Goal: Task Accomplishment & Management: Manage account settings

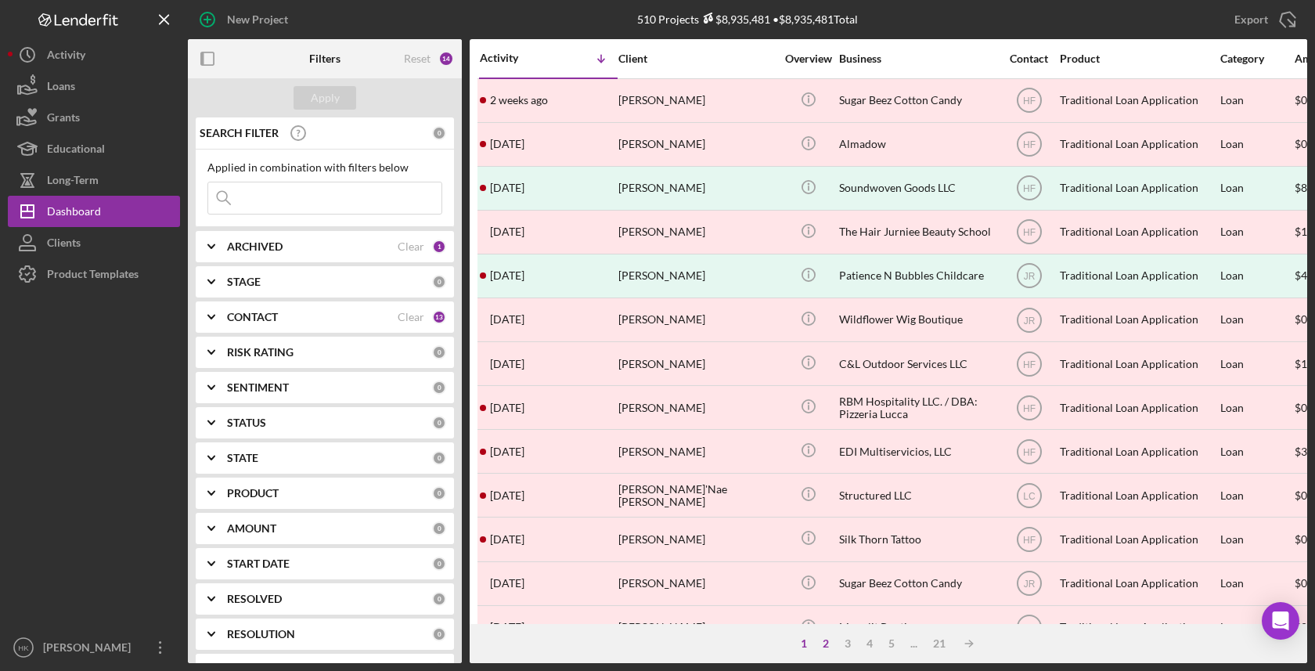
click at [830, 641] on div "2" at bounding box center [826, 643] width 22 height 13
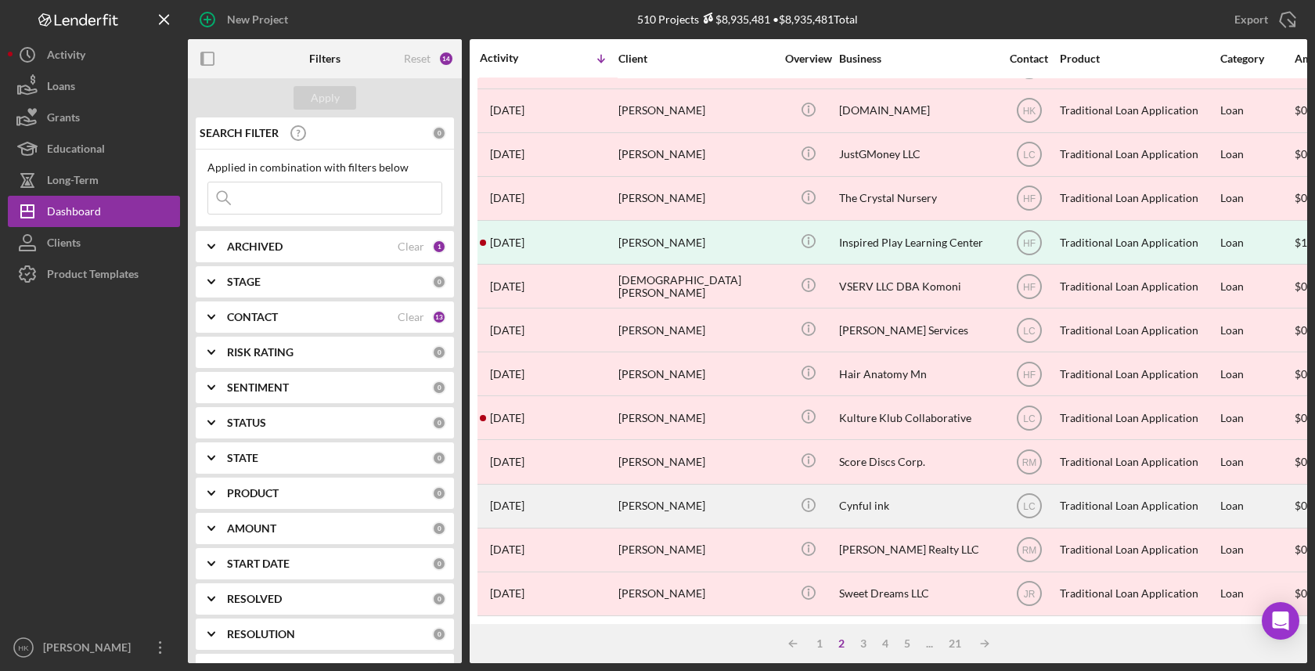
scroll to position [559, 0]
click at [924, 499] on div "Cynful ink" at bounding box center [917, 507] width 157 height 41
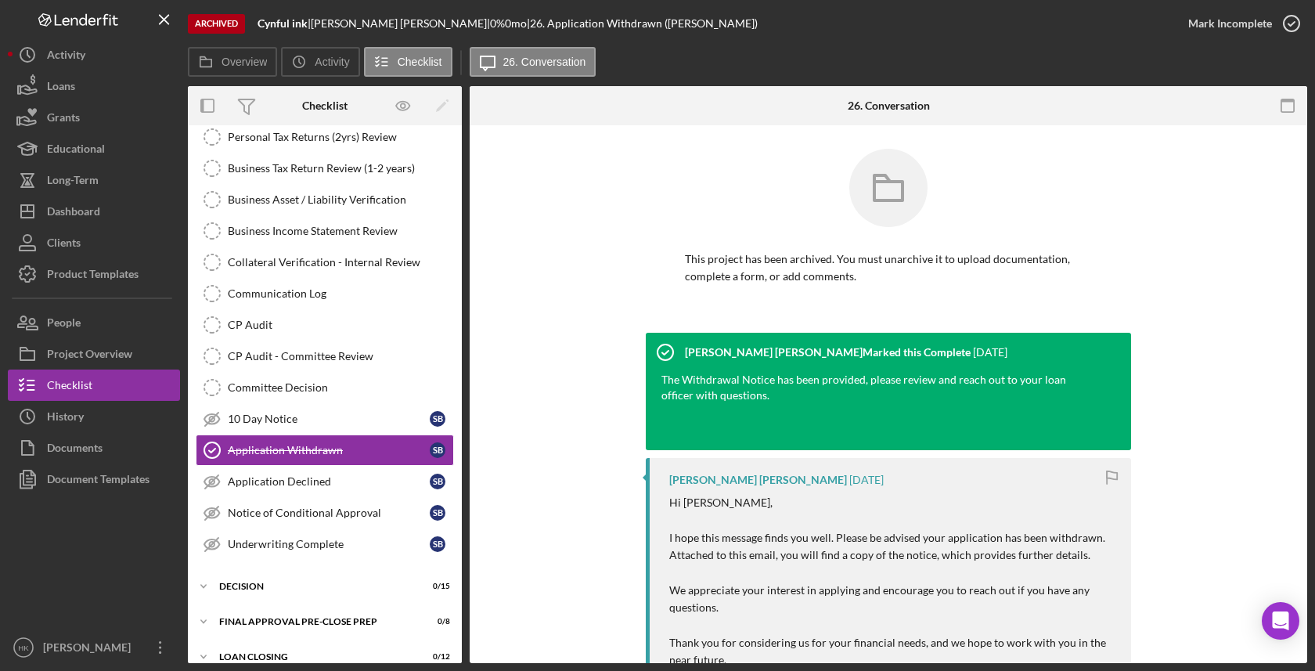
scroll to position [304, 0]
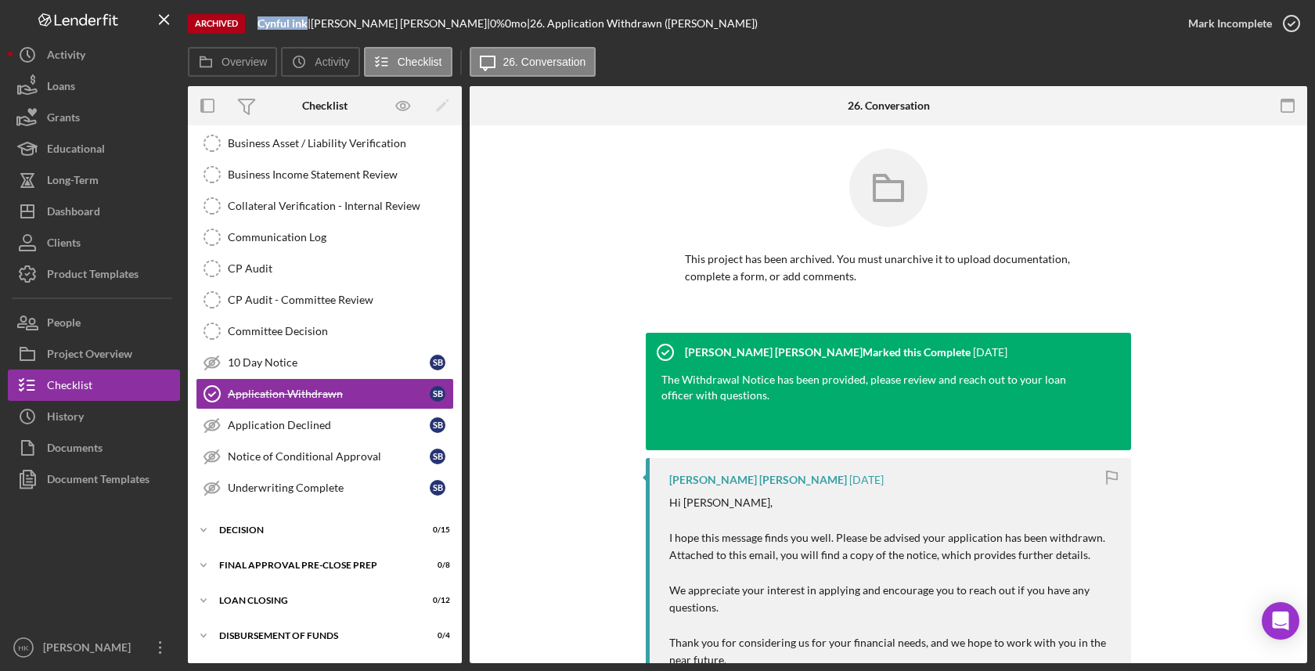
drag, startPoint x: 307, startPoint y: 23, endPoint x: 258, endPoint y: 25, distance: 49.4
click at [258, 25] on div "Archived Cynful ink | [PERSON_NAME] | 0 % 0 mo | 26. Application Withdrawn ([PE…" at bounding box center [680, 23] width 985 height 47
copy b "Cynful ink"
click at [117, 410] on button "Icon/History History" at bounding box center [94, 416] width 172 height 31
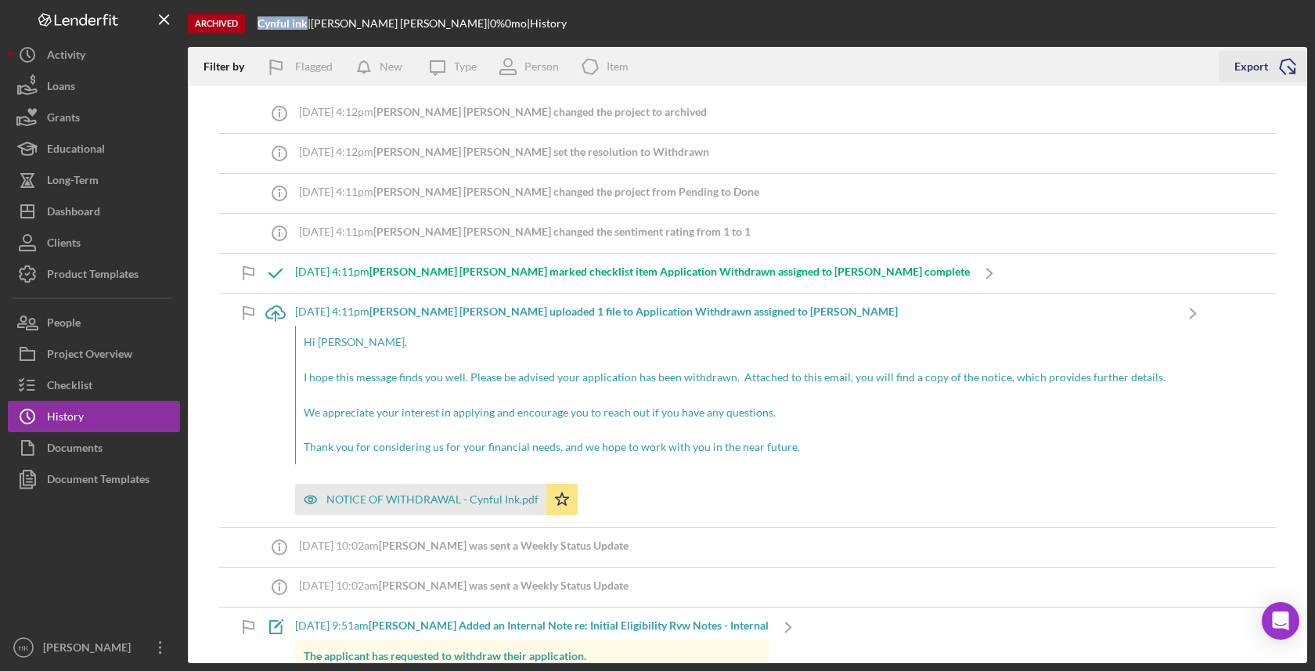
click at [1281, 70] on polyline "button" at bounding box center [1287, 66] width 17 height 19
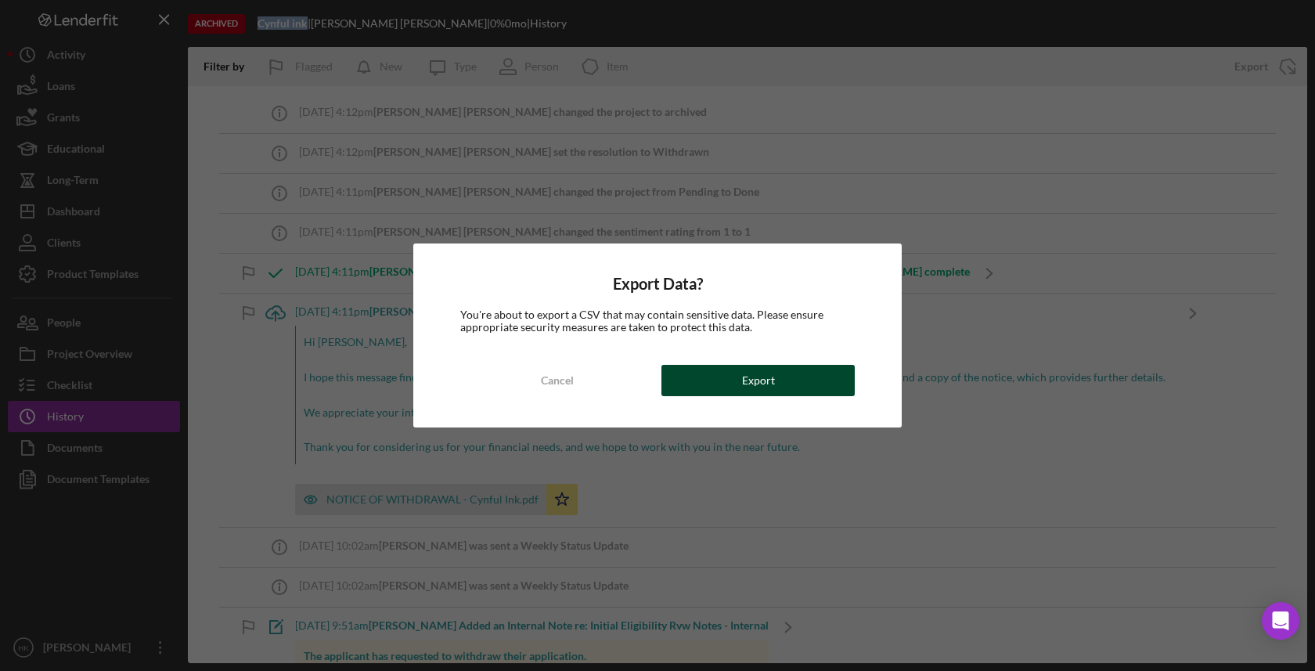
click at [761, 388] on div "Export" at bounding box center [758, 380] width 33 height 31
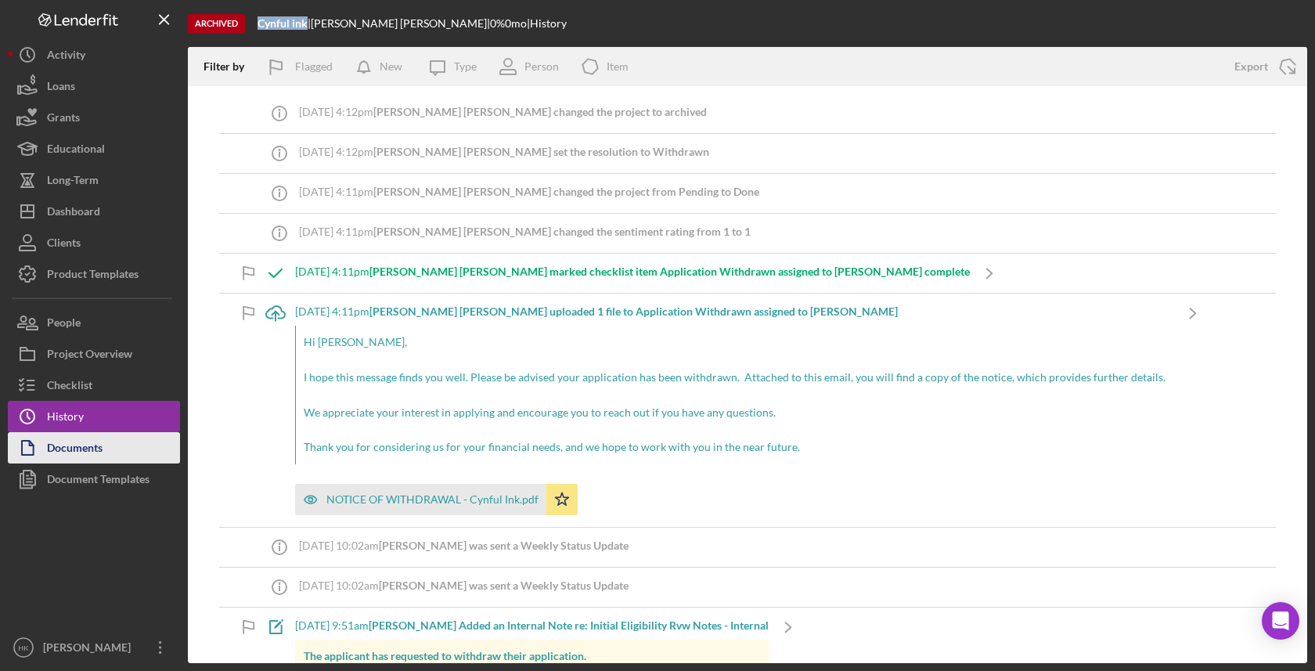
click at [105, 445] on button "Documents" at bounding box center [94, 447] width 172 height 31
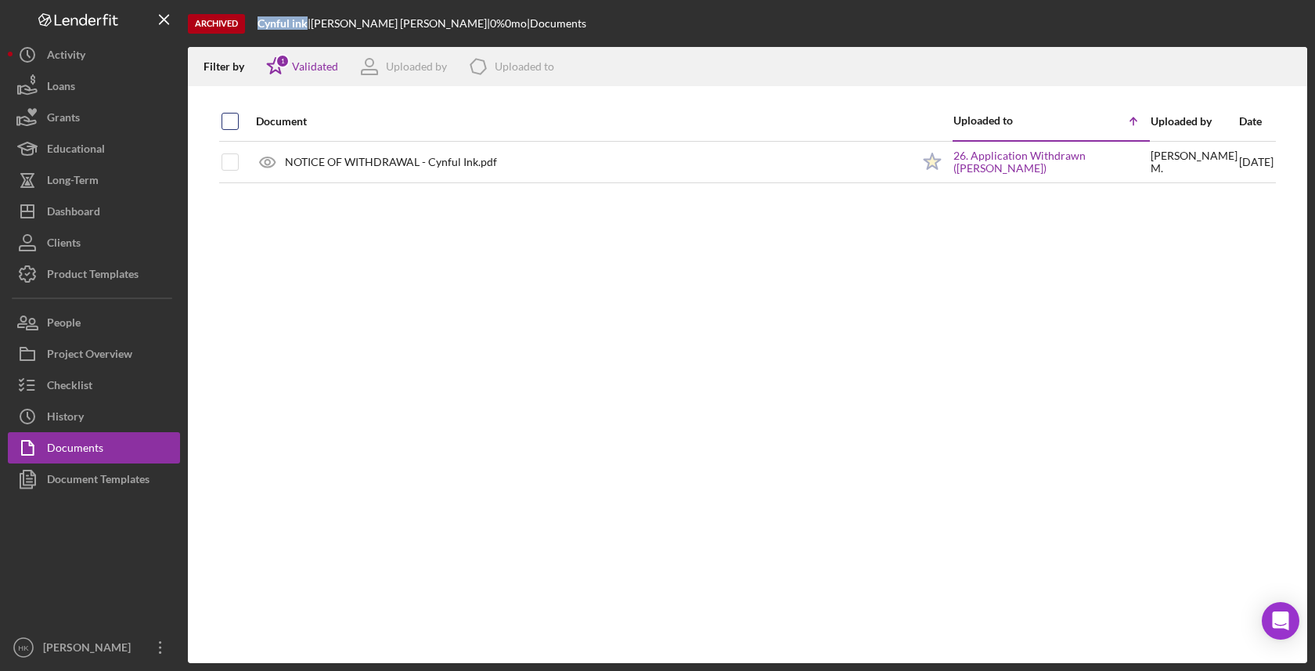
click at [227, 123] on input "checkbox" at bounding box center [230, 121] width 16 height 16
checkbox input "true"
click at [1297, 69] on icon "Icon/Download" at bounding box center [1287, 66] width 35 height 35
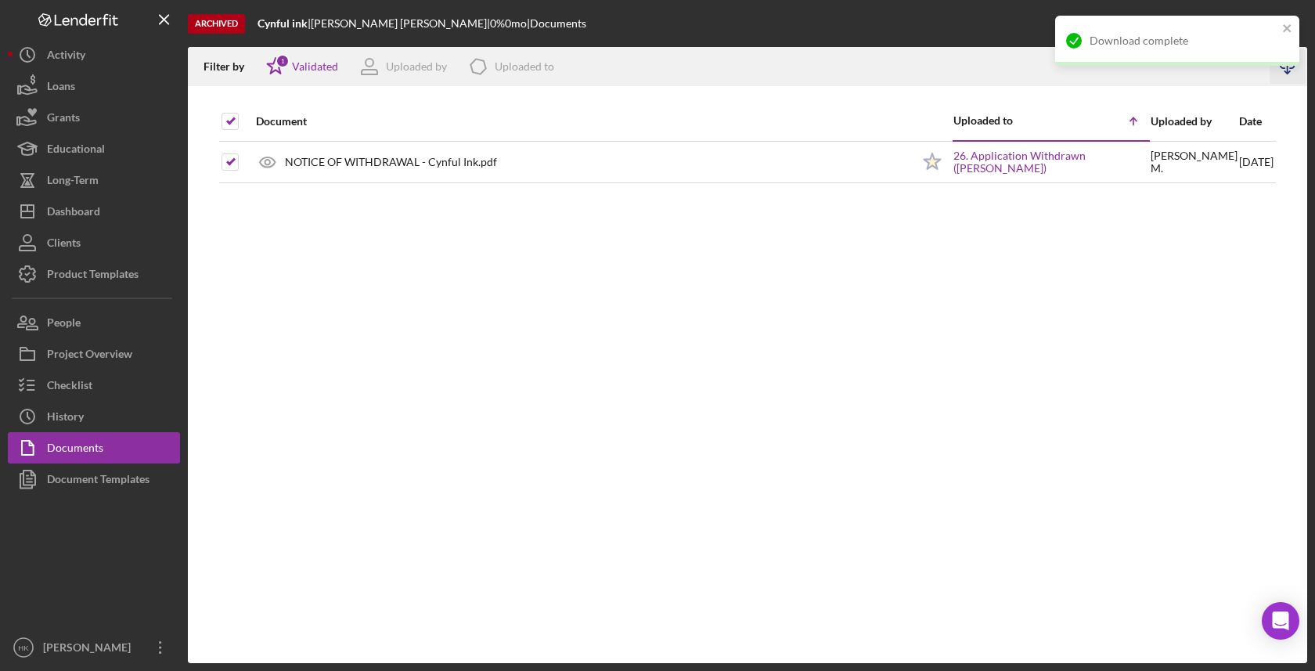
click at [928, 5] on div "Archived Cynful ink | [PERSON_NAME] | 0 % 0 mo | Documents" at bounding box center [747, 23] width 1119 height 47
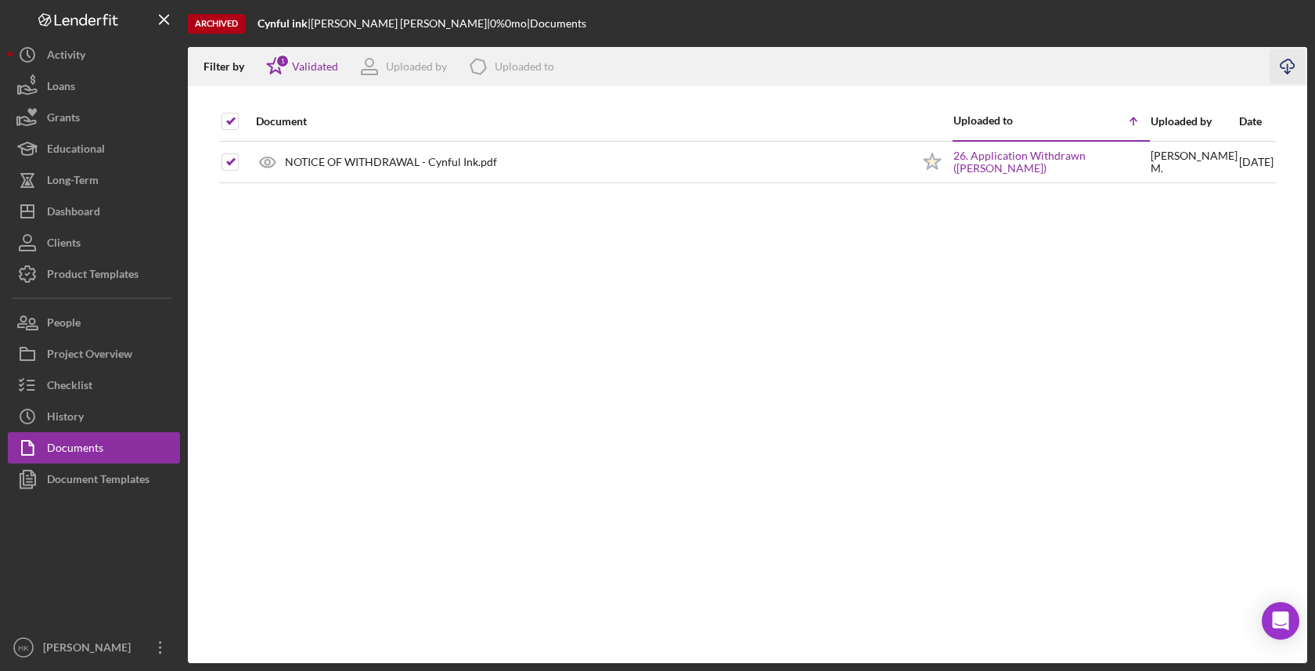
click at [1298, 63] on icon "Icon/Download" at bounding box center [1287, 66] width 35 height 35
drag, startPoint x: 308, startPoint y: 26, endPoint x: 260, endPoint y: 24, distance: 48.6
click at [260, 24] on div "Cynful ink |" at bounding box center [284, 23] width 53 height 13
copy b "Cynful ink"
click at [83, 201] on div "Dashboard" at bounding box center [73, 213] width 53 height 35
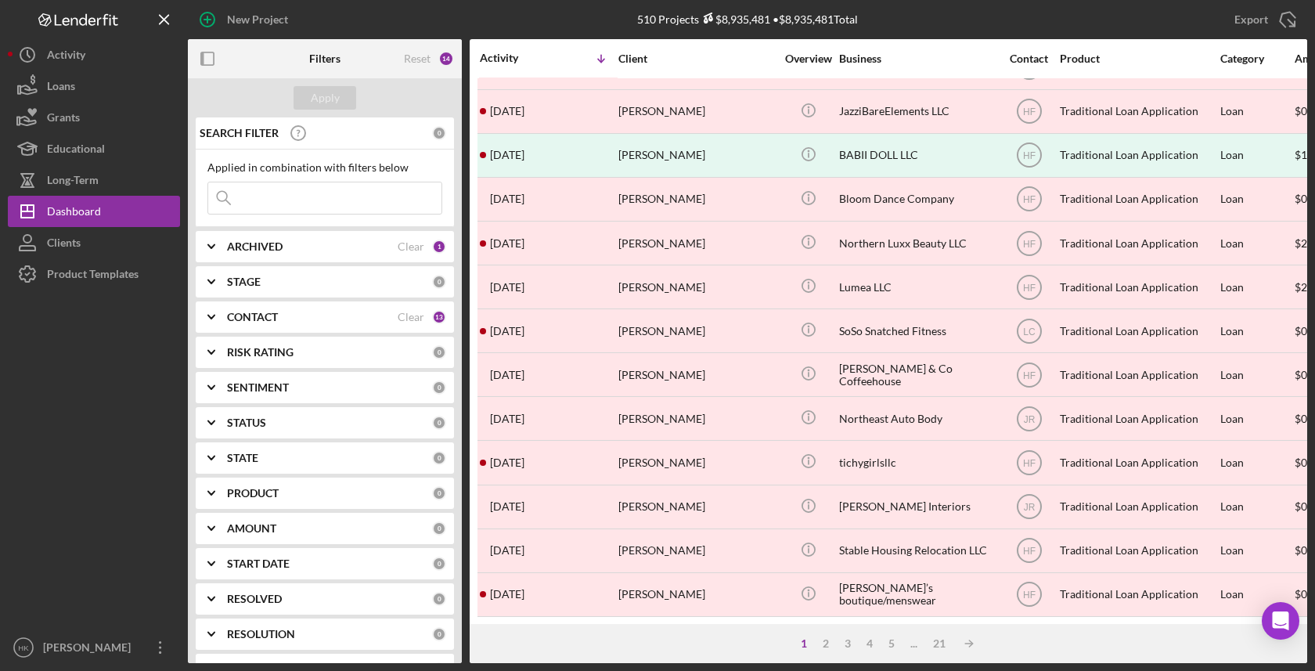
scroll to position [559, 0]
click at [827, 646] on div "2" at bounding box center [826, 643] width 22 height 13
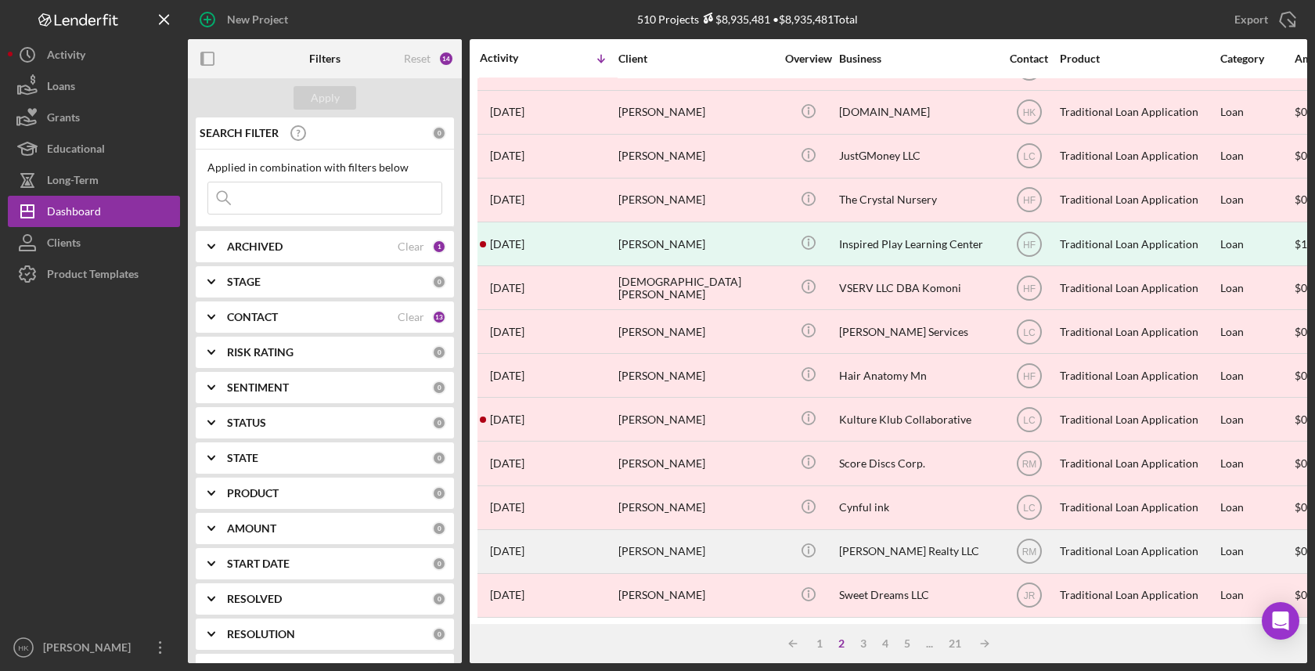
click at [861, 550] on div "[PERSON_NAME] Realty LLC" at bounding box center [917, 551] width 157 height 41
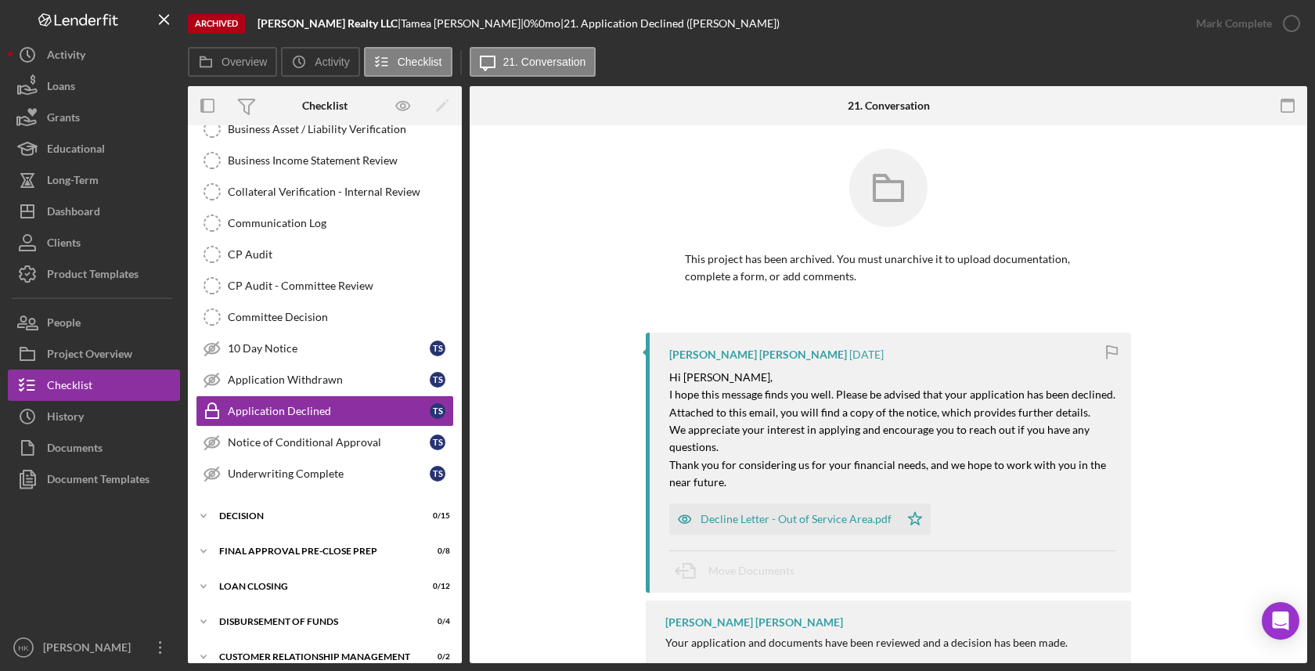
scroll to position [334, 0]
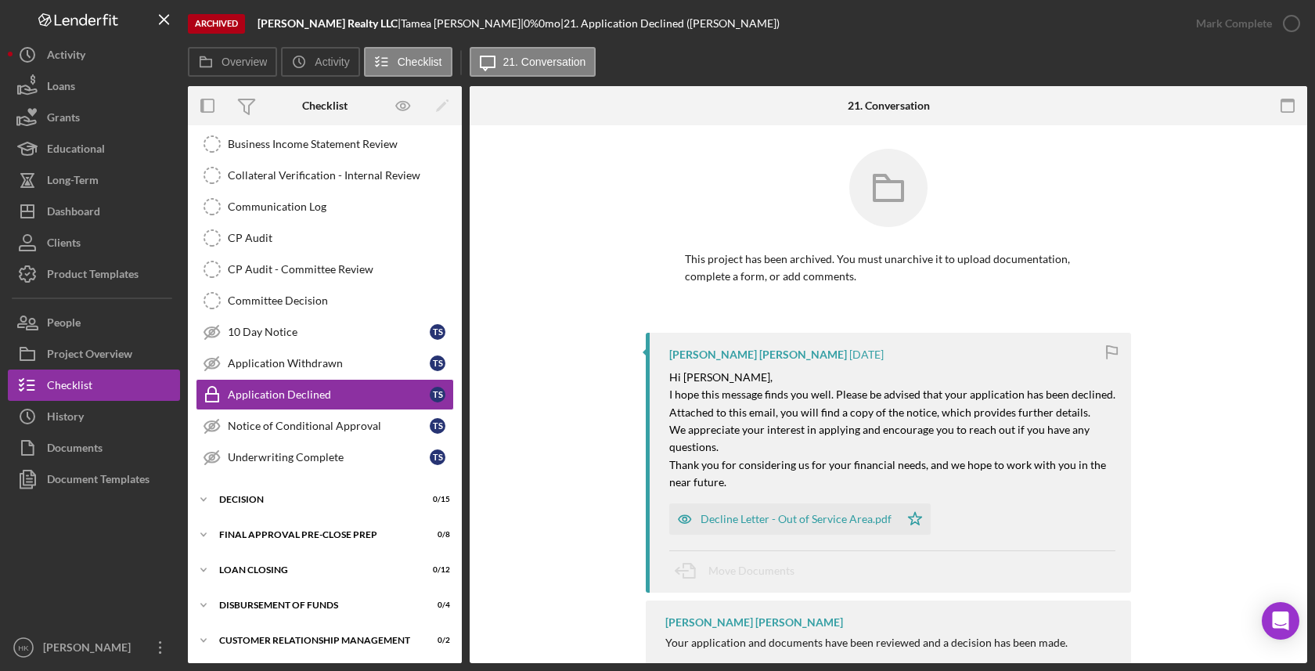
drag, startPoint x: 352, startPoint y: 26, endPoint x: 257, endPoint y: 24, distance: 95.5
click at [257, 24] on div "Archived [PERSON_NAME] Realty LLC | [PERSON_NAME] | 0 % 0 mo | 21. Application …" at bounding box center [684, 23] width 993 height 47
copy div "[PERSON_NAME] Realty LLC"
click at [93, 402] on button "Icon/History History" at bounding box center [94, 416] width 172 height 31
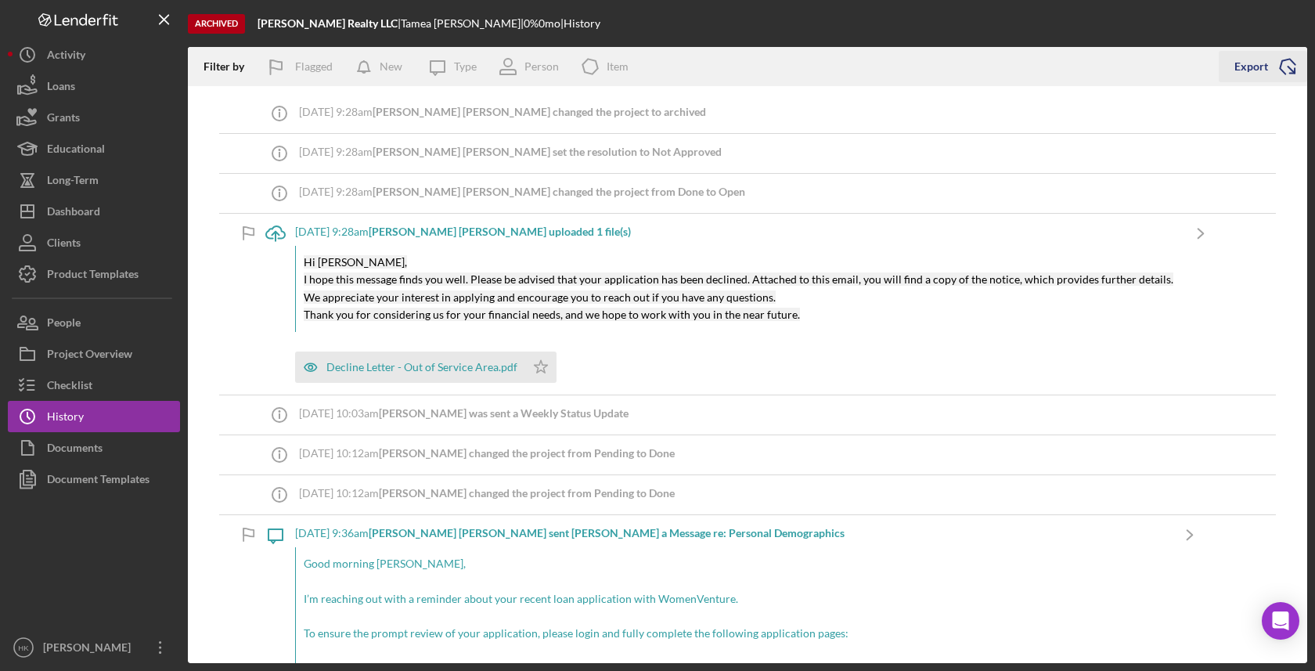
click at [1294, 56] on icon "Icon/Export" at bounding box center [1287, 66] width 39 height 39
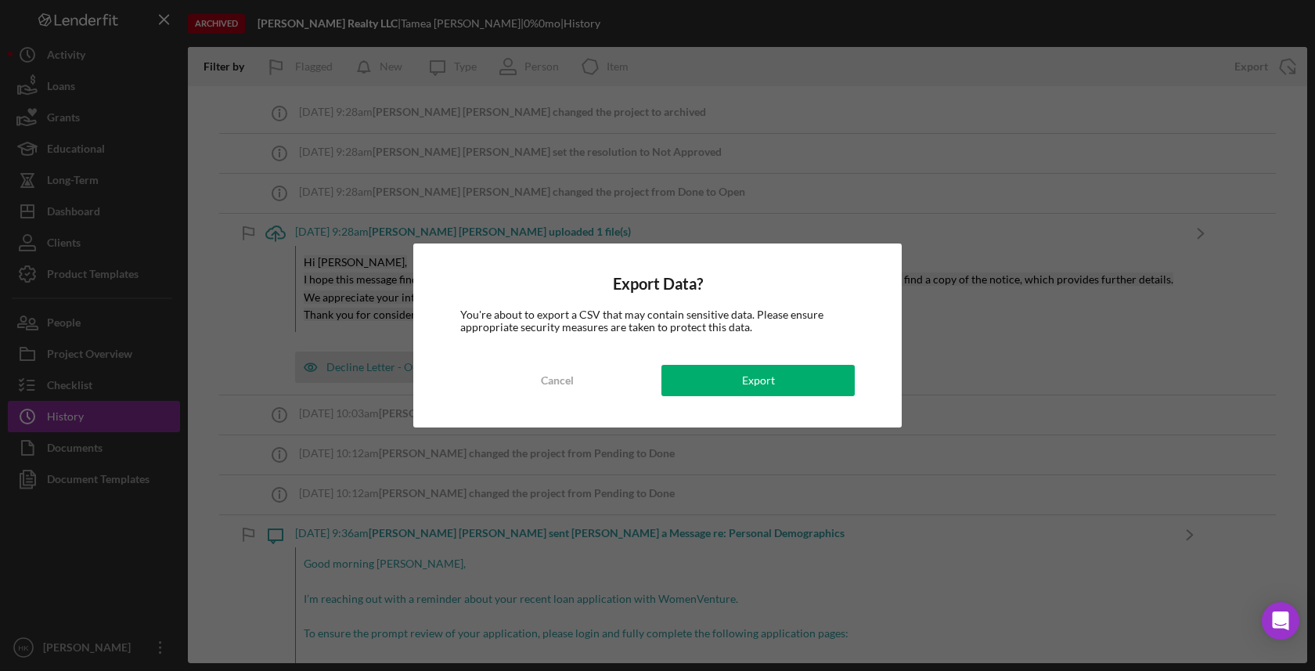
click at [806, 396] on div "Export Data? You're about to export a CSV that may contain sensitive data. Plea…" at bounding box center [657, 335] width 488 height 184
click at [798, 373] on button "Export" at bounding box center [757, 380] width 193 height 31
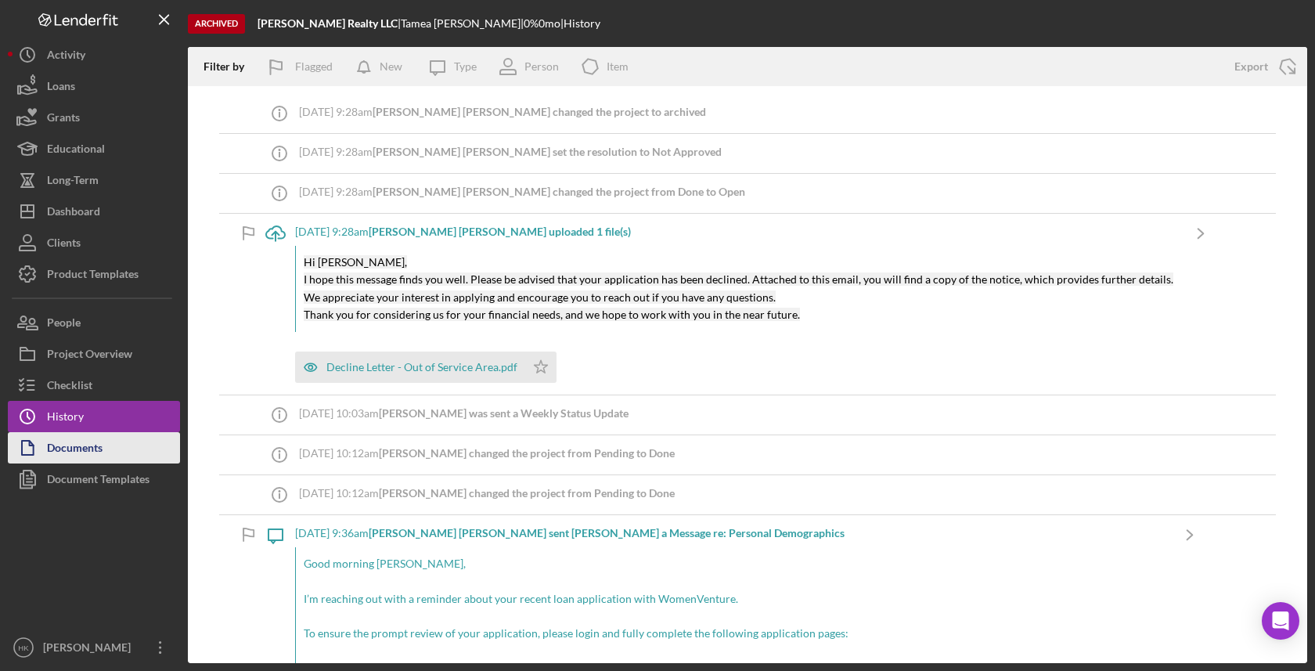
click at [110, 461] on button "Documents" at bounding box center [94, 447] width 172 height 31
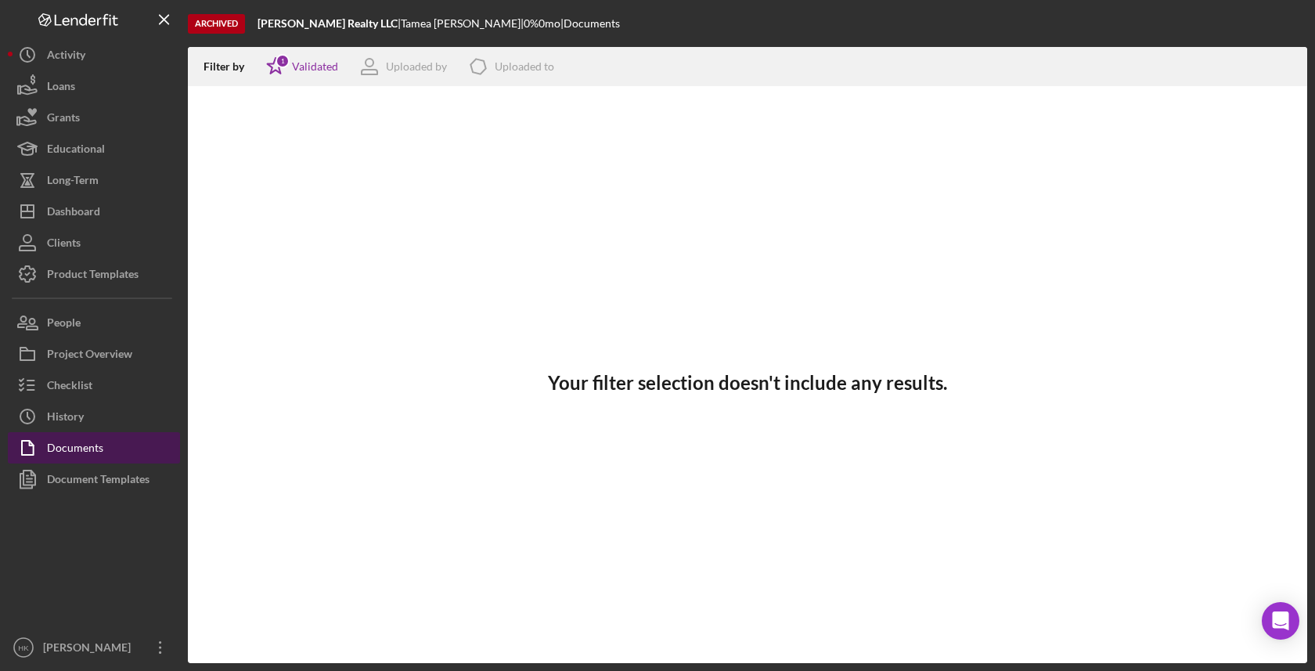
click at [82, 455] on div "Documents" at bounding box center [75, 449] width 56 height 35
click at [106, 420] on button "Icon/History History" at bounding box center [94, 416] width 172 height 31
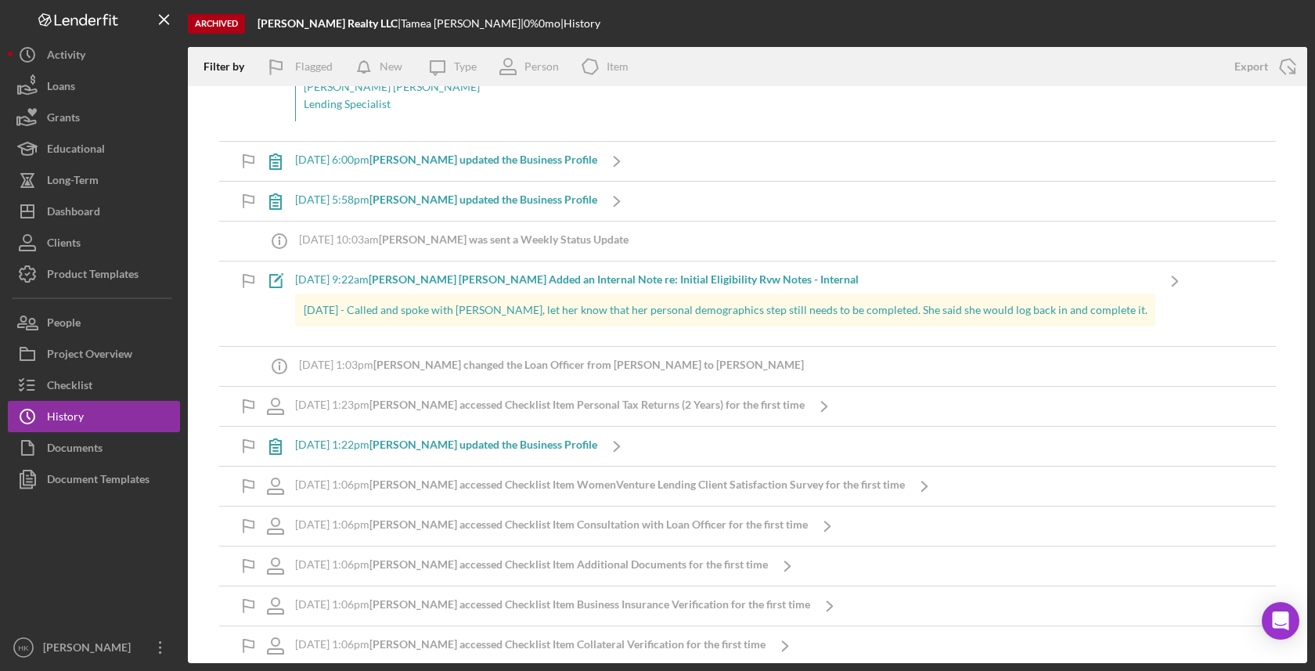
scroll to position [1022, 0]
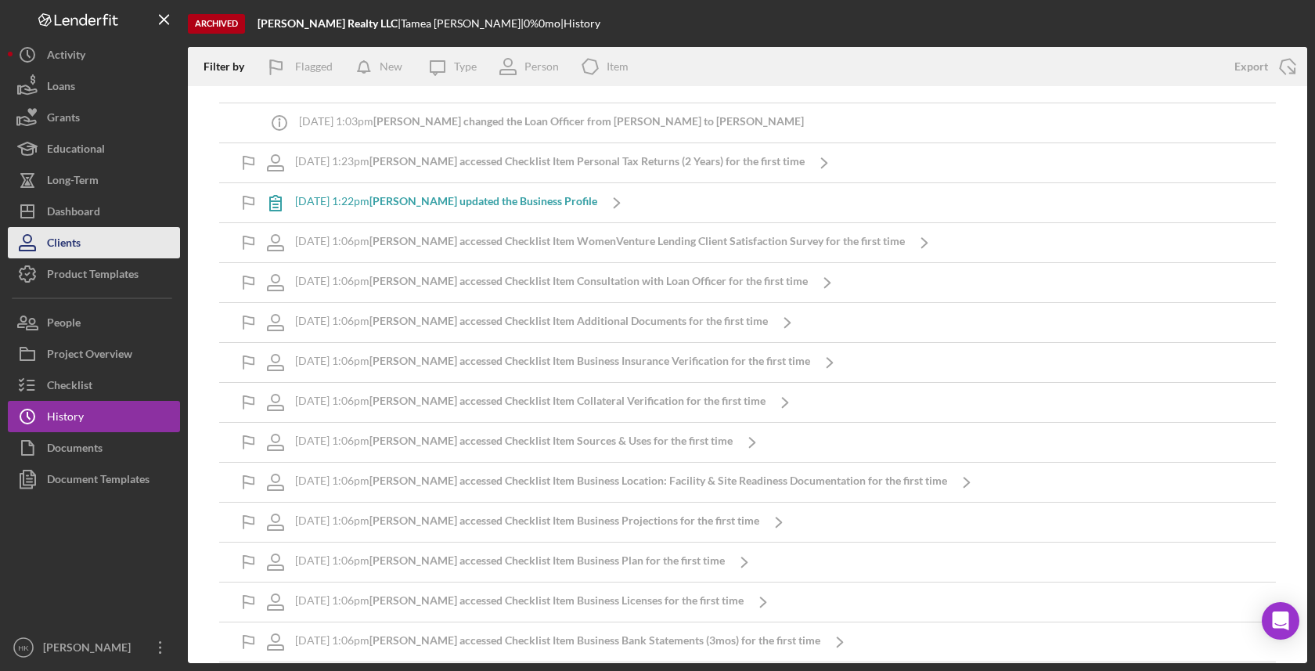
click at [120, 247] on button "Clients" at bounding box center [94, 242] width 172 height 31
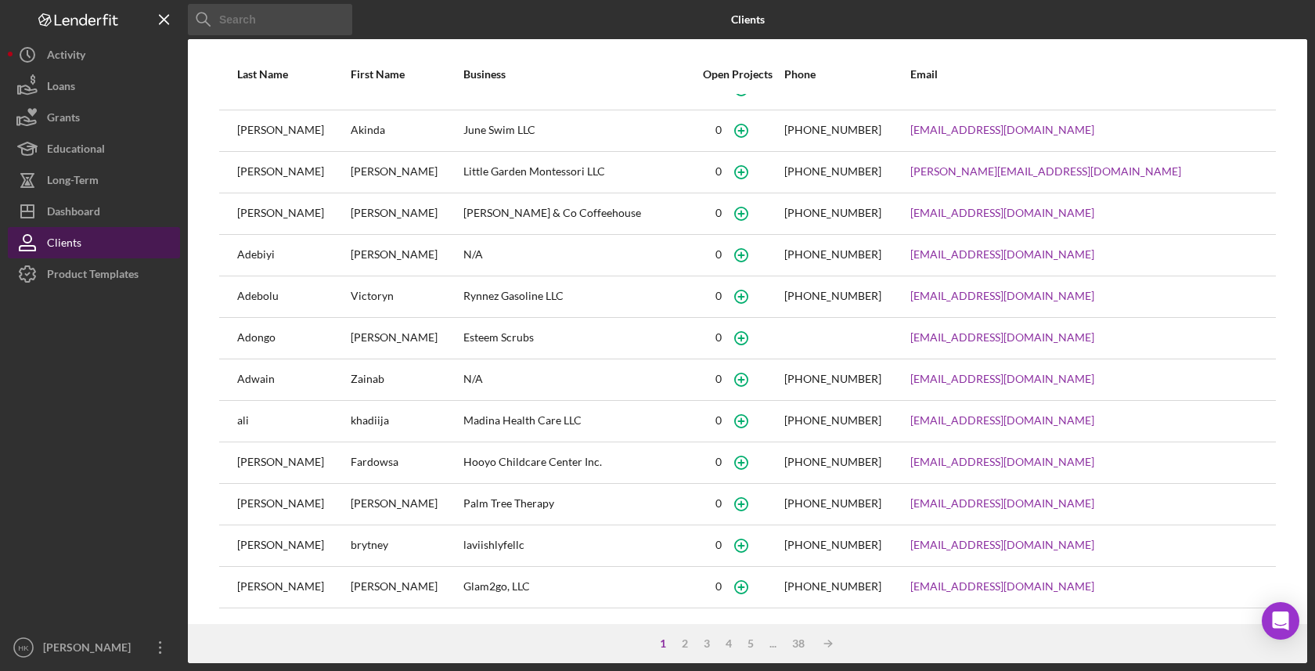
scroll to position [109, 0]
click at [113, 220] on button "Icon/Dashboard Dashboard" at bounding box center [94, 211] width 172 height 31
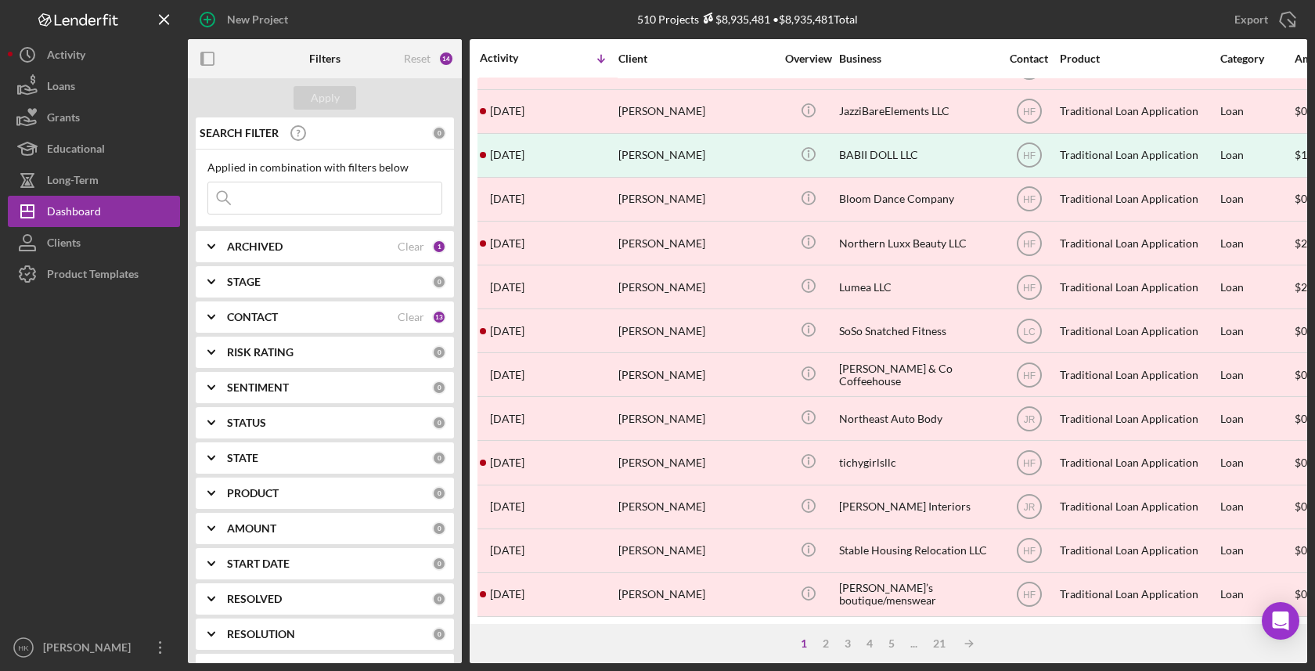
scroll to position [559, 0]
click at [852, 652] on div "1 2 3 4 5 ... 21 Icon/Table Sort Arrow" at bounding box center [889, 643] width 838 height 39
click at [846, 643] on div "3" at bounding box center [848, 643] width 22 height 13
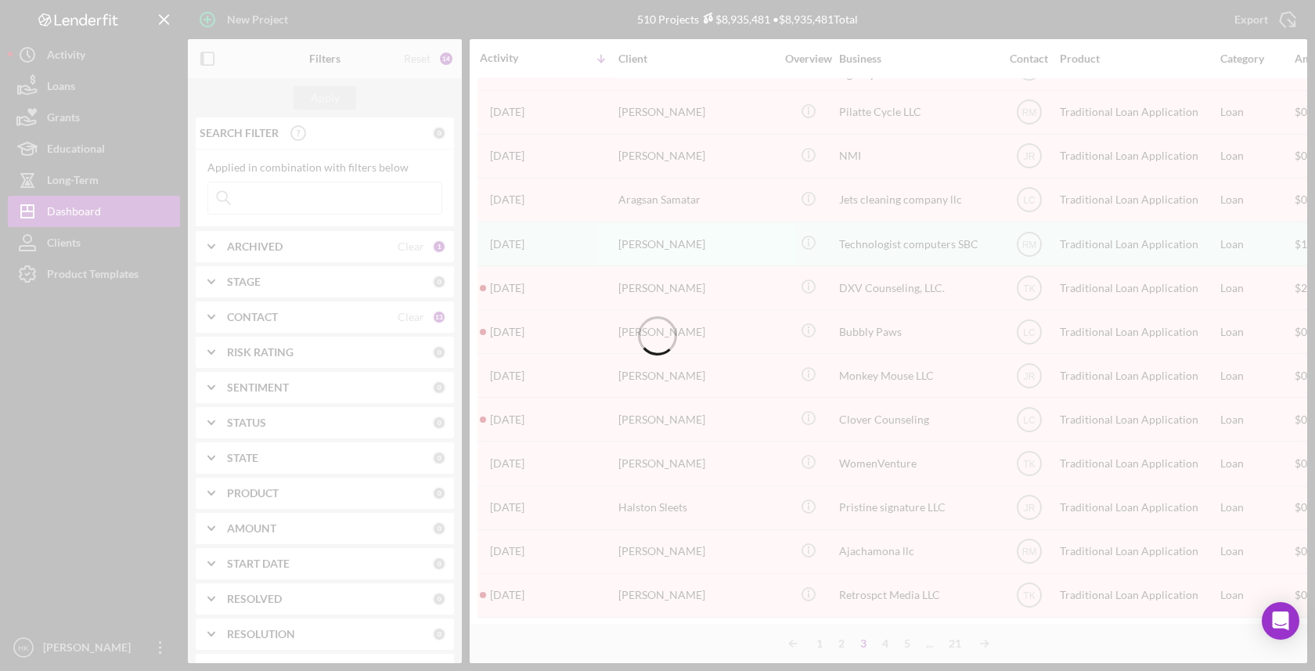
click at [820, 642] on div at bounding box center [657, 335] width 1315 height 671
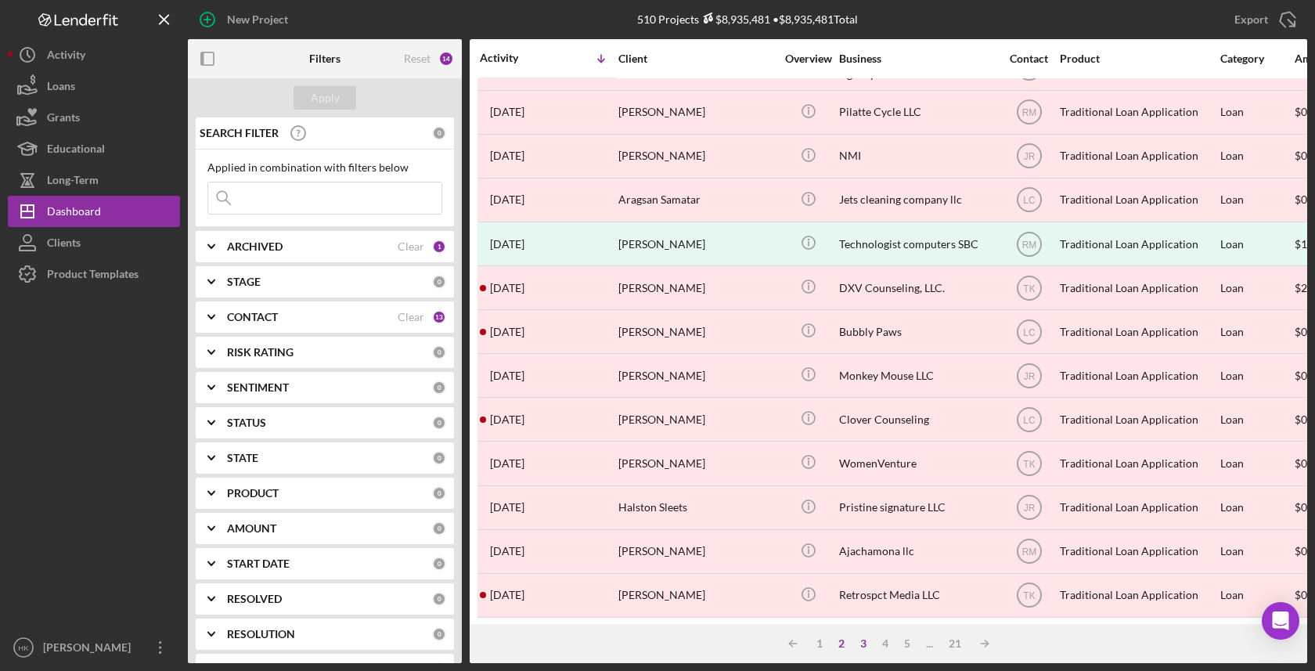
click at [838, 647] on div "2" at bounding box center [841, 643] width 22 height 13
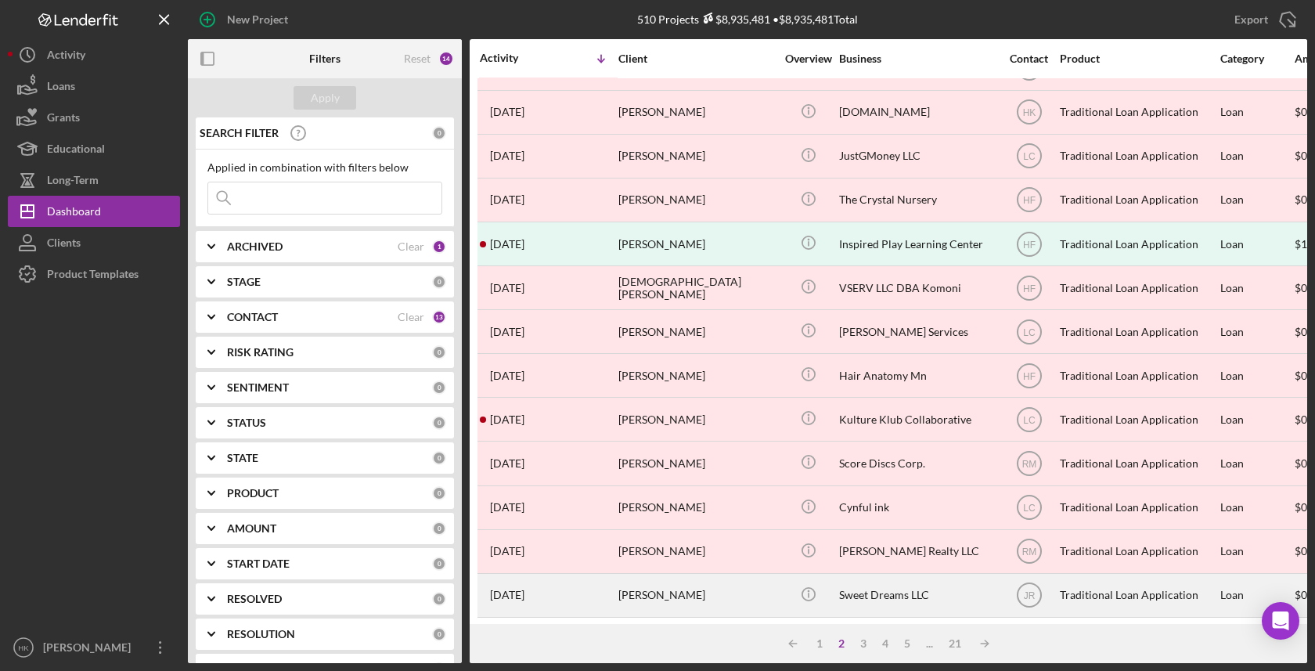
click at [917, 575] on div "Sweet Dreams LLC" at bounding box center [917, 595] width 157 height 41
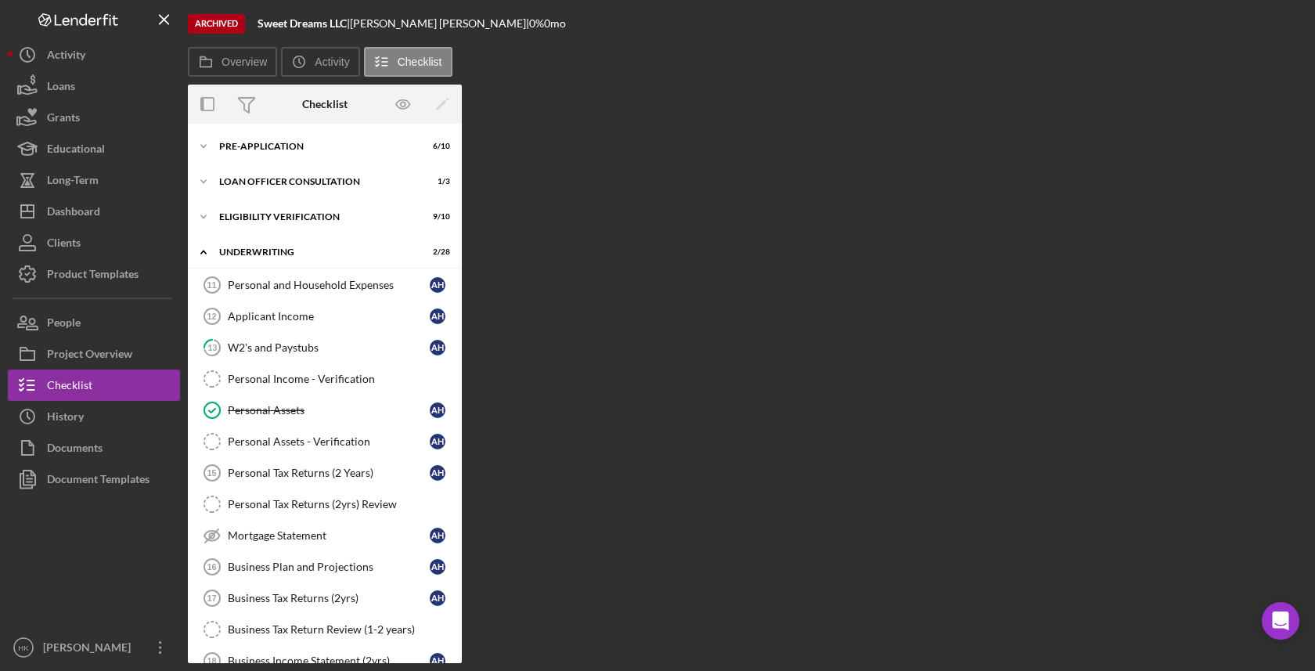
scroll to position [643, 0]
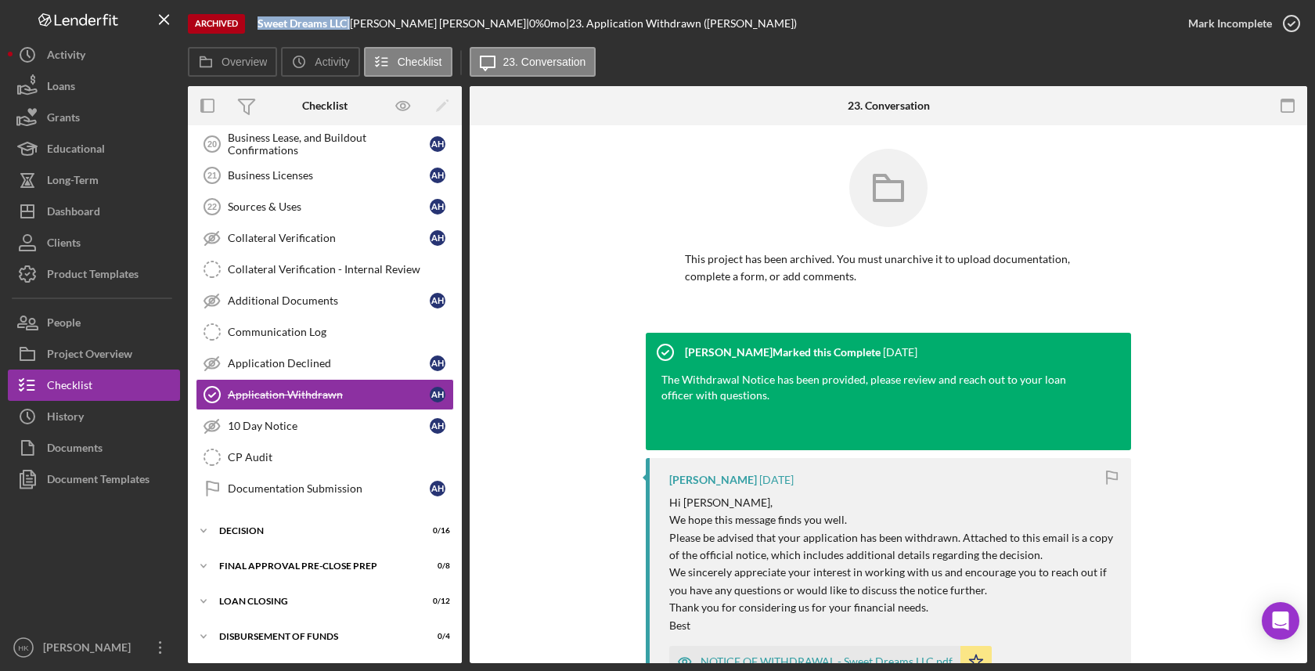
drag, startPoint x: 352, startPoint y: 27, endPoint x: 258, endPoint y: 23, distance: 94.0
click at [258, 23] on div "Sweet Dreams LLC |" at bounding box center [304, 23] width 92 height 13
copy div "Sweet Dreams LLC"
click at [258, 23] on b "Sweet Dreams LLC" at bounding box center [302, 22] width 89 height 13
drag, startPoint x: 350, startPoint y: 21, endPoint x: 254, endPoint y: 17, distance: 95.6
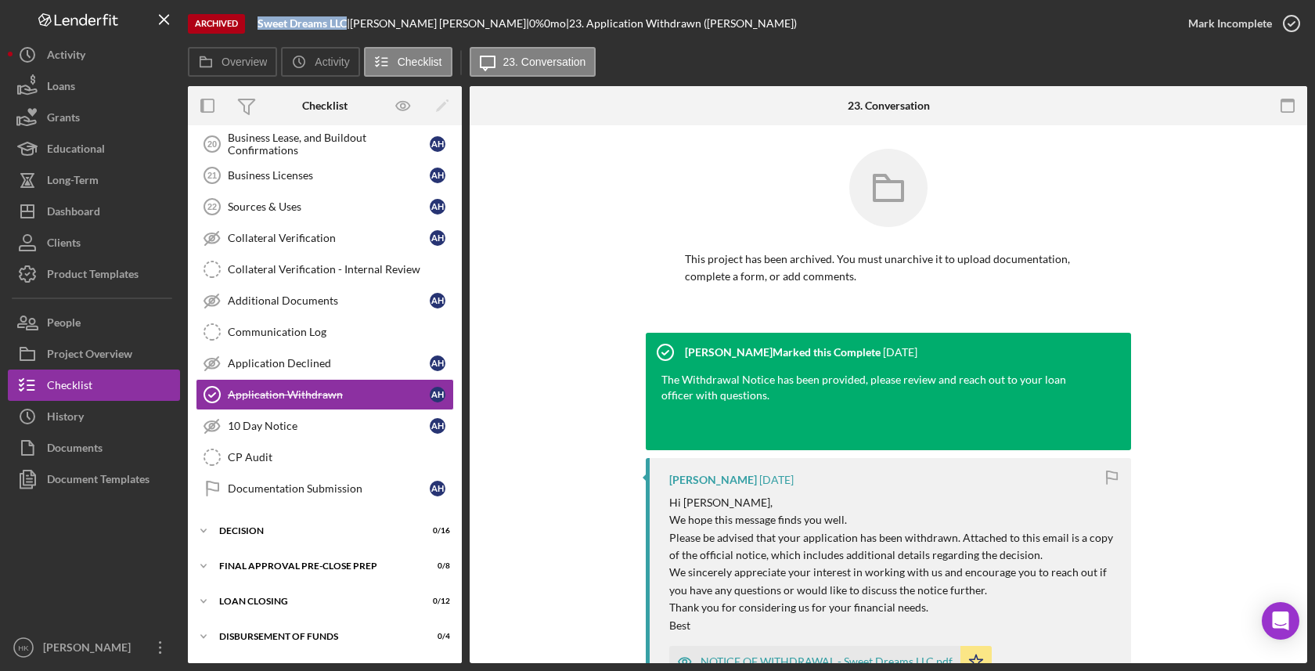
click at [254, 17] on div "Archived Sweet Dreams LLC | [PERSON_NAME] | 0 % 0 mo | 23. Application Withdraw…" at bounding box center [680, 23] width 985 height 47
copy b "Sweet Dreams LLC"
click at [64, 417] on div "History" at bounding box center [65, 418] width 37 height 35
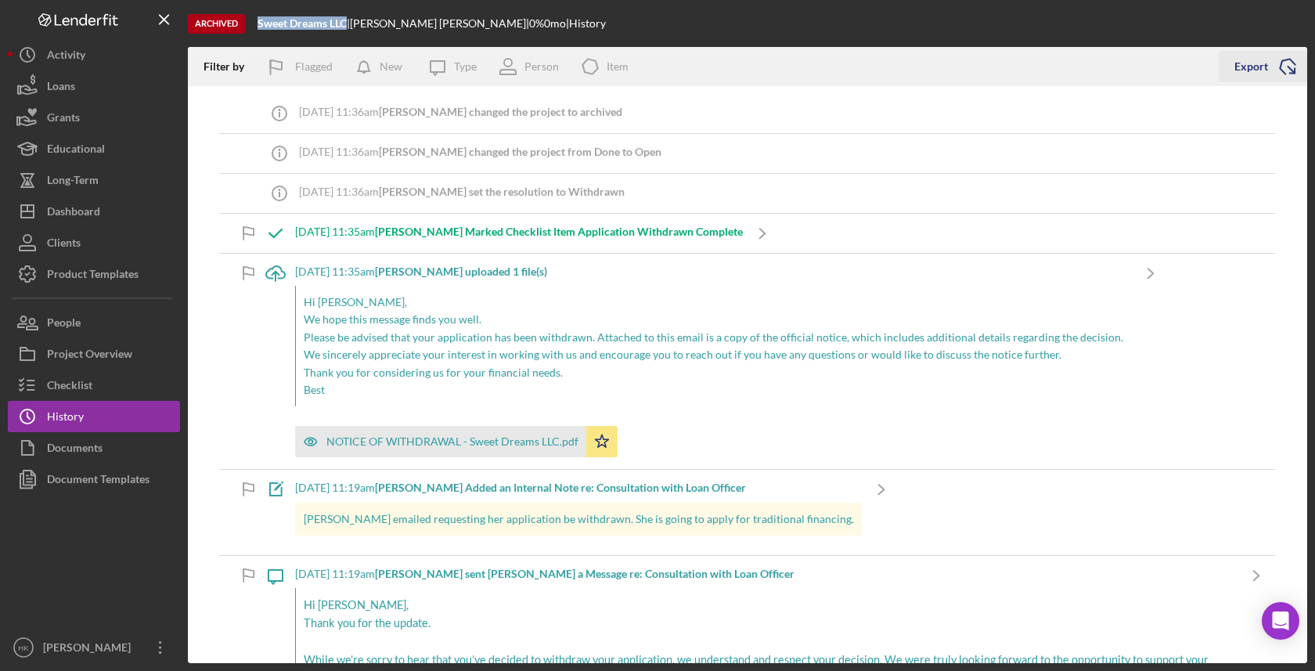
click at [1289, 67] on icon "Icon/Export" at bounding box center [1287, 66] width 39 height 39
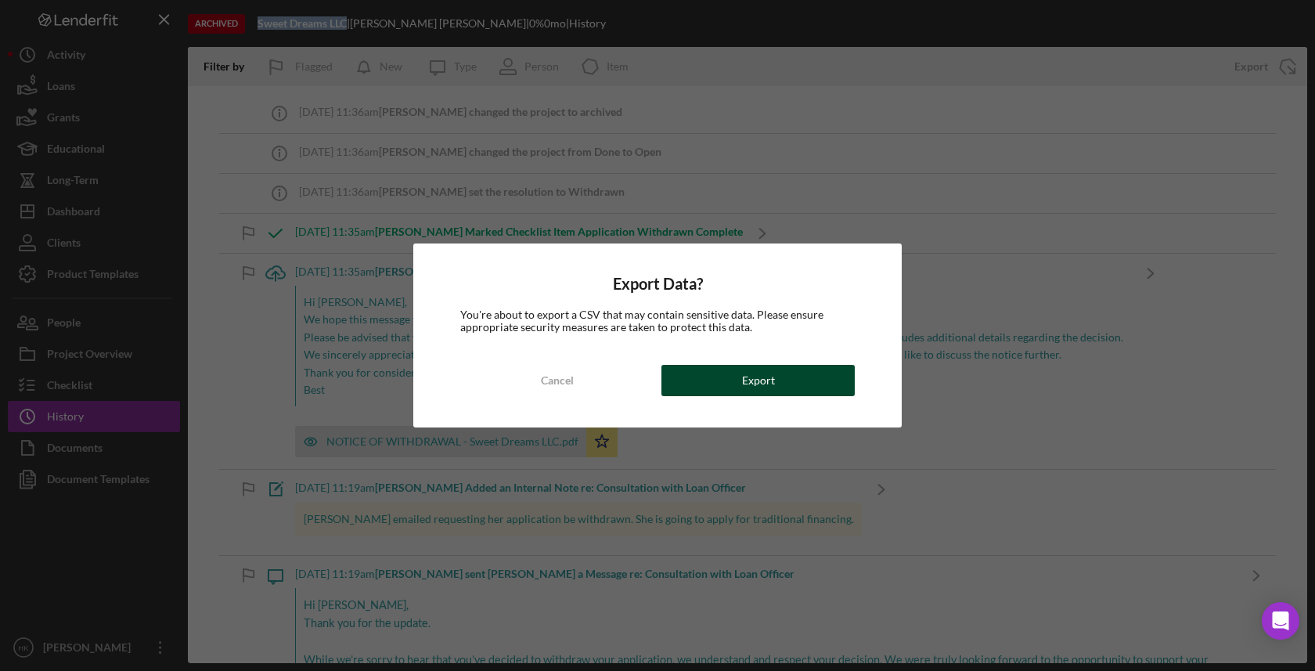
click at [721, 391] on button "Export" at bounding box center [757, 380] width 193 height 31
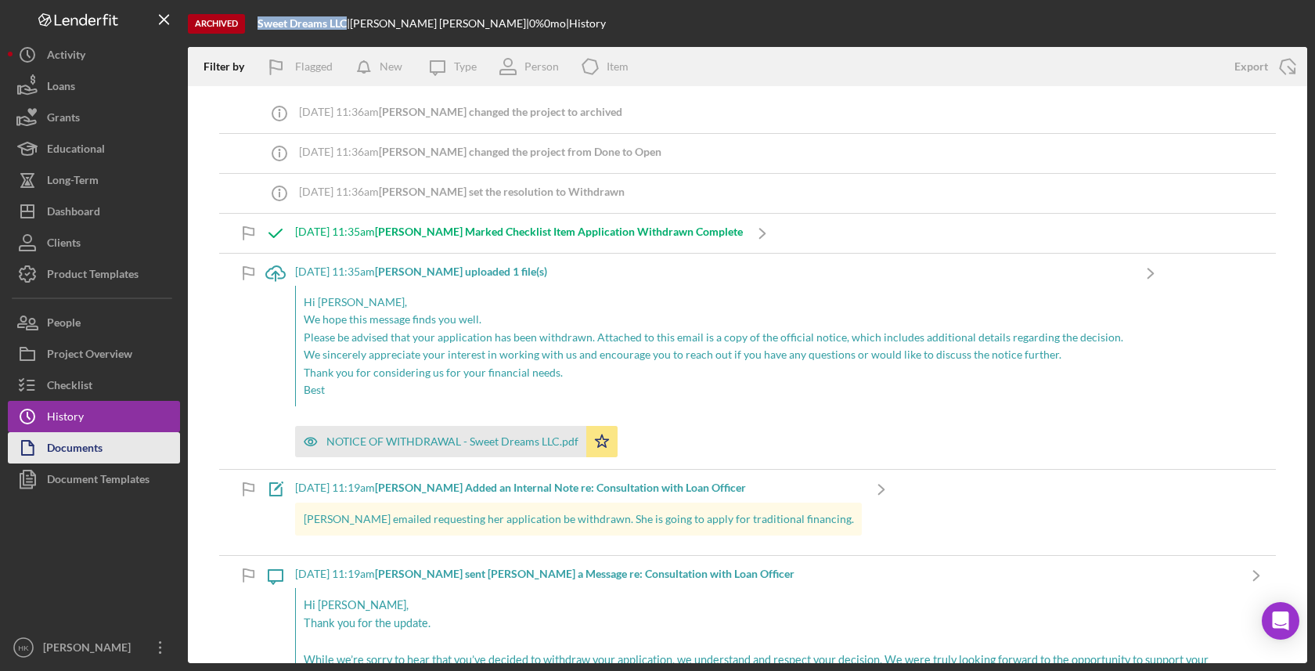
click at [77, 449] on div "Documents" at bounding box center [75, 449] width 56 height 35
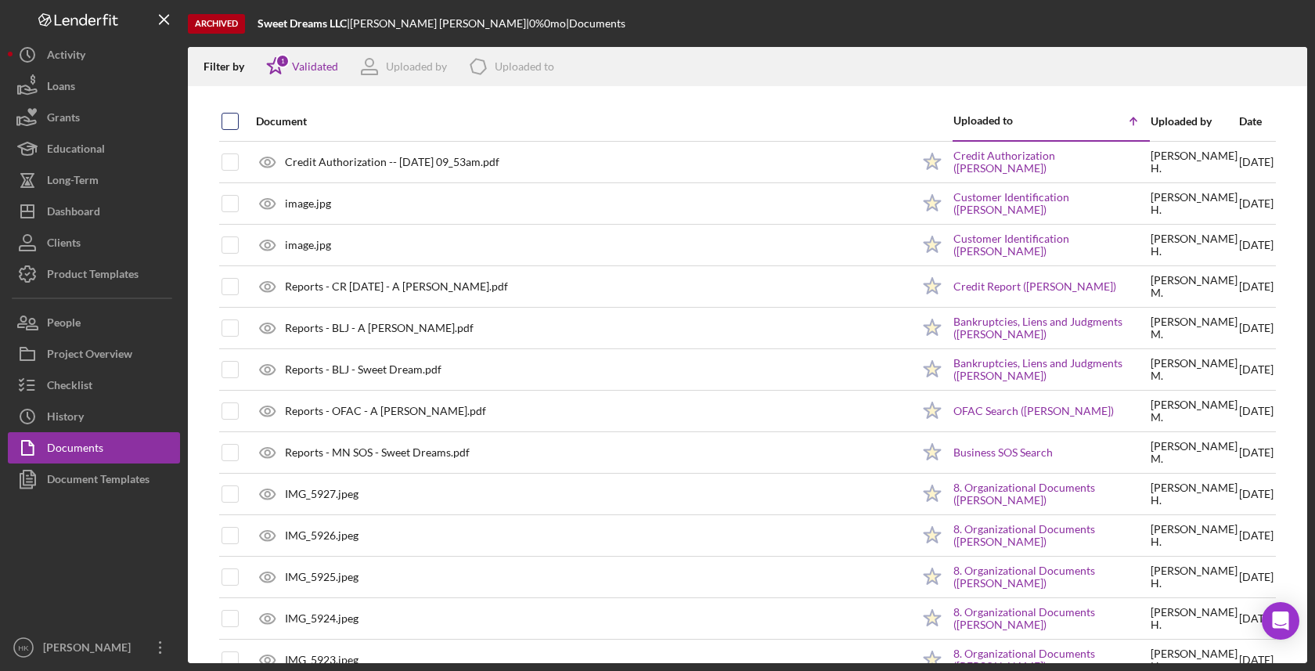
click at [222, 116] on div at bounding box center [230, 121] width 17 height 17
click at [229, 126] on input "checkbox" at bounding box center [230, 121] width 16 height 16
checkbox input "true"
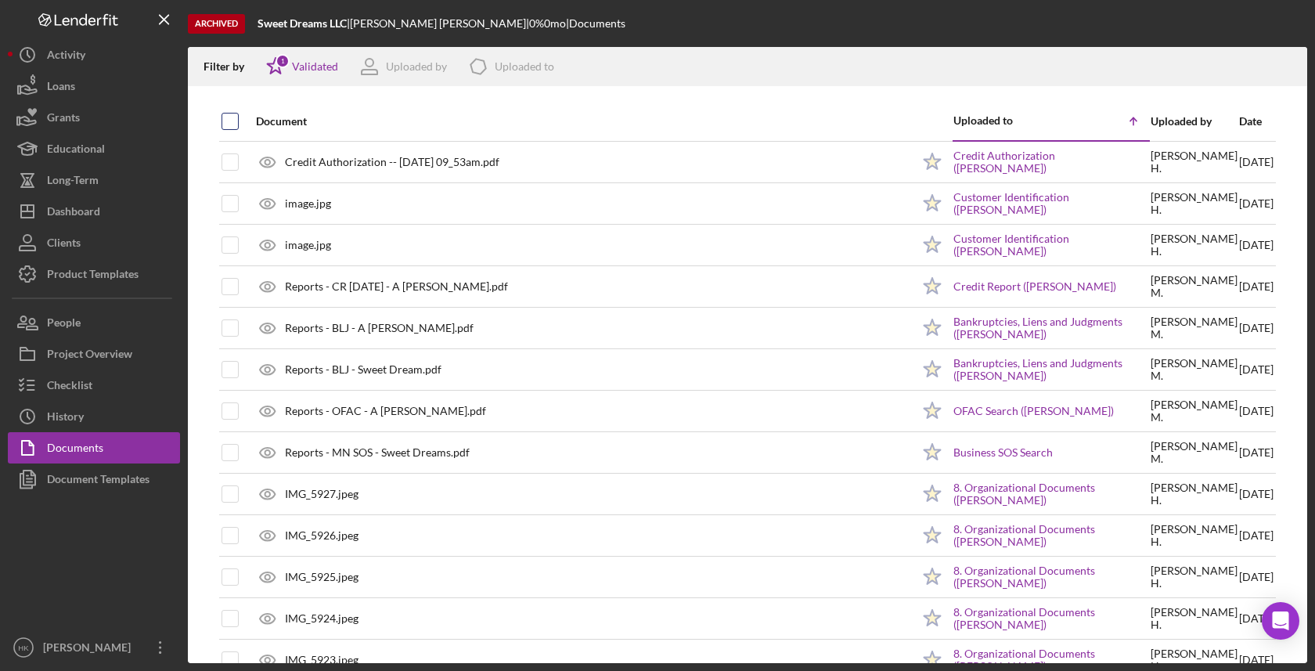
checkbox input "true"
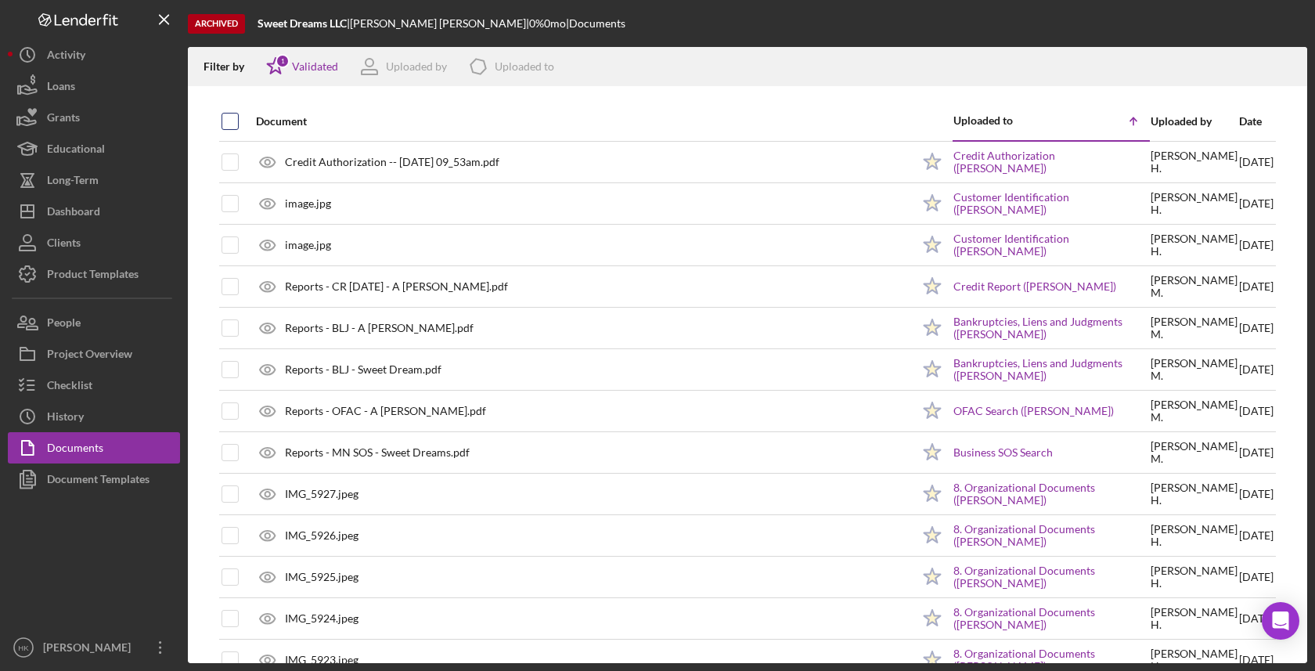
checkbox input "true"
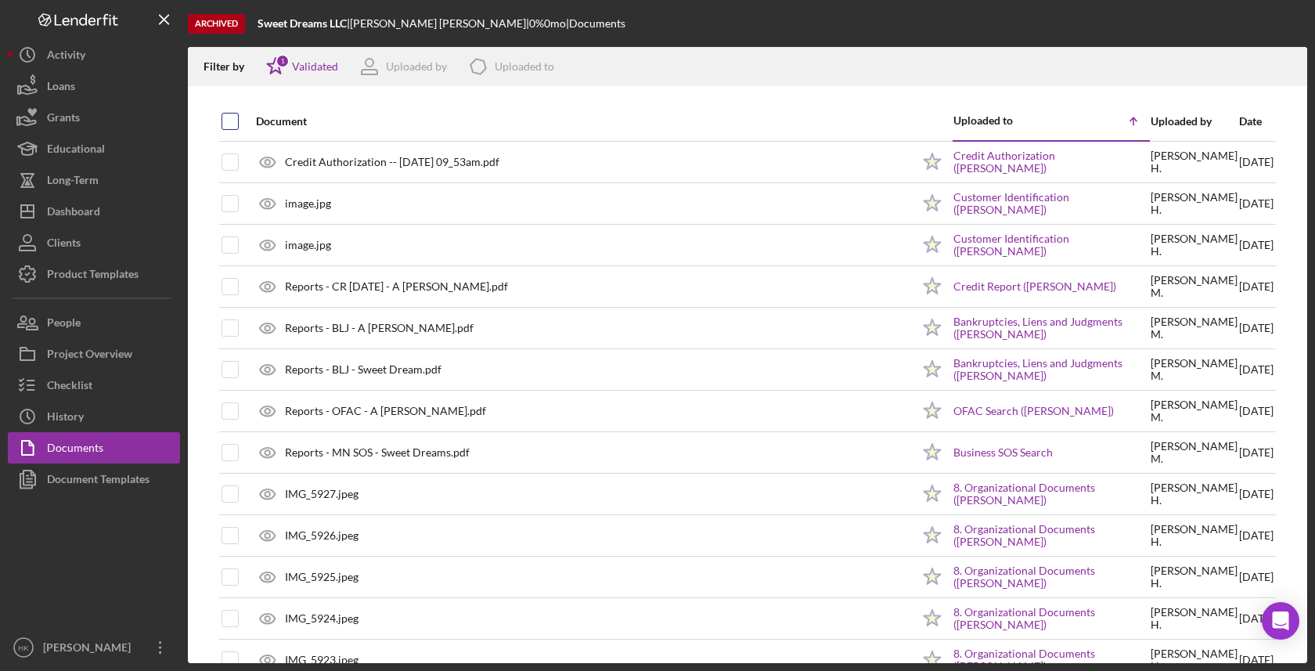
checkbox input "true"
click at [1290, 68] on icon "button" at bounding box center [1287, 63] width 13 height 9
click at [151, 206] on button "Icon/Dashboard Dashboard" at bounding box center [94, 211] width 172 height 31
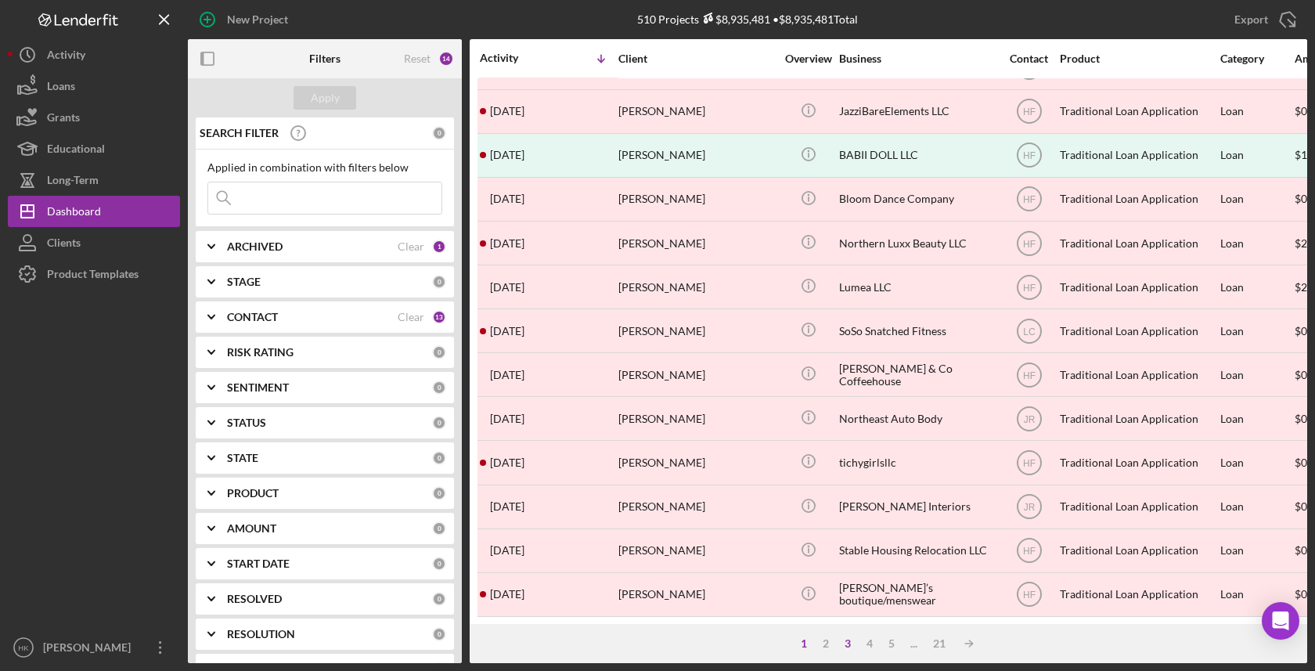
scroll to position [559, 0]
click at [845, 645] on div "3" at bounding box center [848, 643] width 22 height 13
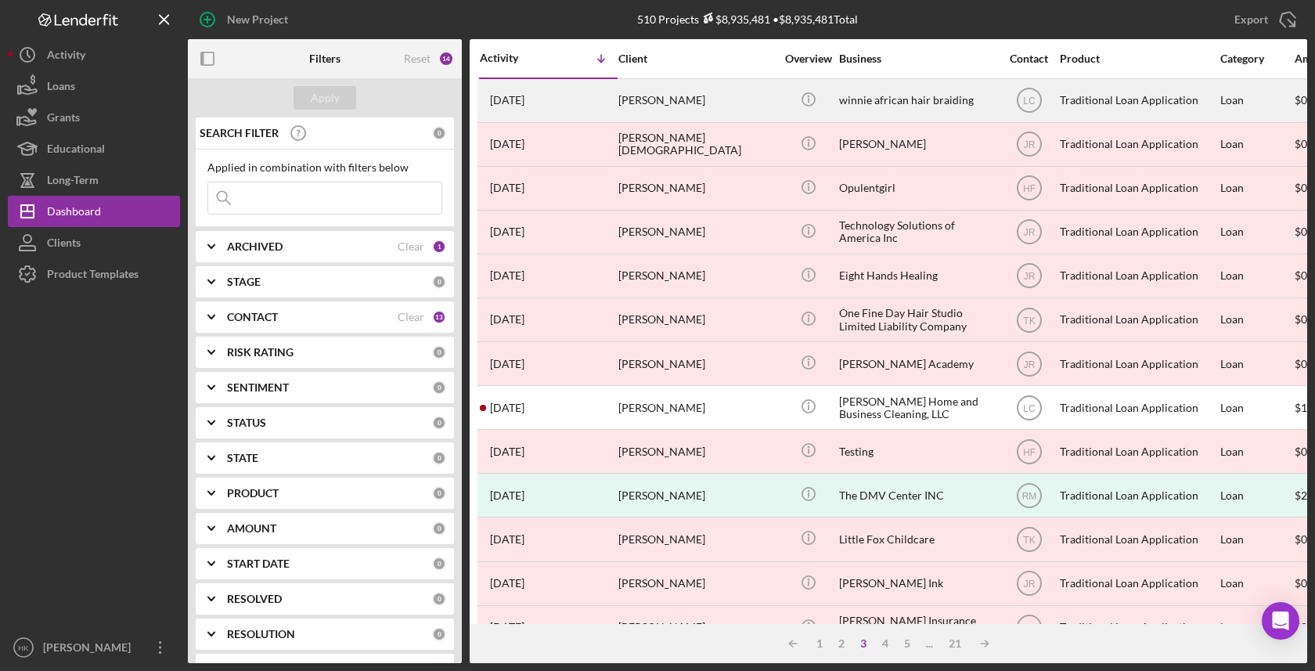
scroll to position [0, 0]
click at [872, 106] on div "winnie african hair braiding" at bounding box center [917, 100] width 157 height 41
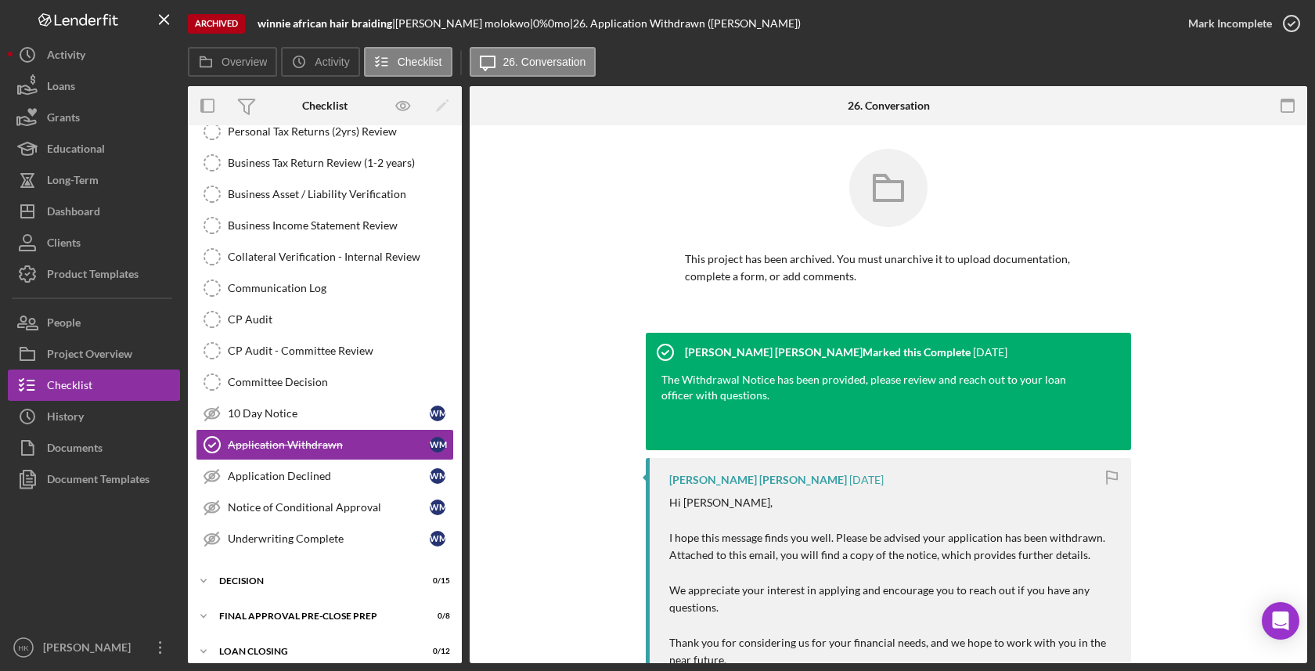
scroll to position [303, 0]
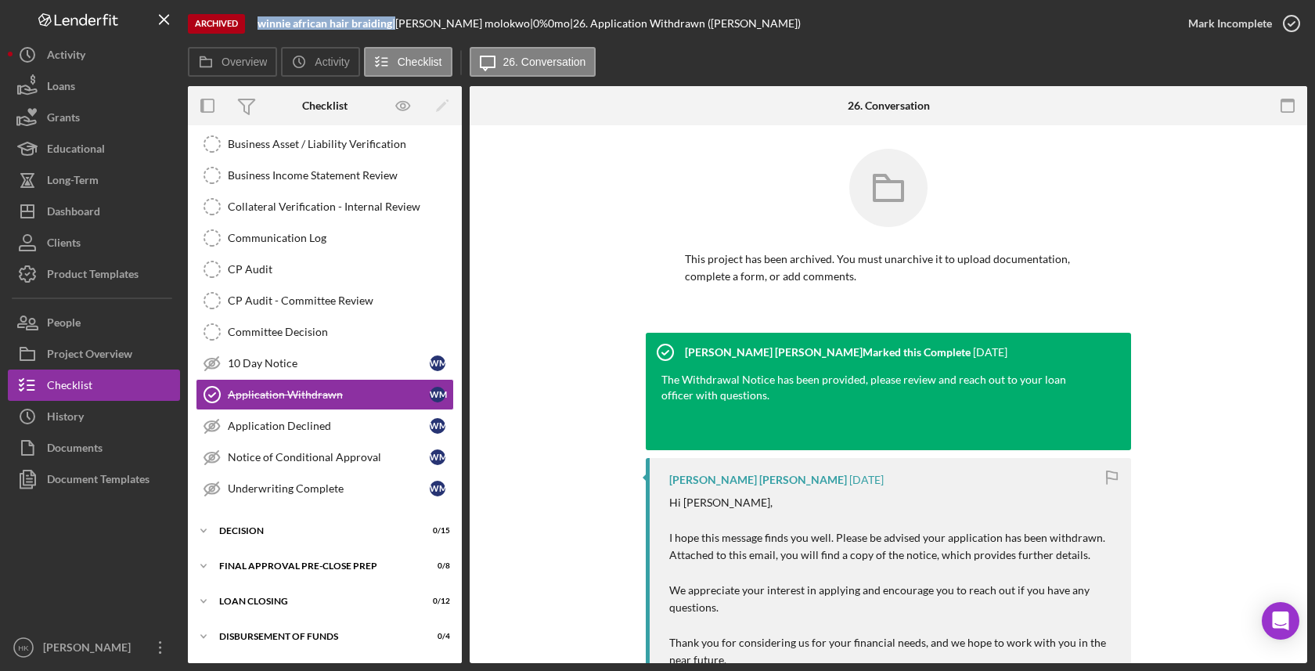
drag, startPoint x: 394, startPoint y: 25, endPoint x: 257, endPoint y: 20, distance: 137.1
click at [257, 21] on div "Archived winnie african hair braiding | [PERSON_NAME] | 0 % 0 mo | 26. Applicat…" at bounding box center [680, 23] width 985 height 47
copy div "winnie african hair braiding"
click at [63, 447] on div "Documents" at bounding box center [75, 449] width 56 height 35
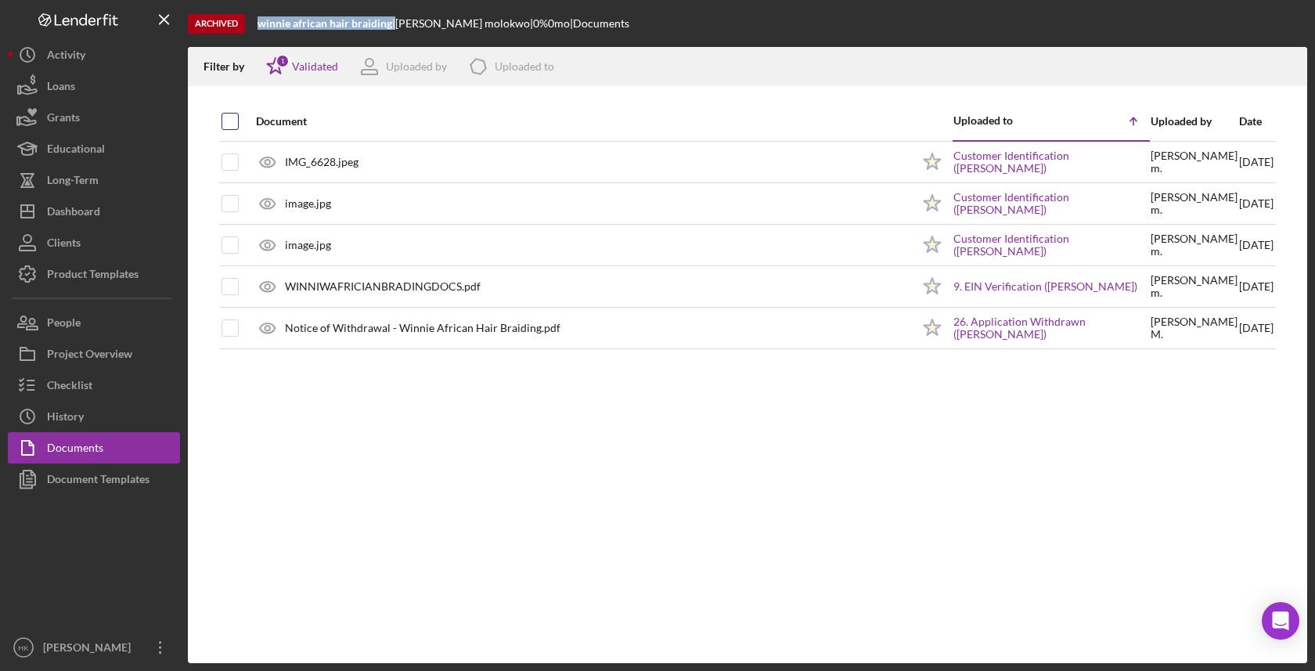
click at [230, 118] on input "checkbox" at bounding box center [230, 121] width 16 height 16
checkbox input "true"
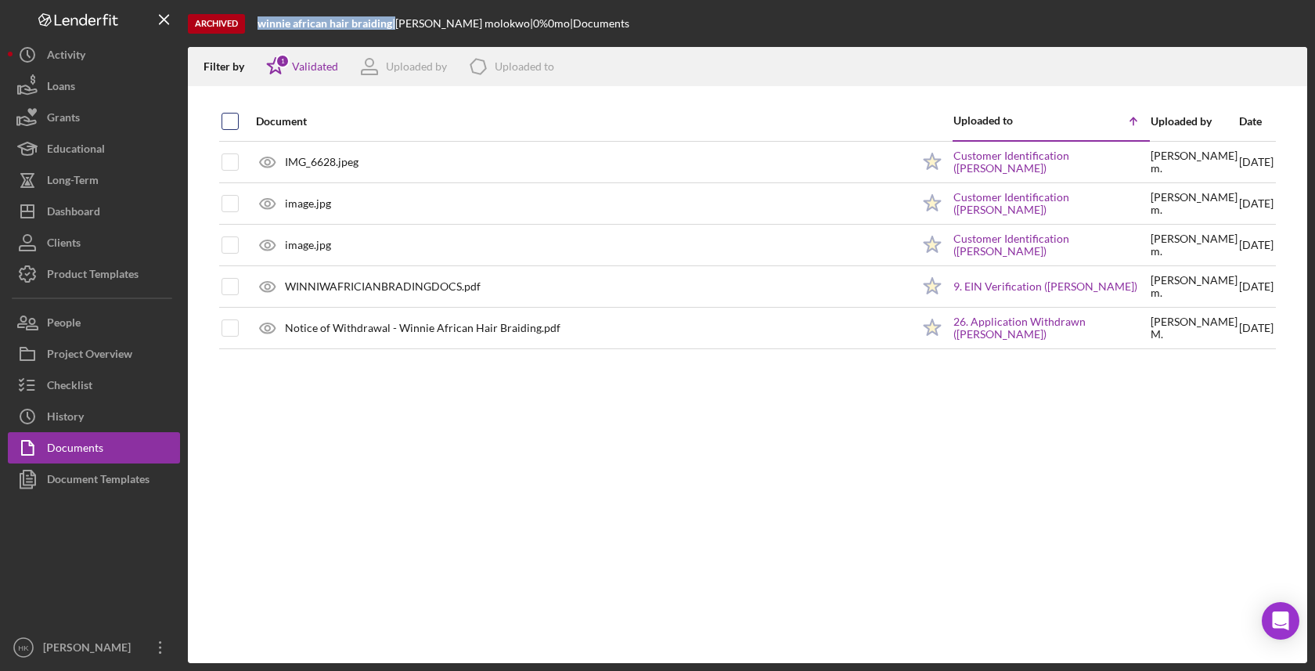
checkbox input "true"
click at [1284, 66] on icon "Icon/Download" at bounding box center [1287, 66] width 35 height 35
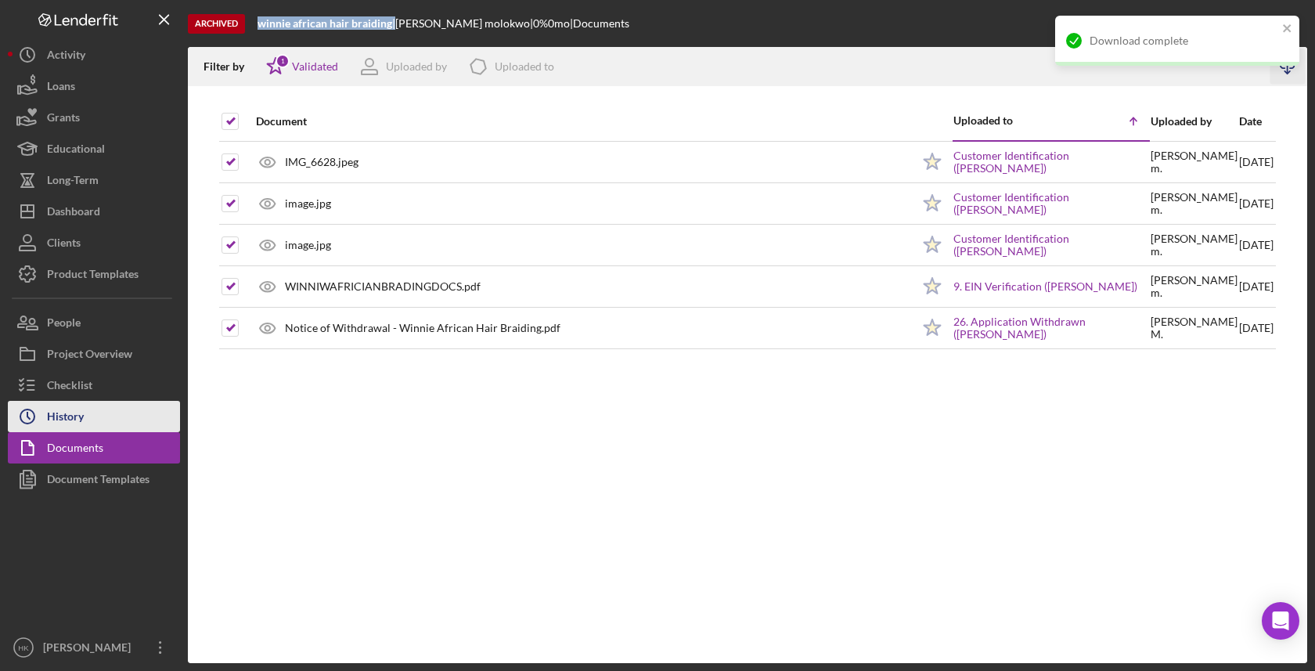
click at [116, 412] on button "Icon/History History" at bounding box center [94, 416] width 172 height 31
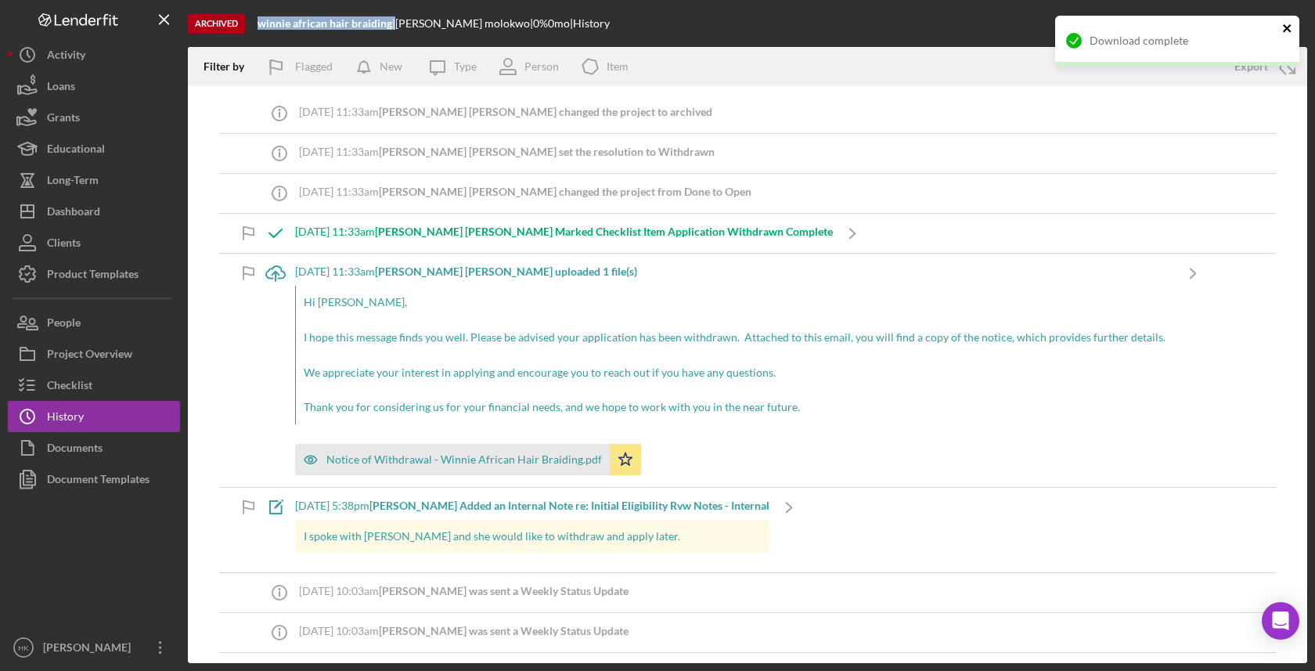
click at [1285, 31] on icon "close" at bounding box center [1287, 28] width 8 height 8
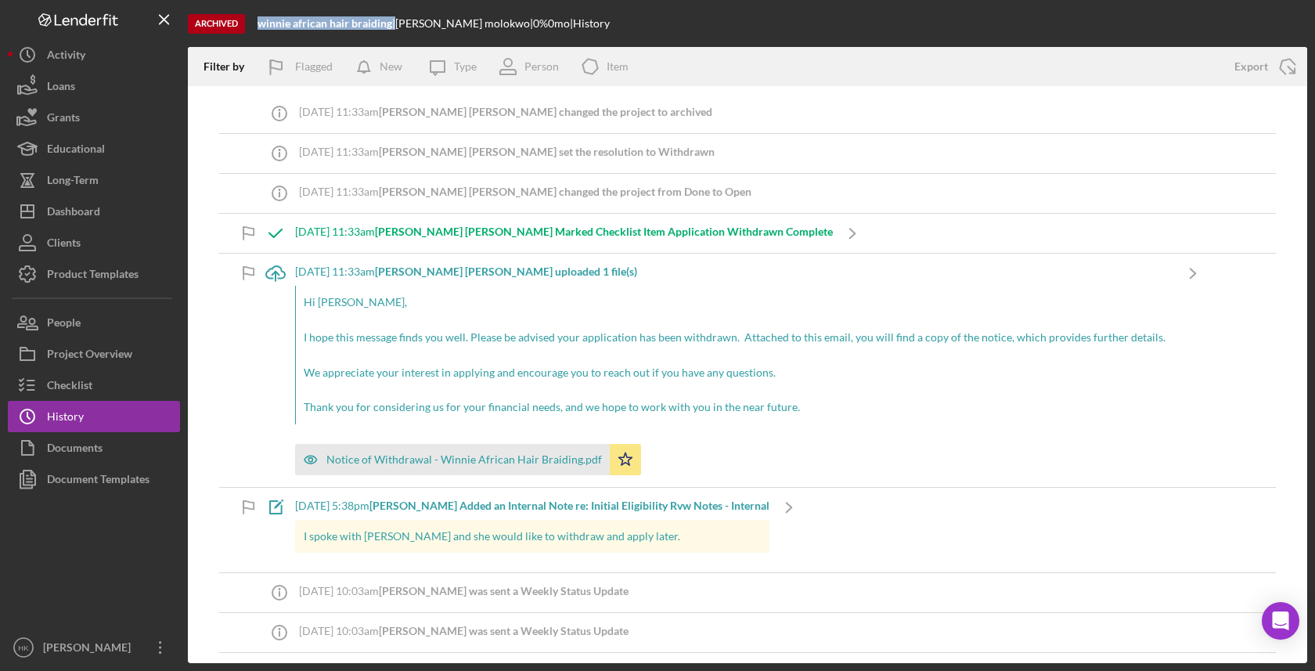
click at [1292, 72] on icon "Icon/Export" at bounding box center [1287, 66] width 39 height 39
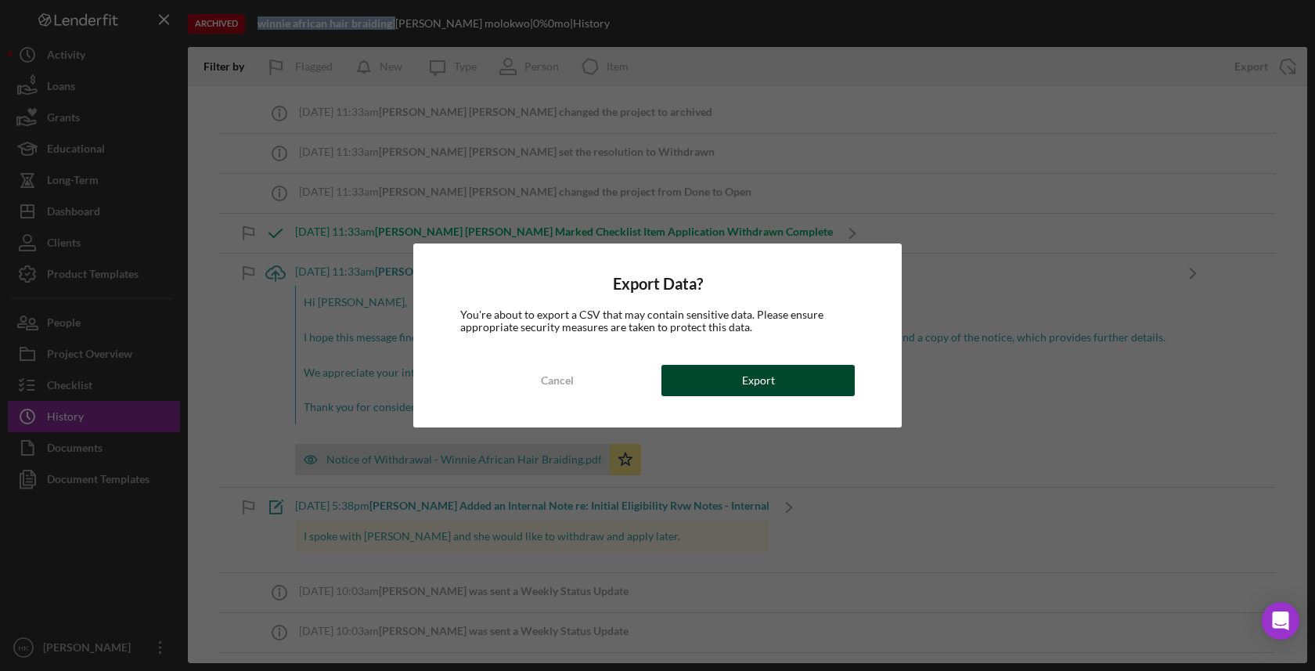
click at [820, 373] on button "Export" at bounding box center [757, 380] width 193 height 31
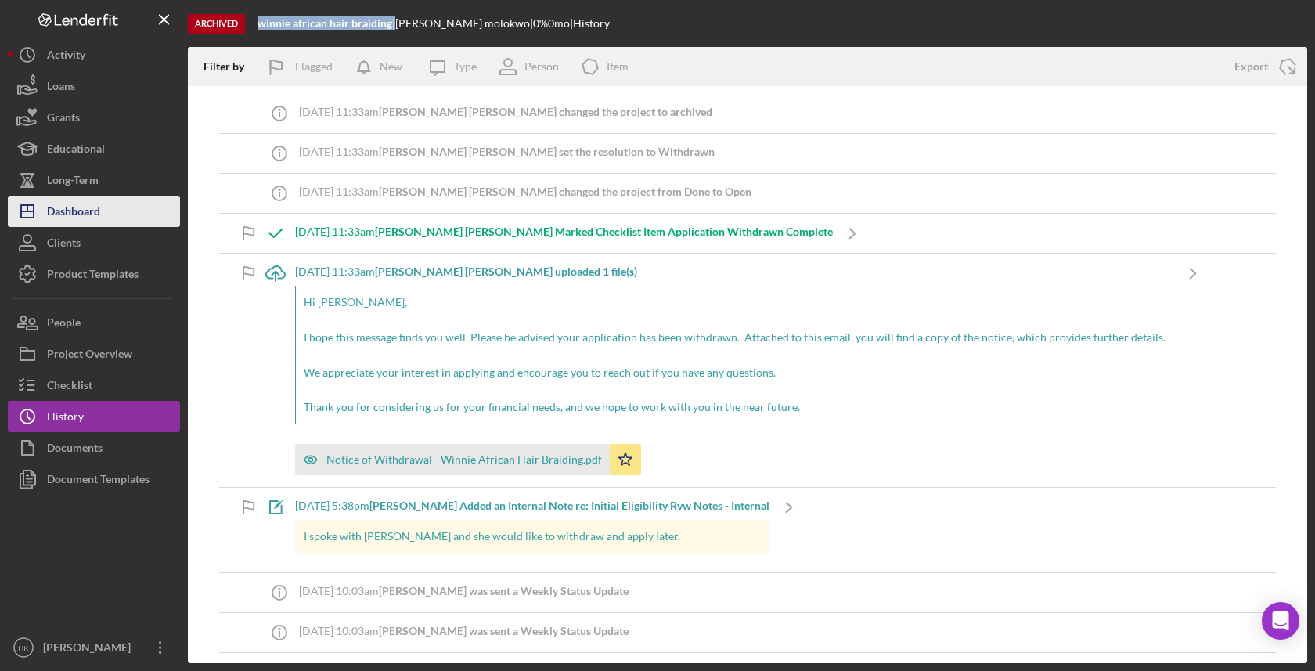
click at [120, 223] on button "Icon/Dashboard Dashboard" at bounding box center [94, 211] width 172 height 31
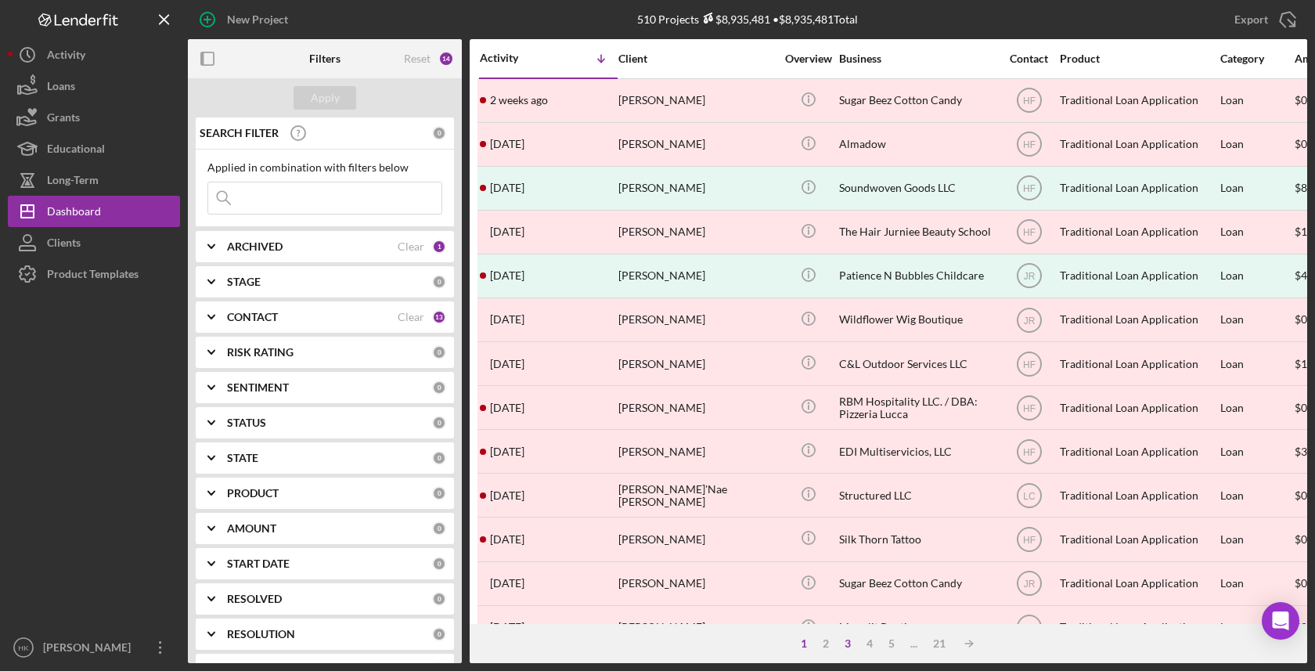
click at [854, 647] on div "3" at bounding box center [848, 643] width 22 height 13
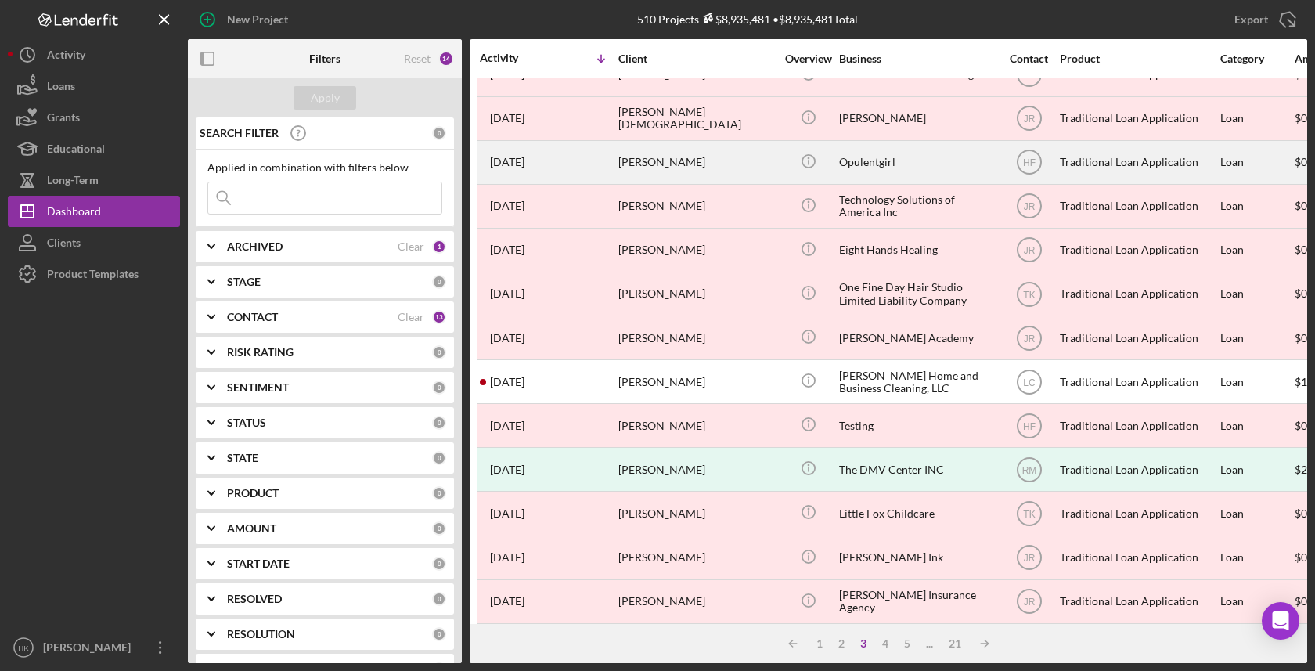
scroll to position [26, 1]
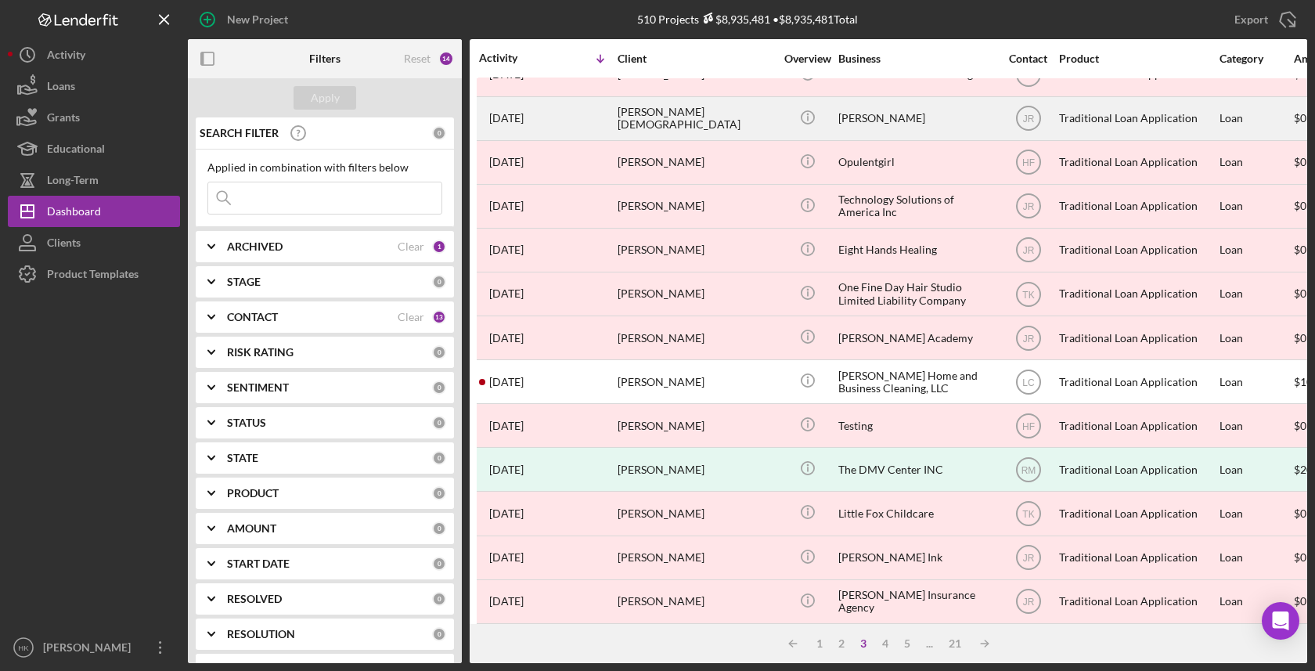
click at [914, 108] on div "[PERSON_NAME]" at bounding box center [916, 118] width 157 height 41
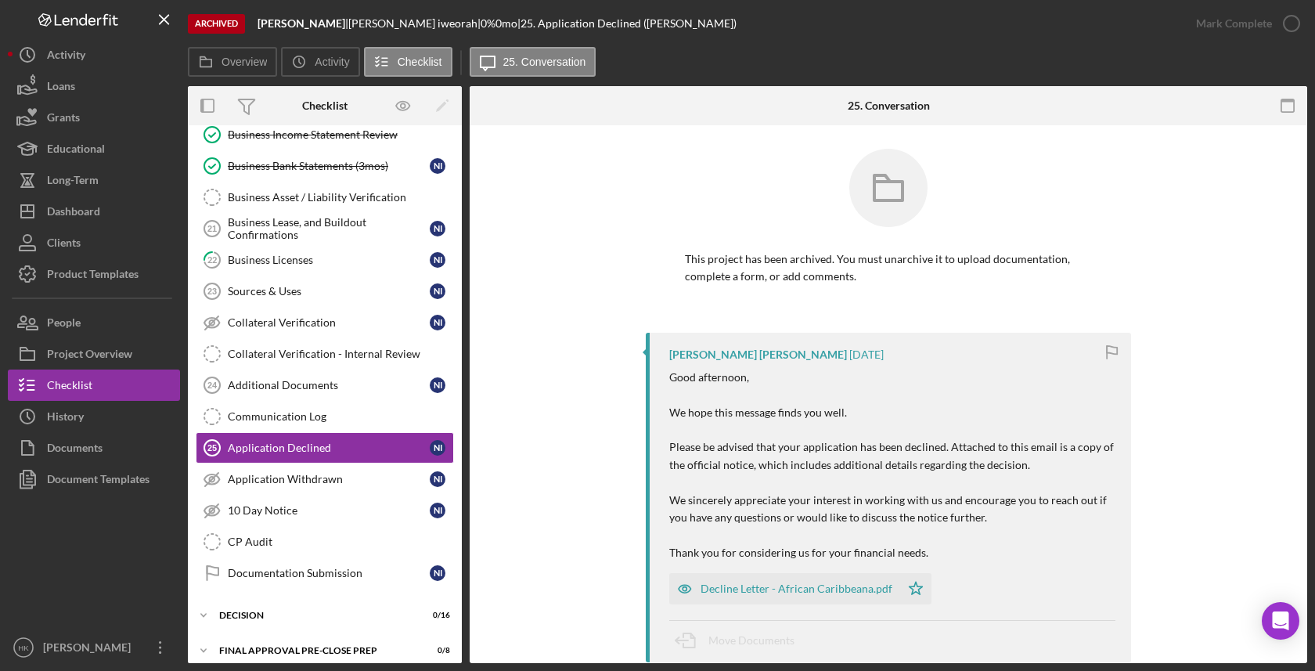
scroll to position [612, 0]
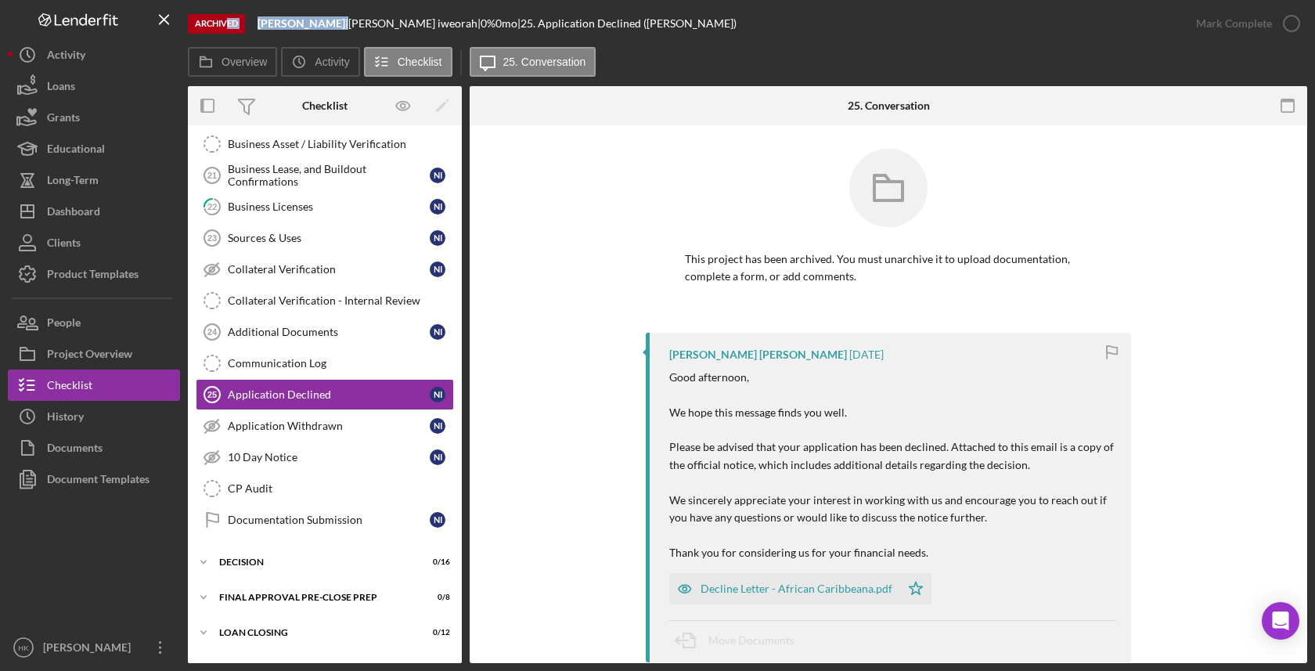
drag, startPoint x: 380, startPoint y: 24, endPoint x: 227, endPoint y: 24, distance: 152.6
click at [227, 24] on div "Archived [PERSON_NAME] | [PERSON_NAME] | 0 % 0 mo | 25. Application Declined ([…" at bounding box center [684, 23] width 993 height 47
copy div "ed [PERSON_NAME]"
click at [123, 432] on button "Documents" at bounding box center [94, 447] width 172 height 31
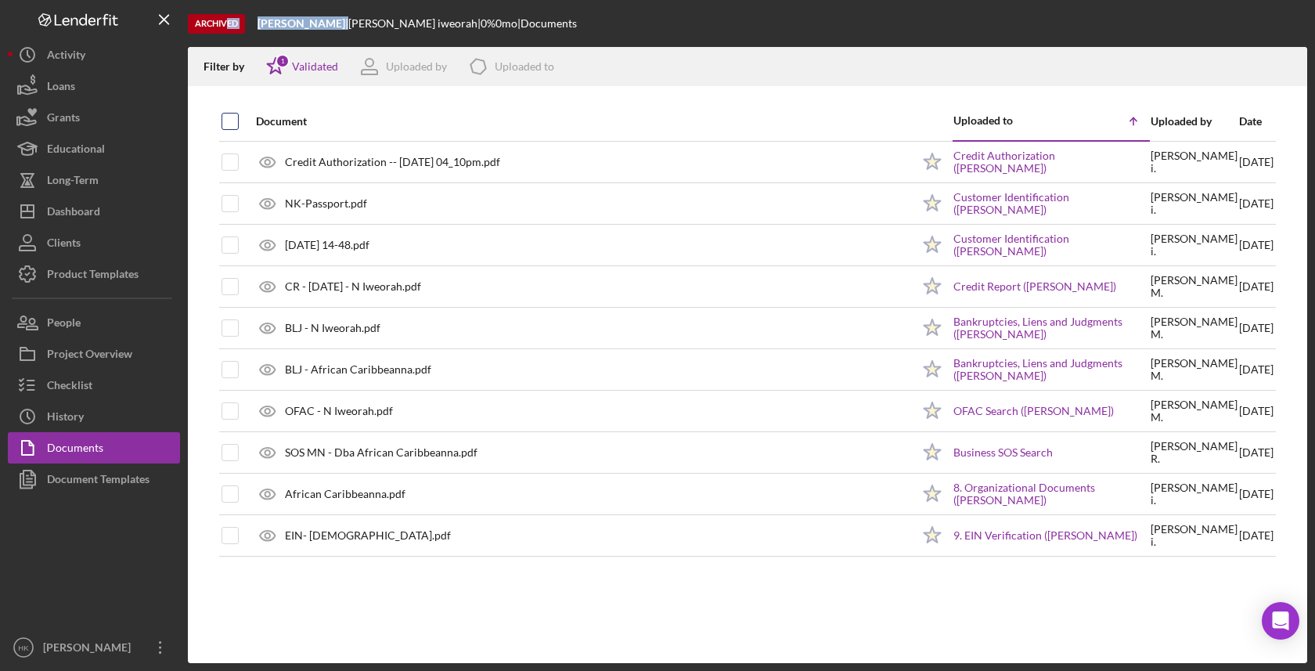
click at [225, 118] on input "checkbox" at bounding box center [230, 121] width 16 height 16
checkbox input "true"
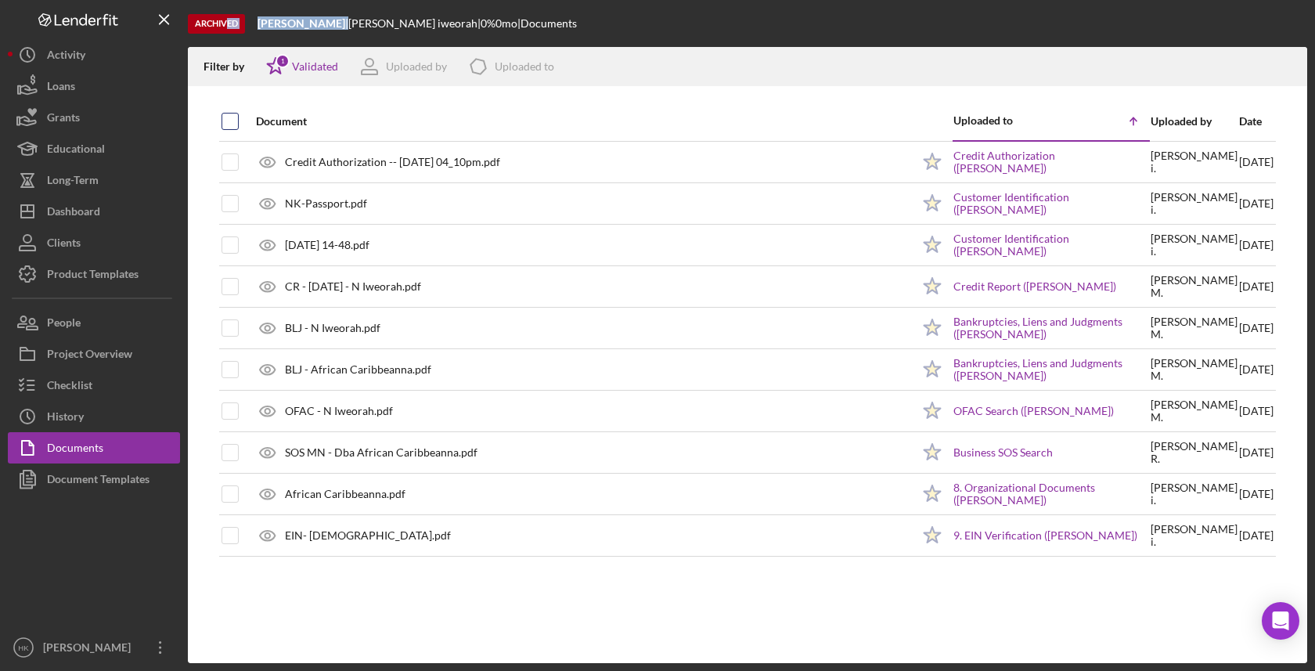
checkbox input "true"
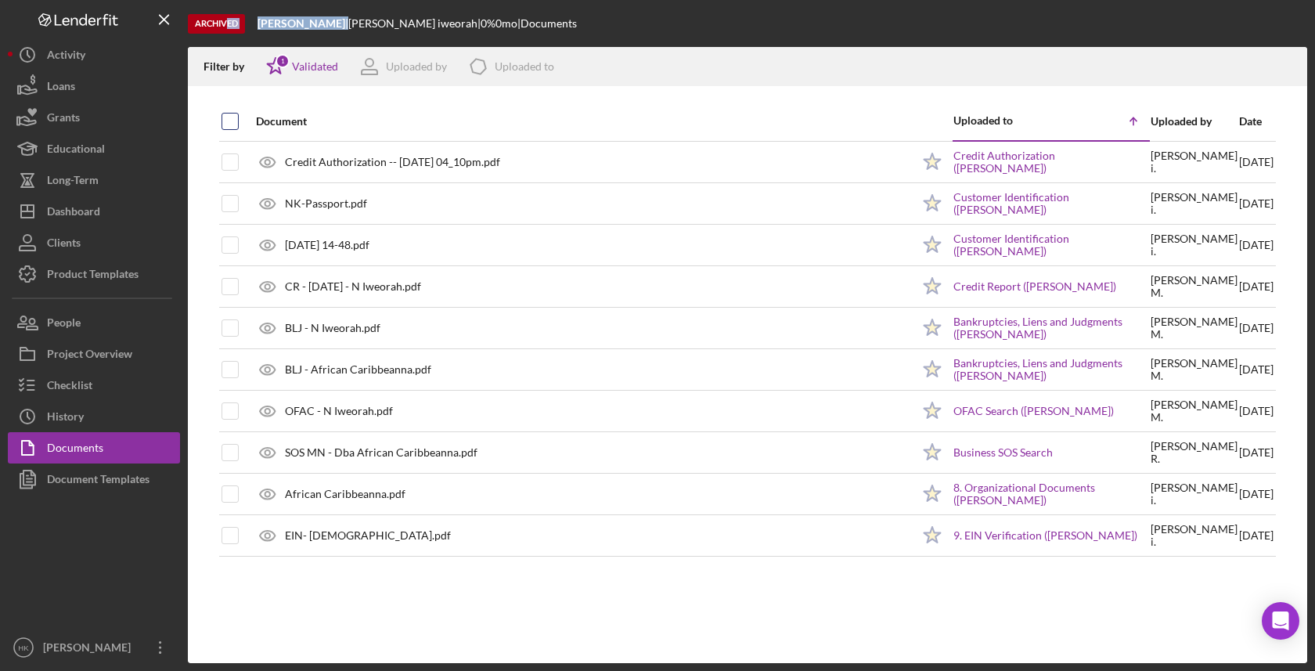
checkbox input "true"
click at [1289, 56] on icon "Icon/Download" at bounding box center [1287, 66] width 35 height 35
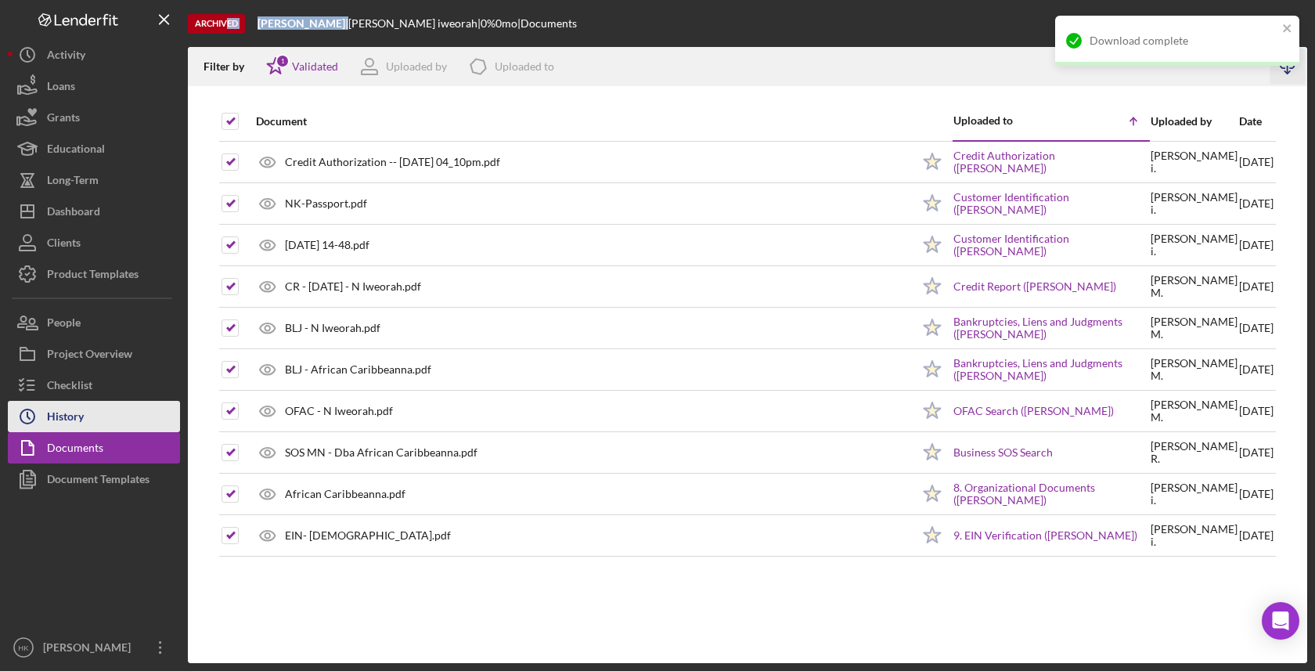
click at [106, 425] on button "Icon/History History" at bounding box center [94, 416] width 172 height 31
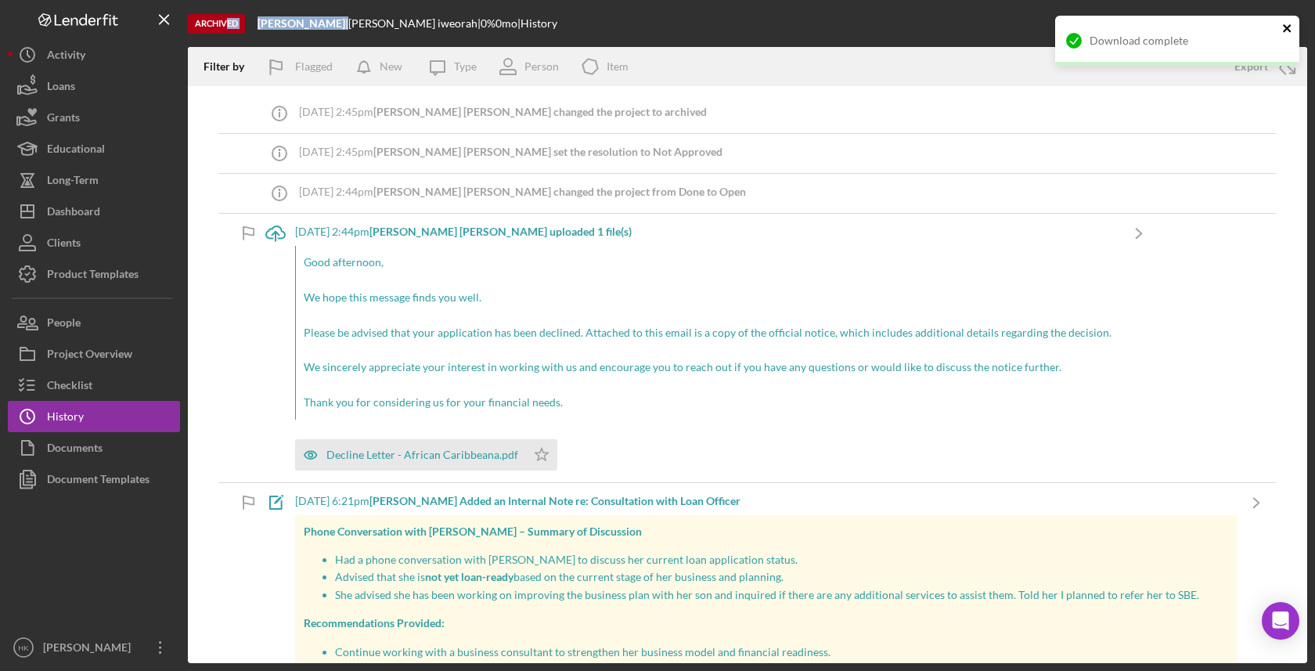
click at [1289, 31] on icon "close" at bounding box center [1287, 28] width 8 height 8
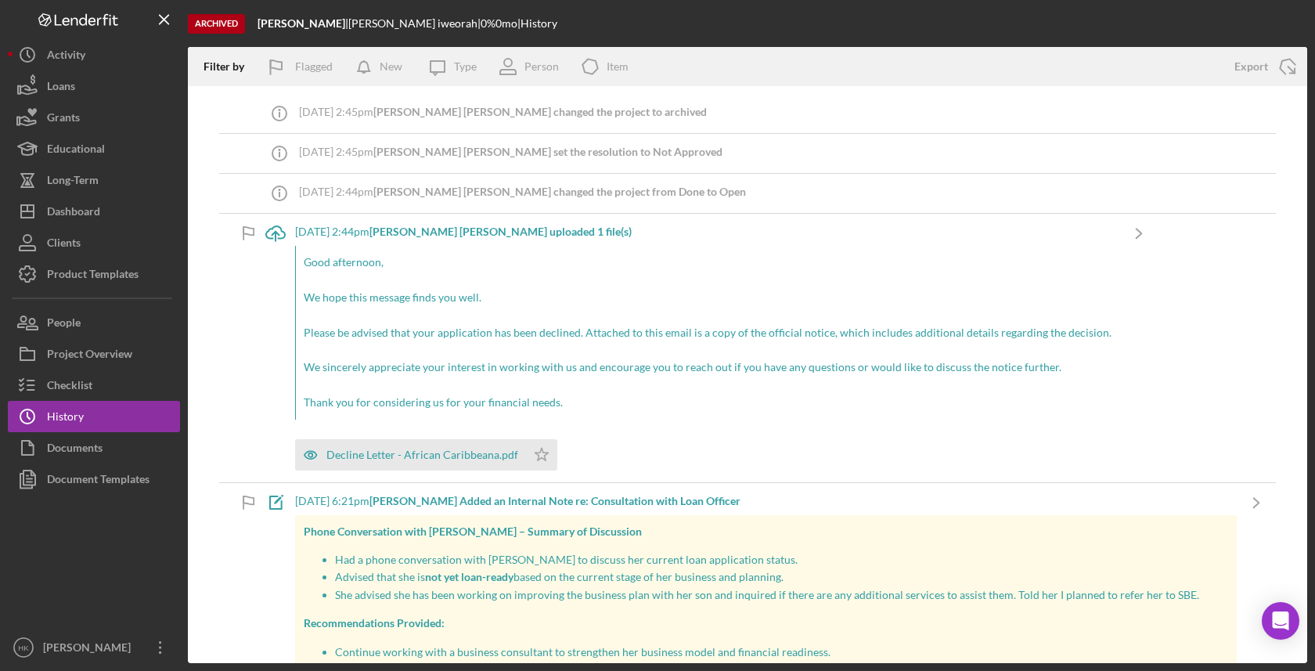
click at [1289, 60] on div "Download complete" at bounding box center [1177, 47] width 250 height 69
click at [1290, 77] on icon "Icon/Export" at bounding box center [1287, 66] width 39 height 39
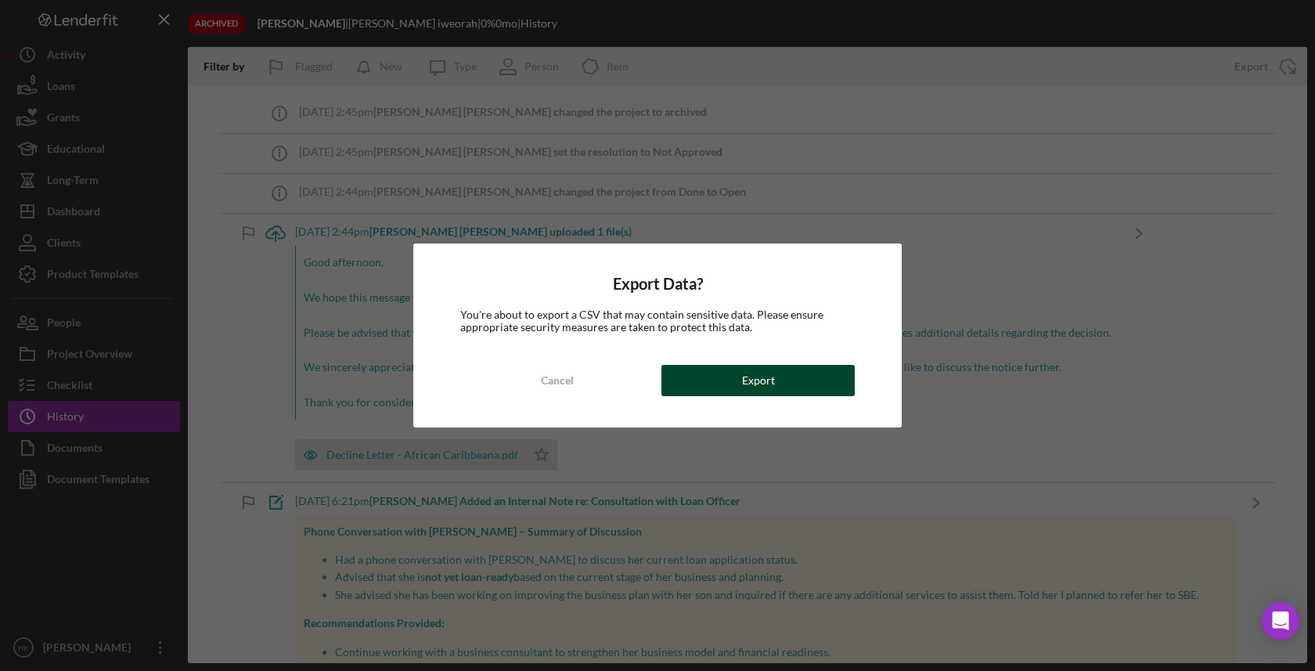
click at [822, 373] on button "Export" at bounding box center [757, 380] width 193 height 31
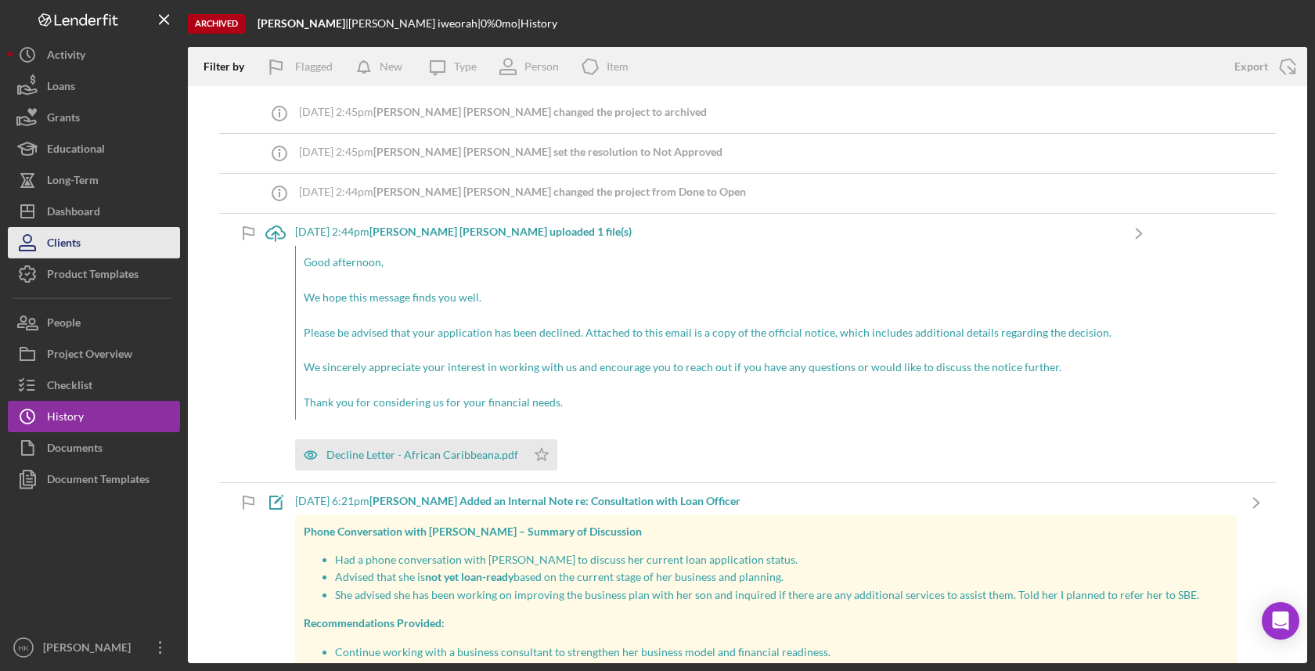
click at [112, 236] on button "Clients" at bounding box center [94, 242] width 172 height 31
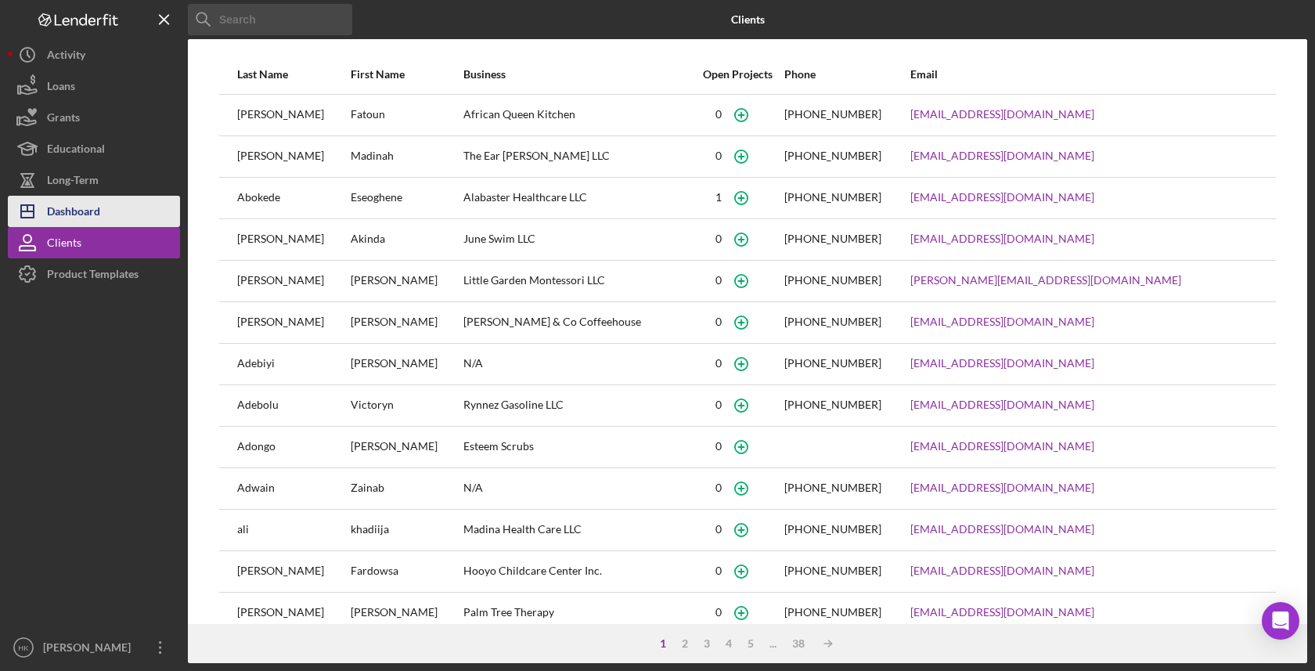
click at [131, 210] on button "Icon/Dashboard Dashboard" at bounding box center [94, 211] width 172 height 31
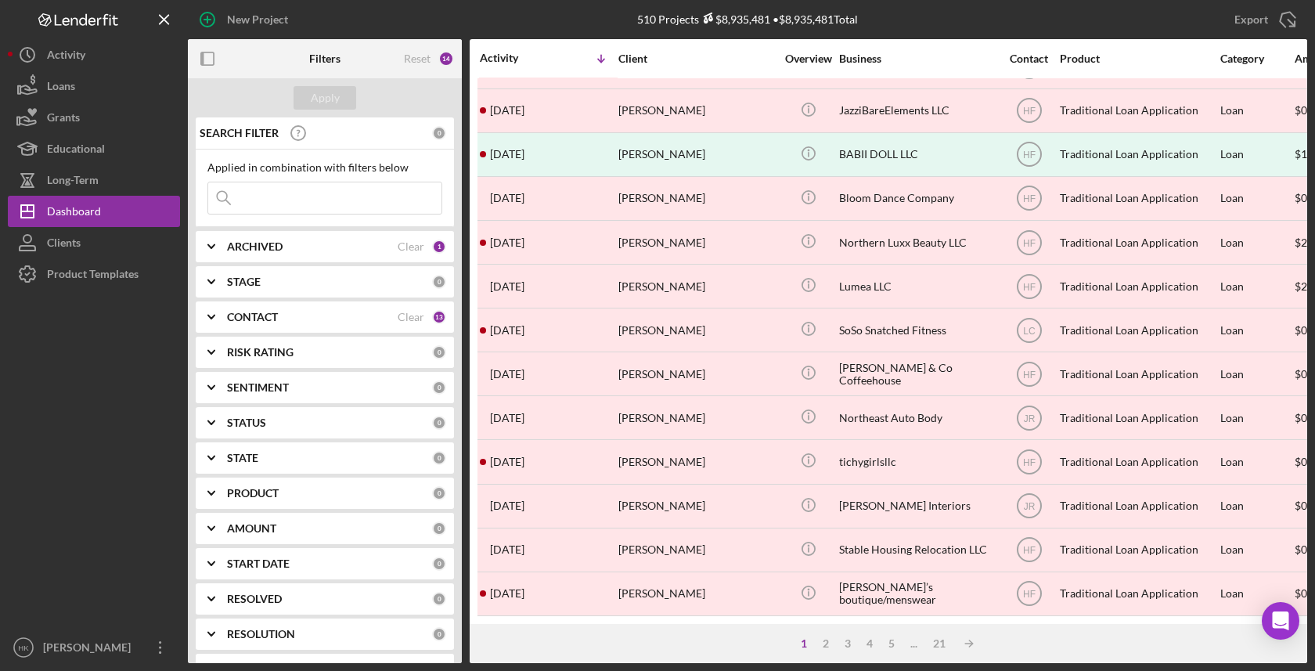
scroll to position [559, 0]
click at [847, 650] on div "1 2 3 4 5 ... 21 Icon/Table Sort Arrow" at bounding box center [889, 643] width 838 height 39
click at [847, 645] on div "3" at bounding box center [848, 643] width 22 height 13
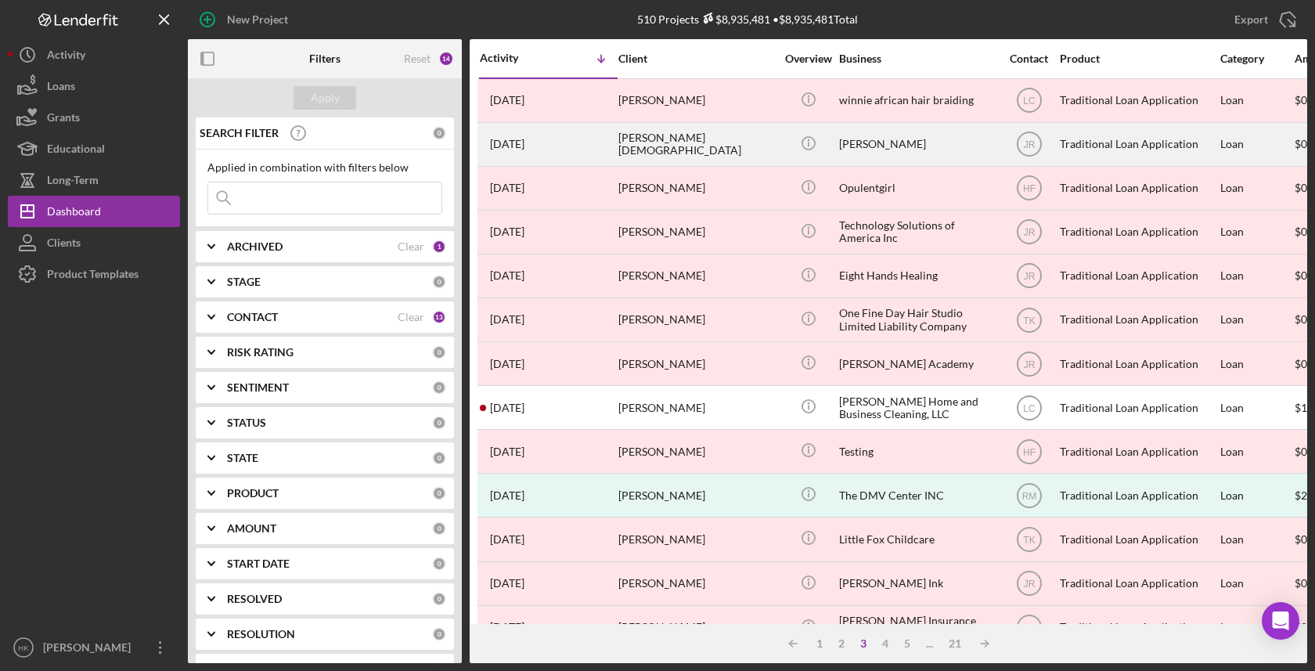
scroll to position [0, 0]
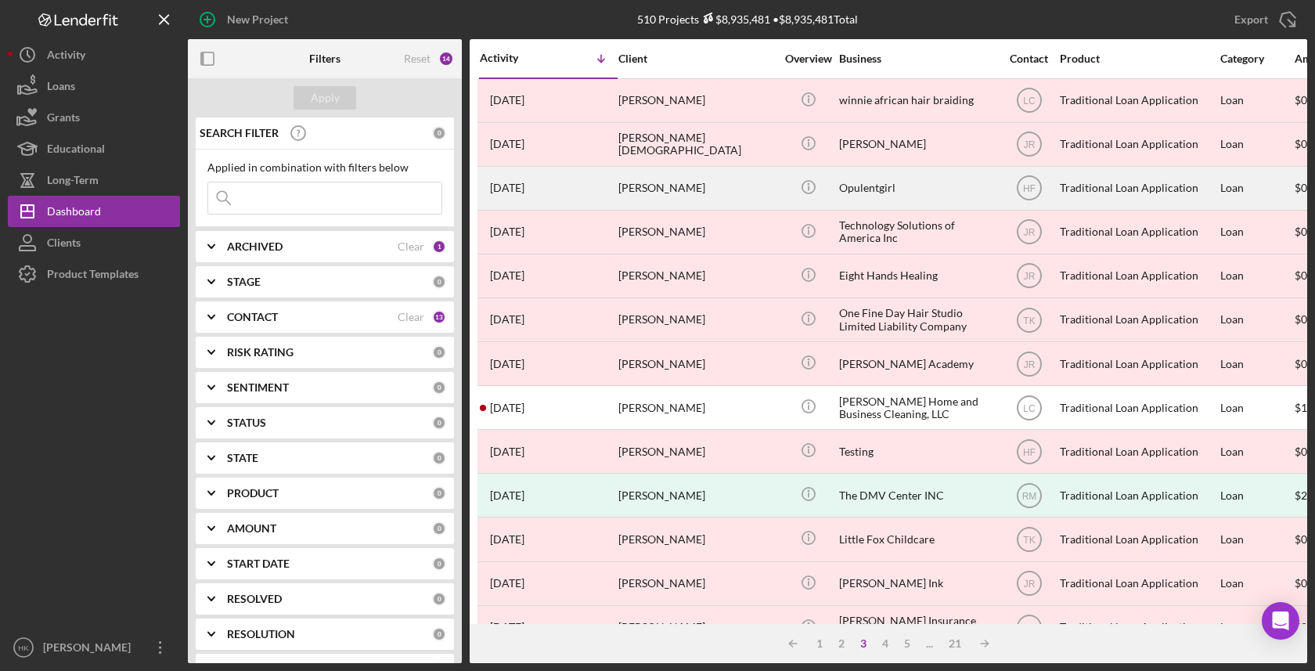
click at [881, 182] on div "Opulentgirl" at bounding box center [917, 188] width 157 height 41
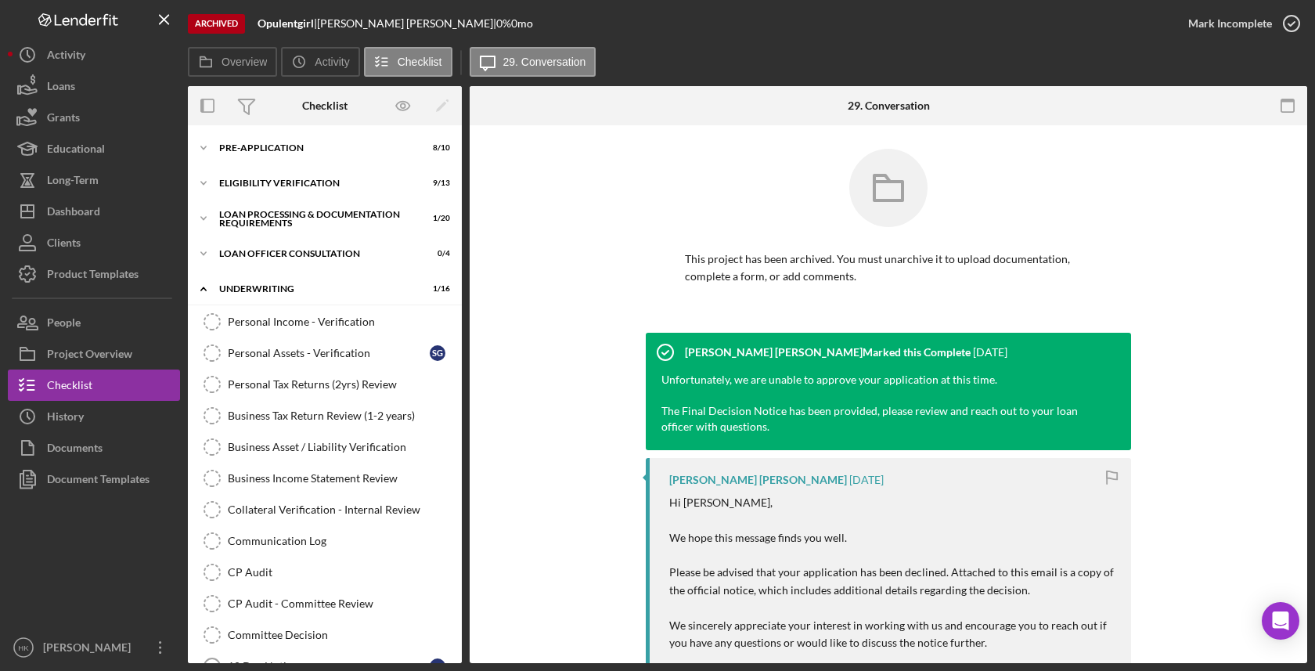
scroll to position [334, 0]
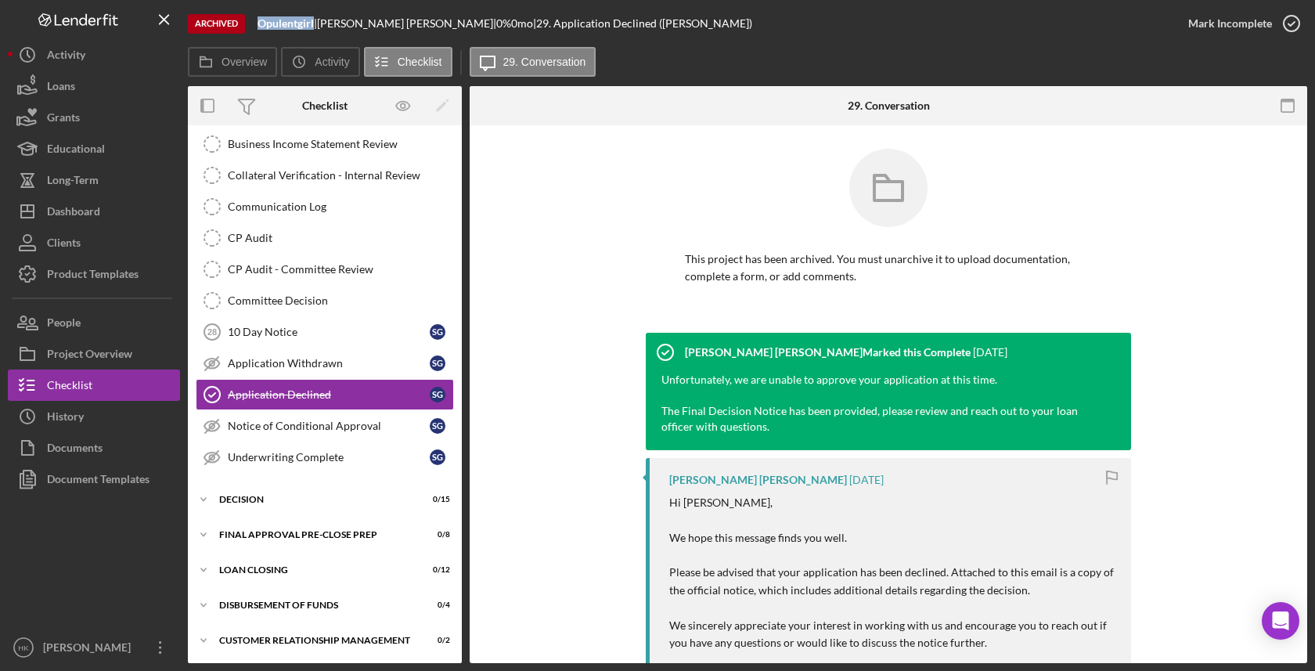
drag, startPoint x: 315, startPoint y: 24, endPoint x: 259, endPoint y: 24, distance: 55.6
click at [258, 24] on div "Opulentgirl |" at bounding box center [287, 23] width 59 height 13
copy b "Opulentgirl"
click at [77, 454] on div "Documents" at bounding box center [75, 449] width 56 height 35
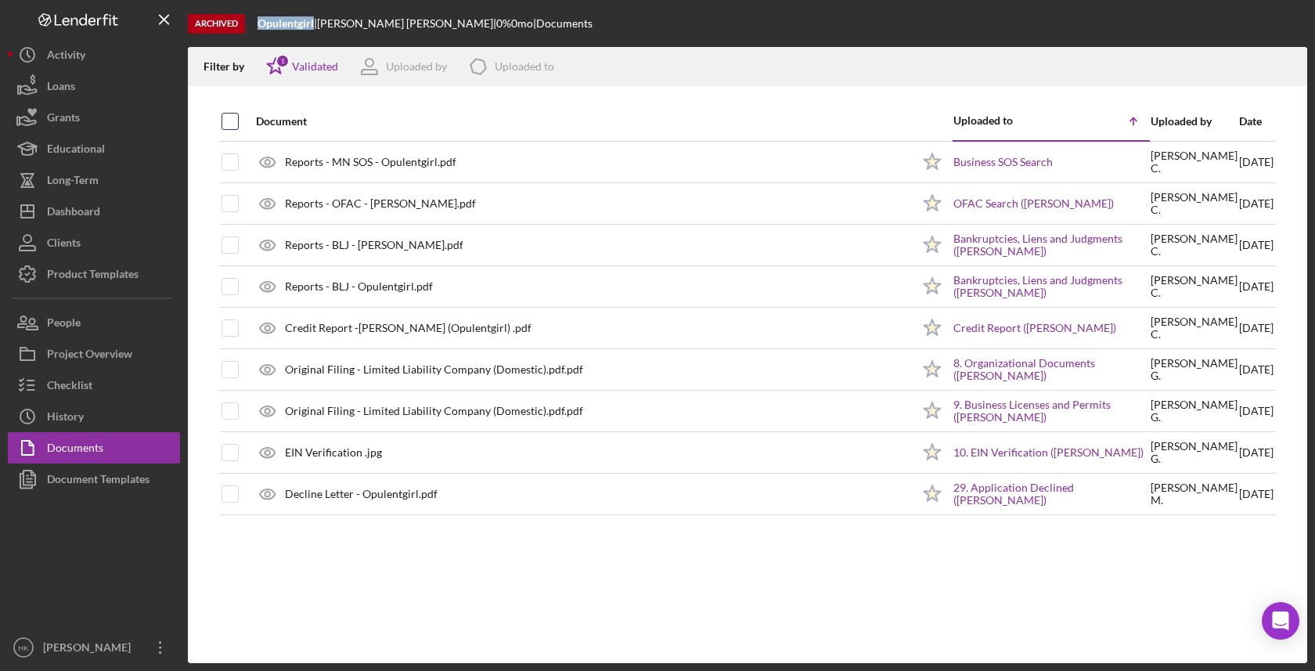
click at [229, 118] on input "checkbox" at bounding box center [230, 121] width 16 height 16
checkbox input "true"
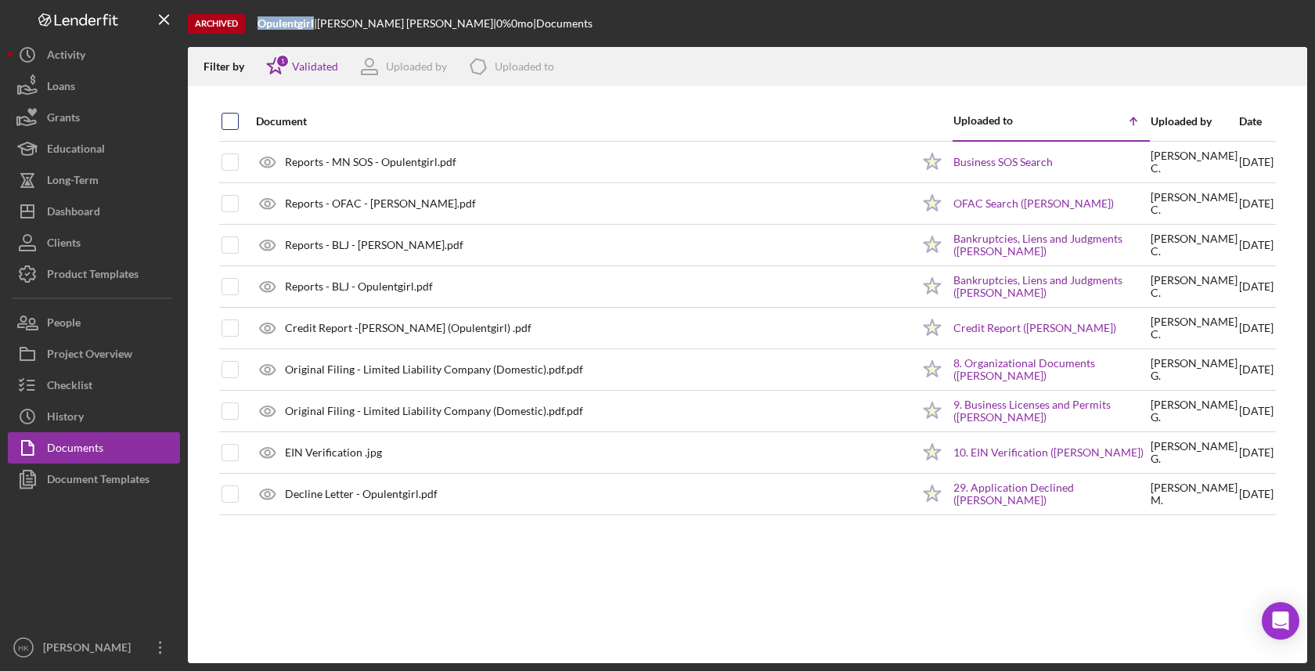
checkbox input "true"
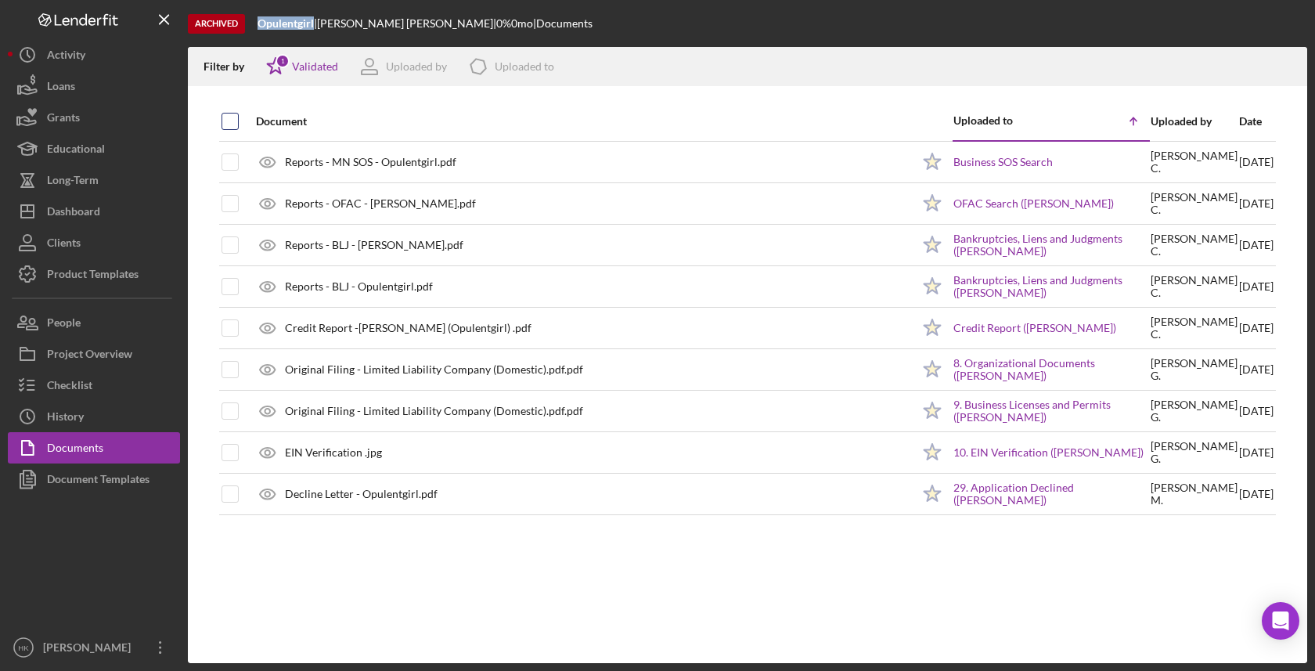
checkbox input "true"
click at [1294, 64] on icon "button" at bounding box center [1287, 63] width 13 height 9
click at [64, 414] on div "History" at bounding box center [65, 418] width 37 height 35
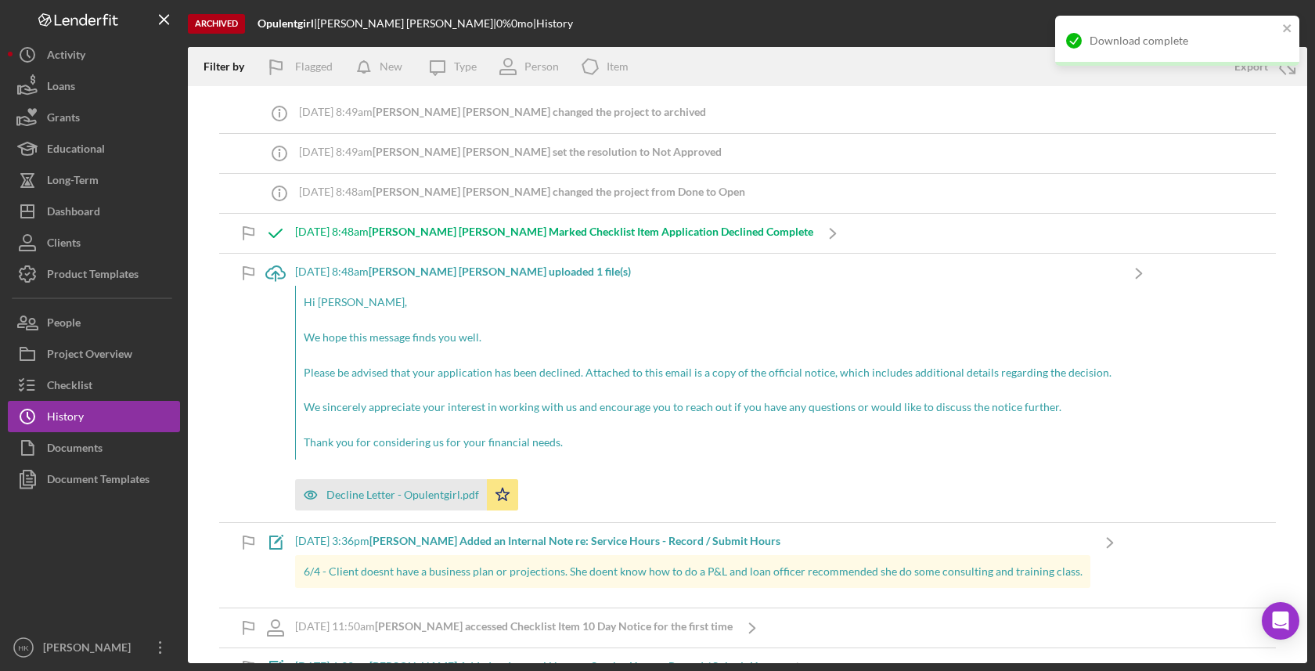
click at [1297, 32] on div "Download complete" at bounding box center [1177, 41] width 244 height 50
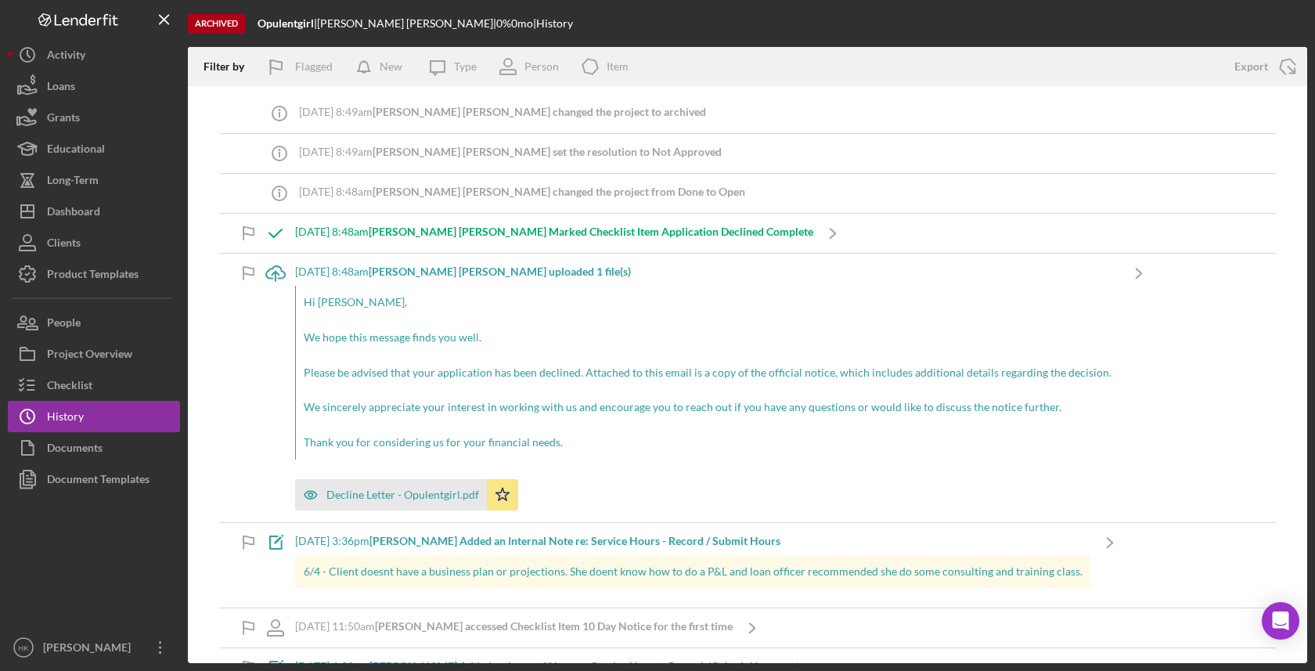
click at [1295, 59] on div "Download complete" at bounding box center [1177, 47] width 250 height 69
click at [1292, 71] on line "button" at bounding box center [1291, 70] width 7 height 7
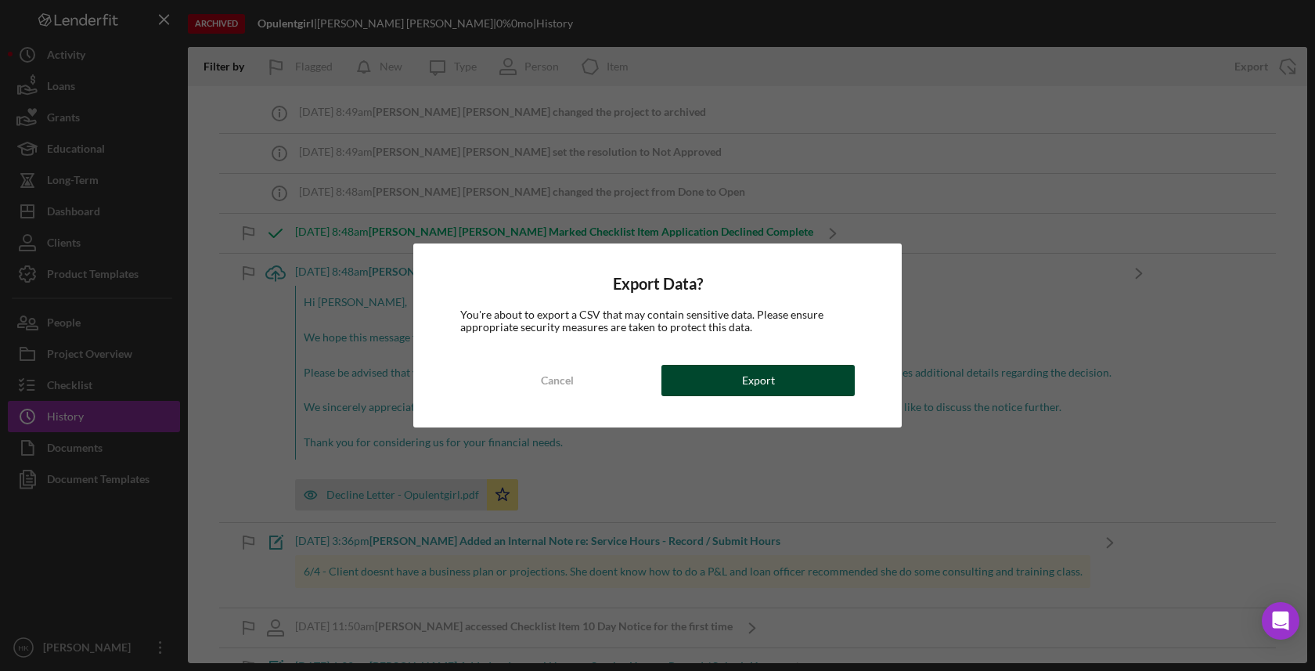
click at [769, 385] on div "Export" at bounding box center [758, 380] width 33 height 31
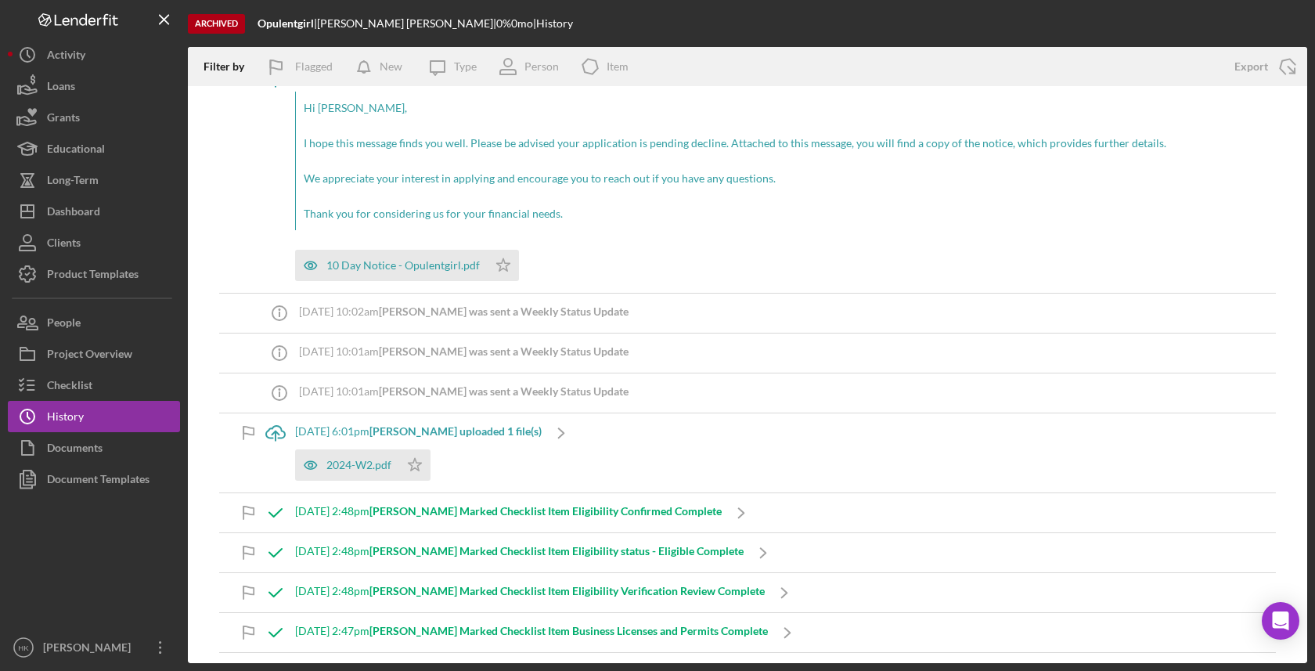
scroll to position [1634, 0]
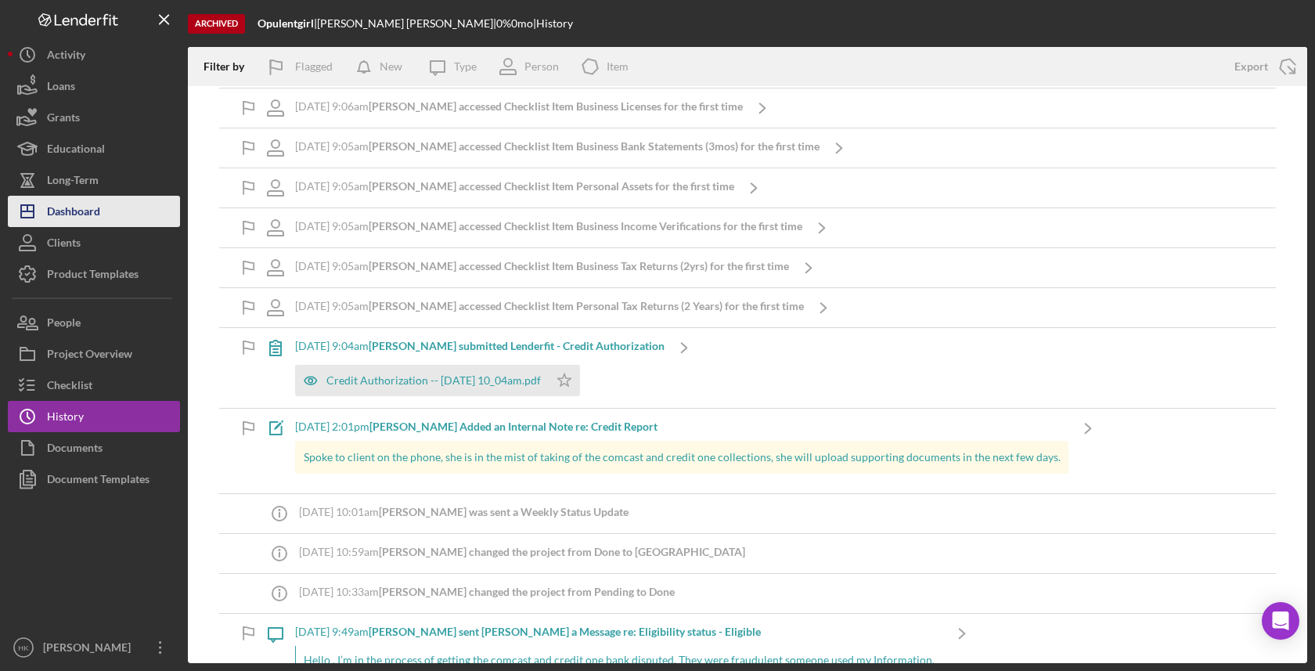
click at [122, 203] on button "Icon/Dashboard Dashboard" at bounding box center [94, 211] width 172 height 31
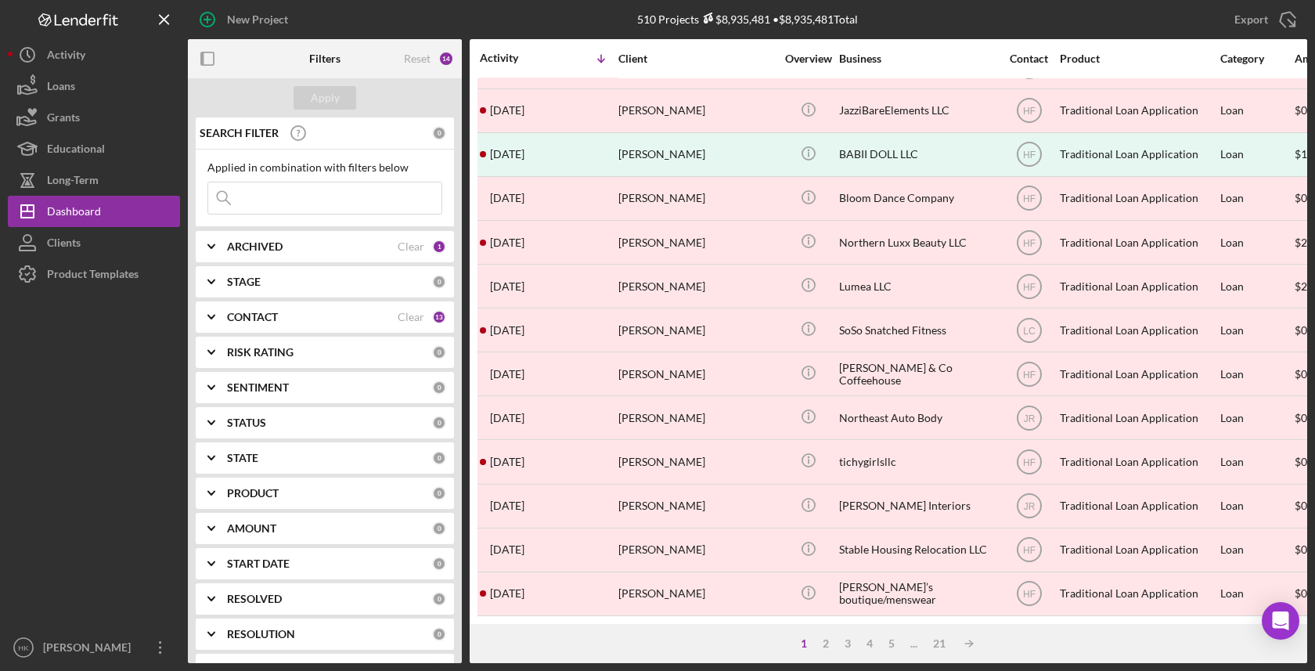
scroll to position [559, 0]
click at [851, 650] on div "1 2 3 4 5 ... 21 Icon/Table Sort Arrow" at bounding box center [889, 643] width 838 height 39
click at [848, 639] on div "3" at bounding box center [848, 643] width 22 height 13
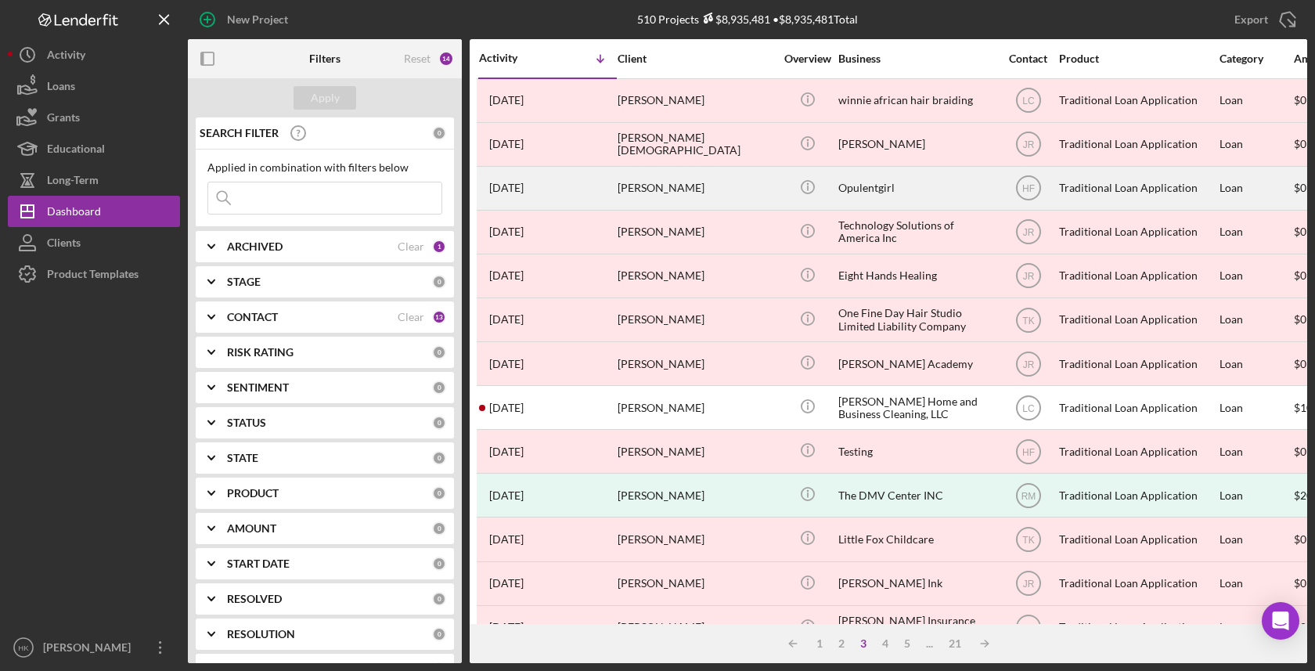
scroll to position [0, 1]
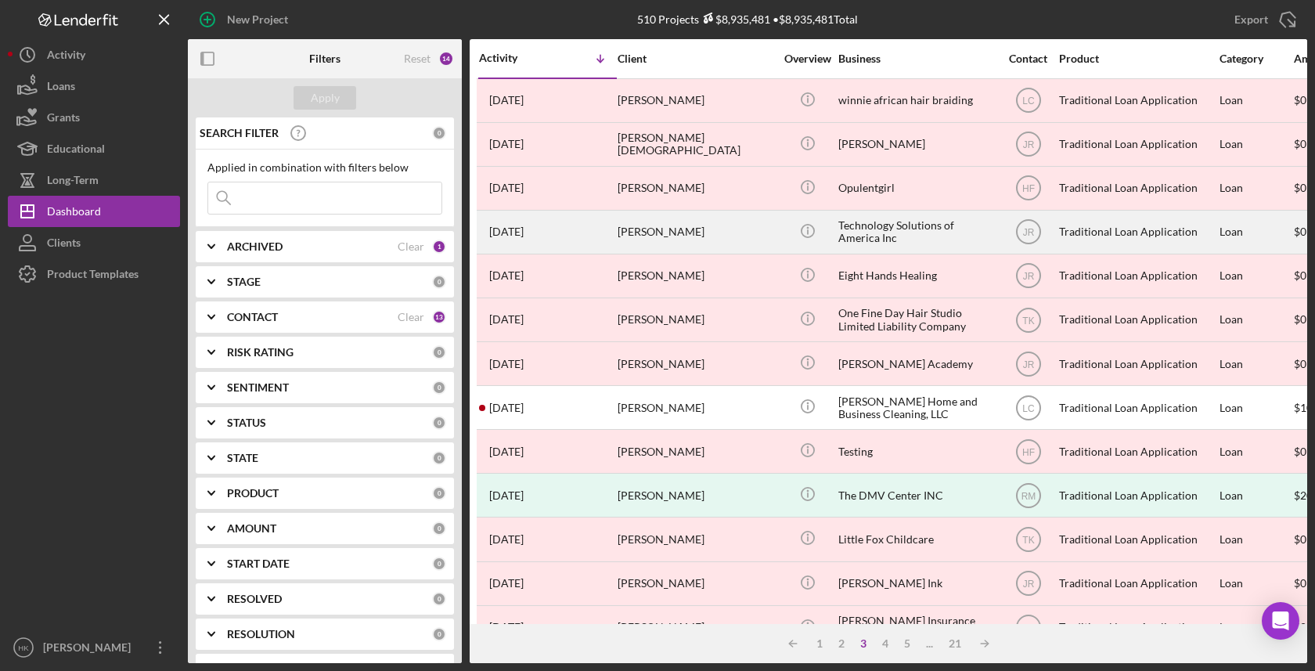
click at [896, 226] on div "Technology Solutions of America Inc" at bounding box center [916, 231] width 157 height 41
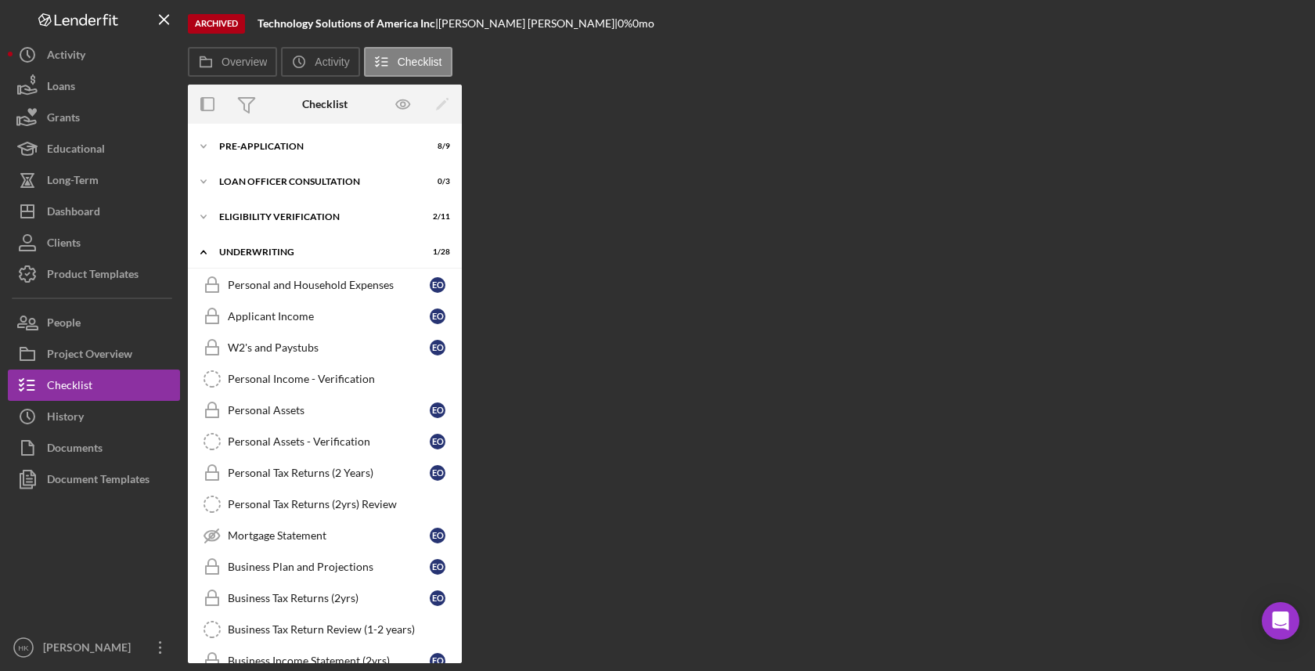
scroll to position [612, 0]
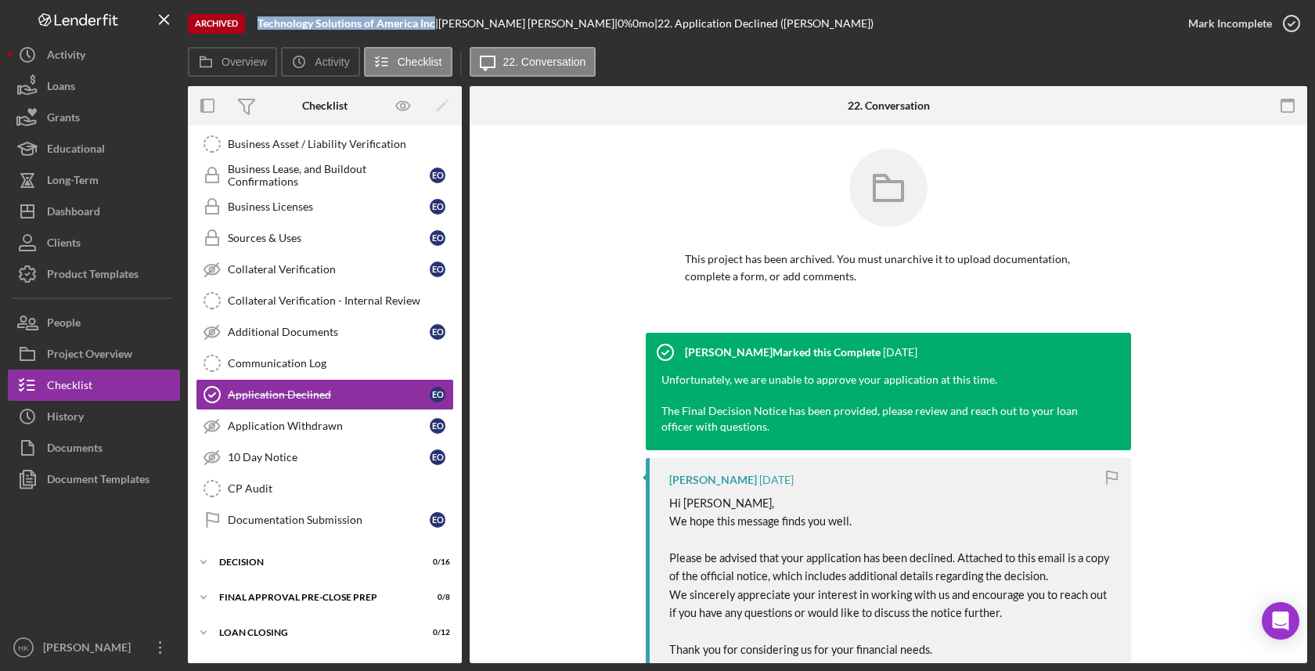
drag, startPoint x: 434, startPoint y: 24, endPoint x: 258, endPoint y: 23, distance: 176.9
click at [258, 23] on div "Archived Technology Solutions of America Inc | [PERSON_NAME] | 0 % 0 mo | 22. A…" at bounding box center [680, 23] width 985 height 47
copy b "Technology Solutions of America Inc"
click at [134, 437] on button "Documents" at bounding box center [94, 447] width 172 height 31
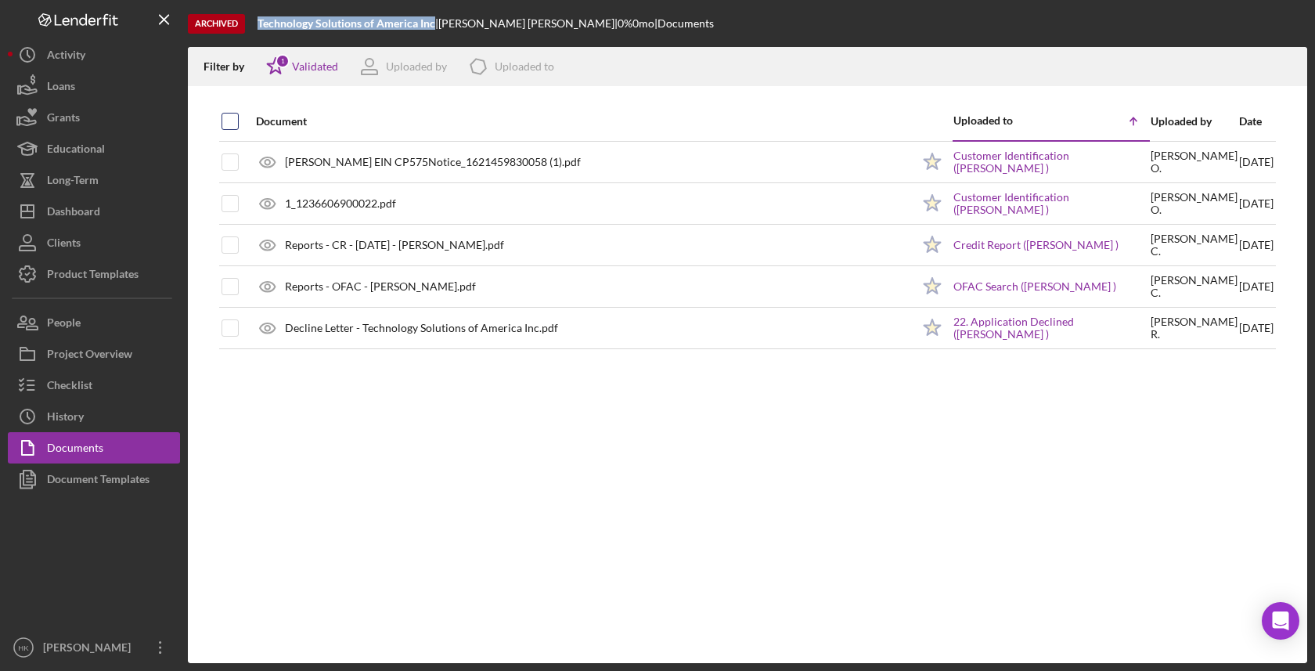
click at [234, 124] on input "checkbox" at bounding box center [230, 121] width 16 height 16
checkbox input "true"
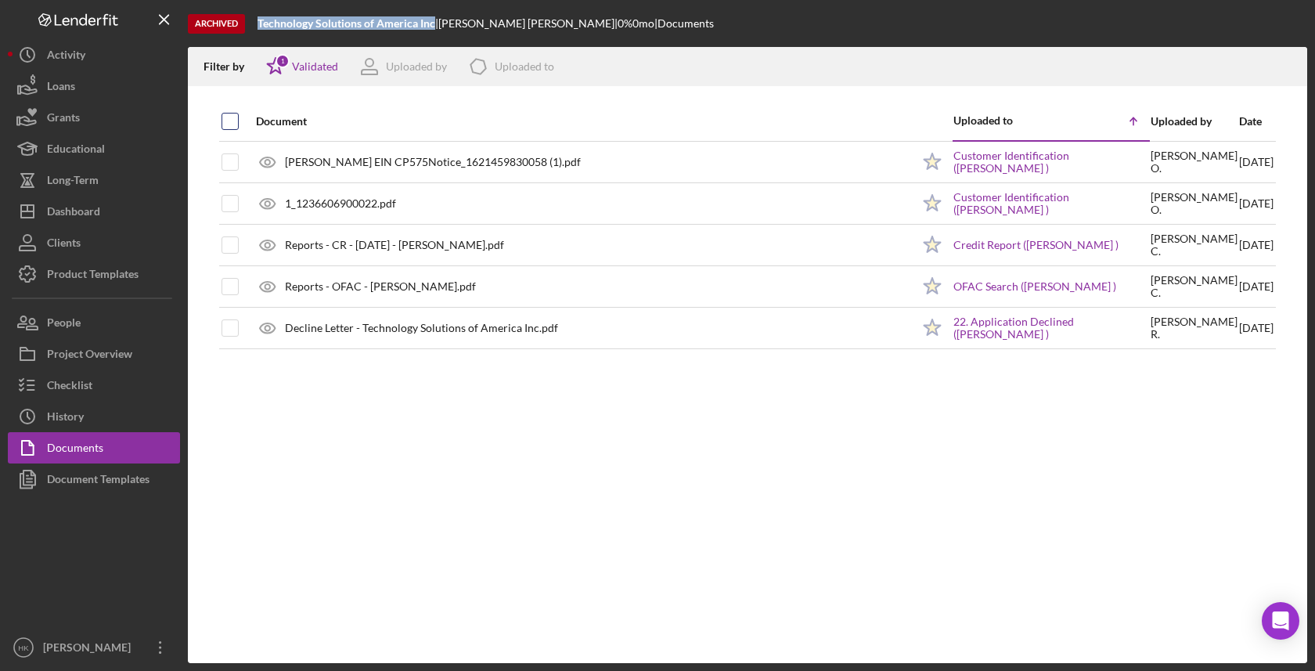
checkbox input "true"
click at [1273, 70] on icon "Icon/Download" at bounding box center [1287, 66] width 35 height 35
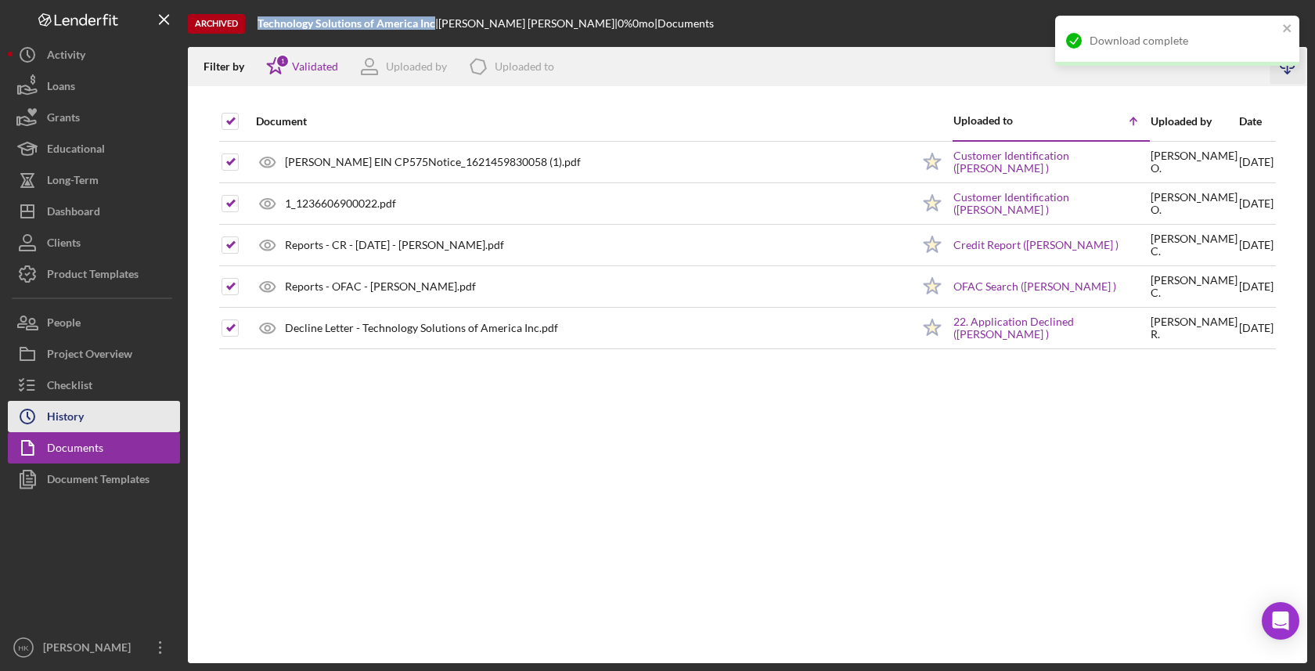
click at [98, 412] on button "Icon/History History" at bounding box center [94, 416] width 172 height 31
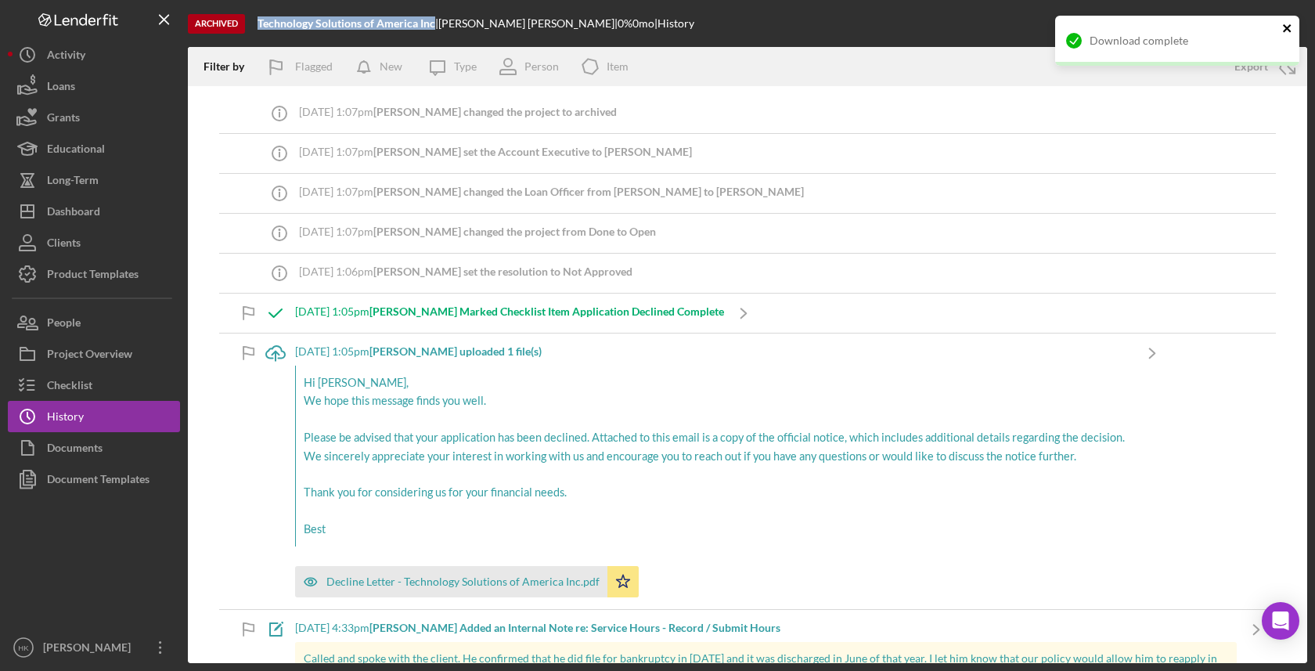
click at [1288, 32] on icon "close" at bounding box center [1287, 28] width 11 height 13
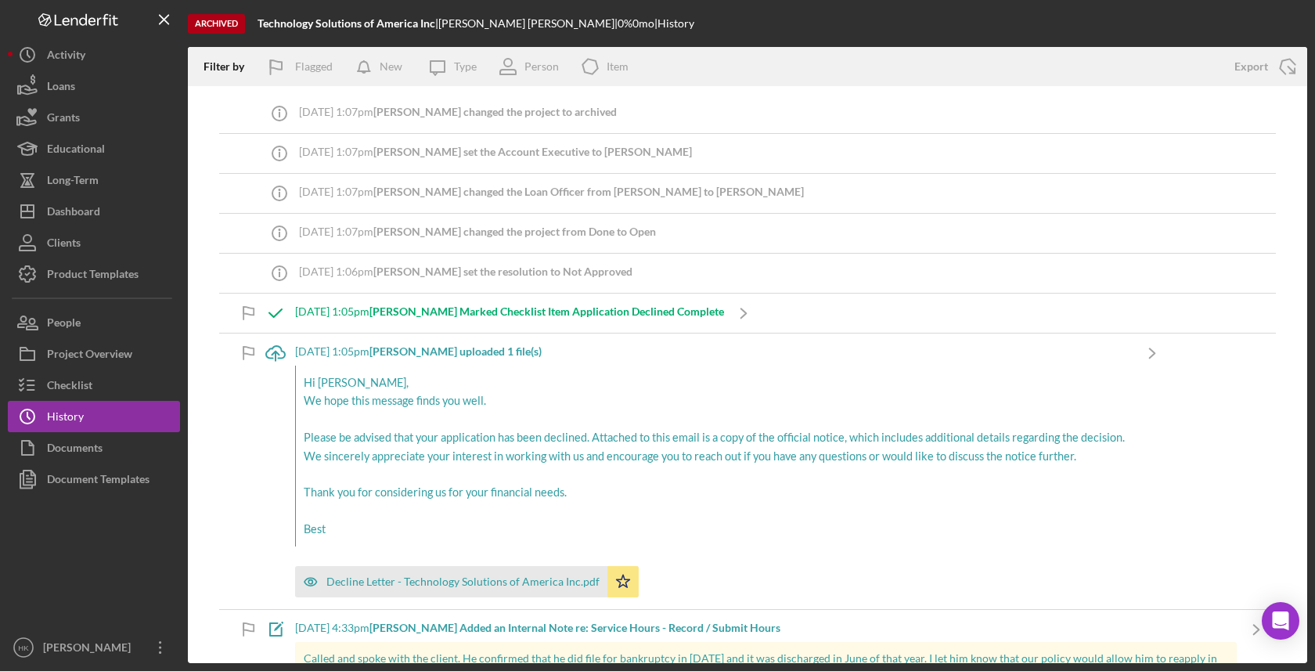
click at [1288, 72] on div "Download complete" at bounding box center [1177, 47] width 250 height 69
click at [1288, 63] on icon "Icon/Export" at bounding box center [1287, 66] width 39 height 39
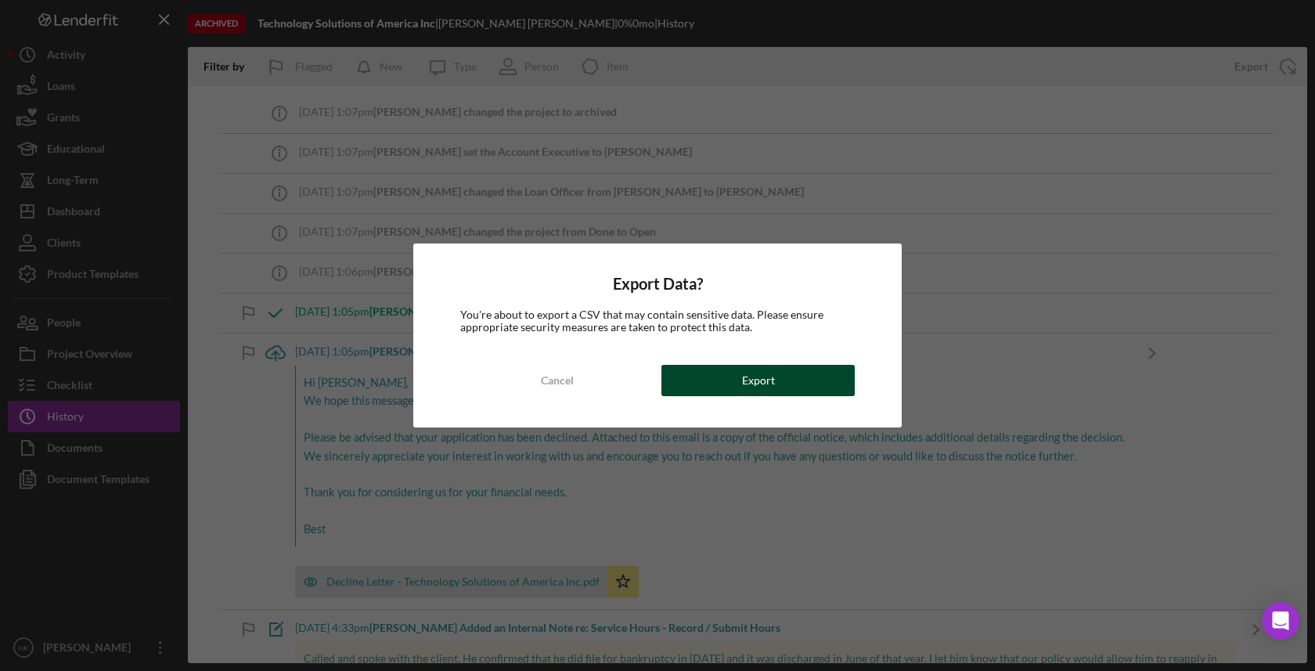
click at [794, 377] on button "Export" at bounding box center [757, 380] width 193 height 31
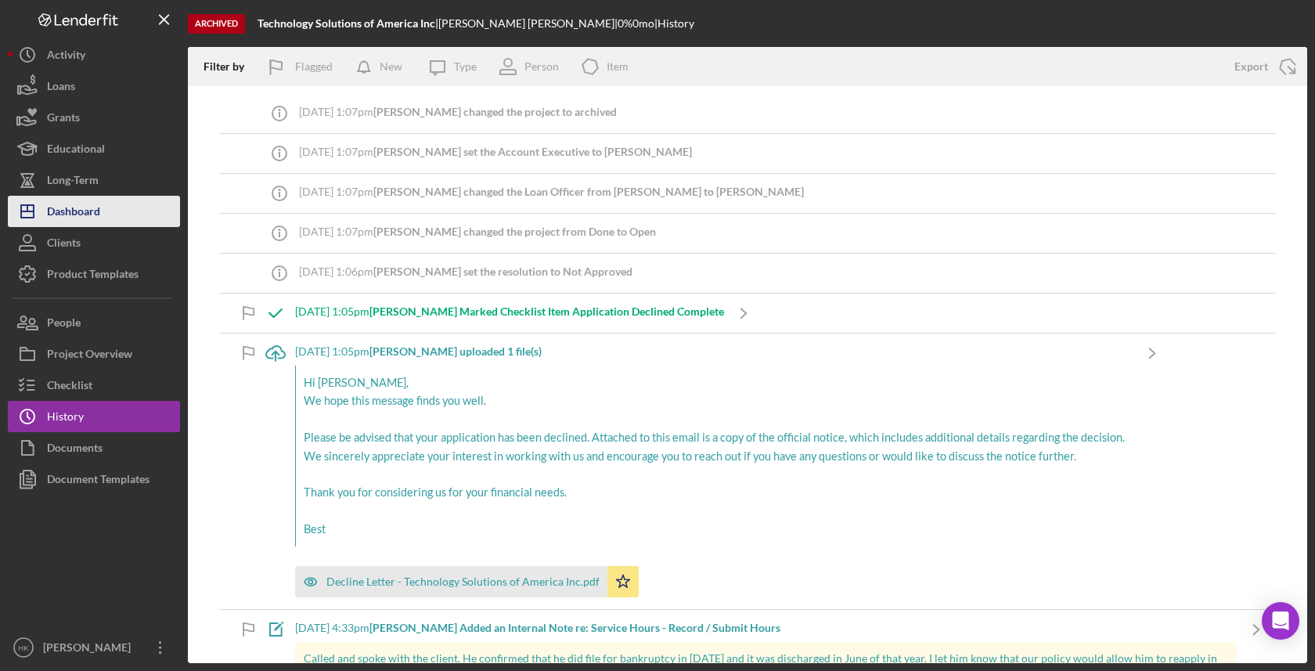
click at [124, 219] on button "Icon/Dashboard Dashboard" at bounding box center [94, 211] width 172 height 31
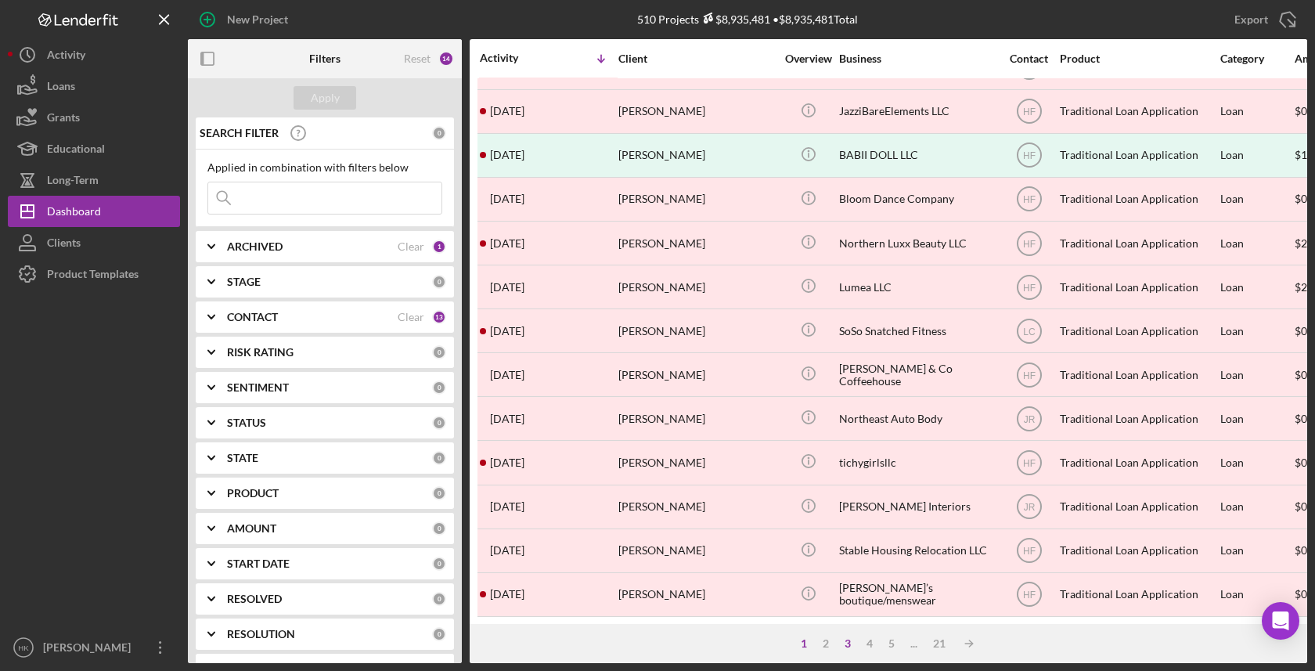
scroll to position [559, 0]
click at [848, 644] on div "3" at bounding box center [848, 643] width 22 height 13
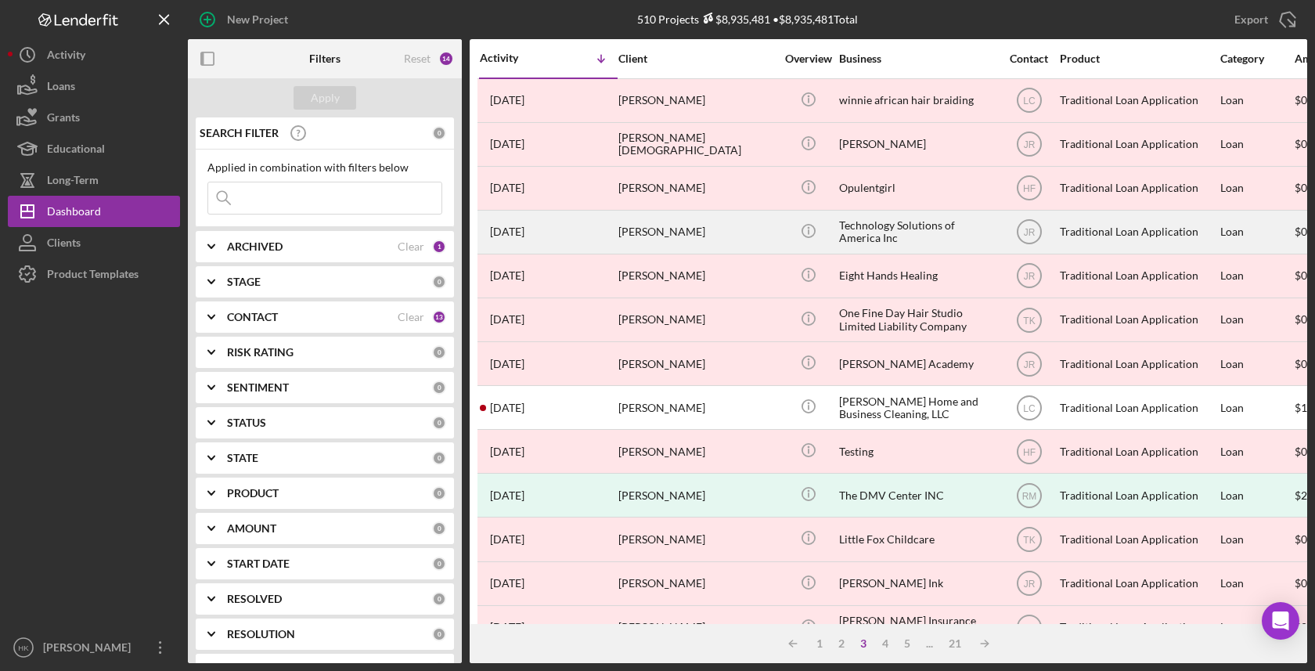
scroll to position [0, 0]
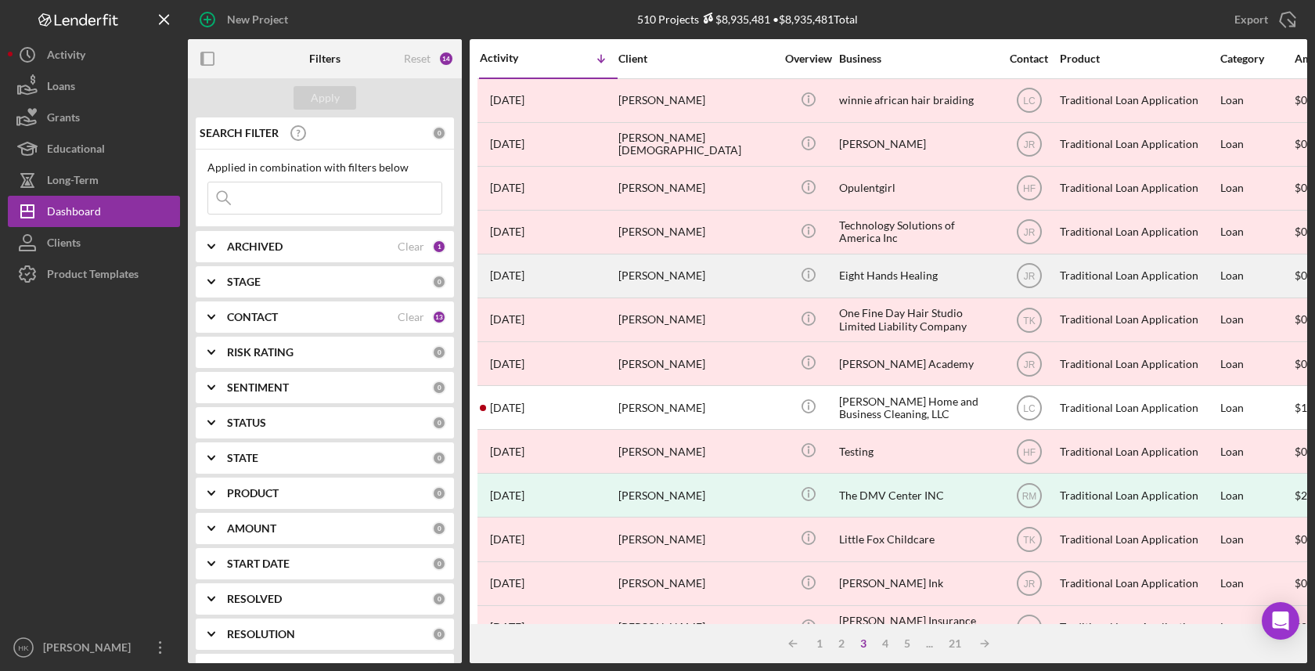
click at [904, 271] on div "Eight Hands Healing" at bounding box center [917, 275] width 157 height 41
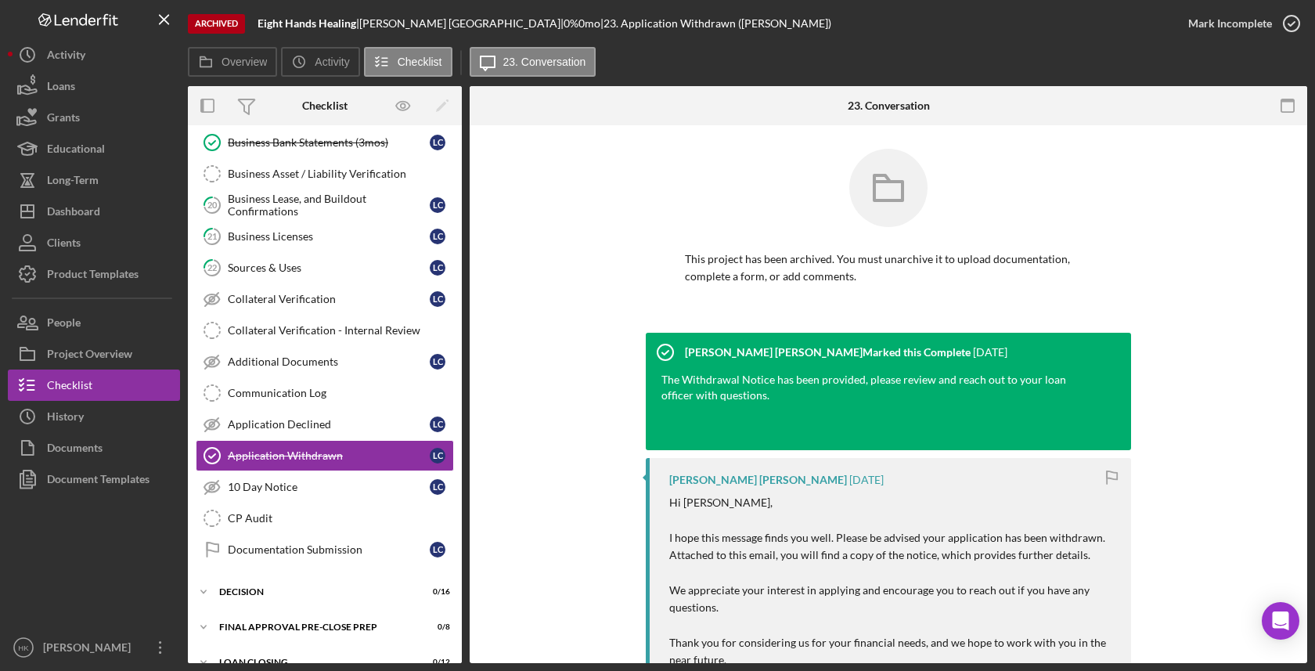
scroll to position [643, 0]
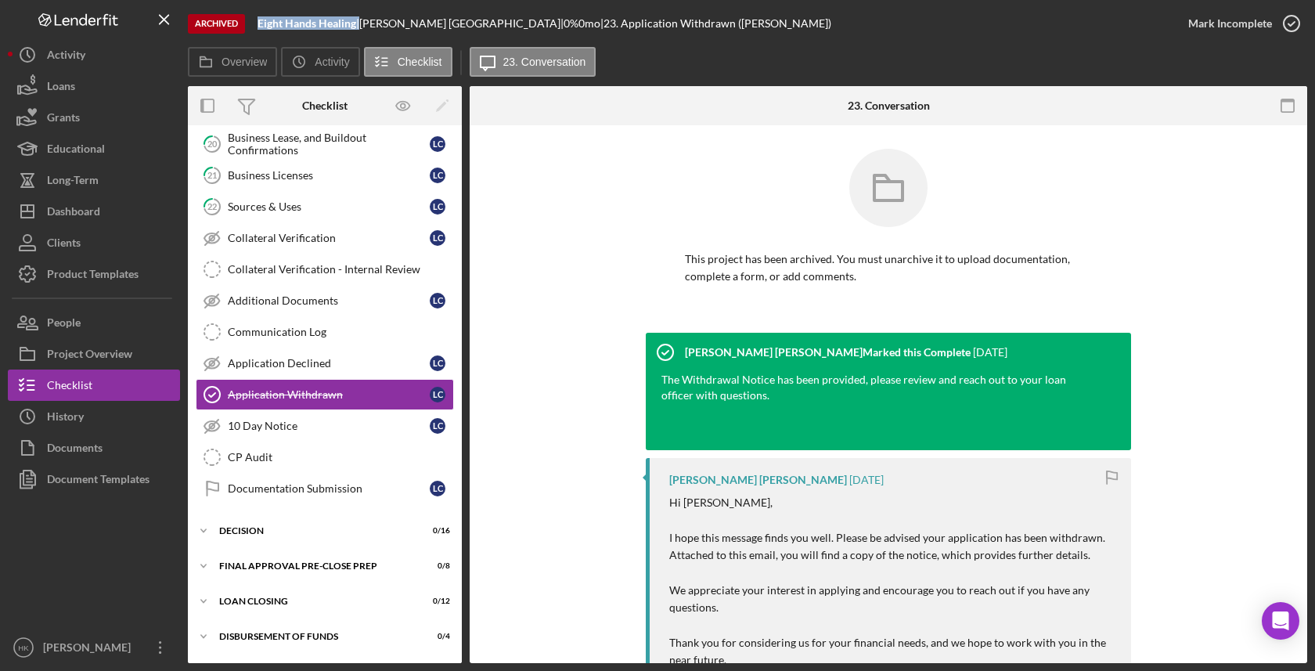
drag, startPoint x: 360, startPoint y: 24, endPoint x: 256, endPoint y: 24, distance: 104.1
click at [256, 24] on div "Archived Eight Hands Healing | [PERSON_NAME] | 0 % 0 mo | 23. Application Withd…" at bounding box center [680, 23] width 985 height 47
copy div "Eight Hands Healing"
click at [116, 214] on button "Icon/Dashboard Dashboard" at bounding box center [94, 211] width 172 height 31
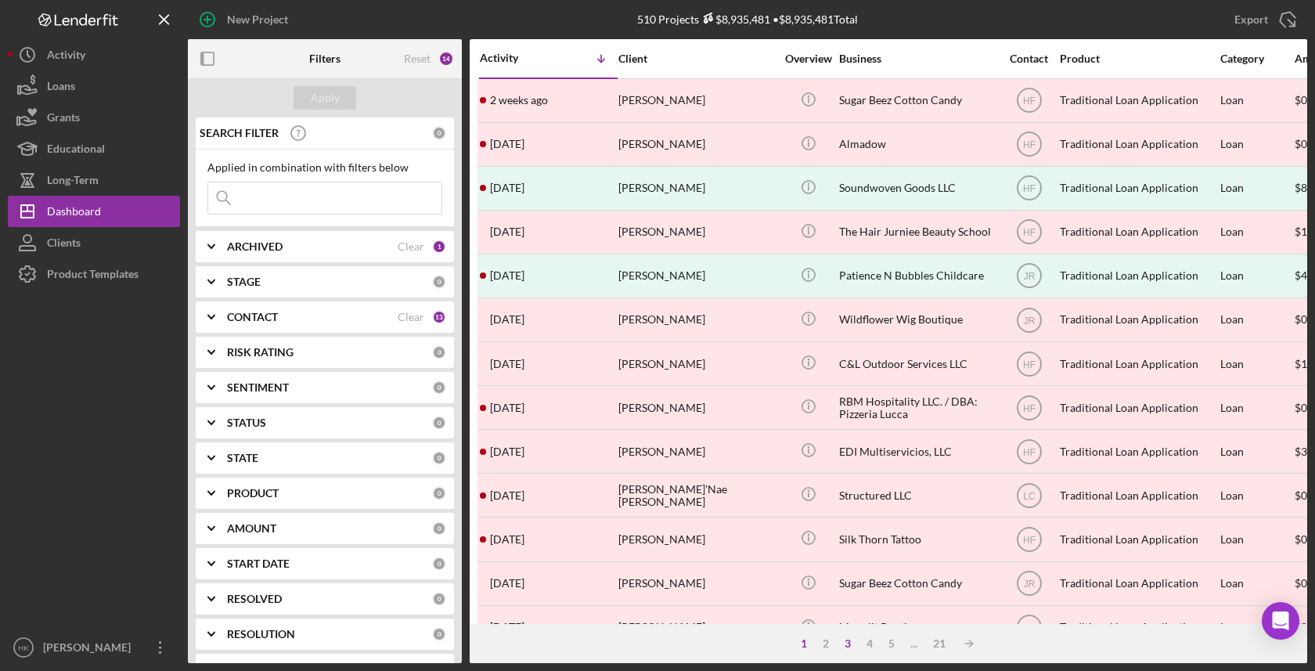
click at [854, 639] on div "3" at bounding box center [848, 643] width 22 height 13
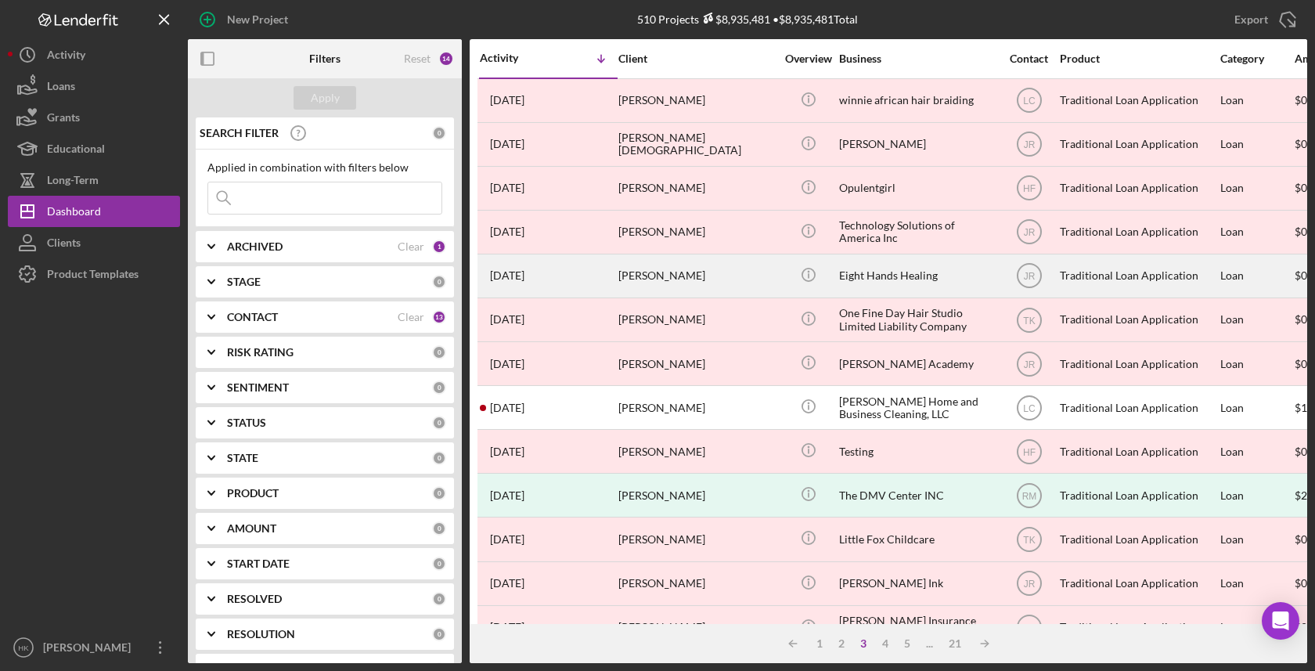
click at [932, 274] on div "Eight Hands Healing" at bounding box center [917, 275] width 157 height 41
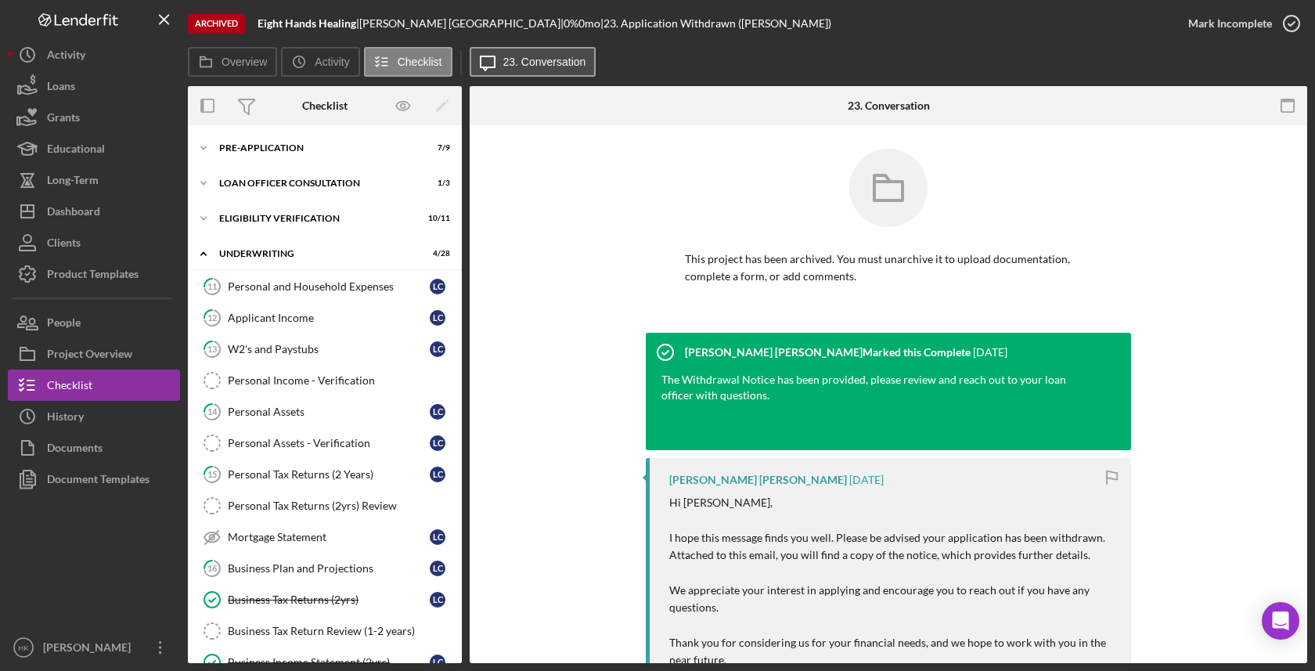
scroll to position [643, 0]
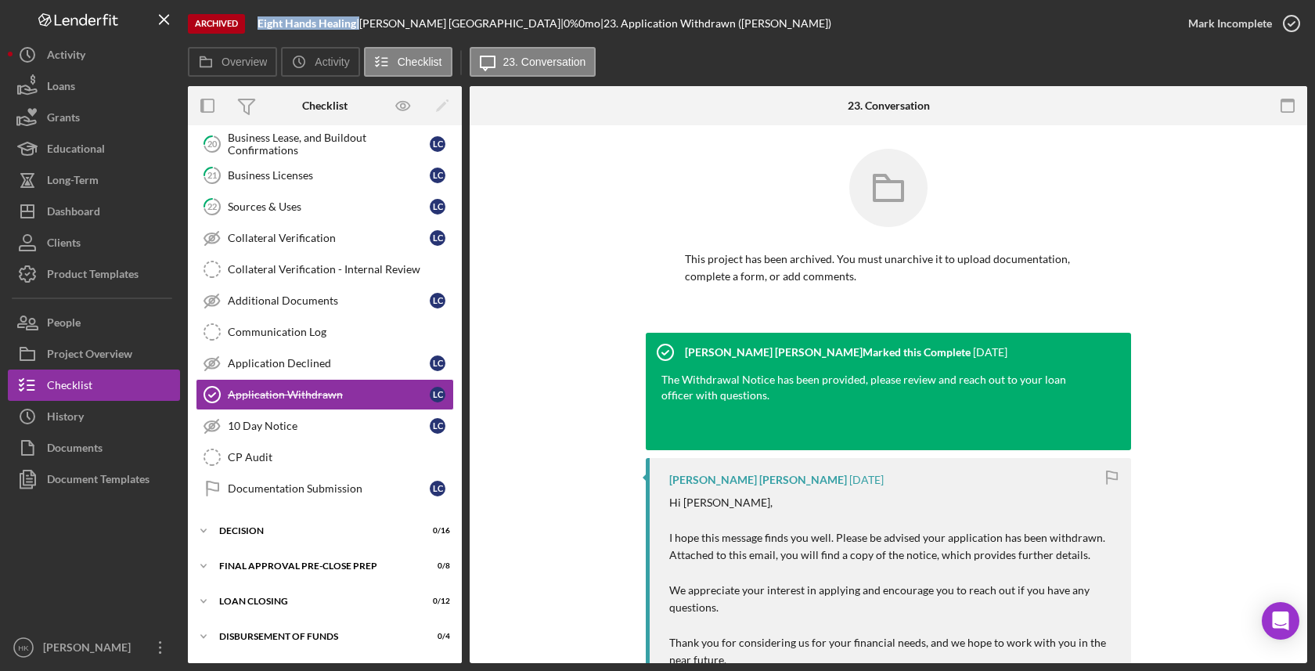
drag, startPoint x: 360, startPoint y: 24, endPoint x: 258, endPoint y: 25, distance: 101.8
click at [258, 25] on div "Eight Hands Healing |" at bounding box center [309, 23] width 102 height 13
click at [135, 434] on button "Documents" at bounding box center [94, 447] width 172 height 31
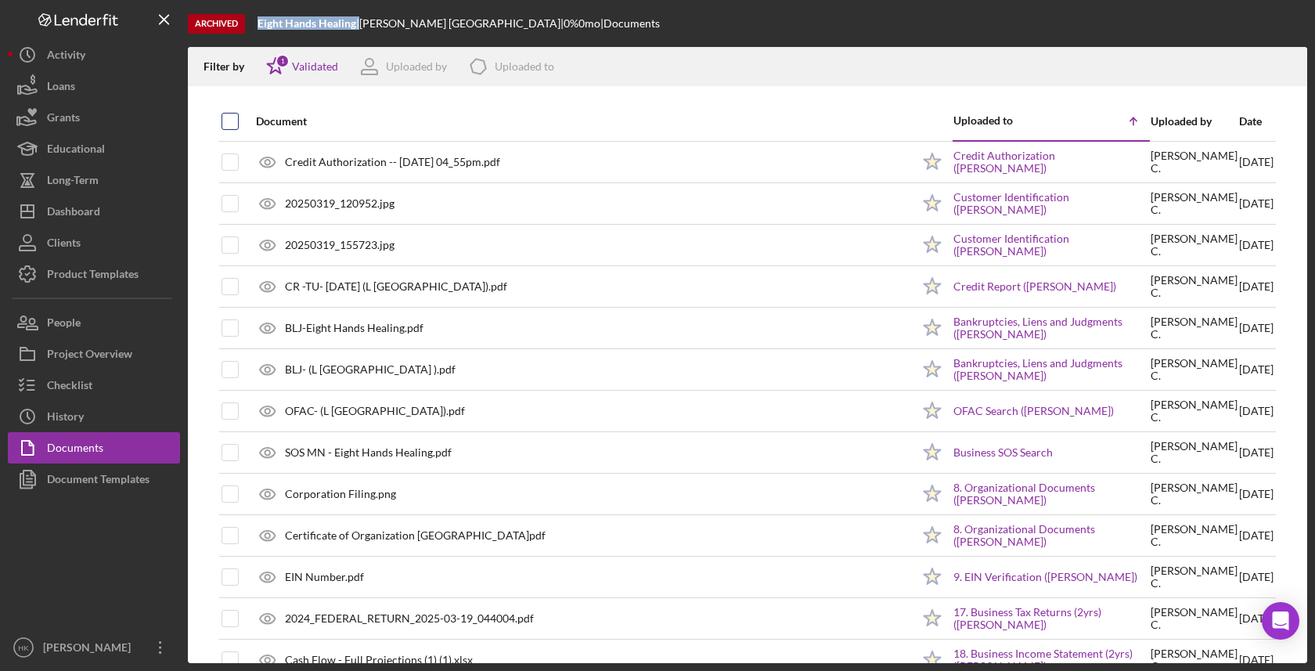
click at [225, 116] on input "checkbox" at bounding box center [230, 121] width 16 height 16
checkbox input "true"
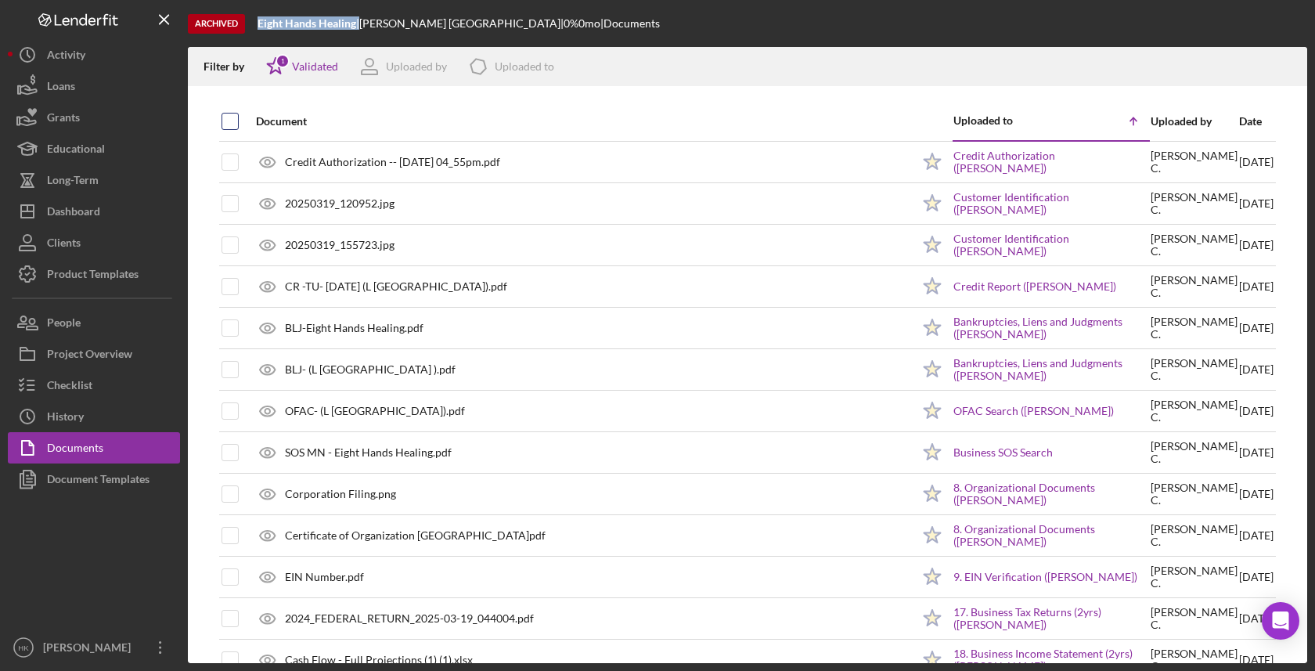
checkbox input "true"
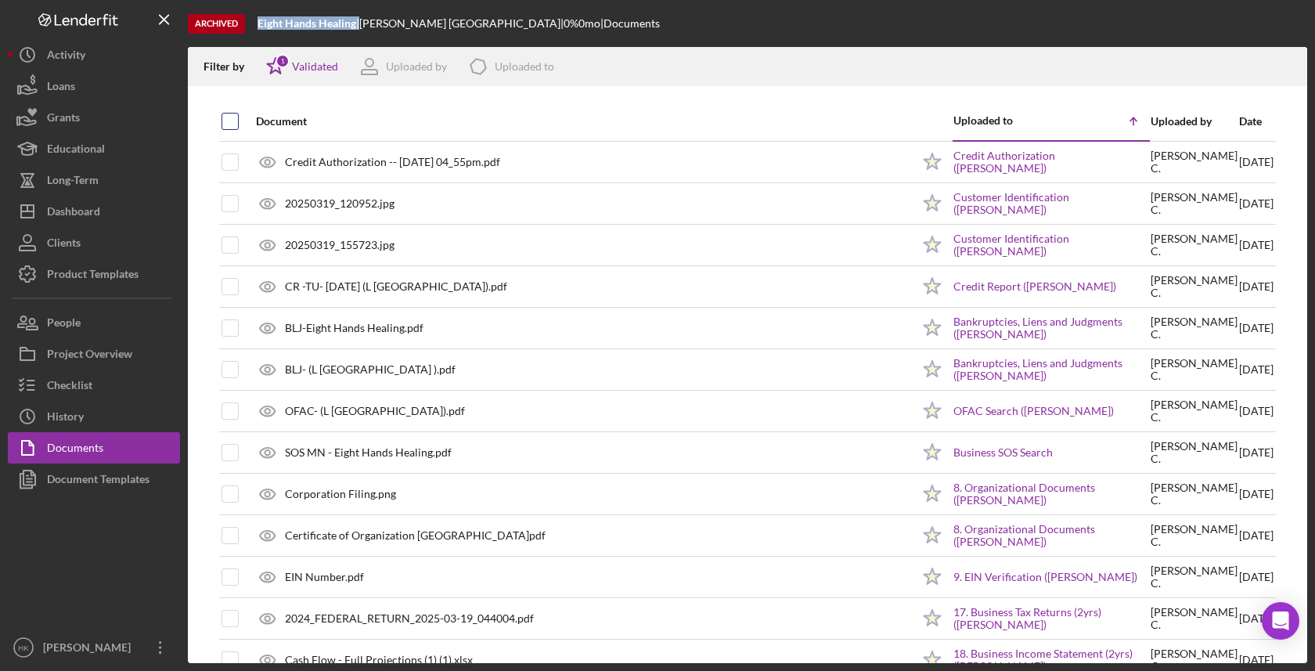
checkbox input "true"
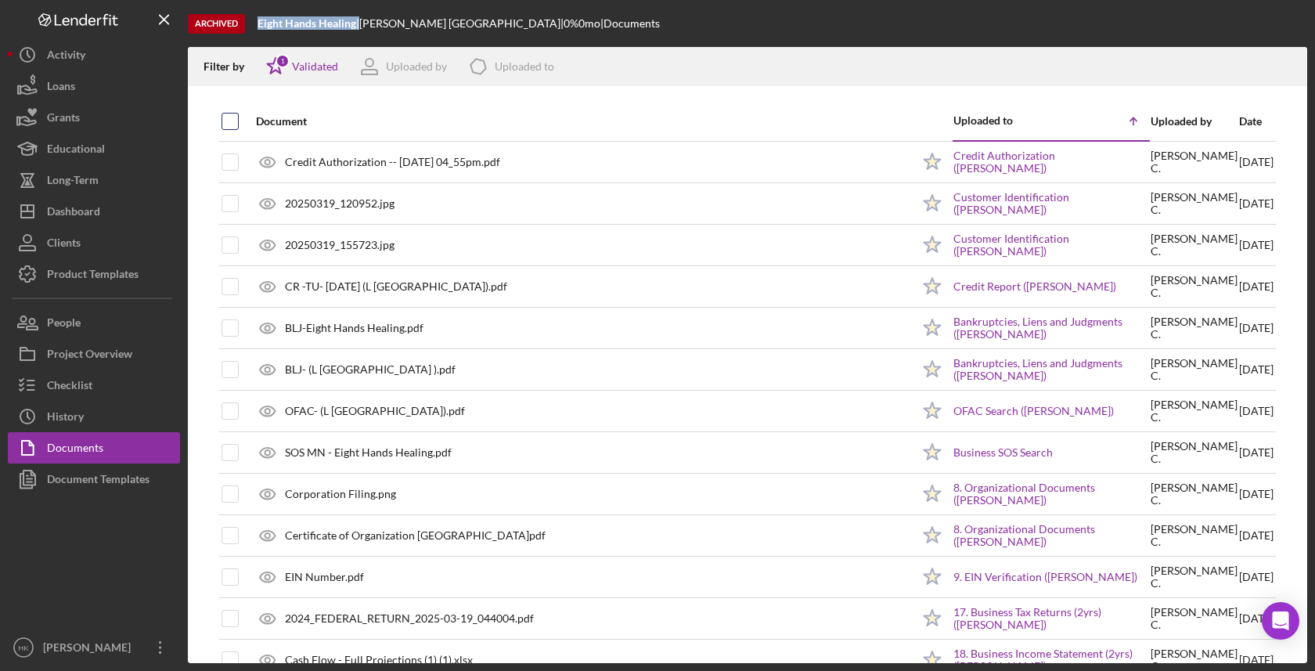
checkbox input "true"
click at [1279, 67] on icon "Icon/Download" at bounding box center [1287, 66] width 35 height 35
click at [67, 426] on div "History" at bounding box center [65, 418] width 37 height 35
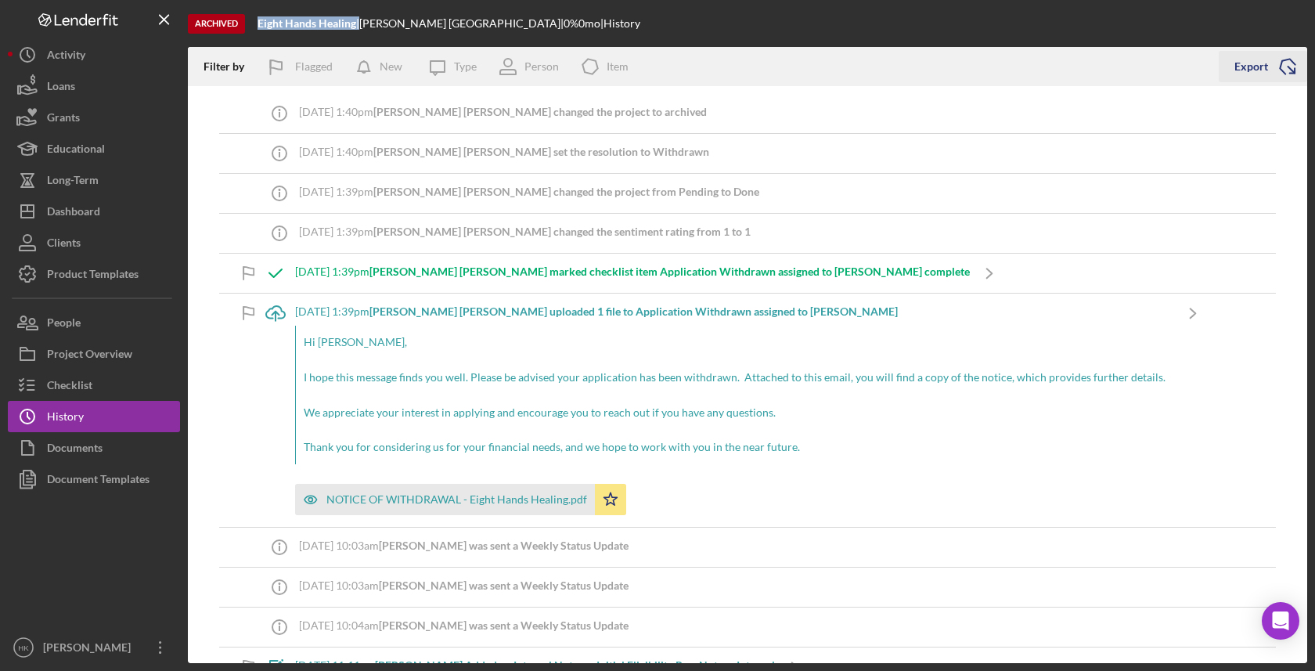
click at [1291, 71] on icon "Icon/Export" at bounding box center [1287, 66] width 39 height 39
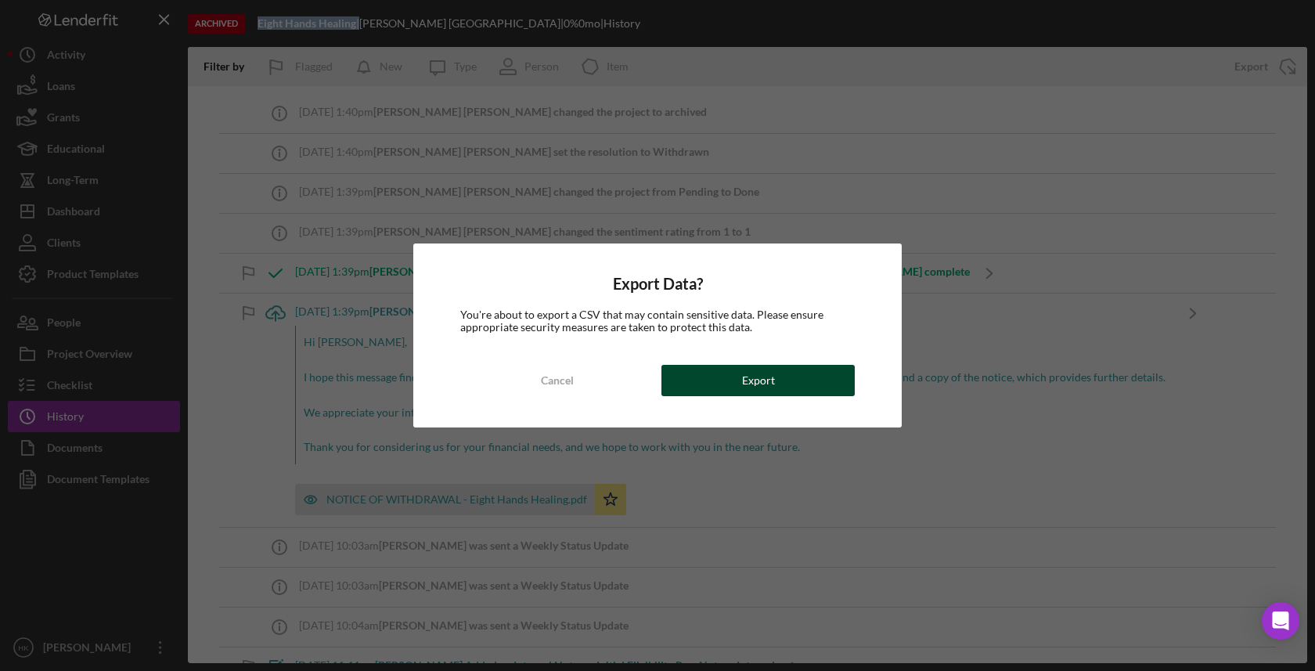
click at [801, 384] on button "Export" at bounding box center [757, 380] width 193 height 31
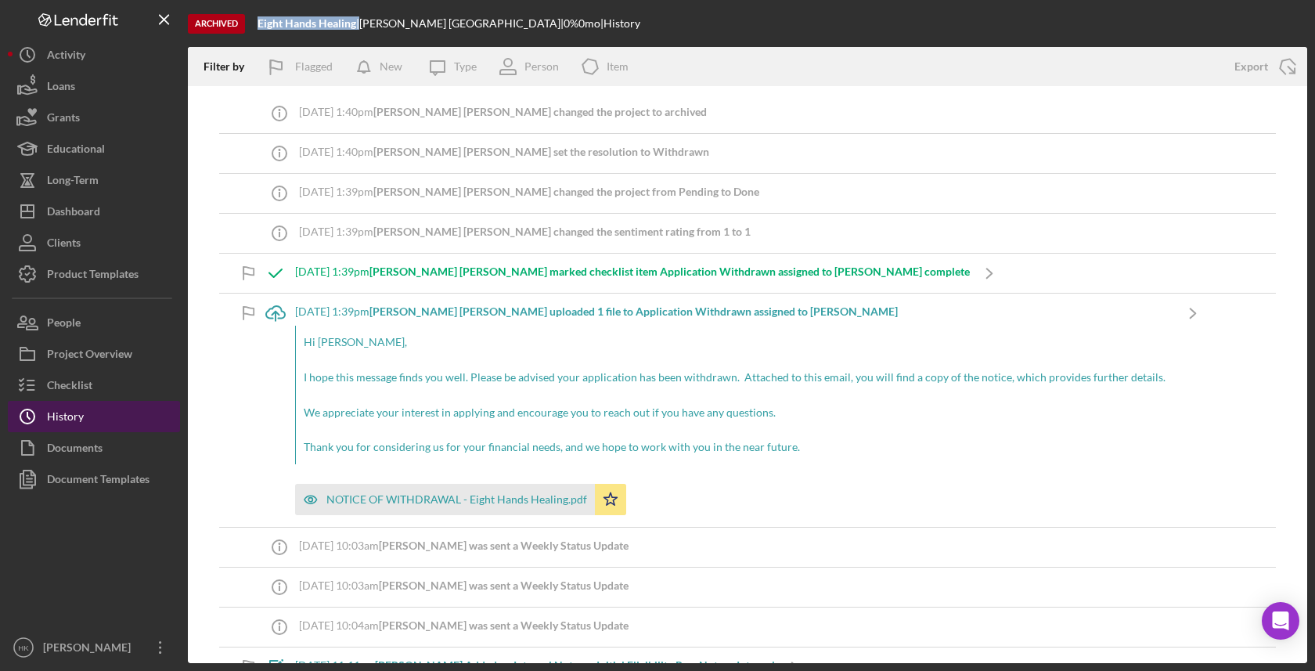
click at [136, 427] on button "Icon/History History" at bounding box center [94, 416] width 172 height 31
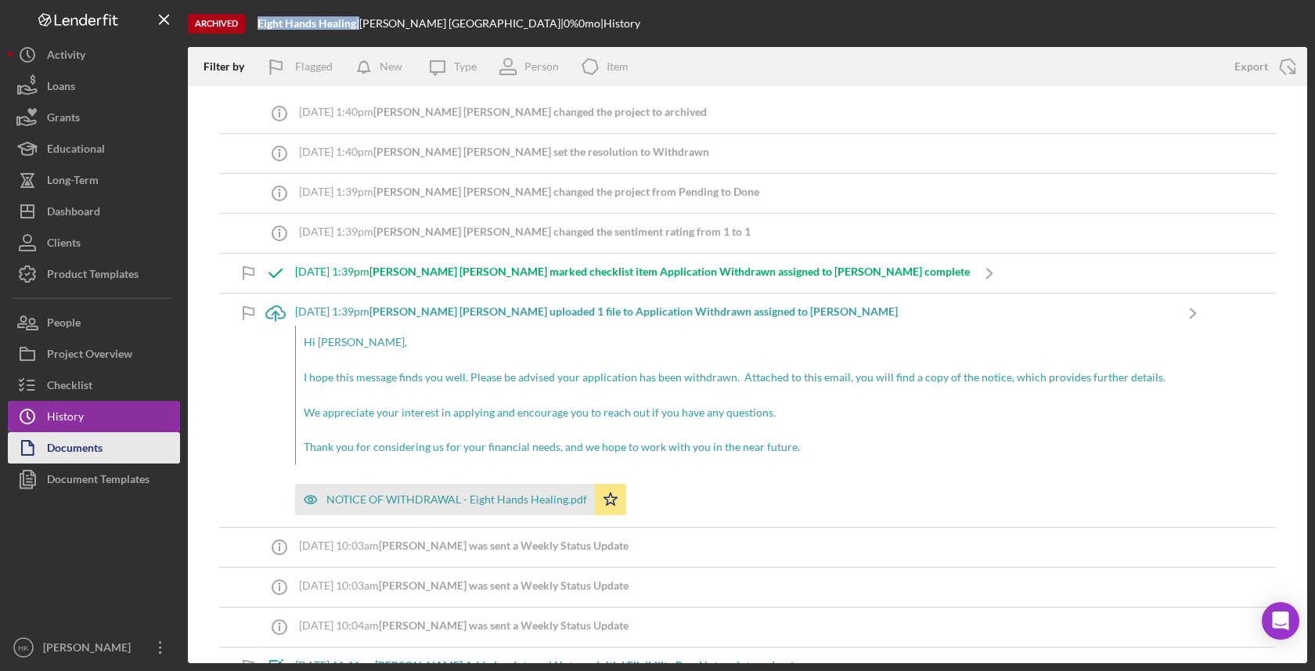
click at [135, 458] on button "Documents" at bounding box center [94, 447] width 172 height 31
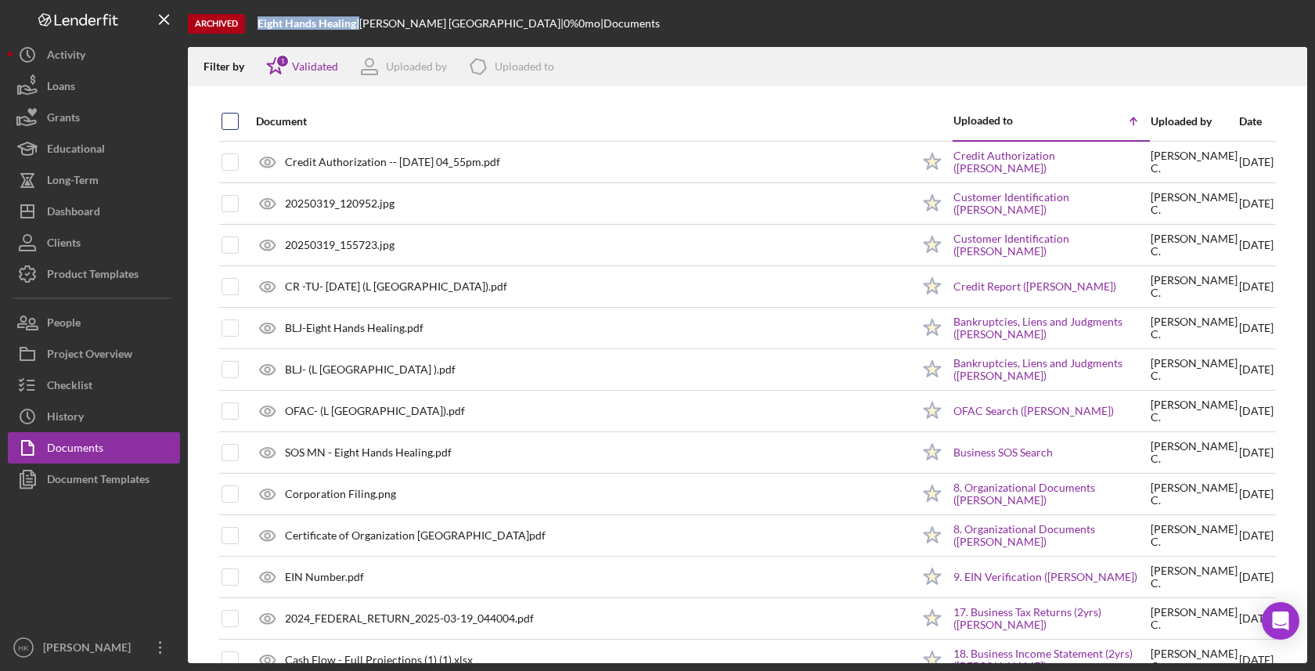
click at [230, 116] on input "checkbox" at bounding box center [230, 121] width 16 height 16
checkbox input "true"
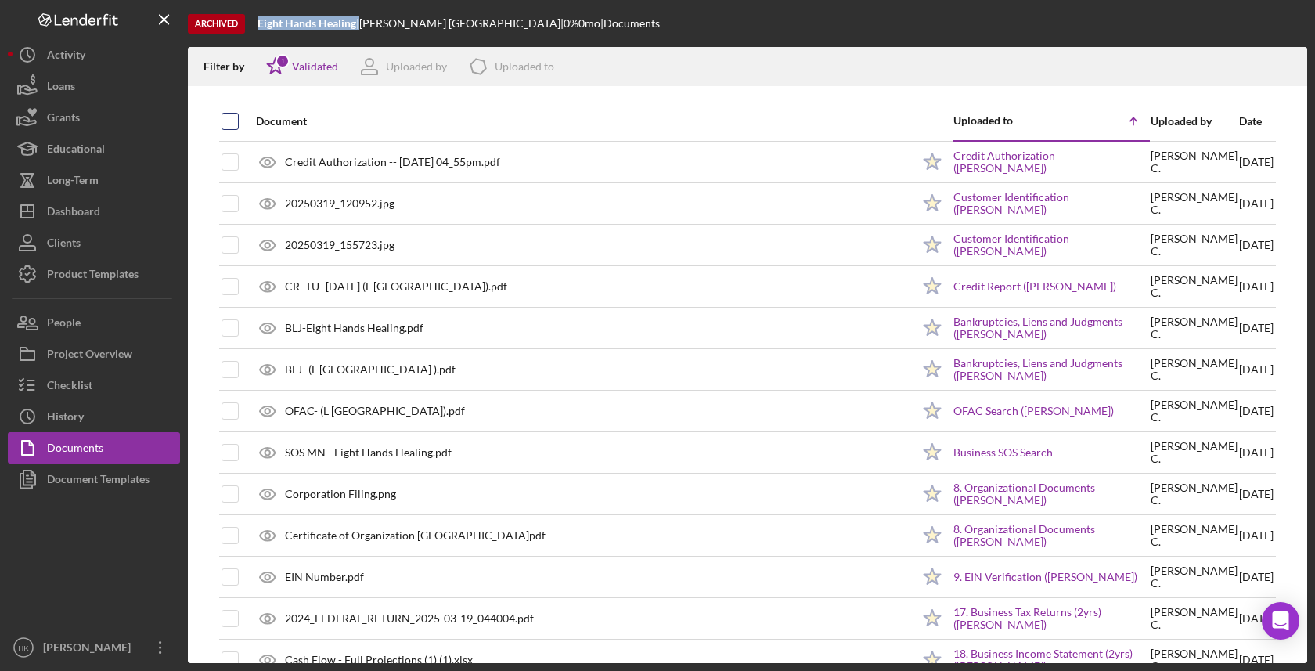
checkbox input "true"
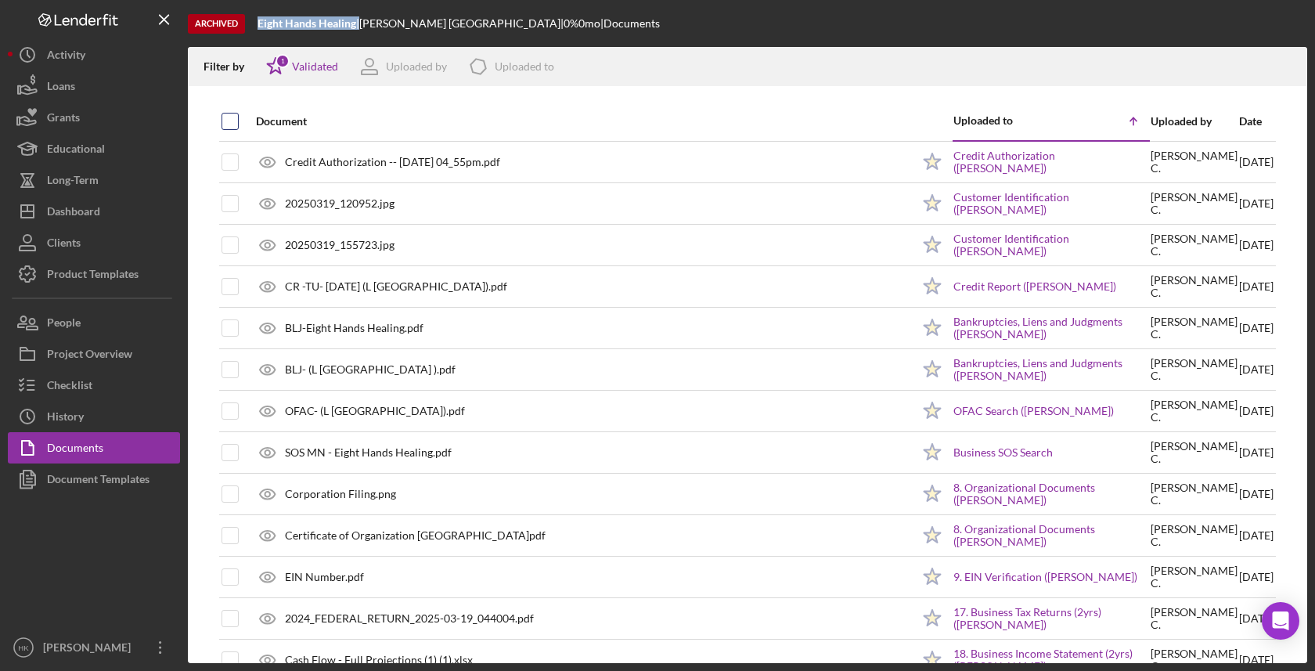
checkbox input "true"
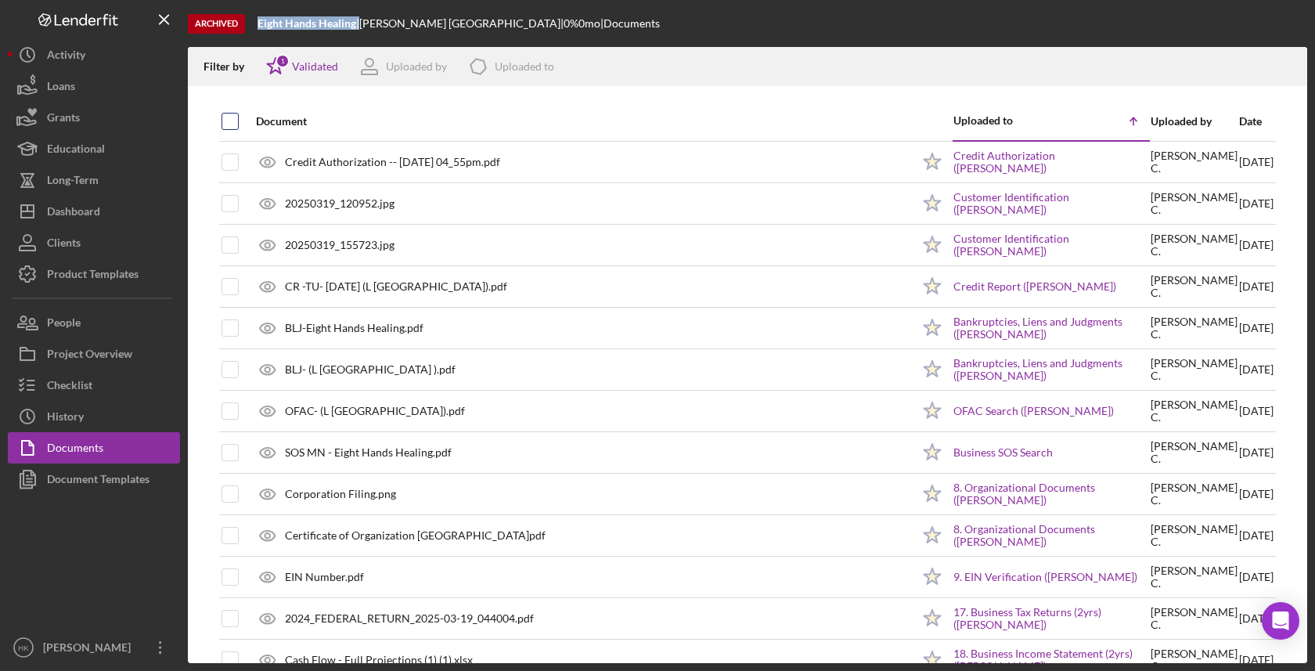
checkbox input "true"
click at [1288, 66] on line "button" at bounding box center [1288, 68] width 0 height 9
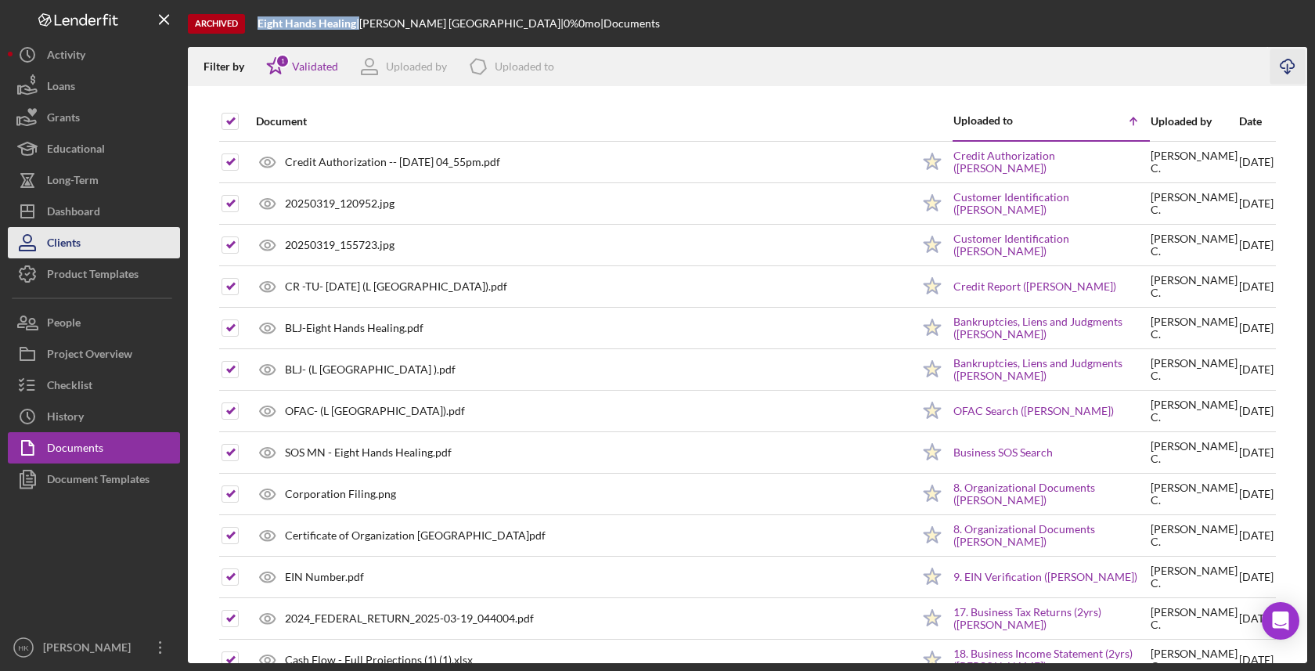
click at [98, 245] on button "Clients" at bounding box center [94, 242] width 172 height 31
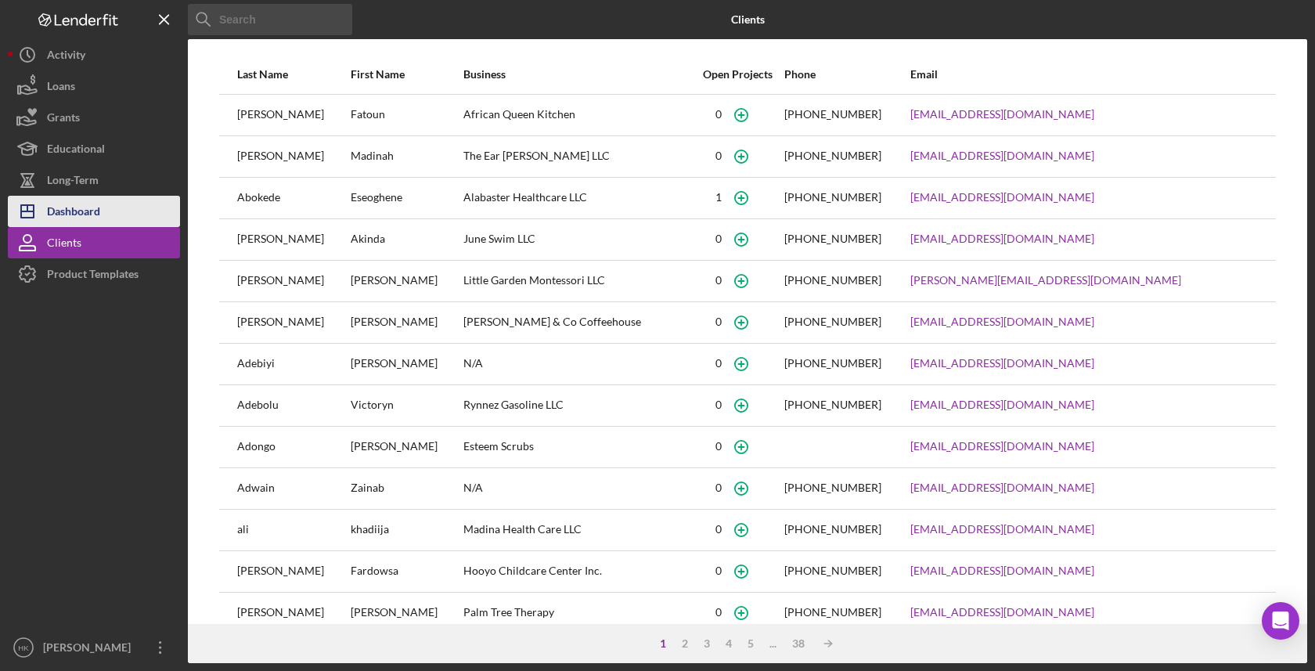
click at [153, 200] on button "Icon/Dashboard Dashboard" at bounding box center [94, 211] width 172 height 31
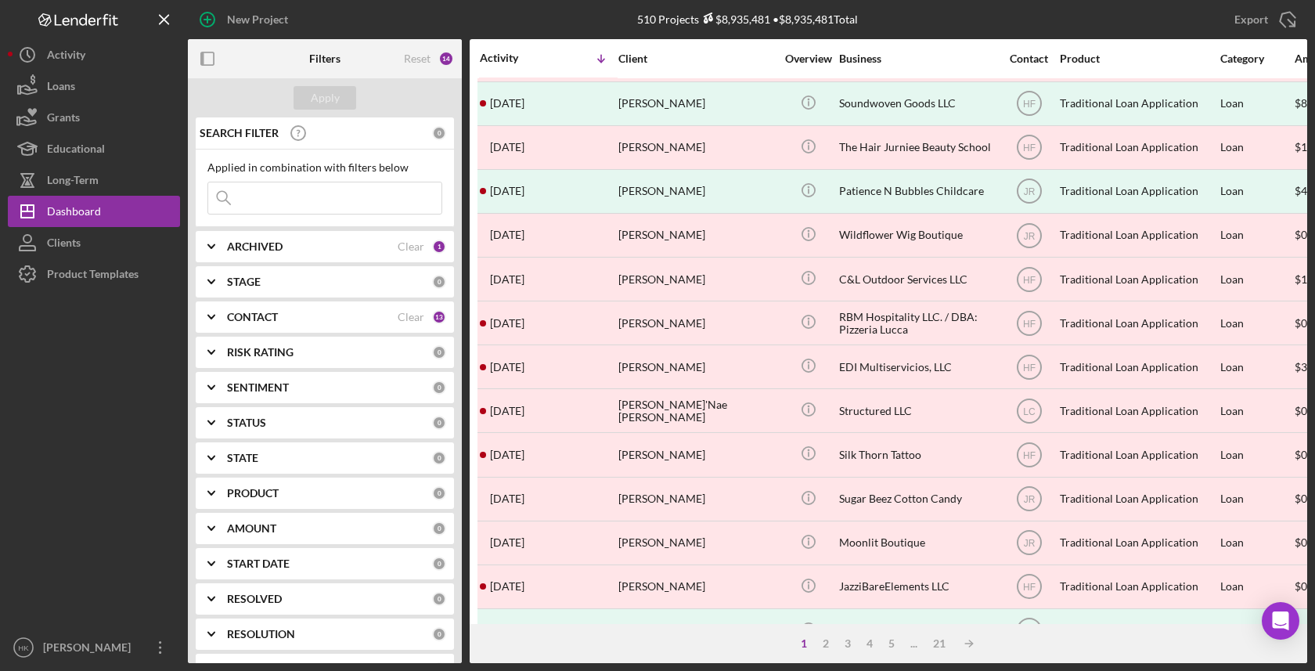
scroll to position [85, 0]
click at [845, 644] on div "3" at bounding box center [848, 643] width 22 height 13
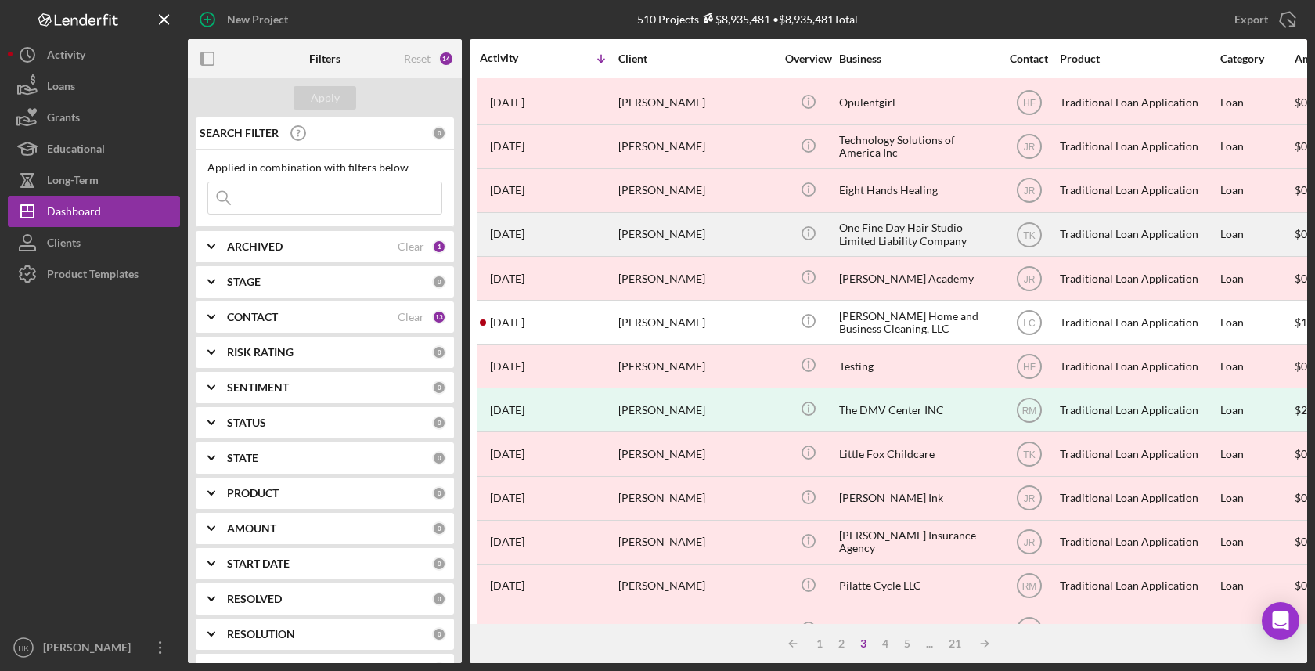
scroll to position [107, 0]
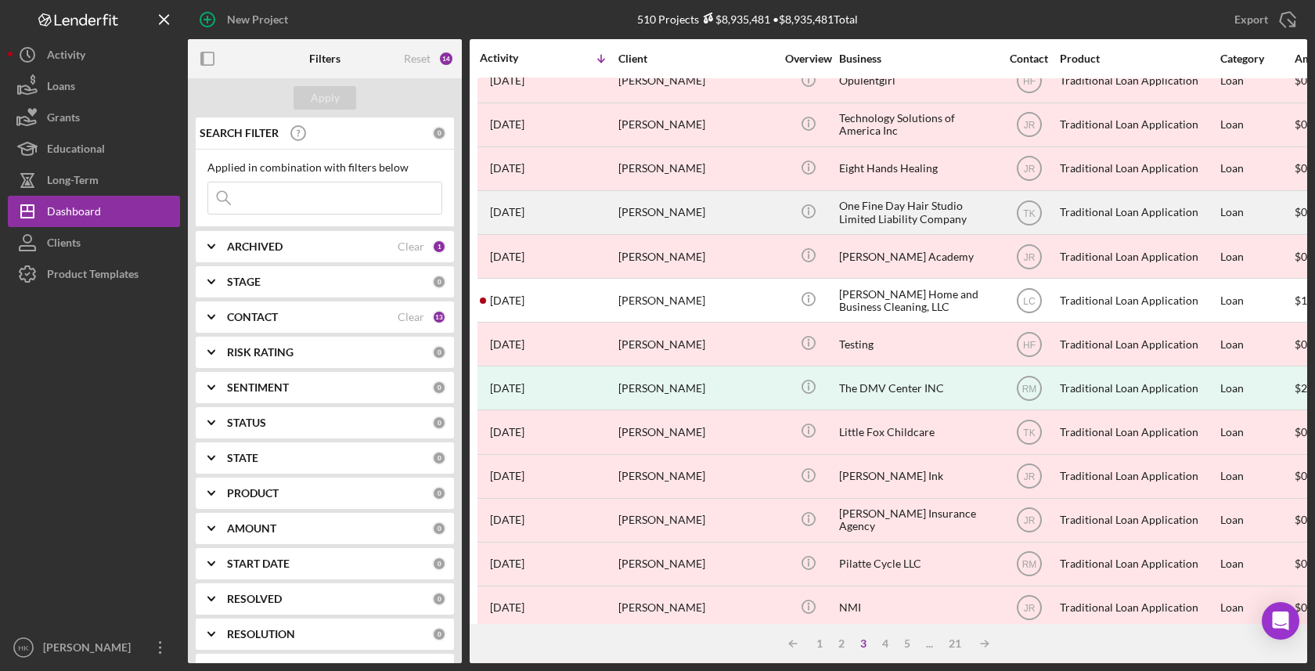
click at [914, 216] on div "One Fine Day Hair Studio Limited Liability Company" at bounding box center [917, 212] width 157 height 41
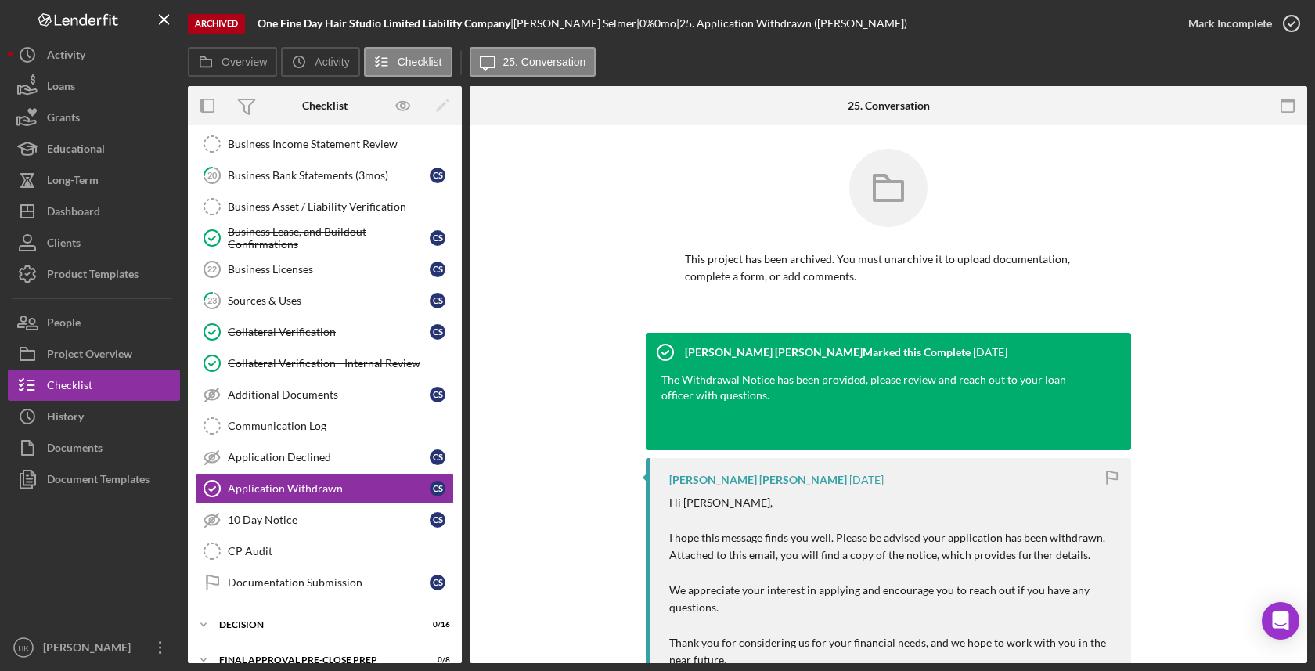
scroll to position [643, 0]
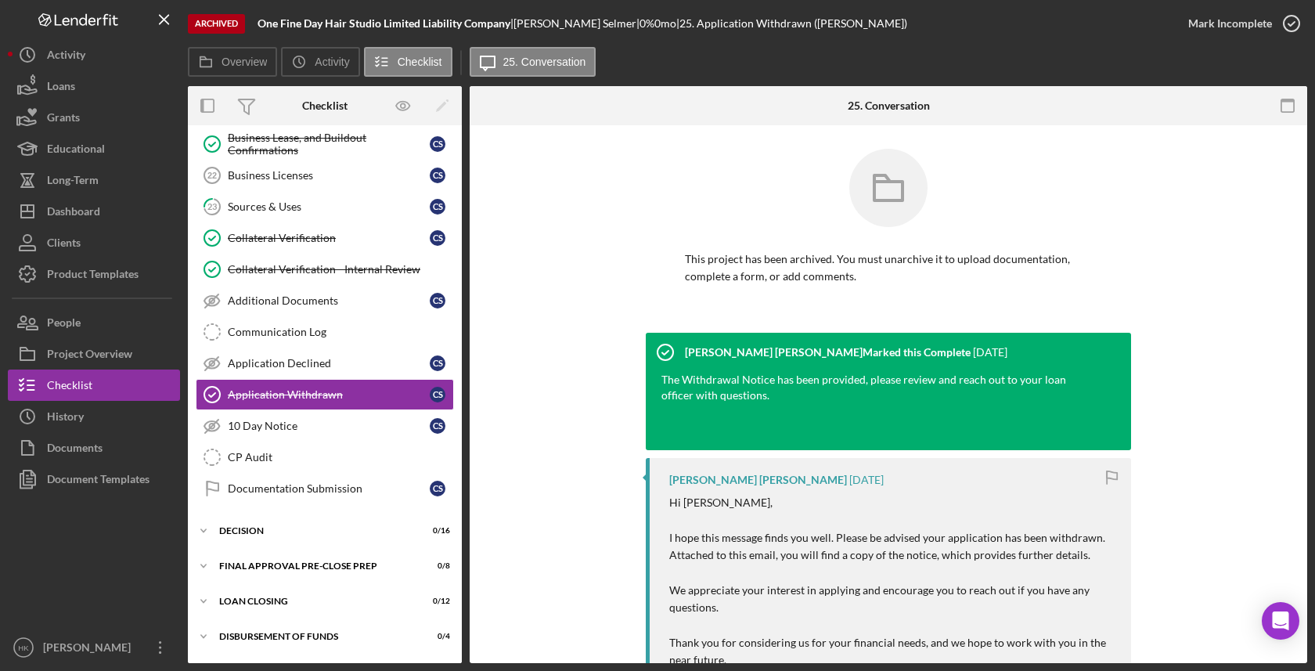
drag, startPoint x: 514, startPoint y: 23, endPoint x: 230, endPoint y: 23, distance: 284.1
click at [230, 23] on div "Archived One Fine Day Hair Studio Limited Liability Company | [PERSON_NAME] | 0…" at bounding box center [680, 23] width 985 height 47
click at [116, 441] on button "Documents" at bounding box center [94, 447] width 172 height 31
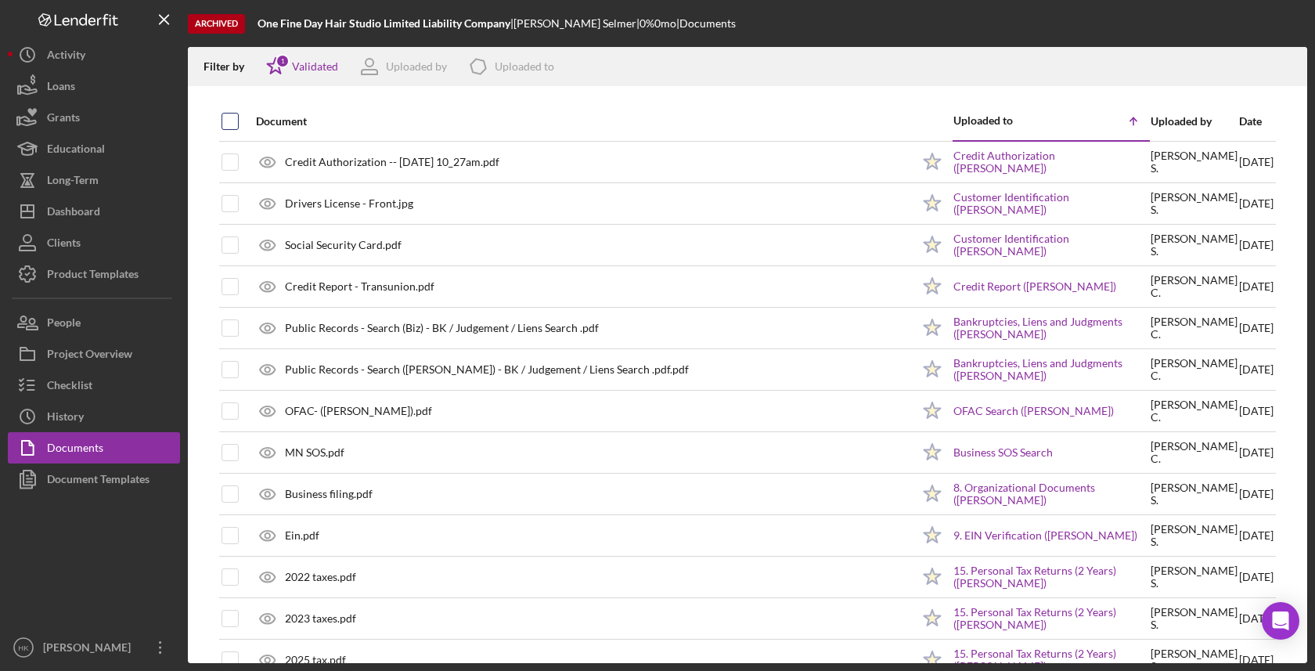
click at [236, 118] on input "checkbox" at bounding box center [230, 121] width 16 height 16
checkbox input "true"
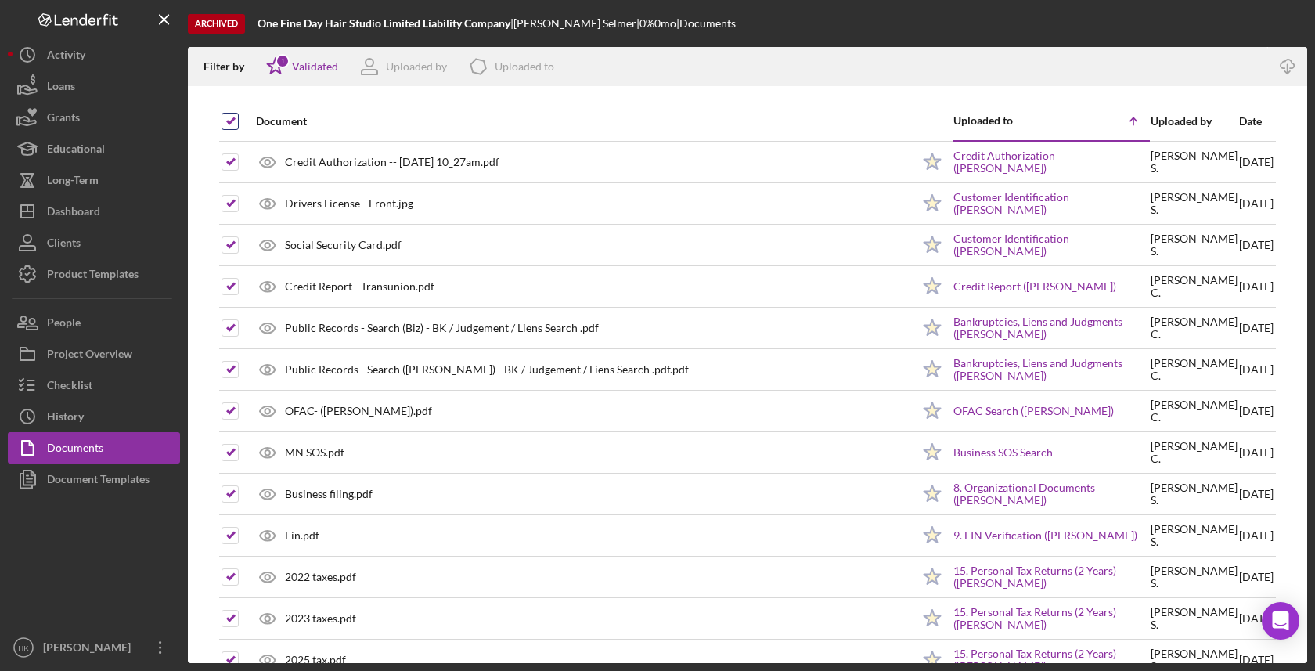
checkbox input "true"
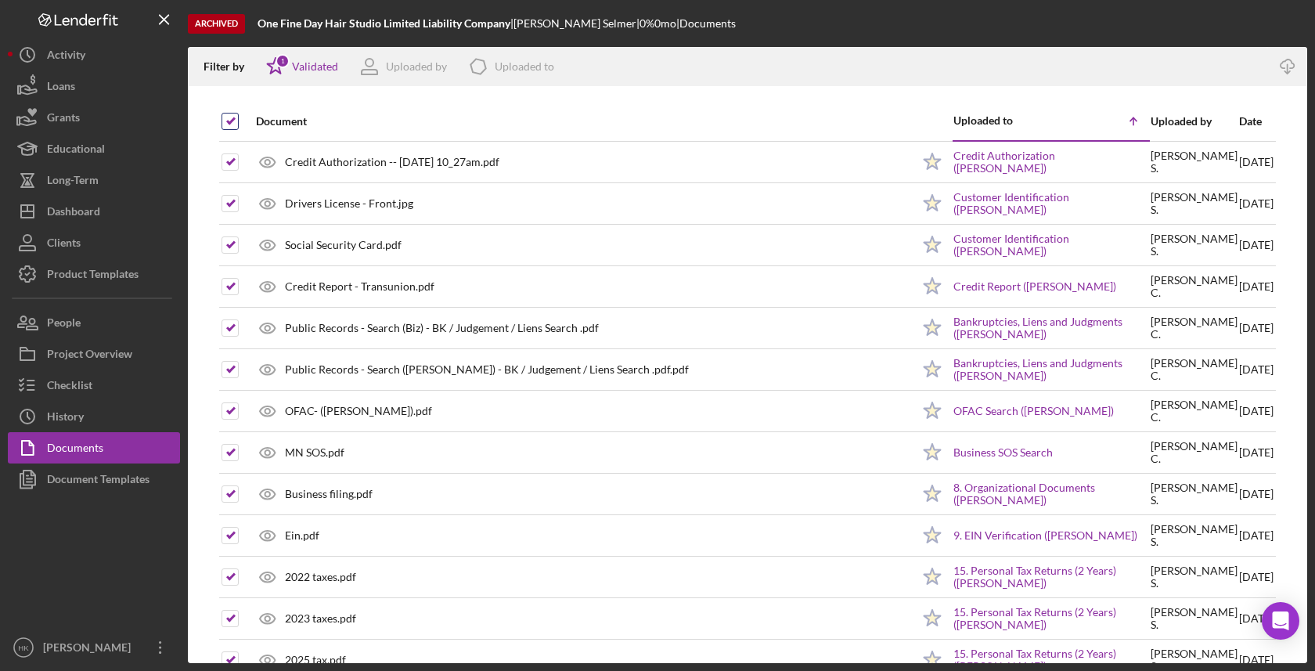
checkbox input "true"
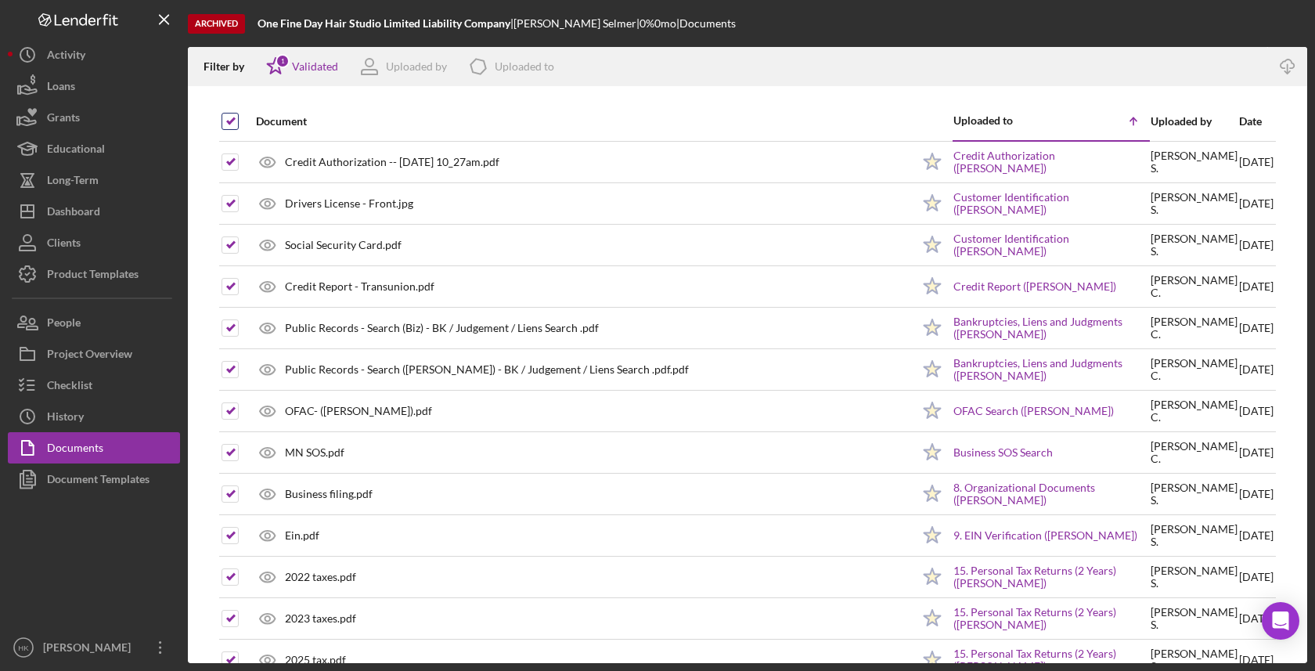
checkbox input "true"
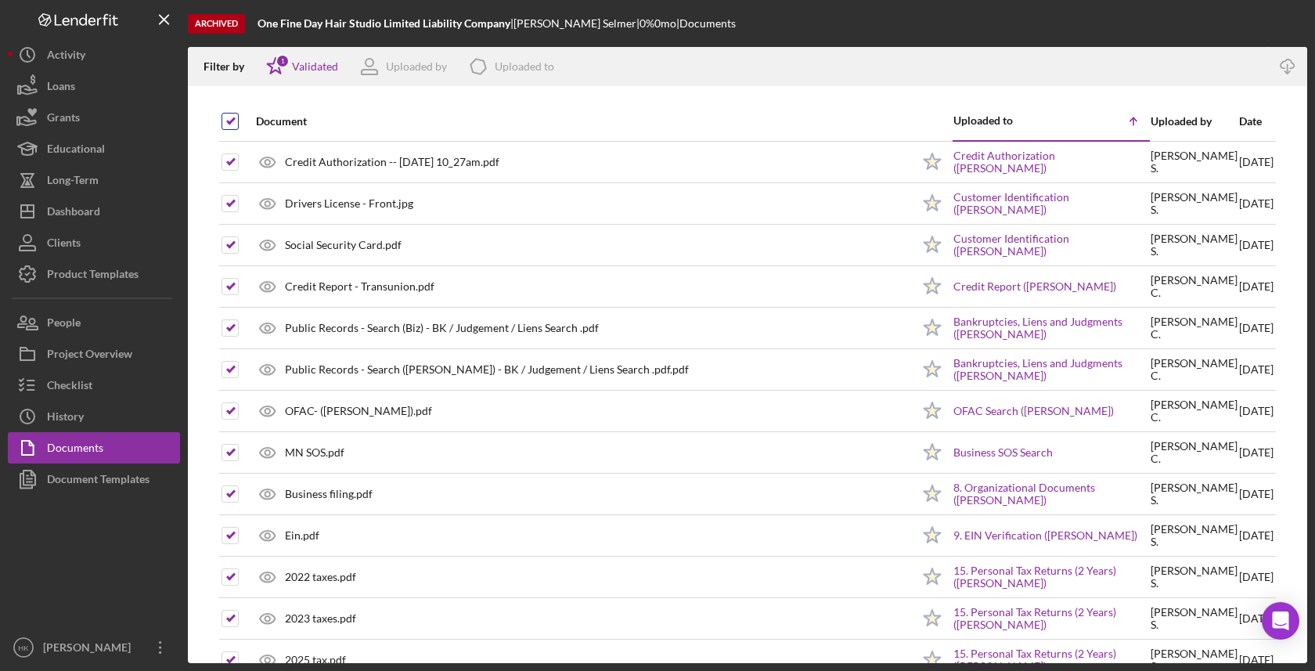
checkbox input "true"
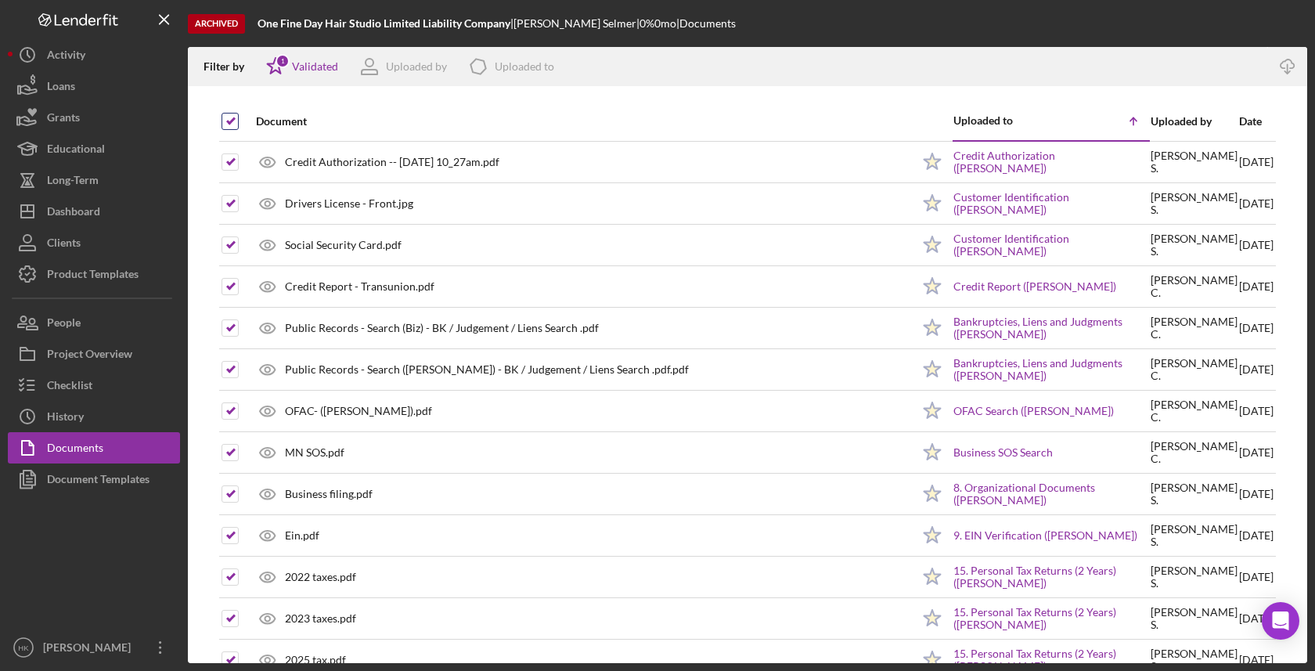
checkbox input "true"
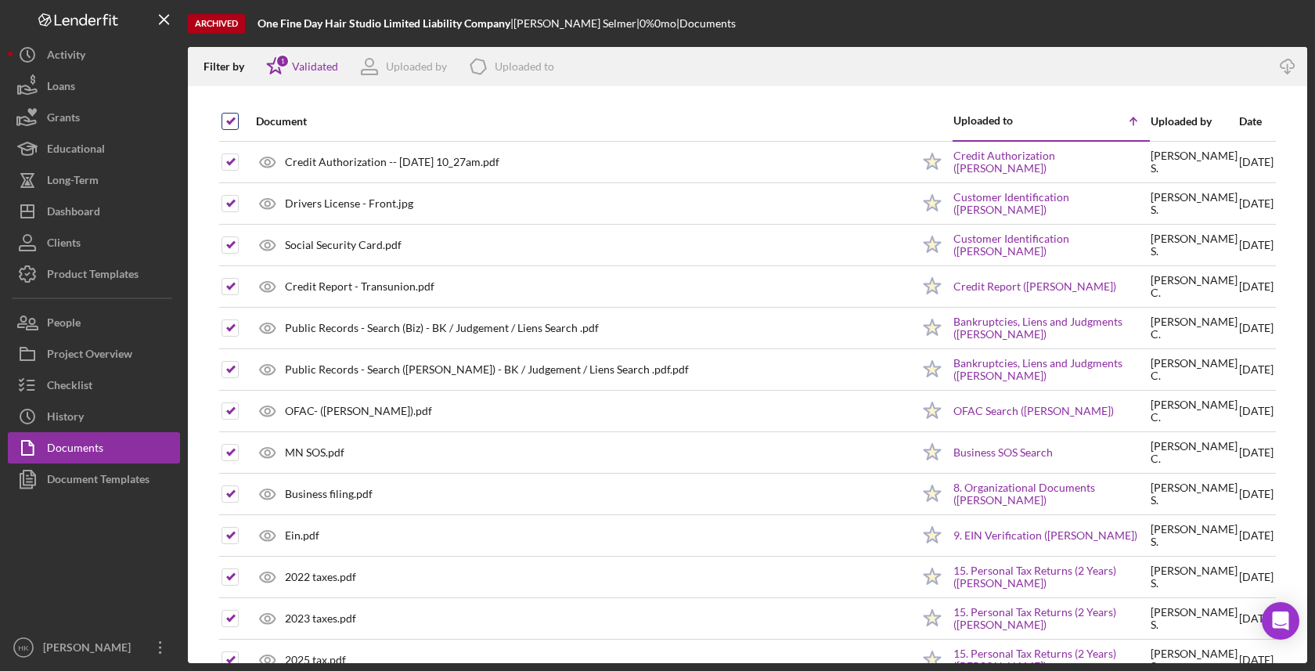
checkbox input "true"
click at [1283, 70] on icon "Icon/Download" at bounding box center [1287, 66] width 35 height 35
click at [120, 413] on button "Icon/History History" at bounding box center [94, 416] width 172 height 31
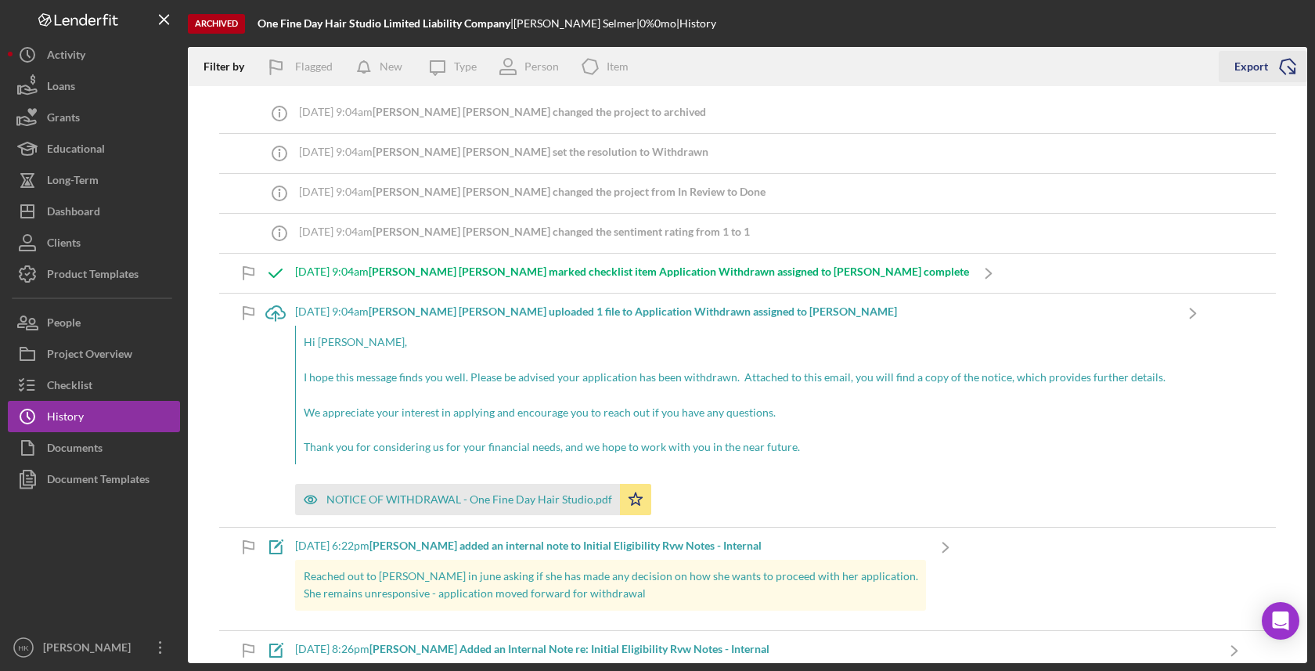
click at [1286, 75] on icon "Icon/Export" at bounding box center [1287, 66] width 39 height 39
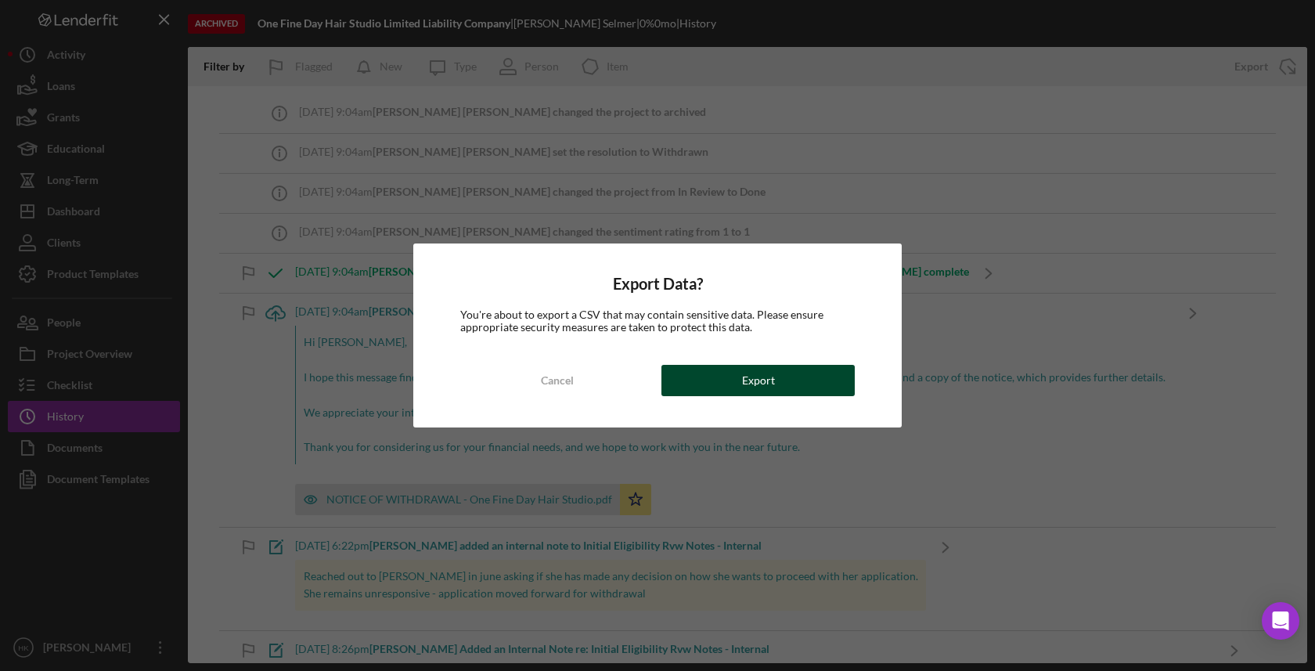
click at [830, 381] on button "Export" at bounding box center [757, 380] width 193 height 31
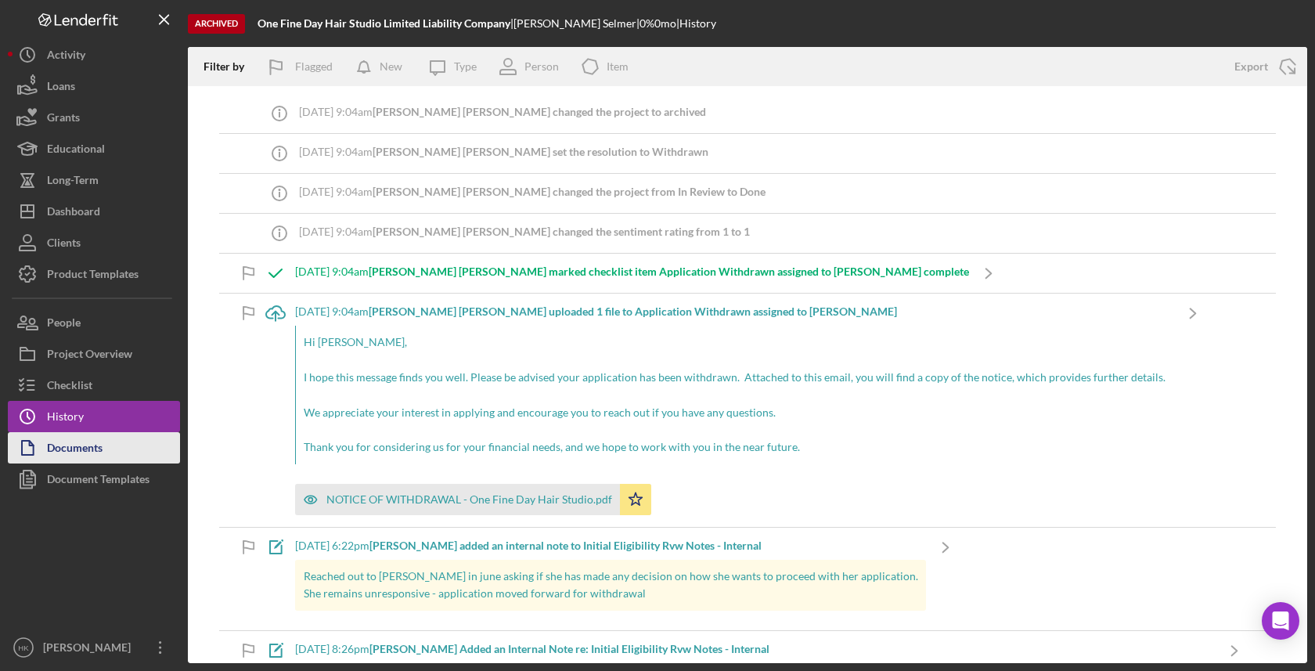
click at [106, 442] on button "Documents" at bounding box center [94, 447] width 172 height 31
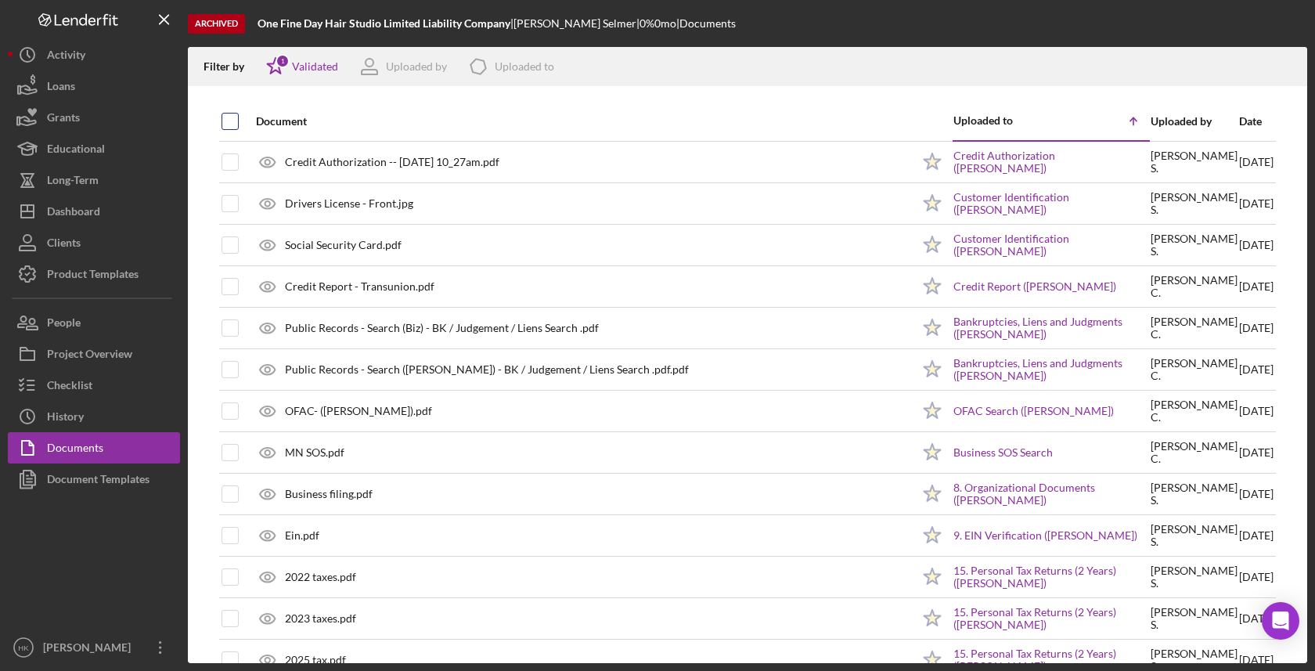
click at [224, 116] on input "checkbox" at bounding box center [230, 121] width 16 height 16
checkbox input "true"
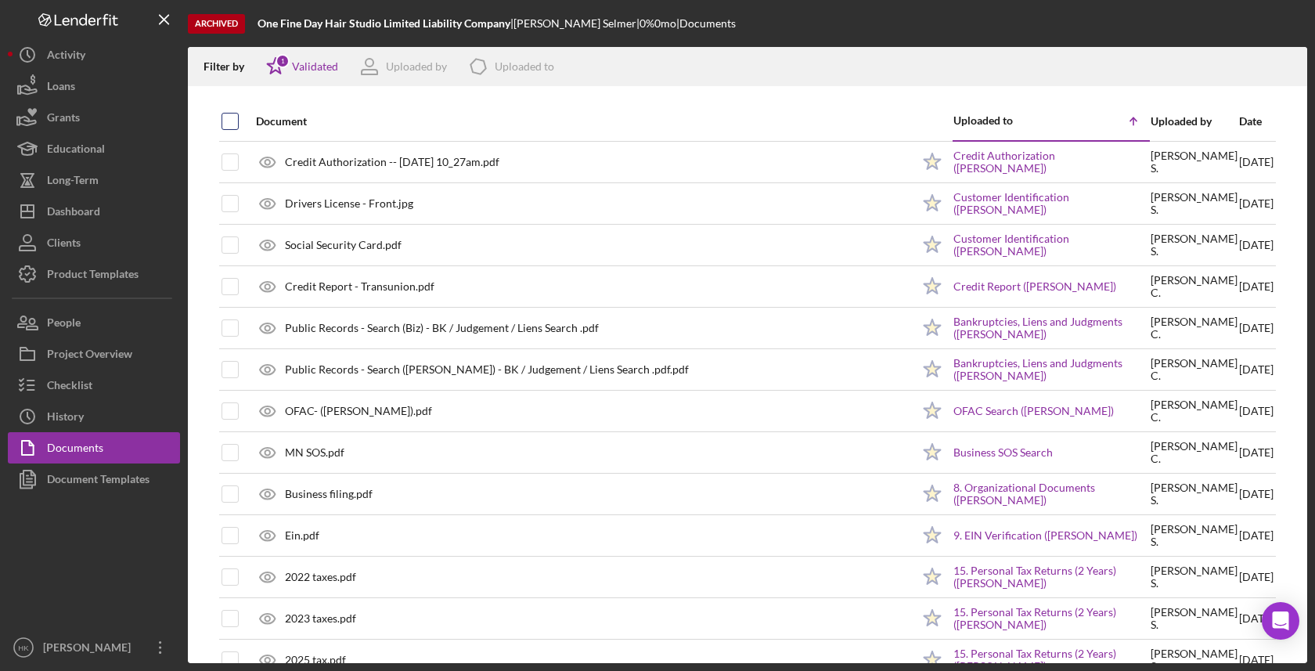
checkbox input "true"
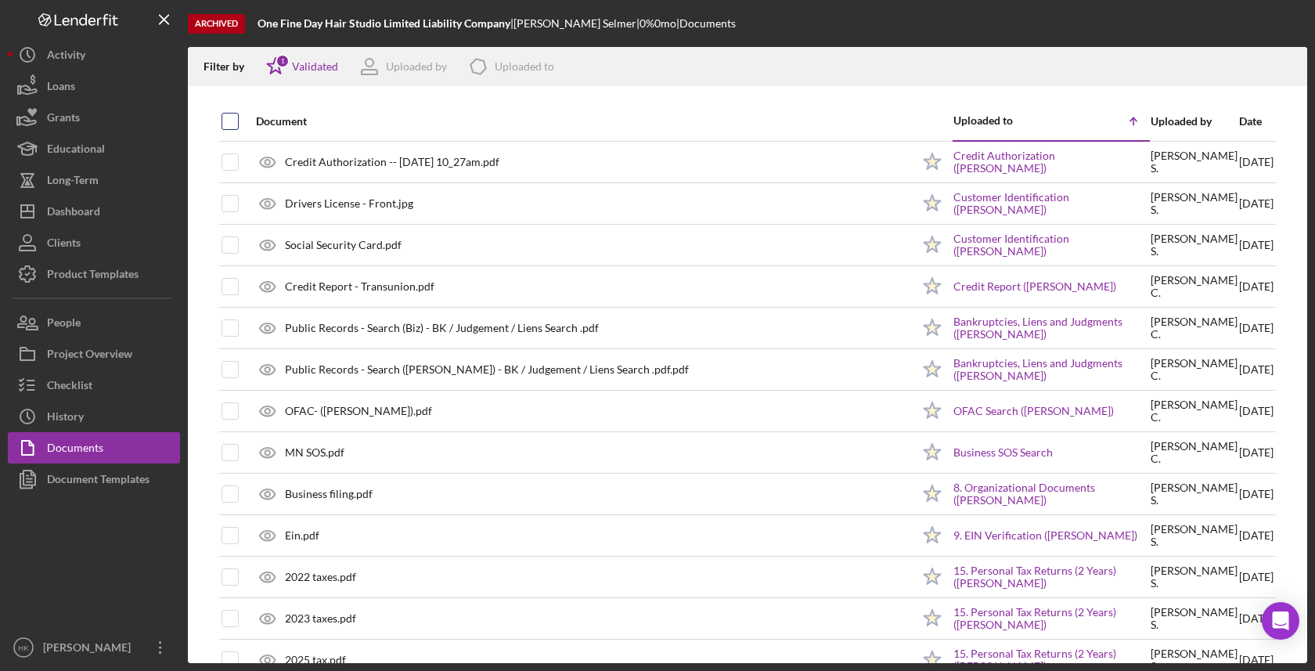
checkbox input "true"
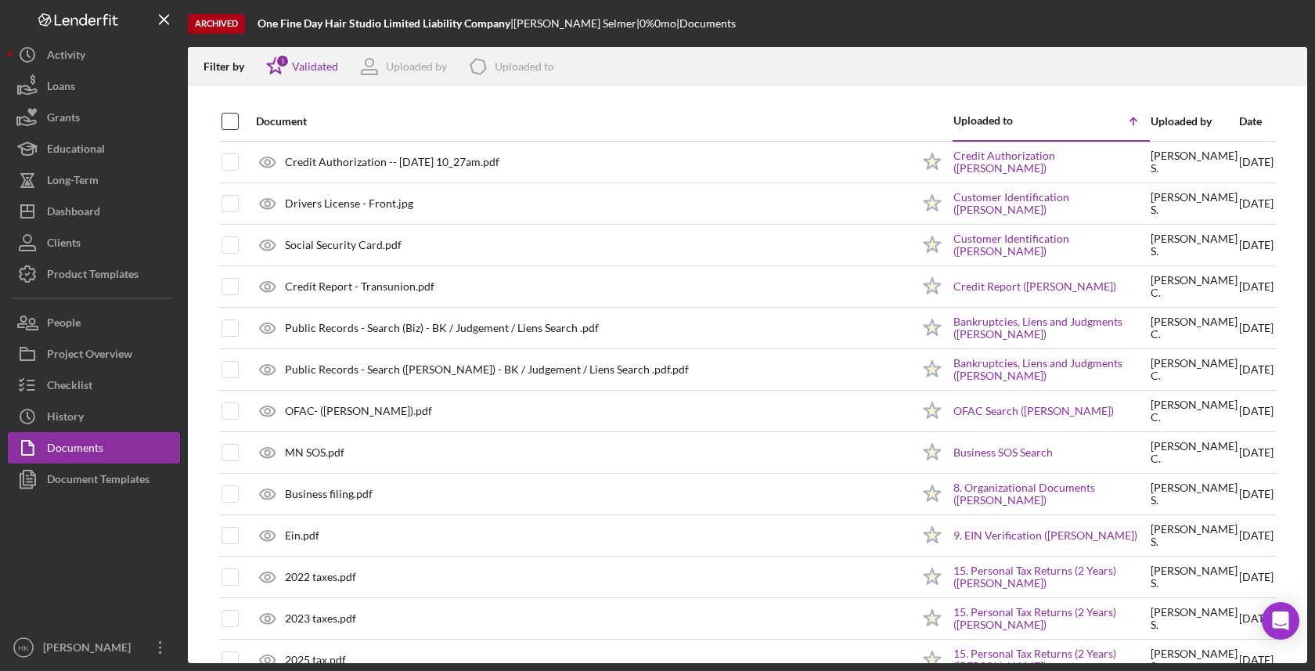
checkbox input "true"
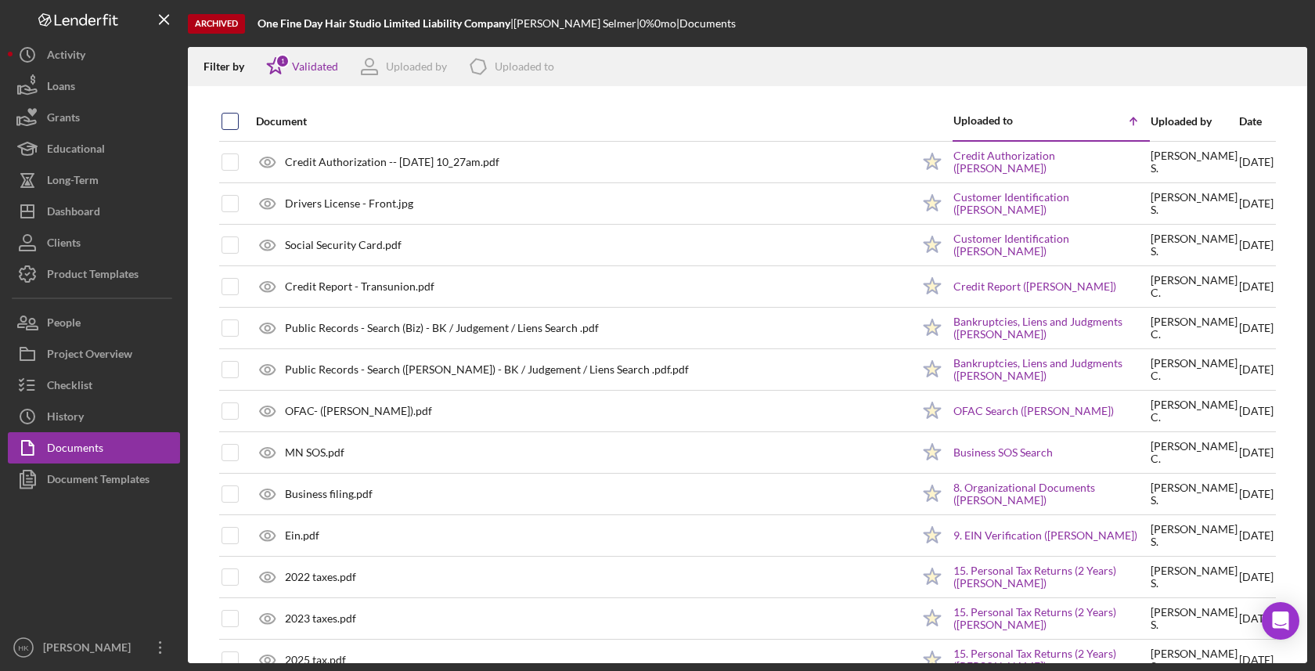
checkbox input "true"
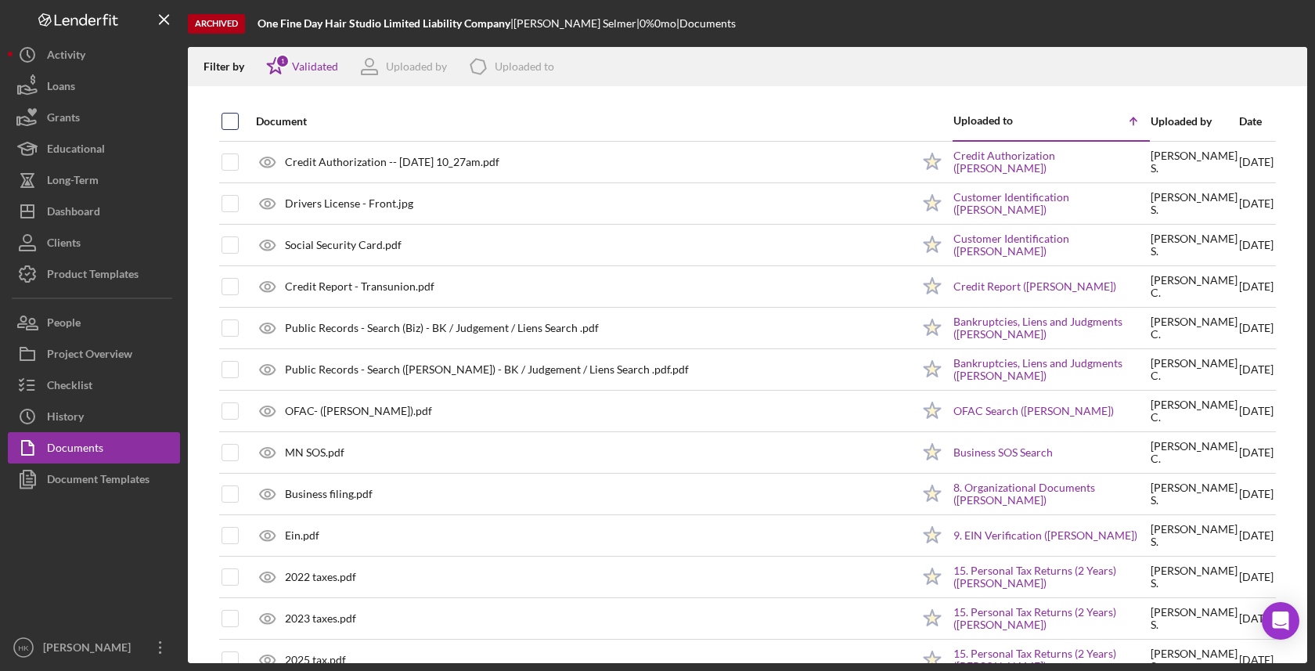
checkbox input "true"
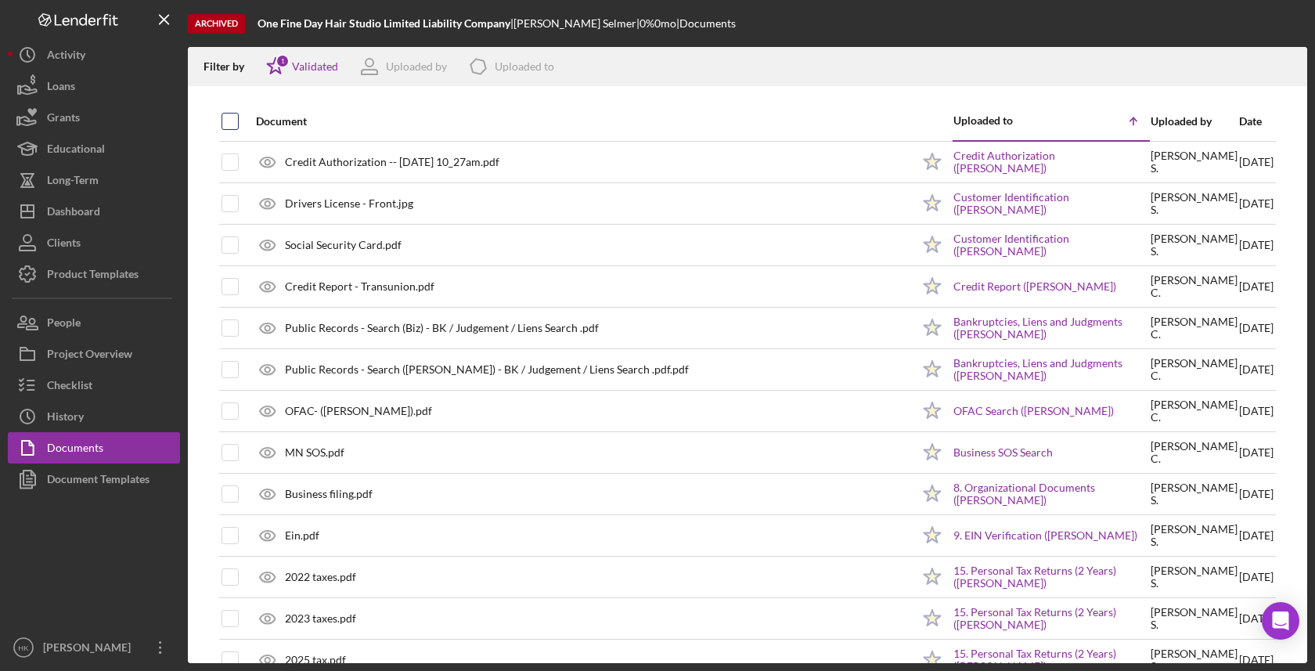
checkbox input "true"
click at [1287, 63] on icon "Icon/Download" at bounding box center [1287, 66] width 35 height 35
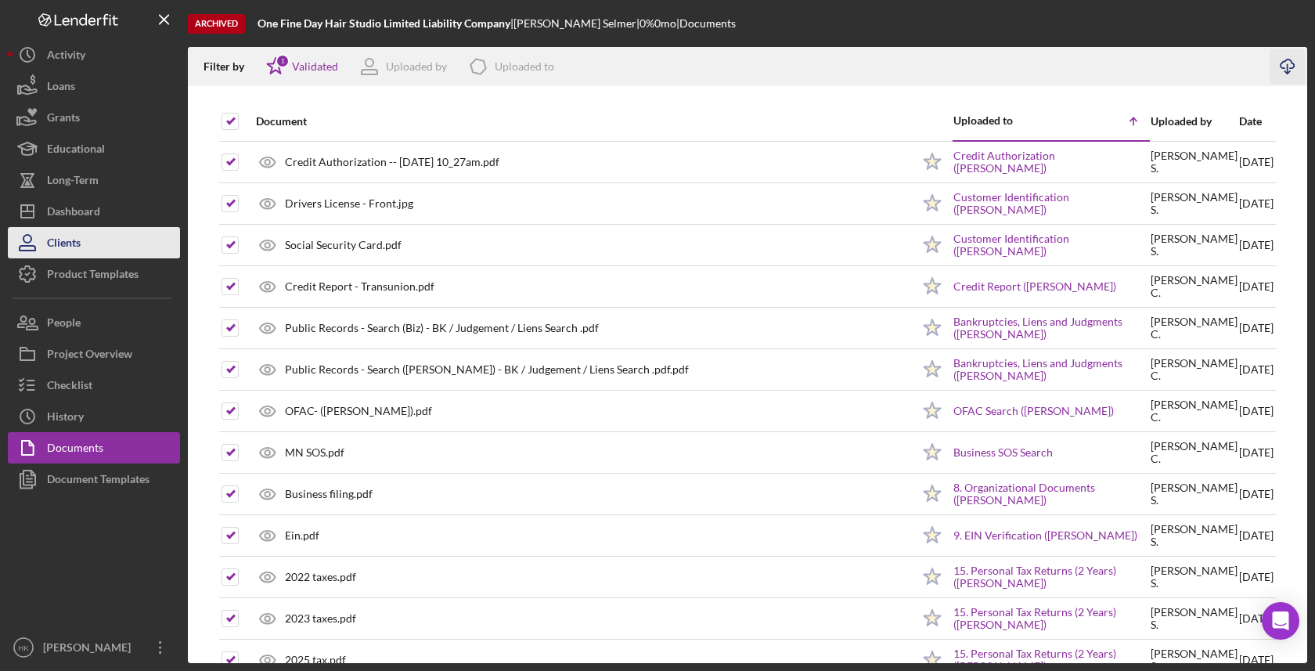
click at [101, 229] on button "Clients" at bounding box center [94, 242] width 172 height 31
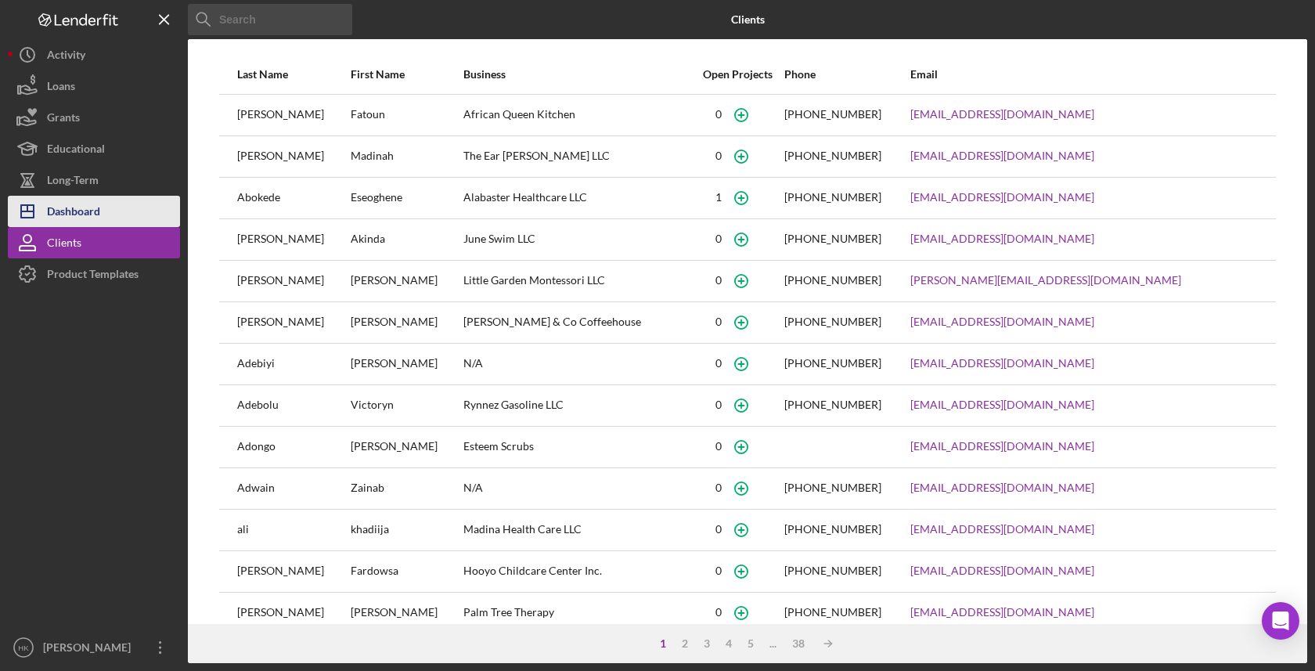
click at [69, 207] on div "Dashboard" at bounding box center [73, 213] width 53 height 35
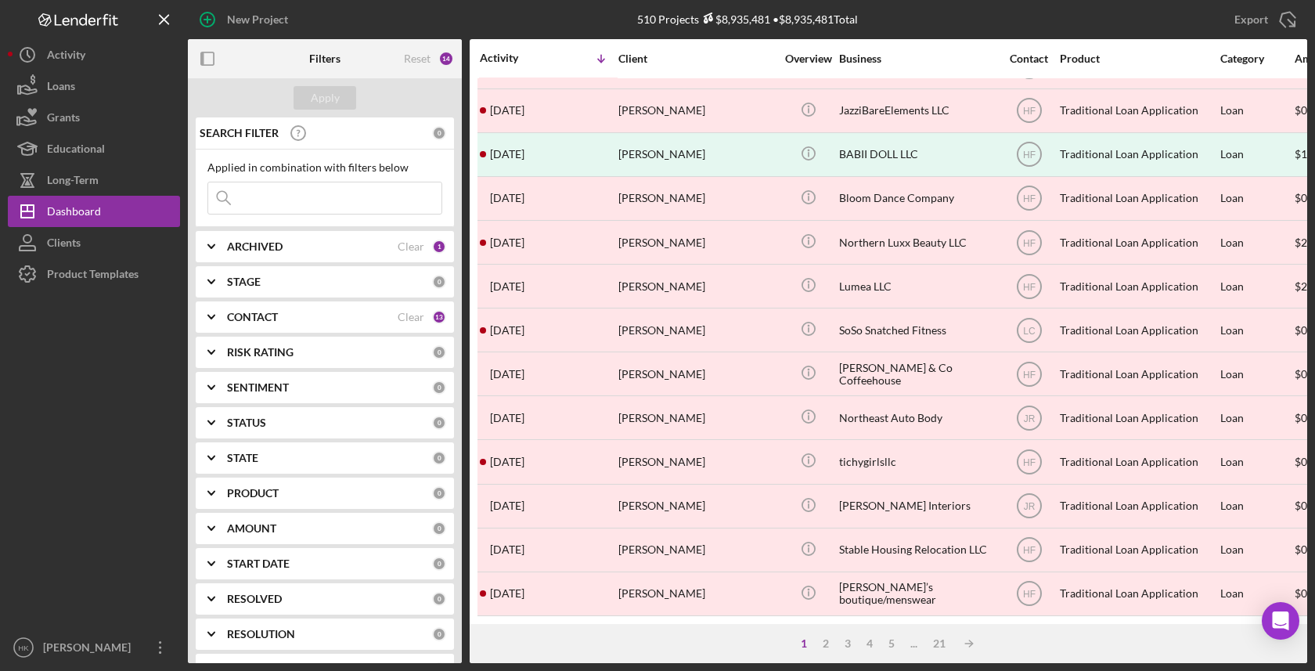
scroll to position [559, 0]
click at [851, 647] on div "3" at bounding box center [848, 643] width 22 height 13
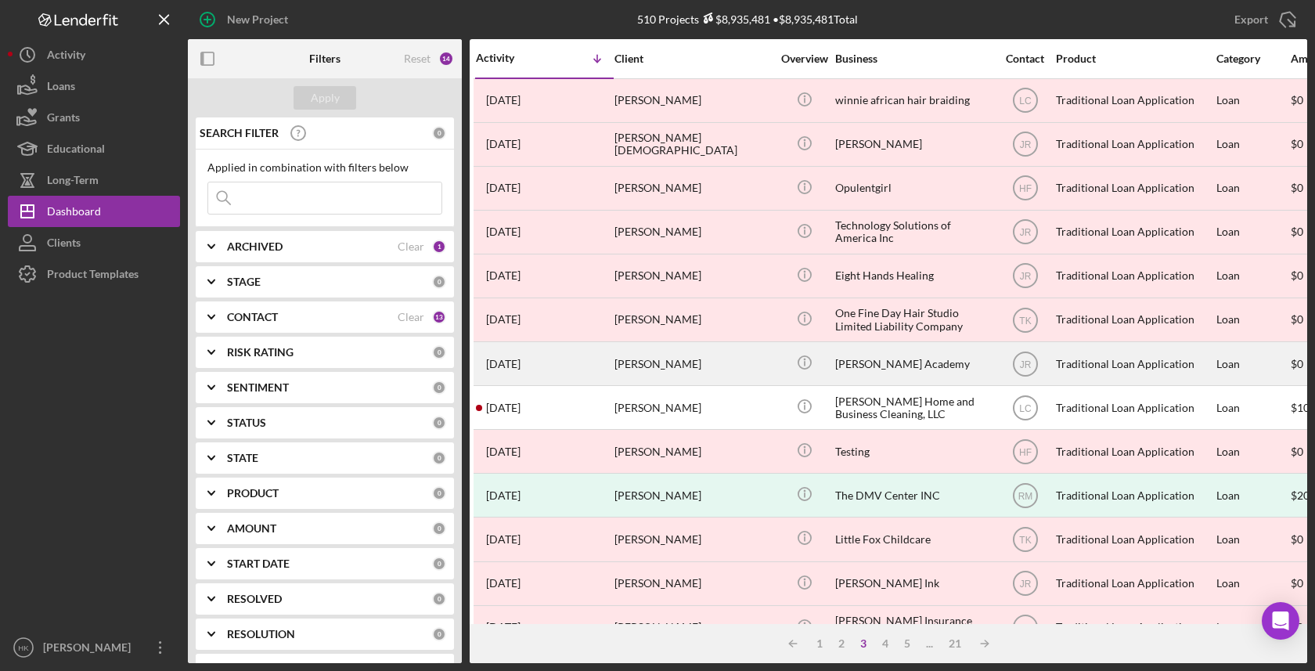
scroll to position [0, 4]
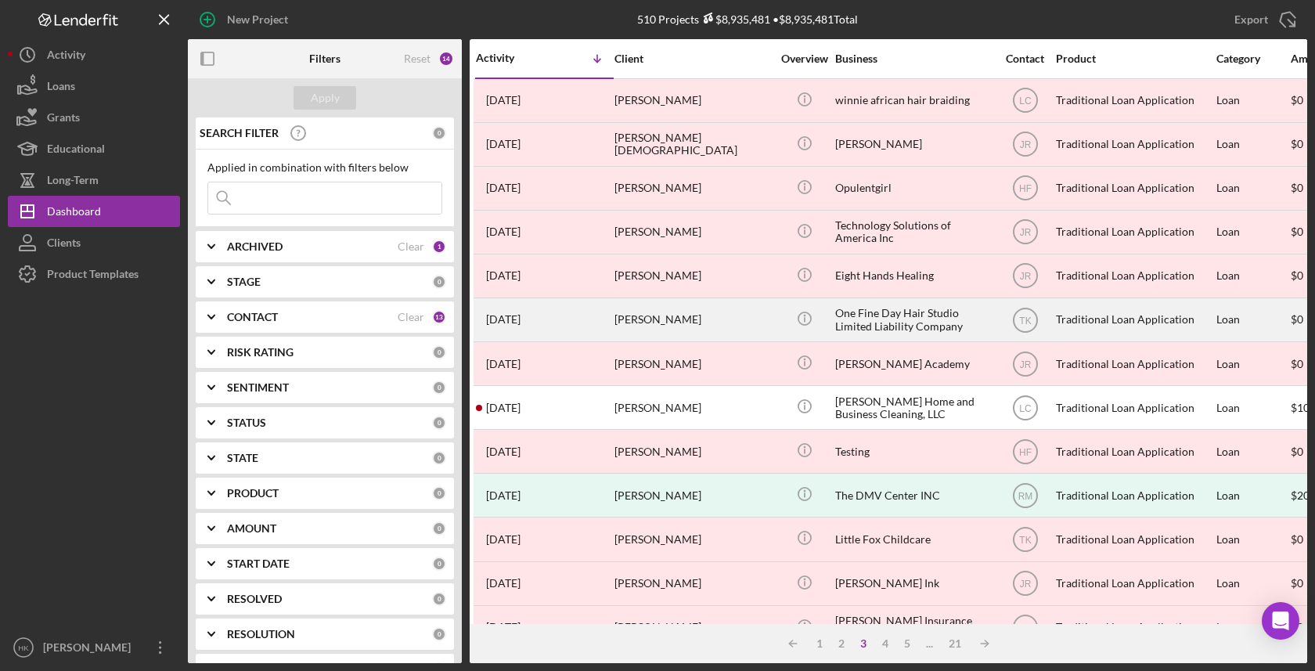
click at [876, 329] on div "One Fine Day Hair Studio Limited Liability Company" at bounding box center [913, 319] width 157 height 41
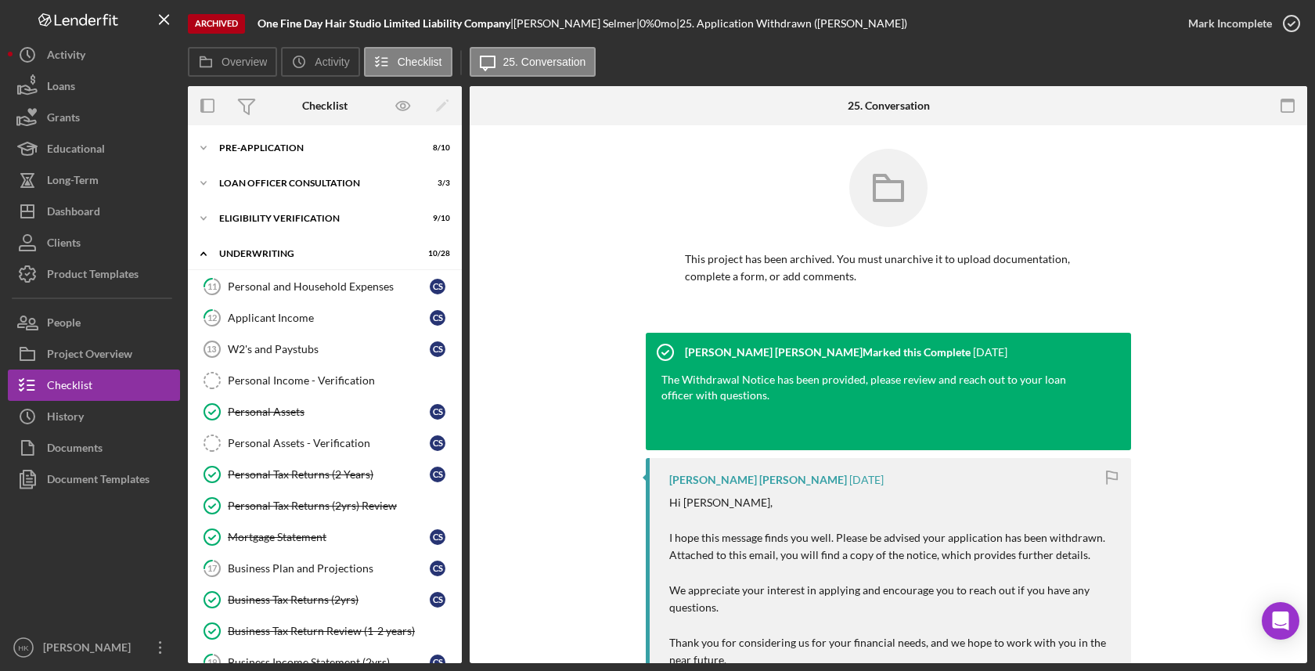
scroll to position [643, 0]
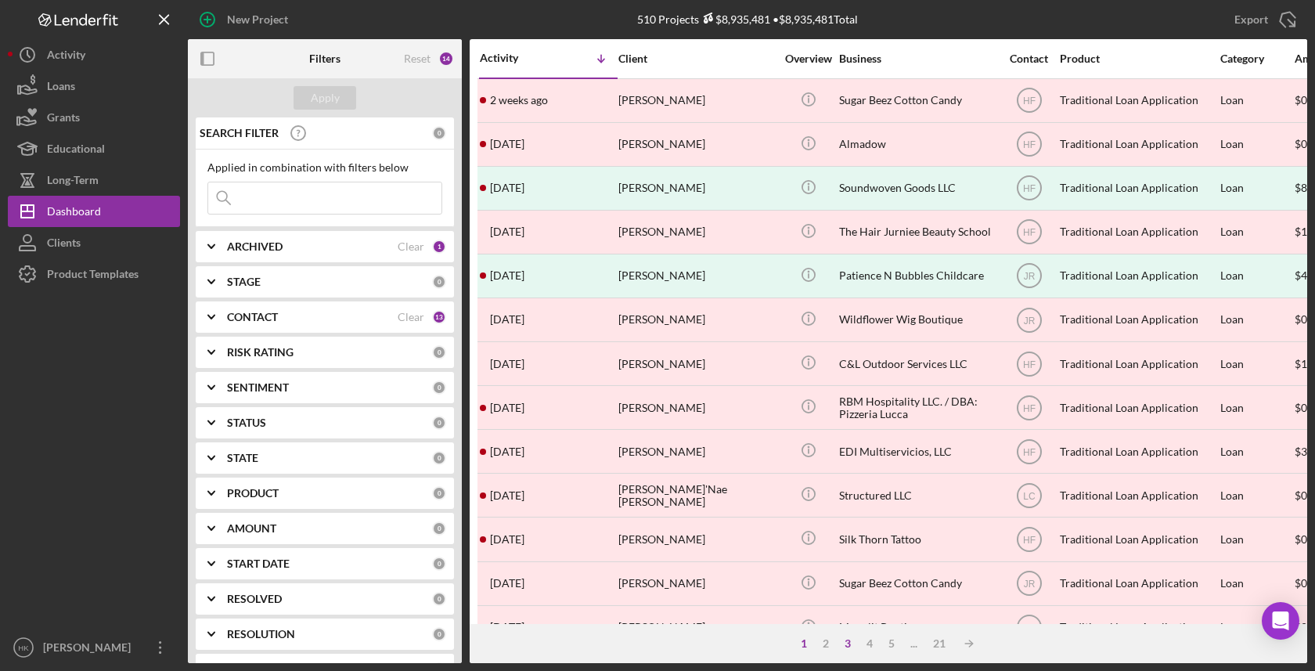
click at [850, 647] on div "3" at bounding box center [848, 643] width 22 height 13
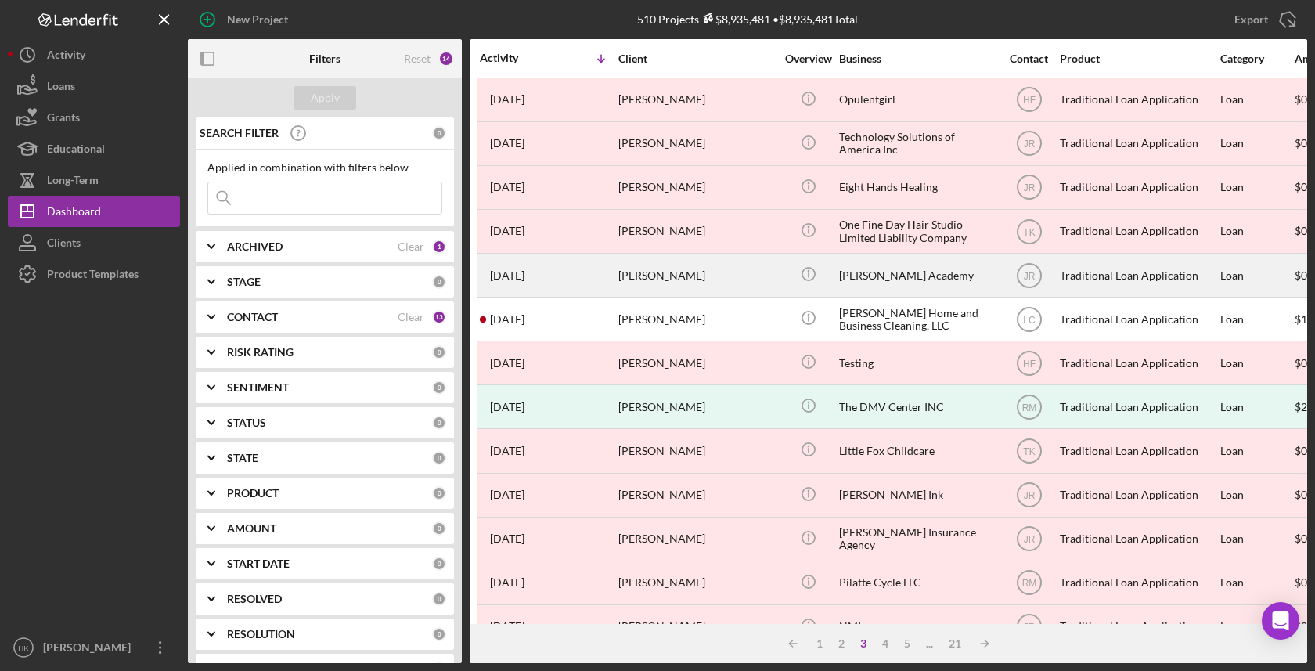
scroll to position [88, 0]
click at [940, 266] on div "[PERSON_NAME] Academy" at bounding box center [917, 275] width 157 height 41
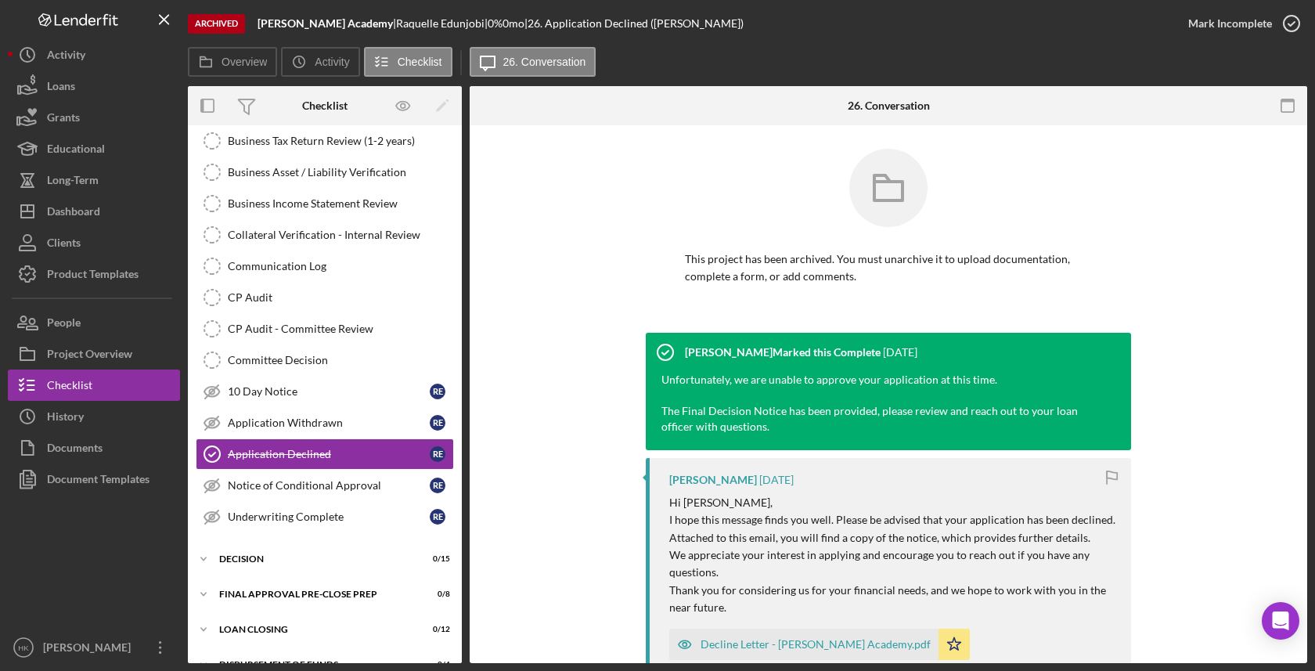
scroll to position [334, 0]
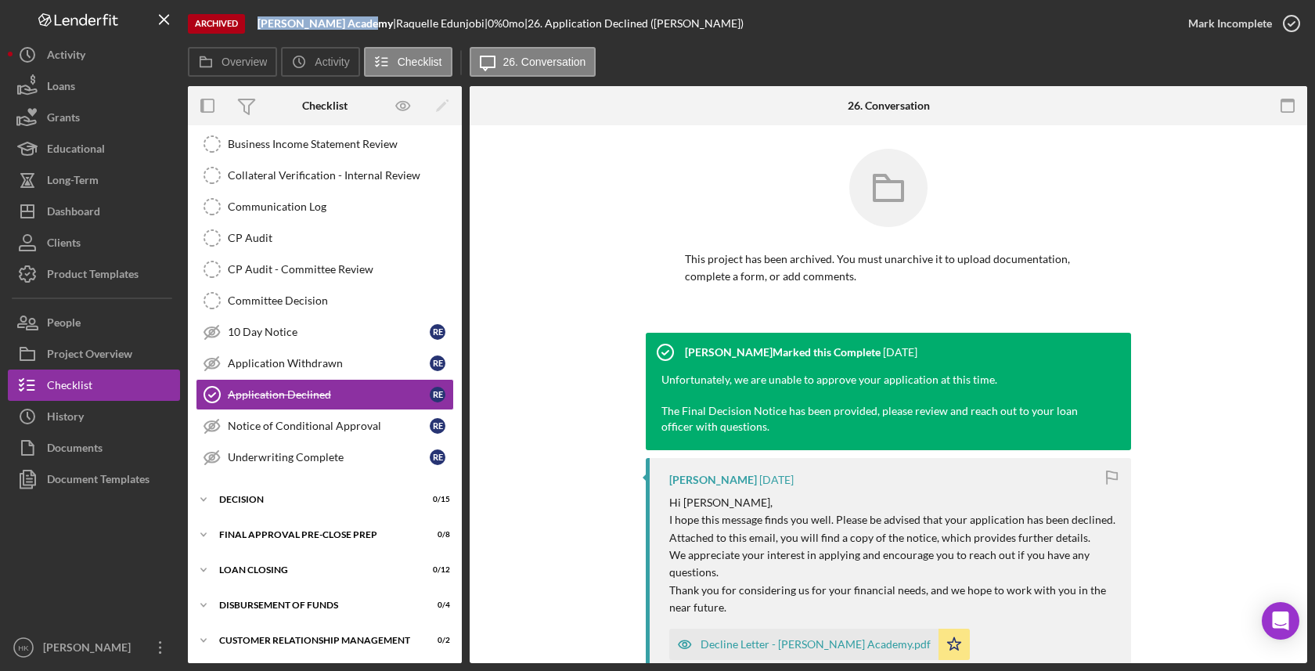
drag, startPoint x: 359, startPoint y: 27, endPoint x: 251, endPoint y: 27, distance: 108.0
click at [251, 27] on div "Archived [PERSON_NAME] Academy | [PERSON_NAME] | 0 % 0 mo | 26. Application Dec…" at bounding box center [680, 23] width 985 height 47
click at [112, 406] on button "Icon/History History" at bounding box center [94, 416] width 172 height 31
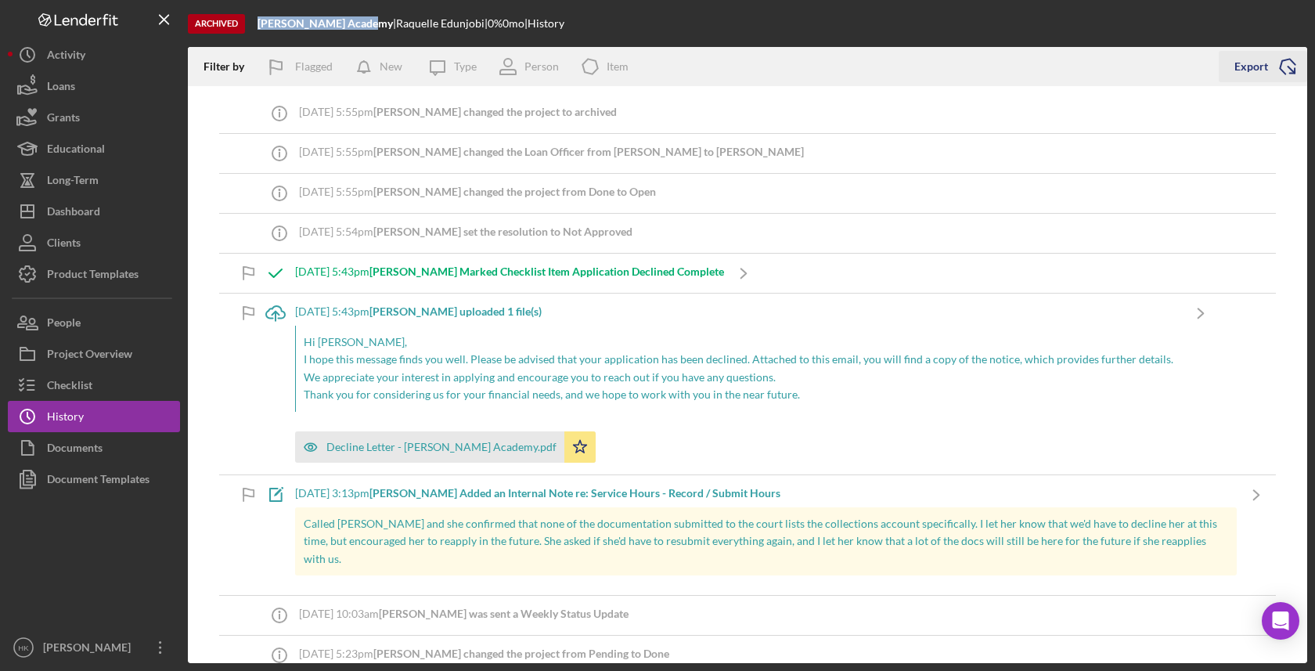
click at [1285, 66] on icon "Icon/Export" at bounding box center [1287, 66] width 39 height 39
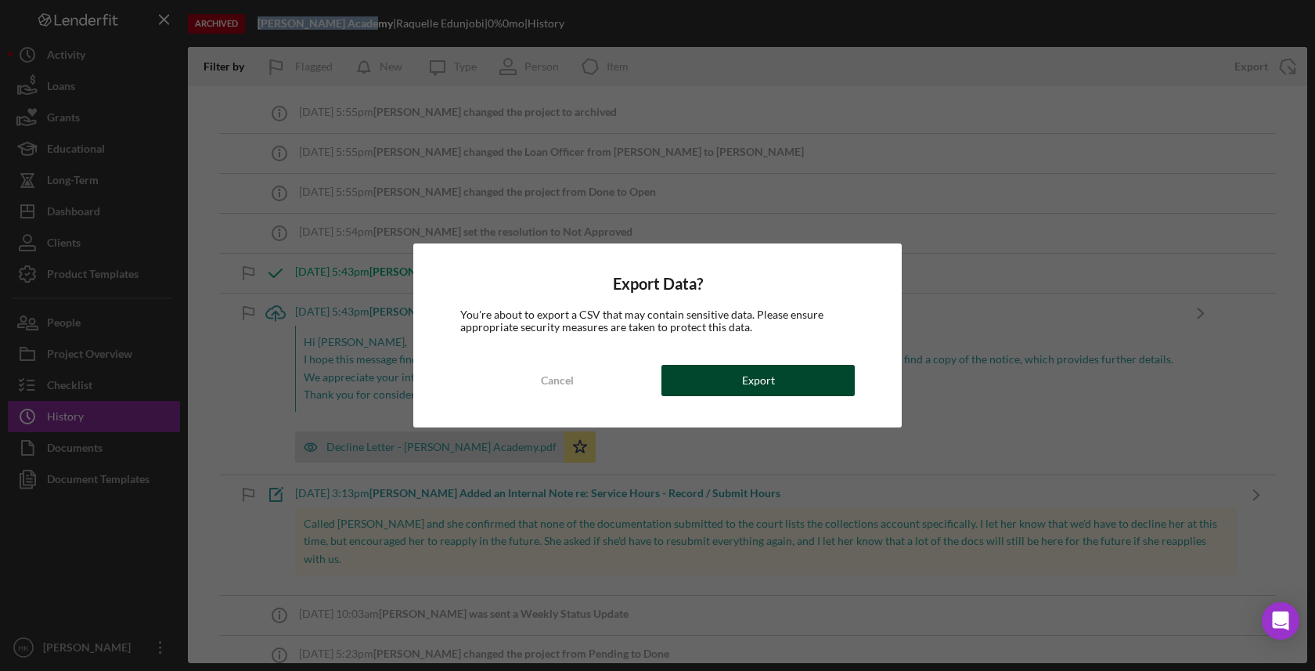
click at [804, 383] on button "Export" at bounding box center [757, 380] width 193 height 31
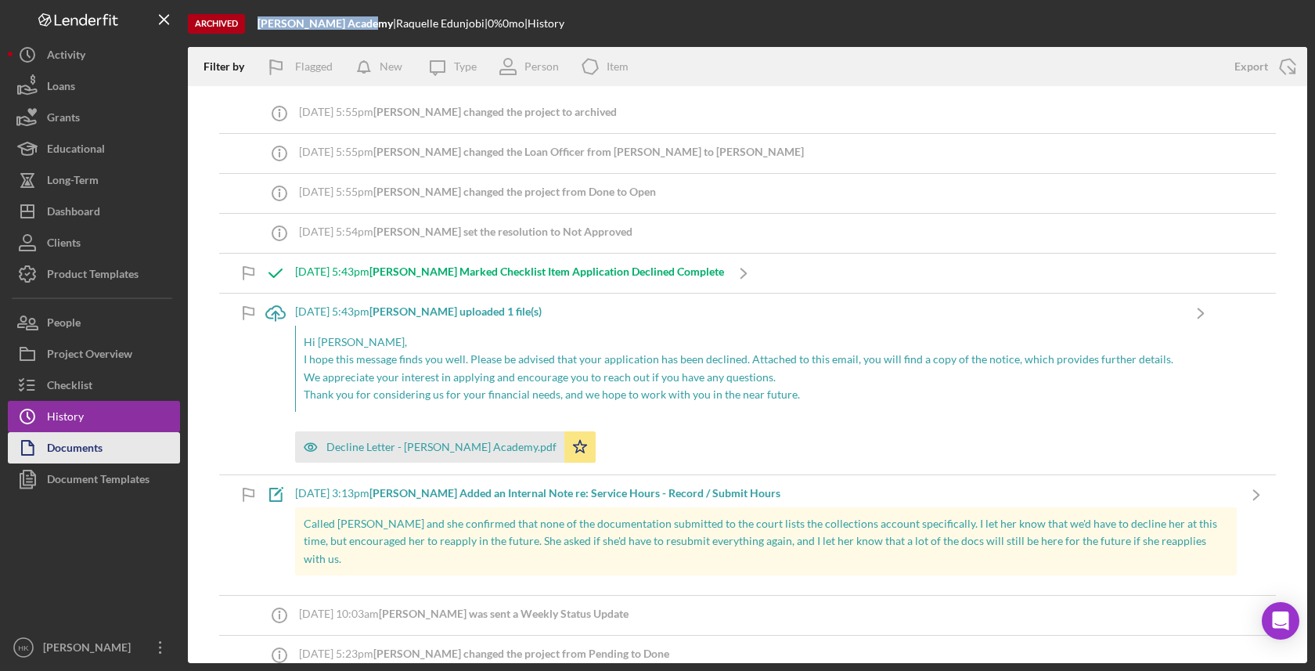
click at [96, 437] on div "Documents" at bounding box center [75, 449] width 56 height 35
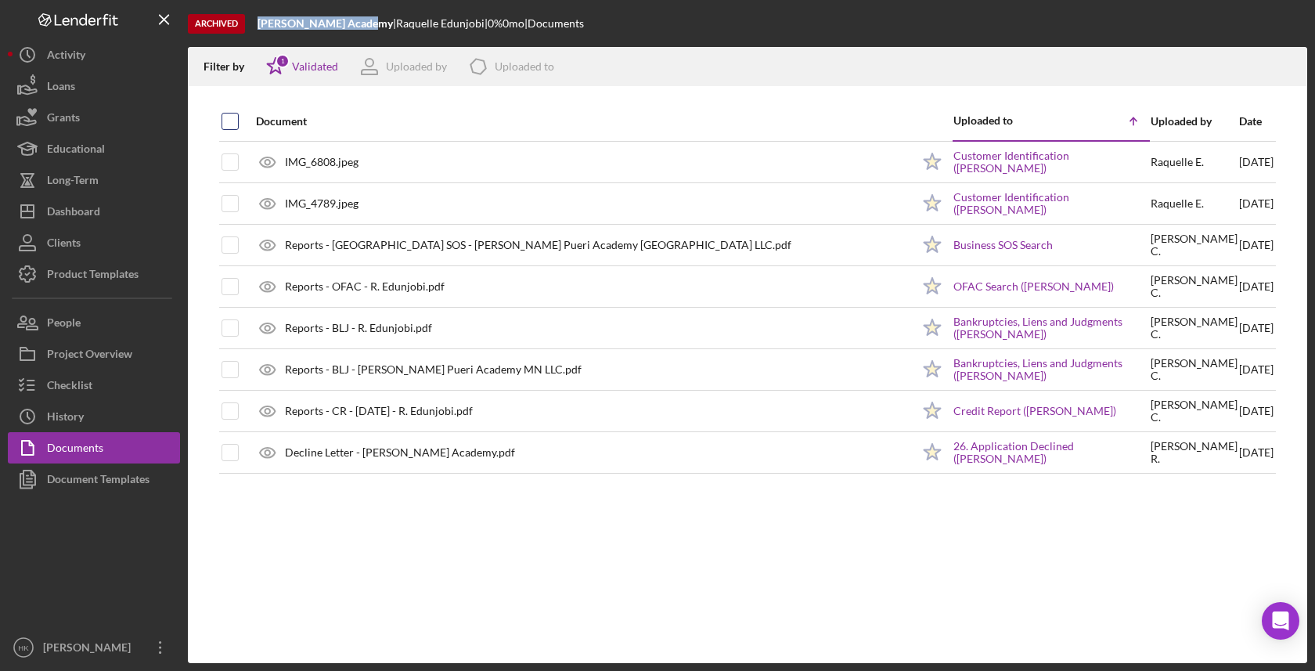
click at [234, 124] on input "checkbox" at bounding box center [230, 121] width 16 height 16
checkbox input "true"
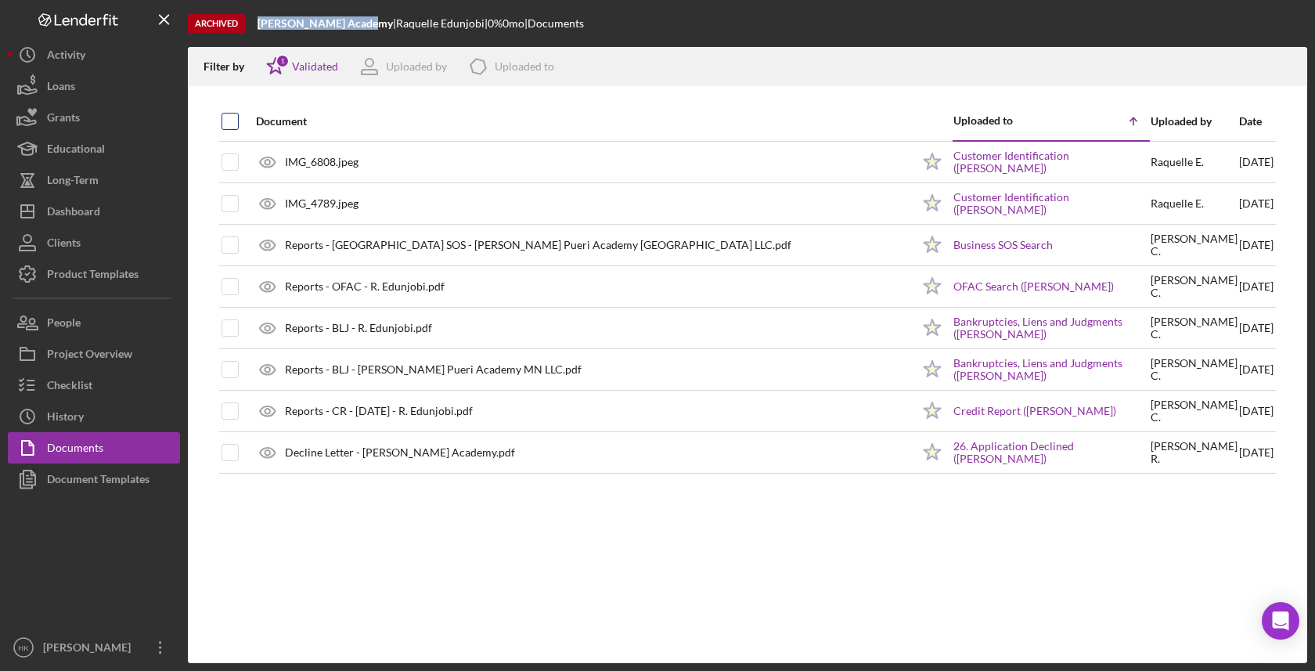
checkbox input "true"
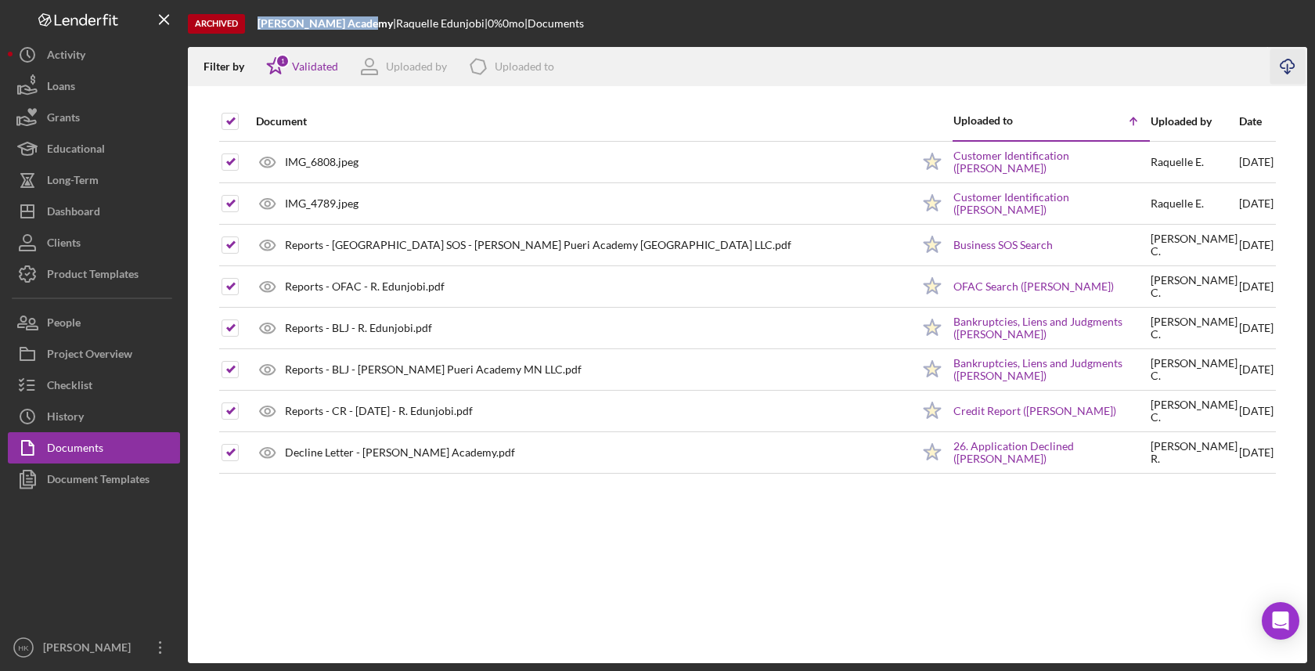
click at [1289, 70] on icon "Icon/Download" at bounding box center [1287, 66] width 35 height 35
click at [141, 229] on button "Clients" at bounding box center [94, 242] width 172 height 31
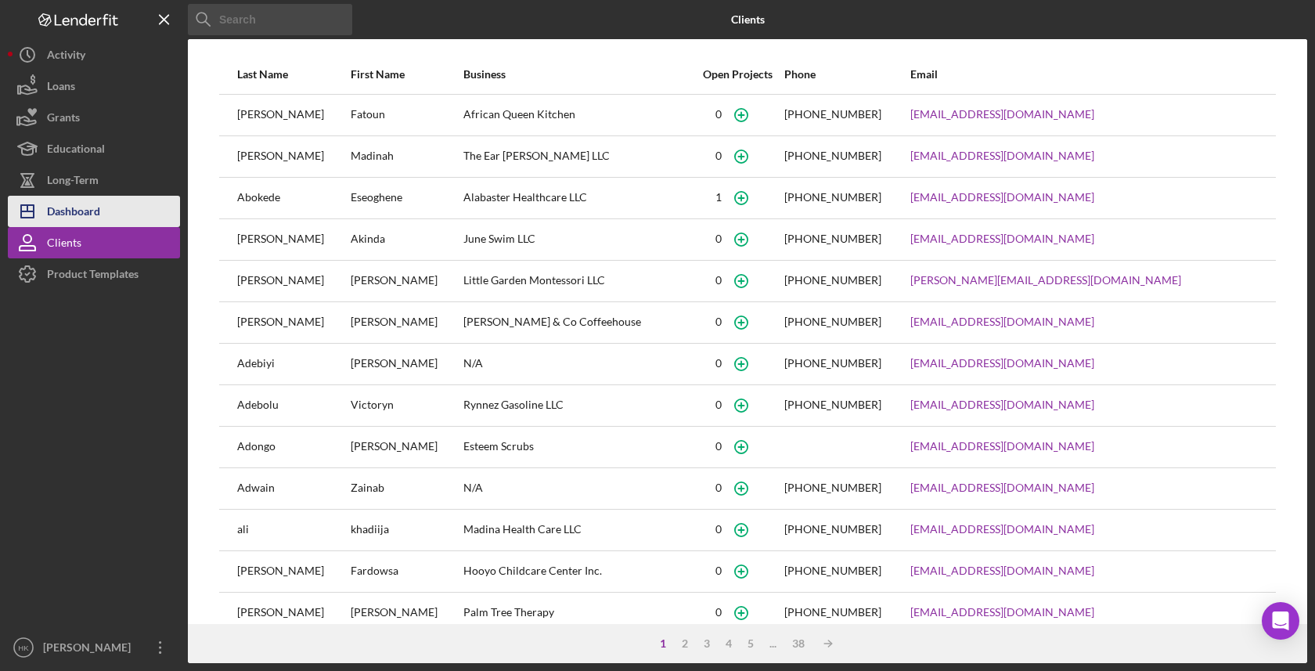
click at [106, 204] on button "Icon/Dashboard Dashboard" at bounding box center [94, 211] width 172 height 31
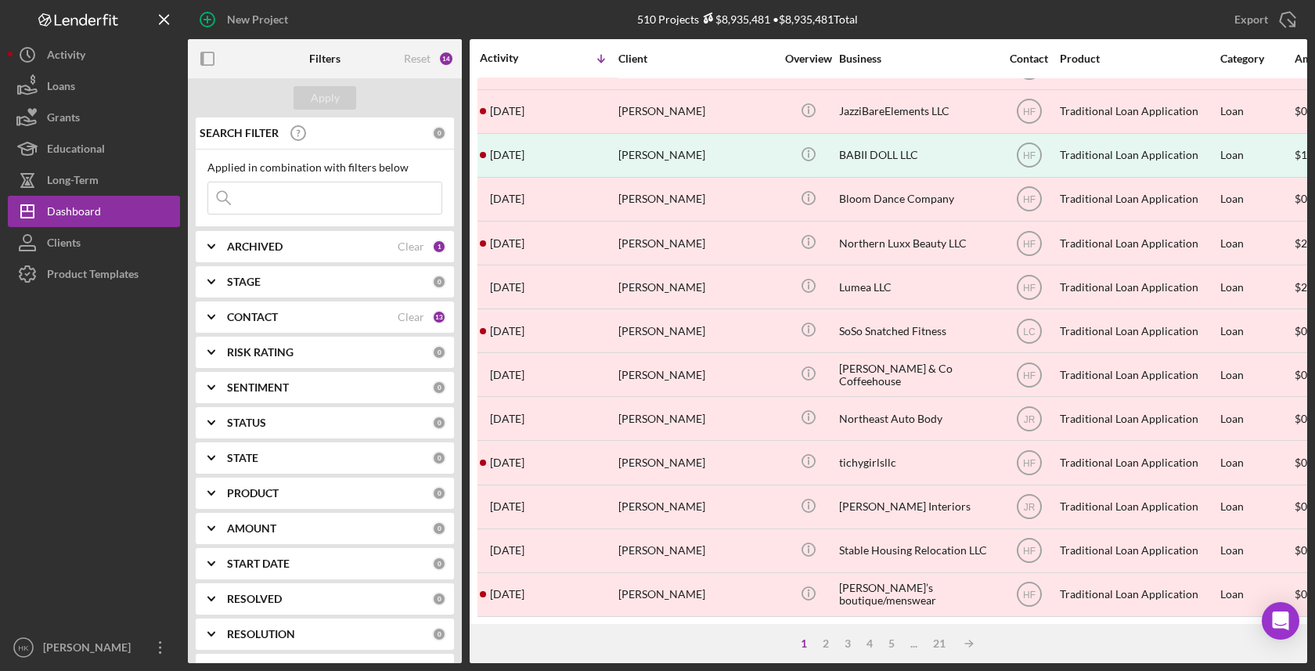
scroll to position [559, 0]
click at [845, 652] on div "1 2 3 4 5 ... 21 Icon/Table Sort Arrow" at bounding box center [889, 643] width 838 height 39
click at [845, 644] on div "3" at bounding box center [848, 643] width 22 height 13
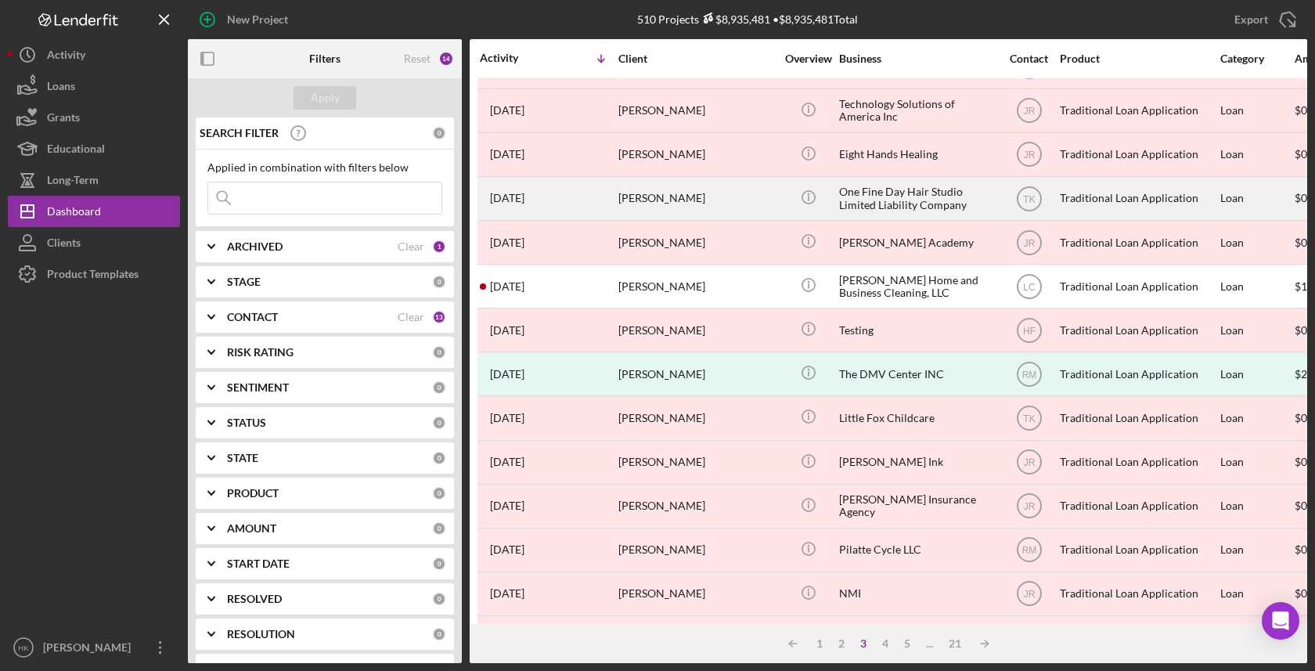
scroll to position [121, 2]
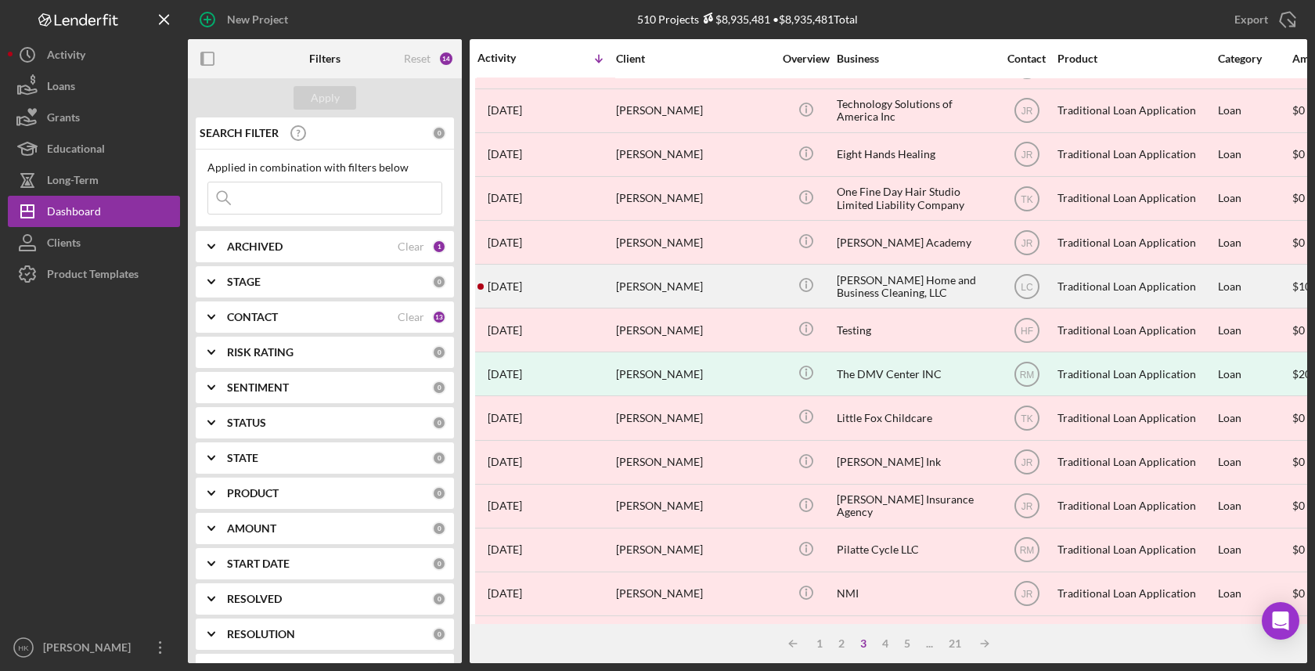
click at [934, 289] on div "[PERSON_NAME] Home and Business Cleaning, LLC" at bounding box center [915, 285] width 157 height 41
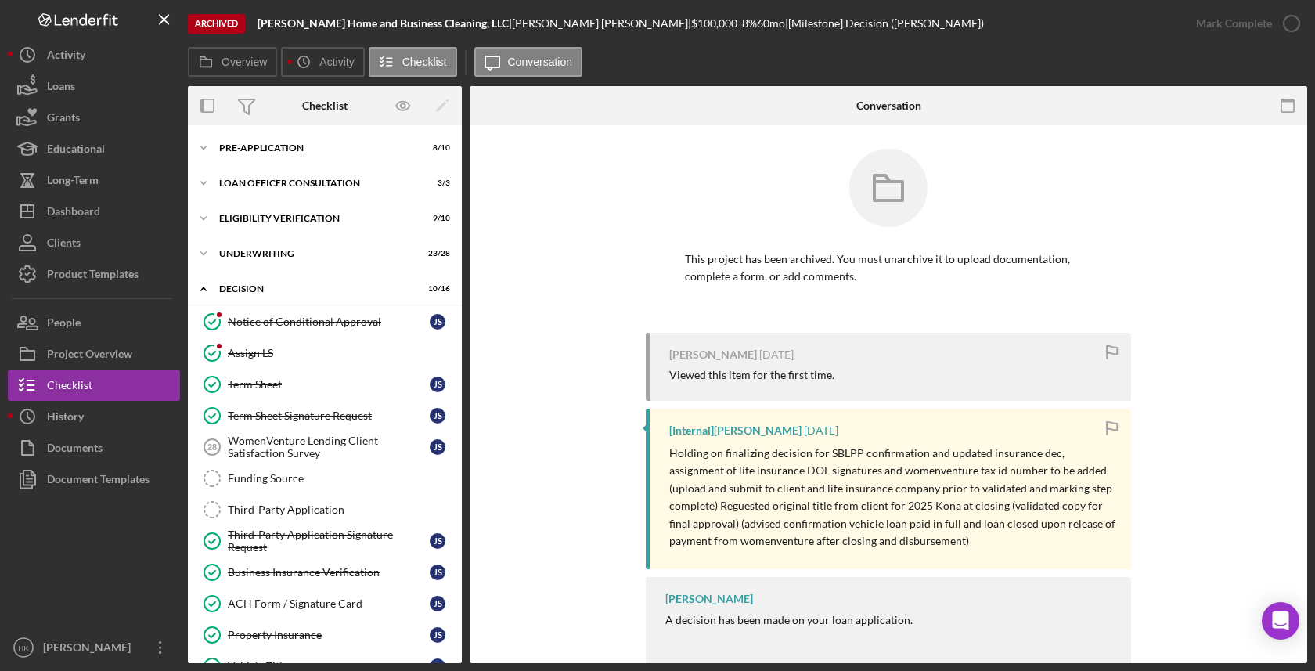
scroll to position [334, 0]
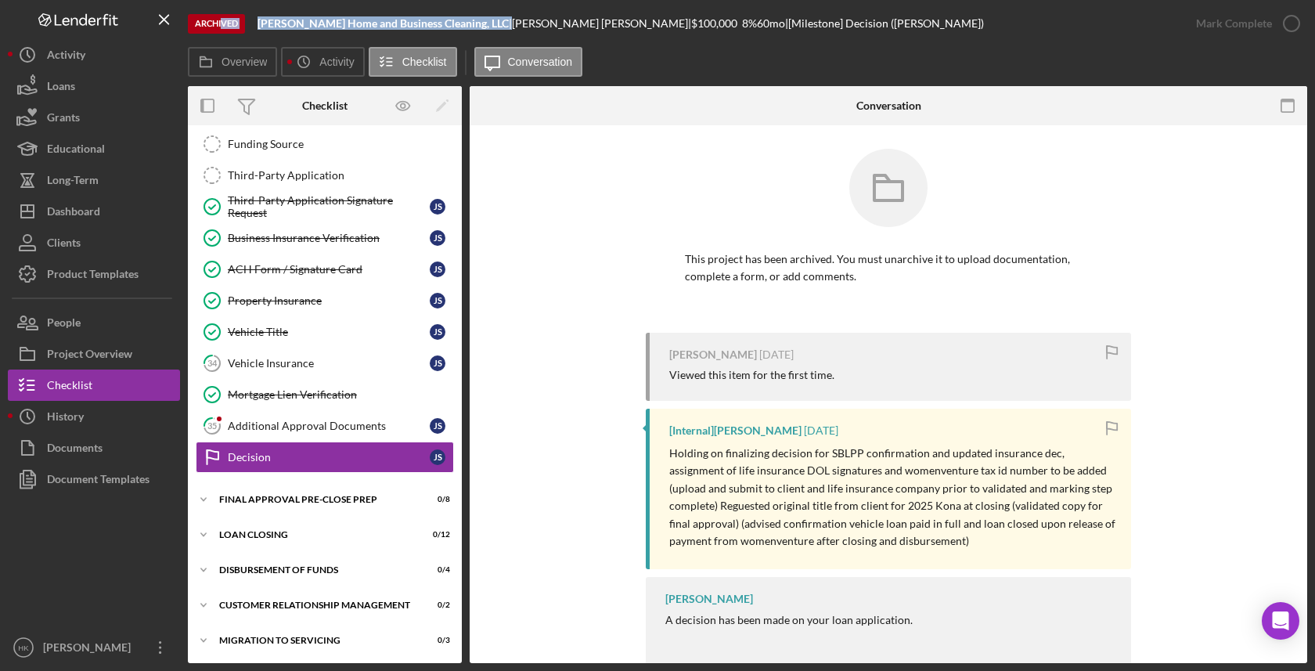
drag, startPoint x: 474, startPoint y: 22, endPoint x: 222, endPoint y: 22, distance: 252.0
click at [222, 22] on div "Archived [PERSON_NAME] Home and Business Cleaning, LLC | [PERSON_NAME] | $100,0…" at bounding box center [684, 23] width 993 height 47
click at [139, 218] on button "Icon/Dashboard Dashboard" at bounding box center [94, 211] width 172 height 31
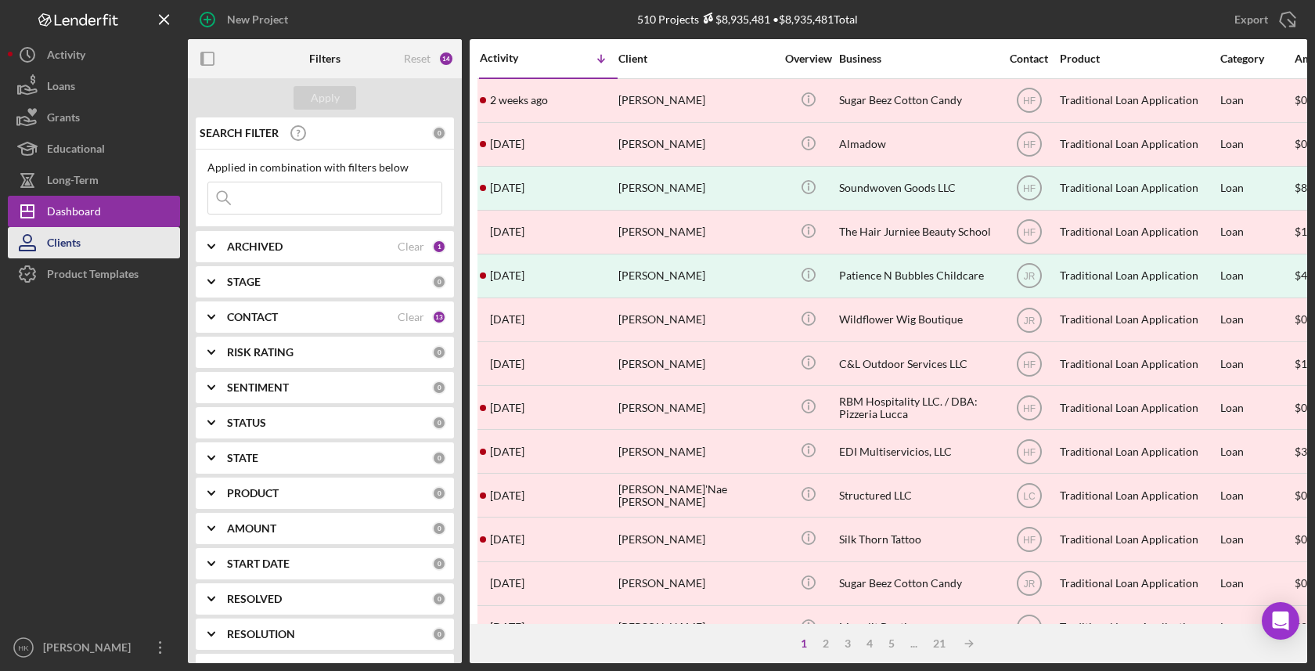
click at [127, 242] on button "Clients" at bounding box center [94, 242] width 172 height 31
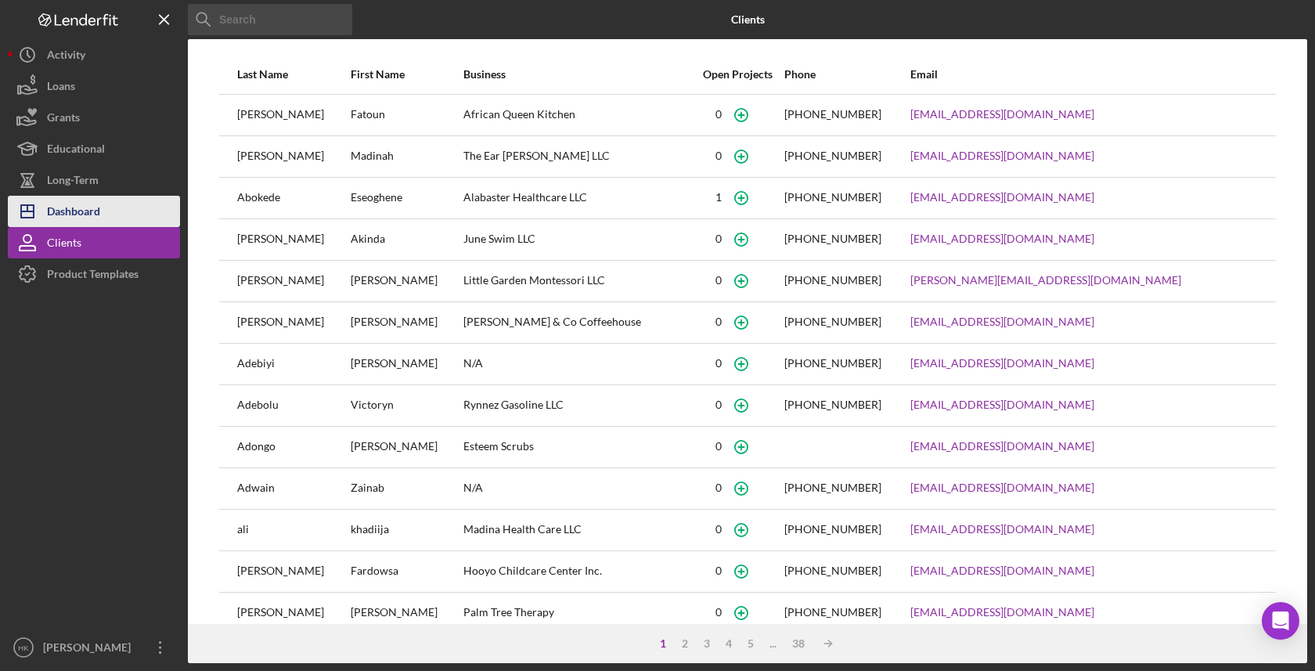
click at [126, 218] on button "Icon/Dashboard Dashboard" at bounding box center [94, 211] width 172 height 31
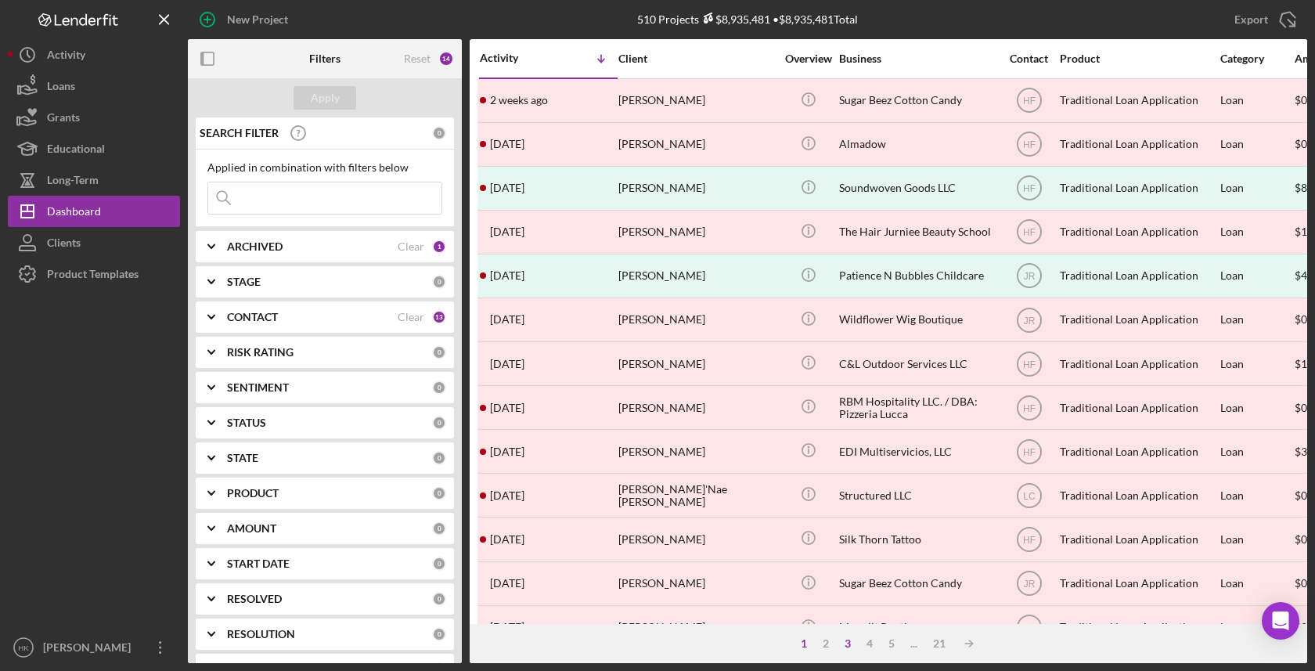
click at [853, 641] on div "3" at bounding box center [848, 643] width 22 height 13
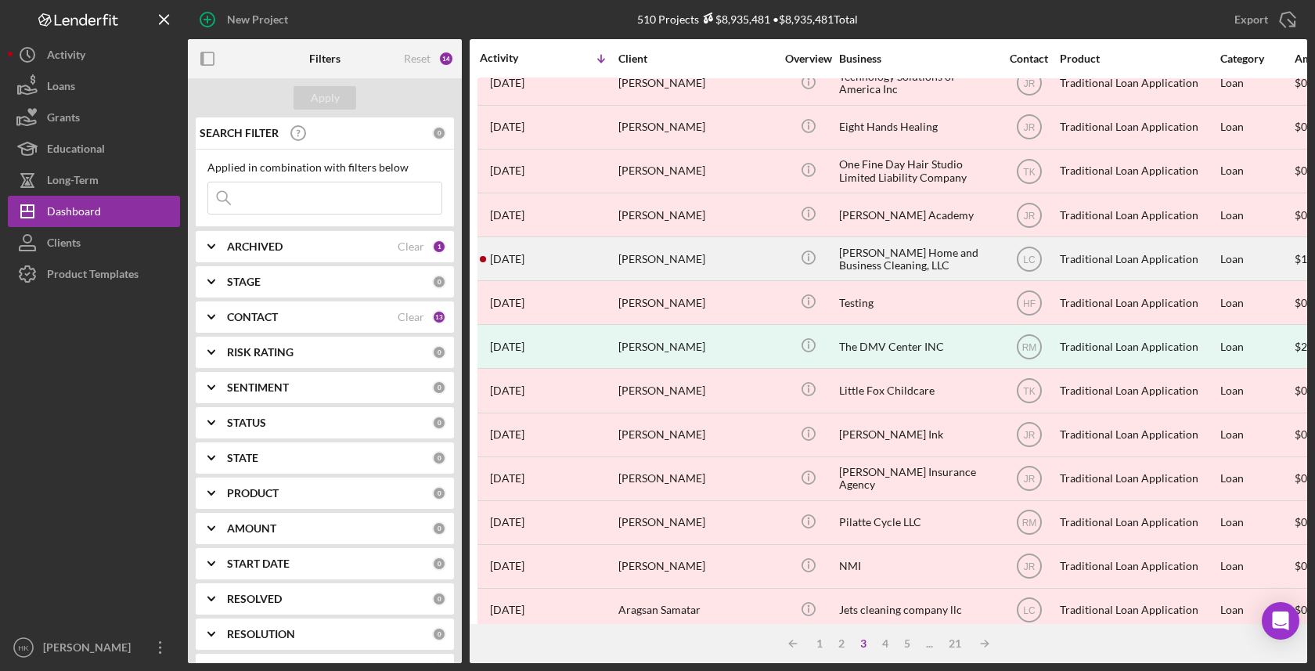
scroll to position [148, 0]
drag, startPoint x: 956, startPoint y: 226, endPoint x: 957, endPoint y: 247, distance: 21.1
click at [954, 261] on div "[PERSON_NAME] Home and Business Cleaning, LLC" at bounding box center [917, 259] width 157 height 41
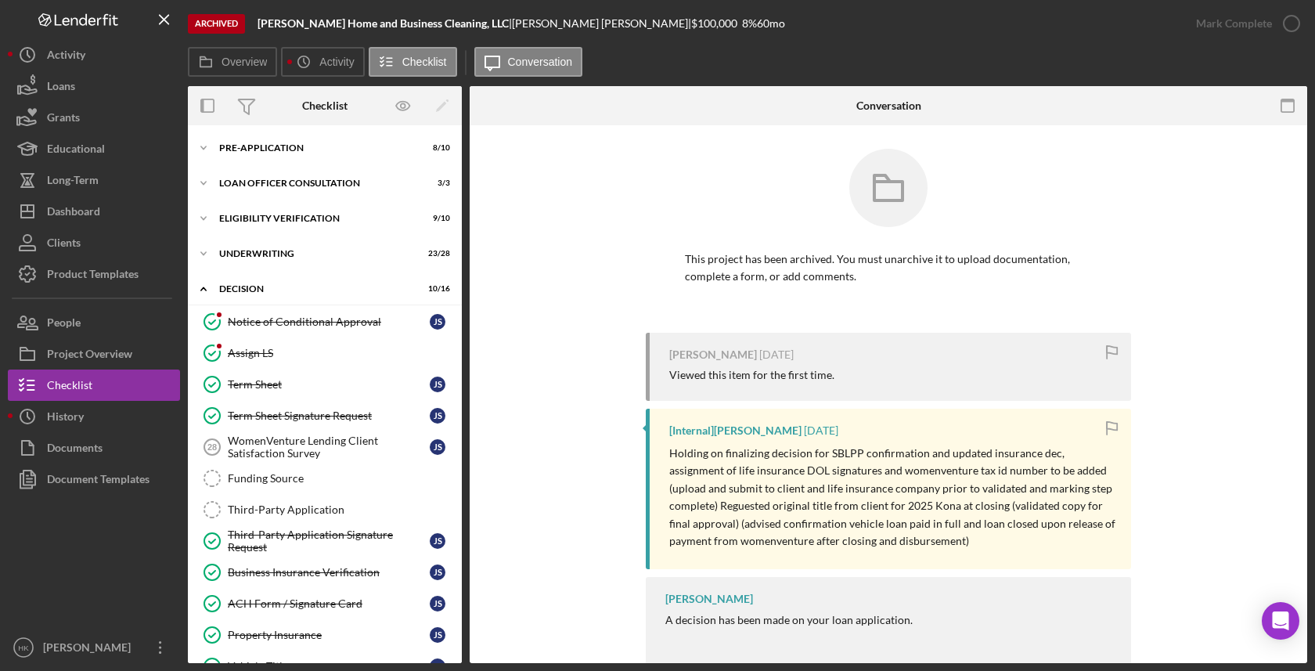
scroll to position [334, 0]
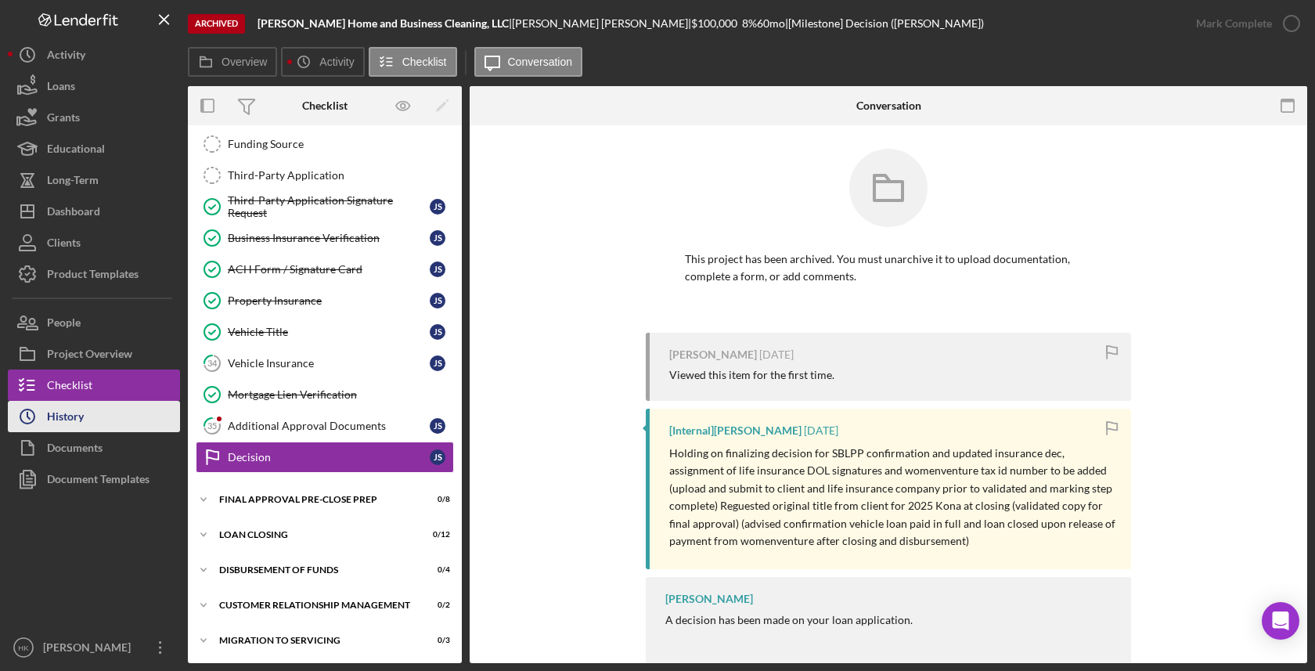
click at [79, 418] on div "History" at bounding box center [65, 418] width 37 height 35
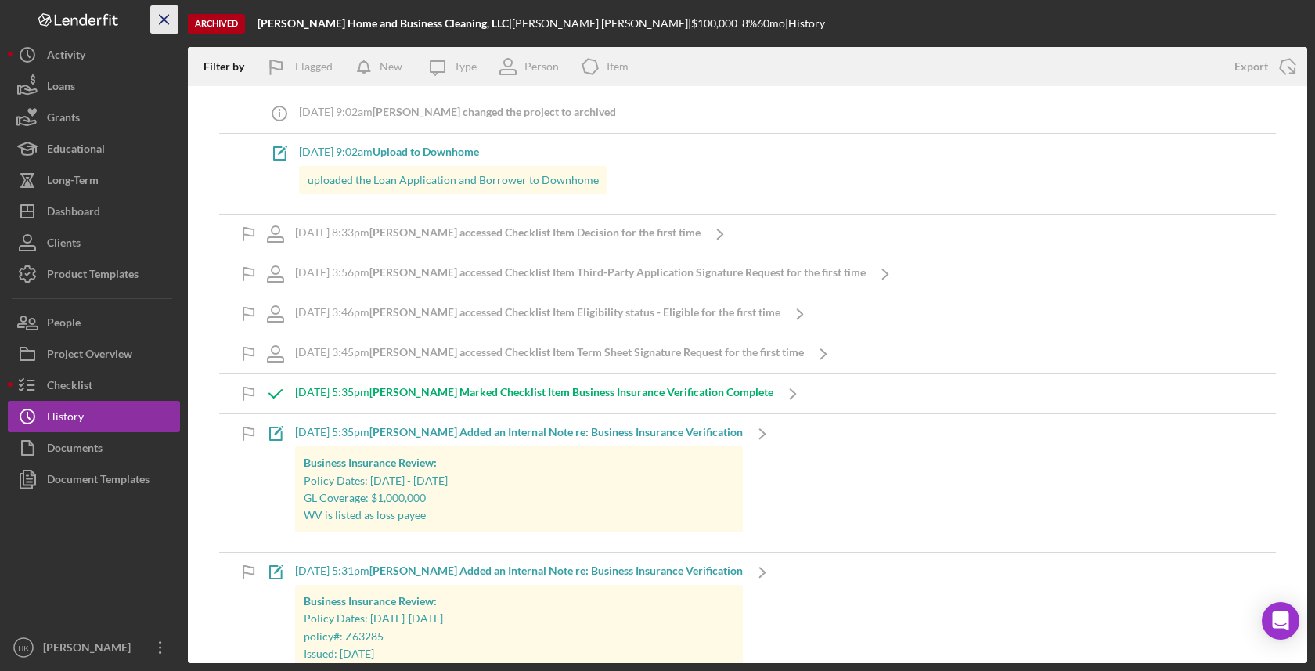
drag, startPoint x: 477, startPoint y: 22, endPoint x: 175, endPoint y: 22, distance: 302.1
click at [175, 22] on div "Archived [PERSON_NAME] Home and Business Cleaning, LLC | [PERSON_NAME] | $100,0…" at bounding box center [657, 331] width 1299 height 663
click at [369, 21] on b "[PERSON_NAME] Home and Business Cleaning, LLC" at bounding box center [383, 22] width 251 height 13
drag, startPoint x: 474, startPoint y: 23, endPoint x: 256, endPoint y: 26, distance: 217.6
click at [256, 26] on div "Archived [PERSON_NAME] Home and Business Cleaning, LLC | [PERSON_NAME] | $100,0…" at bounding box center [747, 23] width 1119 height 47
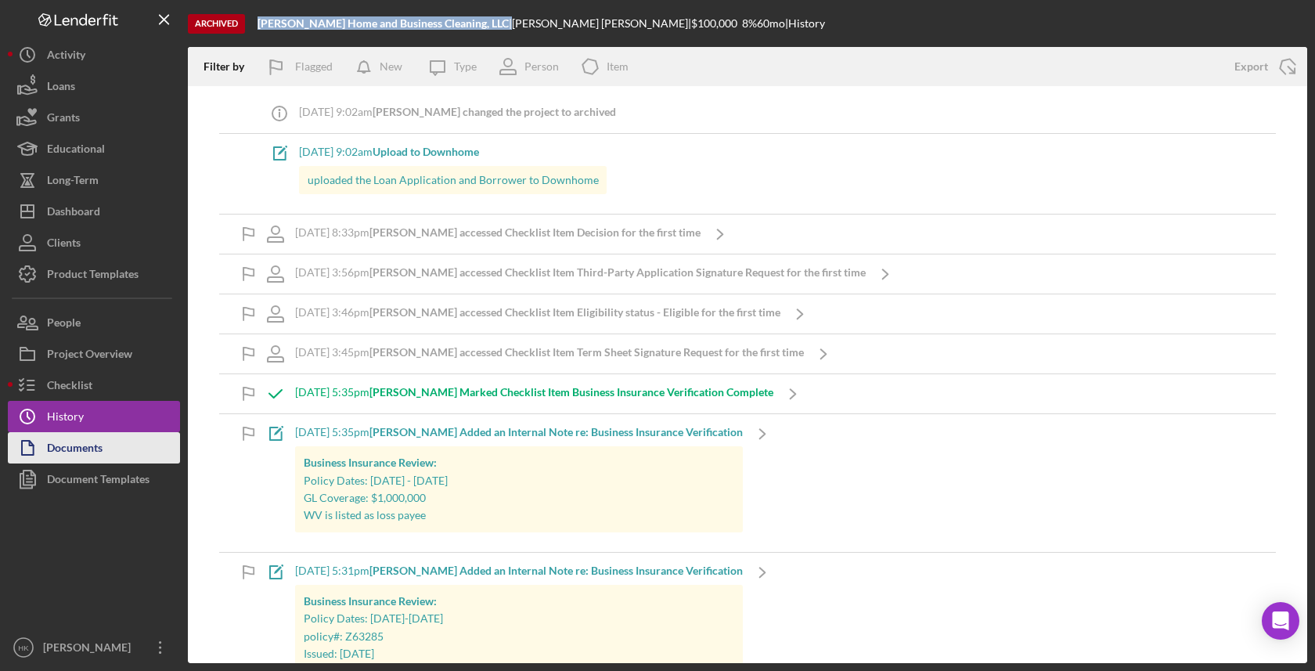
click at [59, 441] on div "Documents" at bounding box center [75, 449] width 56 height 35
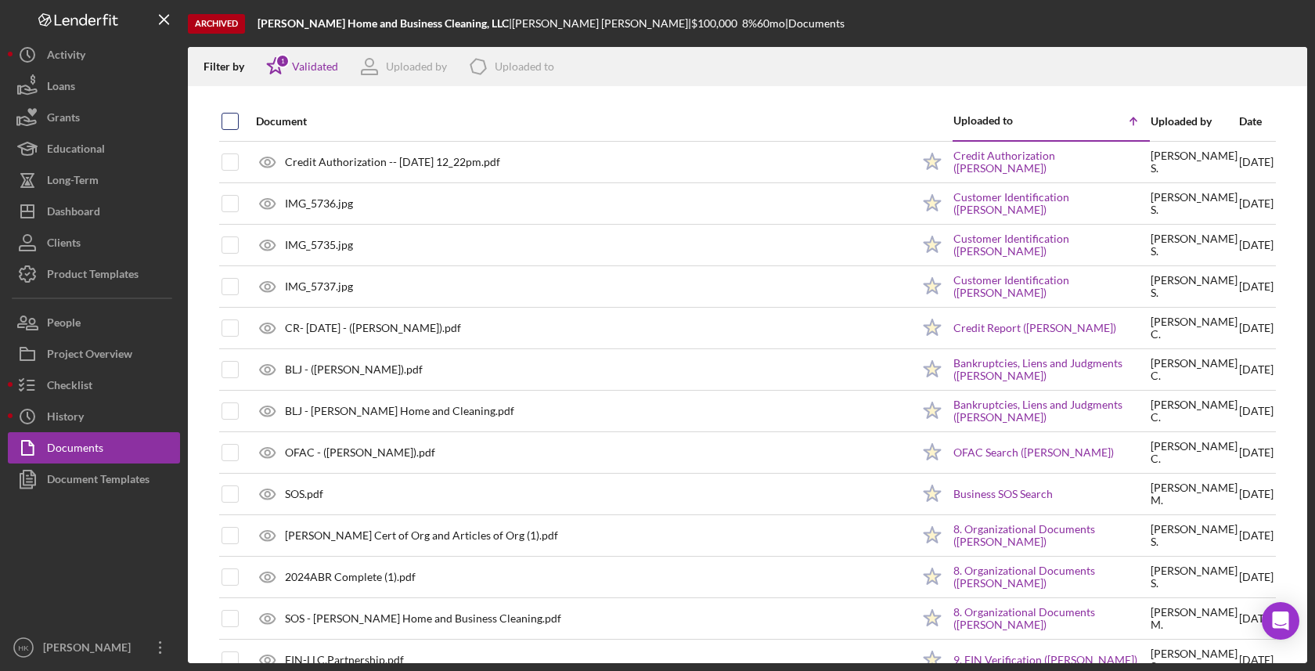
click at [237, 121] on div at bounding box center [230, 121] width 17 height 17
click at [232, 114] on input "checkbox" at bounding box center [230, 121] width 16 height 16
checkbox input "true"
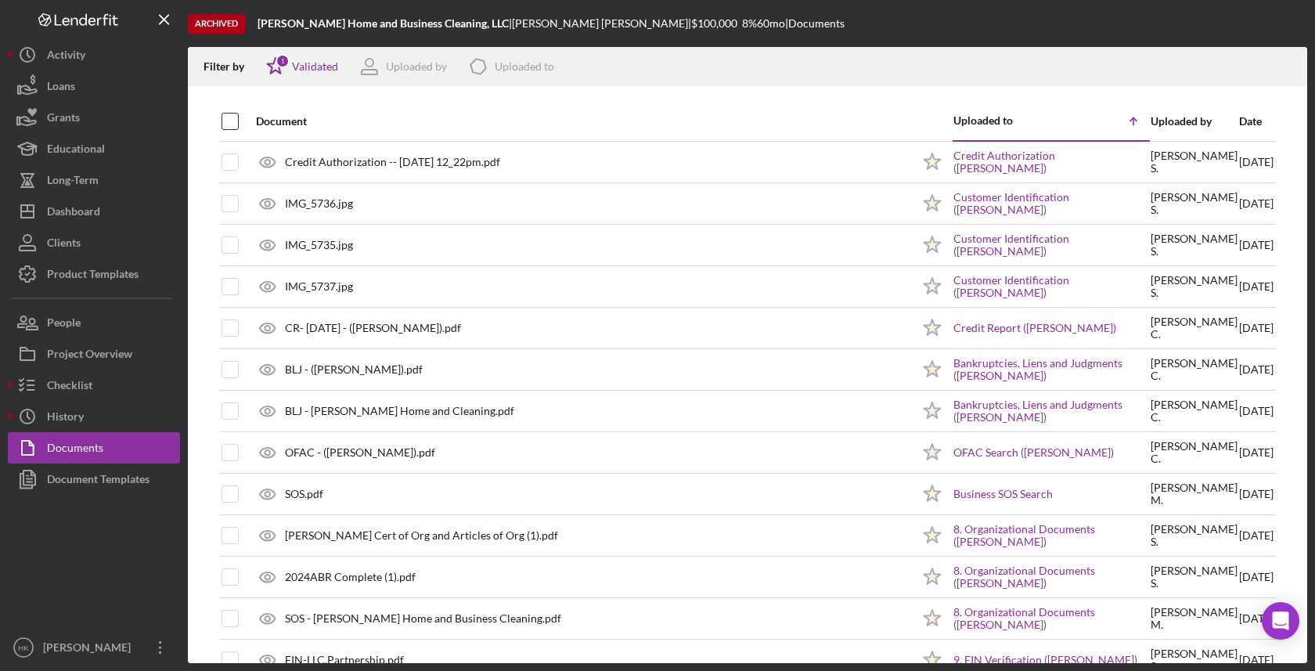
checkbox input "true"
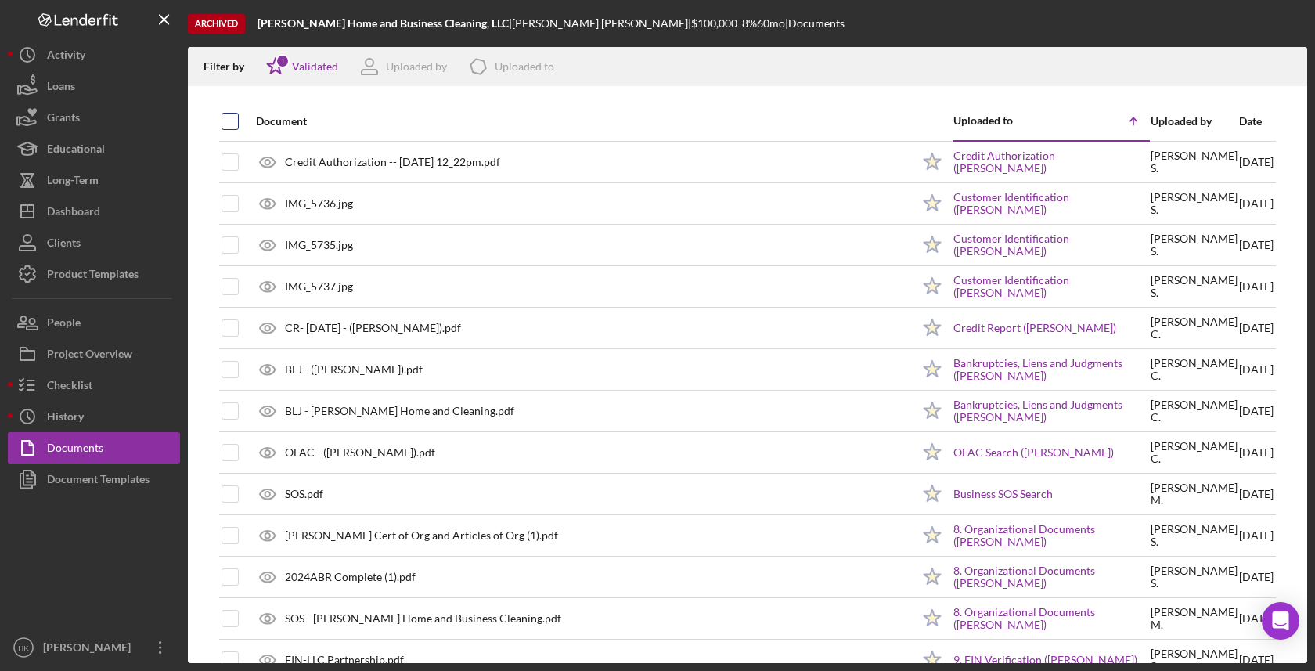
checkbox input "true"
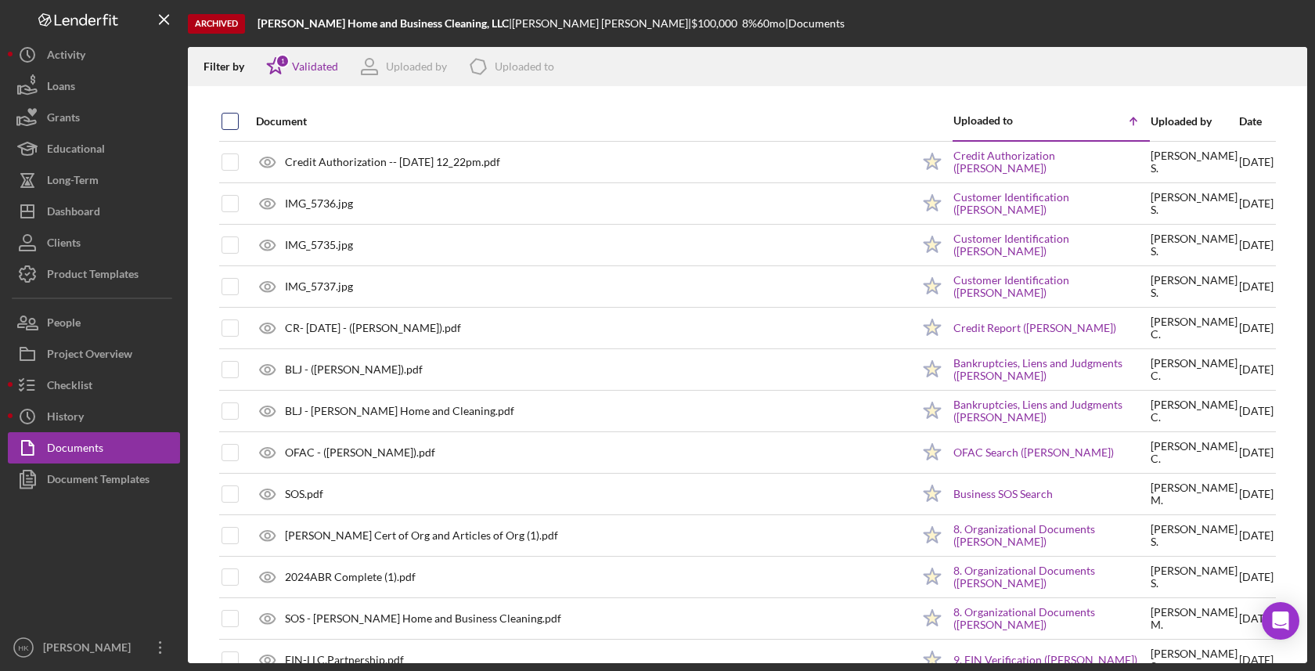
checkbox input "true"
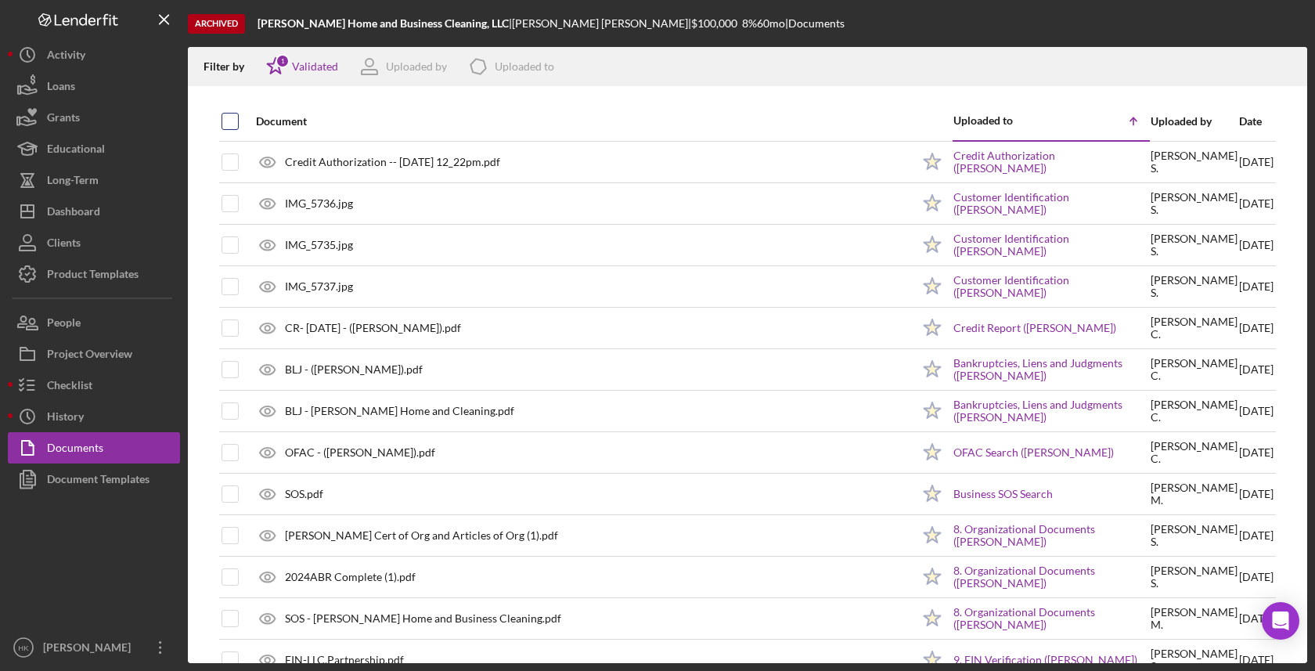
checkbox input "true"
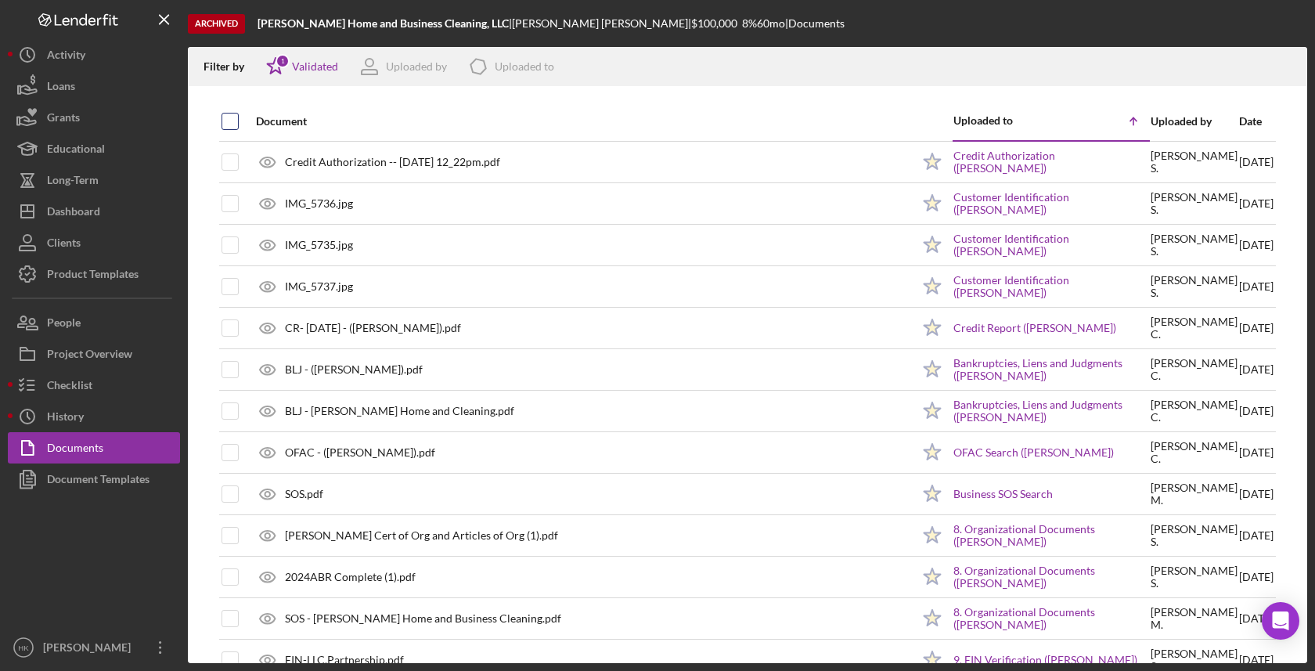
checkbox input "true"
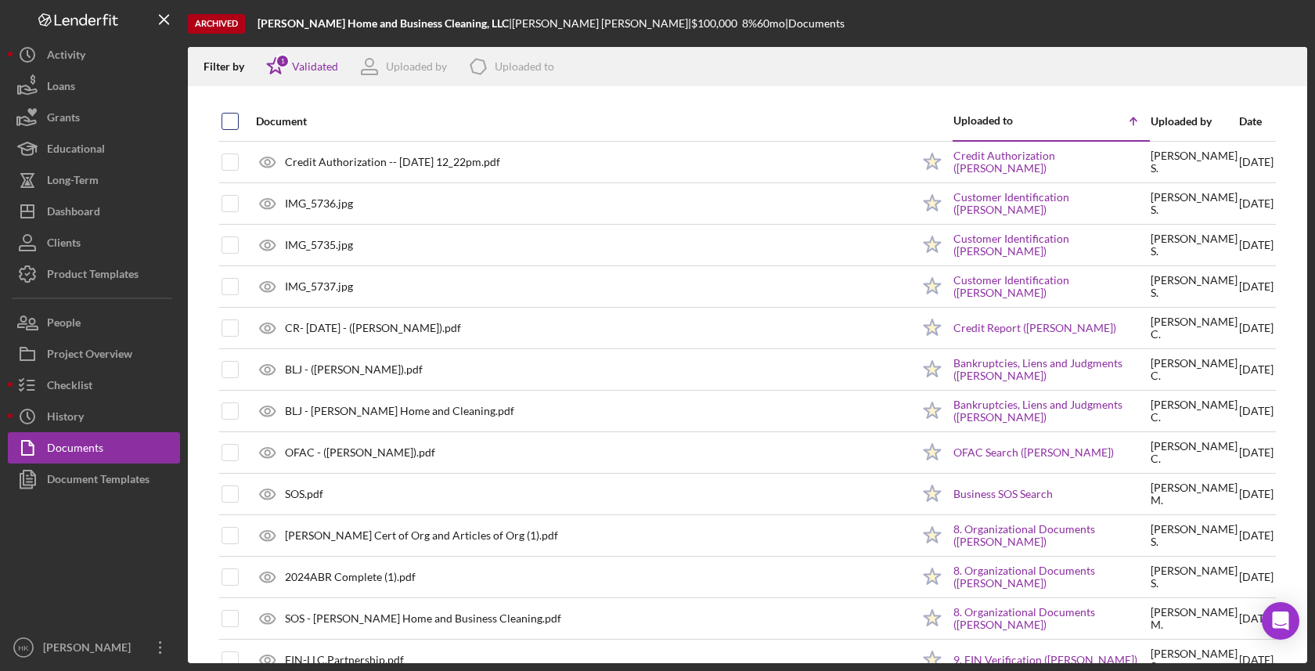
checkbox input "true"
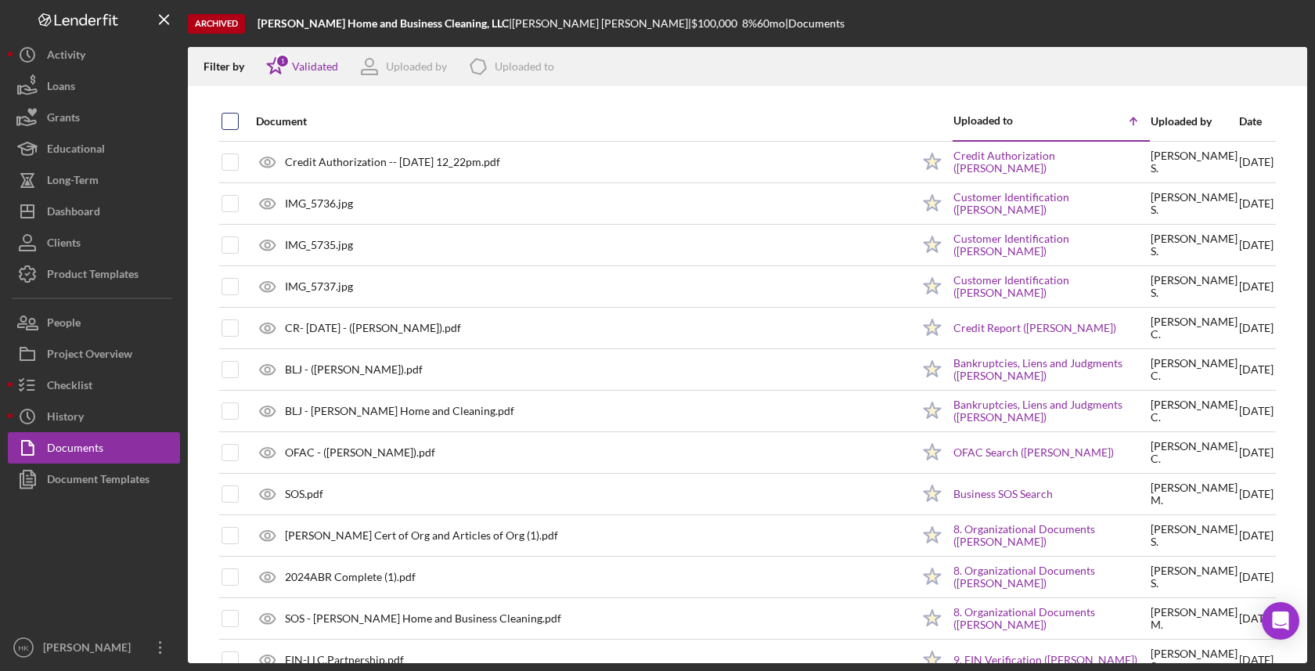
checkbox input "true"
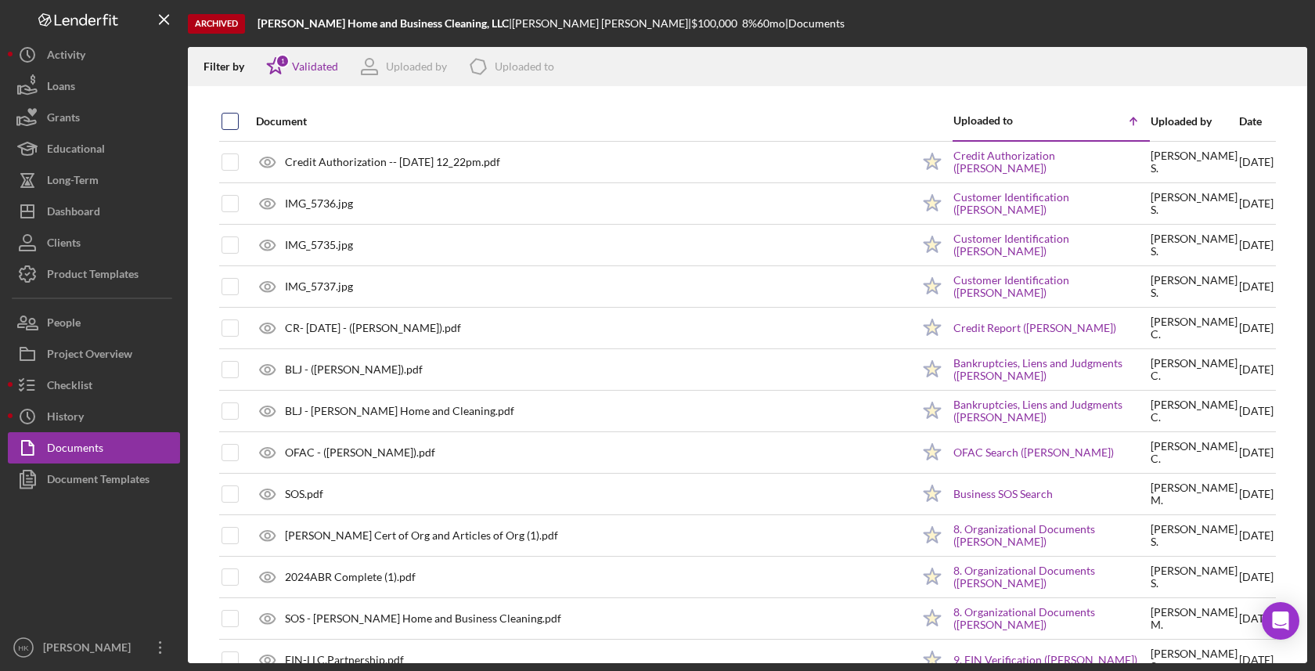
checkbox input "true"
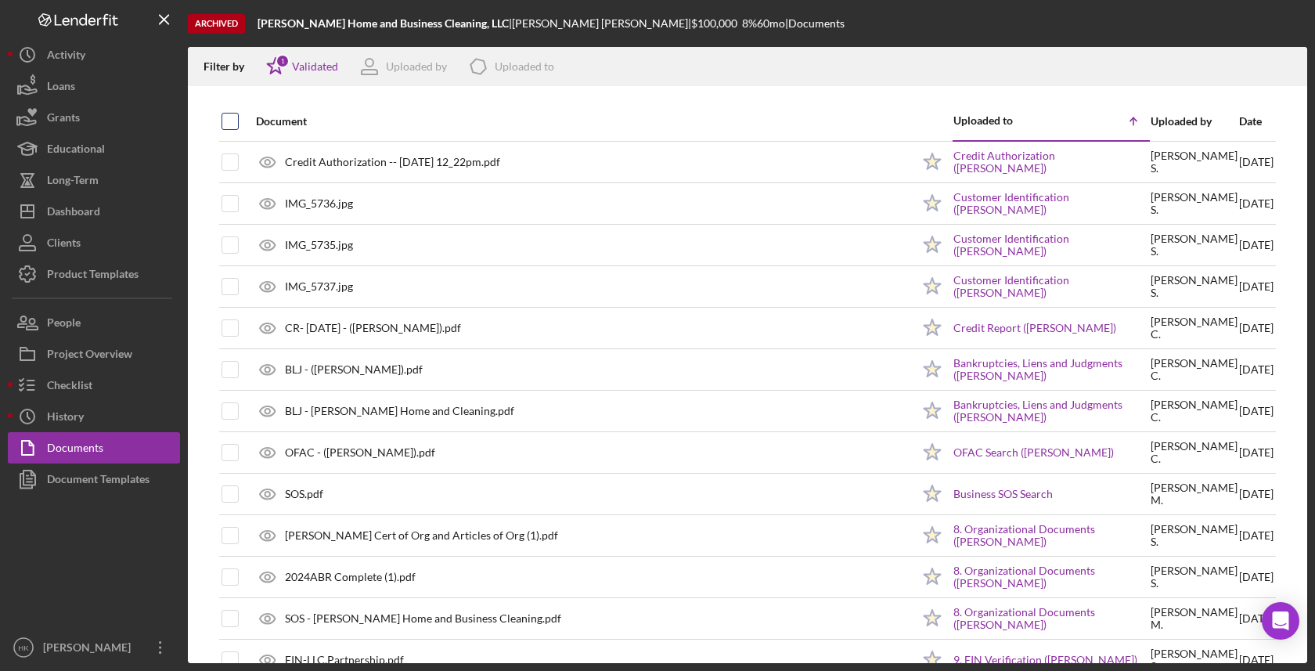
checkbox input "true"
click at [1288, 66] on icon "Icon/Download" at bounding box center [1287, 66] width 35 height 35
click at [110, 423] on button "Icon/History History" at bounding box center [94, 416] width 172 height 31
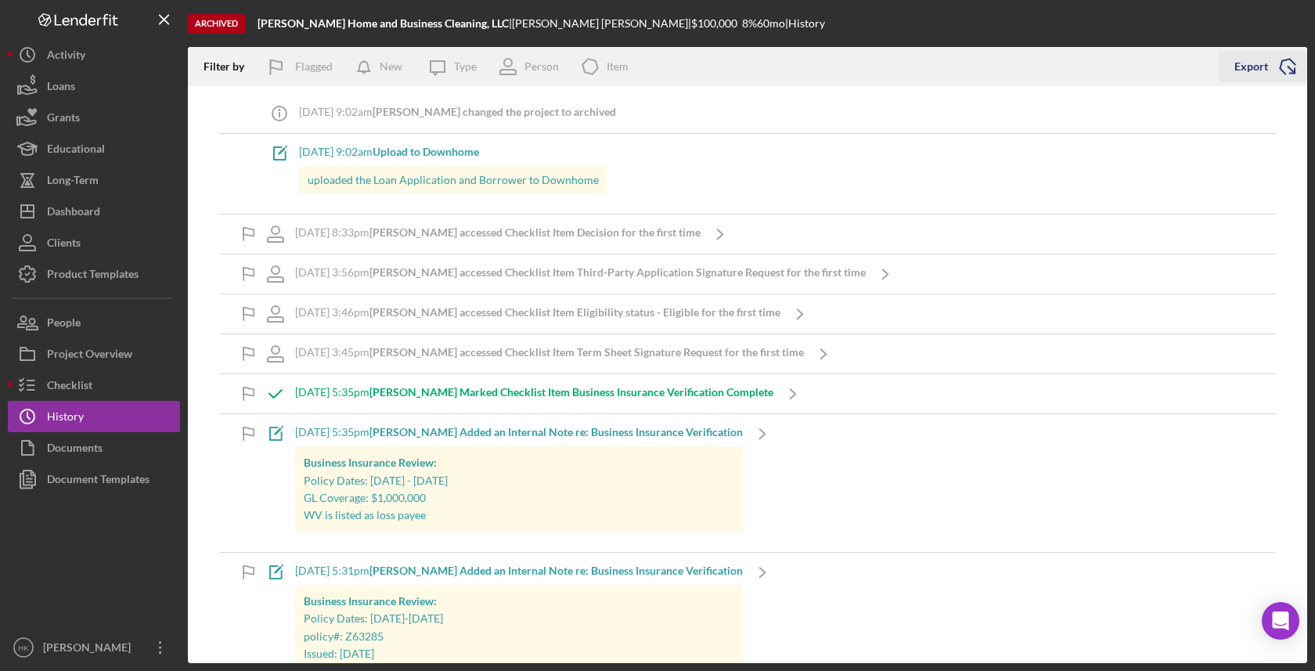
click at [1285, 70] on icon "Icon/Export" at bounding box center [1287, 66] width 39 height 39
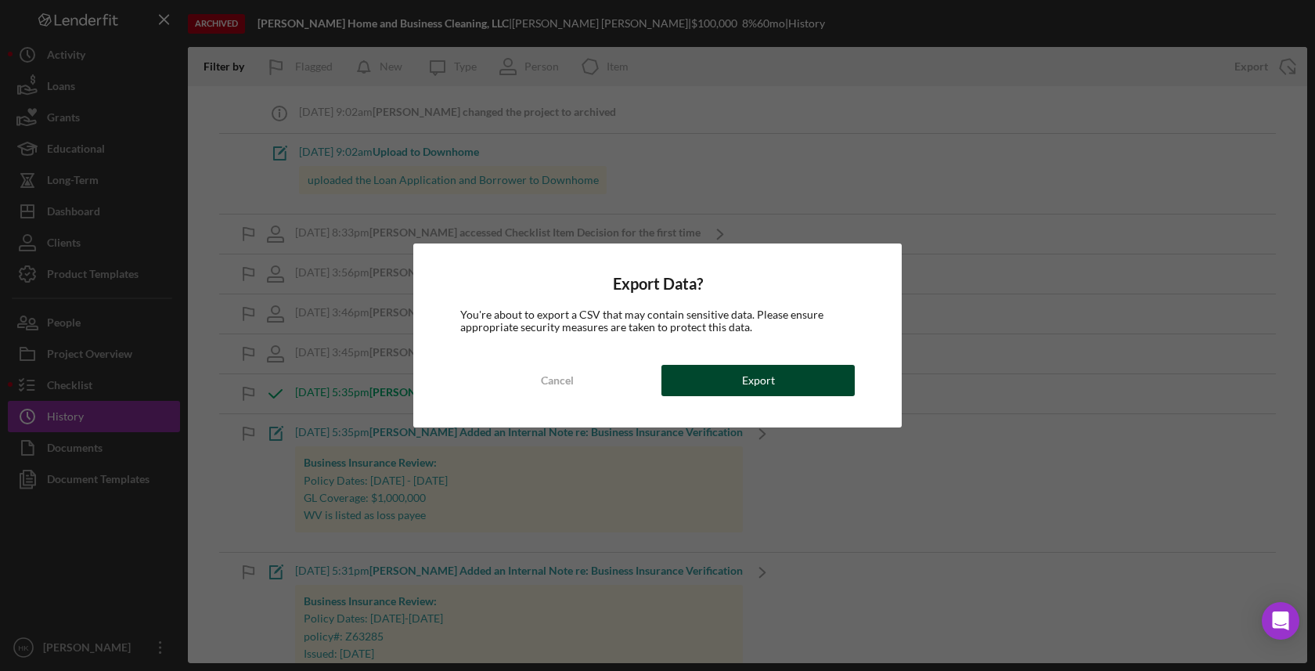
click at [816, 381] on button "Export" at bounding box center [757, 380] width 193 height 31
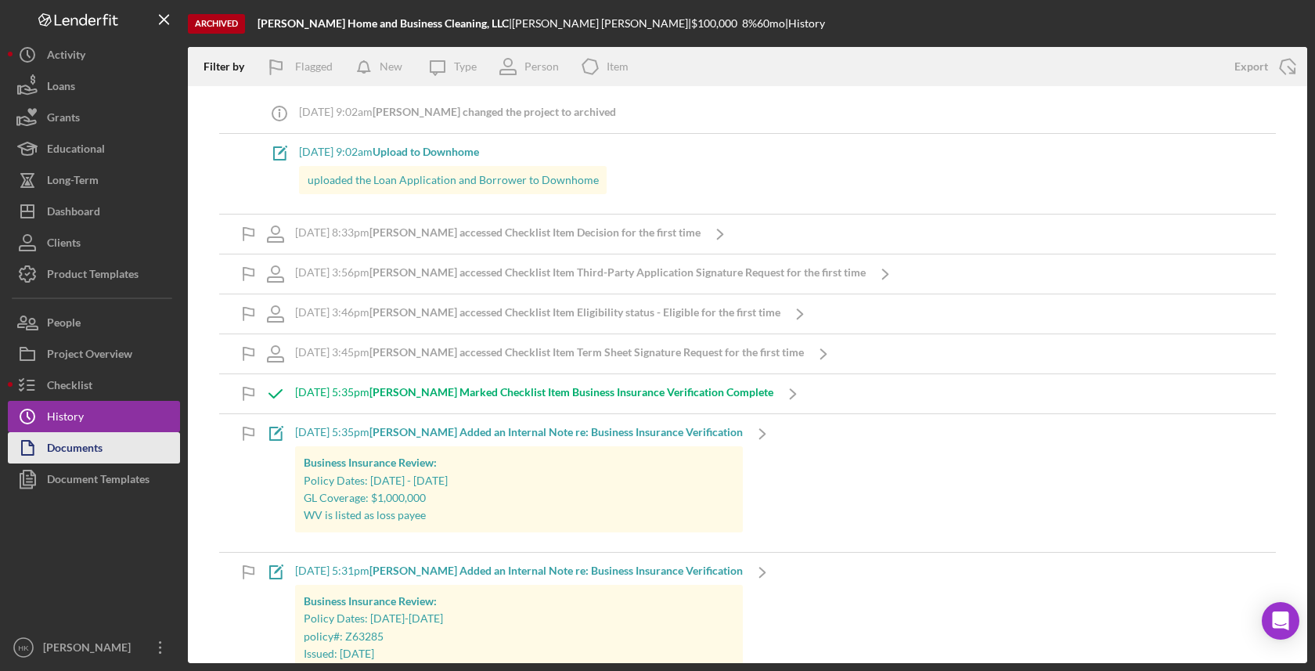
click at [123, 452] on button "Documents" at bounding box center [94, 447] width 172 height 31
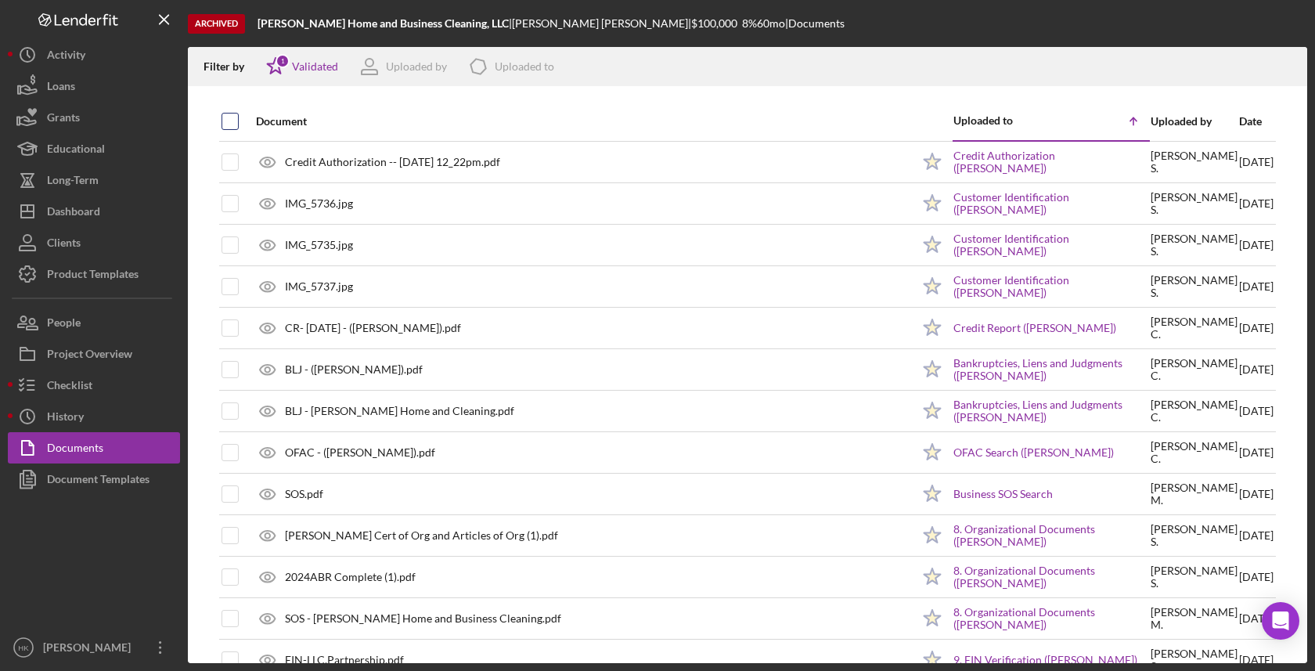
click at [222, 126] on input "checkbox" at bounding box center [230, 121] width 16 height 16
click at [1288, 72] on line "button" at bounding box center [1288, 68] width 0 height 9
click at [1290, 72] on polyline "button" at bounding box center [1286, 72] width 5 height 2
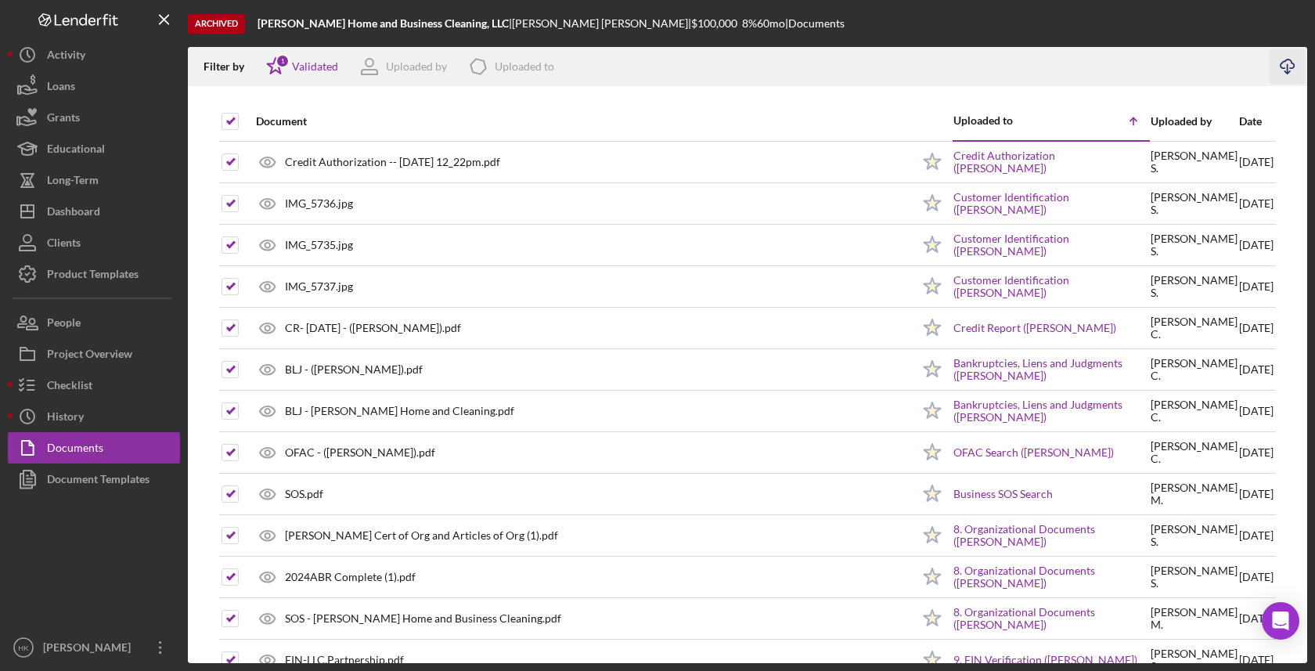
click at [1290, 72] on polyline "button" at bounding box center [1286, 72] width 5 height 2
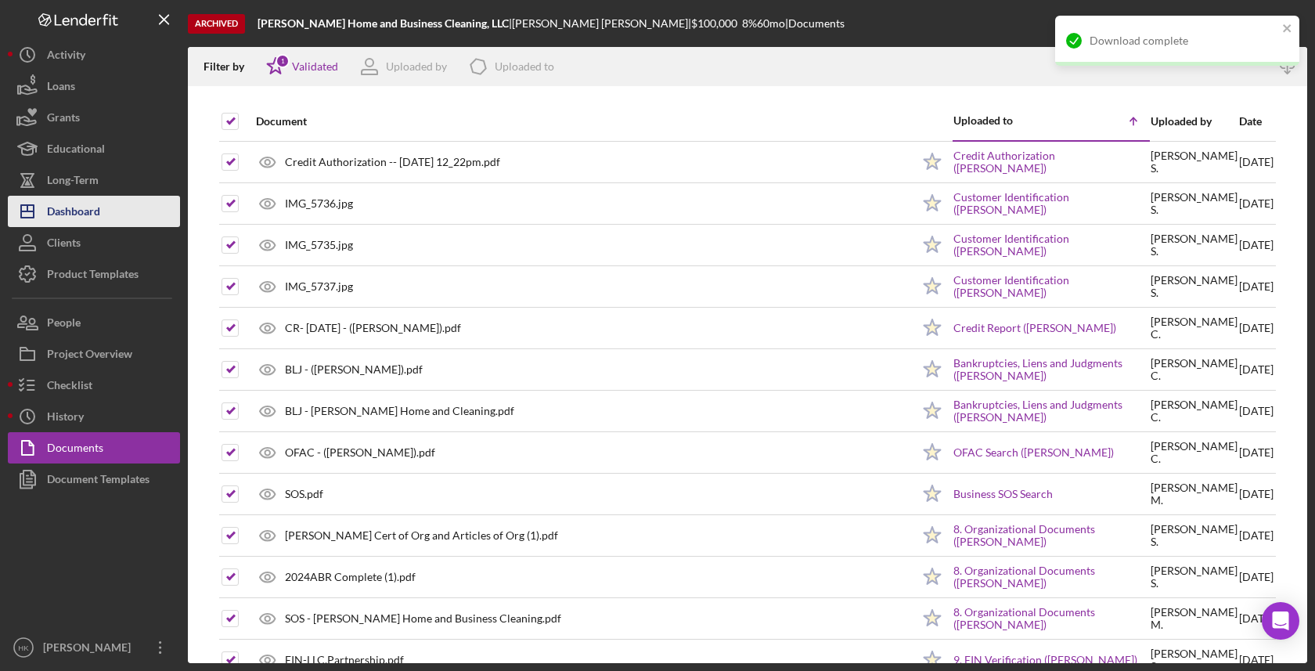
click at [105, 213] on button "Icon/Dashboard Dashboard" at bounding box center [94, 211] width 172 height 31
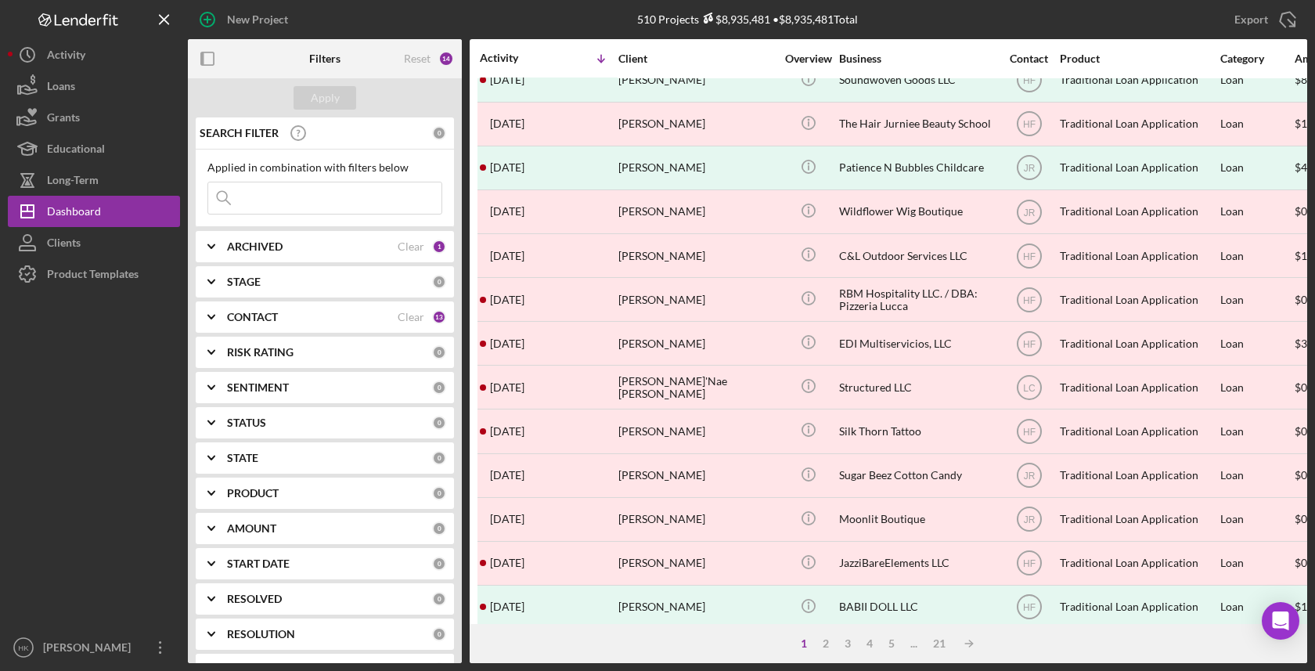
scroll to position [432, 0]
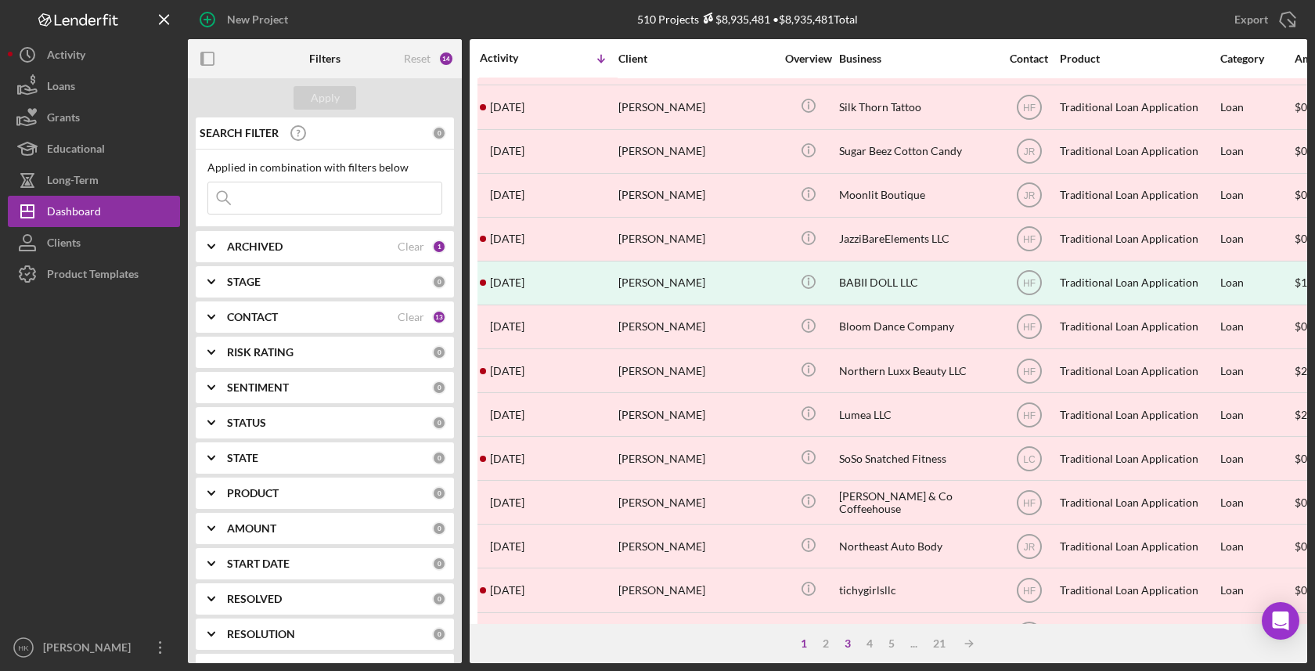
click at [847, 640] on div "3" at bounding box center [848, 643] width 22 height 13
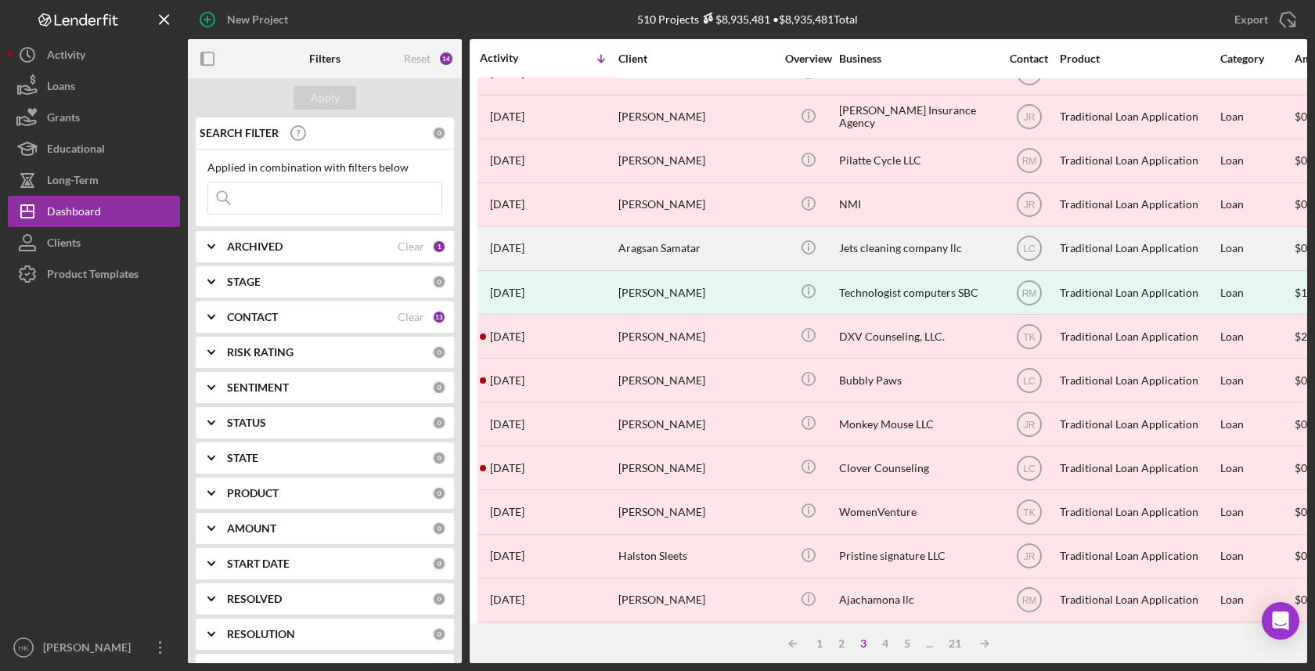
scroll to position [283, 0]
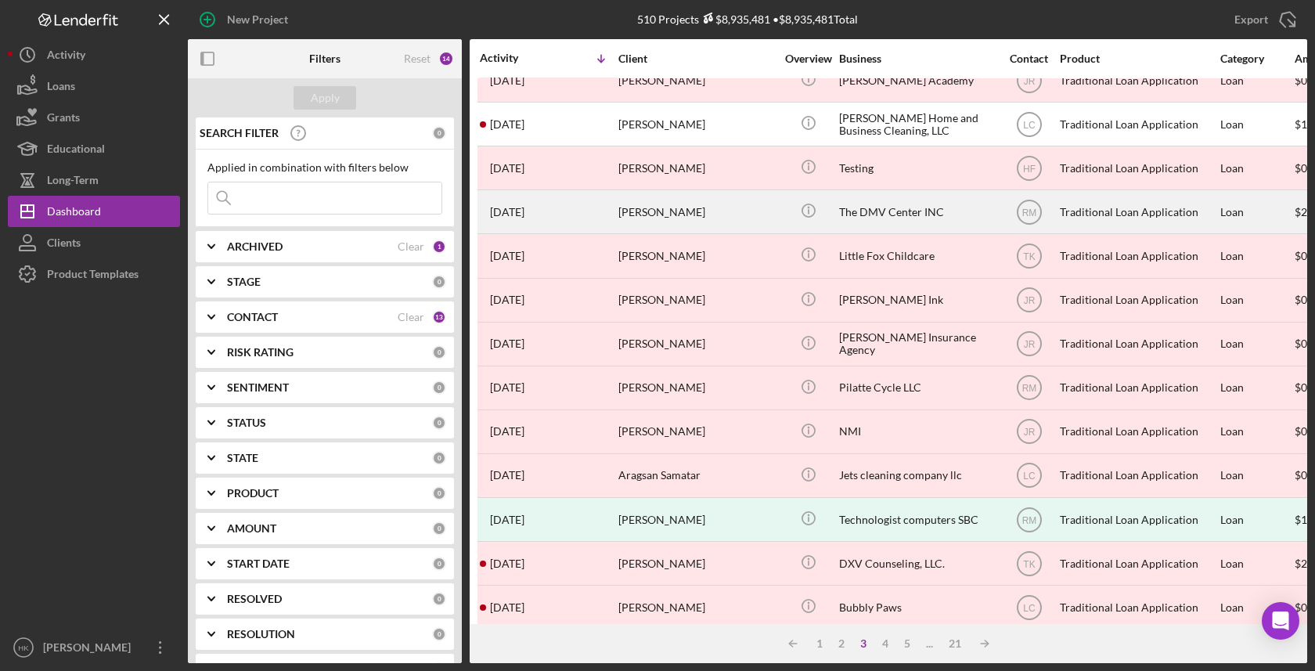
click at [917, 212] on div "The DMV Center INC" at bounding box center [917, 211] width 157 height 41
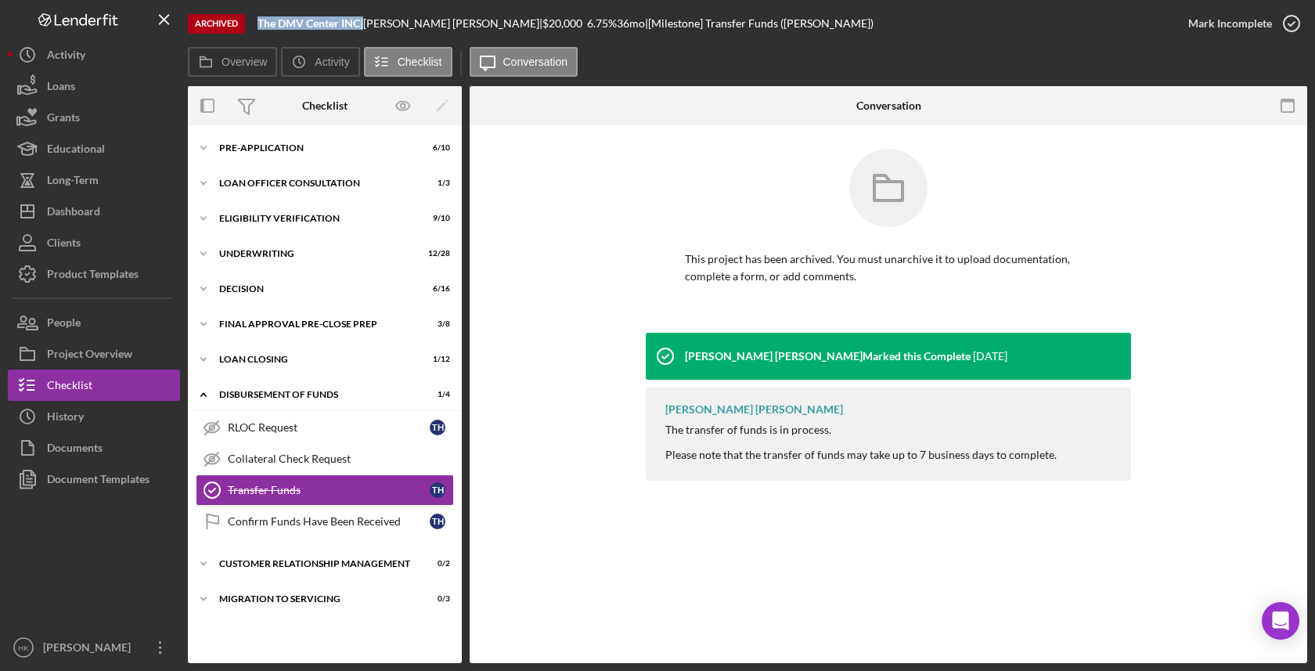
drag, startPoint x: 366, startPoint y: 23, endPoint x: 256, endPoint y: 23, distance: 109.6
click at [256, 23] on div "Archived The DMV Center INC | [PERSON_NAME] | $20,000 6.75 % 36 mo | [Milestone…" at bounding box center [680, 23] width 985 height 47
click at [63, 416] on div "History" at bounding box center [65, 418] width 37 height 35
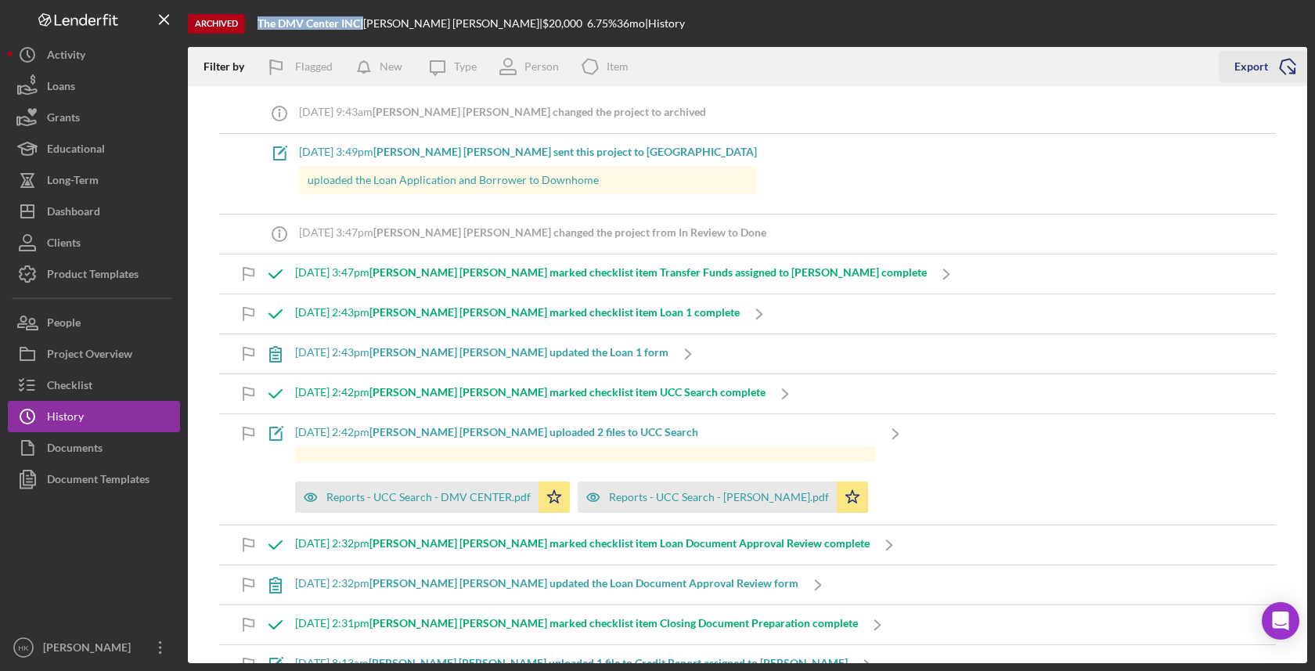
click at [1275, 59] on icon "Icon/Export" at bounding box center [1287, 66] width 39 height 39
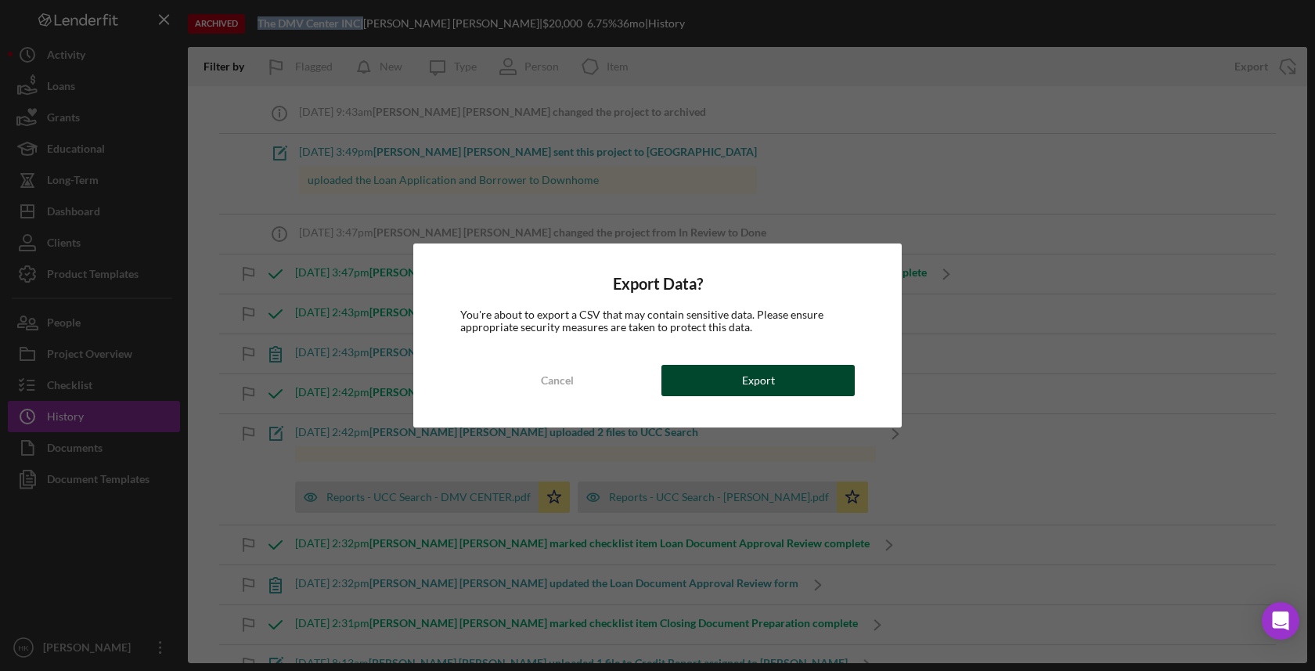
click at [758, 391] on div "Export" at bounding box center [758, 380] width 33 height 31
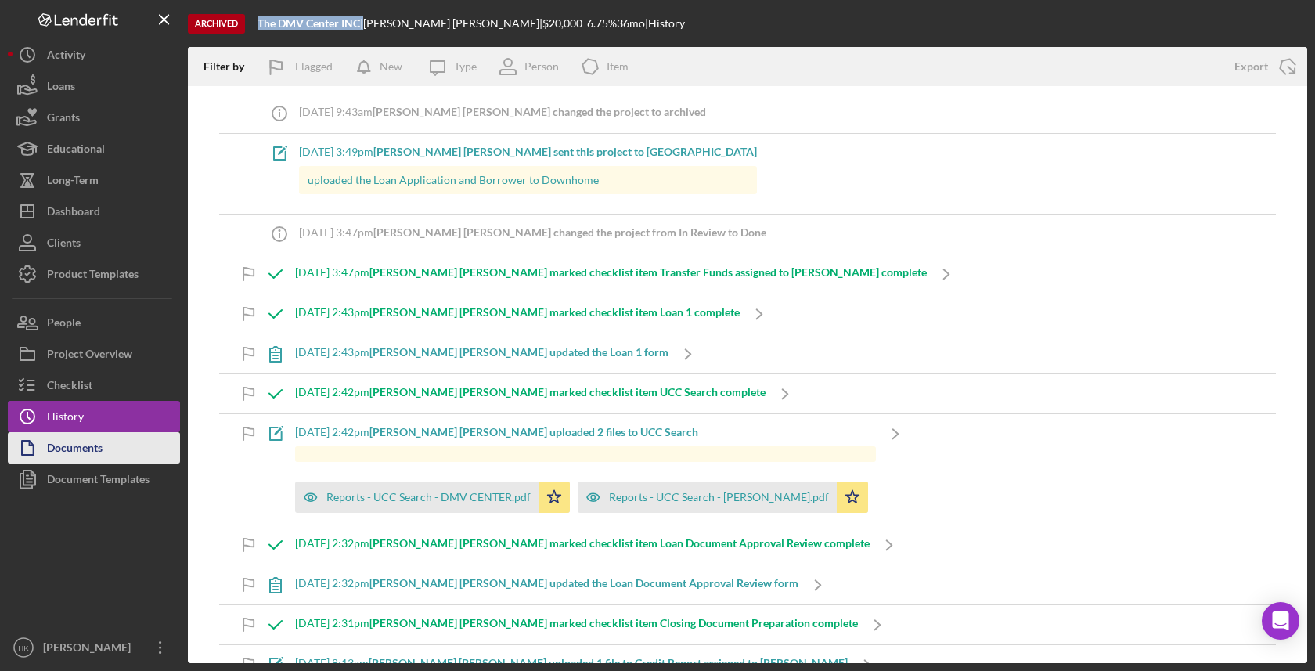
click at [116, 439] on button "Documents" at bounding box center [94, 447] width 172 height 31
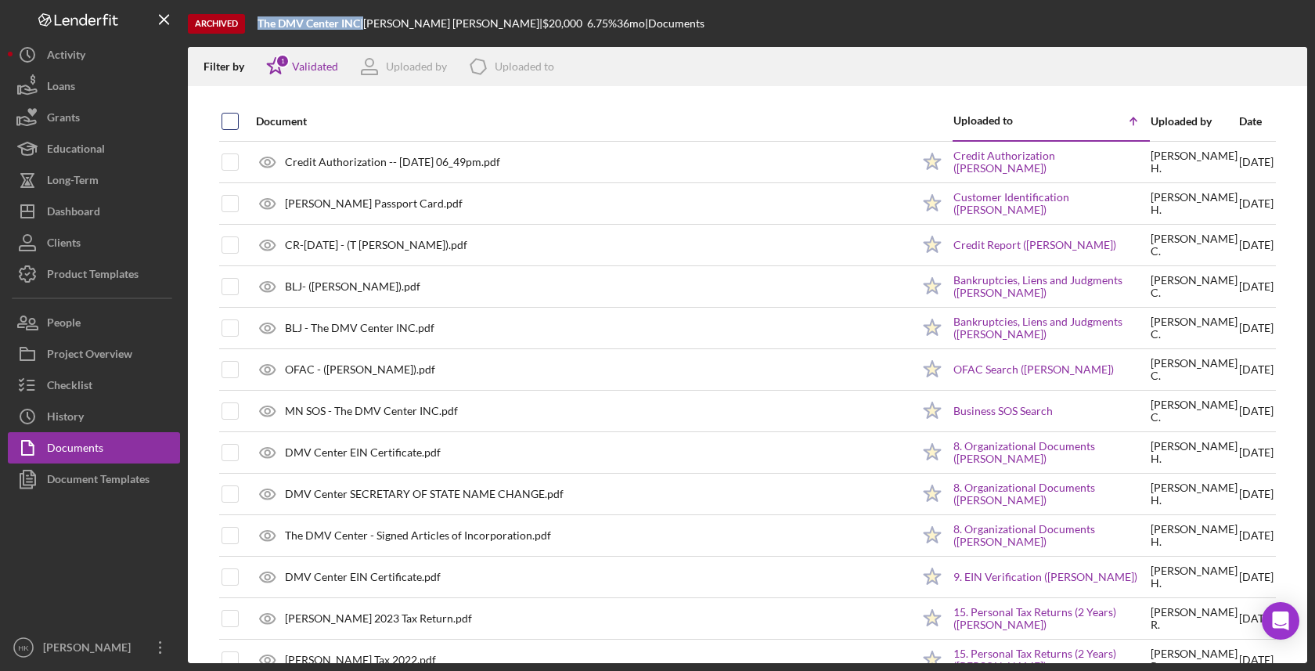
click at [232, 113] on input "checkbox" at bounding box center [230, 121] width 16 height 16
click at [1288, 58] on icon "Icon/Download" at bounding box center [1287, 66] width 35 height 35
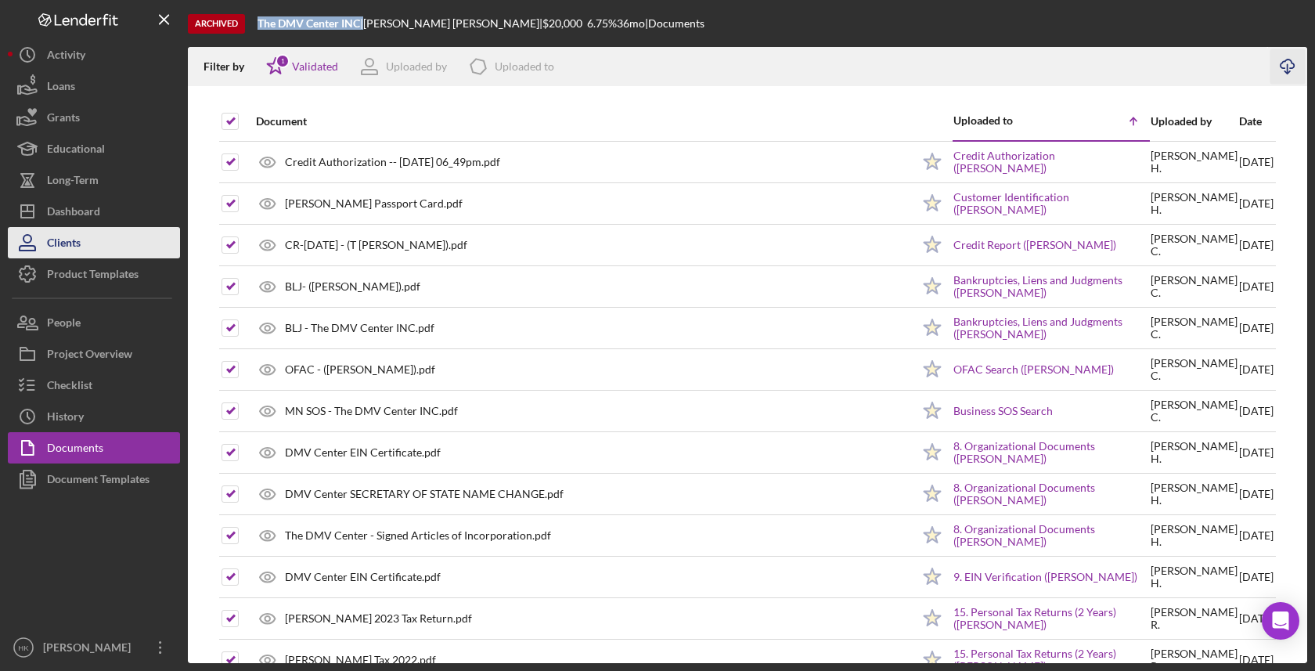
click at [60, 236] on div "Clients" at bounding box center [64, 244] width 34 height 35
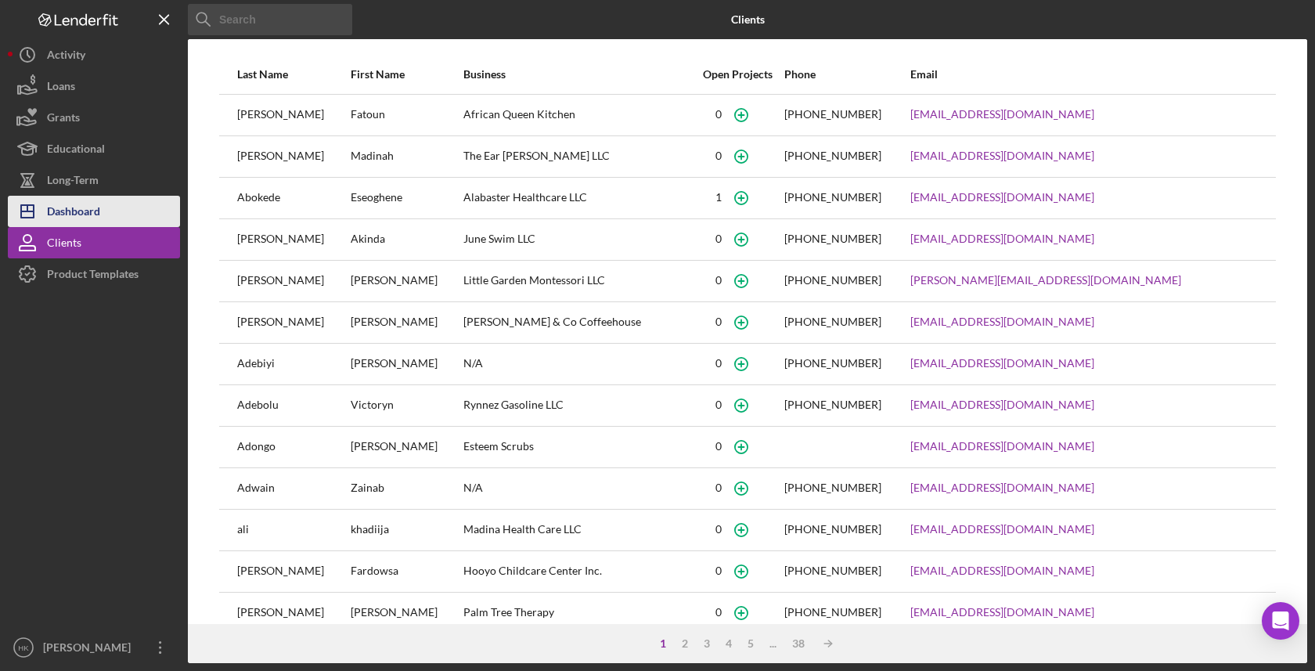
click at [95, 208] on div "Dashboard" at bounding box center [73, 213] width 53 height 35
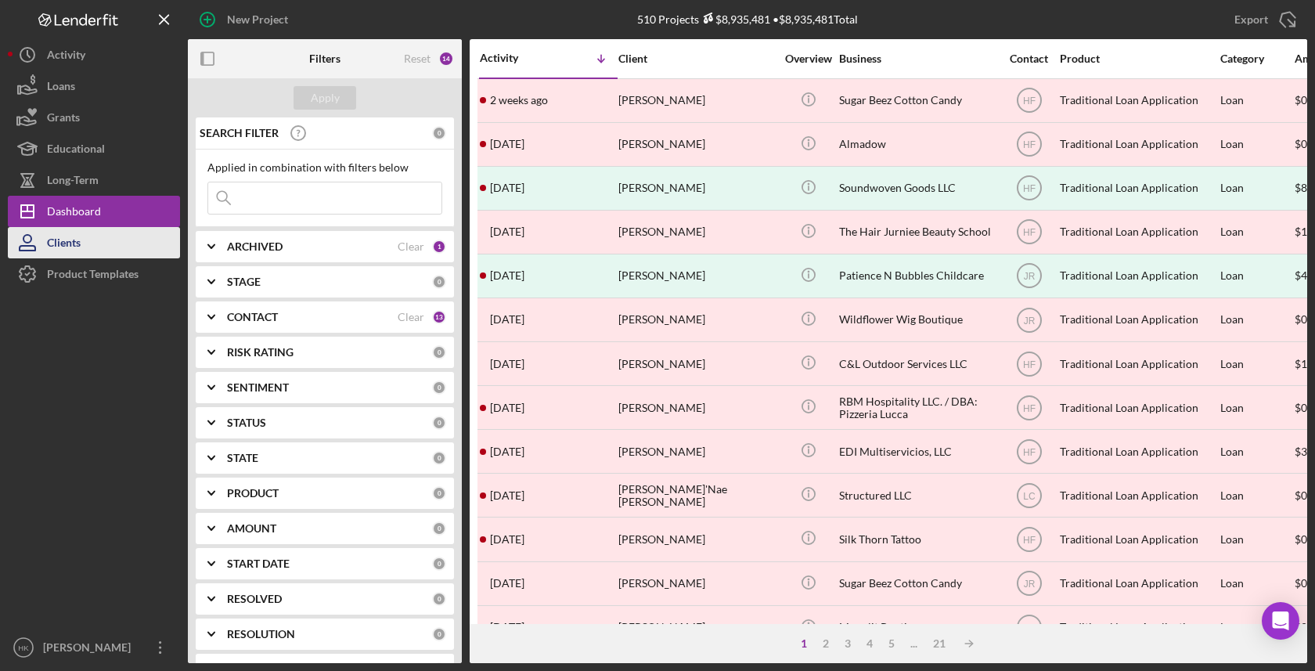
click at [99, 239] on button "Clients" at bounding box center [94, 242] width 172 height 31
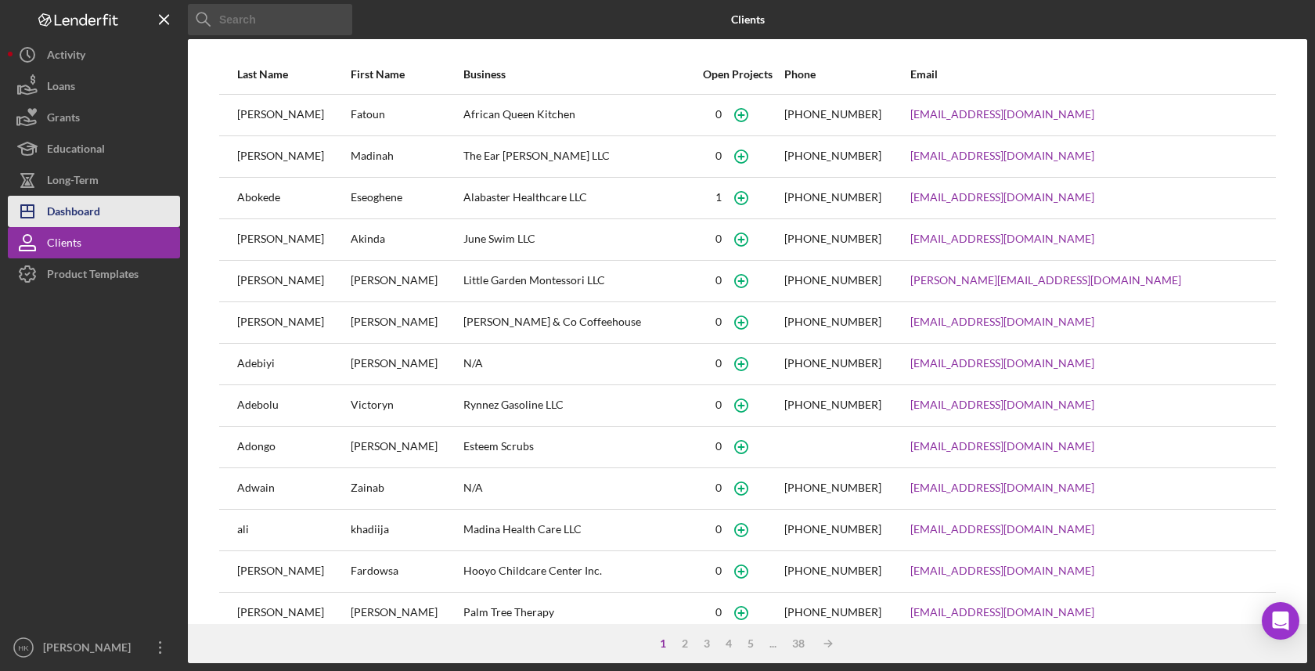
click at [129, 200] on button "Icon/Dashboard Dashboard" at bounding box center [94, 211] width 172 height 31
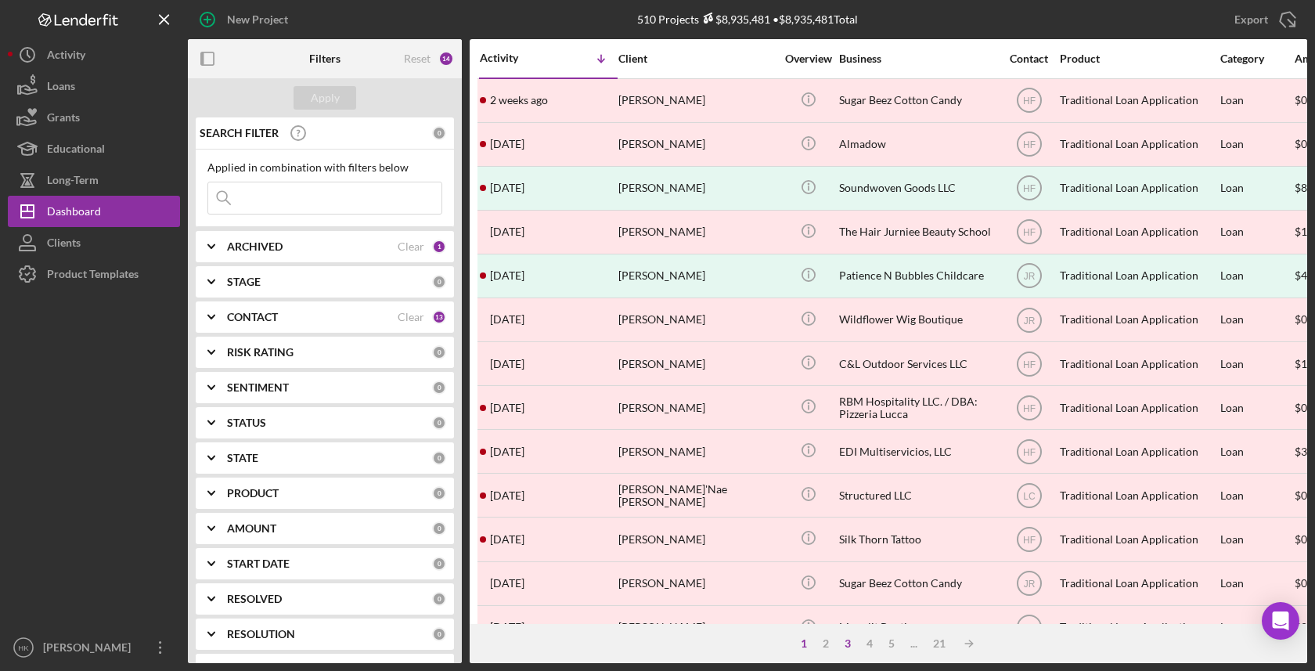
click at [848, 639] on div "3" at bounding box center [848, 643] width 22 height 13
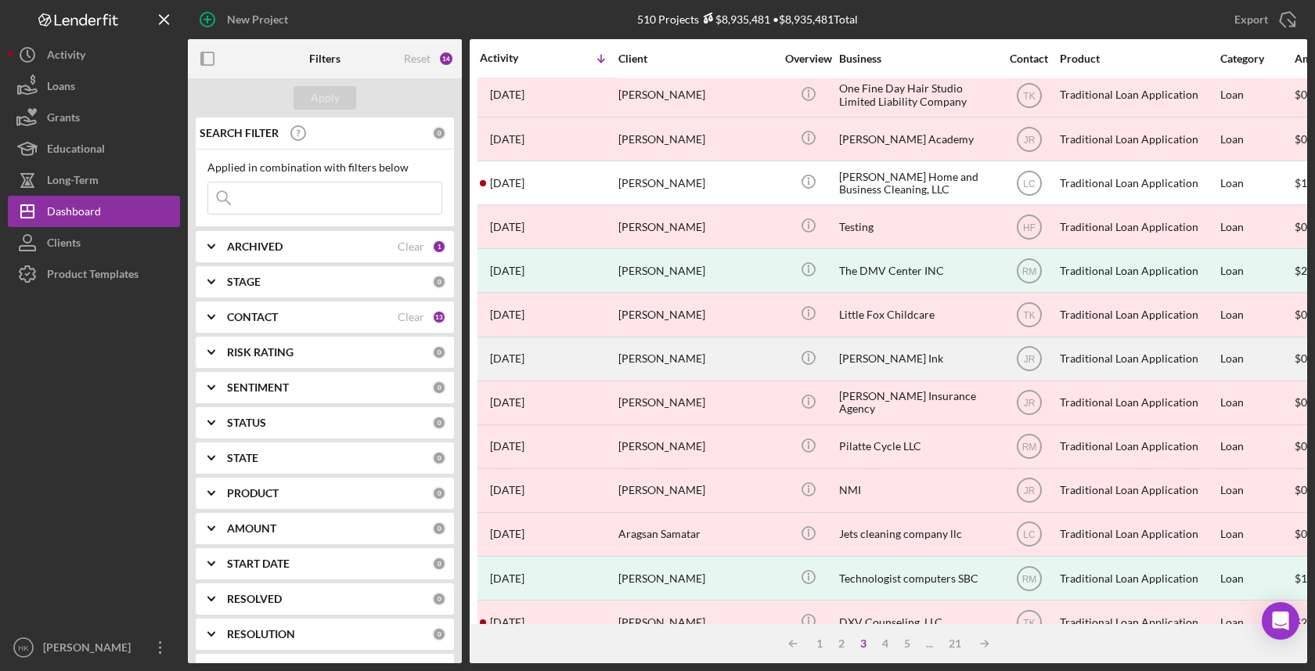
scroll to position [225, 2]
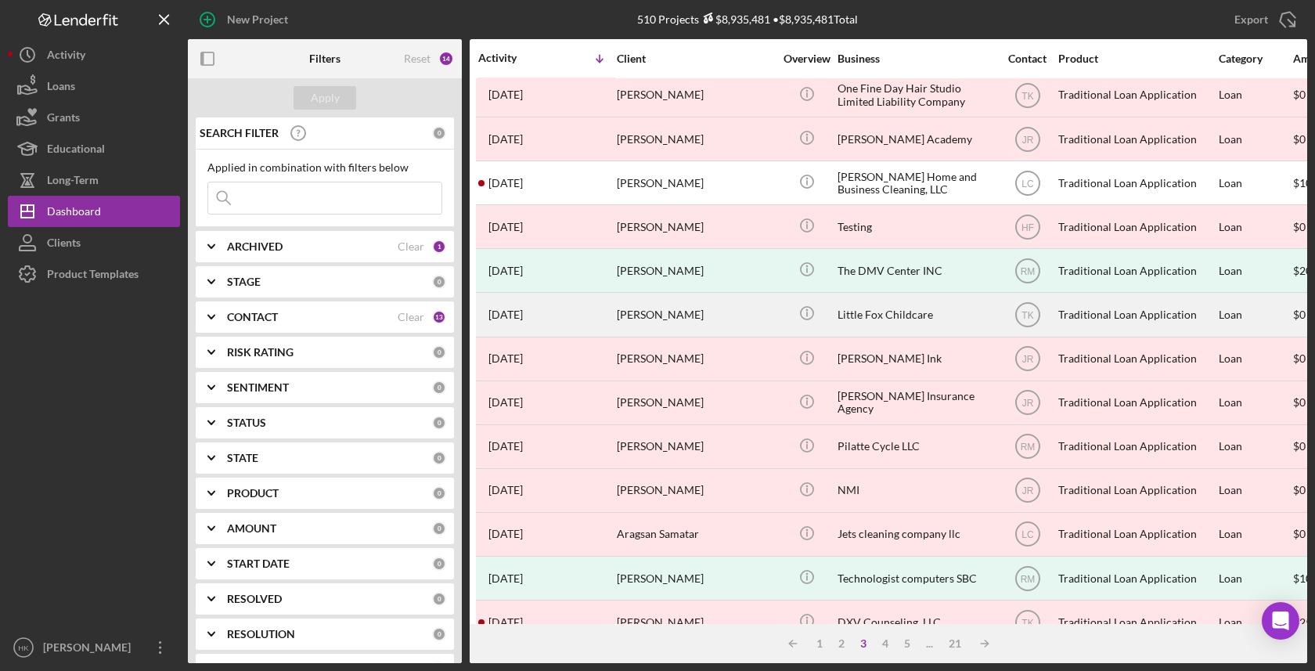
click at [981, 317] on div "Little Fox Childcare" at bounding box center [916, 314] width 157 height 41
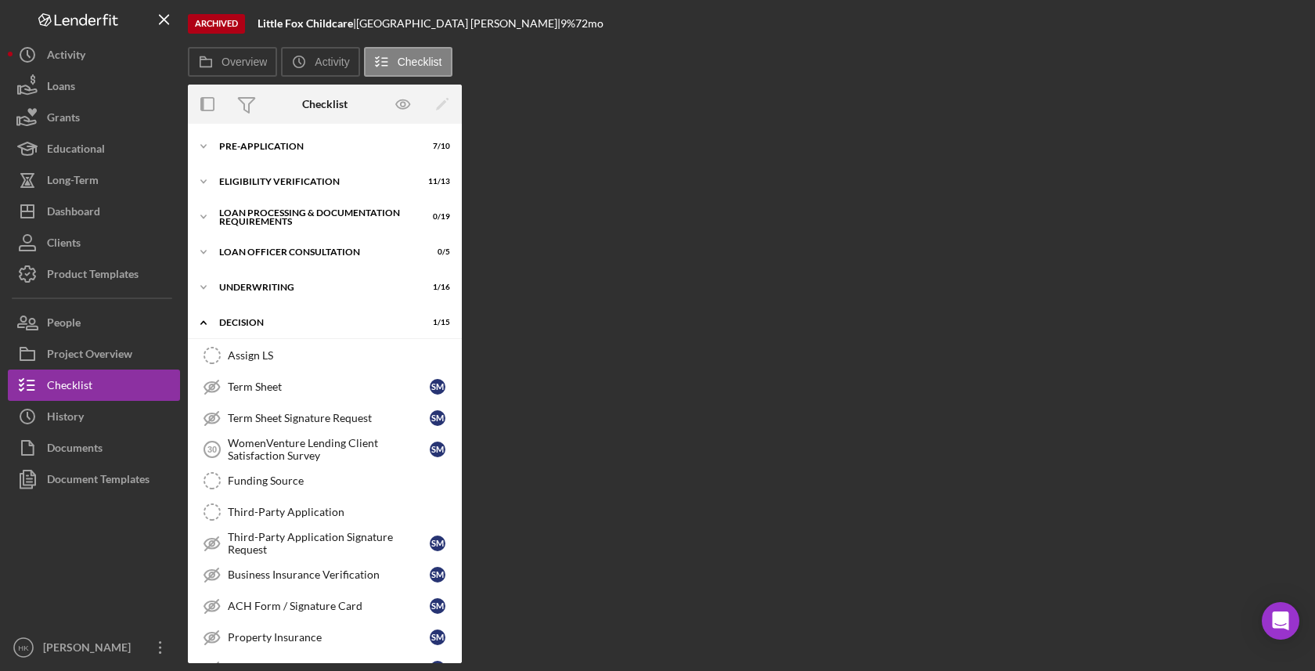
scroll to position [373, 0]
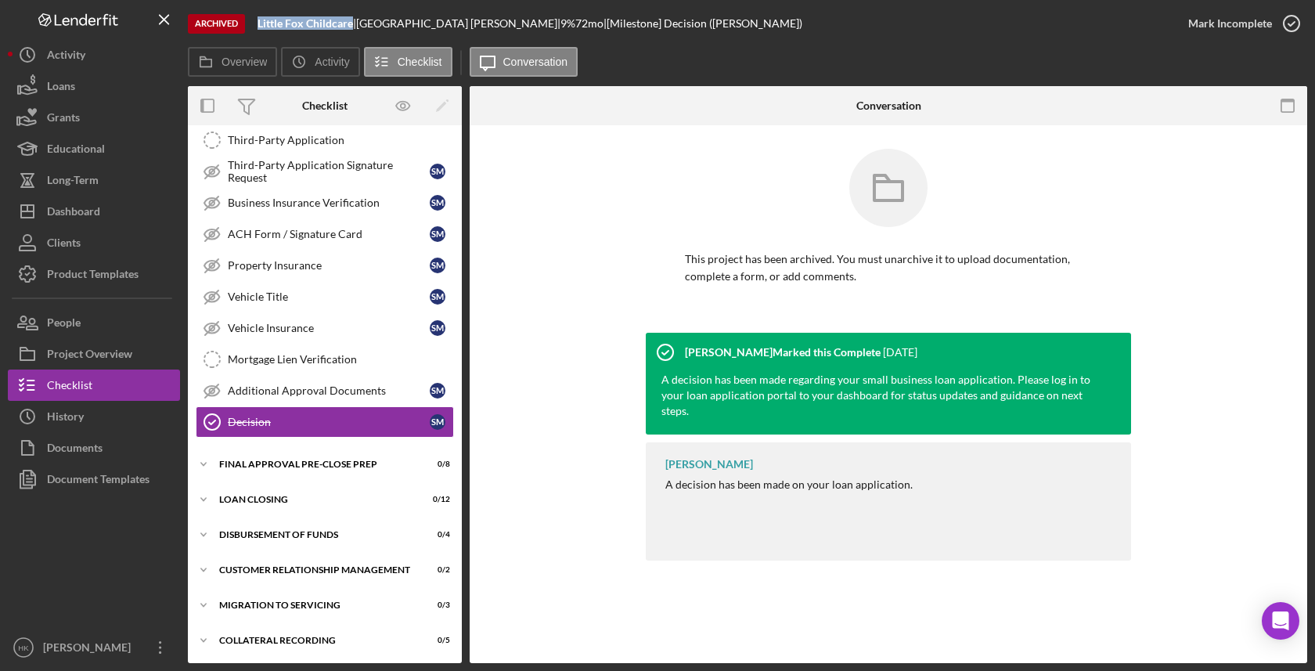
drag, startPoint x: 351, startPoint y: 22, endPoint x: 254, endPoint y: 18, distance: 97.9
click at [254, 18] on div "Archived Little Fox Childcare | [PERSON_NAME] | 9 % 72 mo | [Milestone] Decisio…" at bounding box center [680, 23] width 985 height 47
click at [120, 429] on button "Icon/History History" at bounding box center [94, 416] width 172 height 31
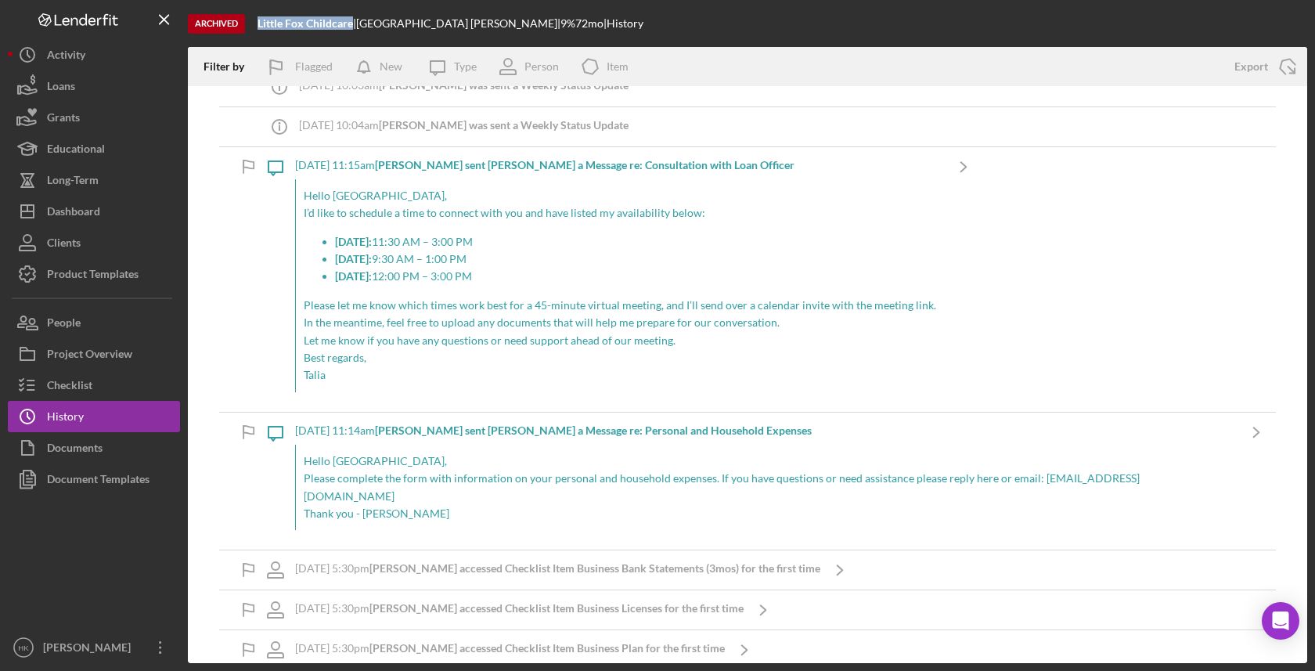
scroll to position [1420, 0]
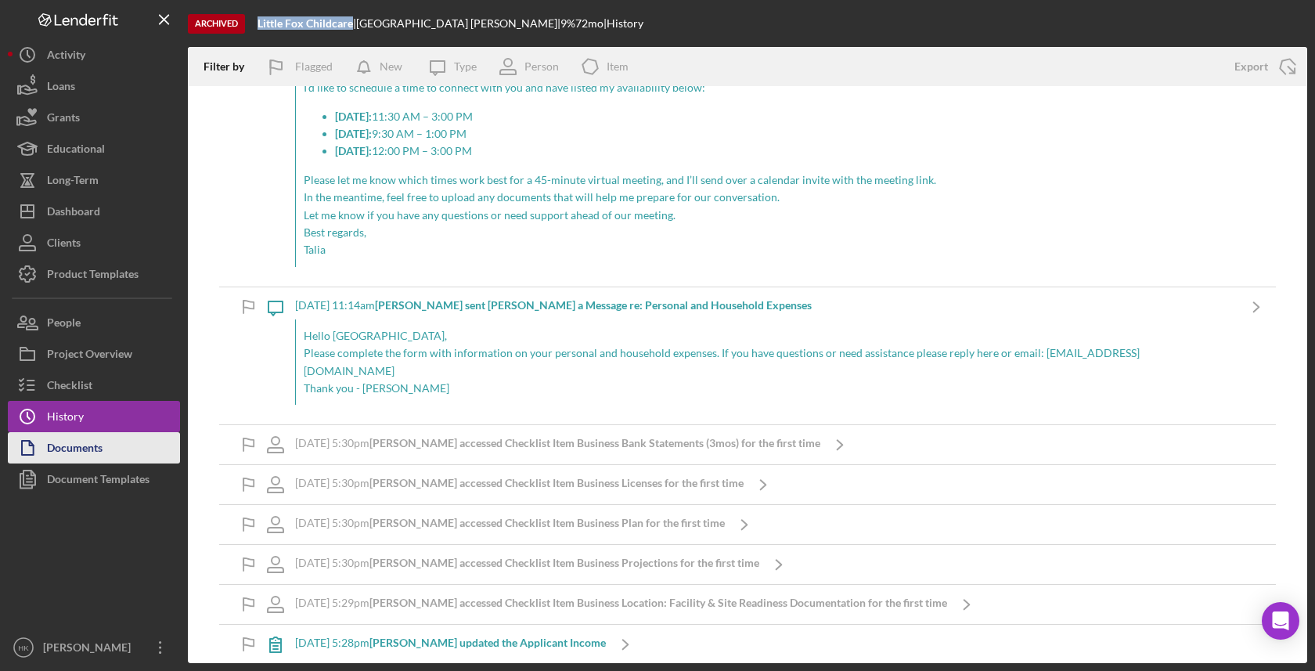
click at [120, 437] on button "Documents" at bounding box center [94, 447] width 172 height 31
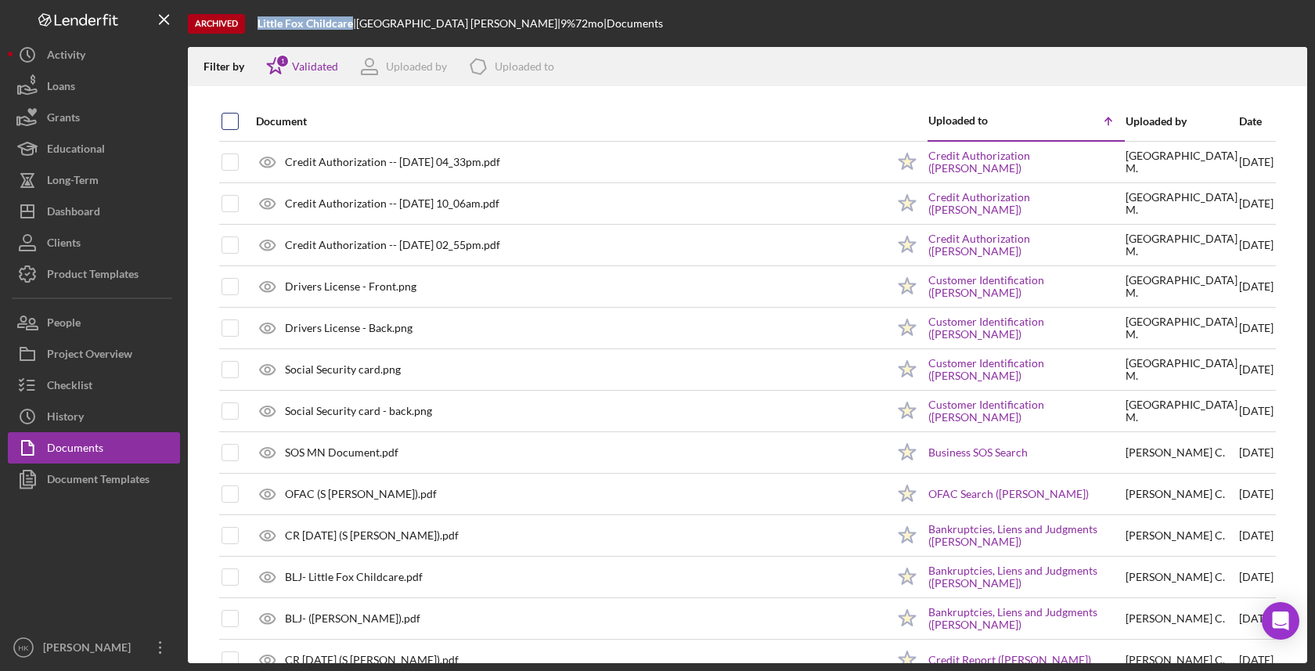
click at [225, 124] on input "checkbox" at bounding box center [230, 121] width 16 height 16
click at [1295, 71] on icon "Icon/Download" at bounding box center [1287, 66] width 35 height 35
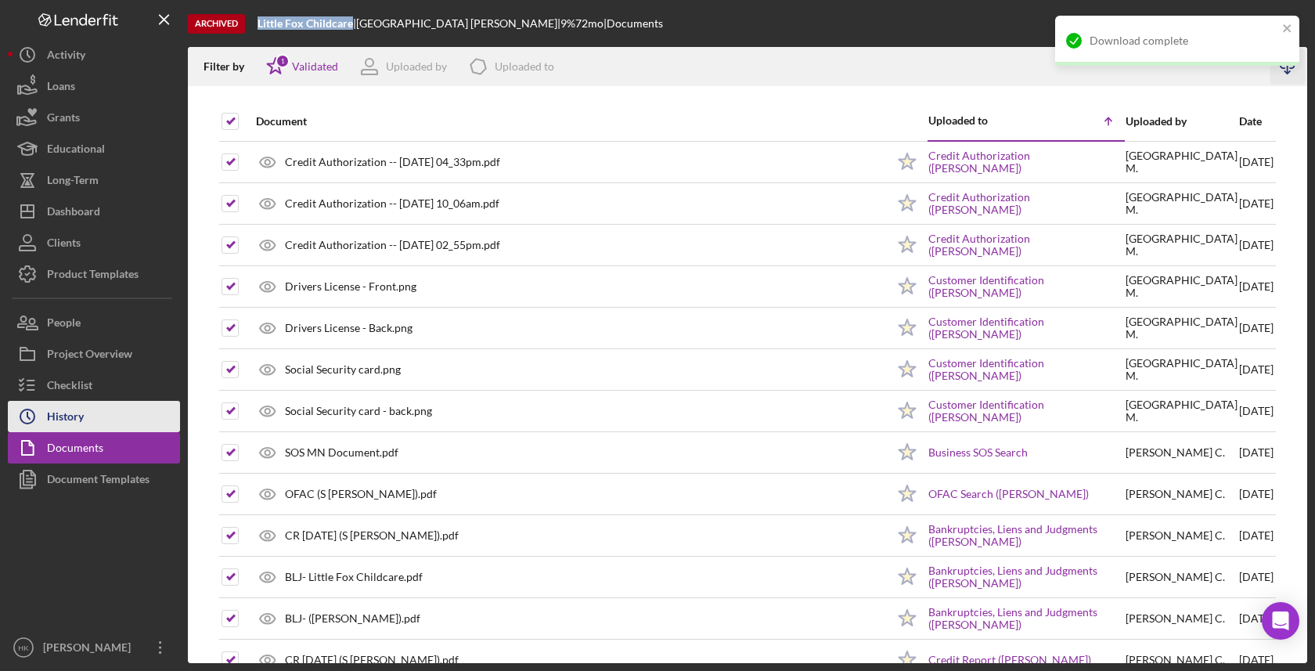
click at [59, 427] on div "History" at bounding box center [65, 418] width 37 height 35
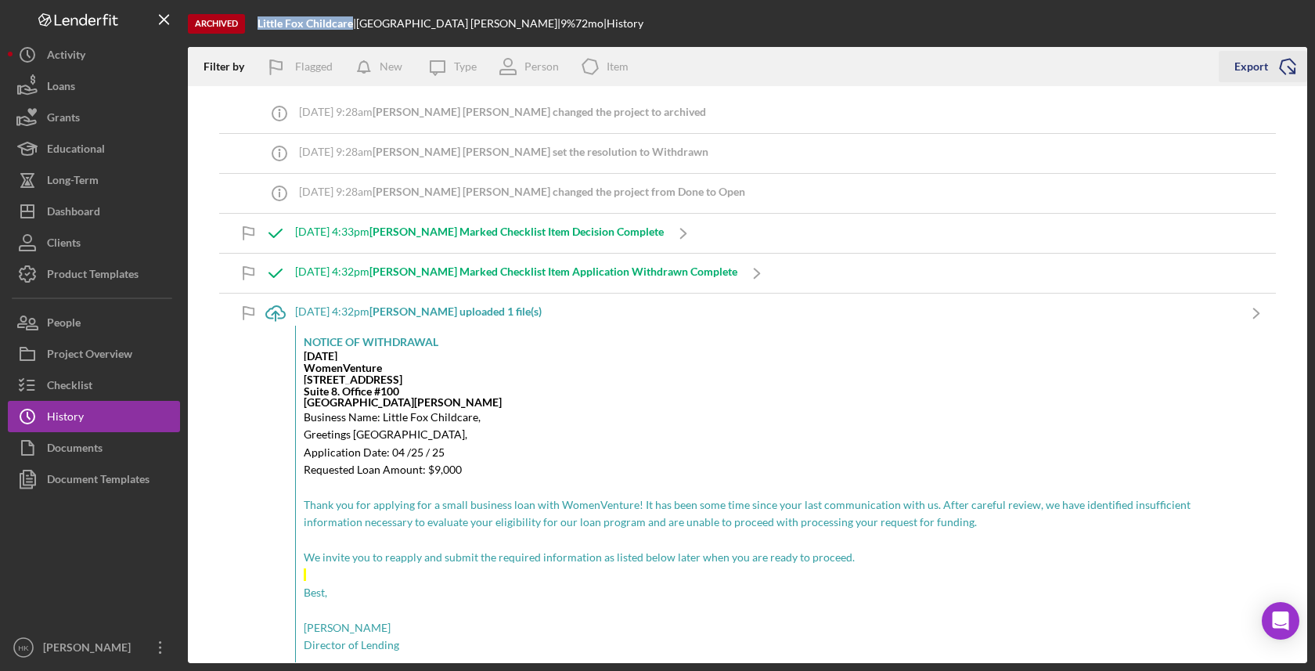
click at [1284, 60] on polyline "button" at bounding box center [1287, 66] width 17 height 19
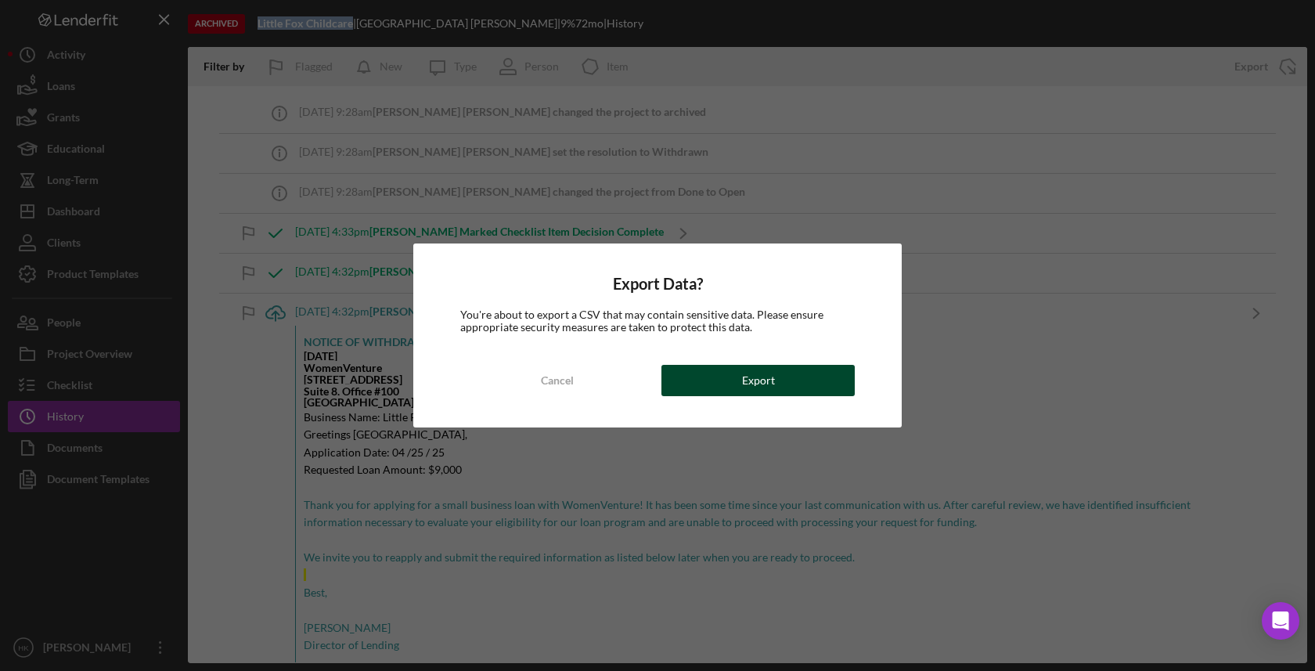
click at [786, 389] on button "Export" at bounding box center [757, 380] width 193 height 31
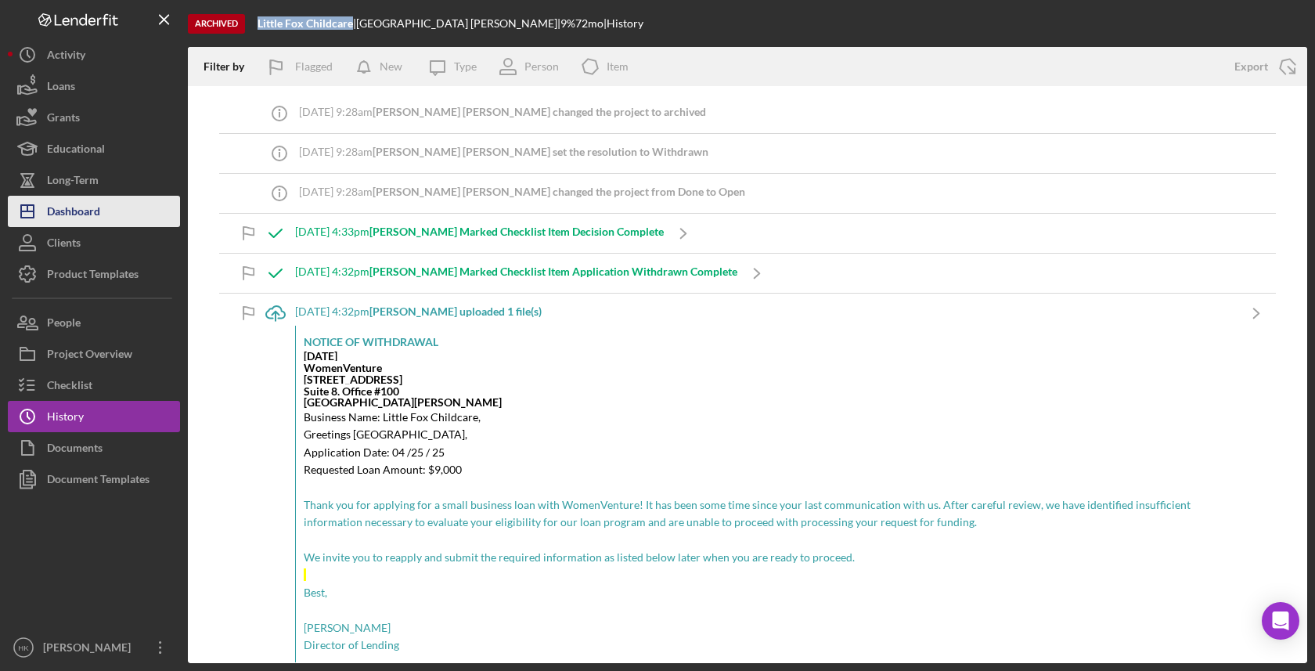
click at [105, 204] on button "Icon/Dashboard Dashboard" at bounding box center [94, 211] width 172 height 31
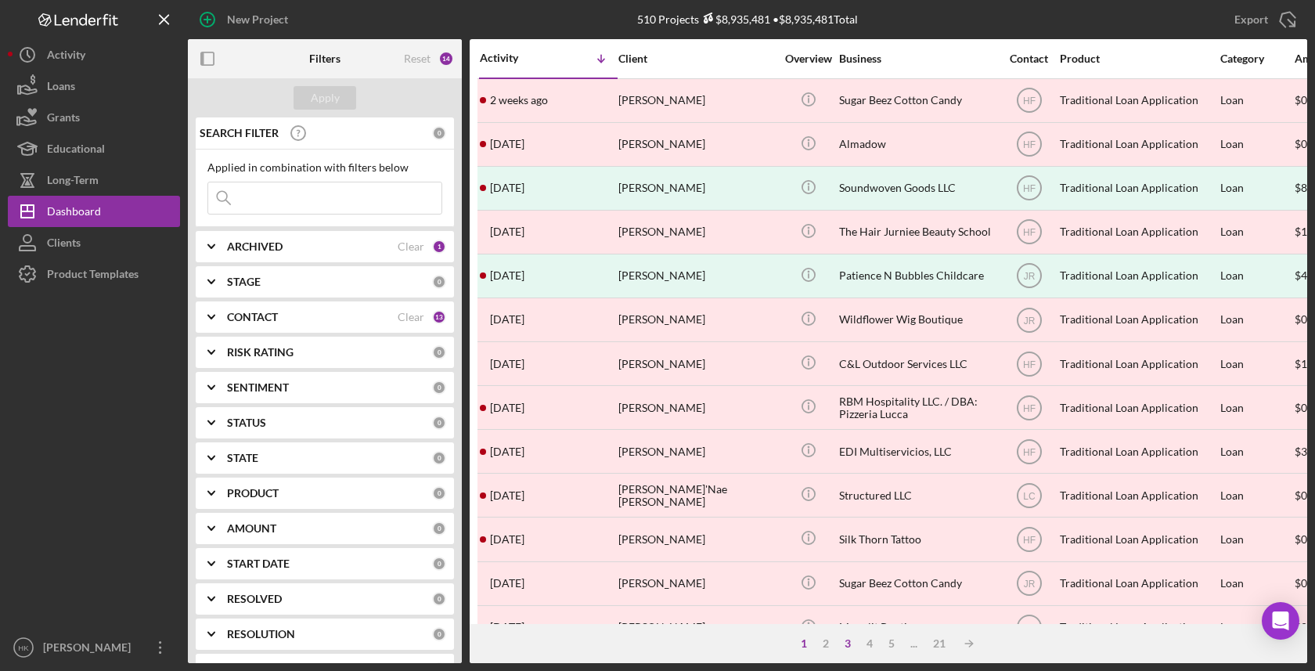
click at [847, 639] on div "3" at bounding box center [848, 643] width 22 height 13
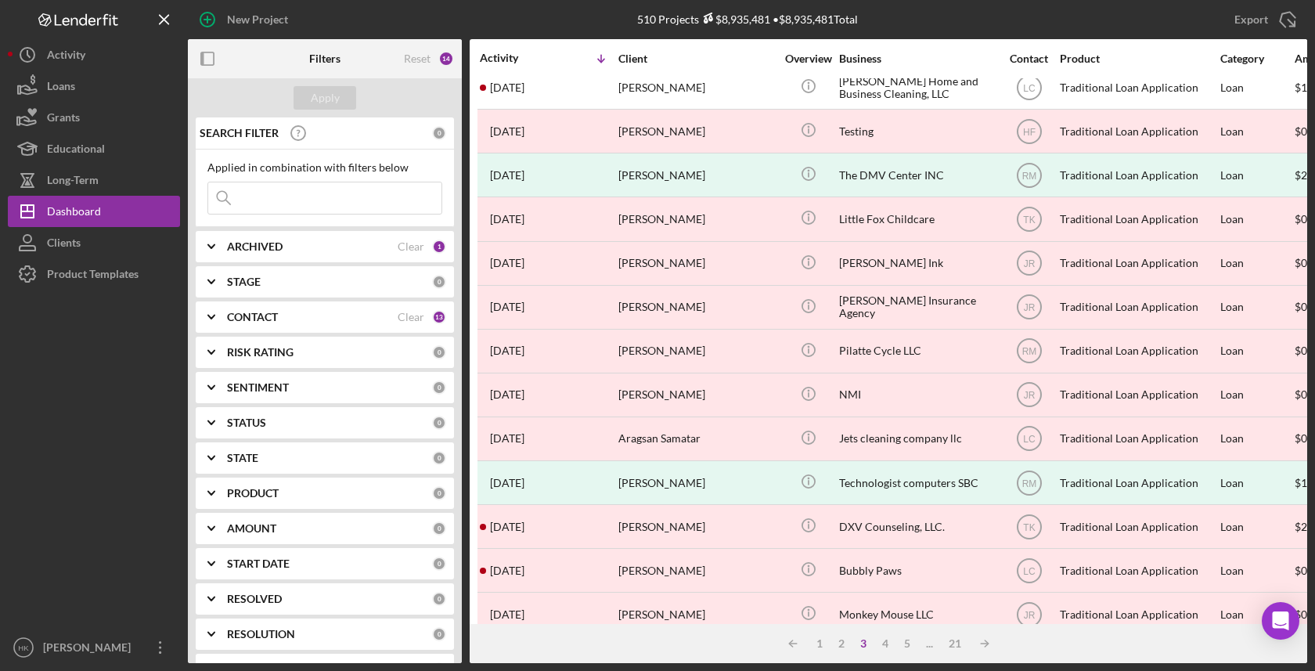
scroll to position [319, 0]
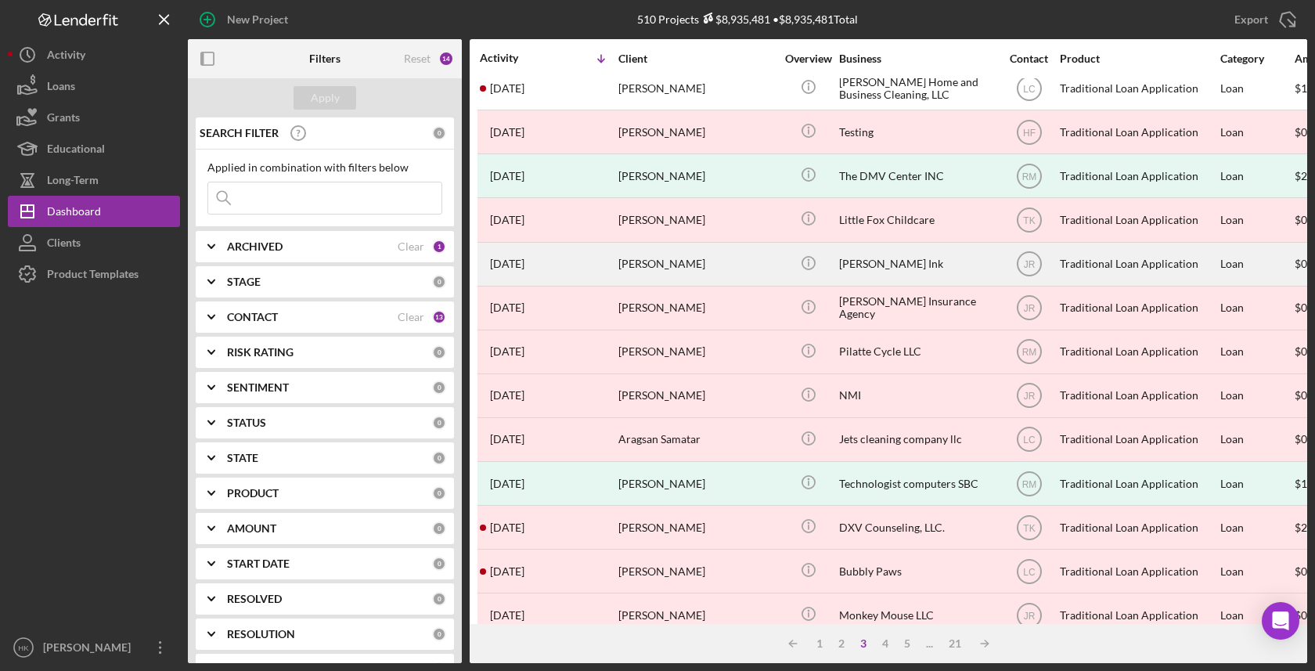
click at [886, 250] on div "[PERSON_NAME] Ink" at bounding box center [917, 263] width 157 height 41
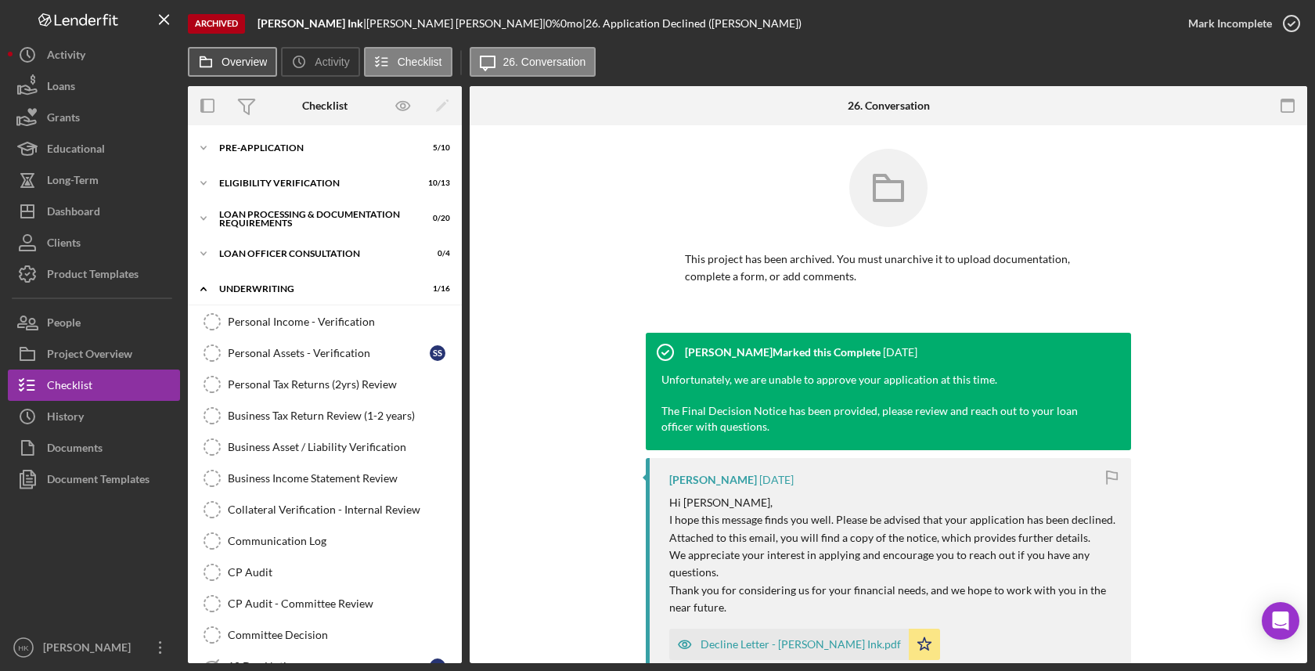
scroll to position [334, 0]
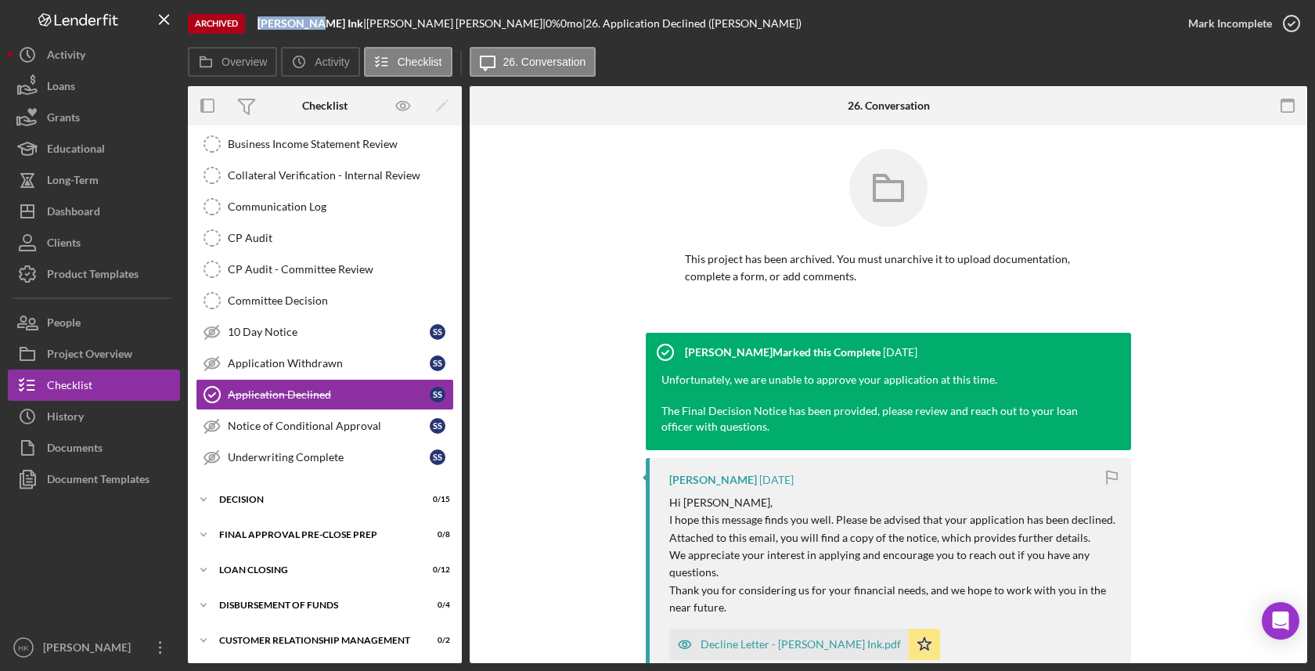
drag, startPoint x: 309, startPoint y: 23, endPoint x: 254, endPoint y: 21, distance: 55.6
click at [254, 21] on div "Archived [PERSON_NAME] Ink | [PERSON_NAME] | 0 % 0 mo | 26. Application Decline…" at bounding box center [680, 23] width 985 height 47
click at [122, 424] on button "Icon/History History" at bounding box center [94, 416] width 172 height 31
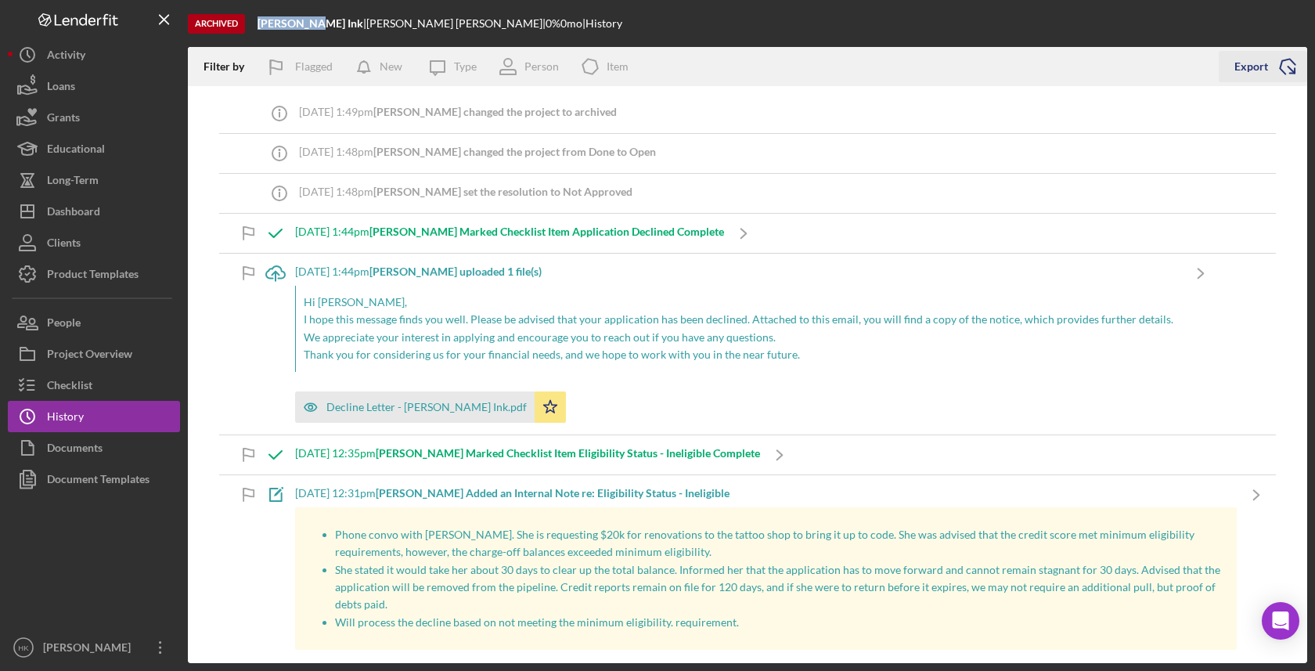
click at [1293, 72] on line "button" at bounding box center [1291, 70] width 7 height 7
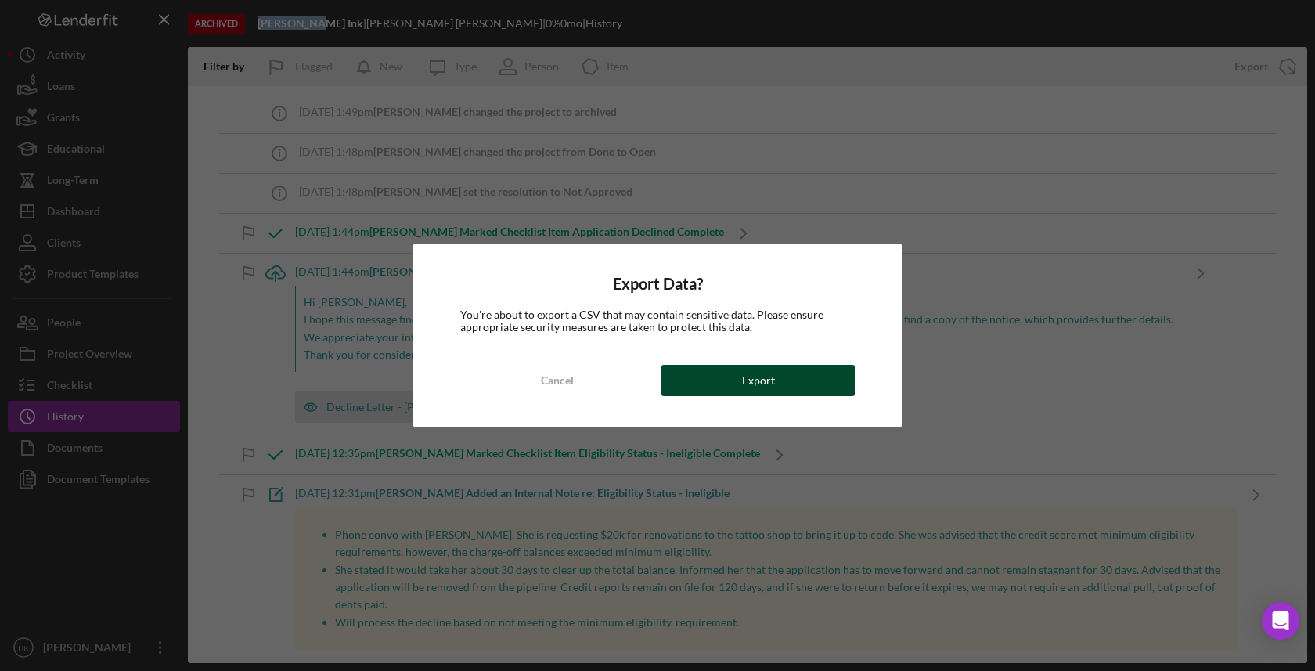
click at [835, 391] on button "Export" at bounding box center [757, 380] width 193 height 31
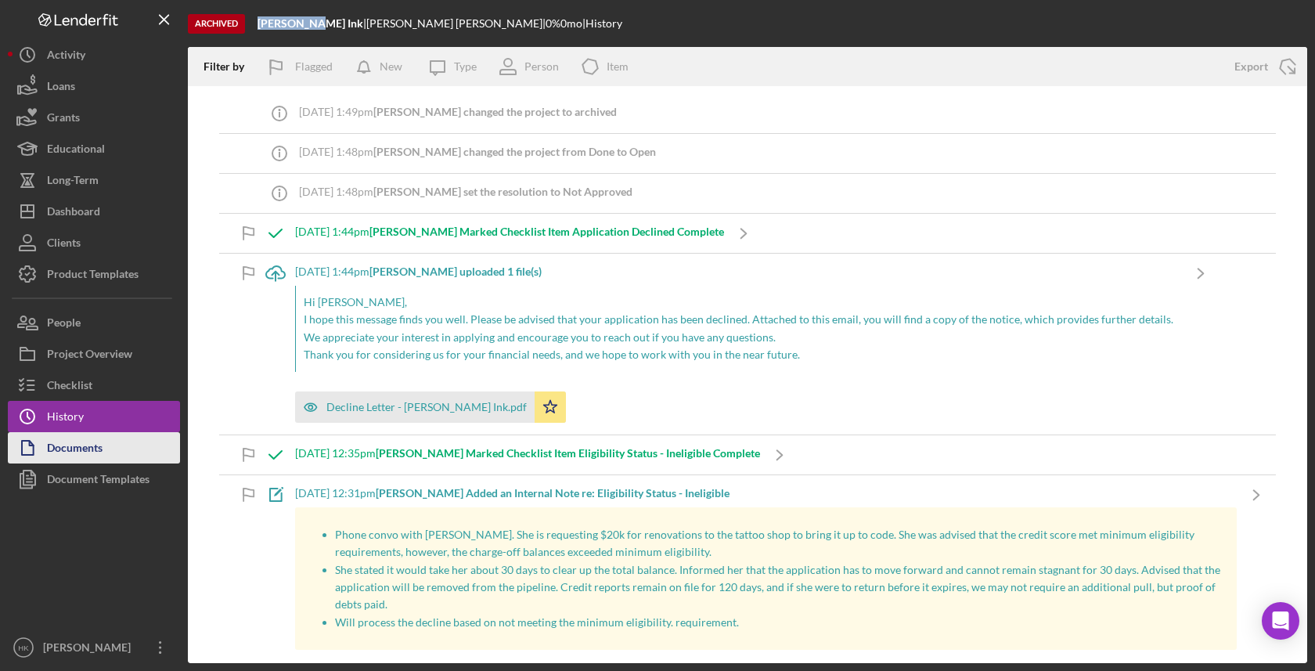
click at [55, 438] on div "Documents" at bounding box center [75, 449] width 56 height 35
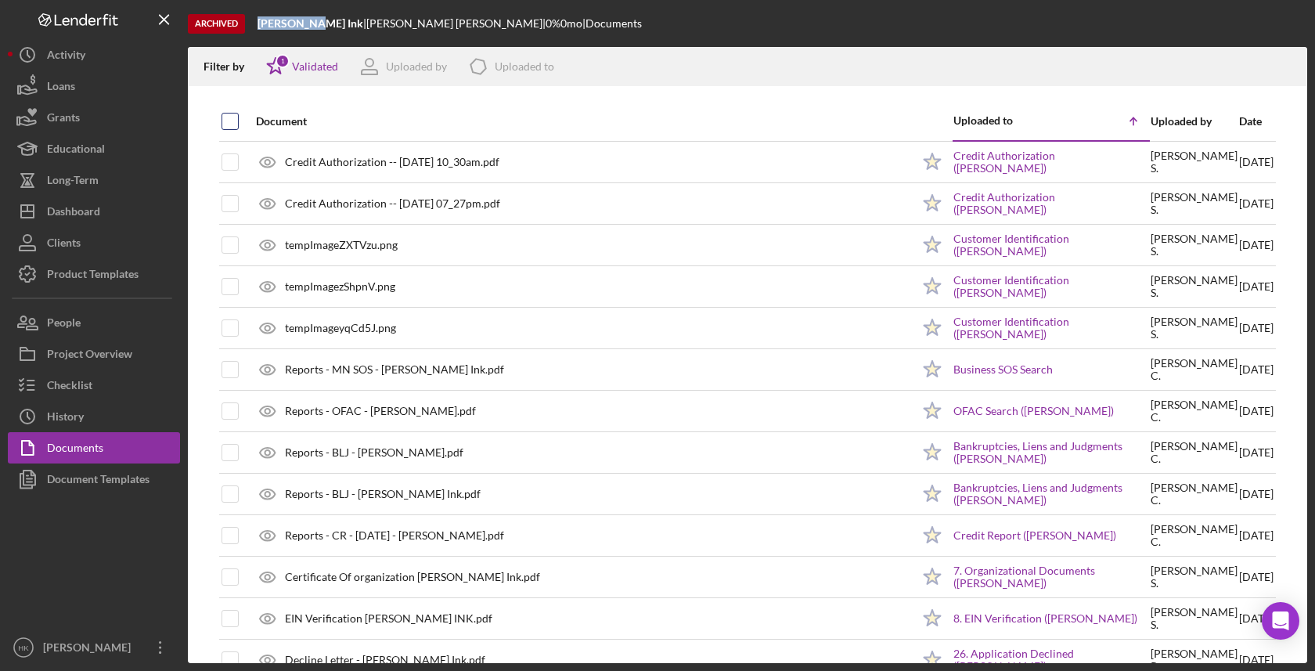
click at [235, 119] on input "checkbox" at bounding box center [230, 121] width 16 height 16
click at [1275, 62] on icon "Icon/Download" at bounding box center [1287, 66] width 35 height 35
click at [139, 218] on button "Icon/Dashboard Dashboard" at bounding box center [94, 211] width 172 height 31
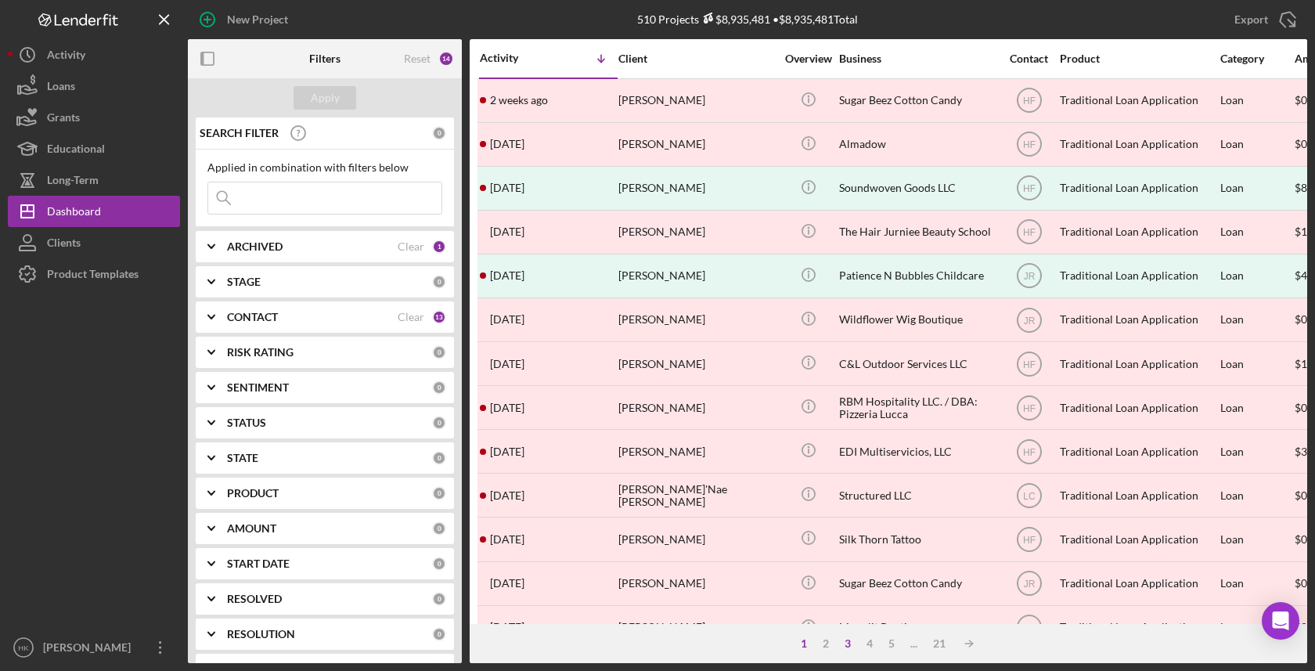
click at [841, 643] on div "3" at bounding box center [848, 643] width 22 height 13
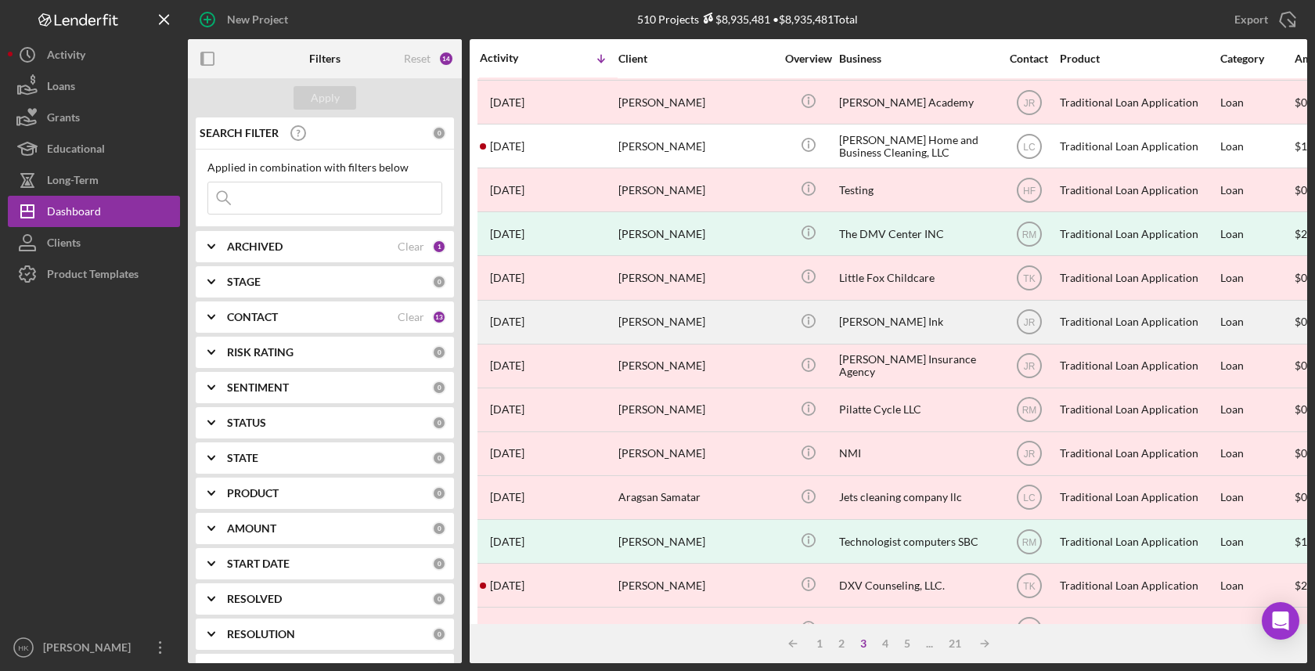
scroll to position [301, 0]
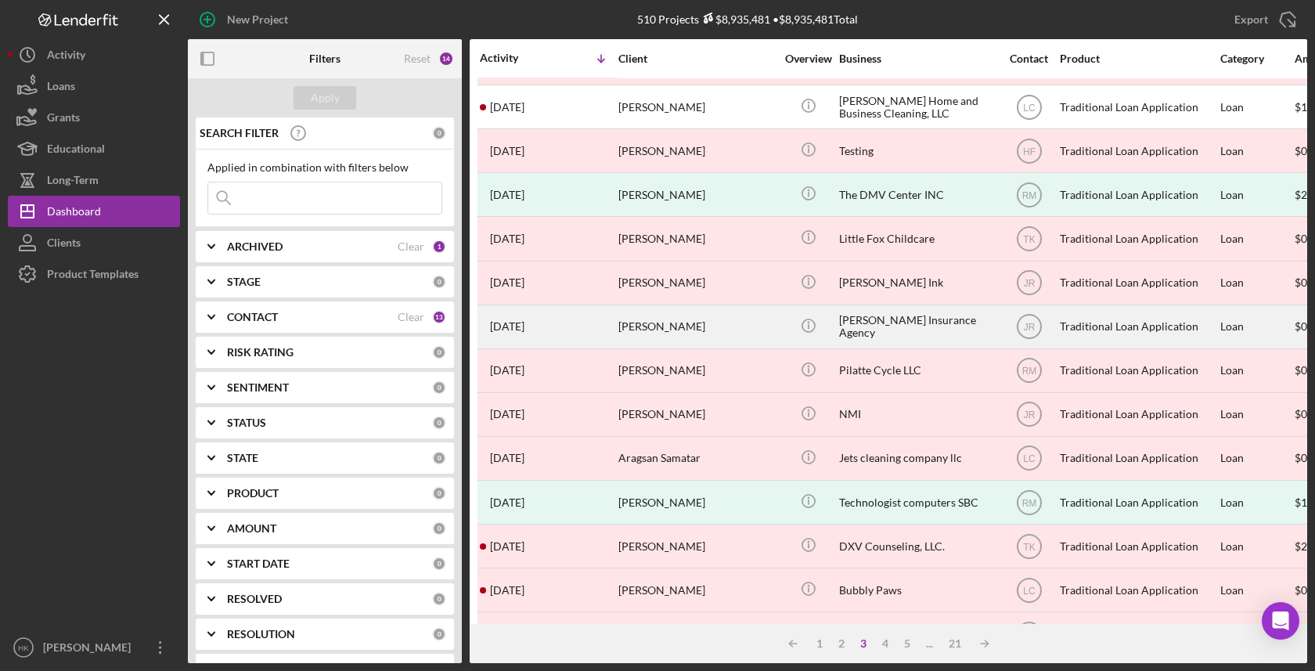
click at [881, 312] on div "[PERSON_NAME] Insurance Agency" at bounding box center [917, 326] width 157 height 41
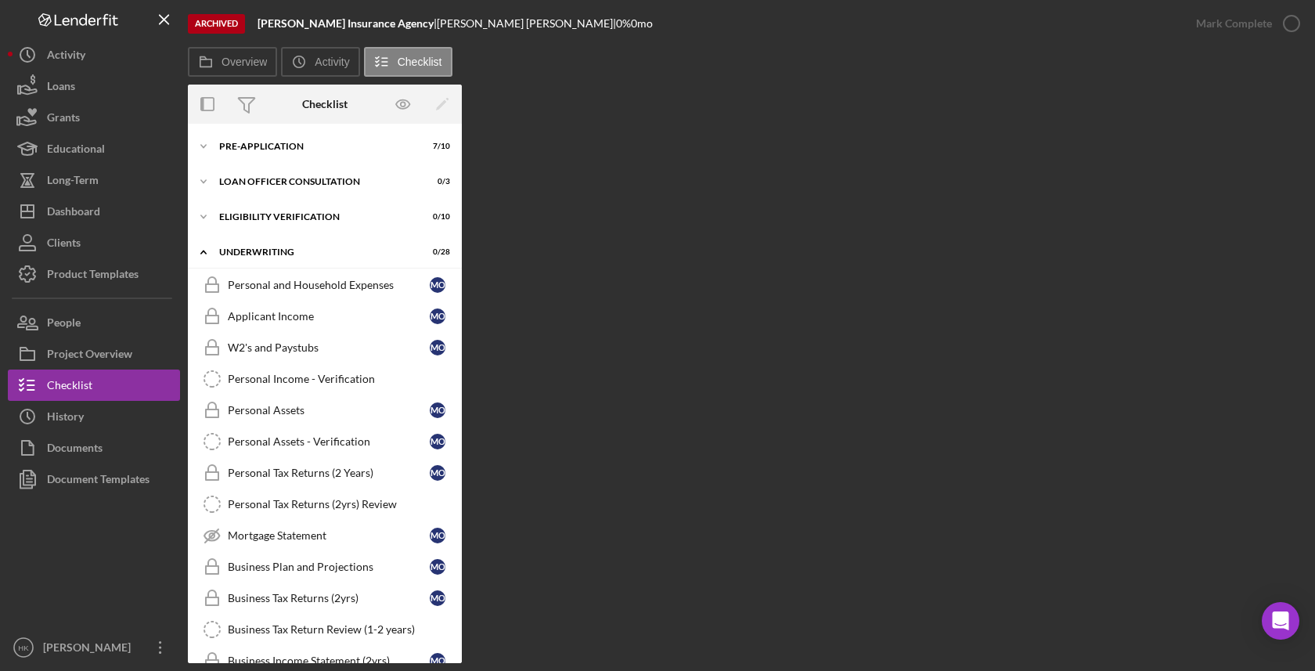
scroll to position [612, 0]
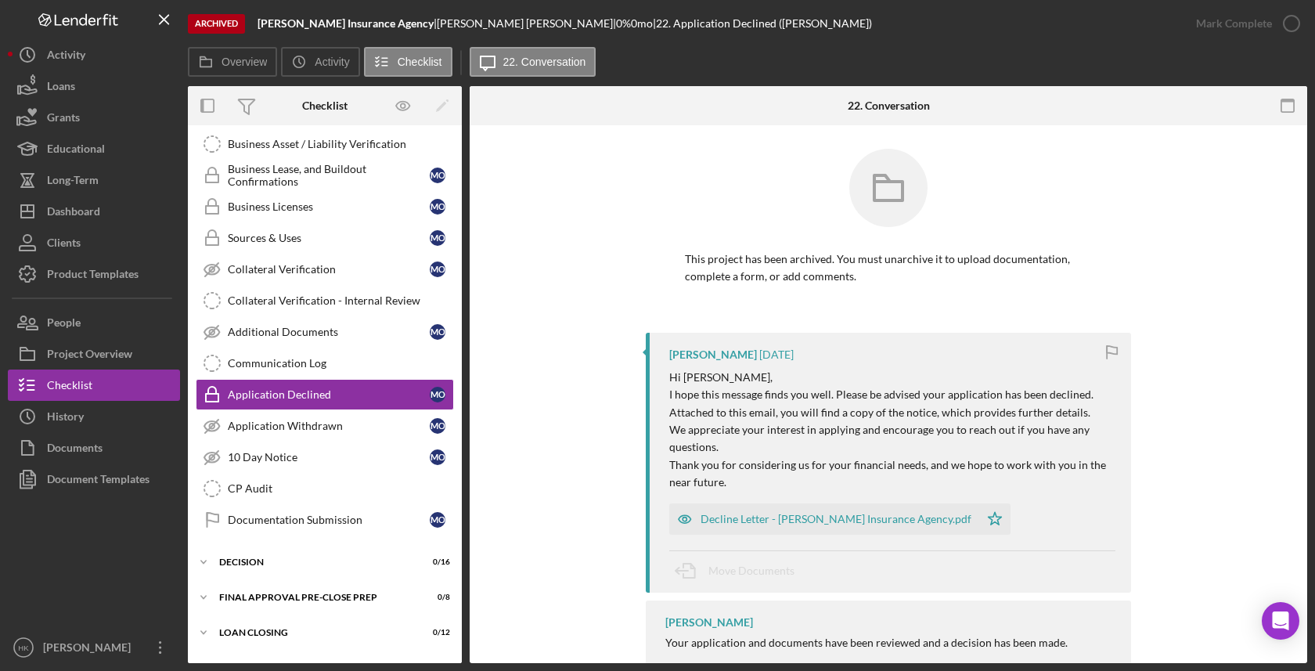
drag, startPoint x: 408, startPoint y: 25, endPoint x: 254, endPoint y: 26, distance: 154.2
click at [254, 26] on div "Archived [PERSON_NAME] Insurance Agency | [PERSON_NAME] | 0 % 0 mo | 22. Applic…" at bounding box center [684, 23] width 993 height 47
click at [87, 411] on button "Icon/History History" at bounding box center [94, 416] width 172 height 31
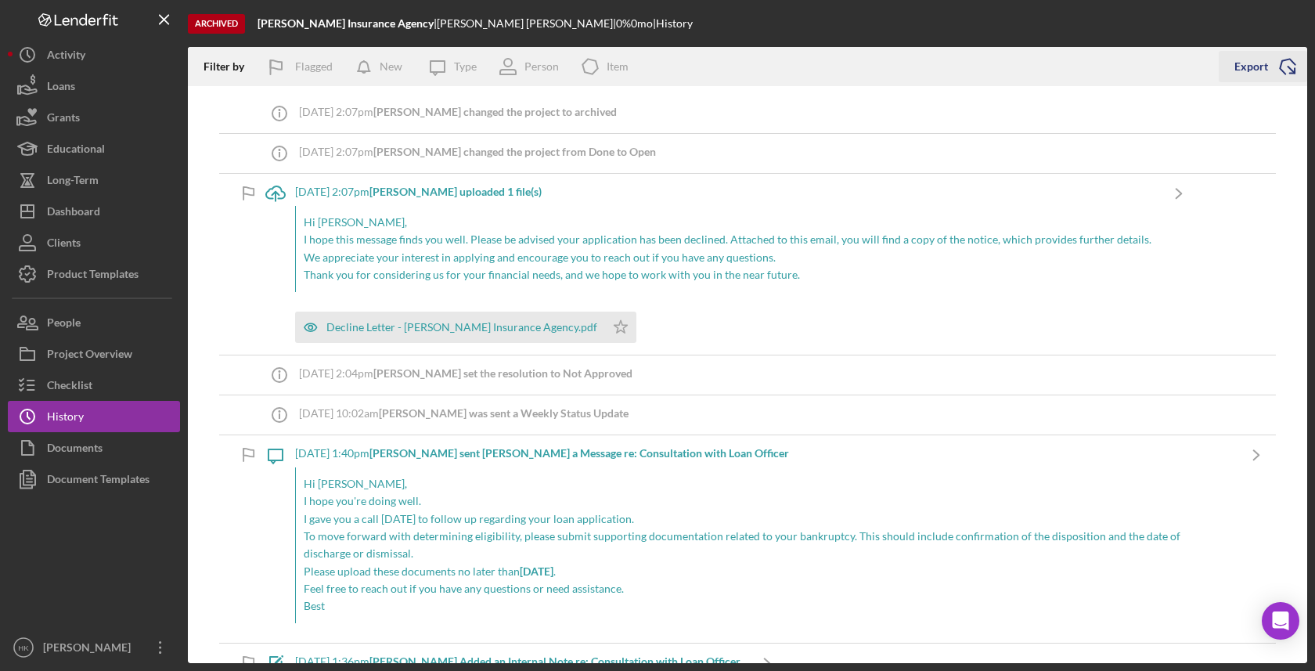
click at [1285, 65] on icon "Icon/Export" at bounding box center [1287, 66] width 39 height 39
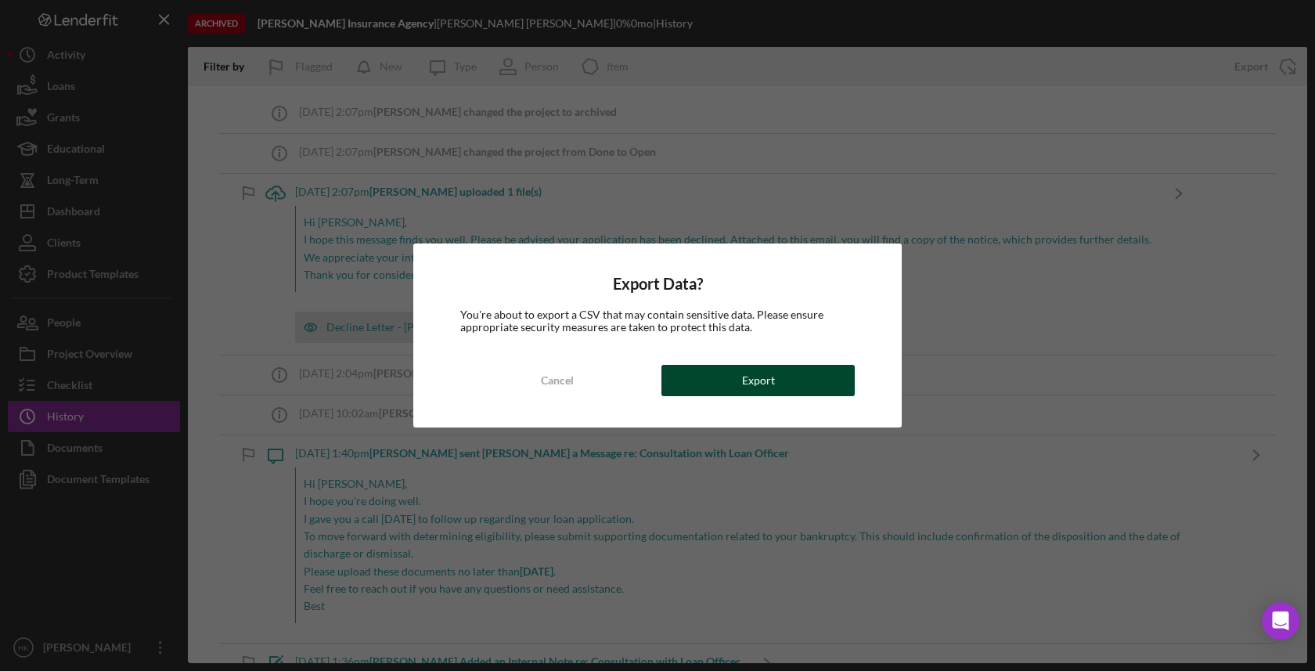
click at [809, 384] on button "Export" at bounding box center [757, 380] width 193 height 31
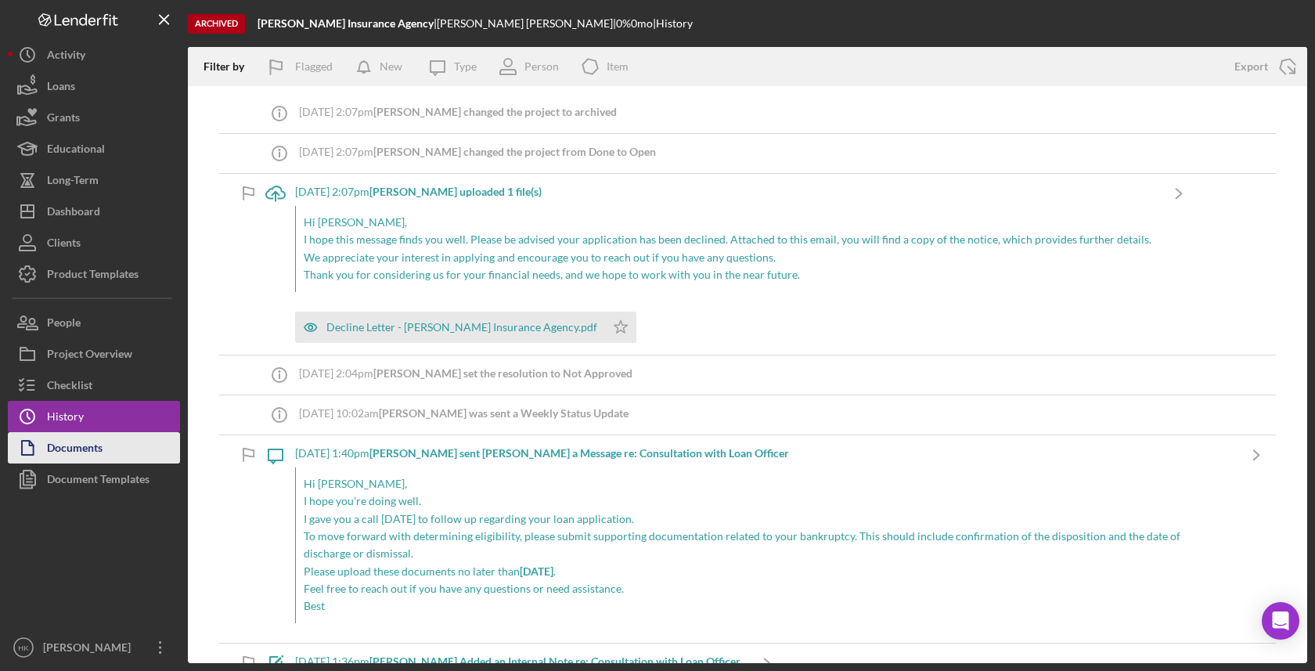
click at [136, 449] on button "Documents" at bounding box center [94, 447] width 172 height 31
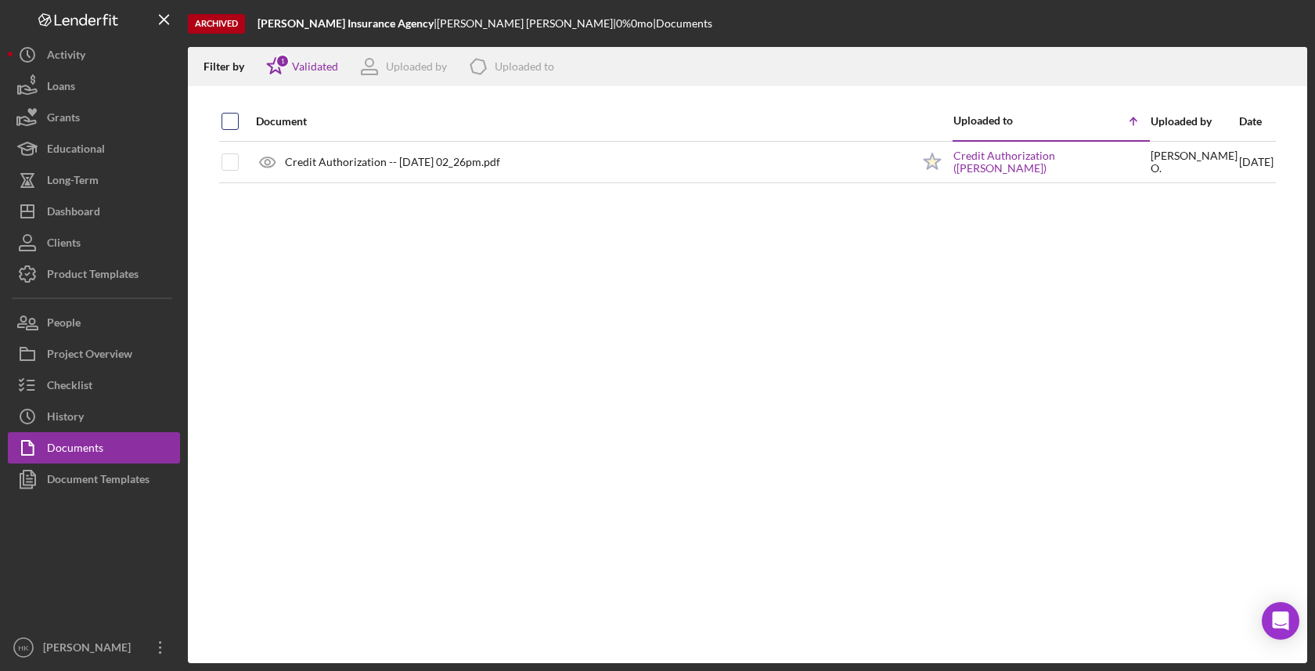
click at [225, 121] on input "checkbox" at bounding box center [230, 121] width 16 height 16
click at [1285, 73] on icon "Icon/Download" at bounding box center [1287, 66] width 35 height 35
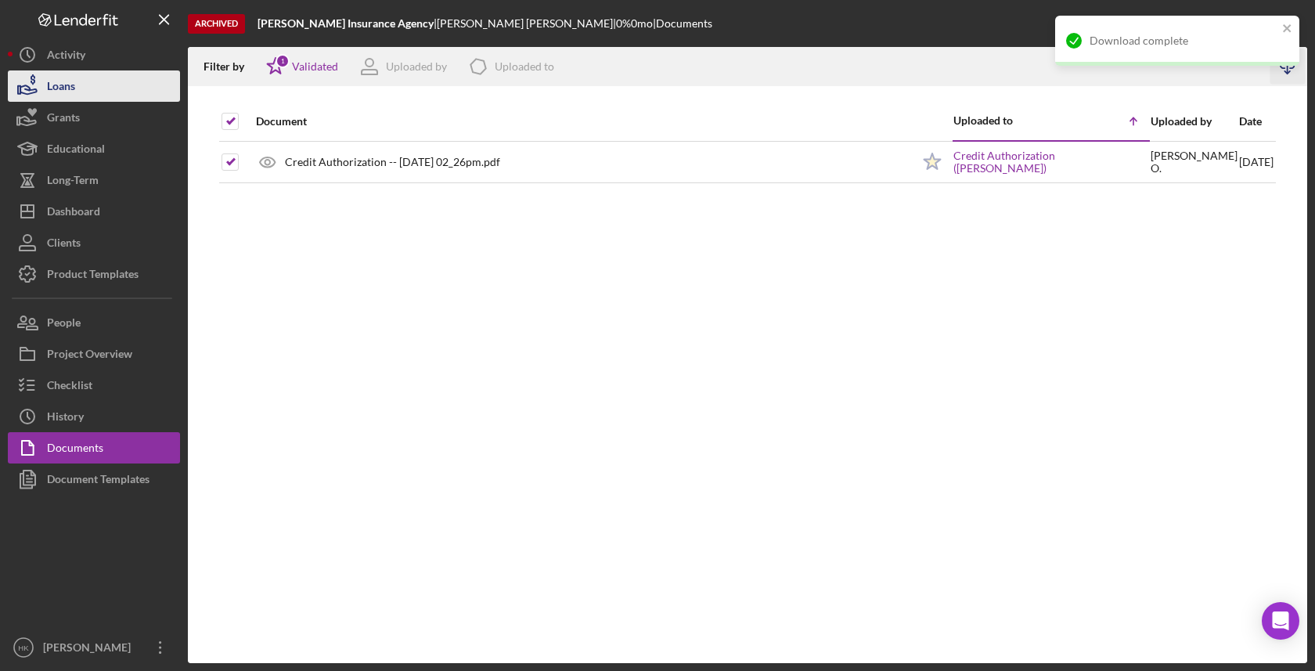
click at [144, 97] on button "Loans" at bounding box center [94, 85] width 172 height 31
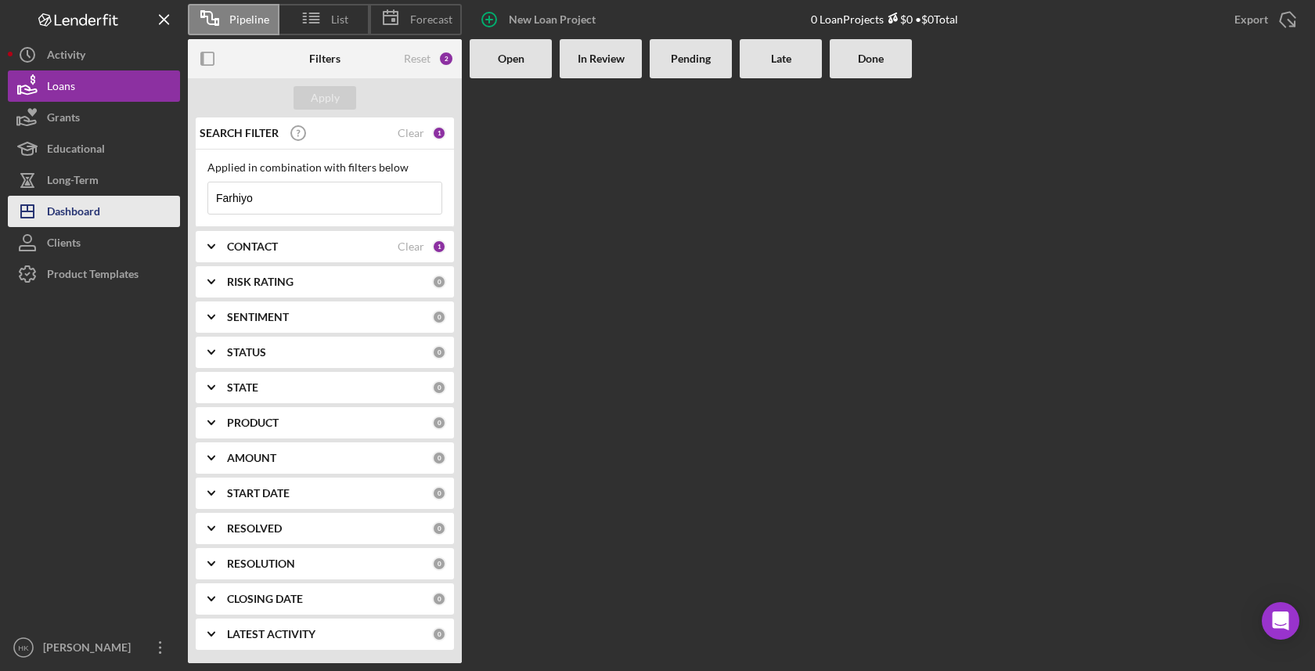
click at [97, 209] on div "Dashboard" at bounding box center [73, 213] width 53 height 35
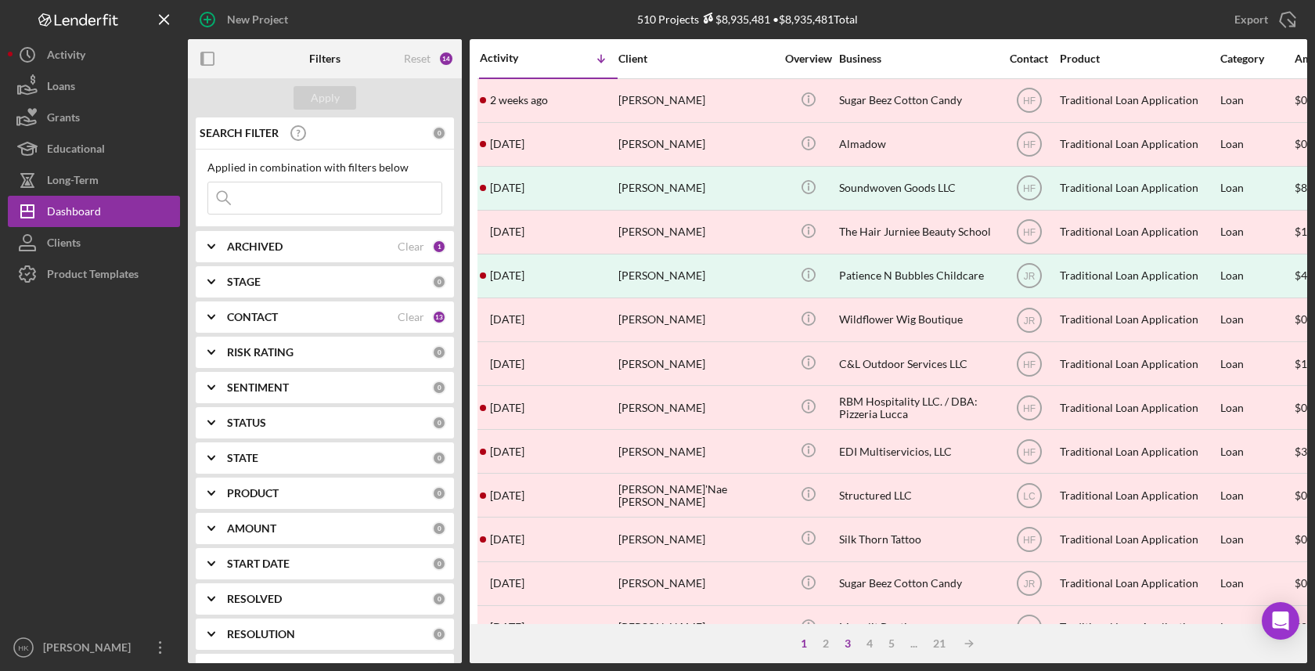
click at [850, 647] on div "3" at bounding box center [848, 643] width 22 height 13
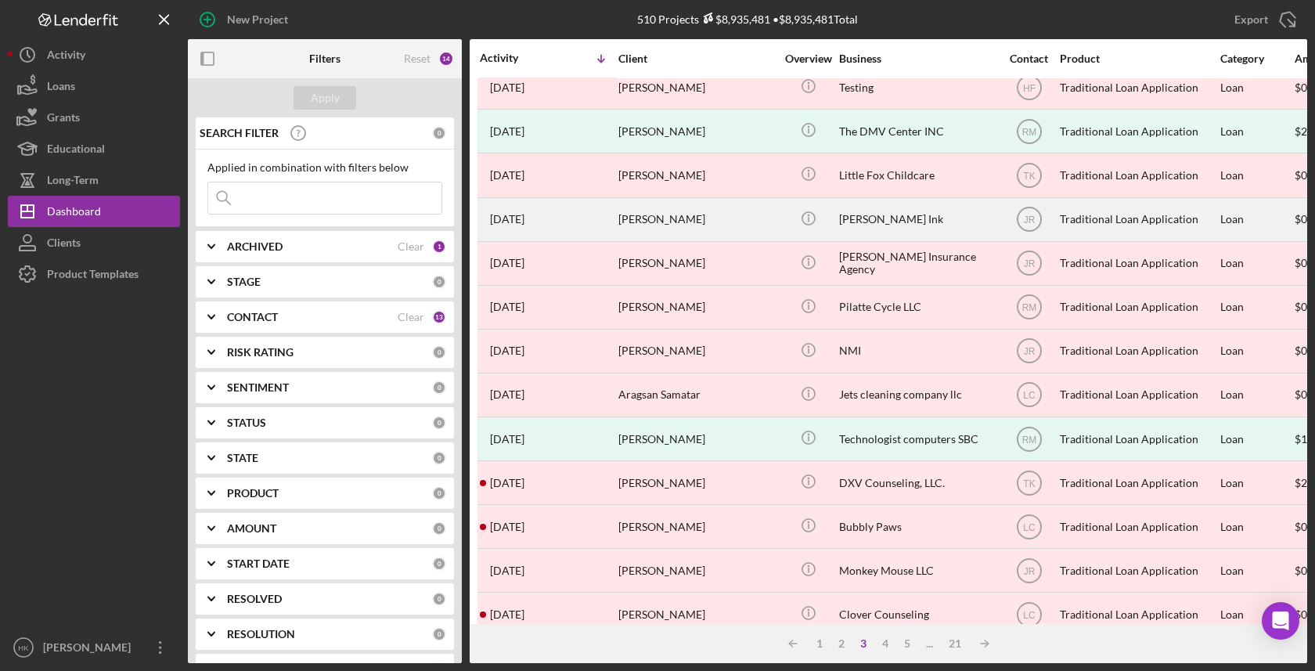
scroll to position [380, 0]
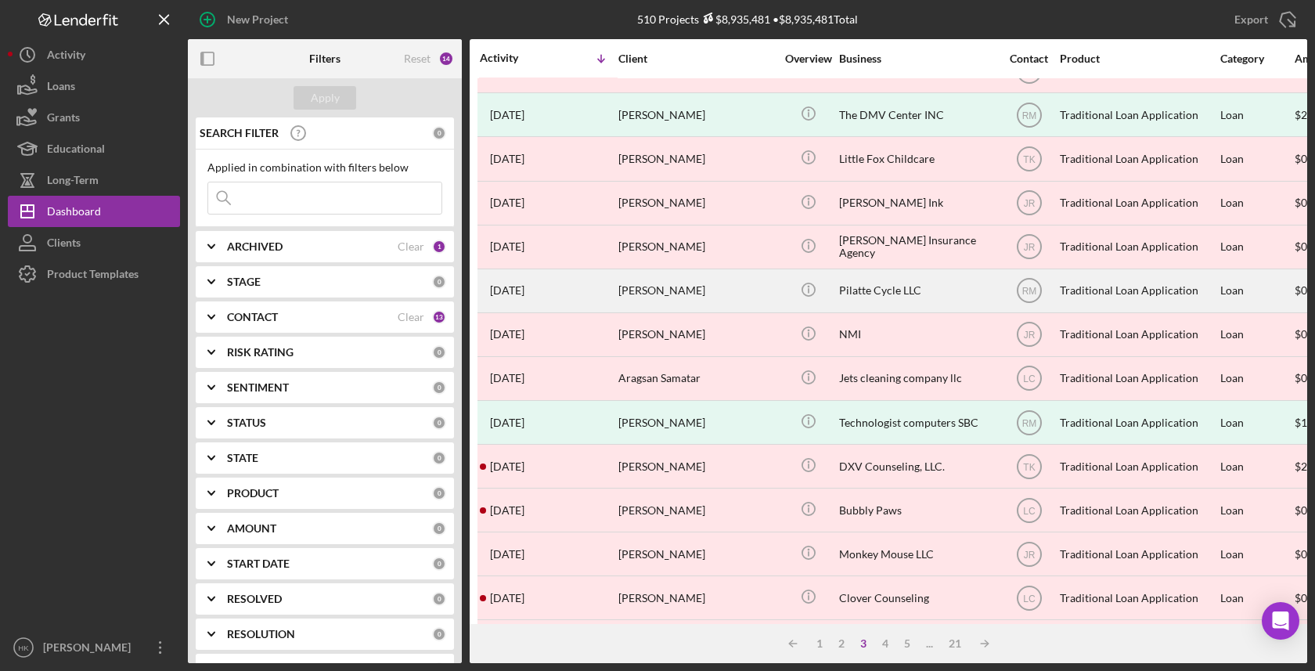
click at [899, 289] on div "Pilatte Cycle LLC" at bounding box center [917, 290] width 157 height 41
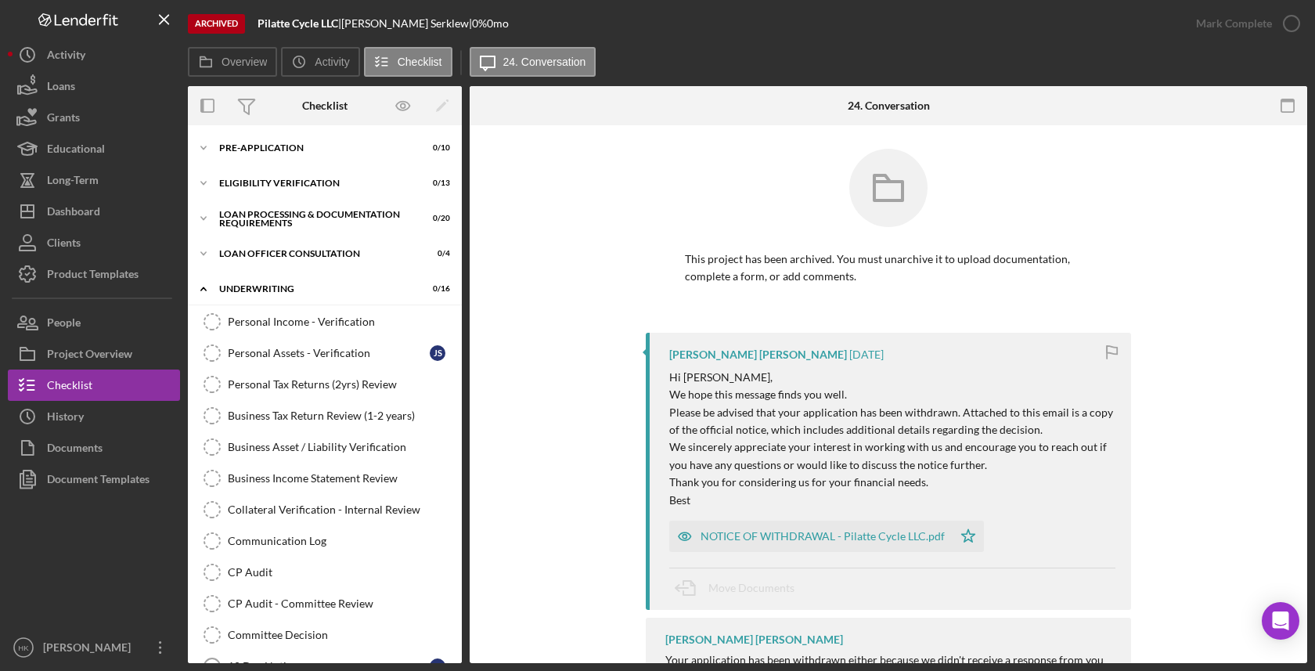
scroll to position [303, 0]
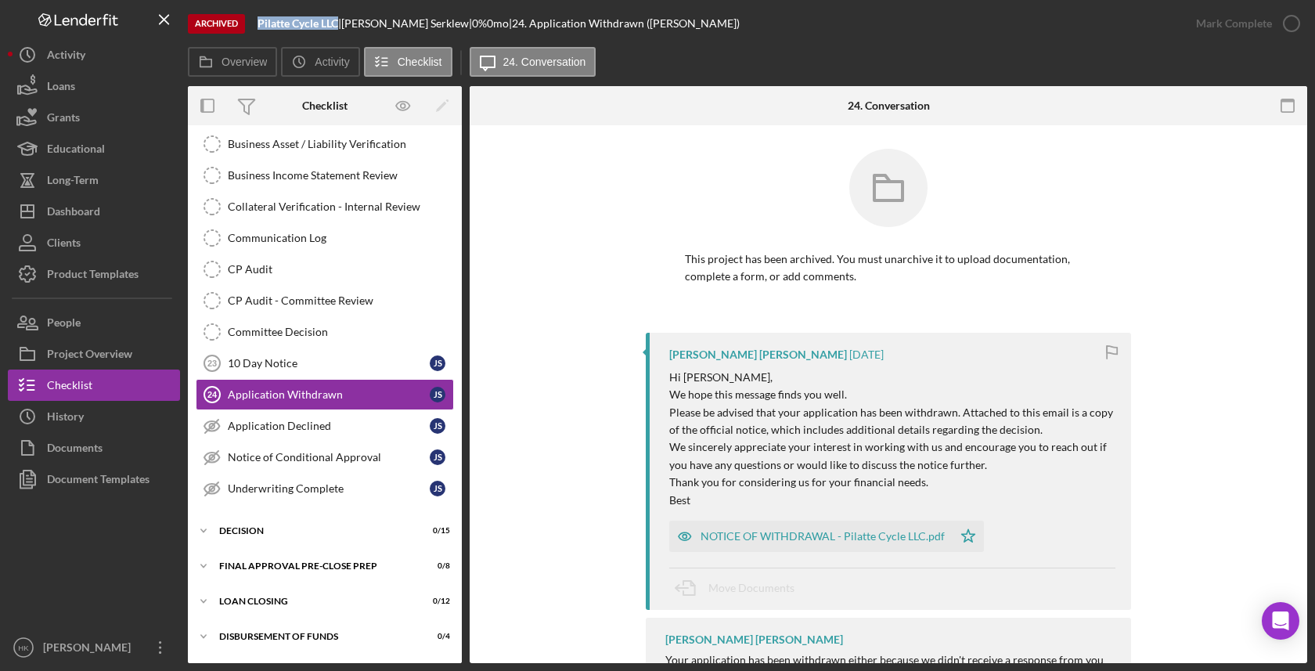
drag, startPoint x: 340, startPoint y: 20, endPoint x: 242, endPoint y: 20, distance: 98.6
click at [242, 20] on div "Archived Pilatte Cycle LLC | [PERSON_NAME] | 0 % 0 mo | 24. Application Withdra…" at bounding box center [684, 23] width 993 height 47
click at [120, 446] on button "Documents" at bounding box center [94, 447] width 172 height 31
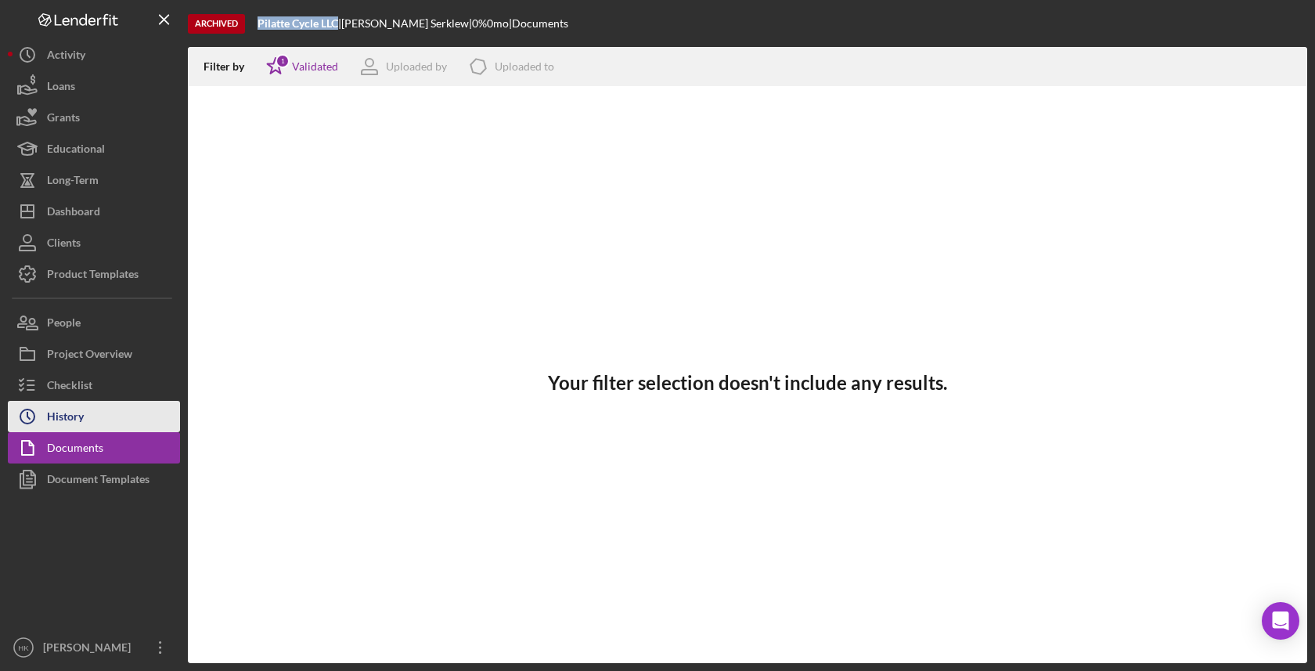
click at [102, 419] on button "Icon/History History" at bounding box center [94, 416] width 172 height 31
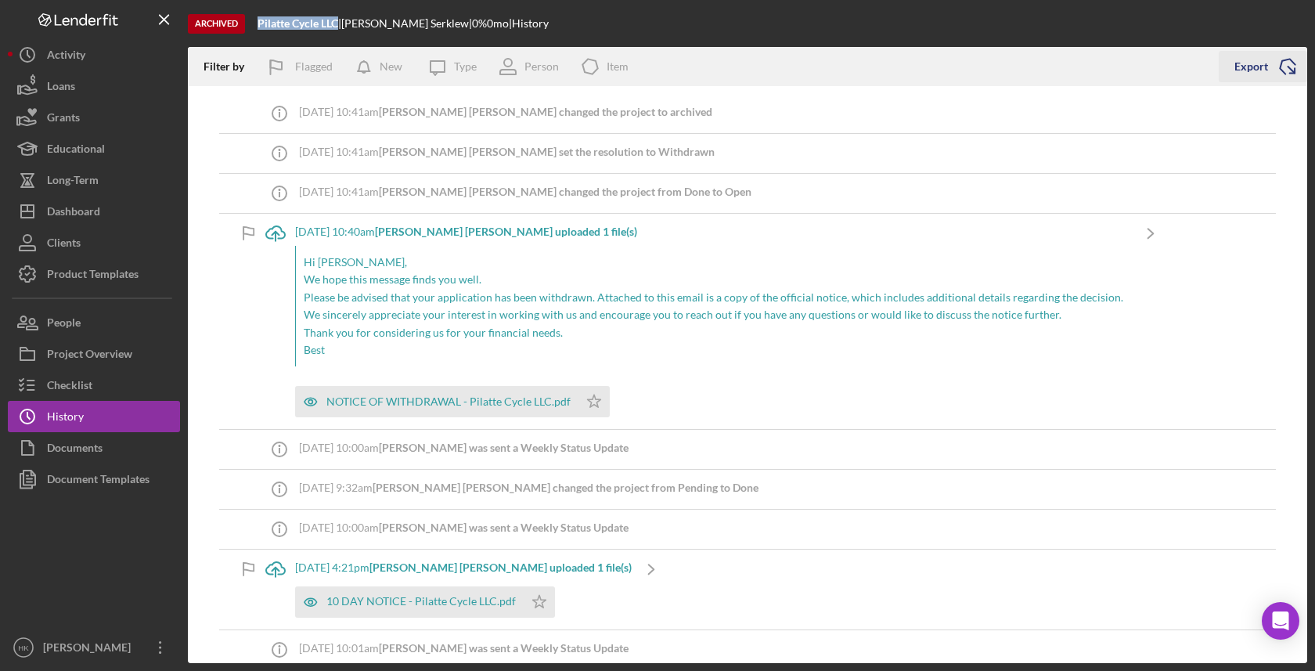
click at [1296, 67] on icon "Icon/Export" at bounding box center [1287, 66] width 39 height 39
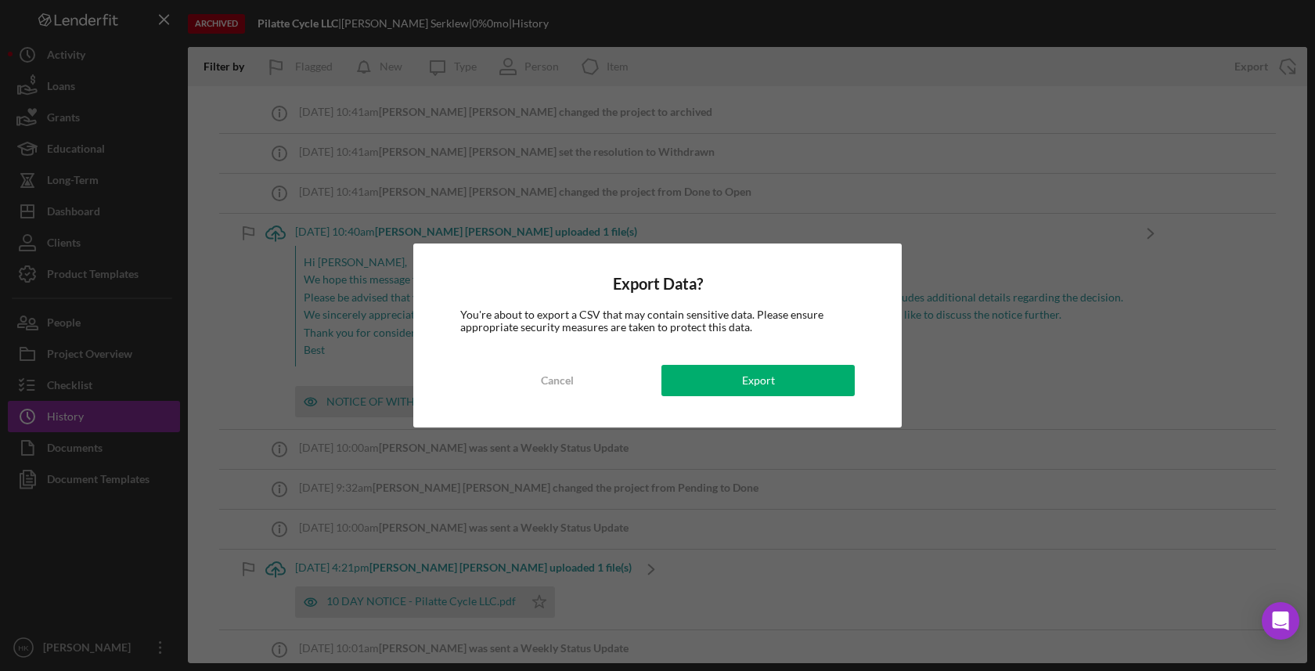
click at [795, 363] on div "Export Data? You're about to export a CSV that may contain sensitive data. Plea…" at bounding box center [657, 335] width 488 height 184
click at [795, 384] on button "Export" at bounding box center [757, 380] width 193 height 31
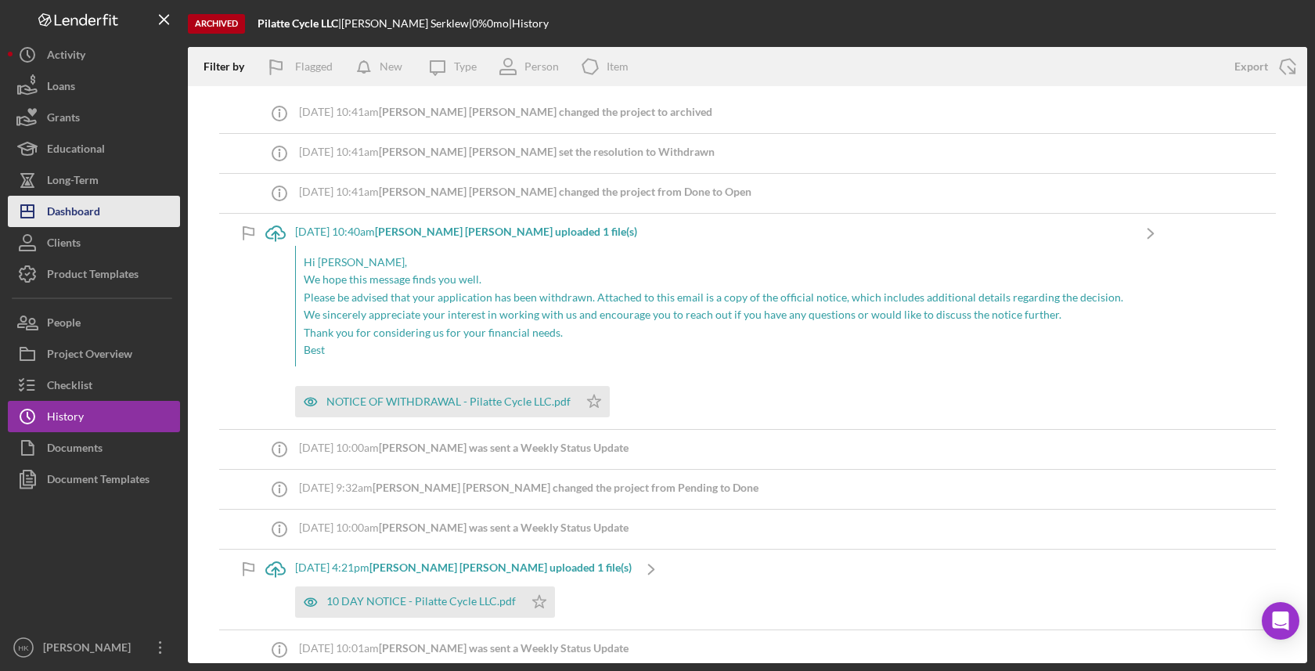
click at [74, 224] on div "Dashboard" at bounding box center [73, 213] width 53 height 35
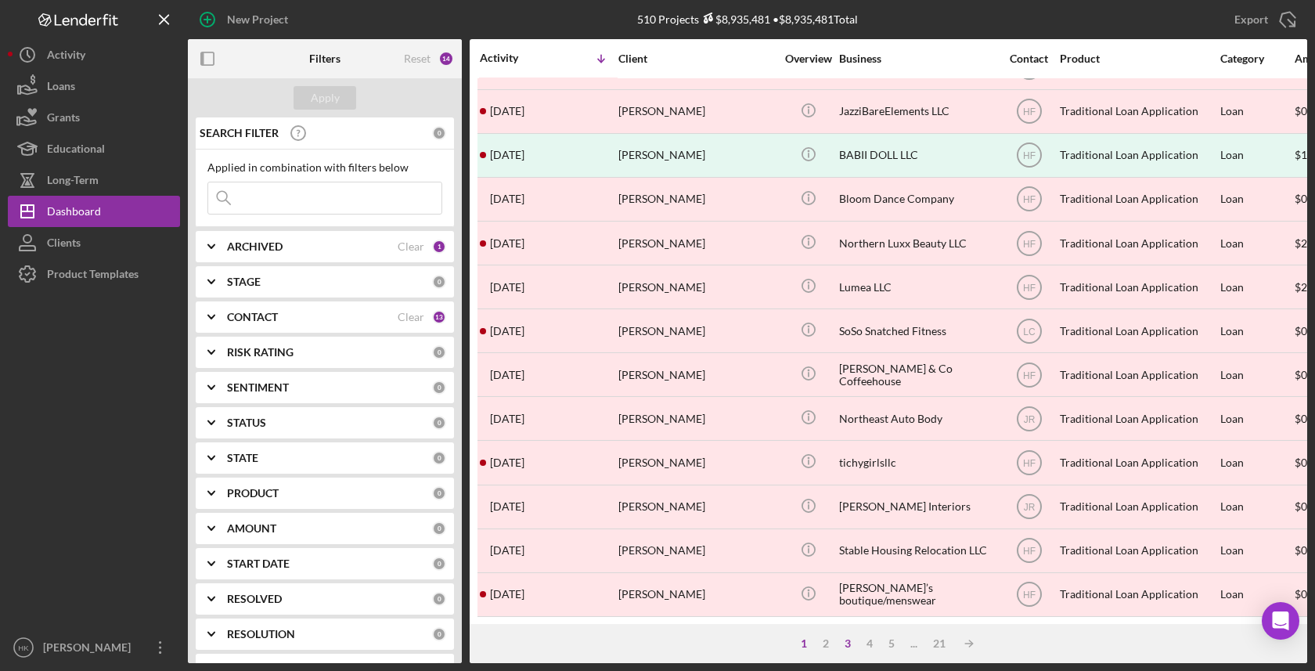
scroll to position [559, 0]
click at [847, 638] on div "3" at bounding box center [848, 643] width 22 height 13
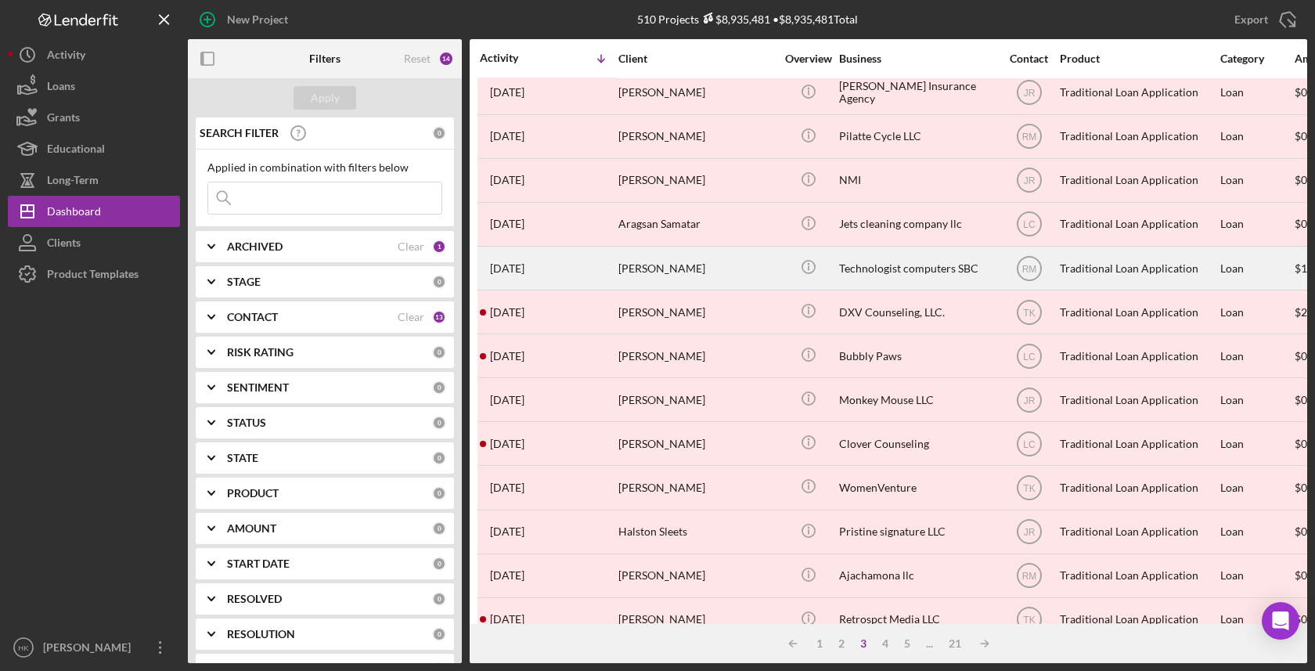
scroll to position [518, 0]
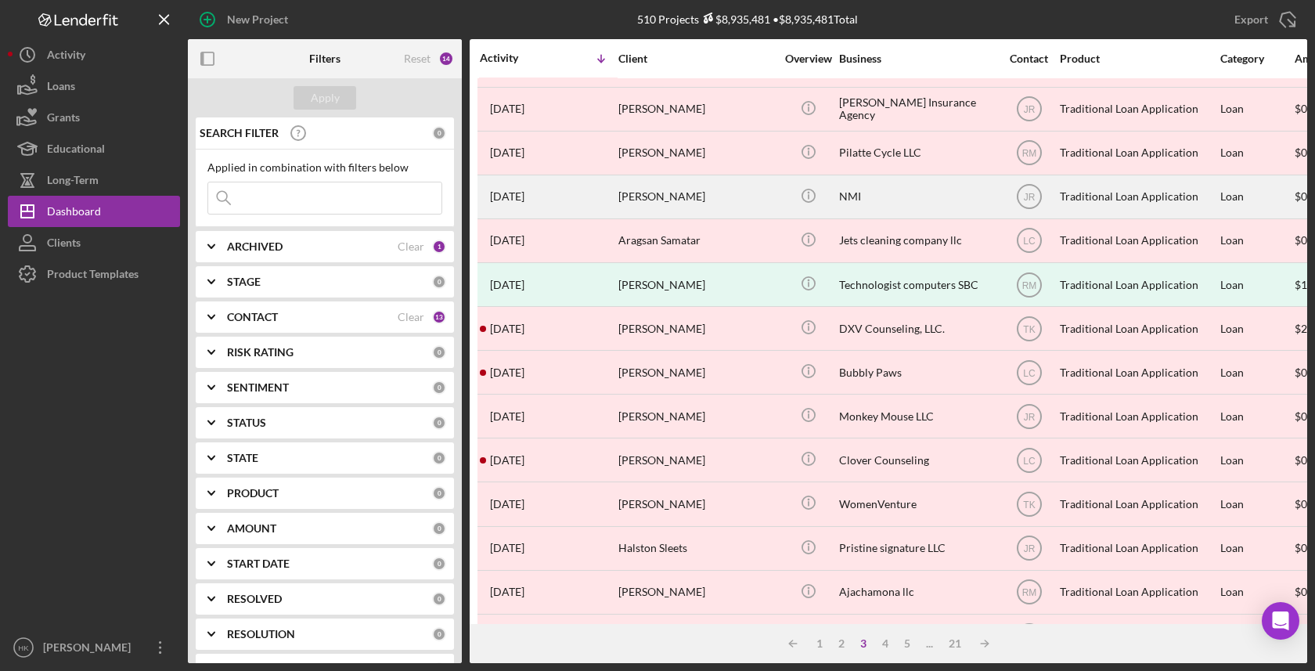
click at [913, 209] on div "NMI" at bounding box center [917, 196] width 157 height 41
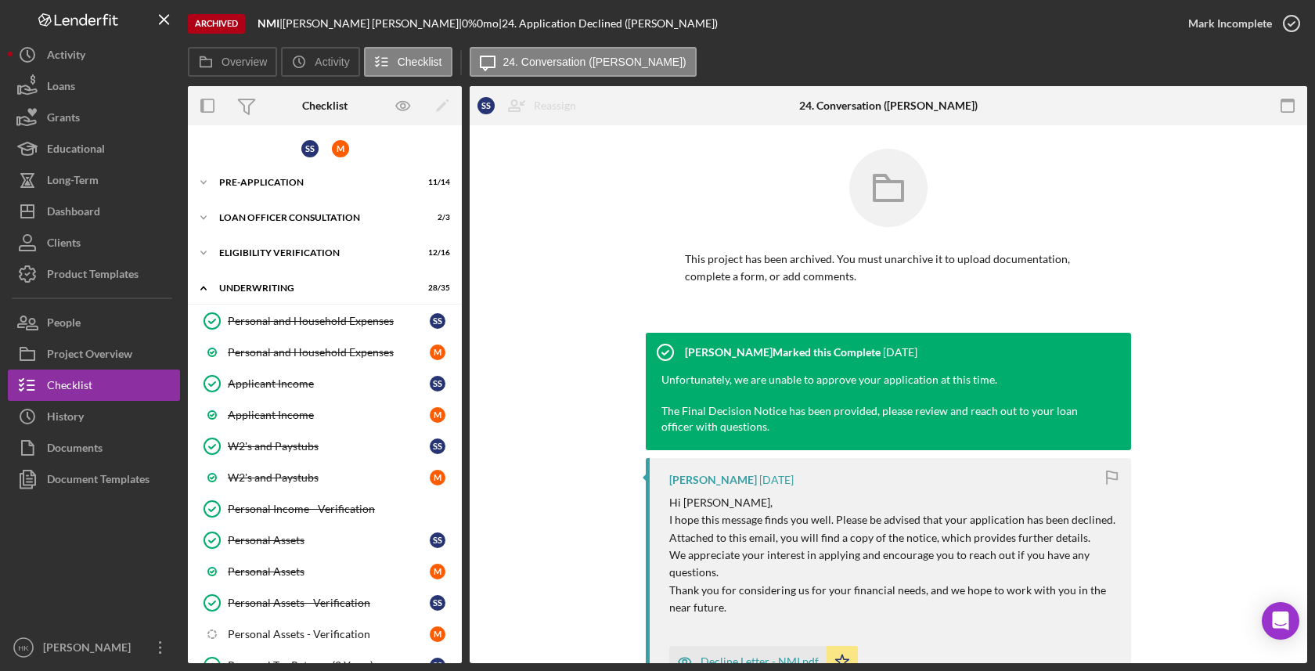
scroll to position [866, 0]
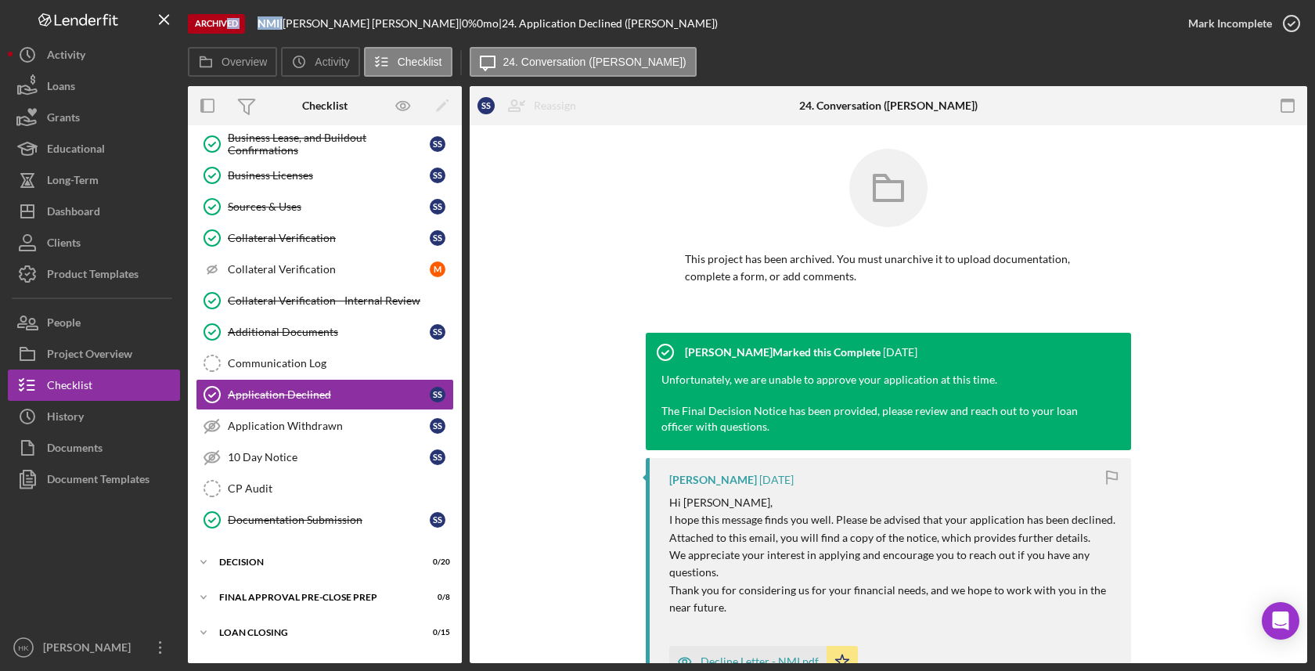
drag, startPoint x: 283, startPoint y: 24, endPoint x: 227, endPoint y: 24, distance: 55.6
click at [227, 24] on div "Archived NMI | [PERSON_NAME] | 0 % 0 mo | 24. Application Declined ([PERSON_NAM…" at bounding box center [680, 23] width 985 height 47
click at [111, 355] on div "Project Overview" at bounding box center [89, 355] width 85 height 35
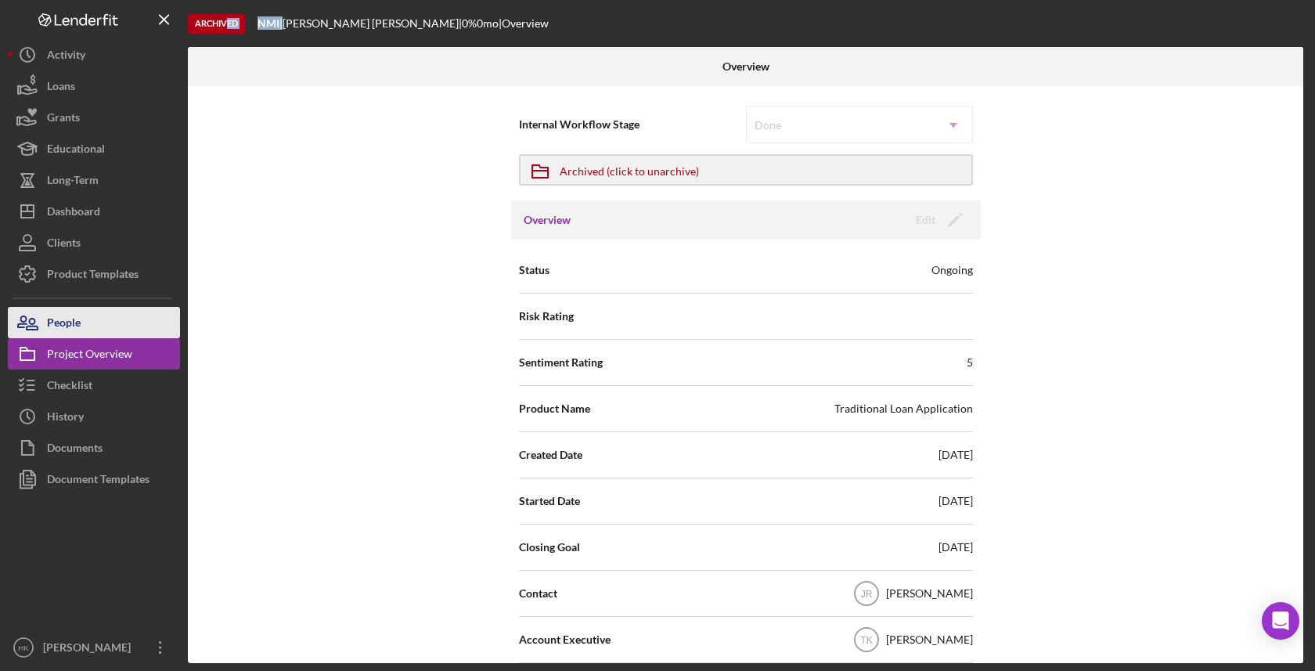
click at [115, 333] on button "People" at bounding box center [94, 322] width 172 height 31
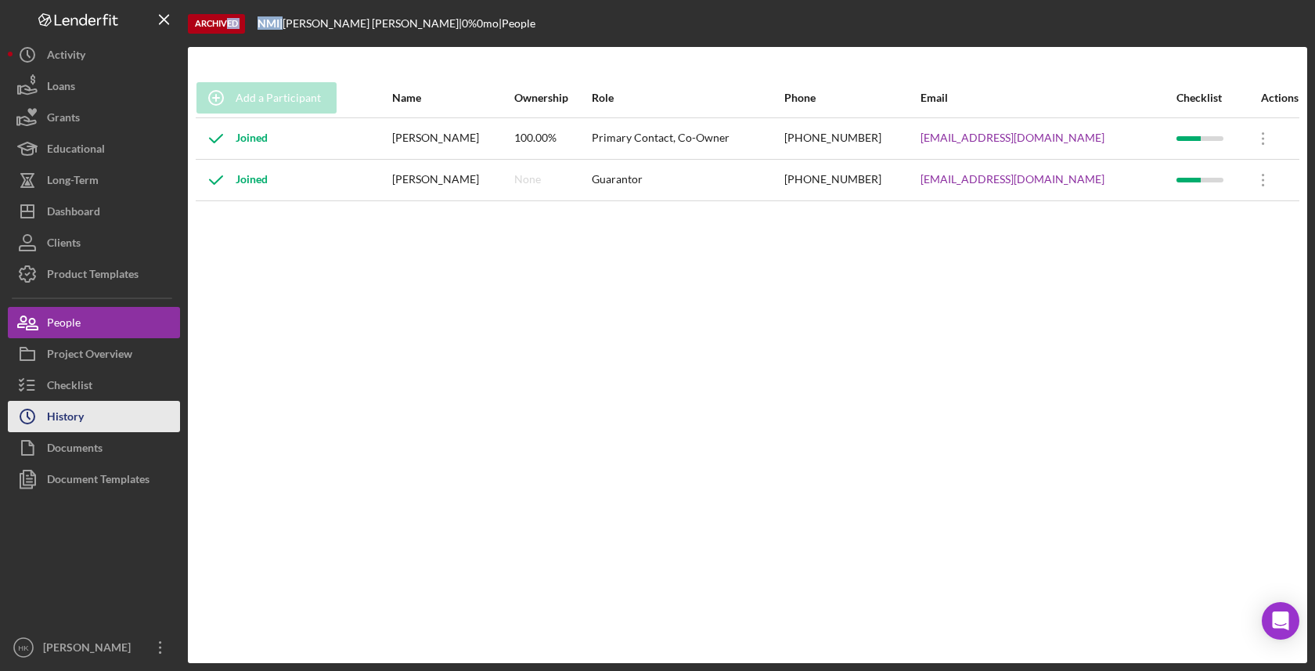
click at [115, 406] on button "Icon/History History" at bounding box center [94, 416] width 172 height 31
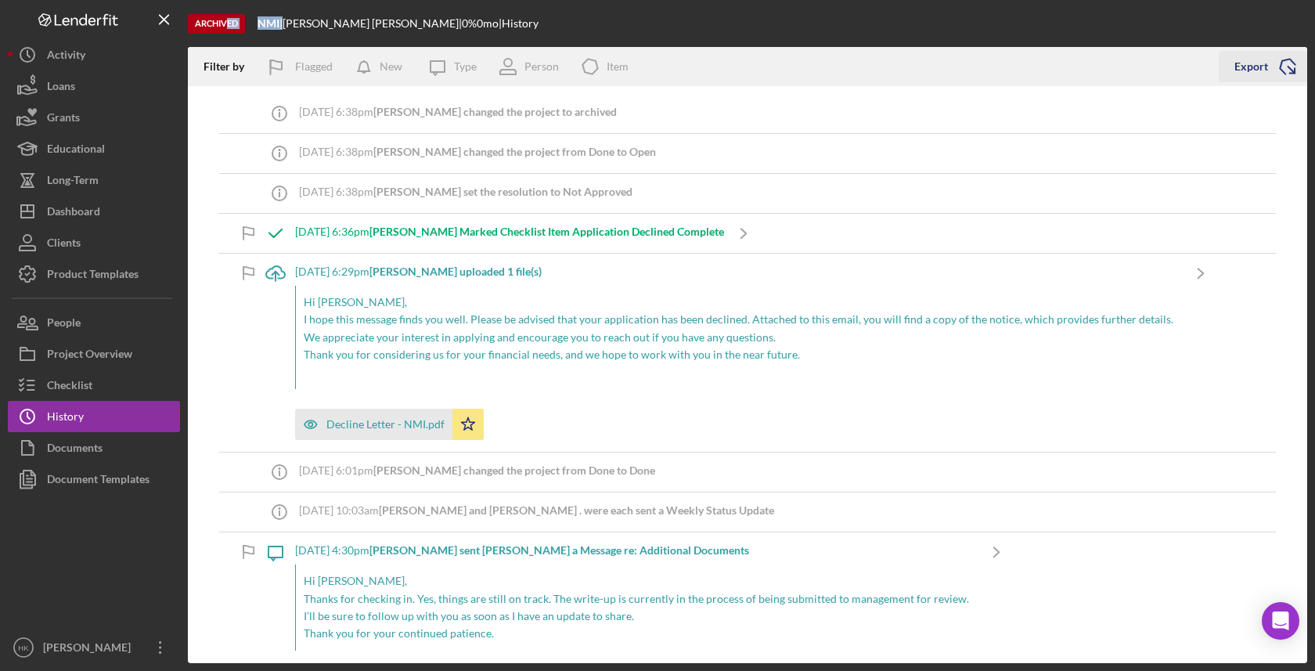
click at [1293, 70] on icon "Icon/Export" at bounding box center [1287, 66] width 39 height 39
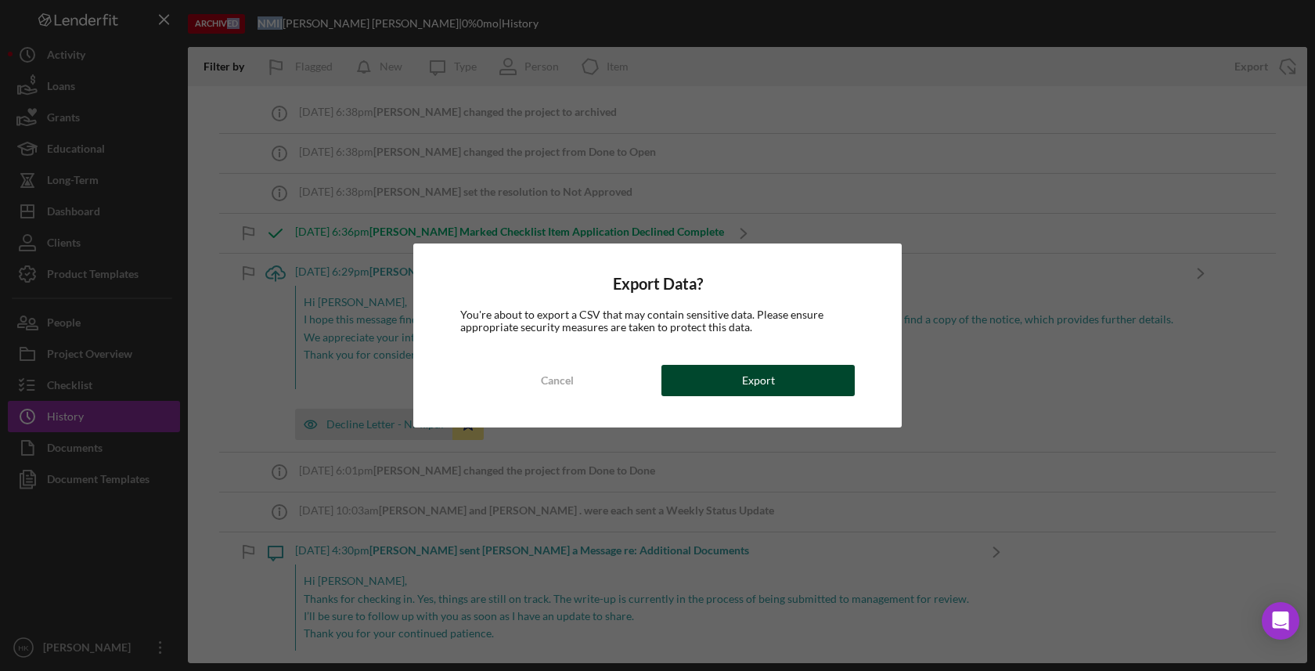
click at [805, 367] on button "Export" at bounding box center [757, 380] width 193 height 31
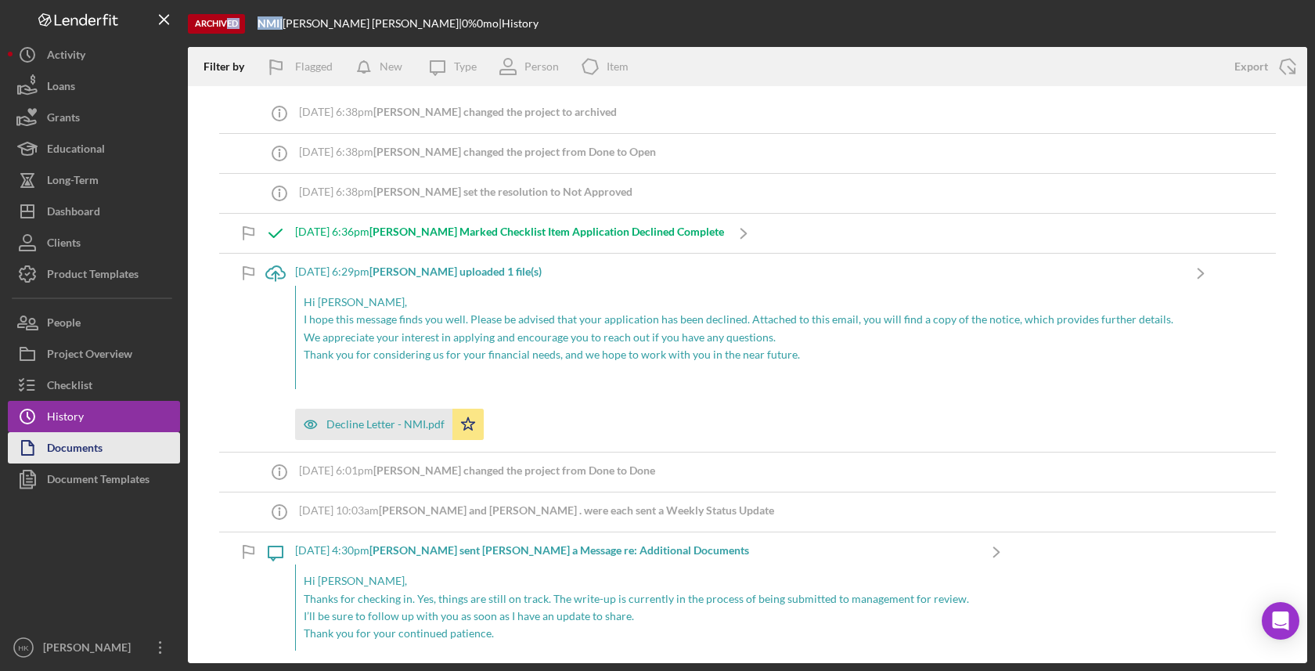
click at [139, 435] on button "Documents" at bounding box center [94, 447] width 172 height 31
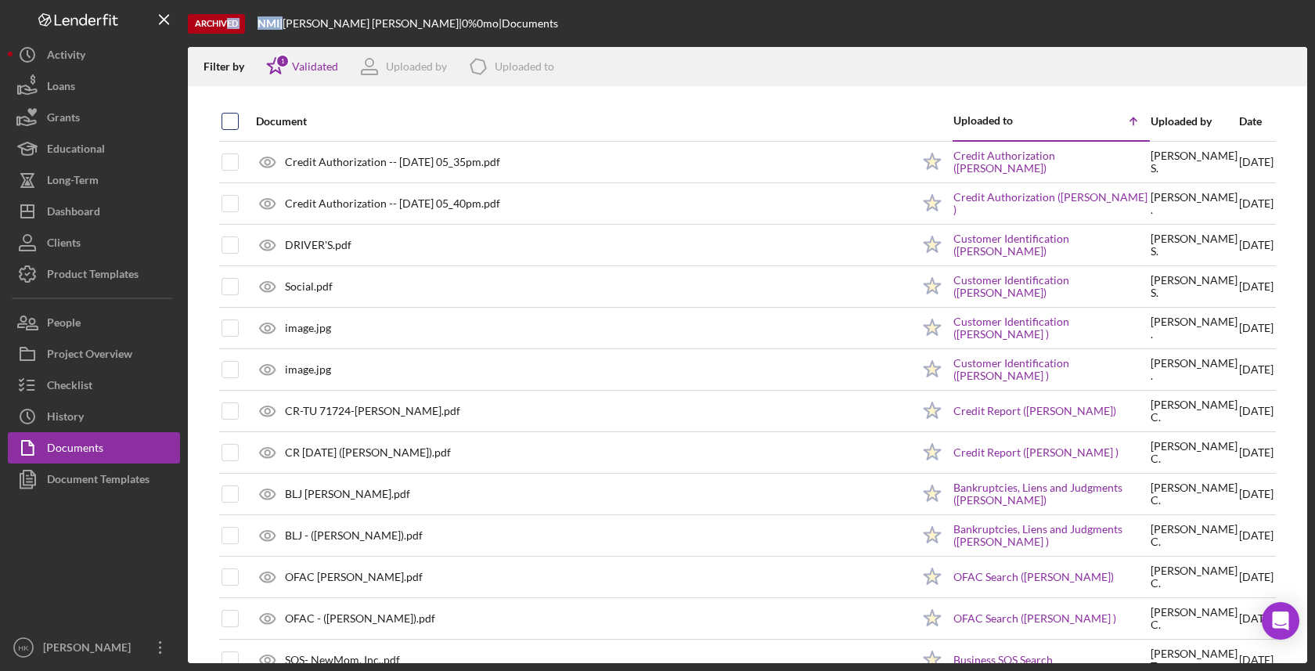
click at [225, 122] on input "checkbox" at bounding box center [230, 121] width 16 height 16
click at [1284, 65] on icon "Icon/Download" at bounding box center [1287, 66] width 35 height 35
click at [124, 224] on button "Icon/Dashboard Dashboard" at bounding box center [94, 211] width 172 height 31
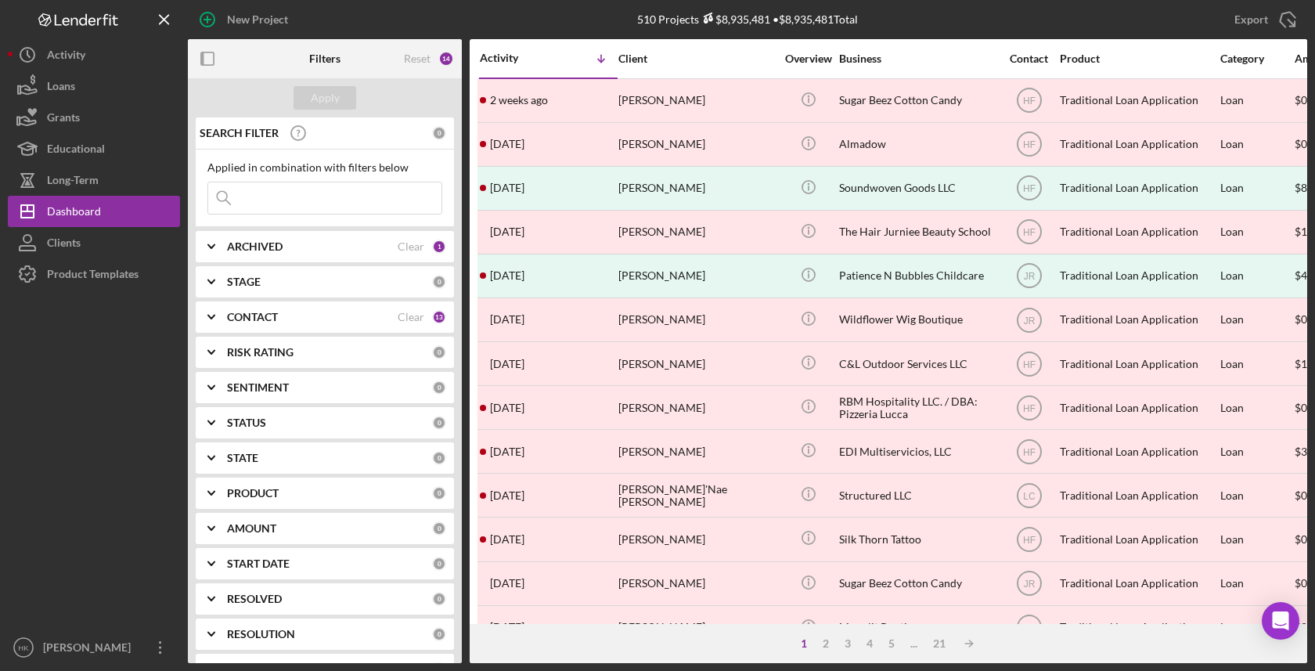
click at [841, 636] on div "1 2 3 4 5 ... 21 Icon/Table Sort Arrow" at bounding box center [889, 643] width 838 height 39
click at [841, 641] on div "3" at bounding box center [848, 643] width 22 height 13
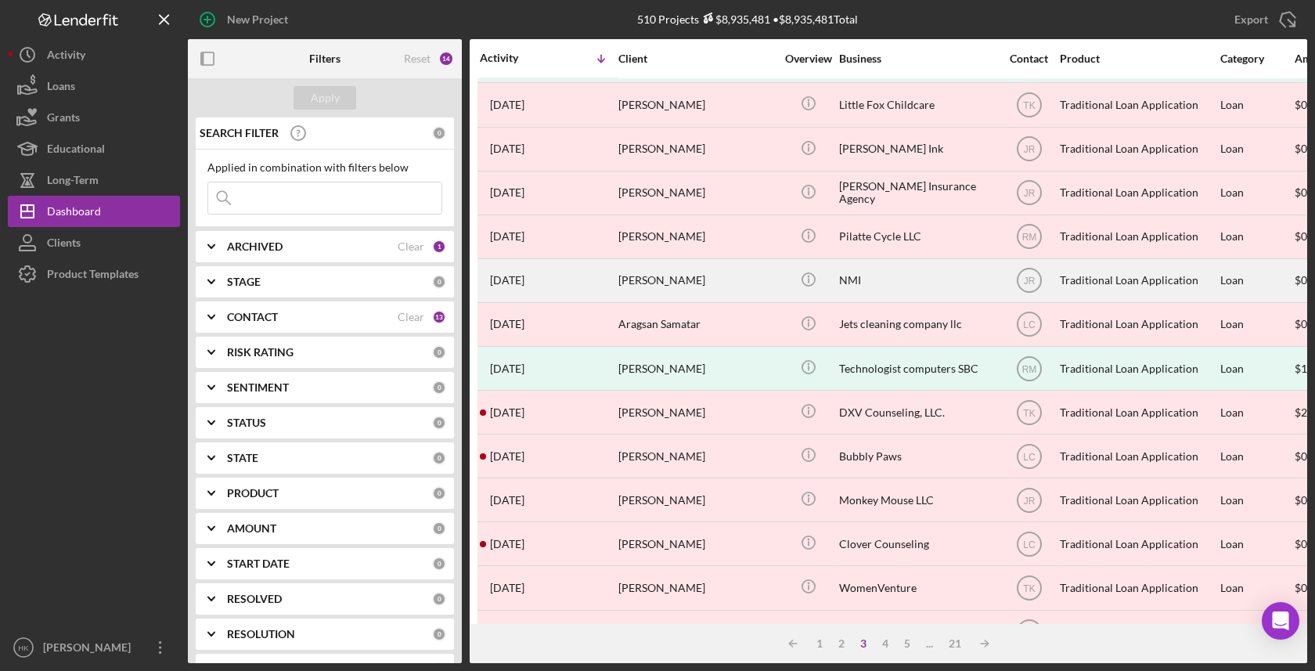
scroll to position [444, 0]
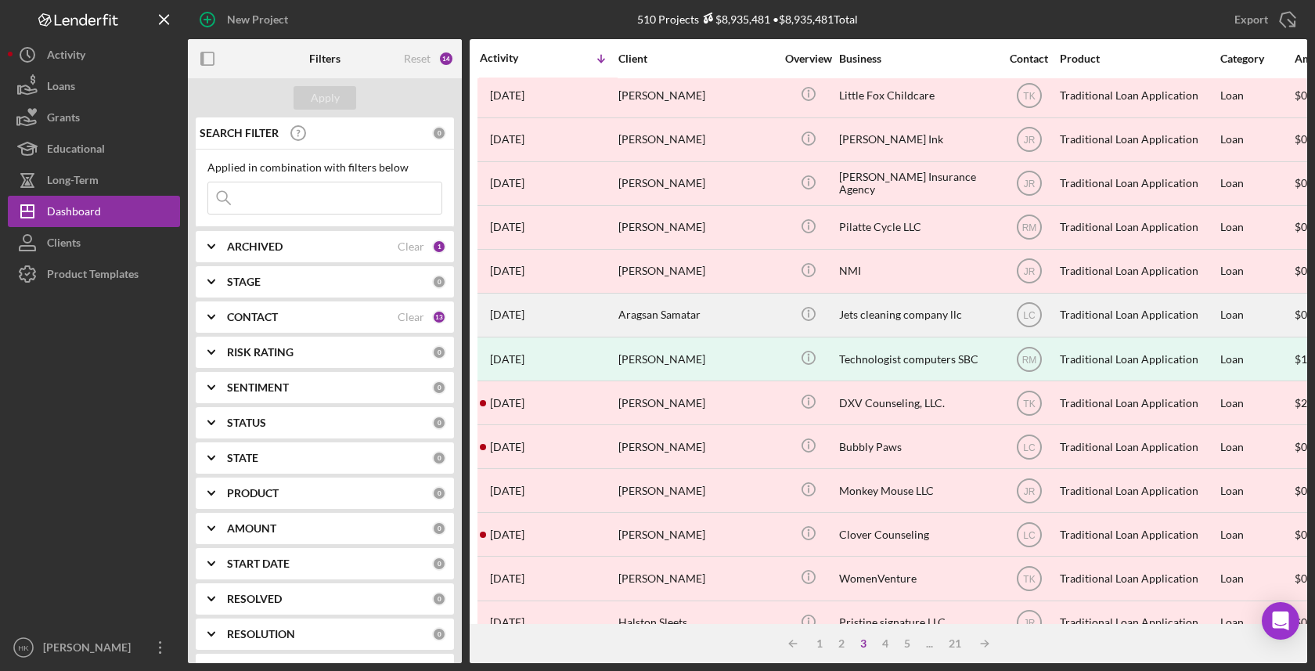
click at [925, 310] on div "Jets cleaning company llc" at bounding box center [917, 314] width 157 height 41
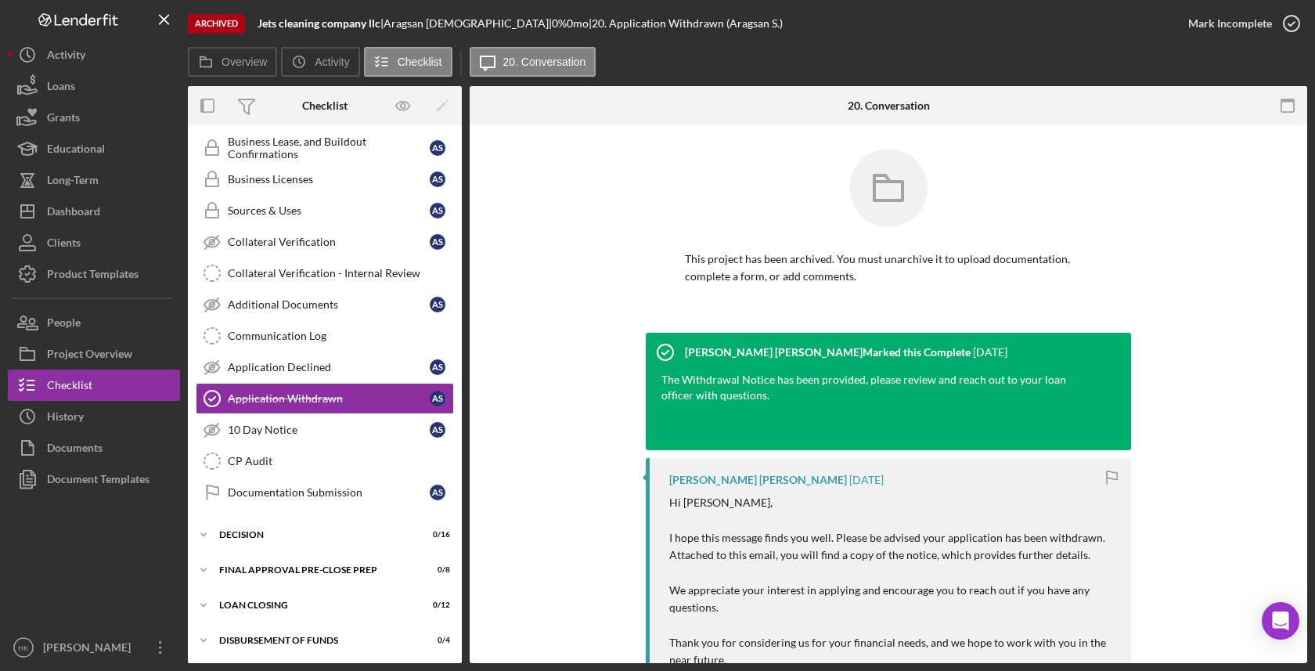
scroll to position [643, 0]
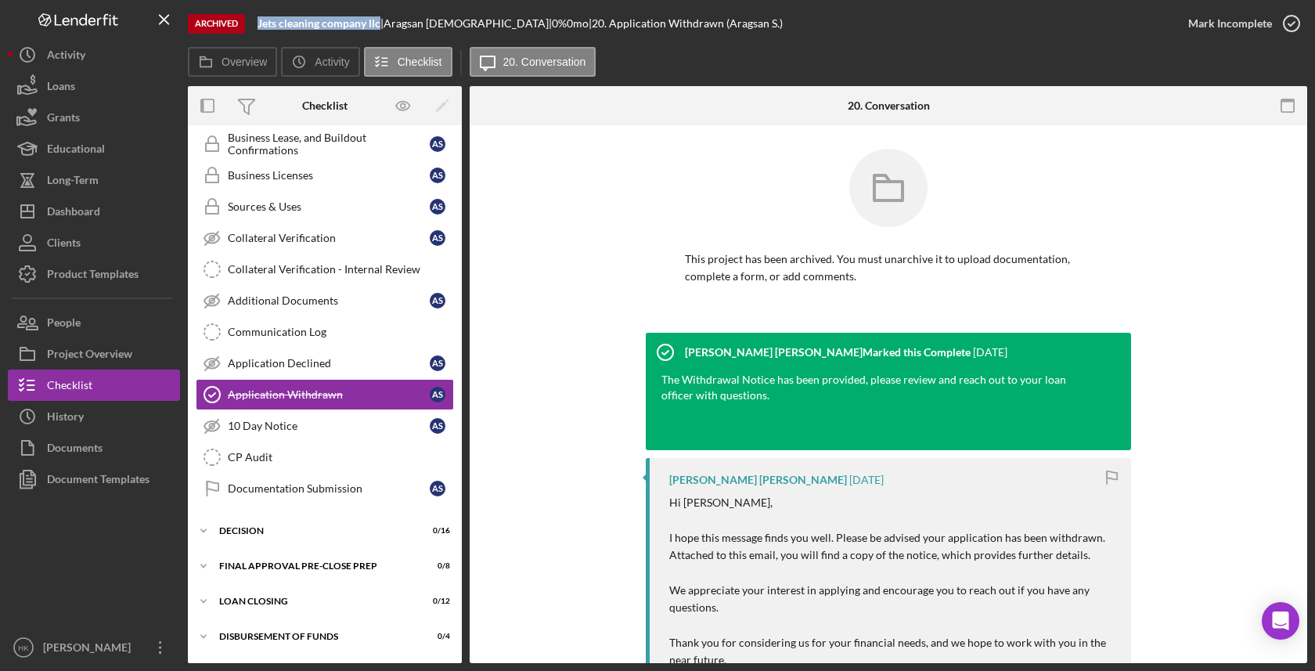
drag, startPoint x: 382, startPoint y: 23, endPoint x: 256, endPoint y: 21, distance: 126.0
click at [256, 21] on div "Archived Jets cleaning company llc | Aragsan Samatar | 0 % 0 mo | 20. Applicati…" at bounding box center [680, 23] width 985 height 47
click at [54, 419] on div "History" at bounding box center [65, 418] width 37 height 35
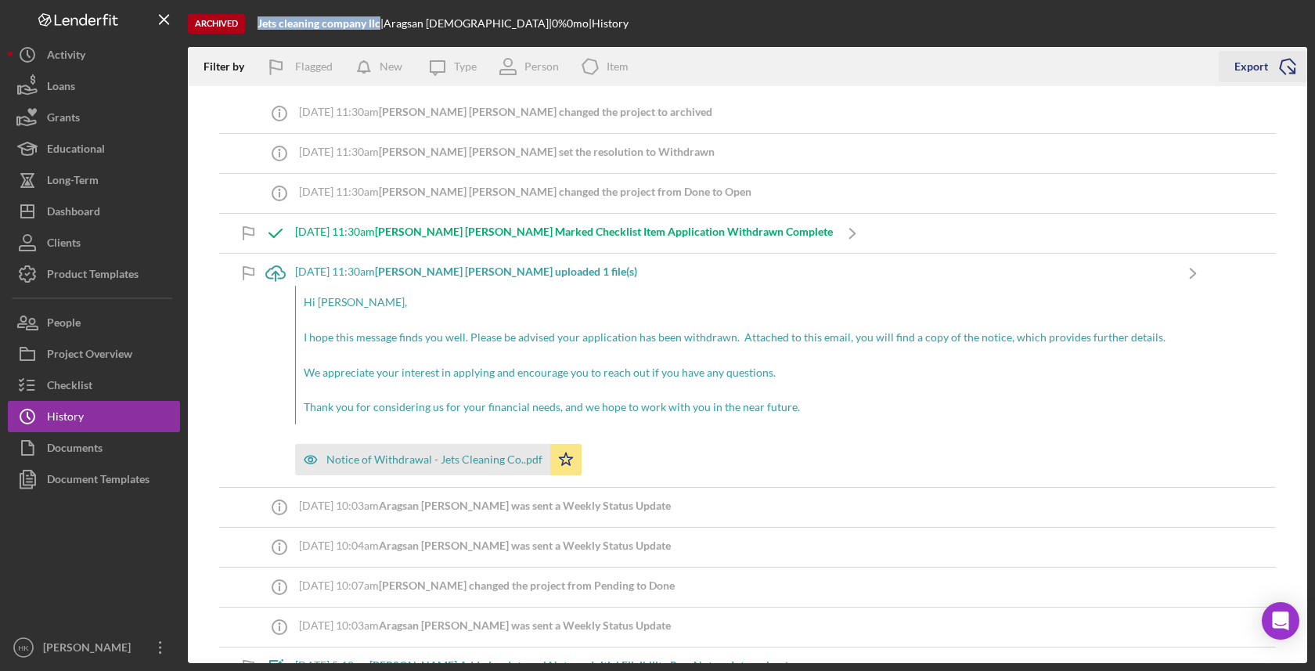
click at [1286, 68] on icon "Icon/Export" at bounding box center [1287, 66] width 39 height 39
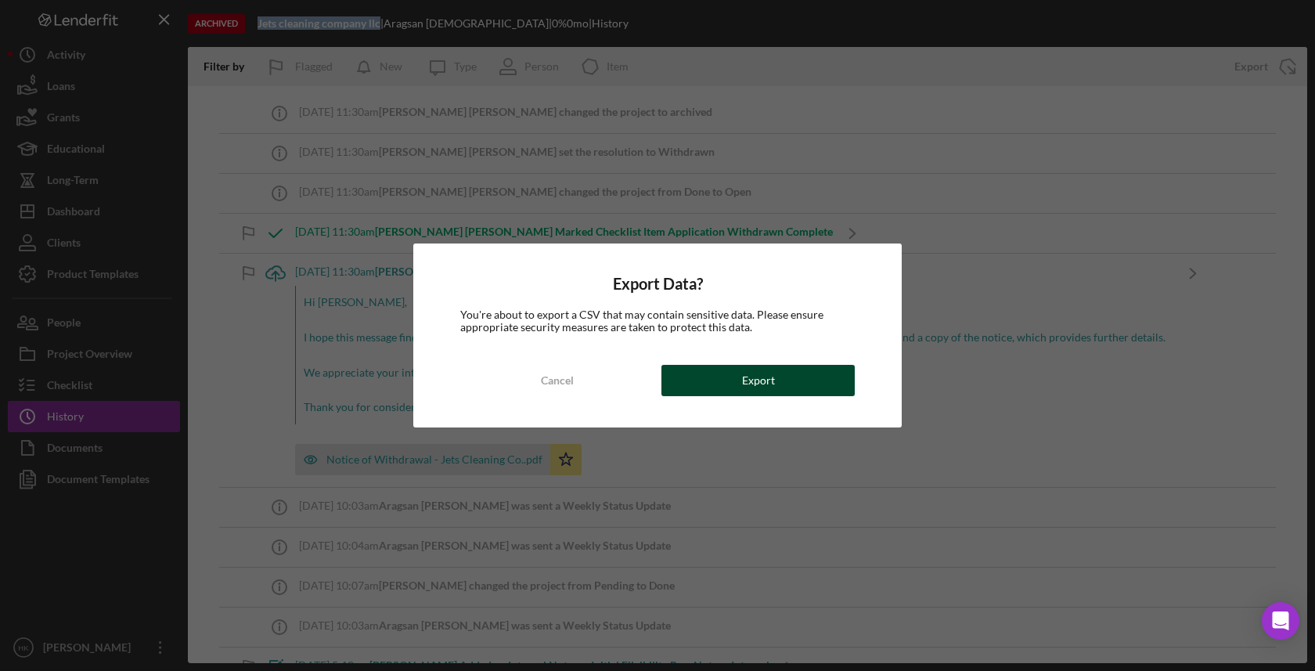
click at [725, 393] on button "Export" at bounding box center [757, 380] width 193 height 31
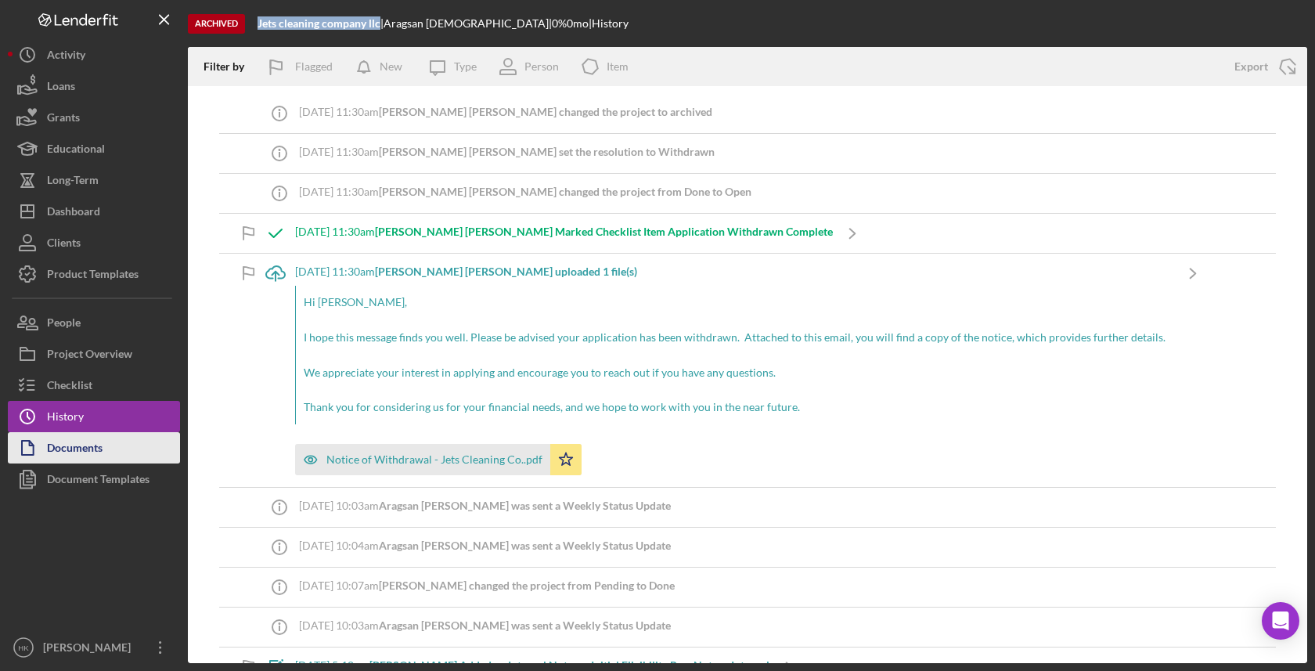
click at [106, 453] on button "Documents" at bounding box center [94, 447] width 172 height 31
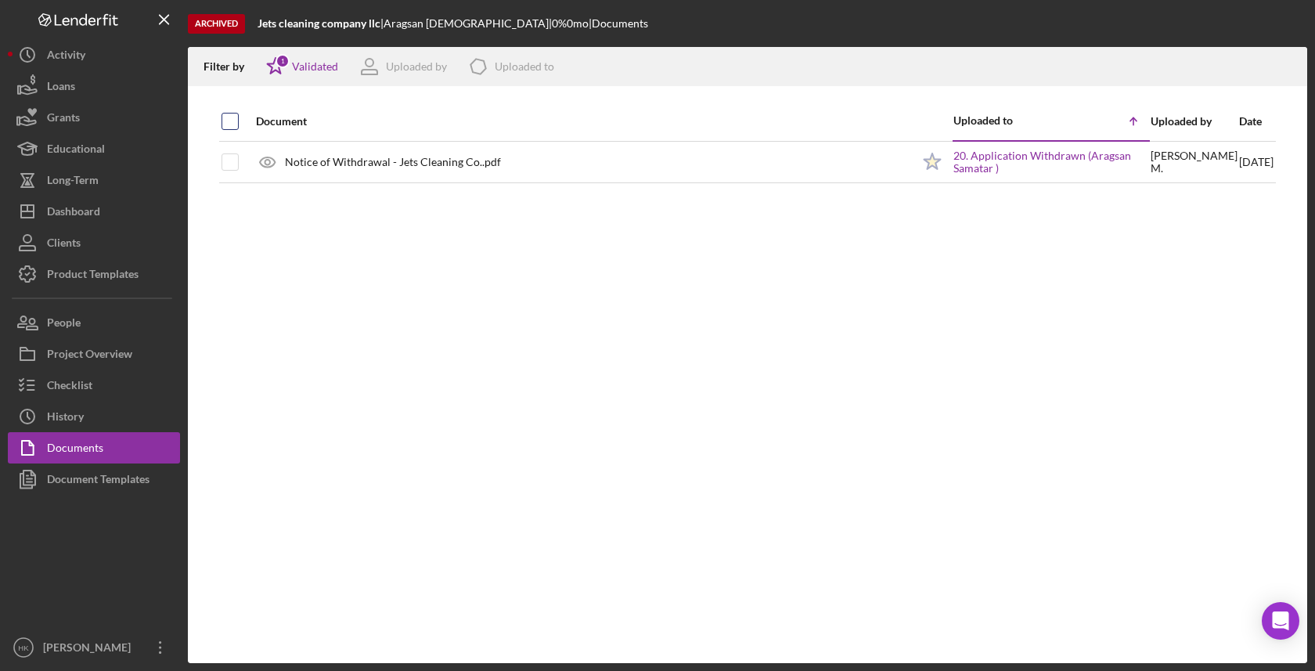
click at [238, 125] on div at bounding box center [230, 121] width 17 height 17
click at [247, 124] on th "Document" at bounding box center [579, 121] width 665 height 39
click at [231, 124] on input "checkbox" at bounding box center [230, 121] width 16 height 16
click at [1287, 59] on icon "Icon/Download" at bounding box center [1287, 66] width 35 height 35
click at [137, 226] on button "Icon/Dashboard Dashboard" at bounding box center [94, 211] width 172 height 31
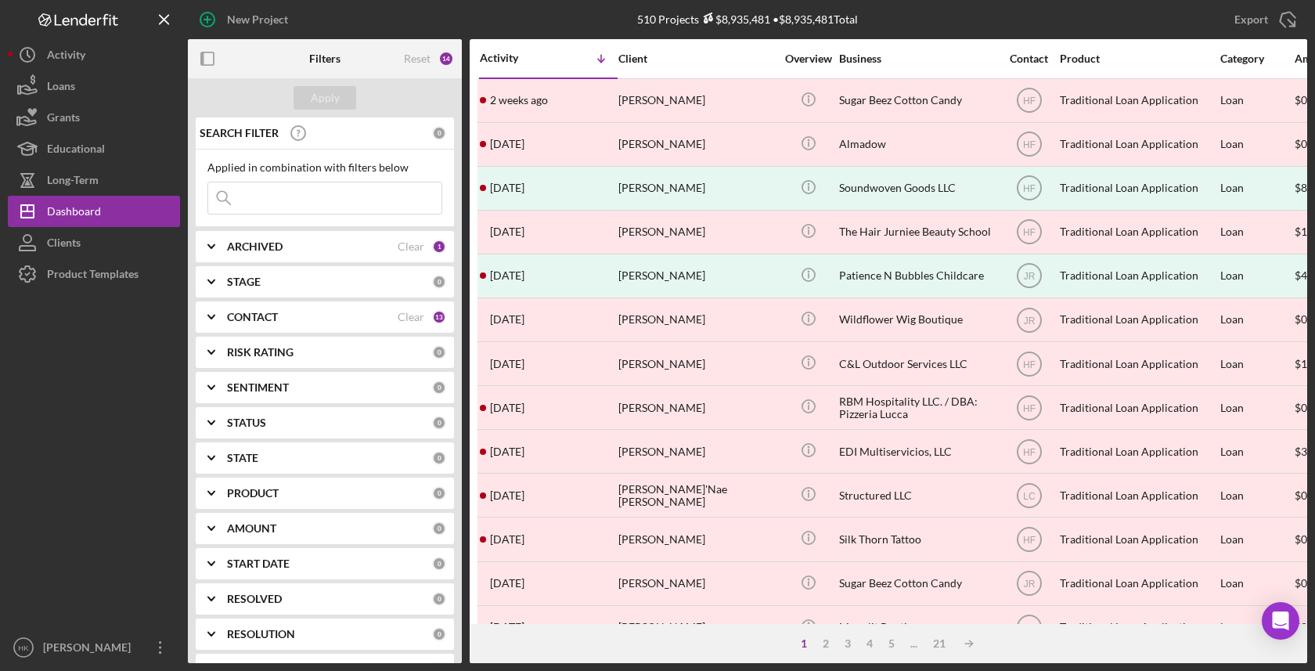
scroll to position [131, 0]
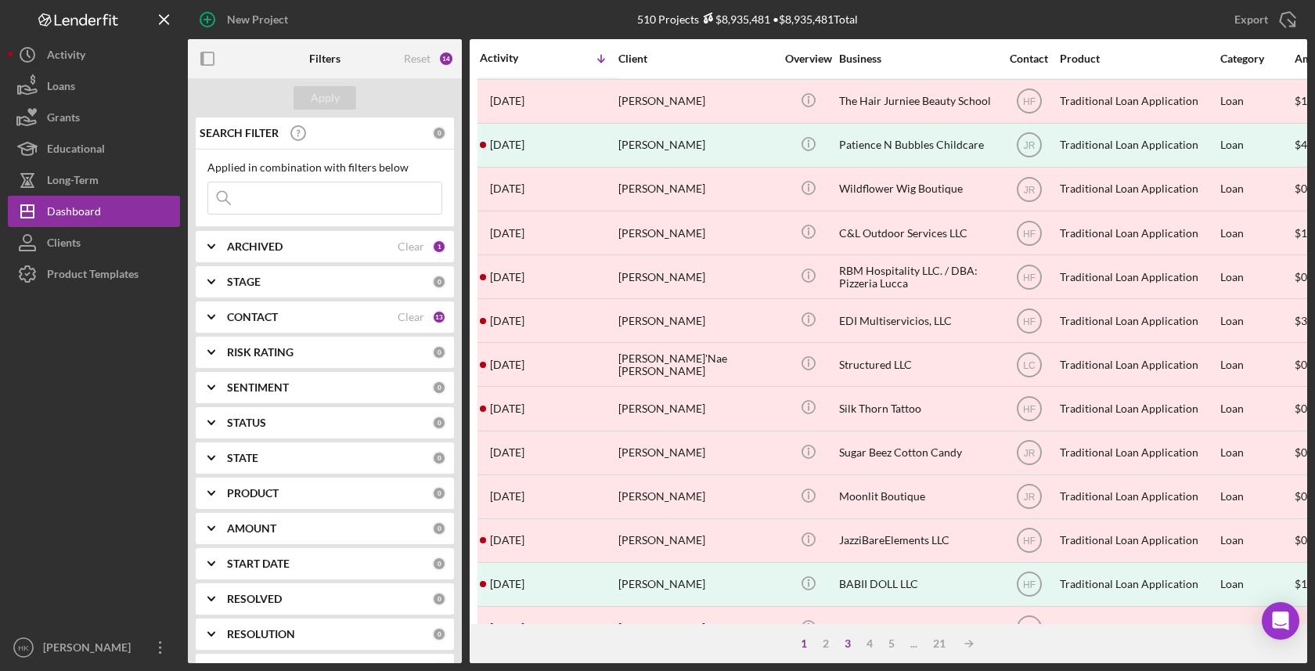
click at [845, 644] on div "3" at bounding box center [848, 643] width 22 height 13
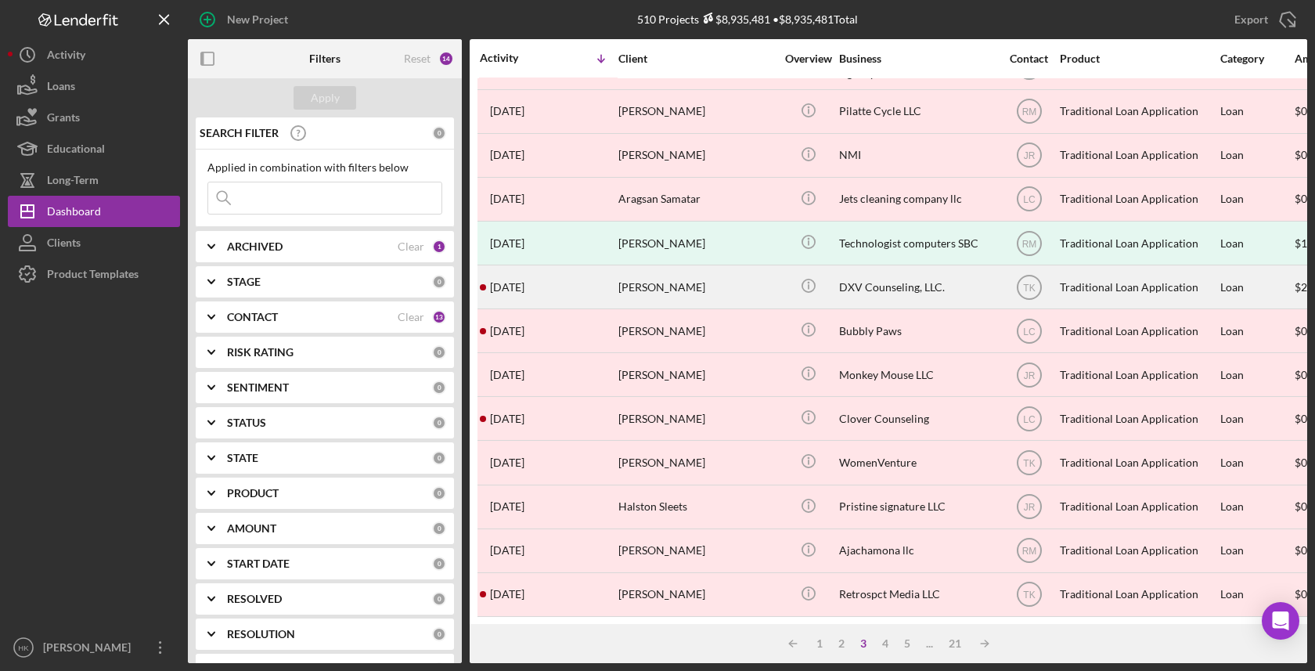
scroll to position [559, 0]
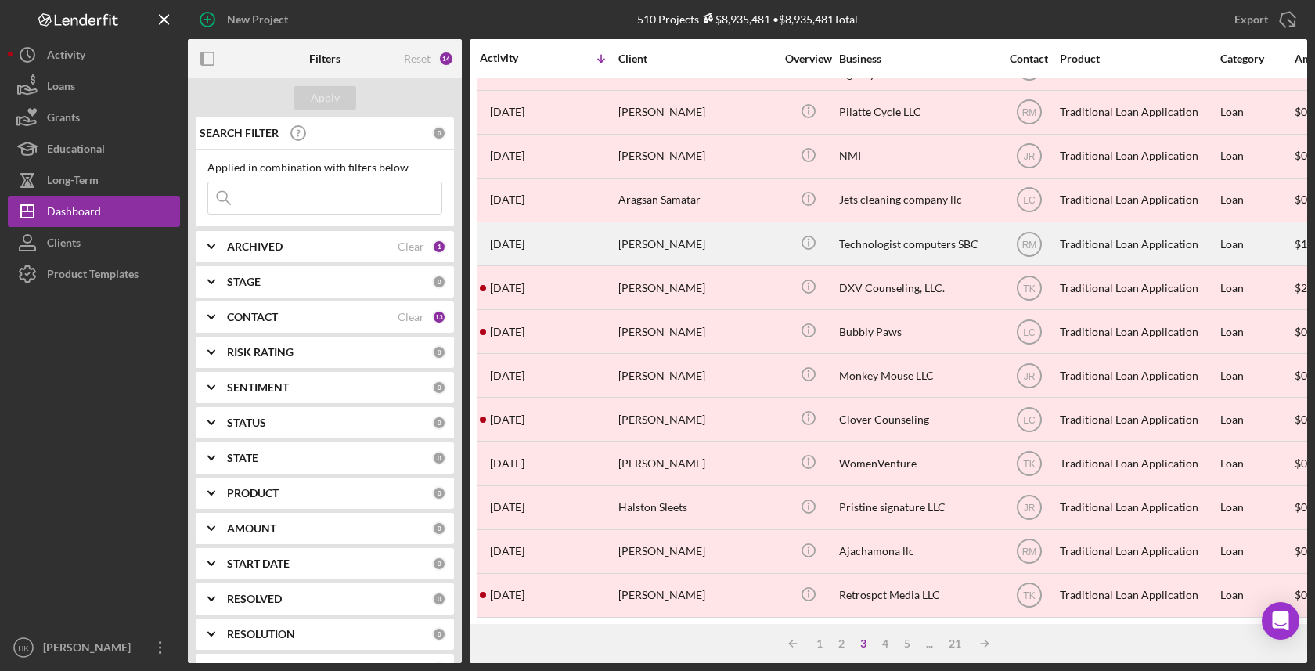
click at [895, 233] on div "Technologist computers SBC" at bounding box center [917, 243] width 157 height 41
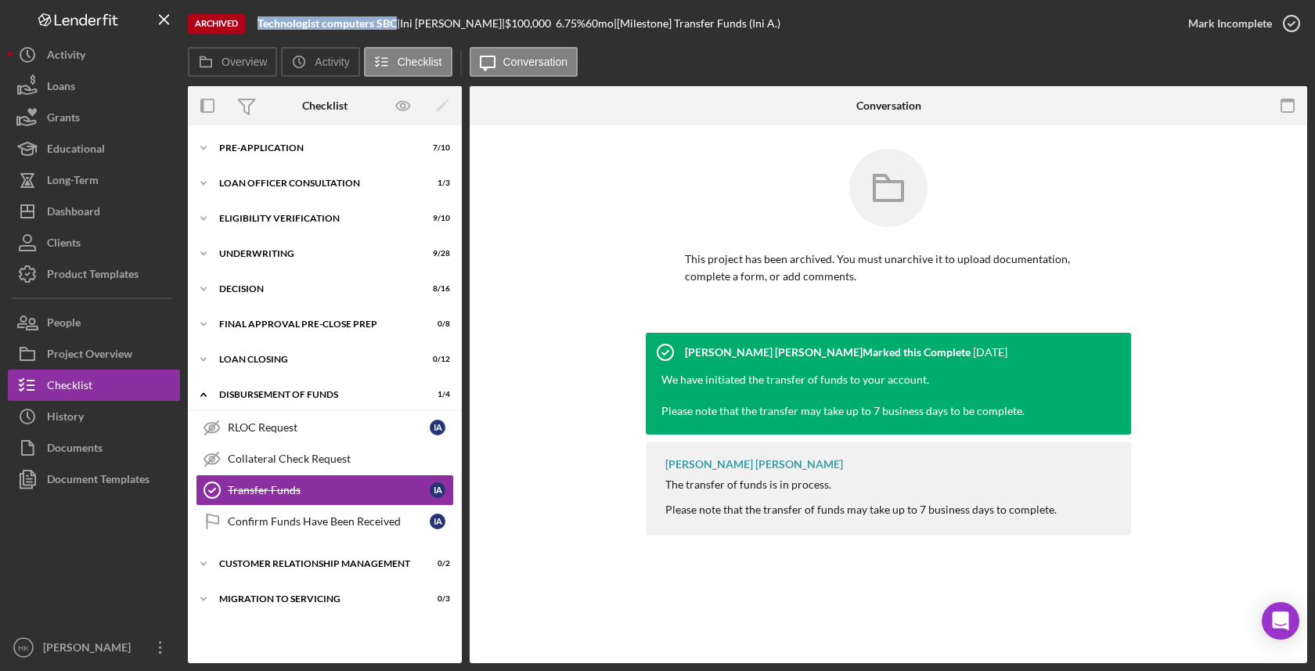
drag, startPoint x: 398, startPoint y: 21, endPoint x: 240, endPoint y: 21, distance: 158.9
click at [240, 21] on div "Archived Technologist computers SBC | Ini Augustine | $100,000 6.75 % 60 mo | […" at bounding box center [680, 23] width 985 height 47
click at [132, 423] on button "Icon/History History" at bounding box center [94, 416] width 172 height 31
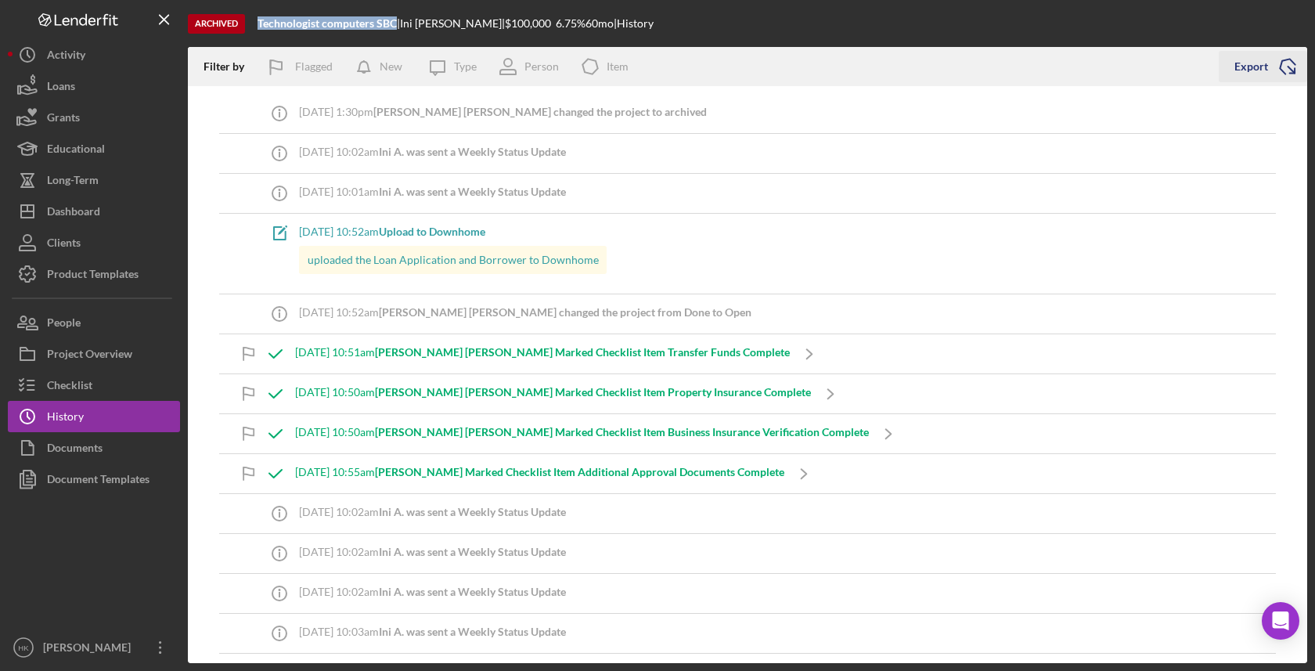
click at [1288, 74] on icon "Icon/Export" at bounding box center [1287, 66] width 39 height 39
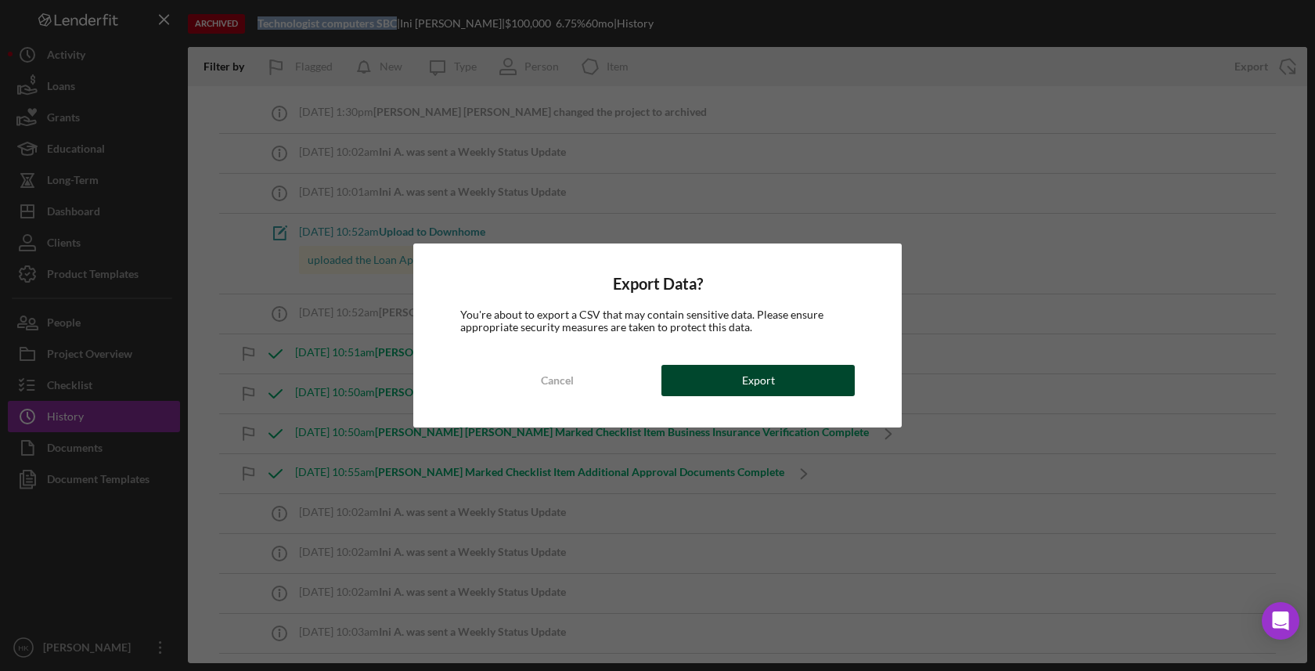
click at [780, 374] on button "Export" at bounding box center [757, 380] width 193 height 31
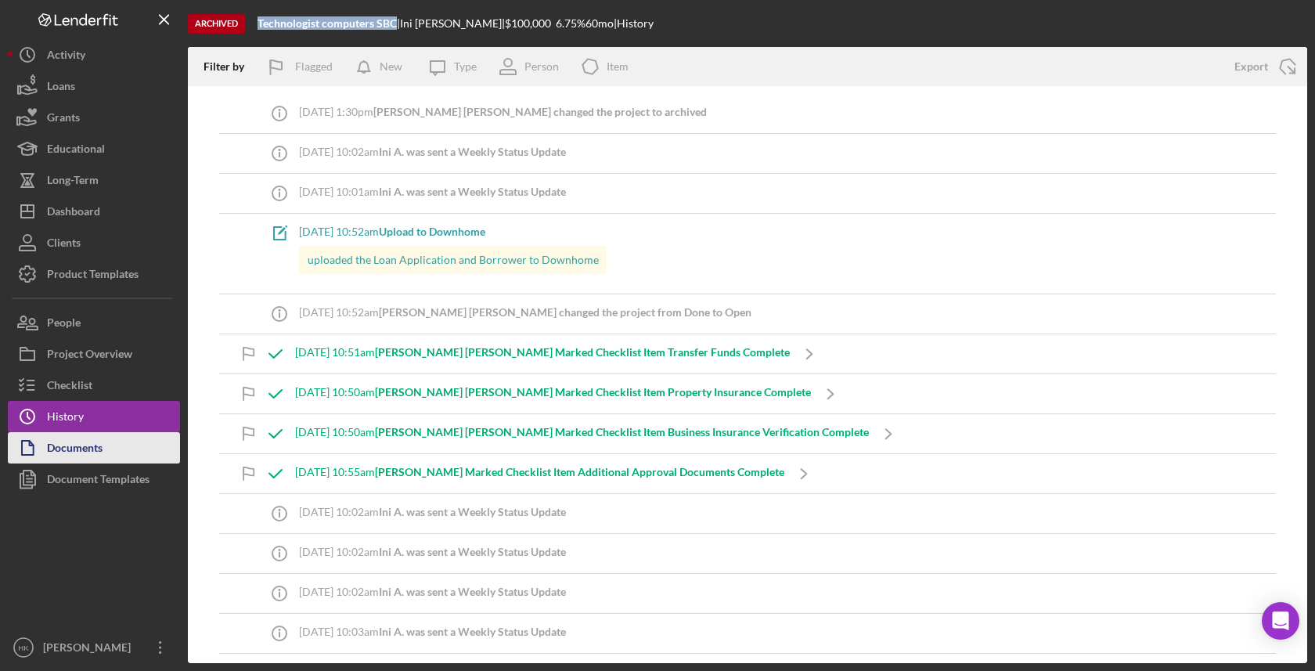
click at [73, 452] on div "Documents" at bounding box center [75, 449] width 56 height 35
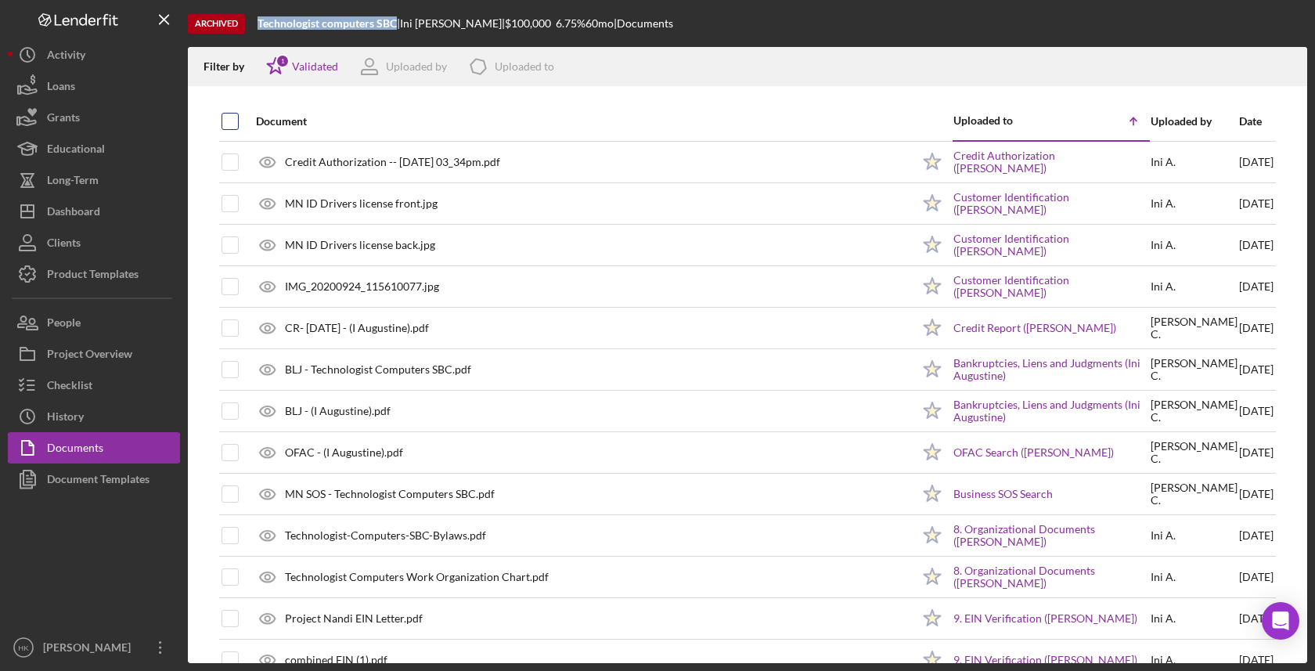
click at [237, 121] on input "checkbox" at bounding box center [230, 121] width 16 height 16
click at [1289, 67] on icon "Icon/Download" at bounding box center [1287, 66] width 35 height 35
click at [158, 204] on button "Icon/Dashboard Dashboard" at bounding box center [94, 211] width 172 height 31
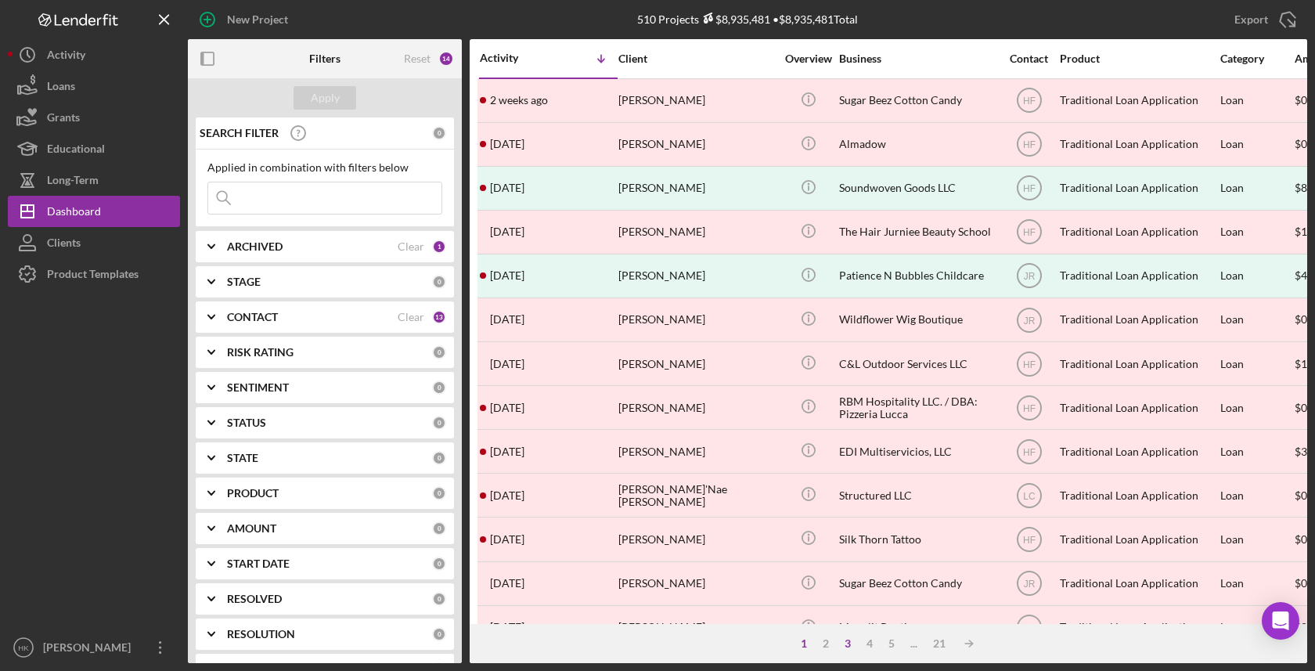
click at [845, 644] on div "3" at bounding box center [848, 643] width 22 height 13
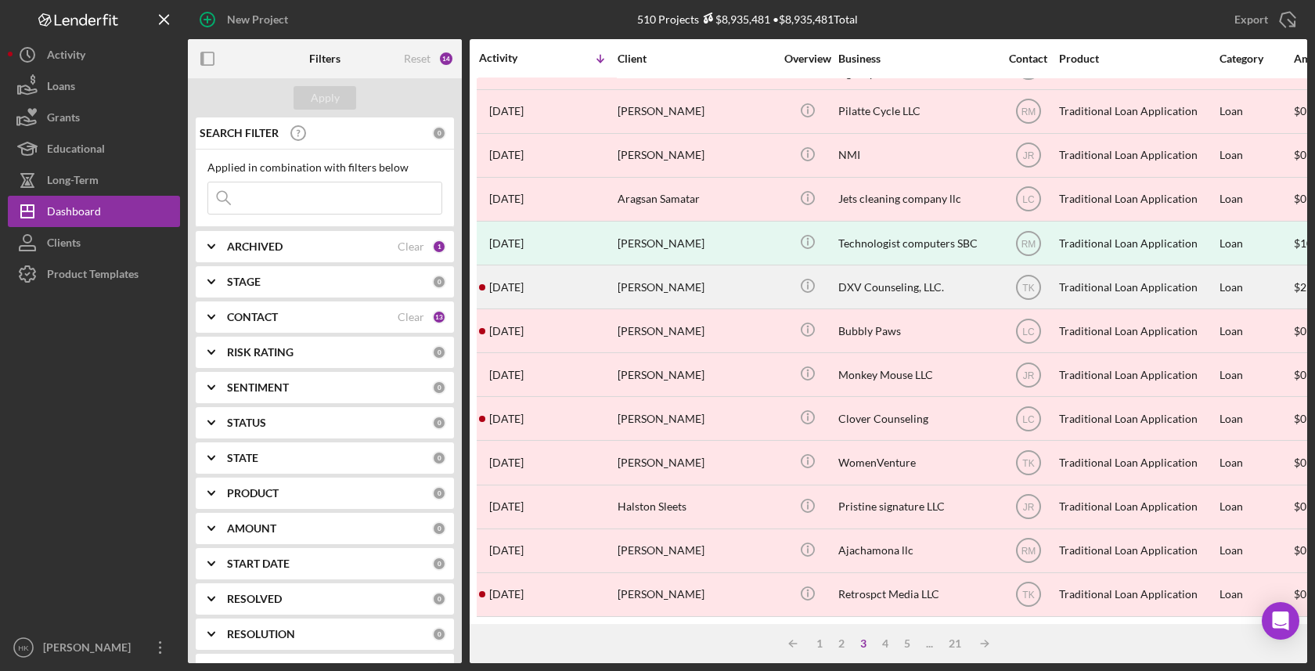
scroll to position [559, 1]
click at [889, 287] on div "DXV Counseling, LLC." at bounding box center [916, 287] width 157 height 41
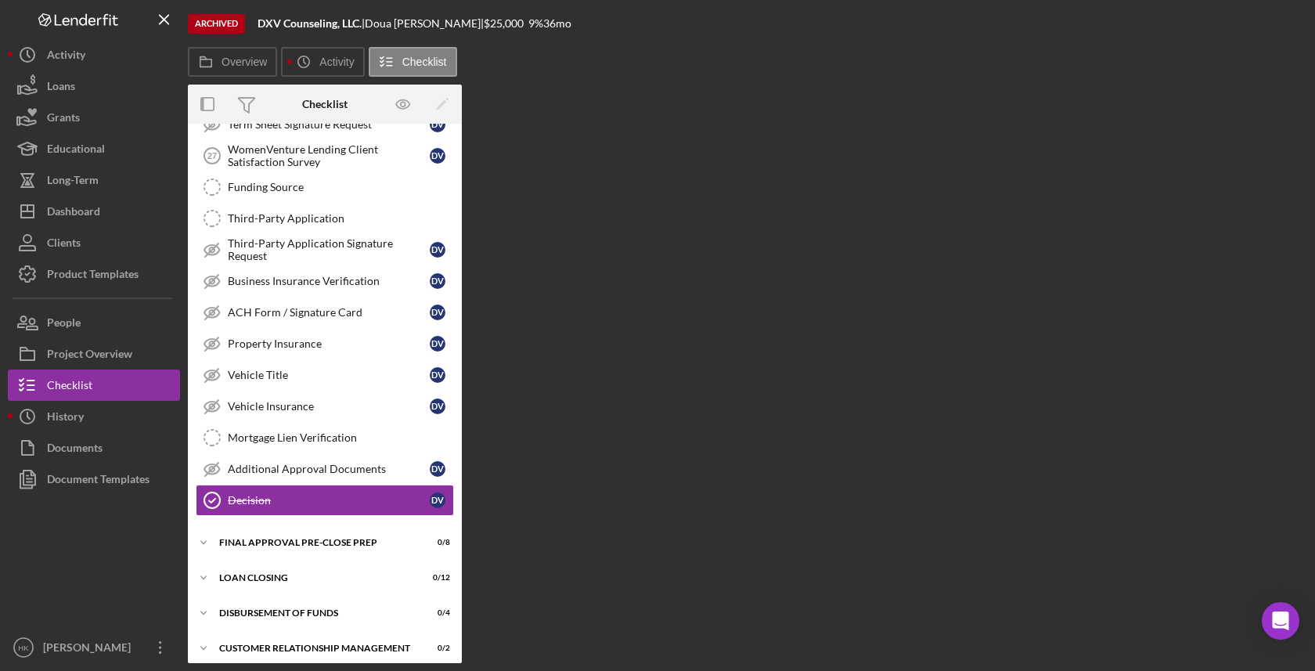
scroll to position [334, 0]
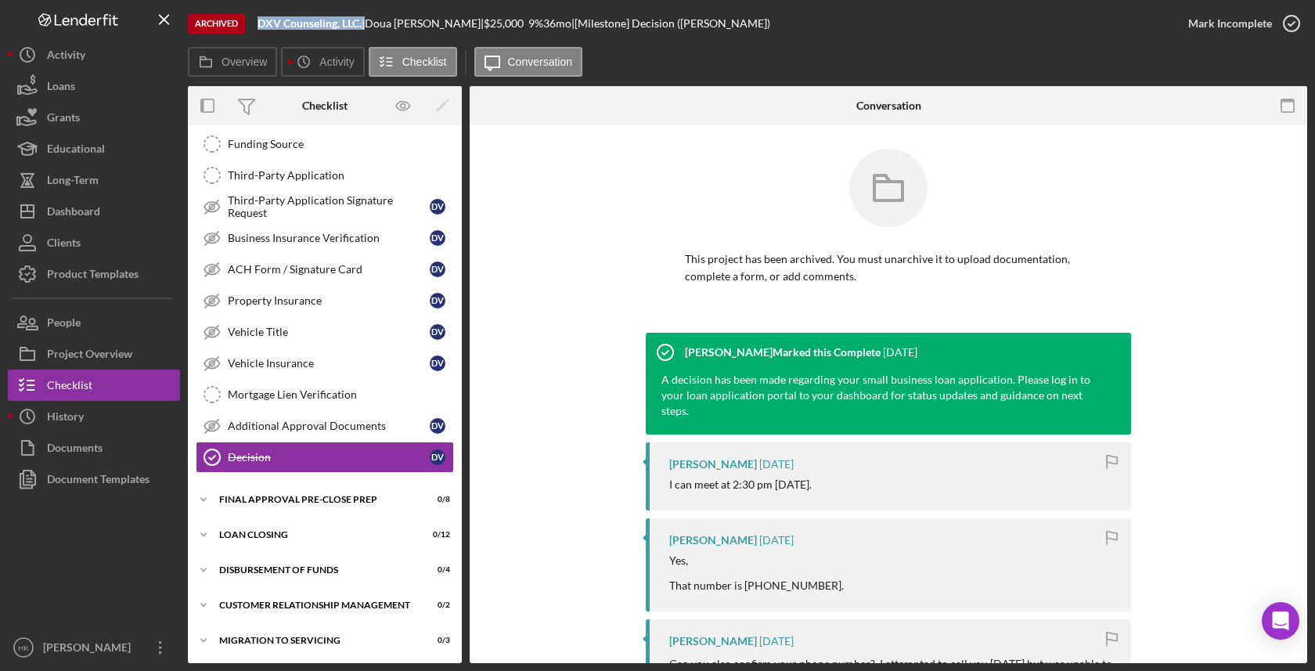
drag, startPoint x: 366, startPoint y: 24, endPoint x: 239, endPoint y: 23, distance: 126.8
click at [239, 23] on div "Archived DXV Counseling, LLC. | [PERSON_NAME] | $25,000 9 % 36 mo | [Milestone]…" at bounding box center [680, 23] width 985 height 47
click at [40, 448] on icon "button" at bounding box center [27, 447] width 39 height 39
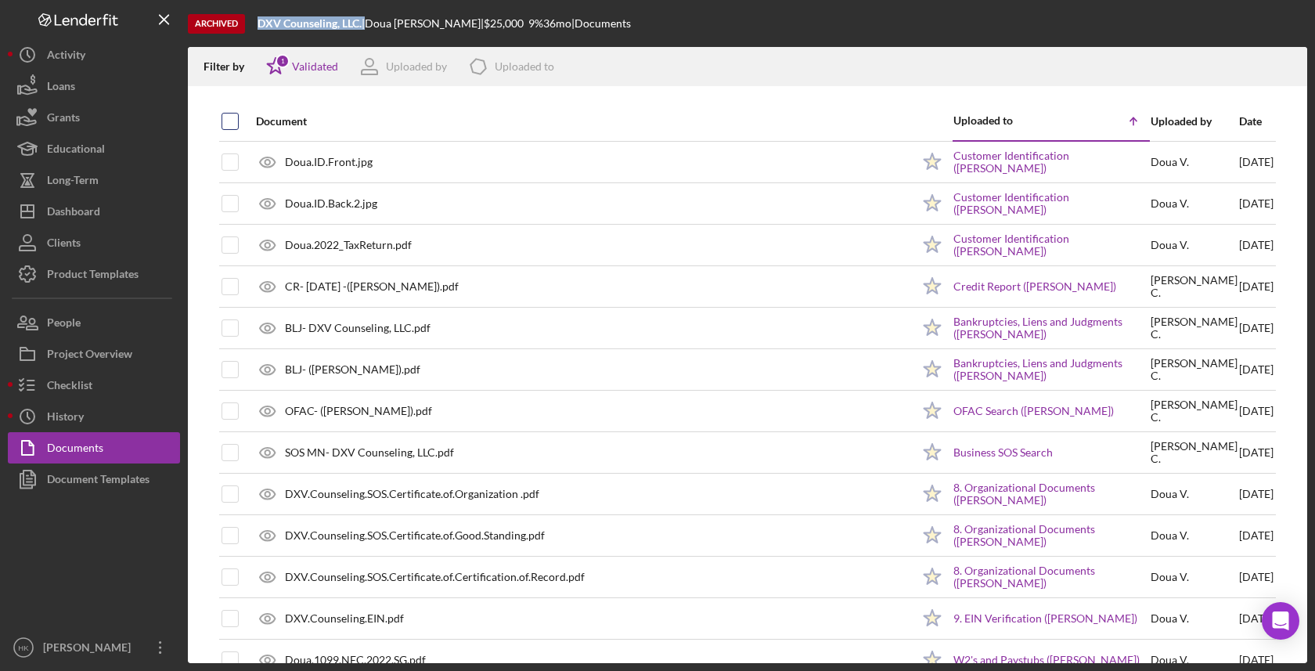
click at [228, 118] on input "checkbox" at bounding box center [230, 121] width 16 height 16
click at [1295, 81] on icon "Icon/Download" at bounding box center [1287, 66] width 35 height 35
click at [127, 420] on button "Icon/History History" at bounding box center [94, 416] width 172 height 31
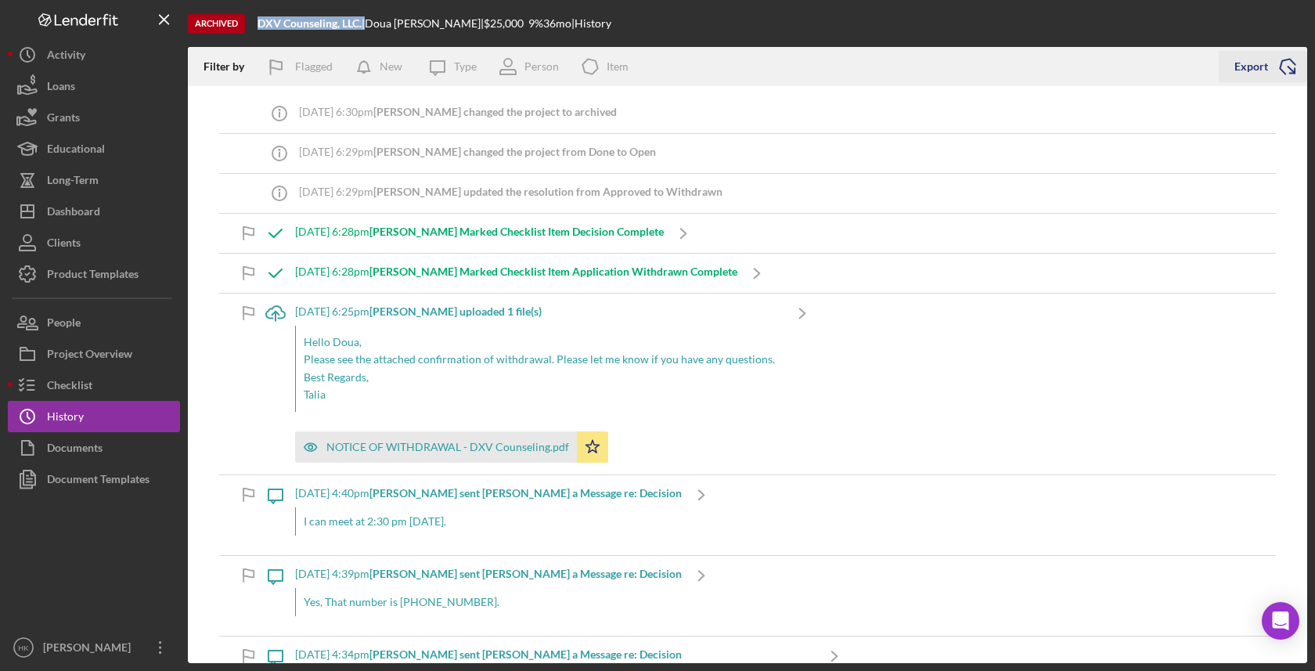
click at [1282, 69] on icon "Icon/Export" at bounding box center [1287, 66] width 39 height 39
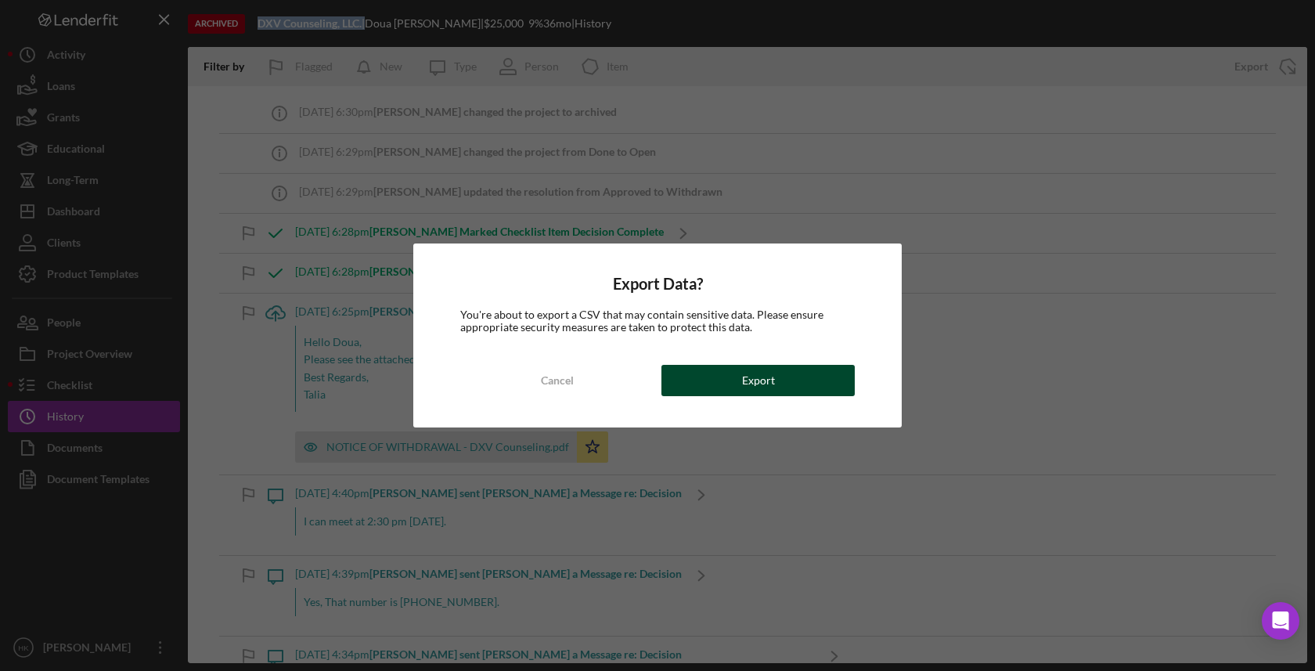
click at [758, 371] on div "Export" at bounding box center [758, 380] width 33 height 31
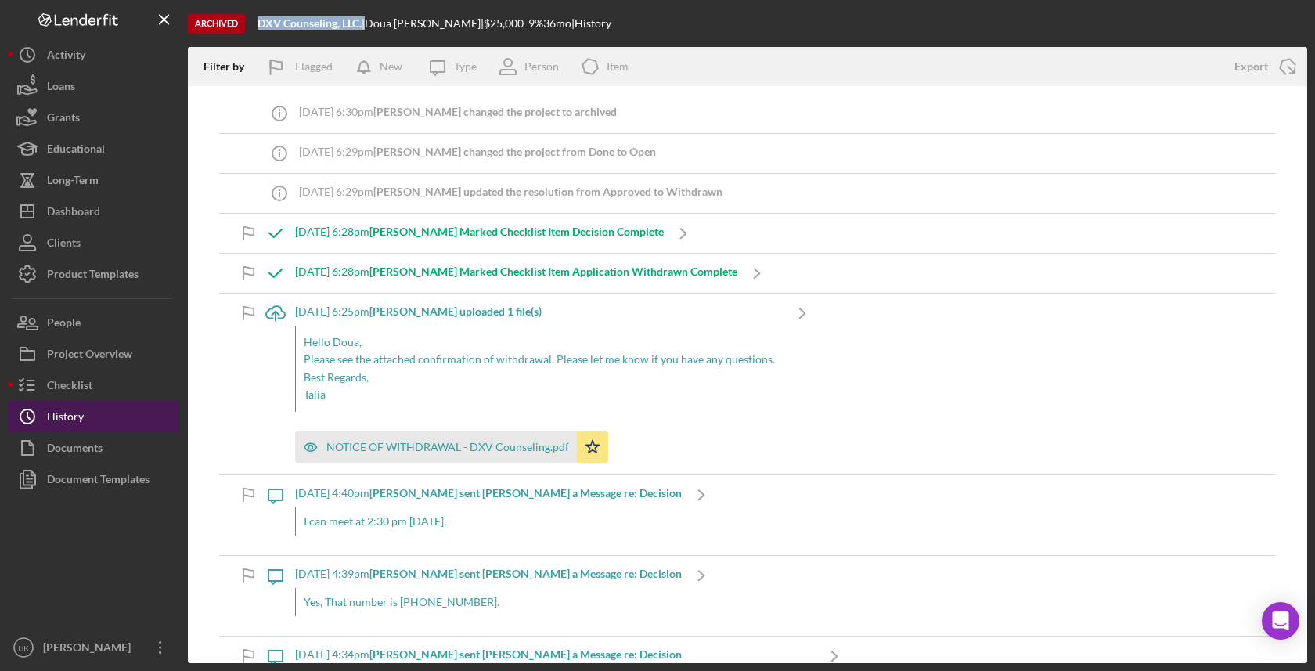
click at [64, 427] on div "History" at bounding box center [65, 418] width 37 height 35
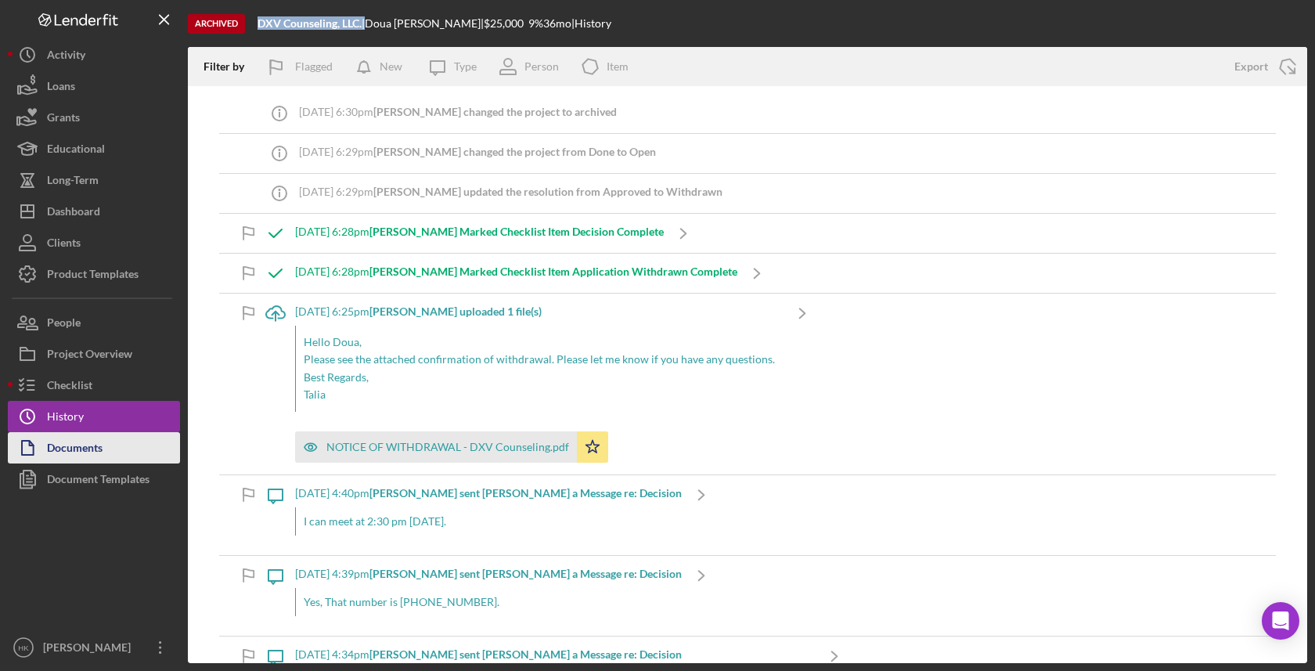
click at [64, 442] on div "Documents" at bounding box center [75, 449] width 56 height 35
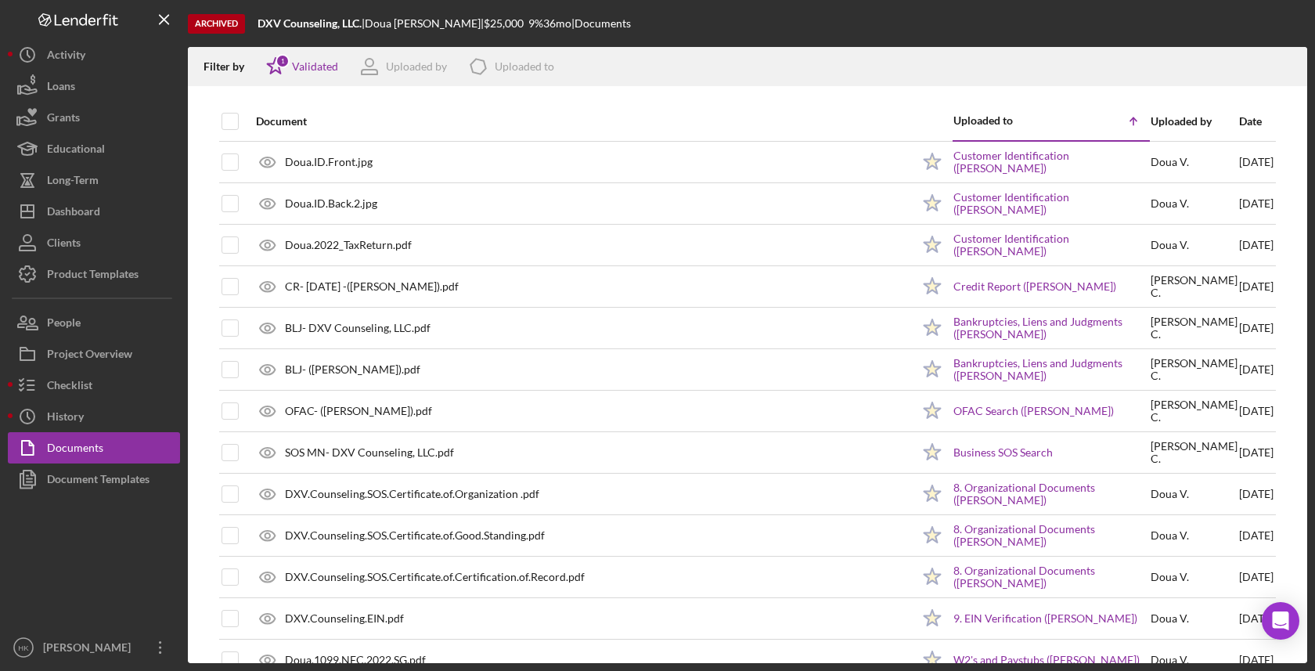
click at [233, 130] on div at bounding box center [230, 122] width 17 height 38
click at [232, 124] on input "checkbox" at bounding box center [230, 121] width 16 height 16
click at [1283, 62] on icon "button" at bounding box center [1287, 63] width 13 height 9
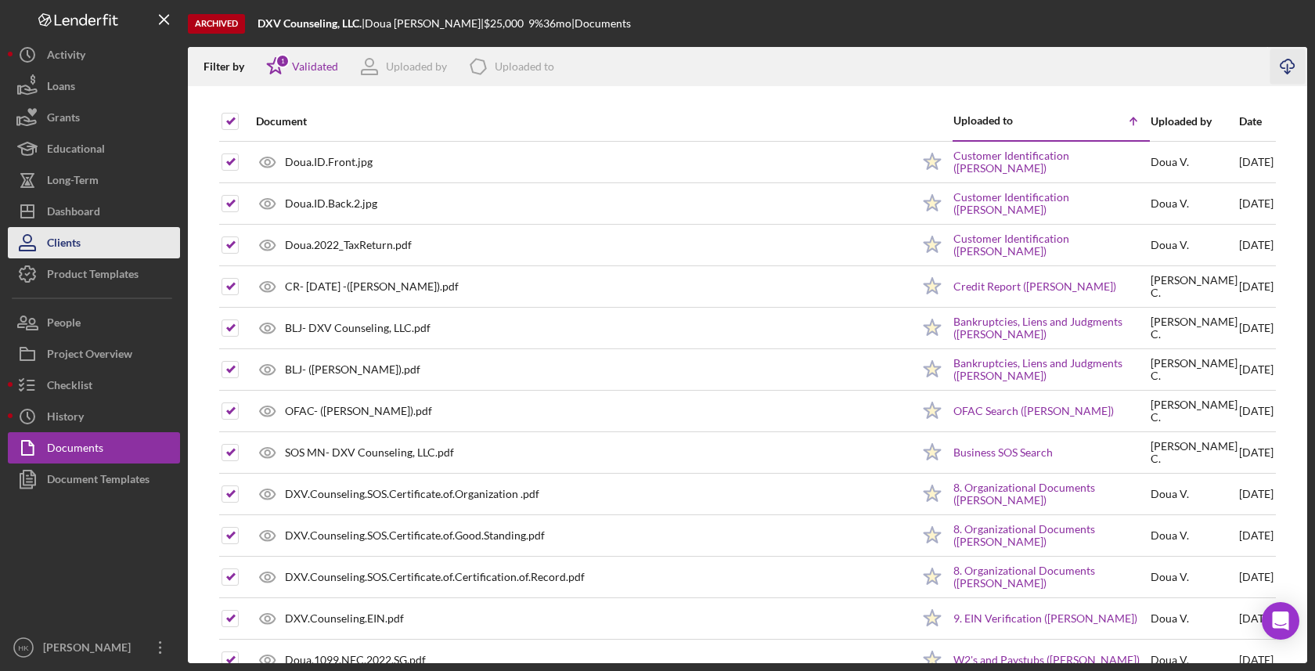
click at [125, 252] on button "Clients" at bounding box center [94, 242] width 172 height 31
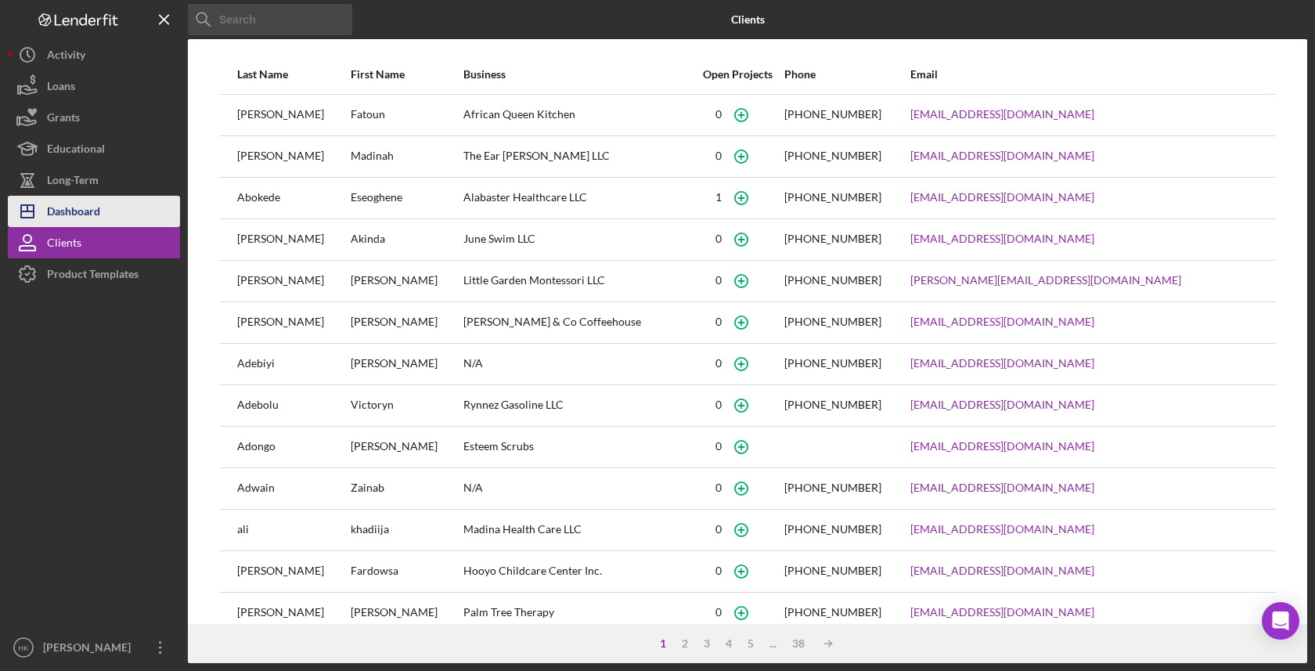
click at [125, 222] on button "Icon/Dashboard Dashboard" at bounding box center [94, 211] width 172 height 31
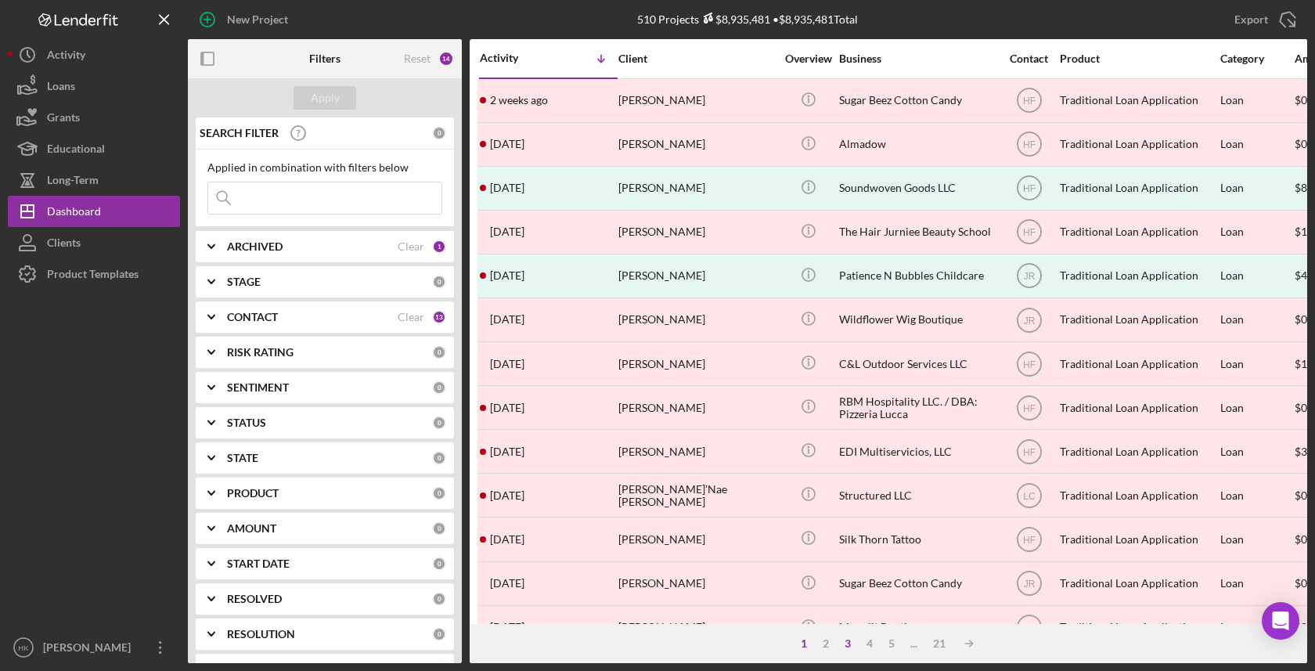
click at [841, 648] on div "3" at bounding box center [848, 643] width 22 height 13
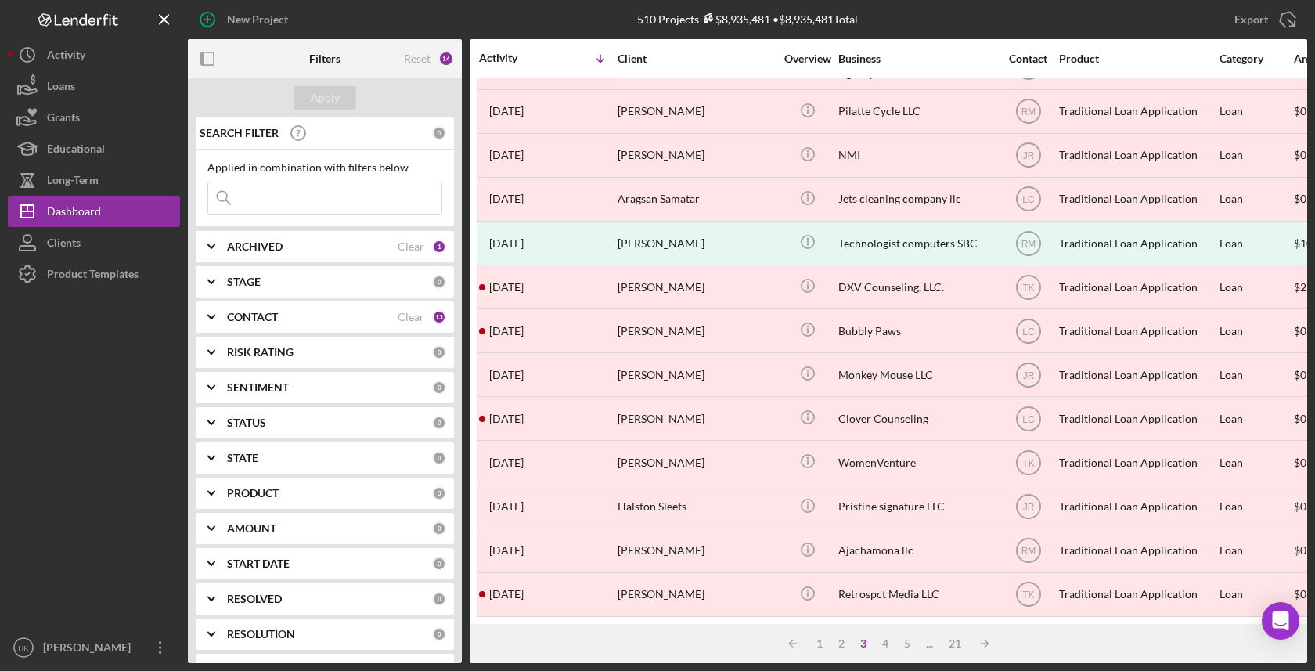
scroll to position [559, 1]
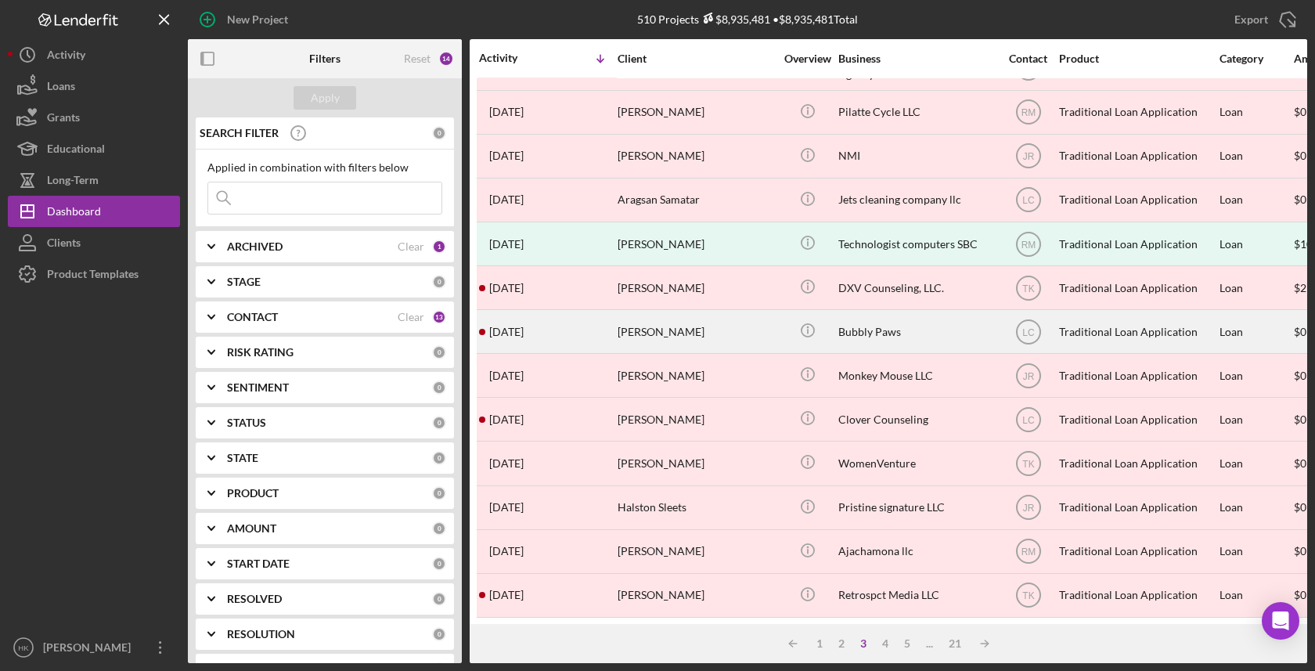
click at [889, 337] on div "Bubbly Paws" at bounding box center [916, 331] width 157 height 41
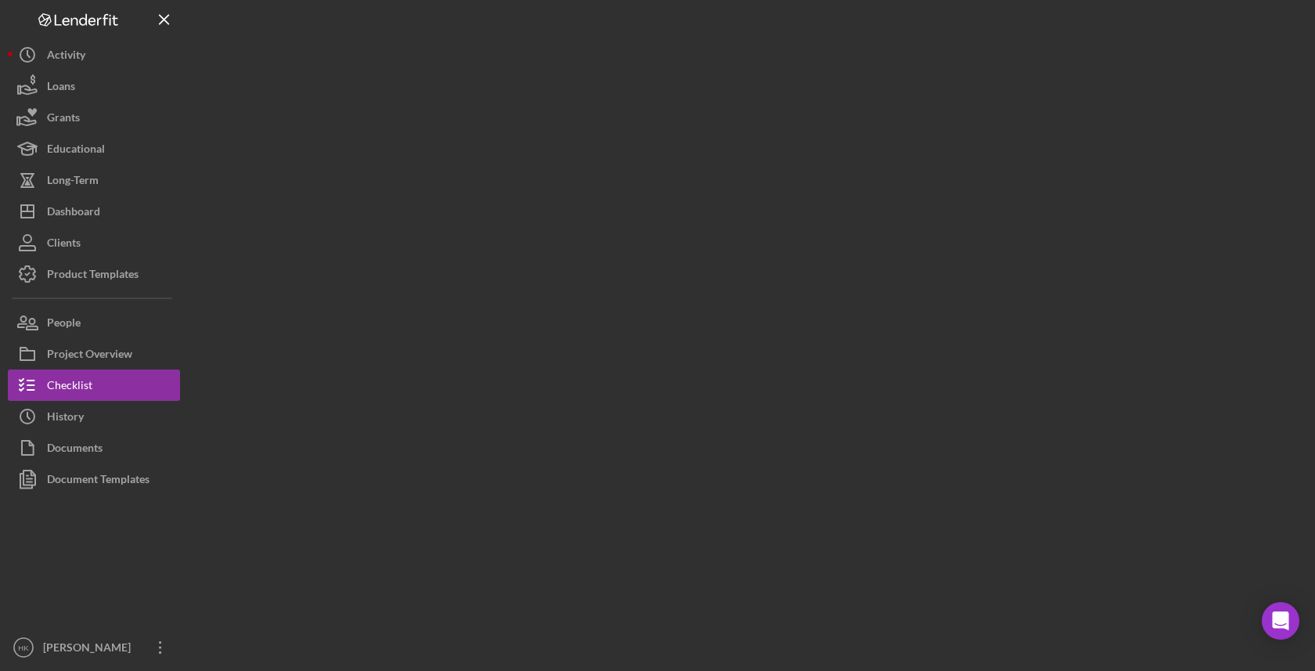
click at [889, 337] on div at bounding box center [747, 331] width 1119 height 663
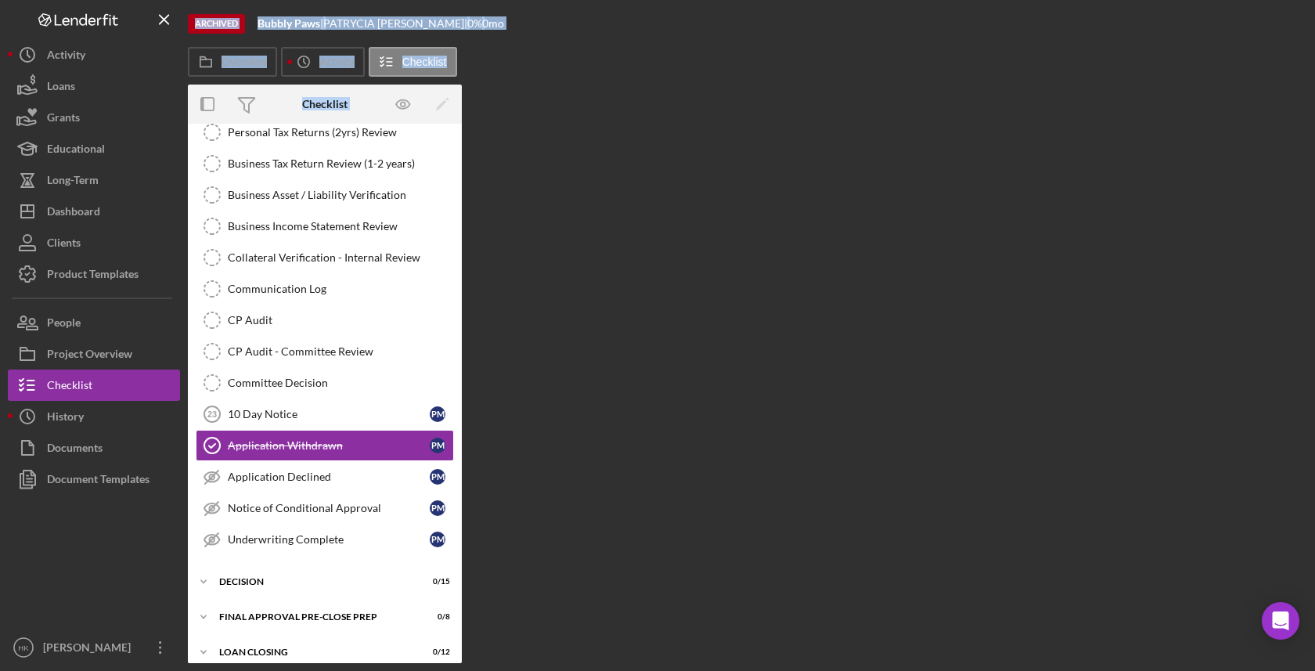
scroll to position [303, 0]
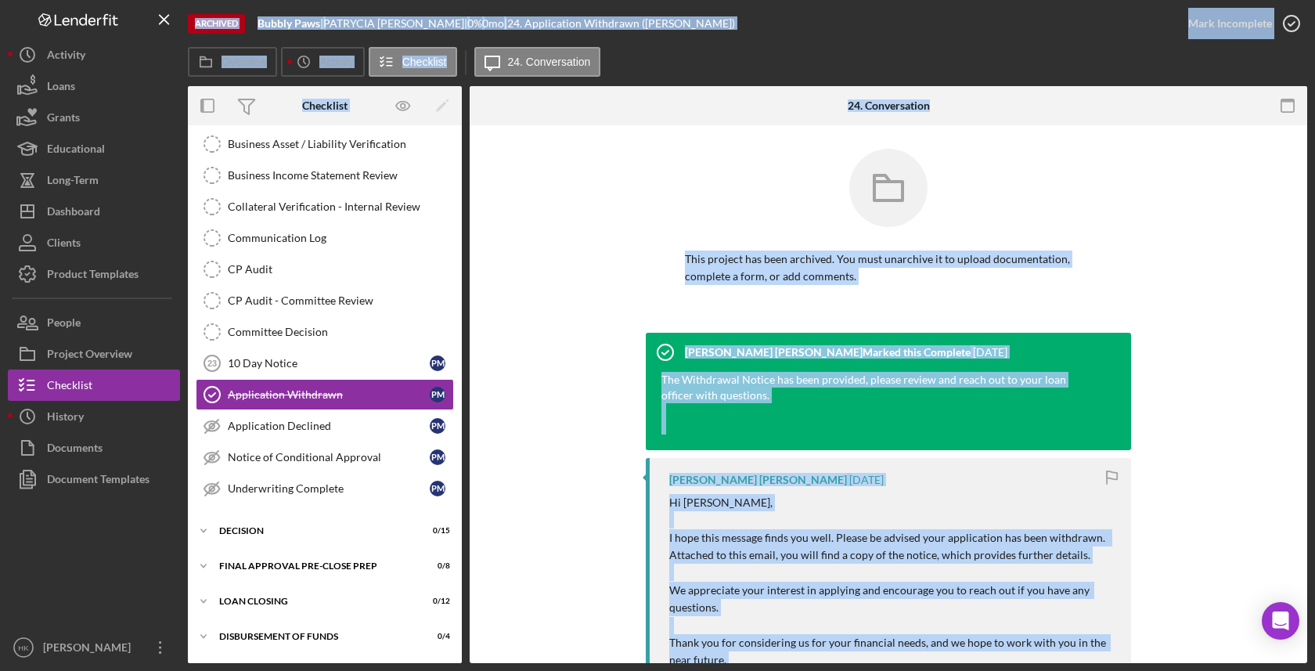
click at [310, 24] on b "Bubbly Paws" at bounding box center [289, 22] width 63 height 13
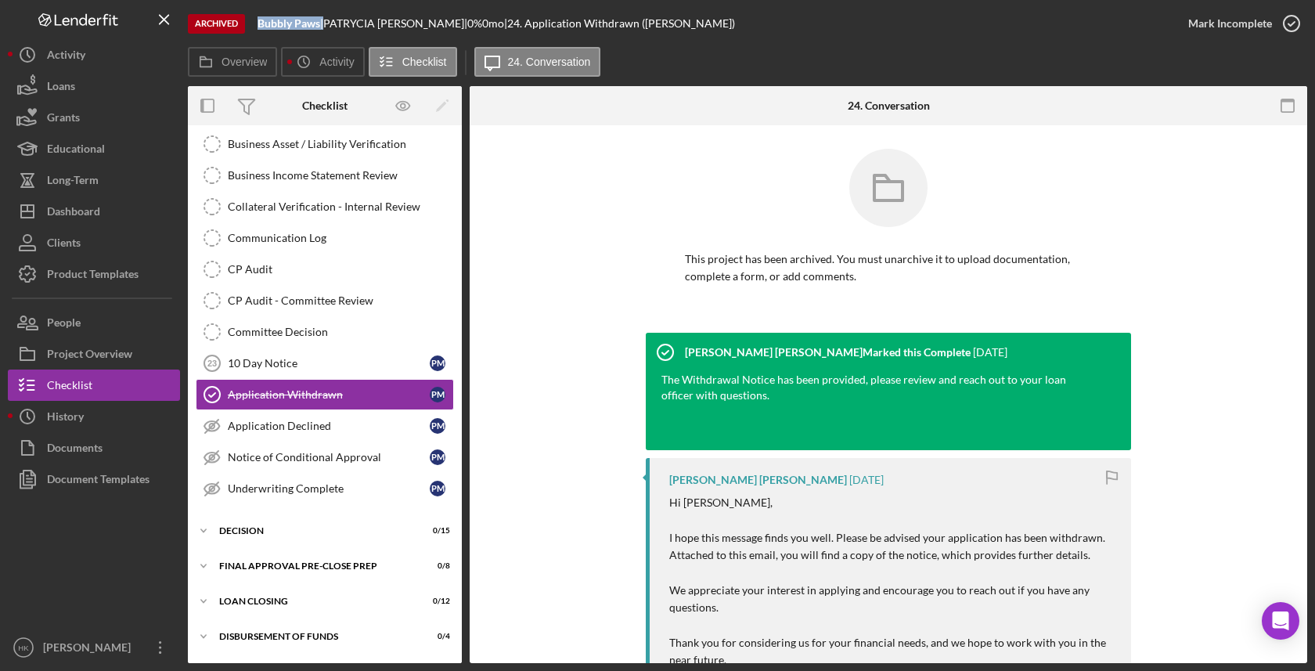
drag, startPoint x: 323, startPoint y: 24, endPoint x: 244, endPoint y: 24, distance: 79.1
click at [244, 24] on div "Archived Bubbly Paws | [PERSON_NAME] | 0 % 0 mo | 24. Application Withdrawn ([P…" at bounding box center [680, 23] width 985 height 47
click at [106, 416] on button "Icon/History History" at bounding box center [94, 416] width 172 height 31
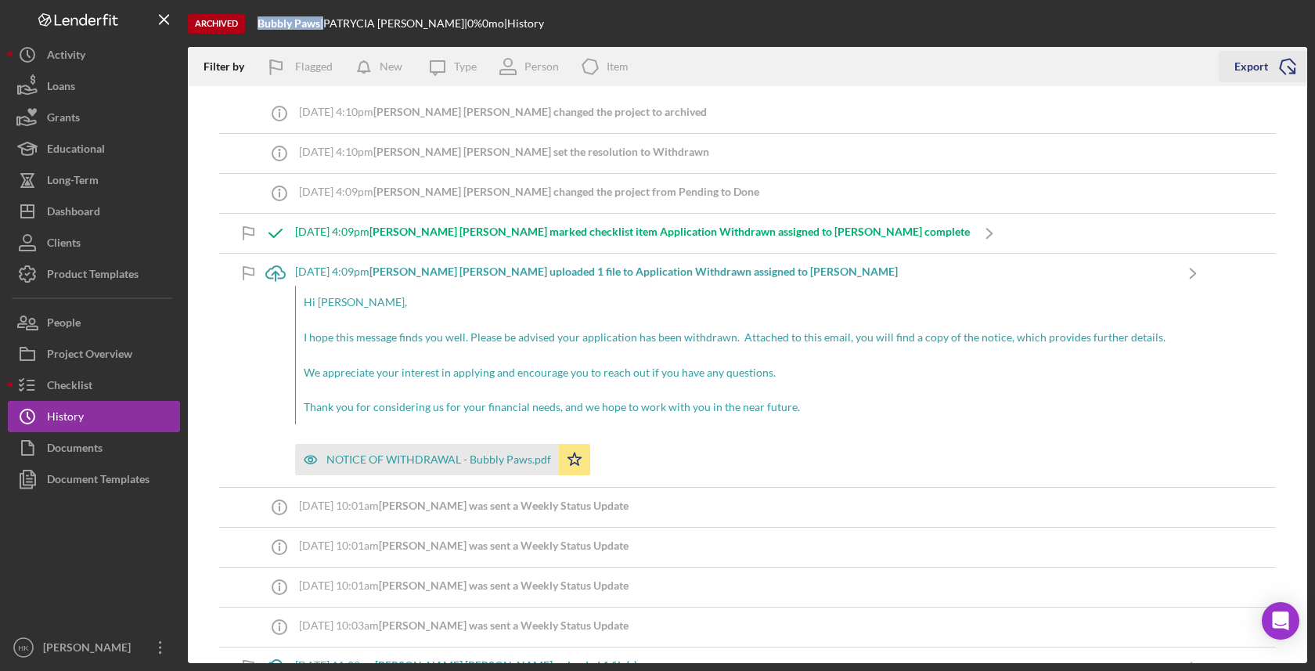
click at [1292, 65] on icon "Icon/Export" at bounding box center [1287, 66] width 39 height 39
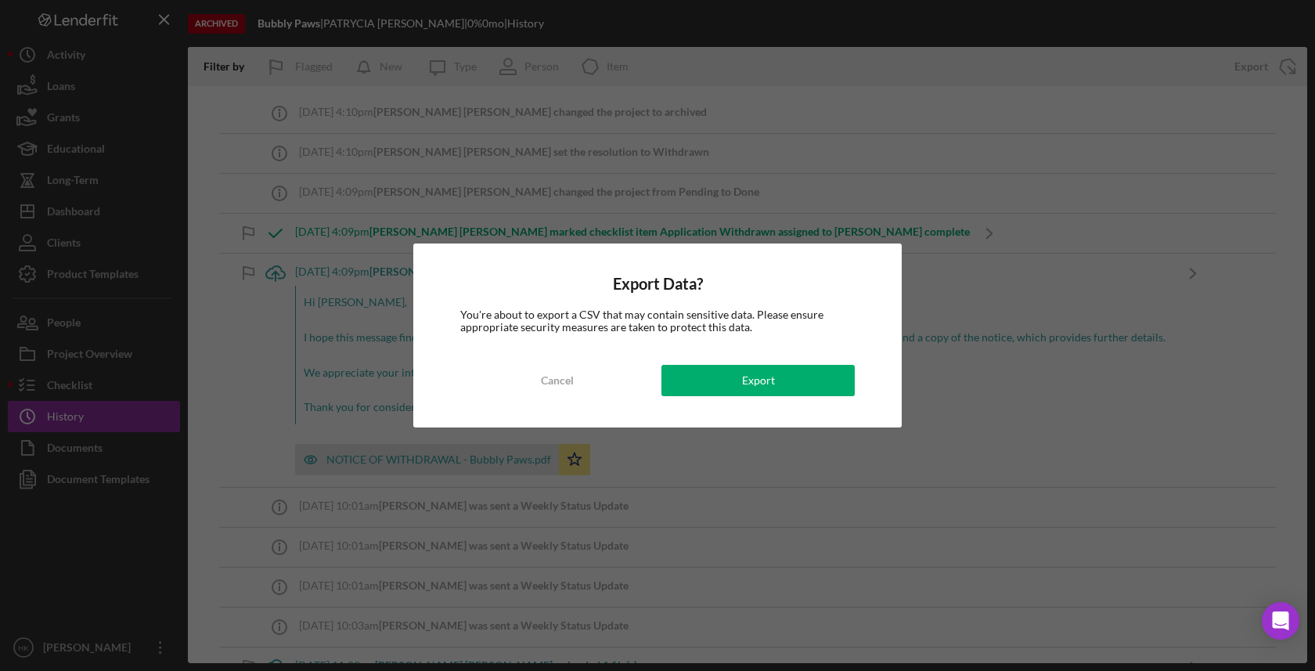
click at [791, 410] on div "Export Data? You're about to export a CSV that may contain sensitive data. Plea…" at bounding box center [657, 335] width 488 height 184
click at [823, 368] on button "Export" at bounding box center [757, 380] width 193 height 31
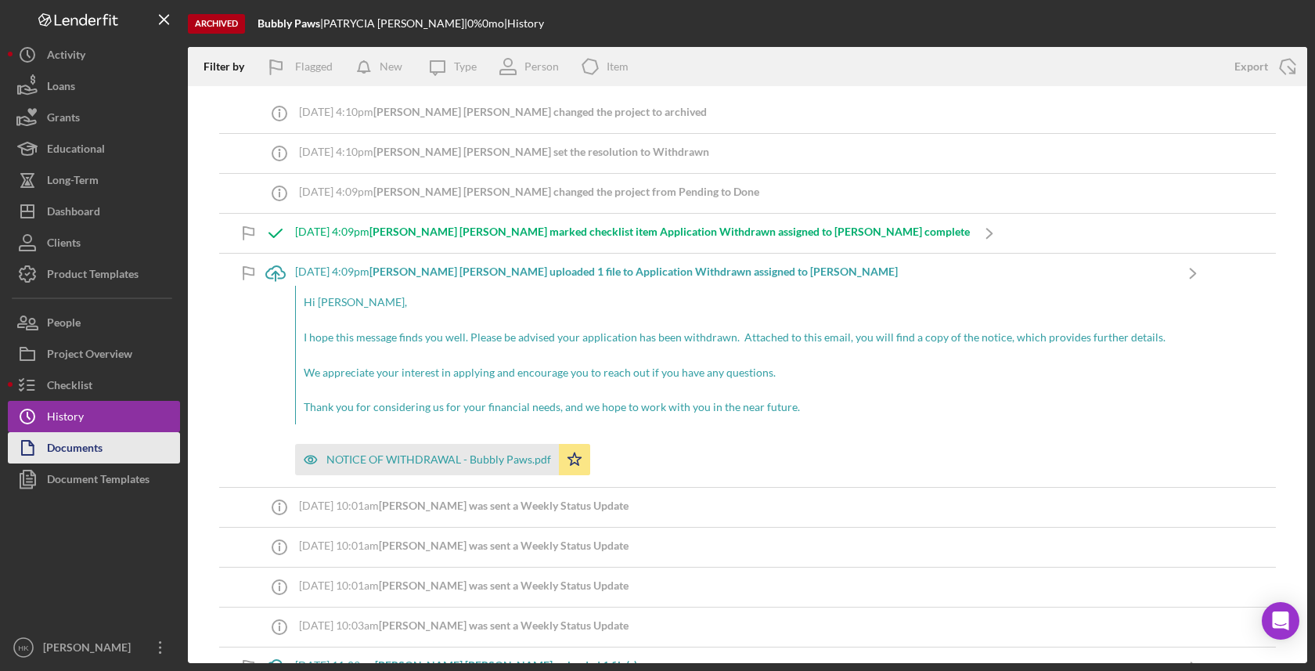
click at [124, 445] on button "Documents" at bounding box center [94, 447] width 172 height 31
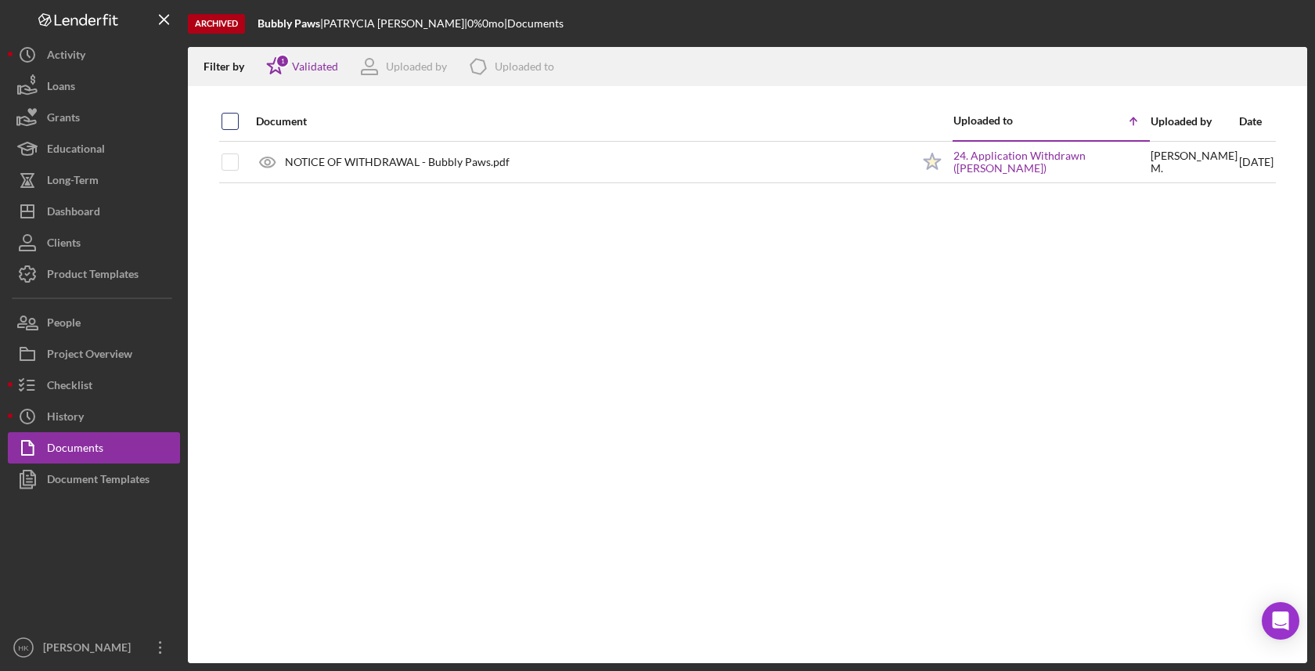
click at [236, 122] on input "checkbox" at bounding box center [230, 121] width 16 height 16
click at [1286, 68] on icon "Icon/Download" at bounding box center [1287, 66] width 35 height 35
click at [131, 214] on button "Icon/Dashboard Dashboard" at bounding box center [94, 211] width 172 height 31
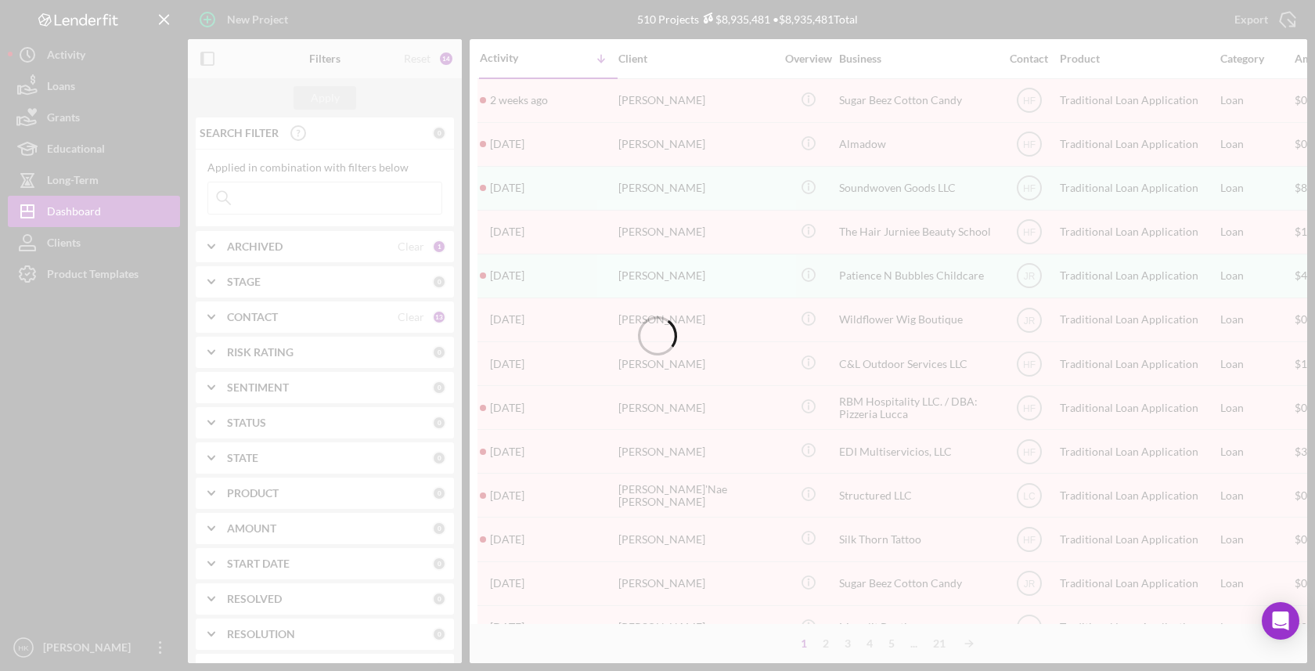
scroll to position [447, 0]
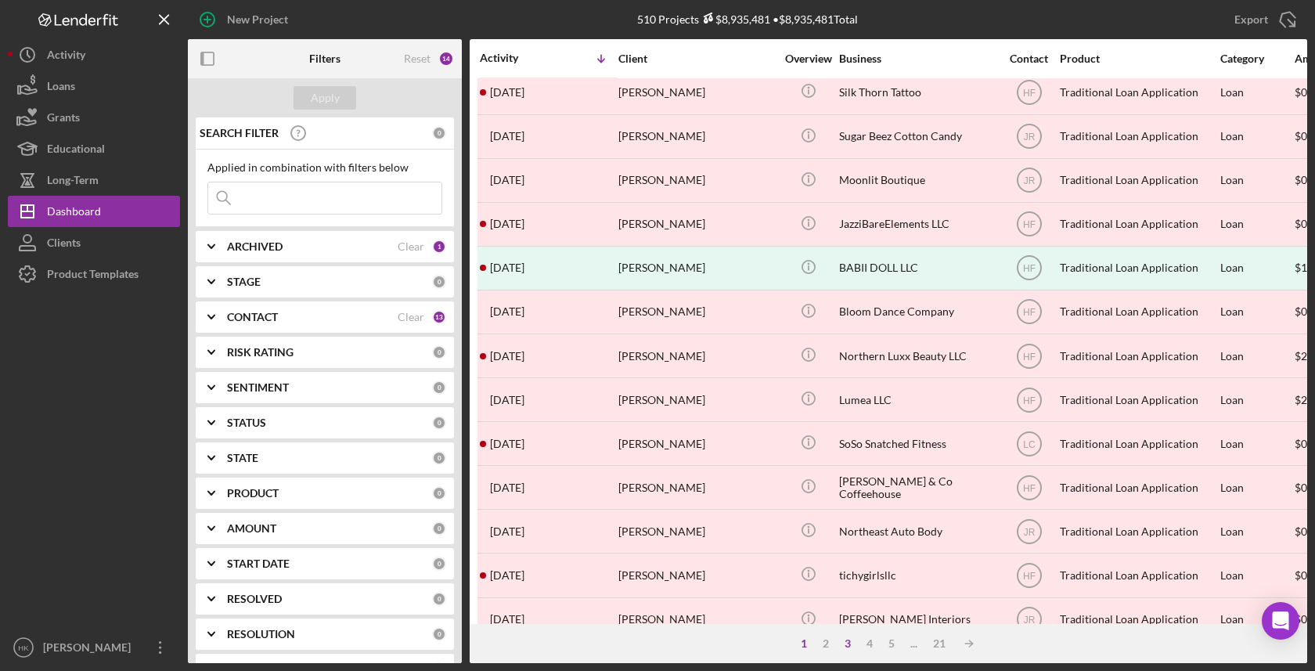
click at [847, 647] on div "3" at bounding box center [848, 643] width 22 height 13
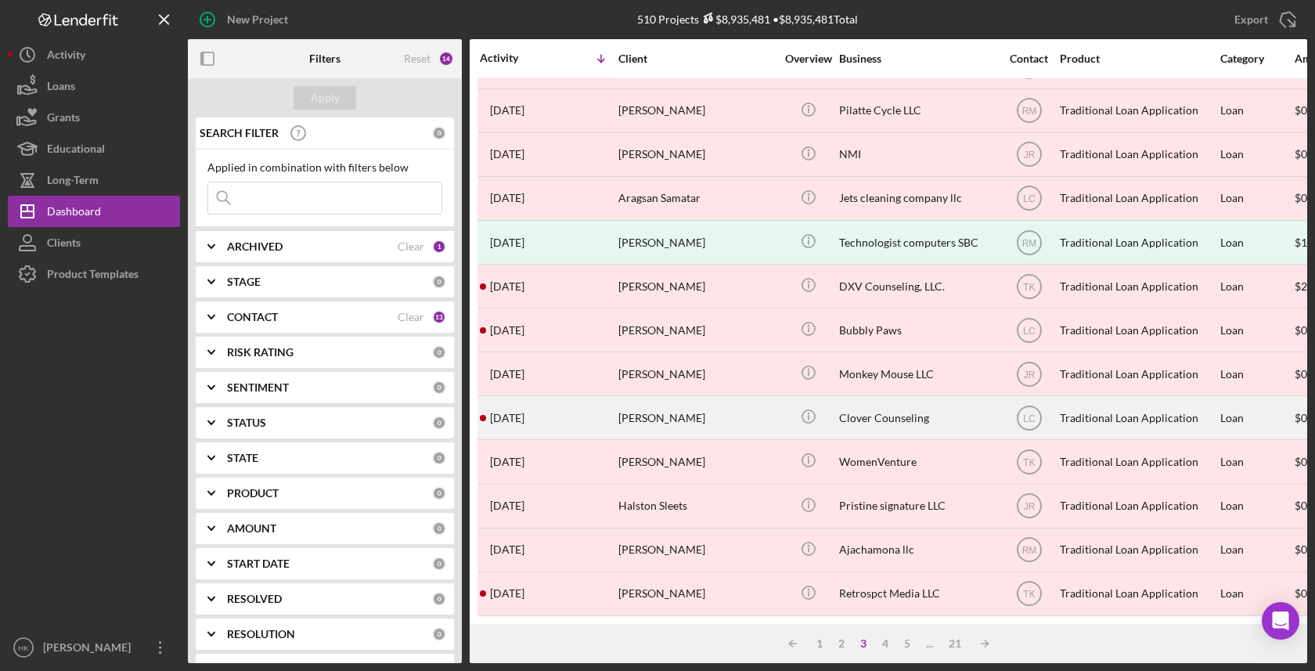
scroll to position [559, 0]
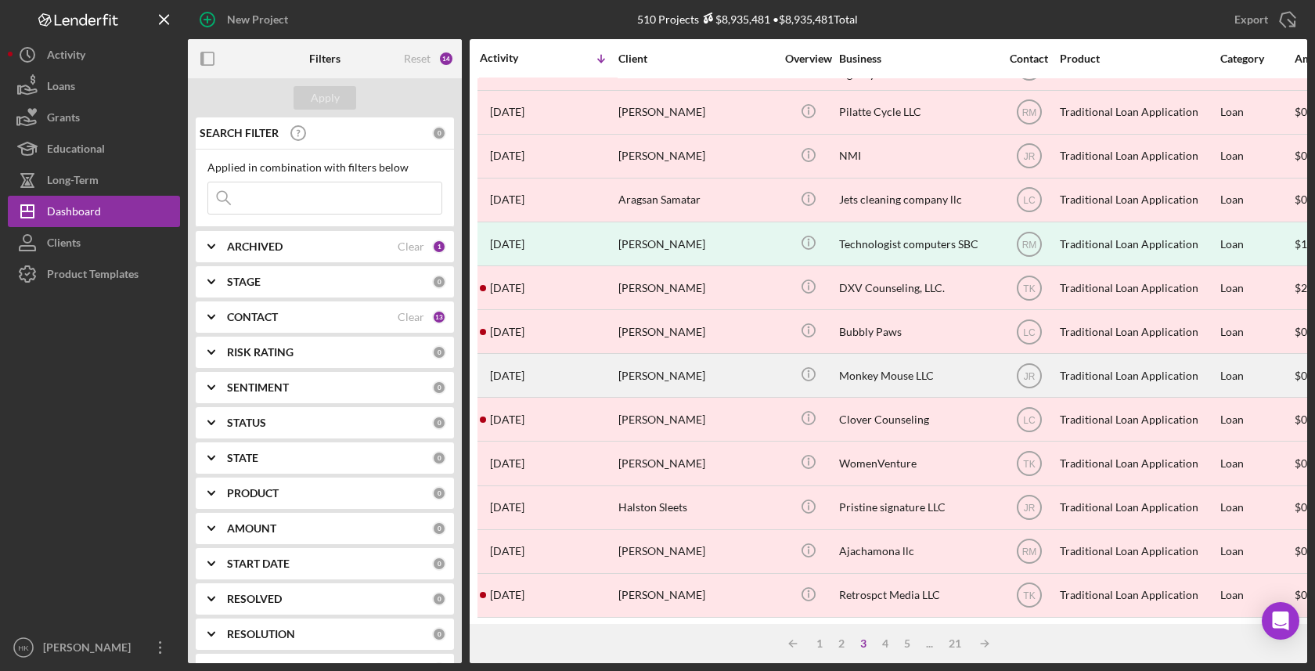
click at [906, 364] on div "Monkey Mouse LLC" at bounding box center [917, 375] width 157 height 41
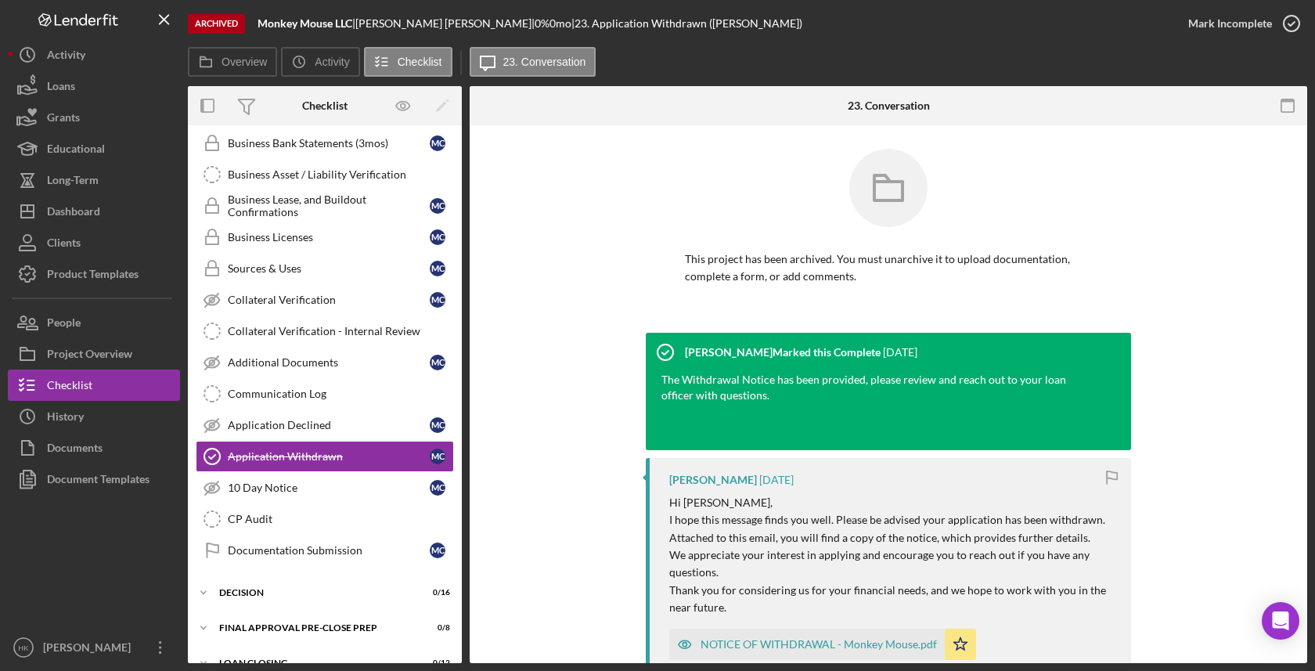
scroll to position [643, 0]
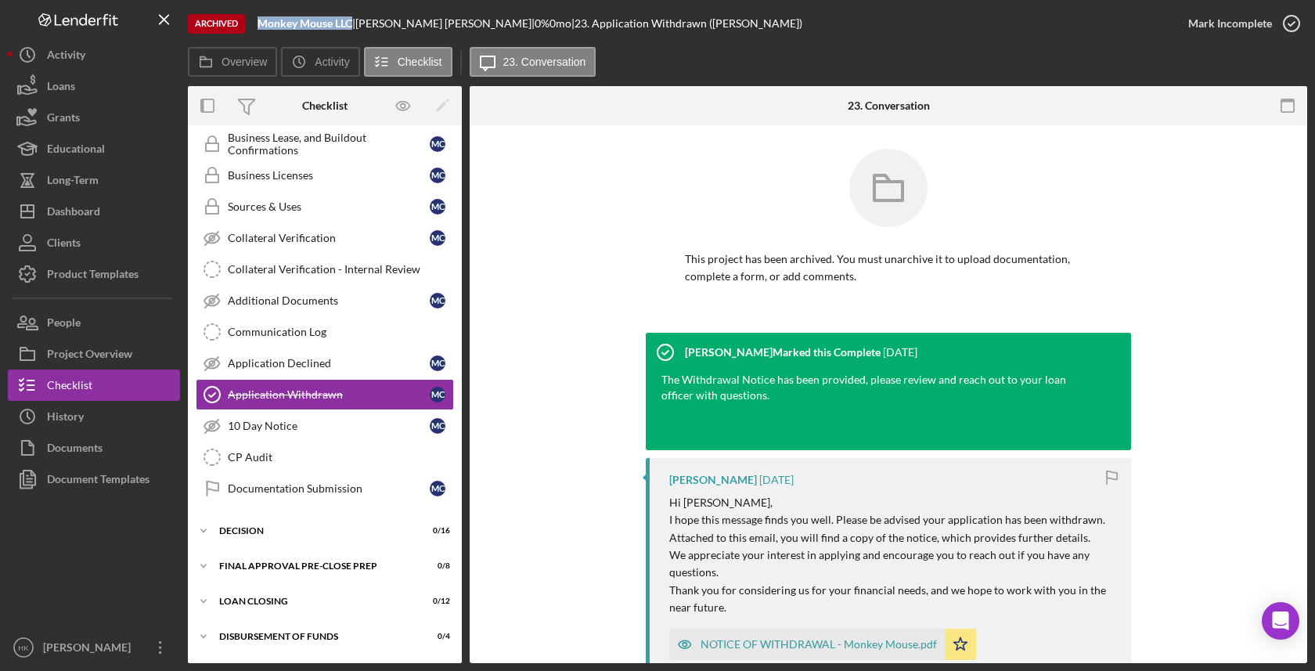
drag, startPoint x: 354, startPoint y: 25, endPoint x: 249, endPoint y: 23, distance: 104.9
click at [249, 24] on div "Archived Monkey Mouse LLC | [PERSON_NAME] | 0 % 0 mo | 23. Application Withdraw…" at bounding box center [680, 23] width 985 height 47
click at [101, 426] on button "Icon/History History" at bounding box center [94, 416] width 172 height 31
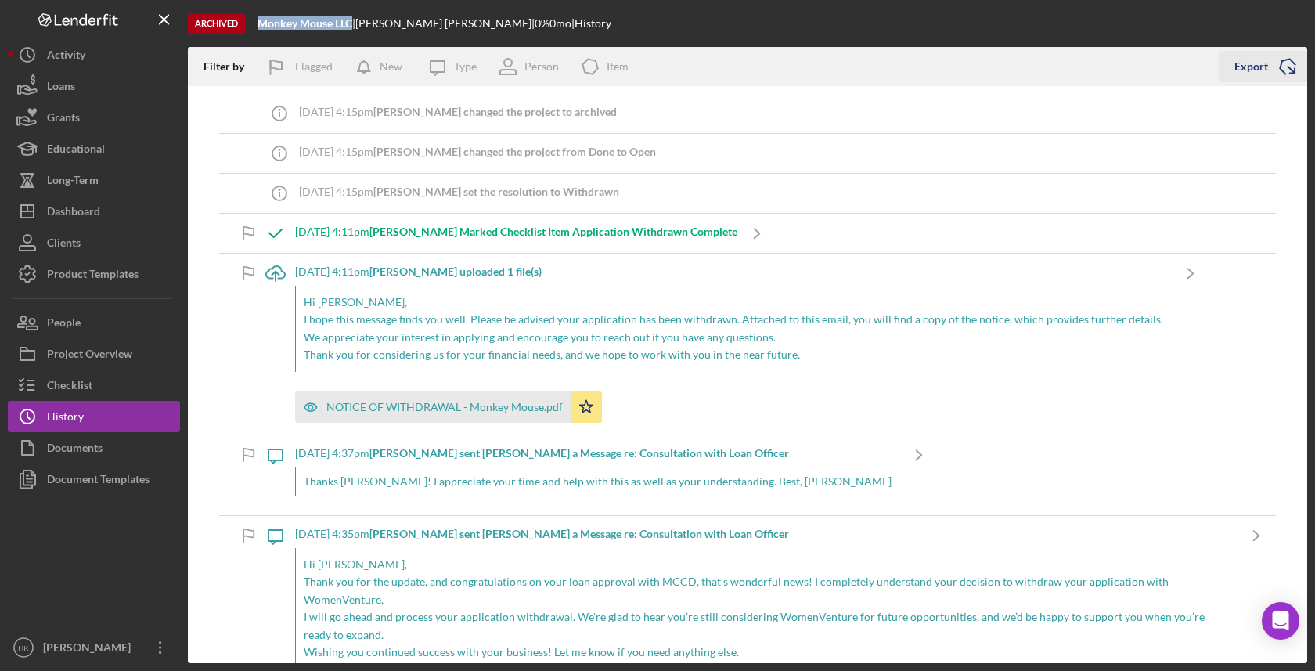
click at [1287, 58] on icon "Icon/Export" at bounding box center [1287, 66] width 39 height 39
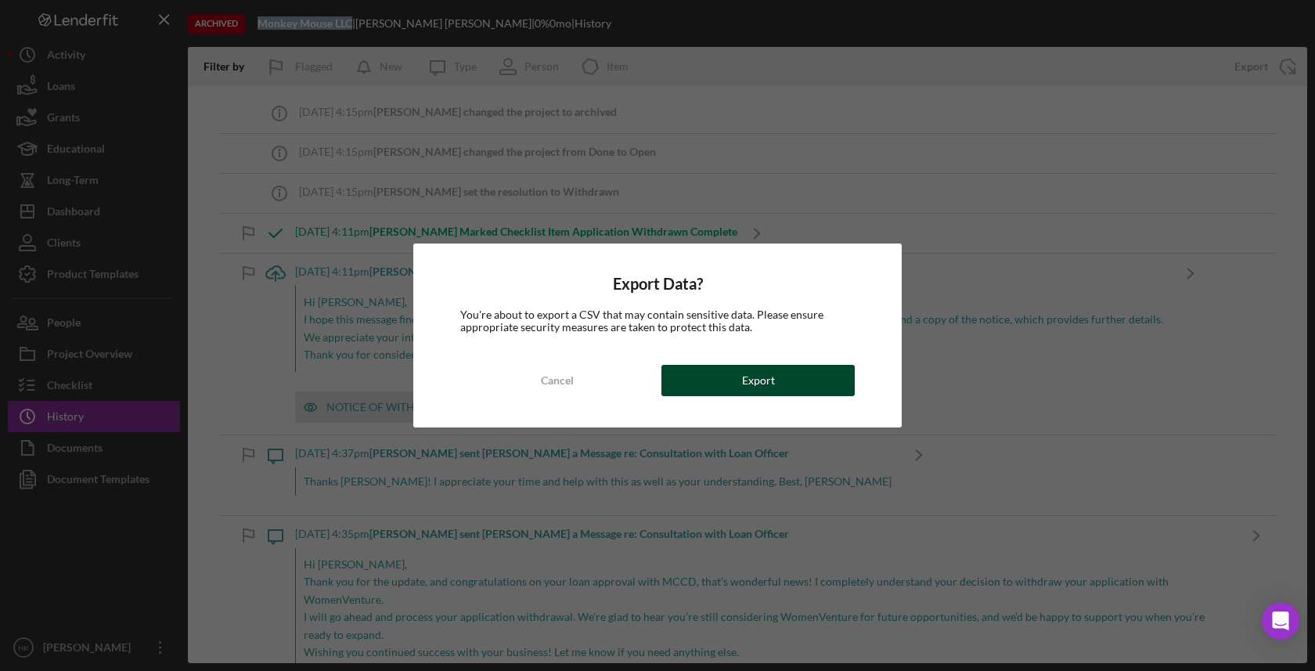
click at [787, 373] on button "Export" at bounding box center [757, 380] width 193 height 31
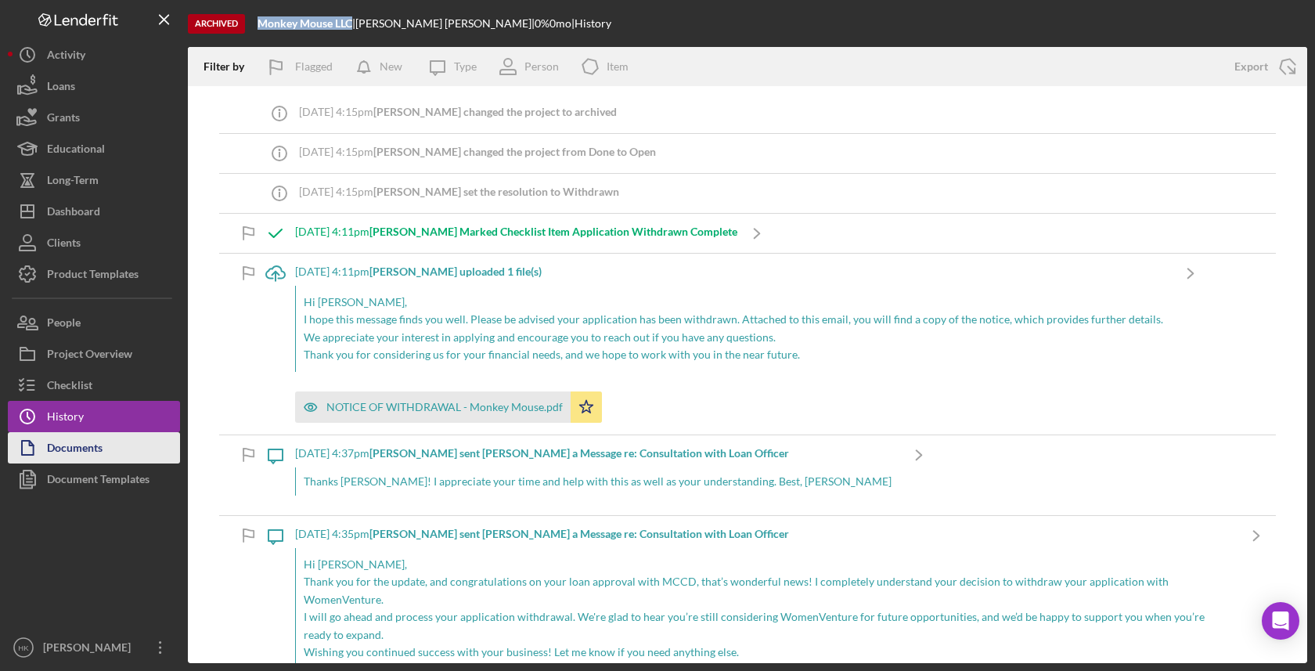
click at [129, 441] on button "Documents" at bounding box center [94, 447] width 172 height 31
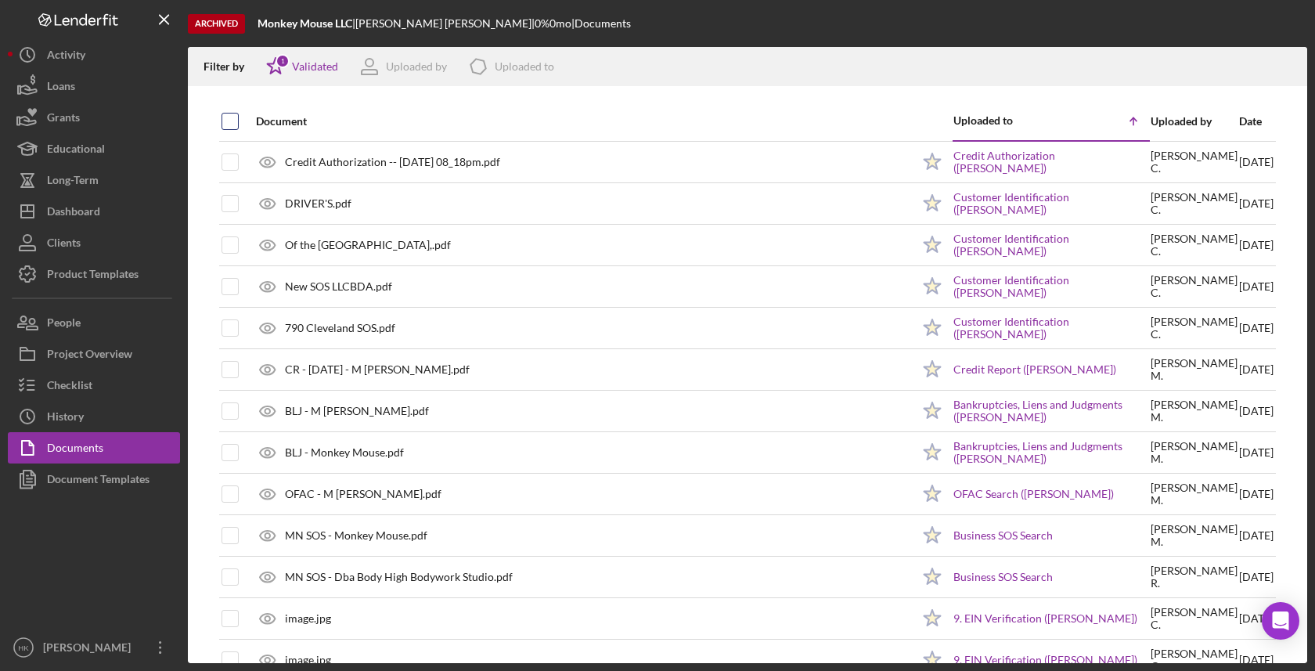
click at [232, 129] on div at bounding box center [230, 121] width 17 height 17
click at [232, 125] on input "checkbox" at bounding box center [230, 121] width 16 height 16
click at [1281, 74] on icon "Icon/Download" at bounding box center [1287, 66] width 35 height 35
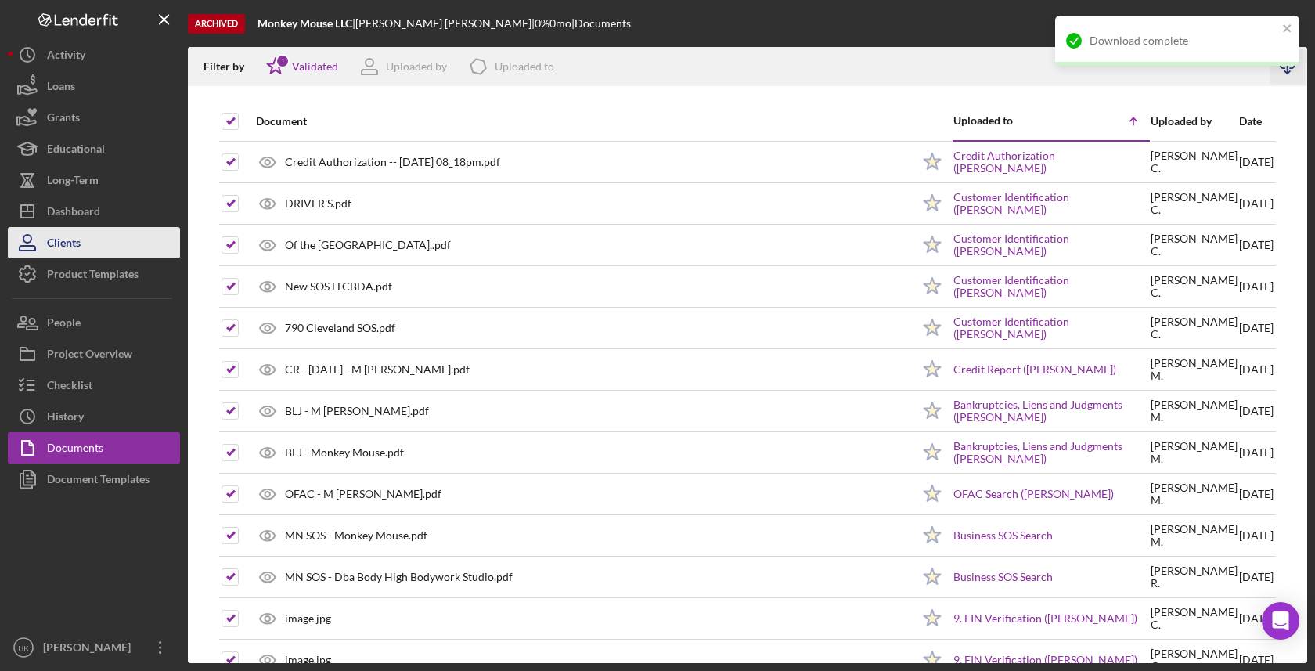
click at [116, 243] on button "Clients" at bounding box center [94, 242] width 172 height 31
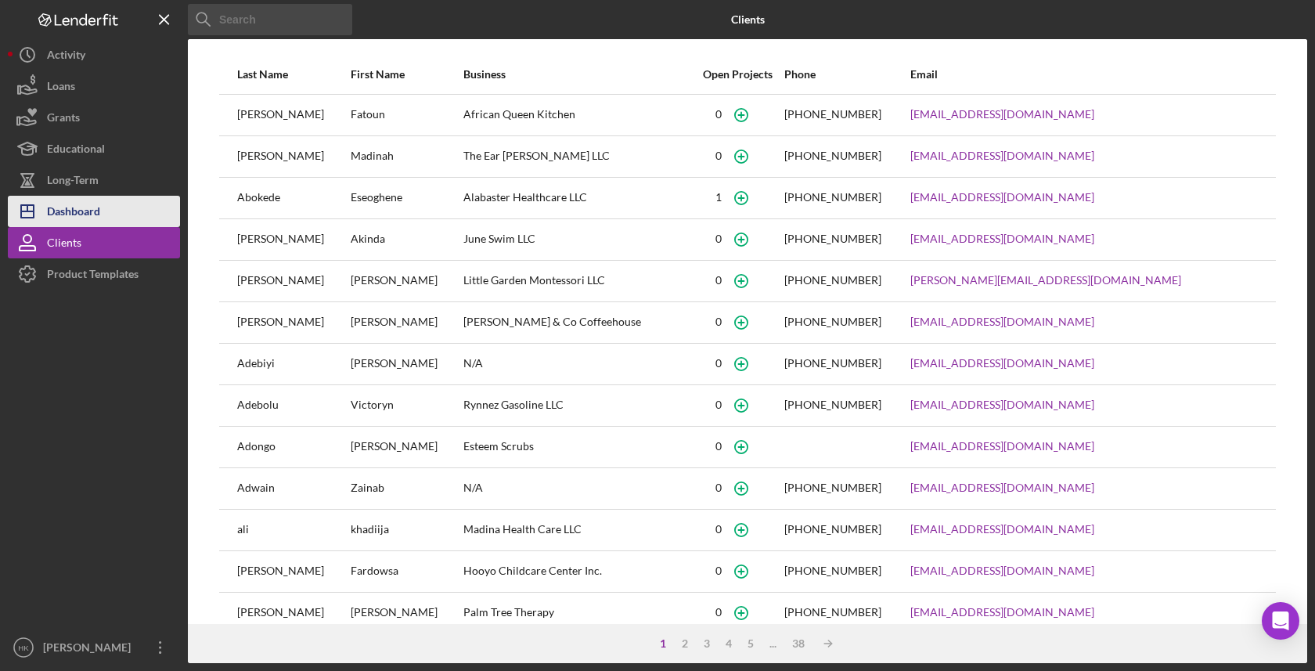
click at [113, 216] on button "Icon/Dashboard Dashboard" at bounding box center [94, 211] width 172 height 31
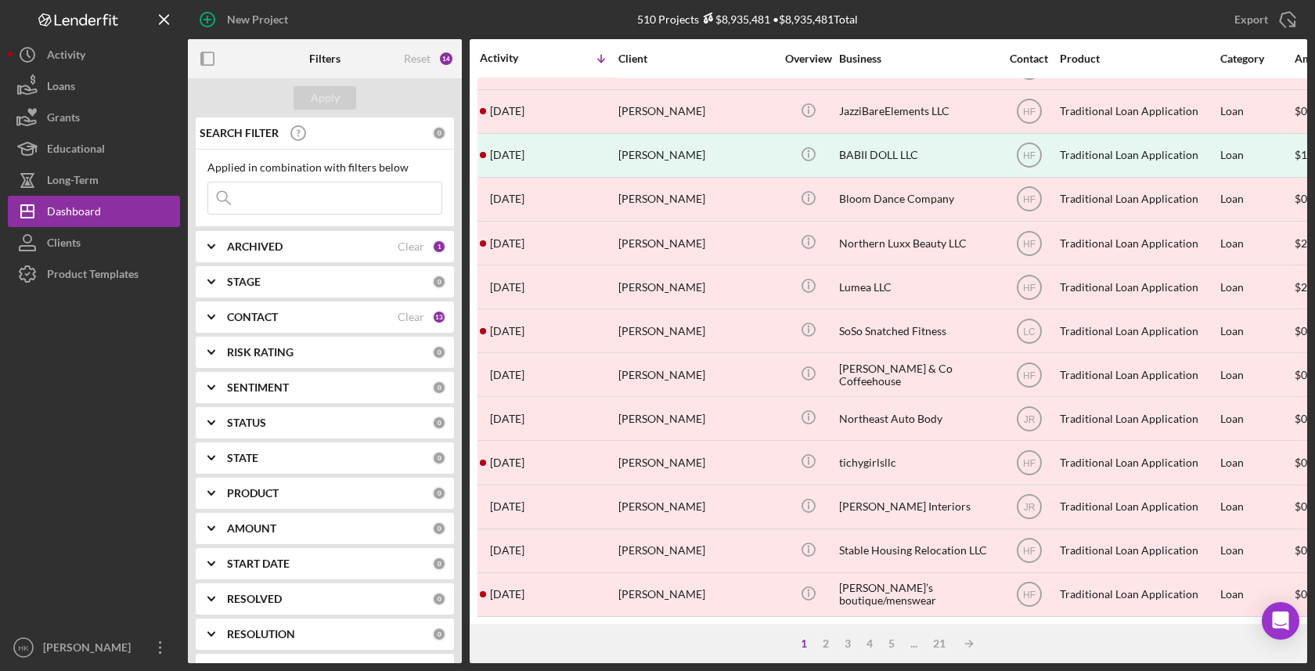
scroll to position [559, 0]
click at [857, 638] on div "3" at bounding box center [848, 643] width 22 height 13
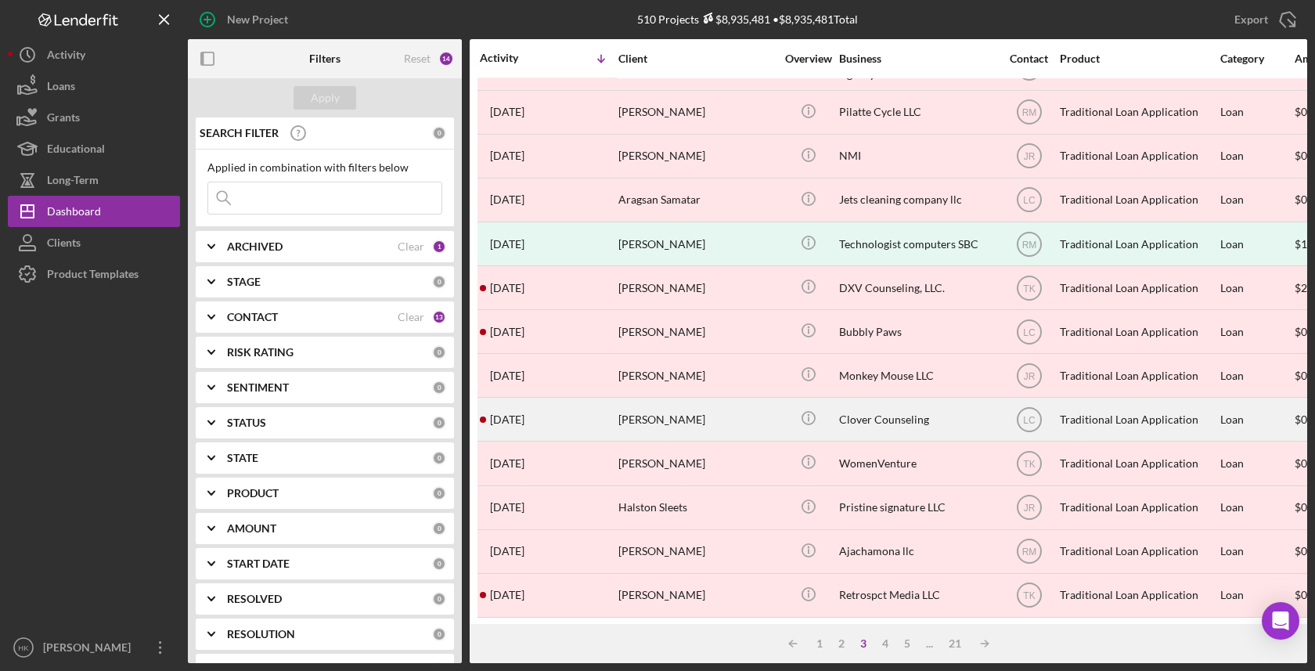
click at [906, 419] on div "Clover Counseling" at bounding box center [917, 418] width 157 height 41
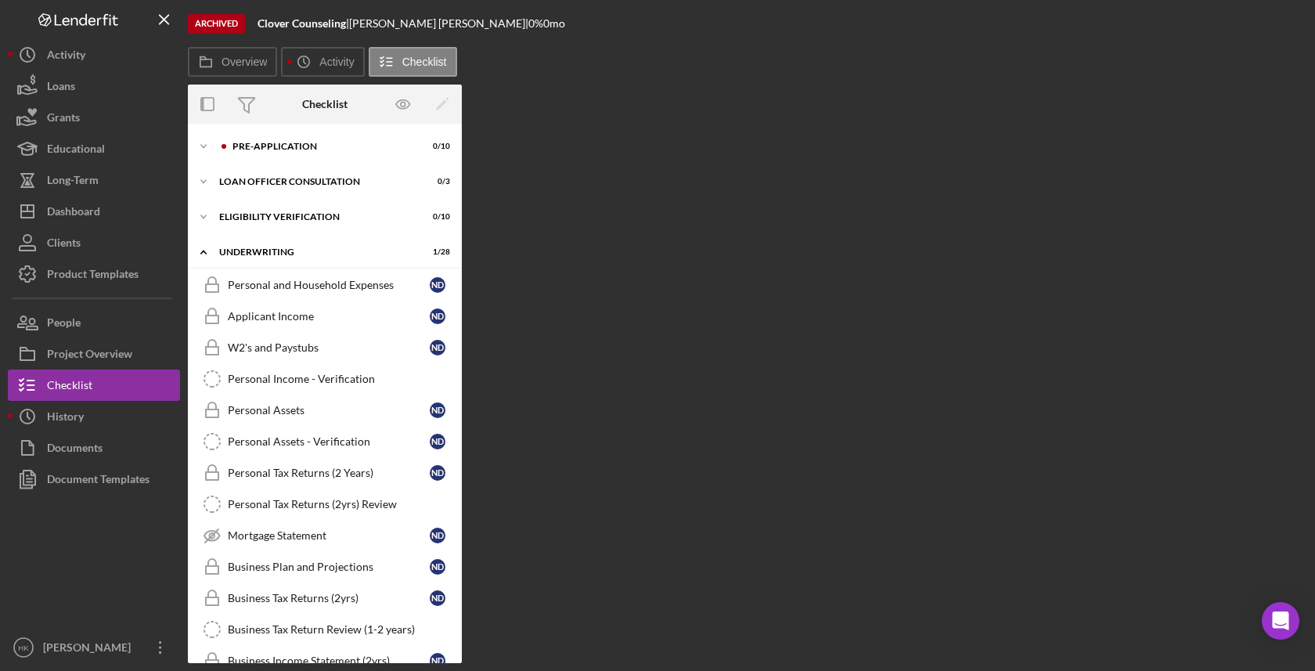
scroll to position [643, 0]
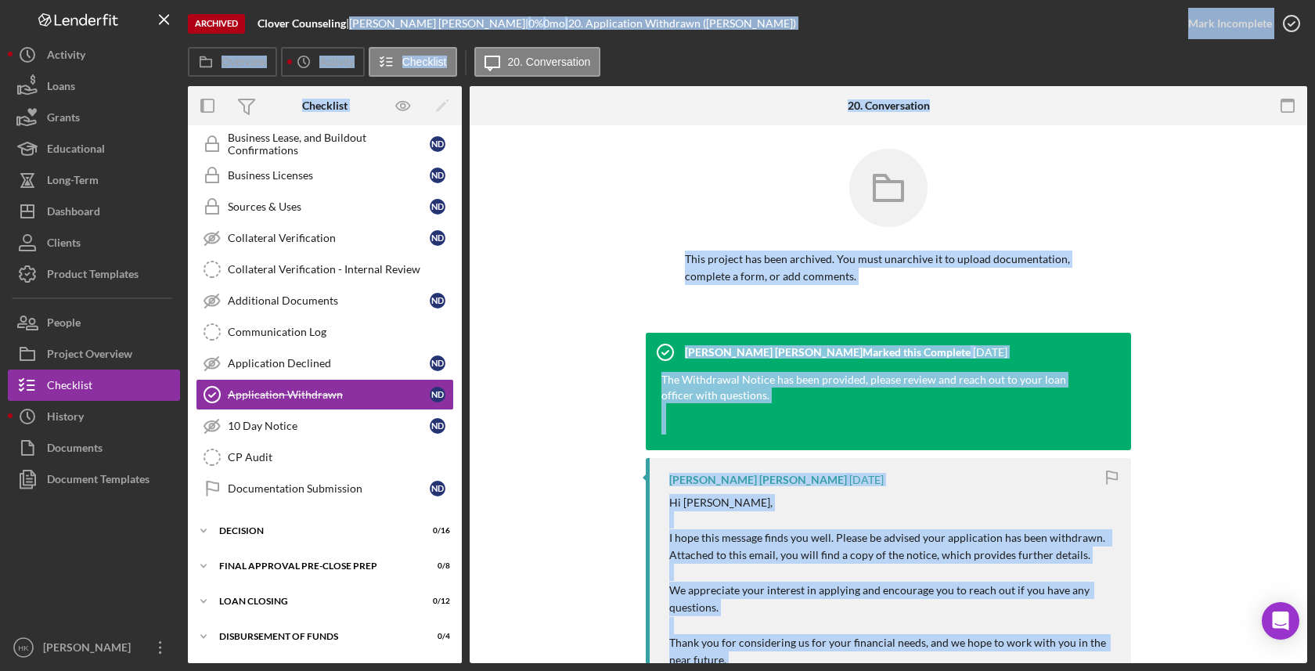
drag, startPoint x: 350, startPoint y: 22, endPoint x: 153, endPoint y: 38, distance: 197.1
click at [153, 38] on div "Archived Clover Counseling | [PERSON_NAME] | 0 % 0 mo | 20. Application Withdra…" at bounding box center [657, 331] width 1299 height 663
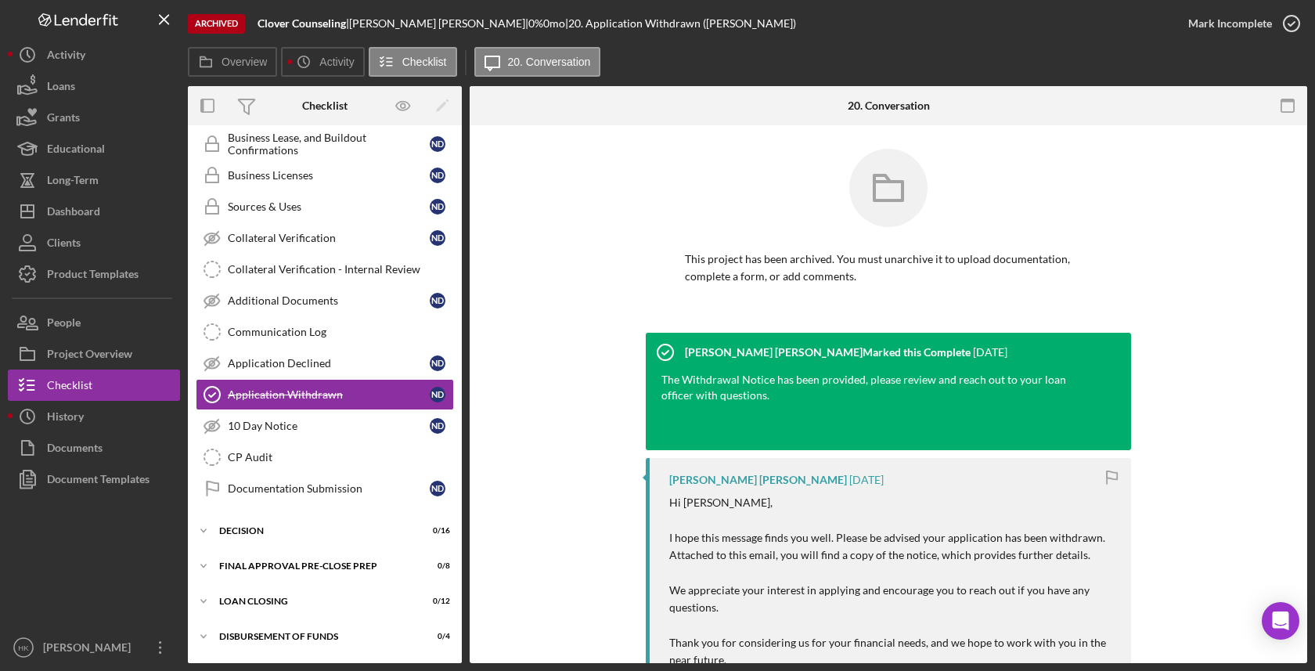
click at [327, 26] on b "Clover Counseling" at bounding box center [302, 22] width 88 height 13
drag, startPoint x: 346, startPoint y: 26, endPoint x: 220, endPoint y: 26, distance: 126.0
click at [220, 26] on div "Archived Clover Counseling | [PERSON_NAME] | 0 % 0 mo | 20. Application Withdra…" at bounding box center [680, 23] width 985 height 47
click at [143, 412] on button "Icon/History History" at bounding box center [94, 416] width 172 height 31
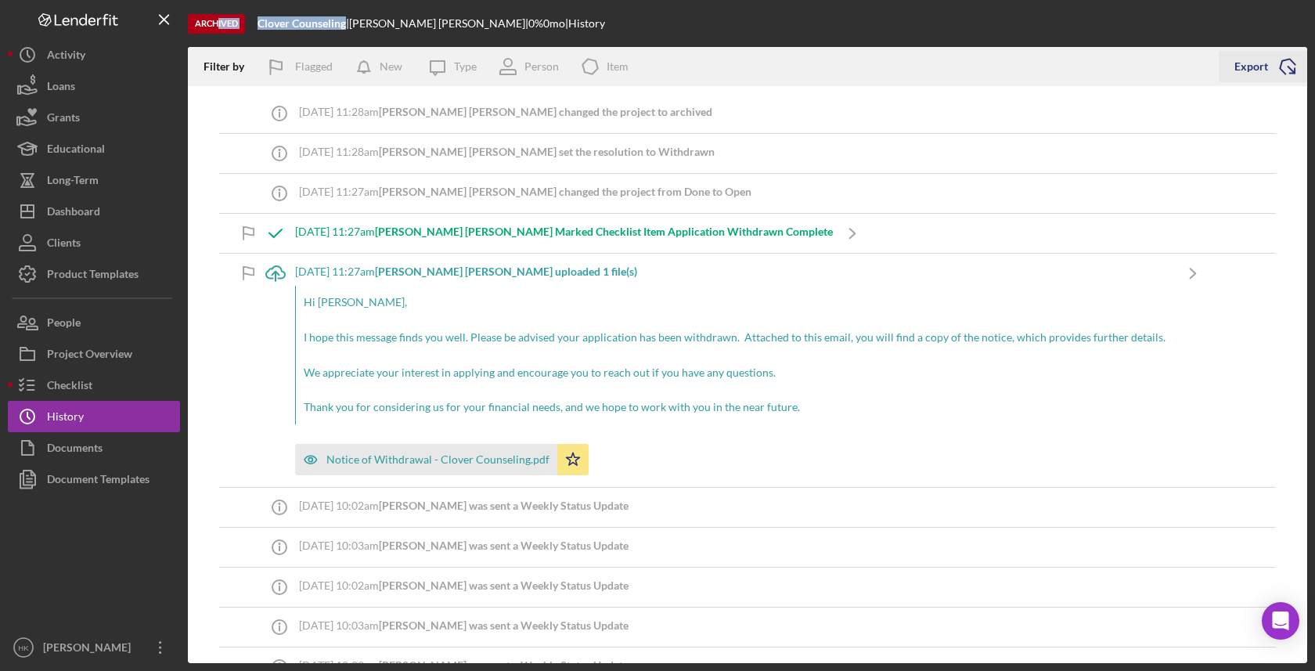
click at [1266, 68] on div "Export" at bounding box center [1251, 66] width 34 height 31
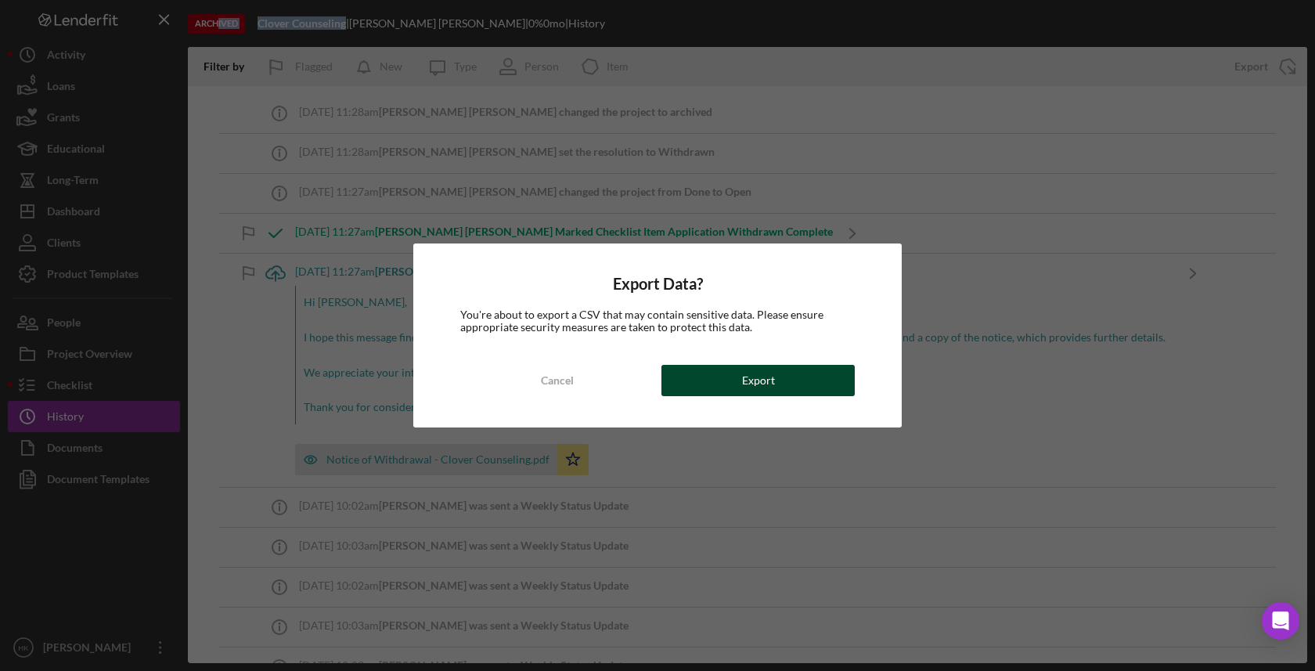
click at [821, 389] on button "Export" at bounding box center [757, 380] width 193 height 31
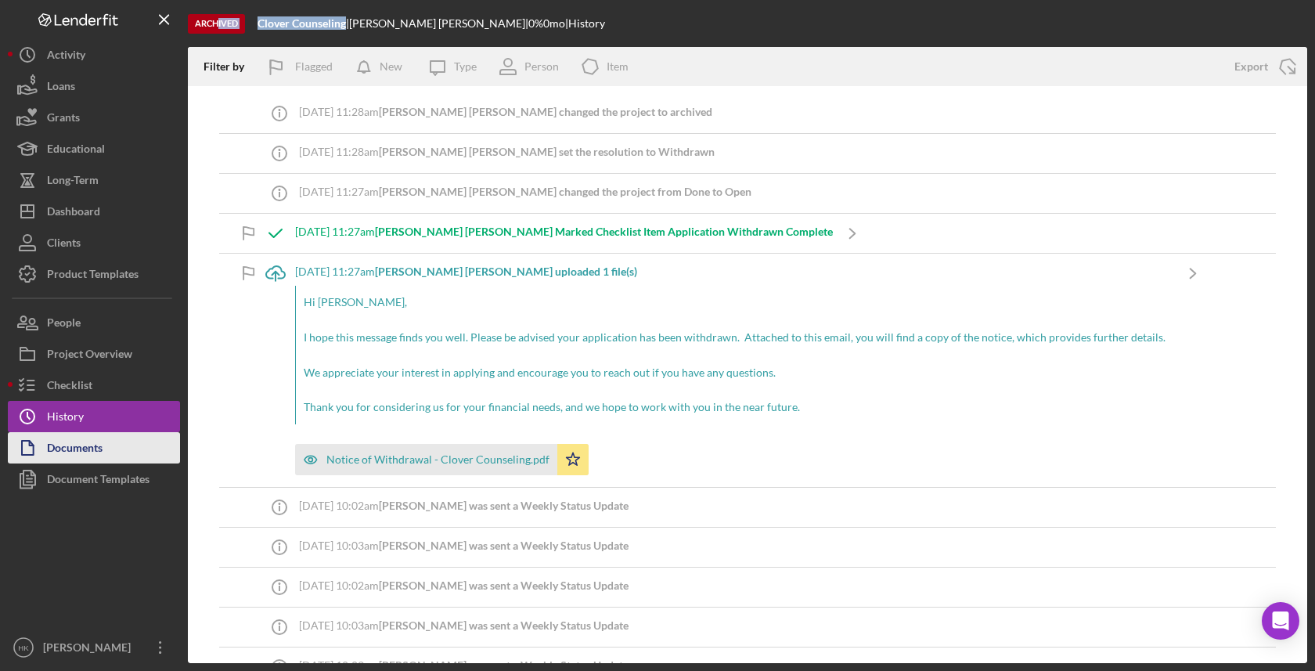
click at [142, 446] on button "Documents" at bounding box center [94, 447] width 172 height 31
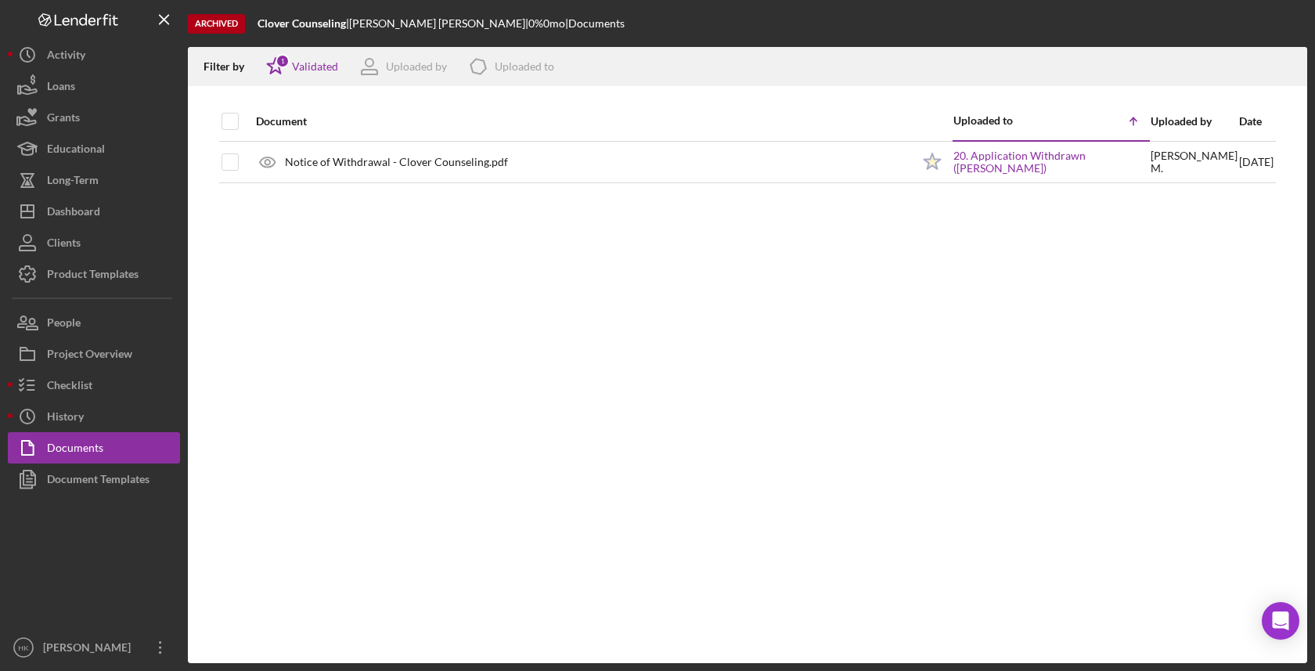
click at [229, 133] on div at bounding box center [230, 122] width 17 height 38
click at [234, 121] on input "checkbox" at bounding box center [230, 121] width 16 height 16
click at [1289, 74] on icon "Icon/Download" at bounding box center [1287, 66] width 35 height 35
click at [115, 243] on button "Clients" at bounding box center [94, 242] width 172 height 31
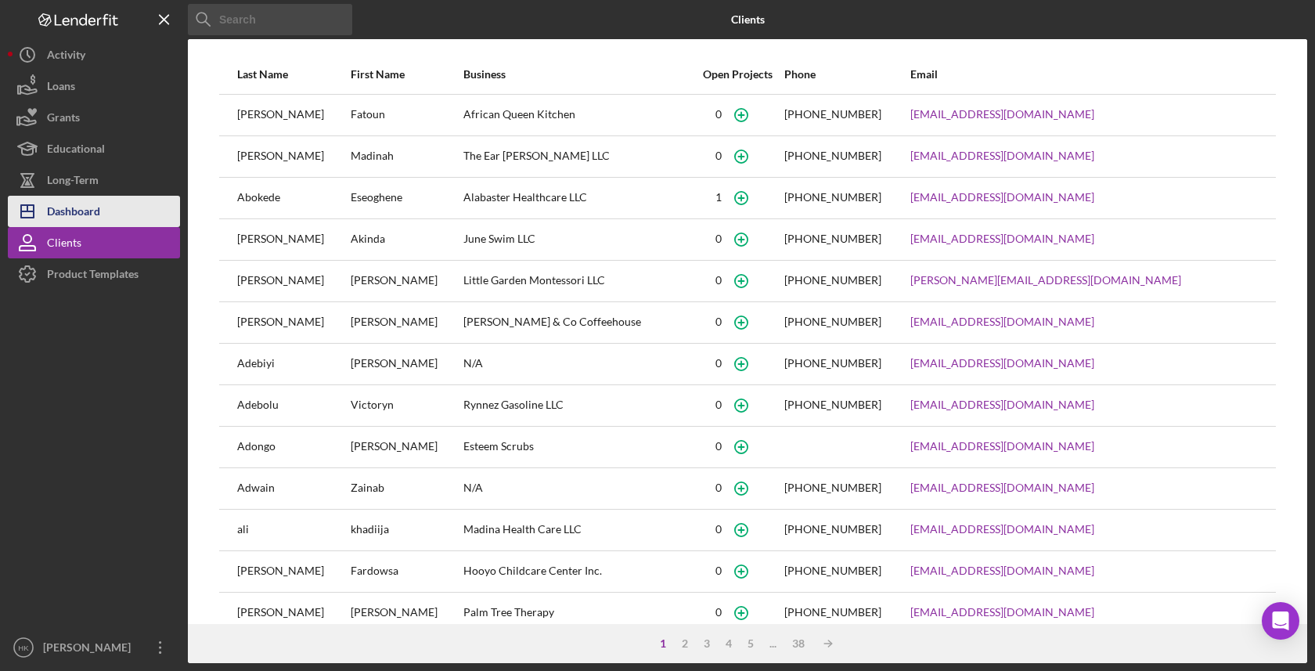
click at [108, 210] on button "Icon/Dashboard Dashboard" at bounding box center [94, 211] width 172 height 31
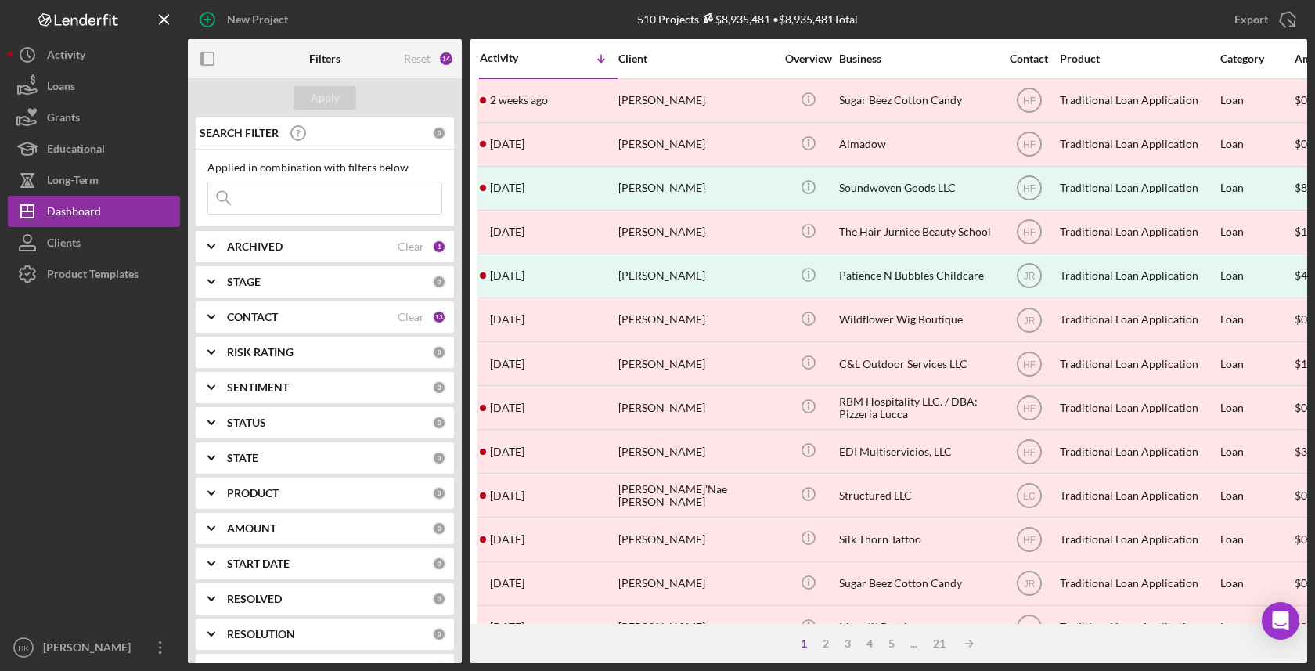
click at [849, 662] on div "1 2 3 4 5 ... 21 Icon/Table Sort Arrow" at bounding box center [889, 643] width 838 height 39
click at [849, 653] on div "1 2 3 4 5 ... 21 Icon/Table Sort Arrow" at bounding box center [889, 643] width 838 height 39
click at [848, 645] on div "3" at bounding box center [848, 643] width 22 height 13
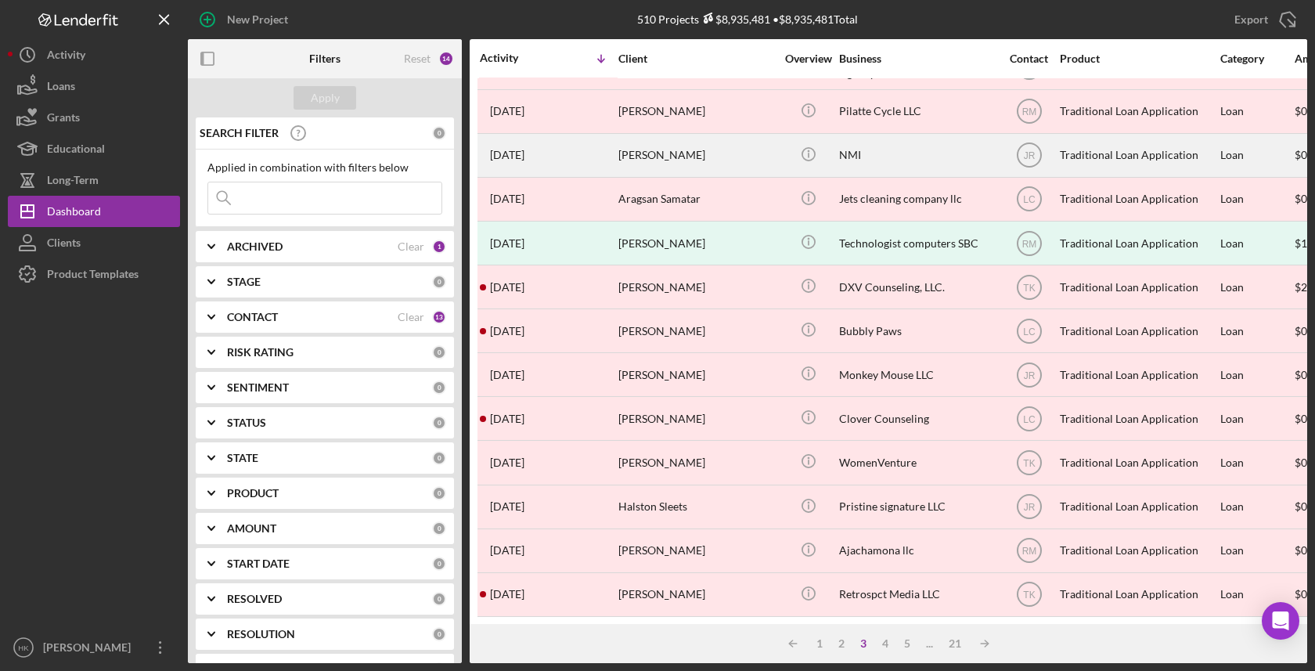
scroll to position [559, 0]
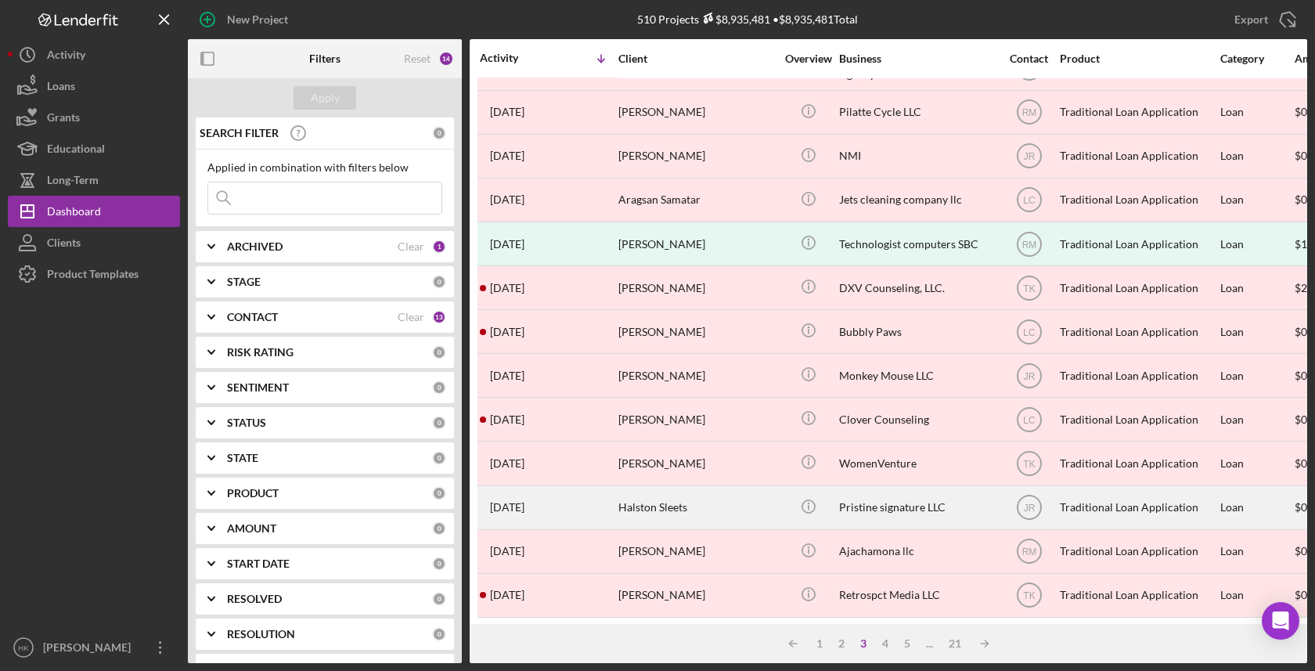
click at [895, 502] on div "Pristine signature LLC" at bounding box center [917, 507] width 157 height 41
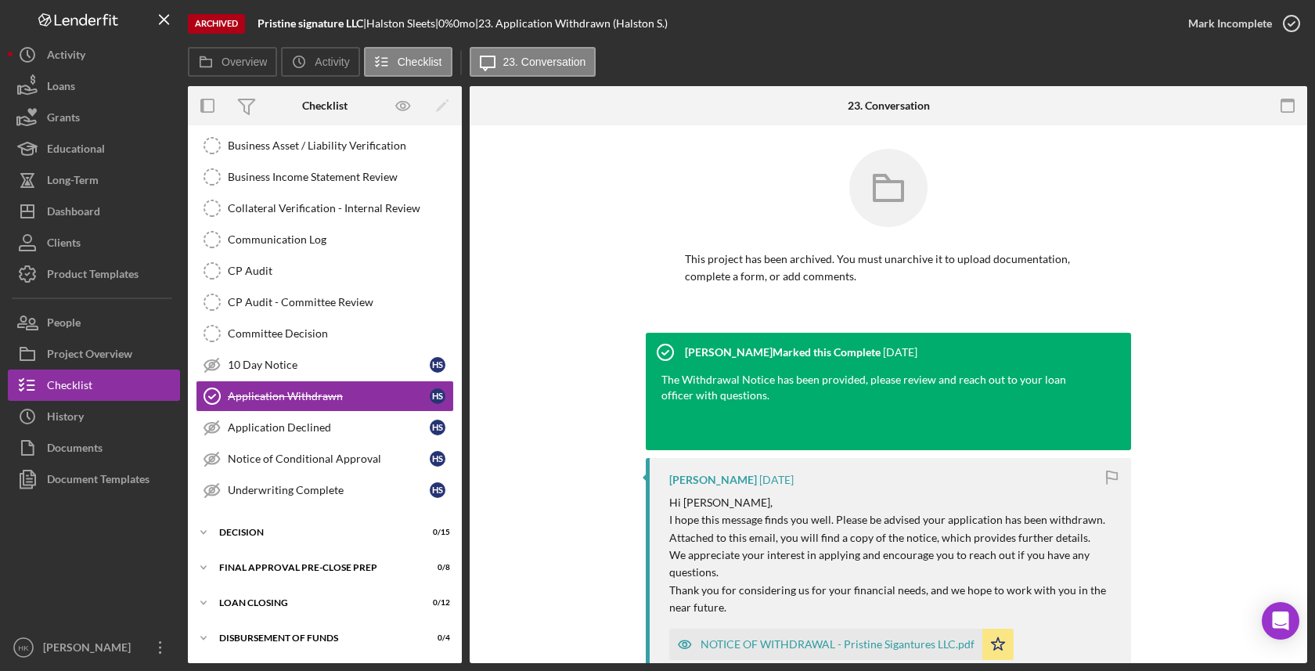
scroll to position [303, 0]
drag, startPoint x: 366, startPoint y: 27, endPoint x: 258, endPoint y: 22, distance: 107.3
click at [258, 22] on div "Pristine signature LLC |" at bounding box center [312, 23] width 109 height 13
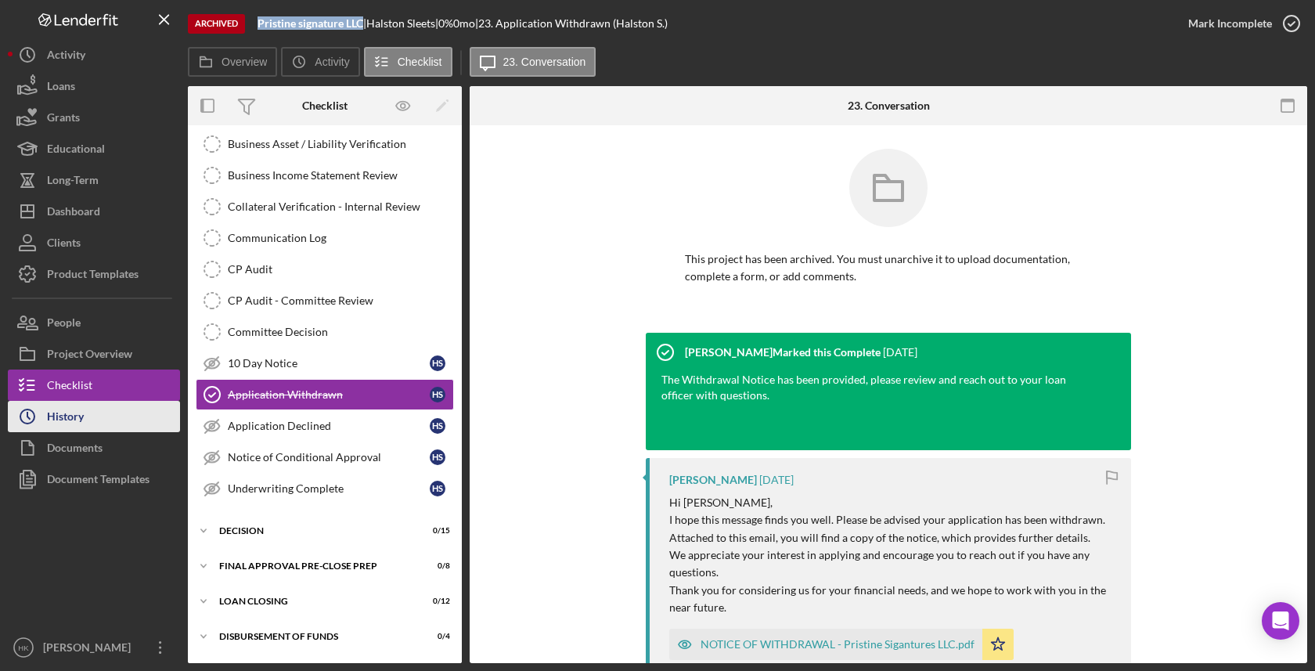
click at [59, 409] on div "History" at bounding box center [65, 418] width 37 height 35
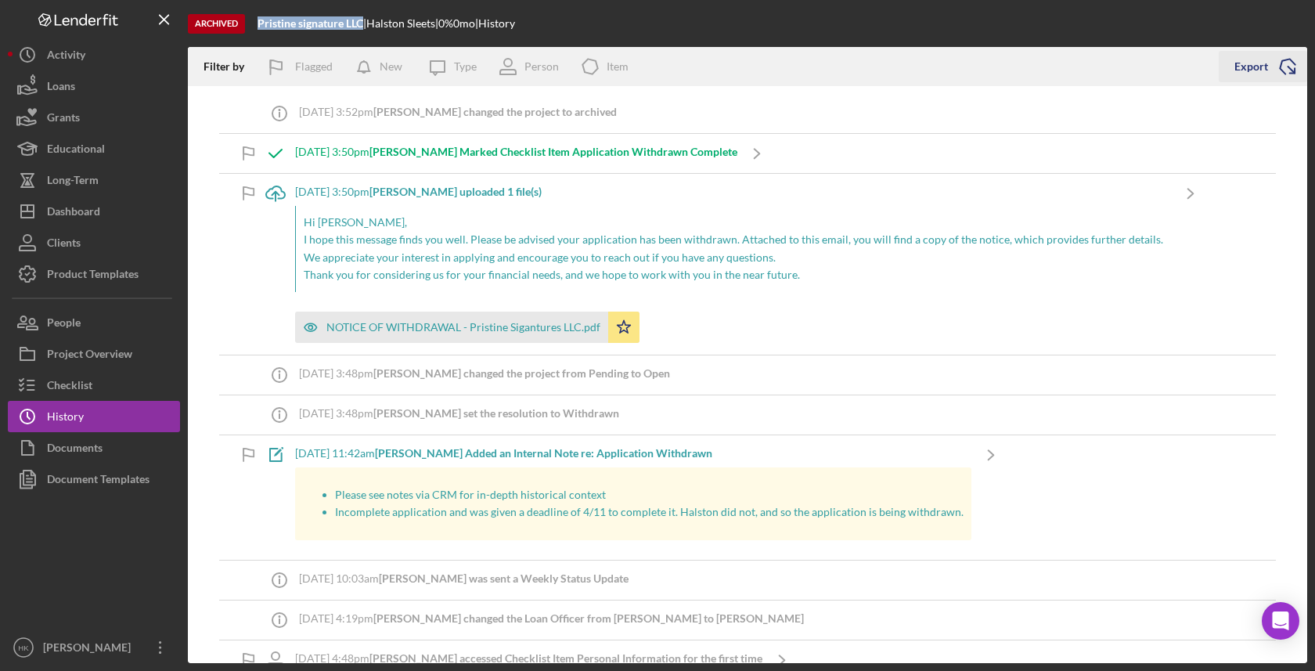
click at [1291, 68] on icon "Icon/Export" at bounding box center [1287, 66] width 39 height 39
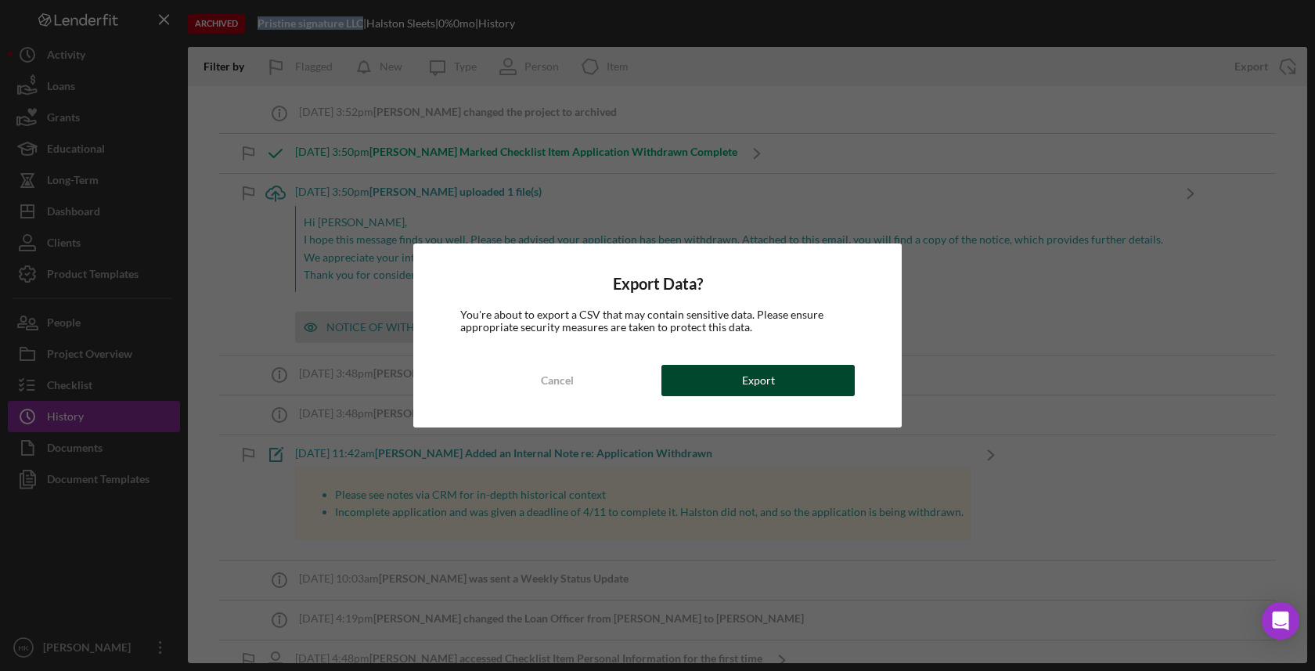
click at [830, 375] on button "Export" at bounding box center [757, 380] width 193 height 31
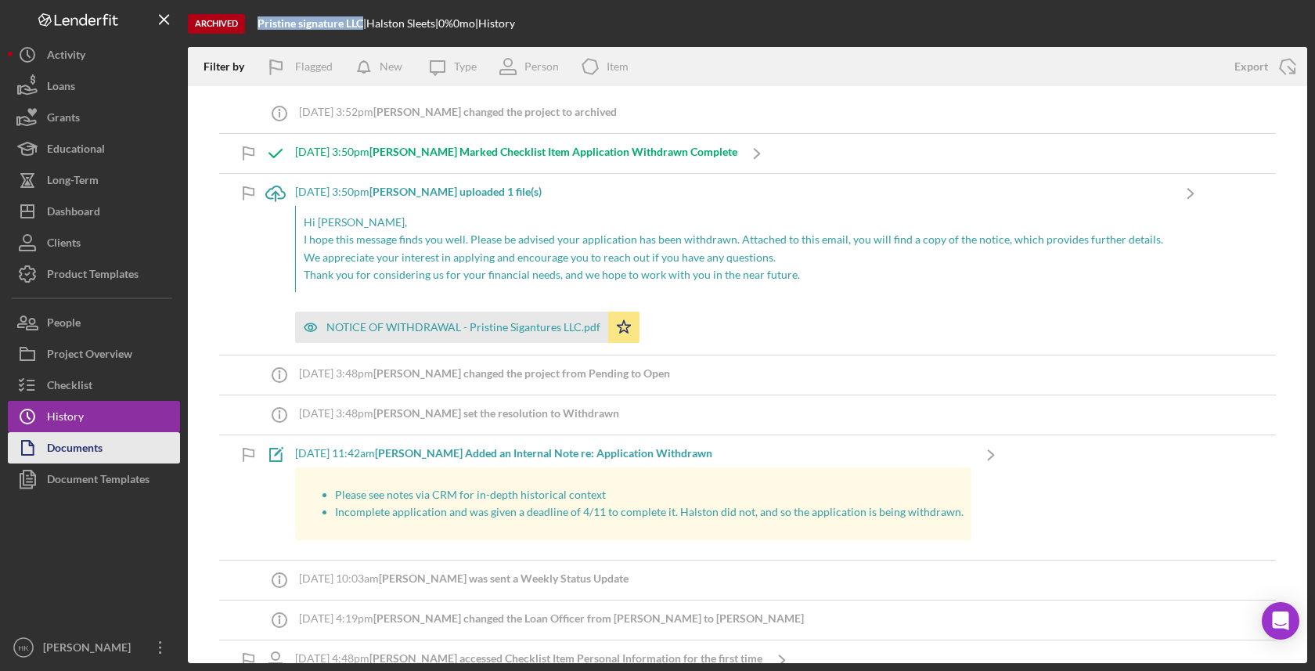
click at [96, 443] on div "Documents" at bounding box center [75, 449] width 56 height 35
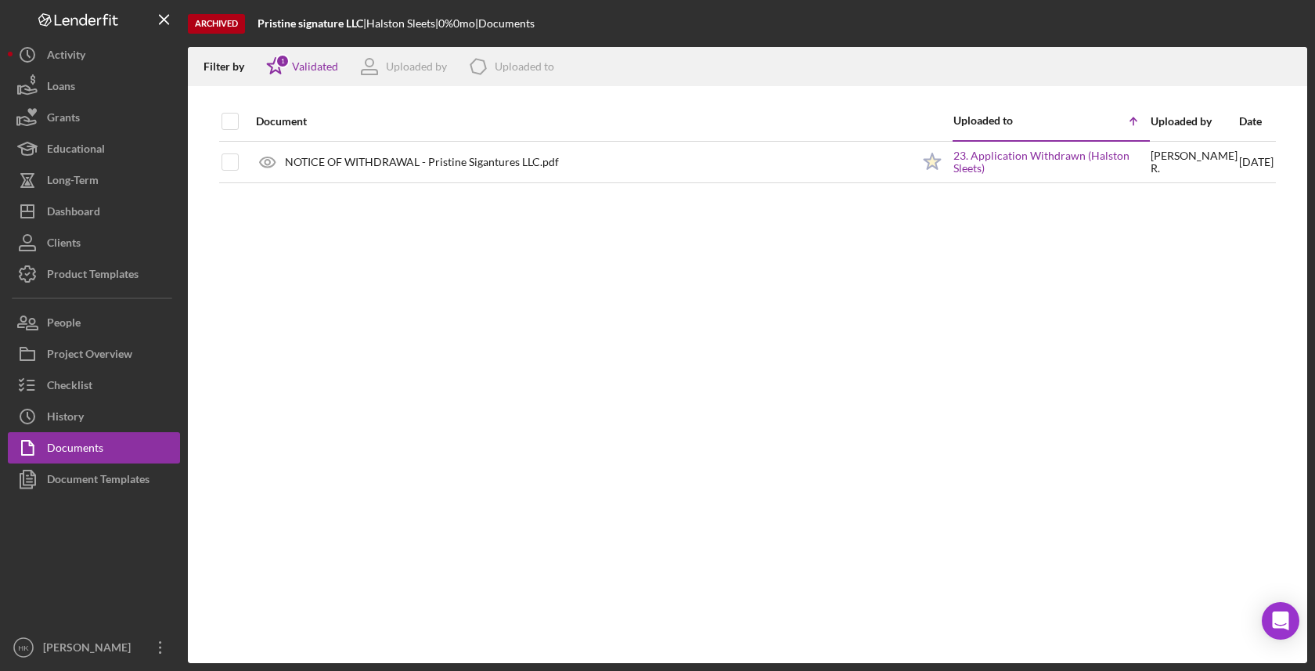
click at [239, 132] on th at bounding box center [230, 121] width 19 height 39
click at [238, 115] on div at bounding box center [230, 121] width 17 height 17
click at [223, 123] on input "checkbox" at bounding box center [230, 121] width 16 height 16
click at [1292, 57] on icon "Icon/Download" at bounding box center [1287, 66] width 35 height 35
click at [85, 222] on div "Dashboard" at bounding box center [73, 213] width 53 height 35
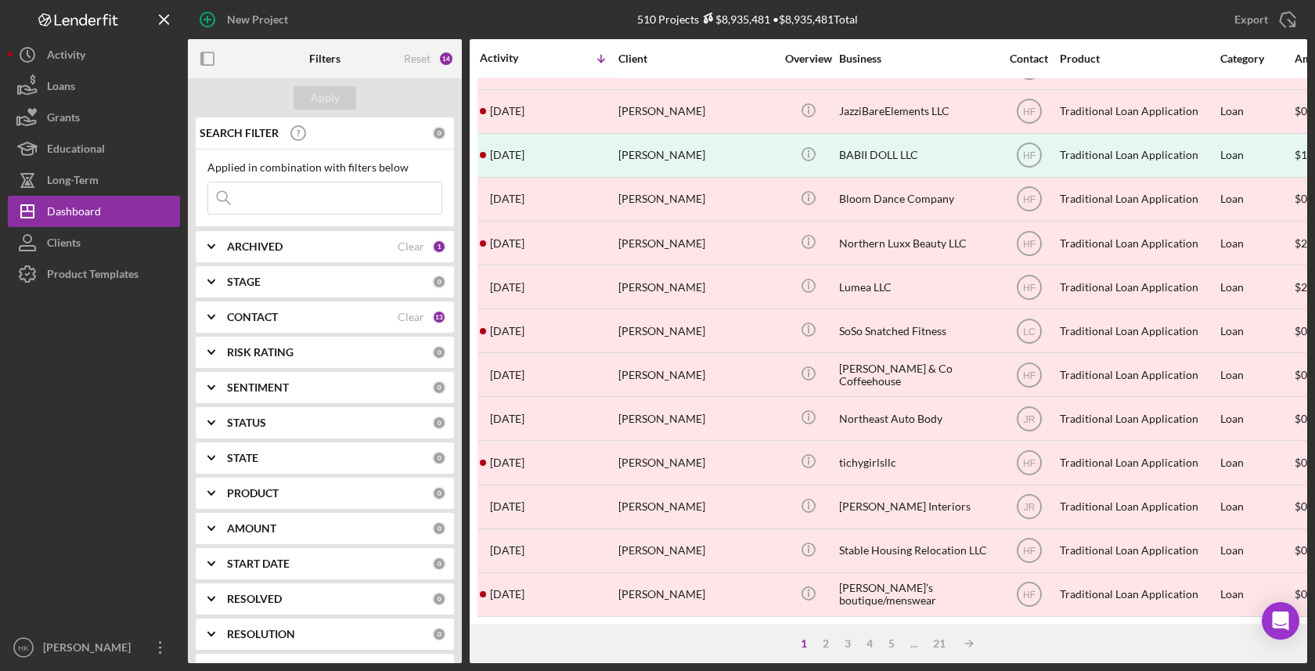
scroll to position [559, 0]
click at [848, 644] on div "3" at bounding box center [848, 643] width 22 height 13
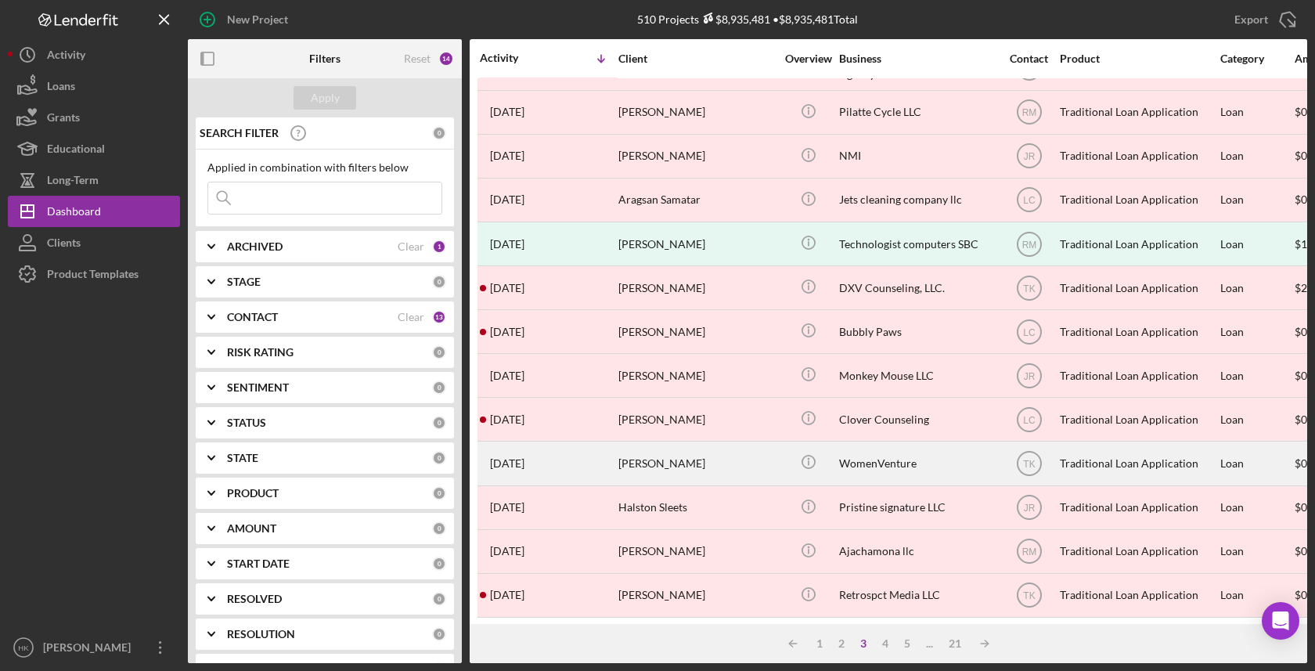
scroll to position [557, 0]
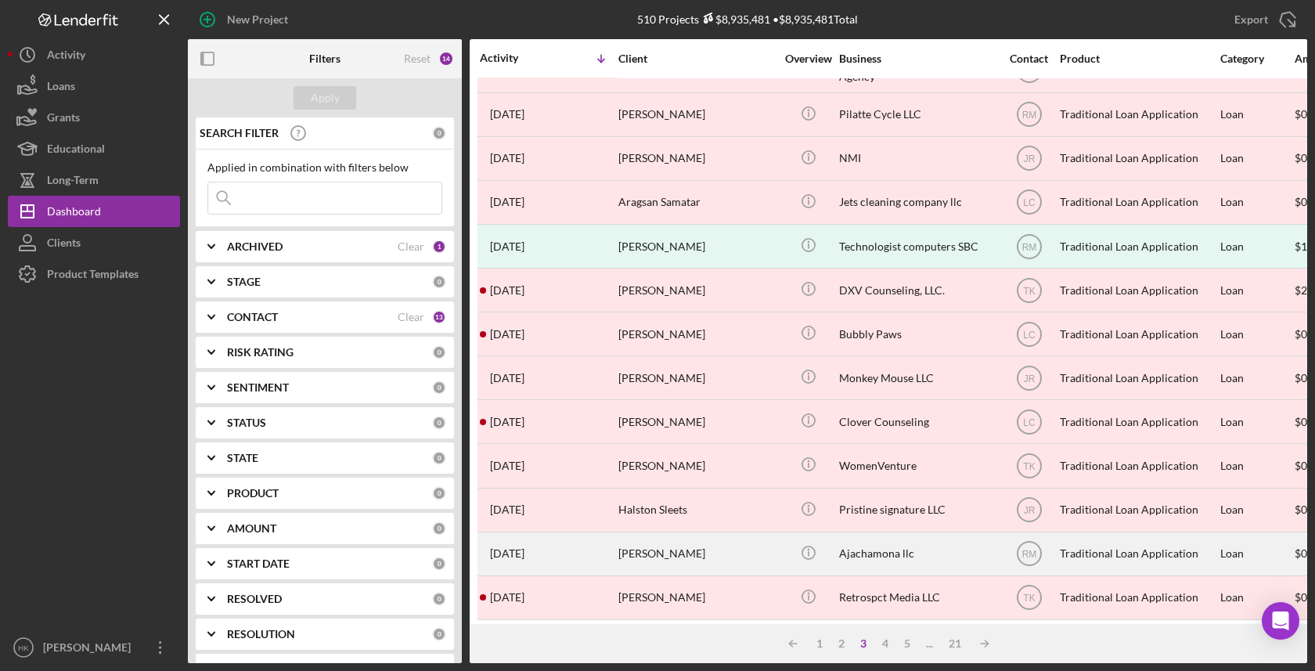
click at [907, 562] on div "Ajachamona llc" at bounding box center [917, 553] width 157 height 41
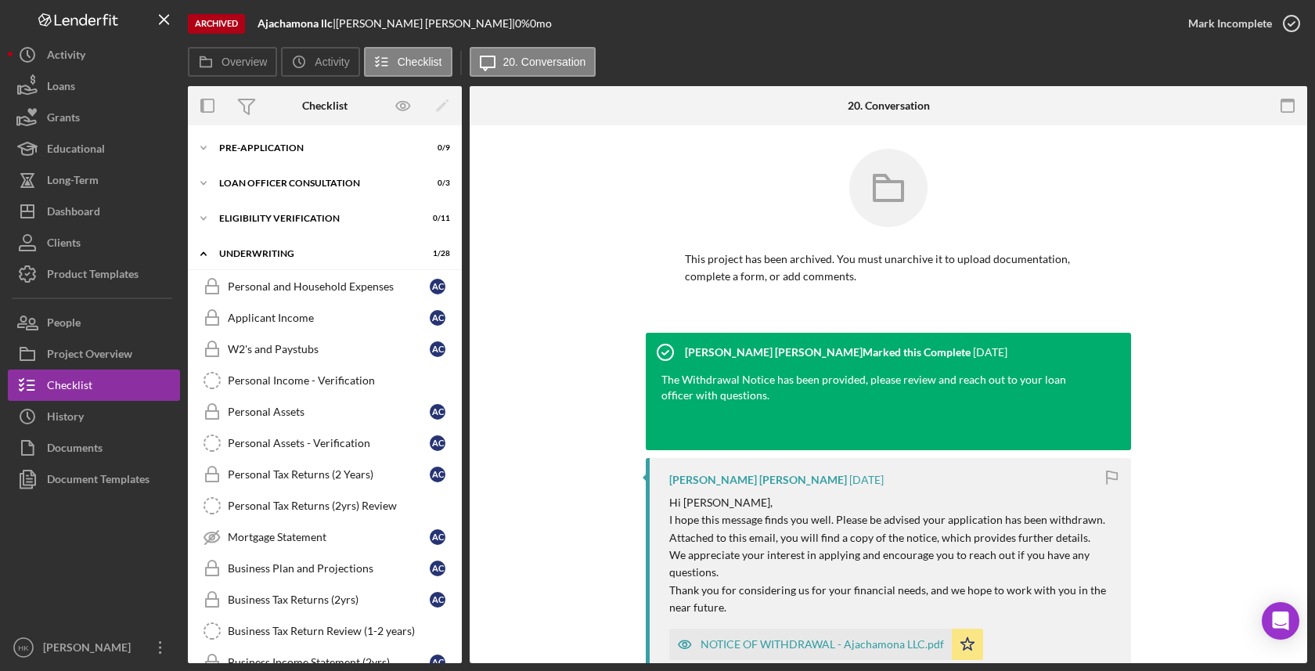
scroll to position [643, 0]
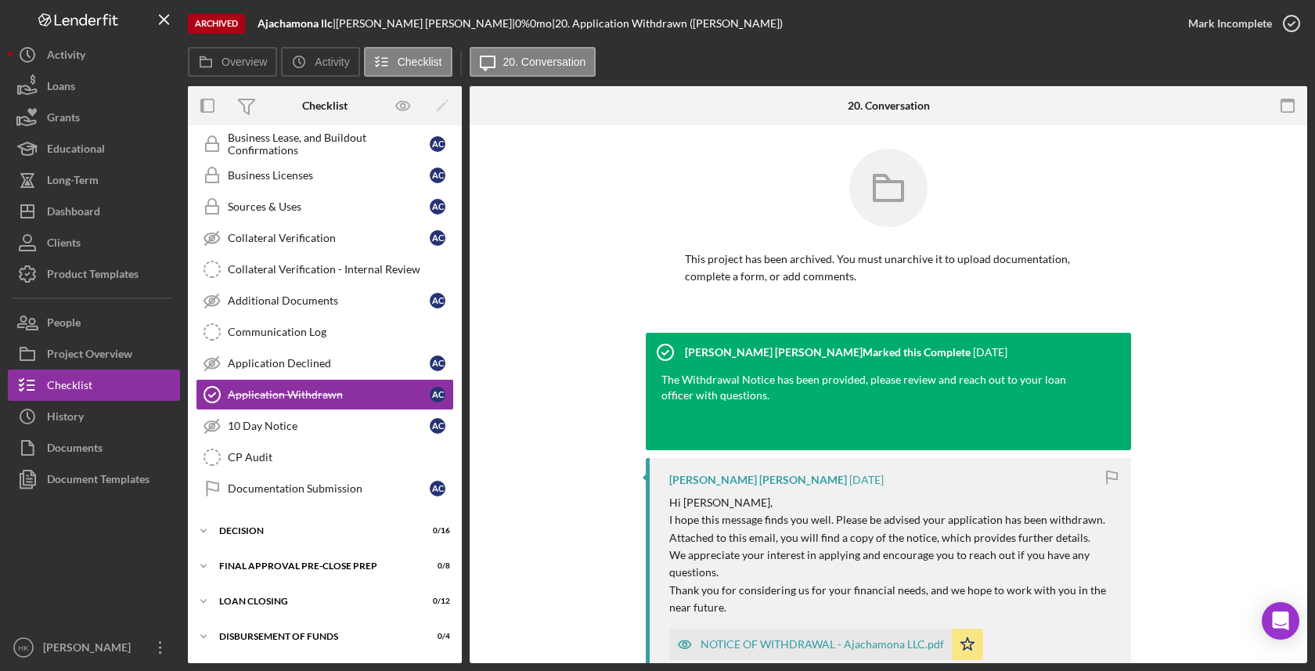
drag, startPoint x: 337, startPoint y: 22, endPoint x: 226, endPoint y: 22, distance: 110.4
click at [226, 22] on div "Archived Ajachamona llc | [PERSON_NAME] | 0 % 0 mo | 20. Application Withdrawn …" at bounding box center [680, 23] width 985 height 47
click at [98, 404] on button "Icon/History History" at bounding box center [94, 416] width 172 height 31
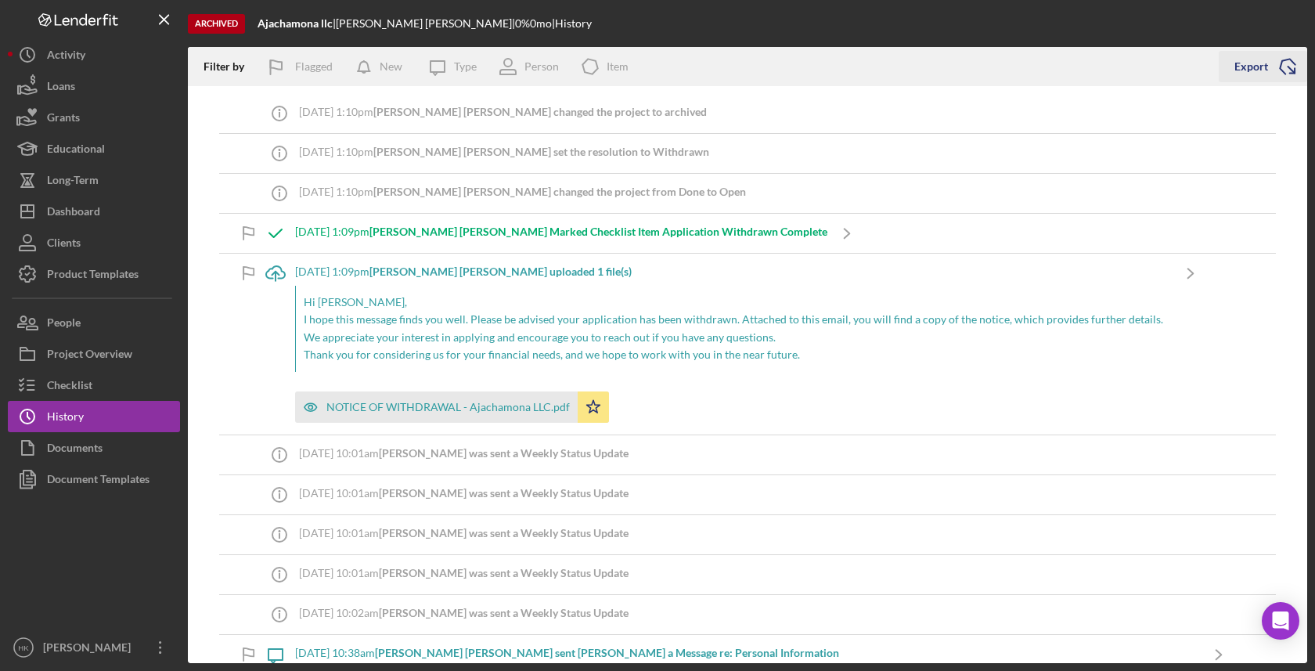
click at [1284, 73] on polyline "button" at bounding box center [1287, 66] width 17 height 19
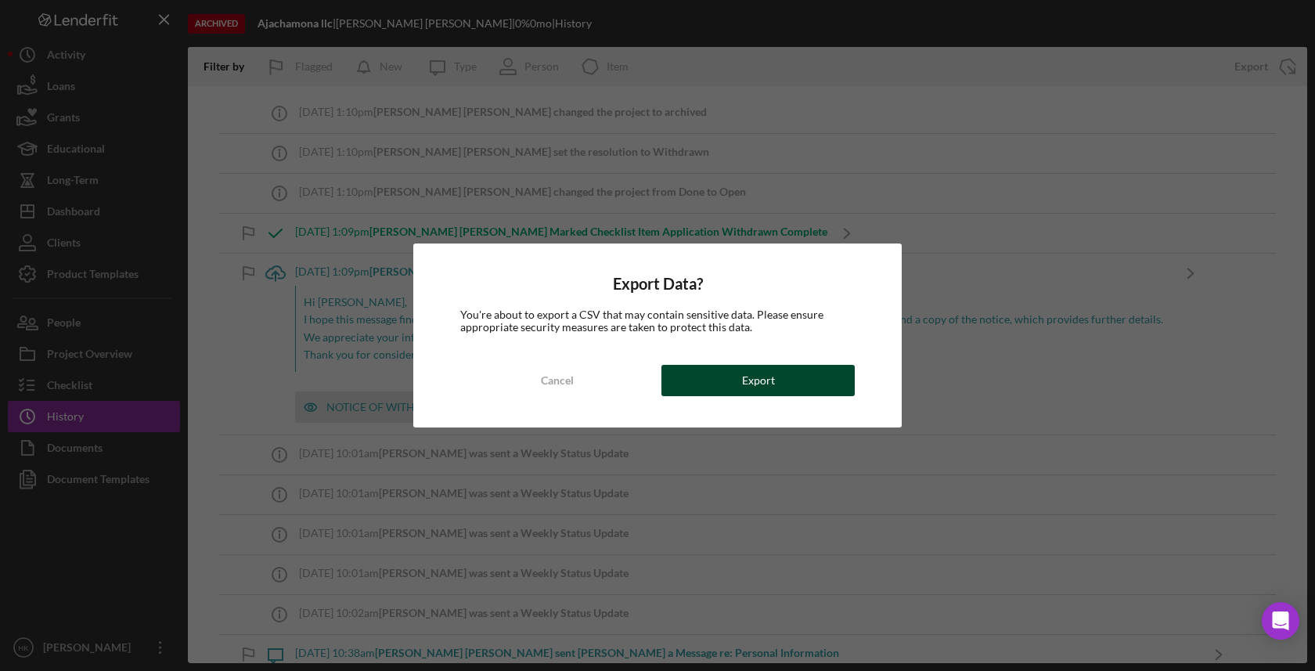
click at [830, 390] on button "Export" at bounding box center [757, 380] width 193 height 31
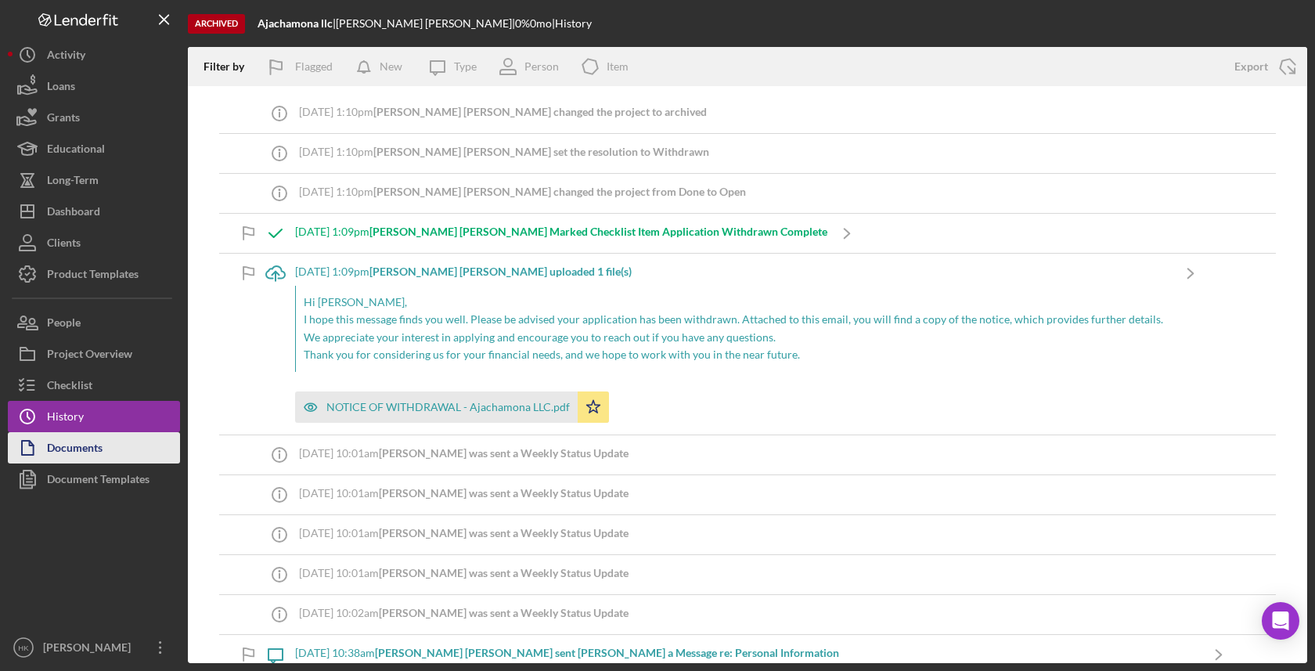
click at [99, 445] on div "Documents" at bounding box center [75, 449] width 56 height 35
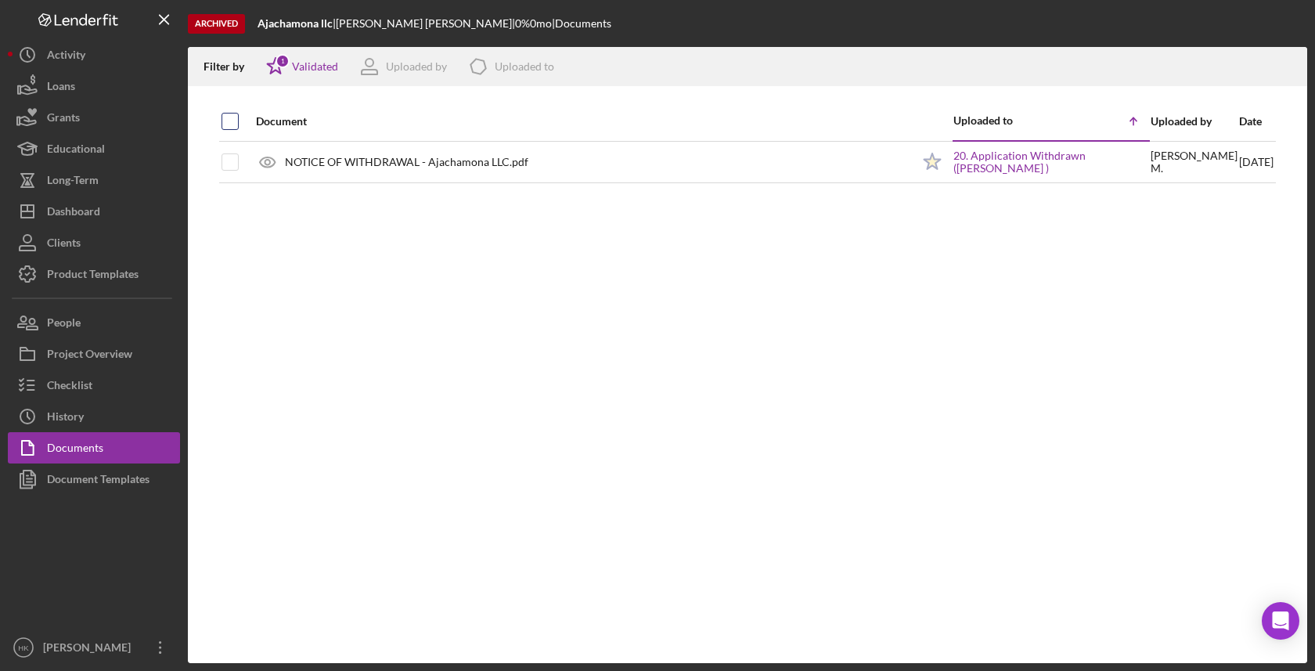
click at [233, 125] on input "checkbox" at bounding box center [230, 121] width 16 height 16
click at [687, 250] on div "Document Uploaded to Icon/Table Sort Arrow Uploaded by Date NOTICE OF WITHDRAWA…" at bounding box center [747, 382] width 1119 height 561
click at [88, 229] on button "Clients" at bounding box center [94, 242] width 172 height 31
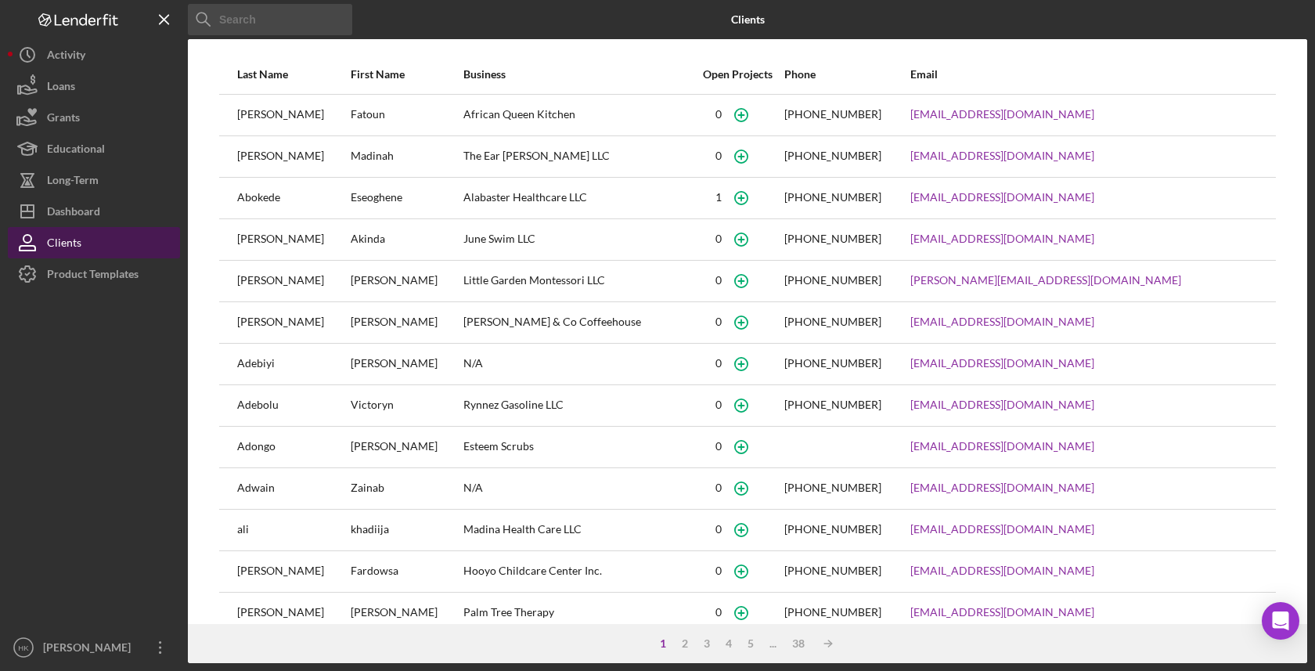
click at [140, 229] on button "Clients" at bounding box center [94, 242] width 172 height 31
click at [110, 218] on button "Icon/Dashboard Dashboard" at bounding box center [94, 211] width 172 height 31
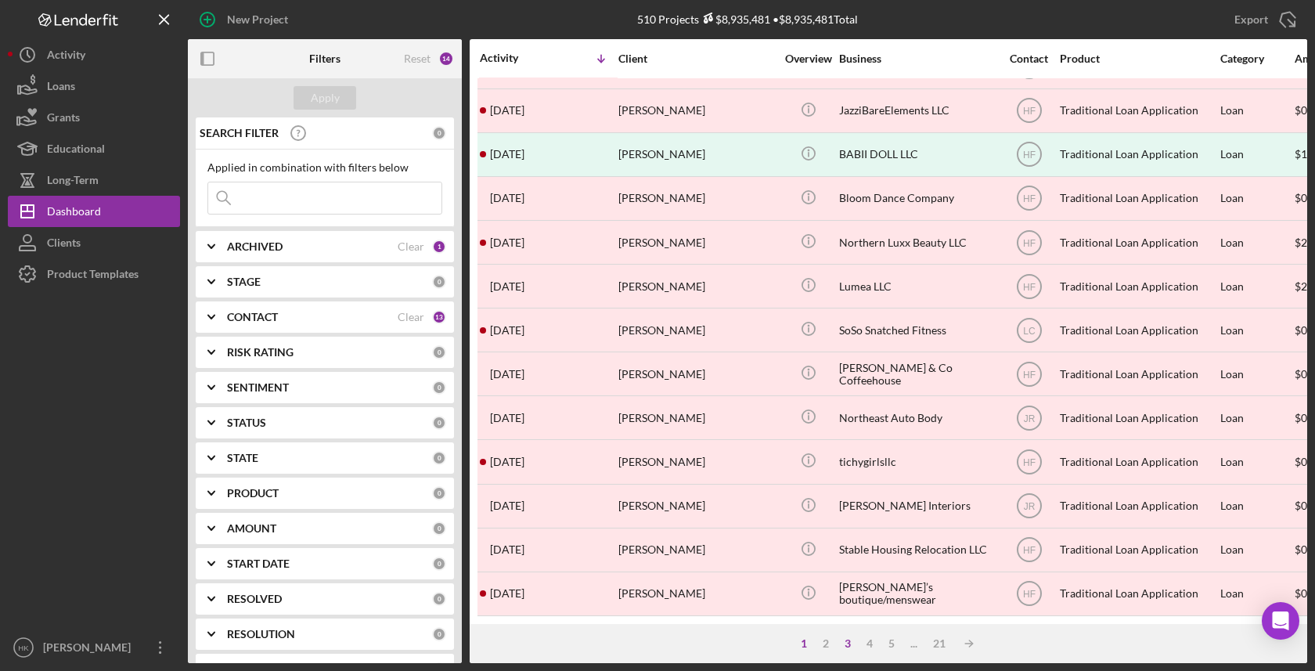
scroll to position [559, 0]
click at [843, 645] on div "3" at bounding box center [848, 643] width 22 height 13
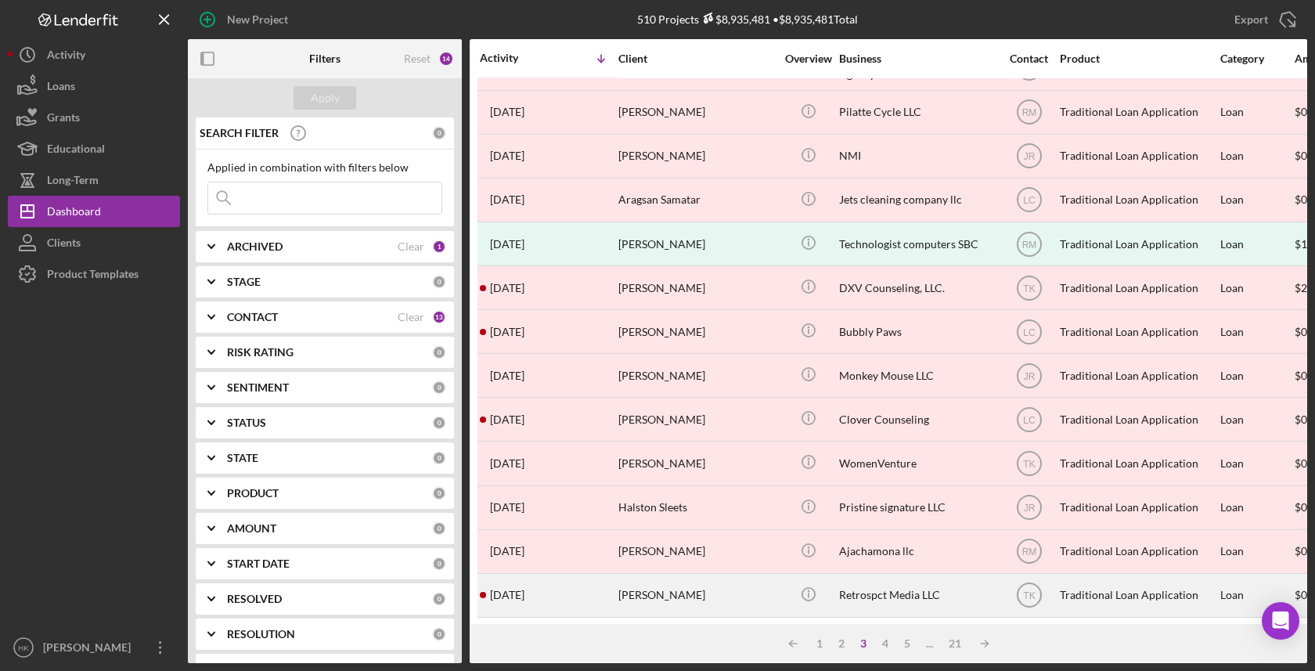
click at [897, 596] on div "Retrospct Media LLC" at bounding box center [917, 595] width 157 height 41
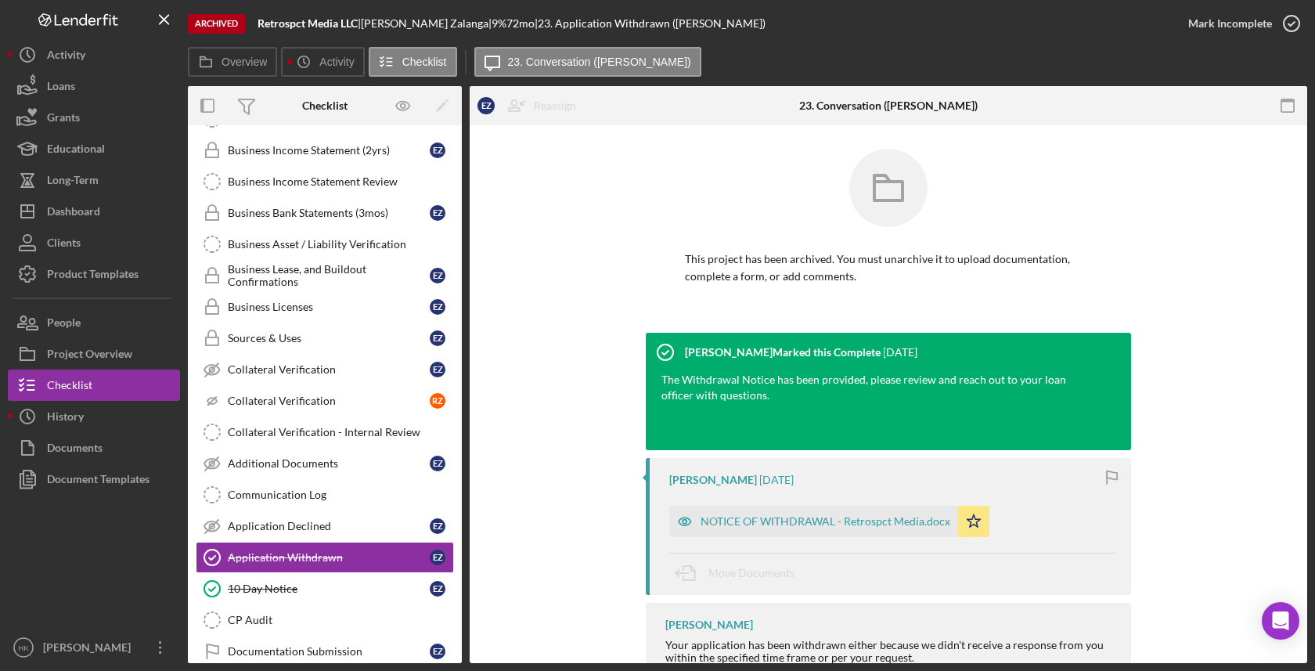
scroll to position [897, 0]
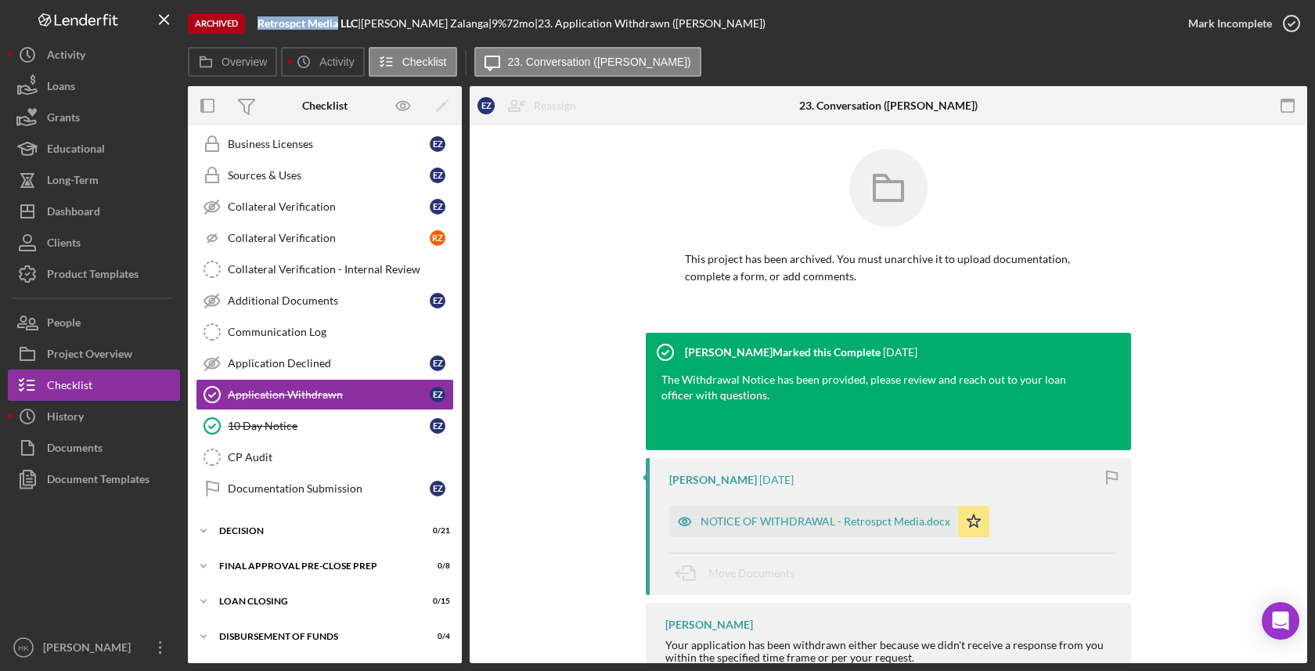
drag, startPoint x: 340, startPoint y: 24, endPoint x: 252, endPoint y: 24, distance: 88.4
click at [252, 24] on div "Archived Retrospct Media LLC | [PERSON_NAME] | 9 % 72 mo | 23. Application With…" at bounding box center [680, 23] width 985 height 47
click at [111, 218] on button "Icon/Dashboard Dashboard" at bounding box center [94, 211] width 172 height 31
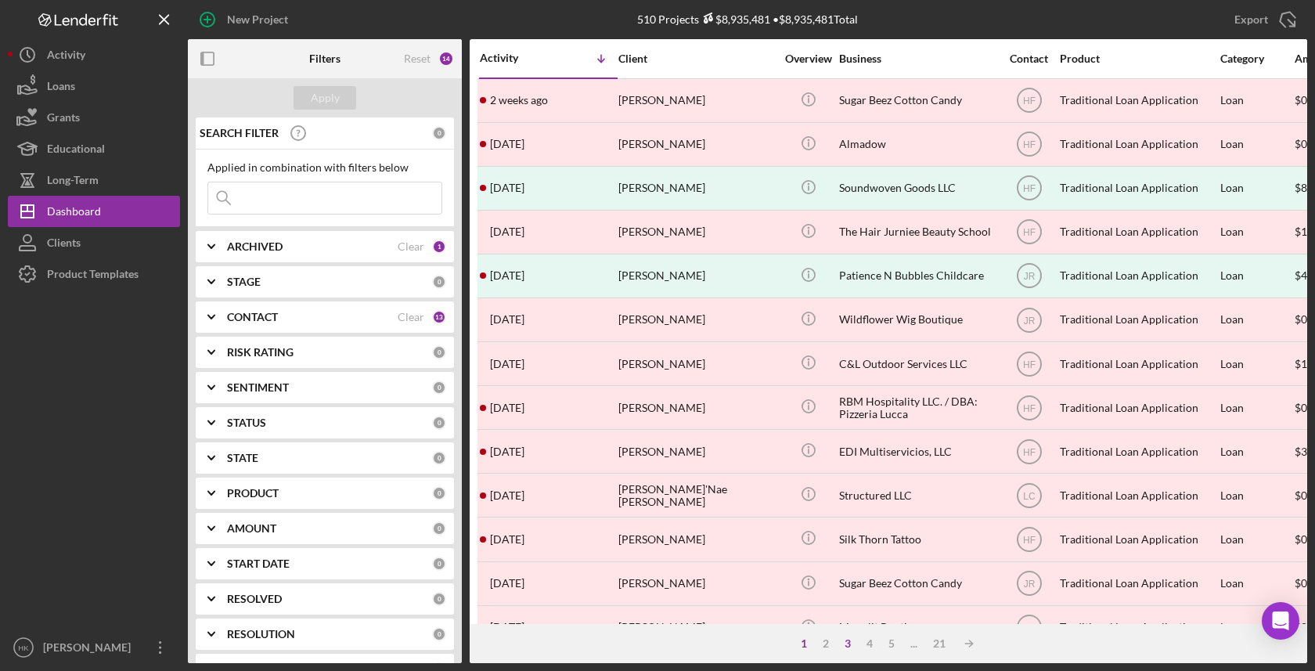
click at [845, 644] on div "3" at bounding box center [848, 643] width 22 height 13
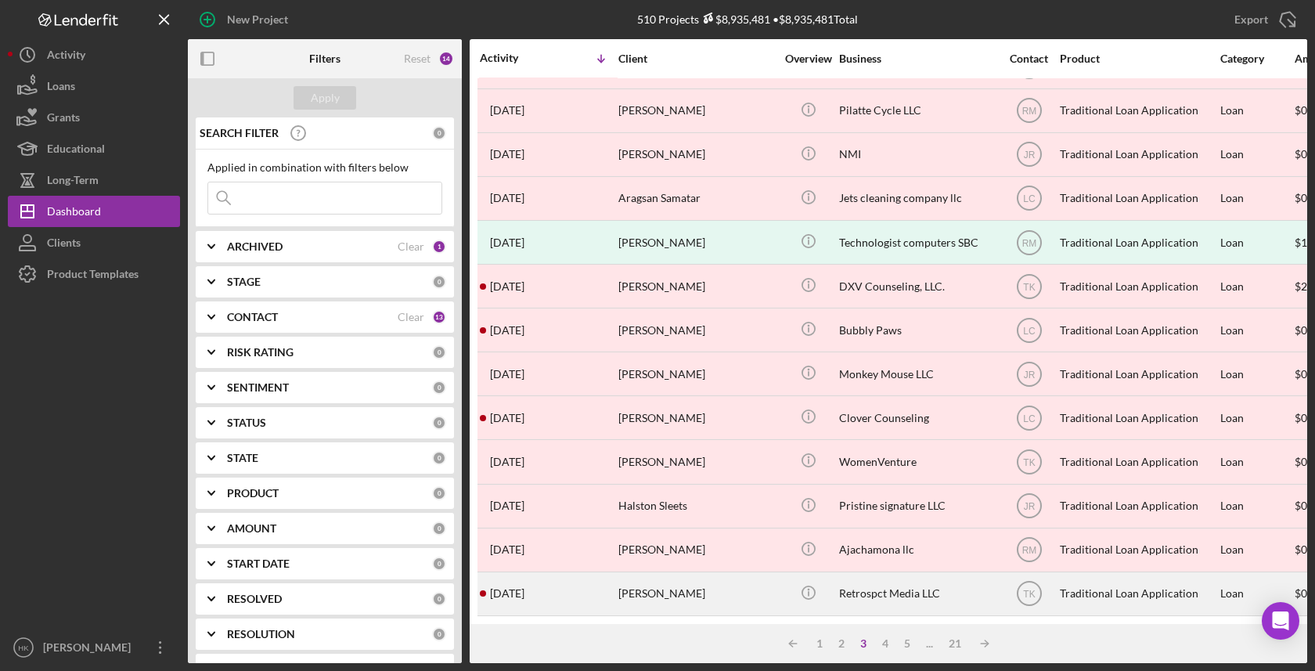
scroll to position [559, 0]
click at [895, 585] on div "Retrospct Media LLC" at bounding box center [917, 595] width 157 height 41
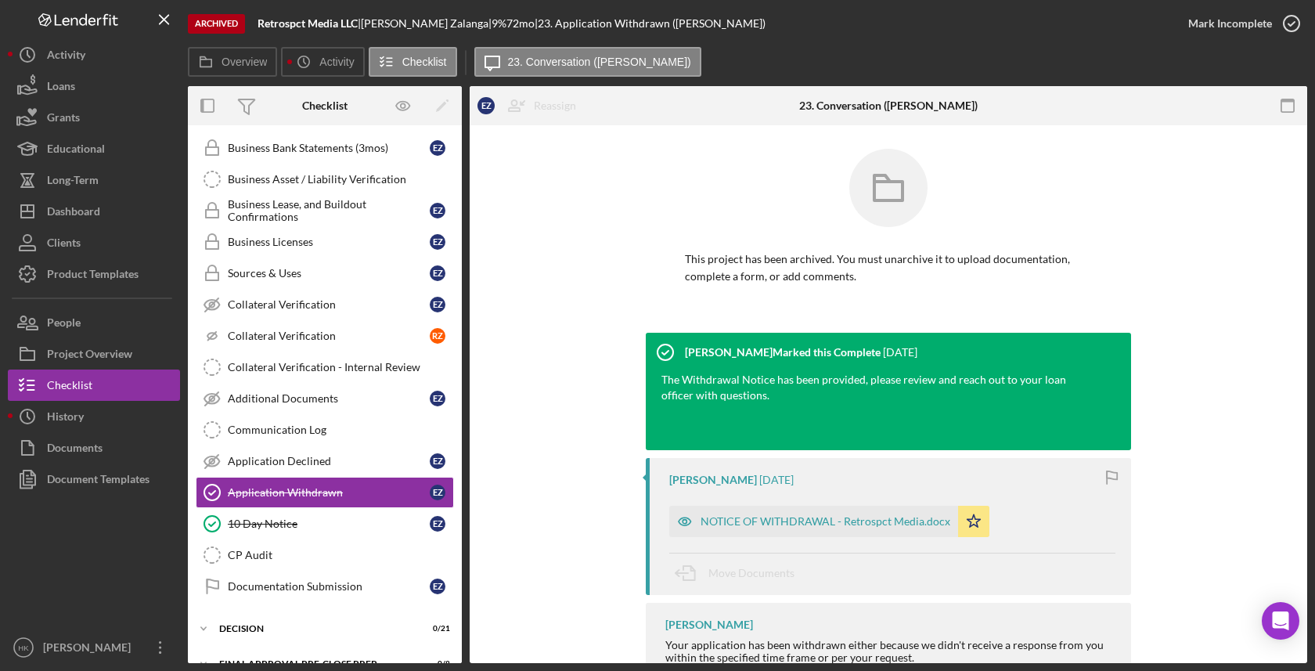
scroll to position [897, 0]
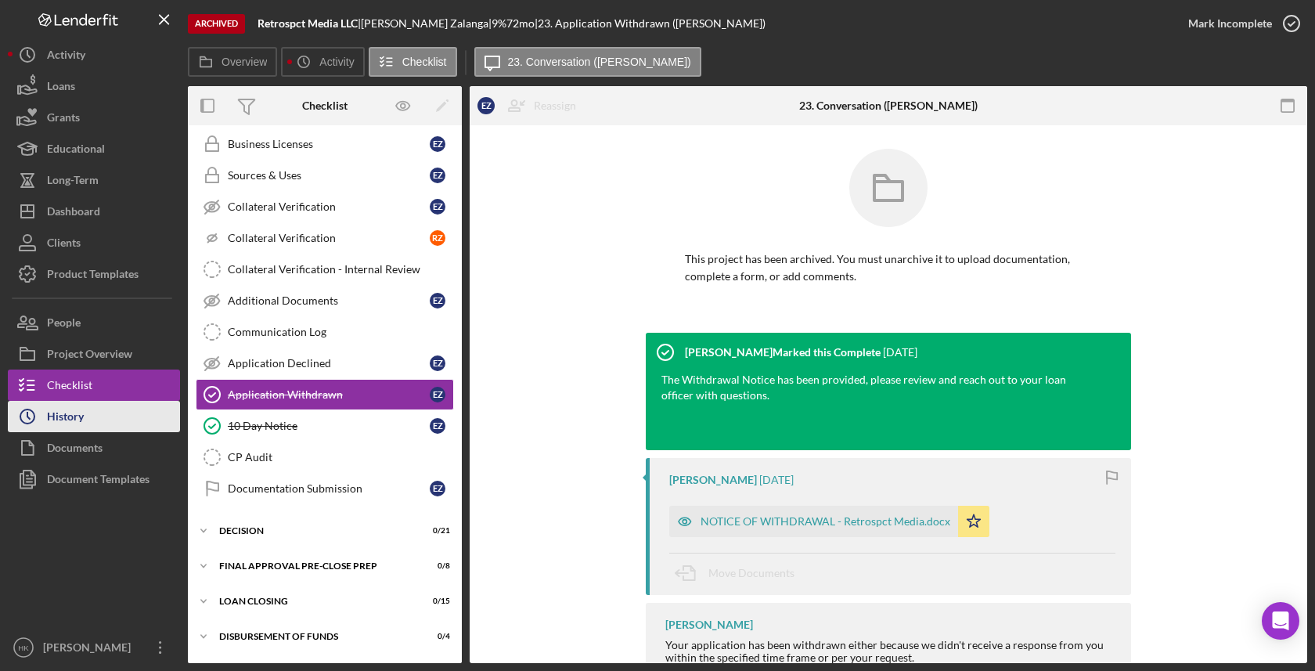
click at [119, 423] on button "Icon/History History" at bounding box center [94, 416] width 172 height 31
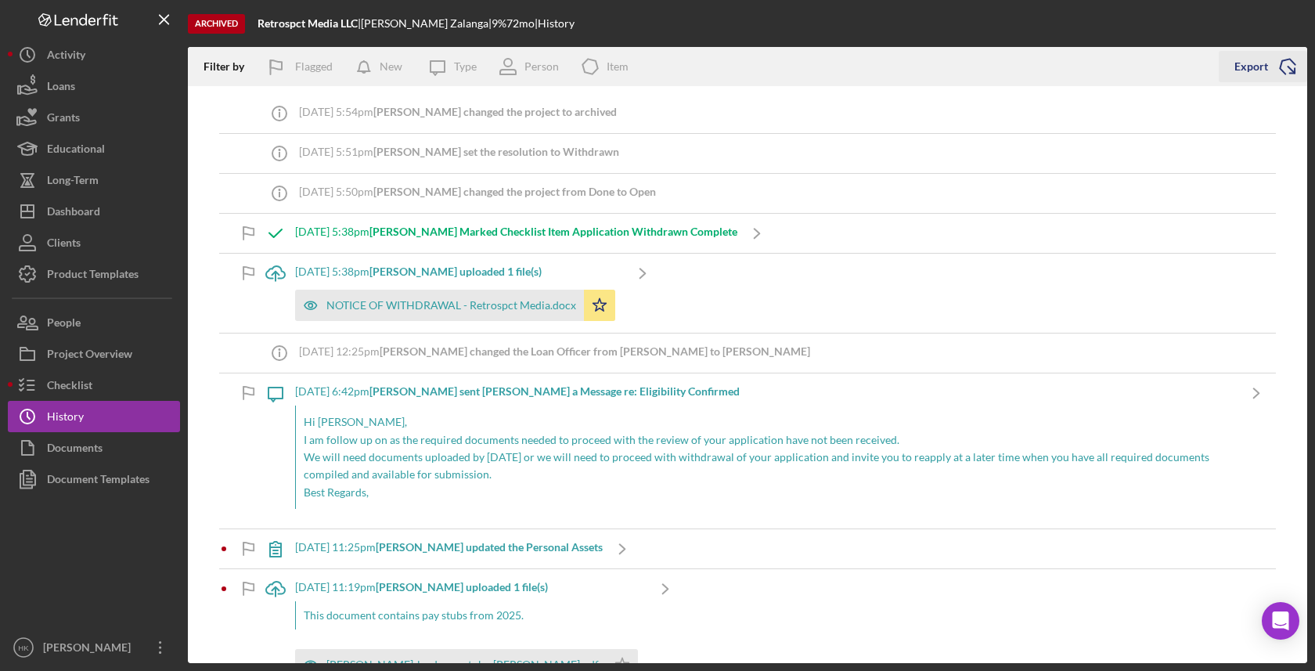
click at [1281, 75] on icon "Icon/Export" at bounding box center [1287, 66] width 39 height 39
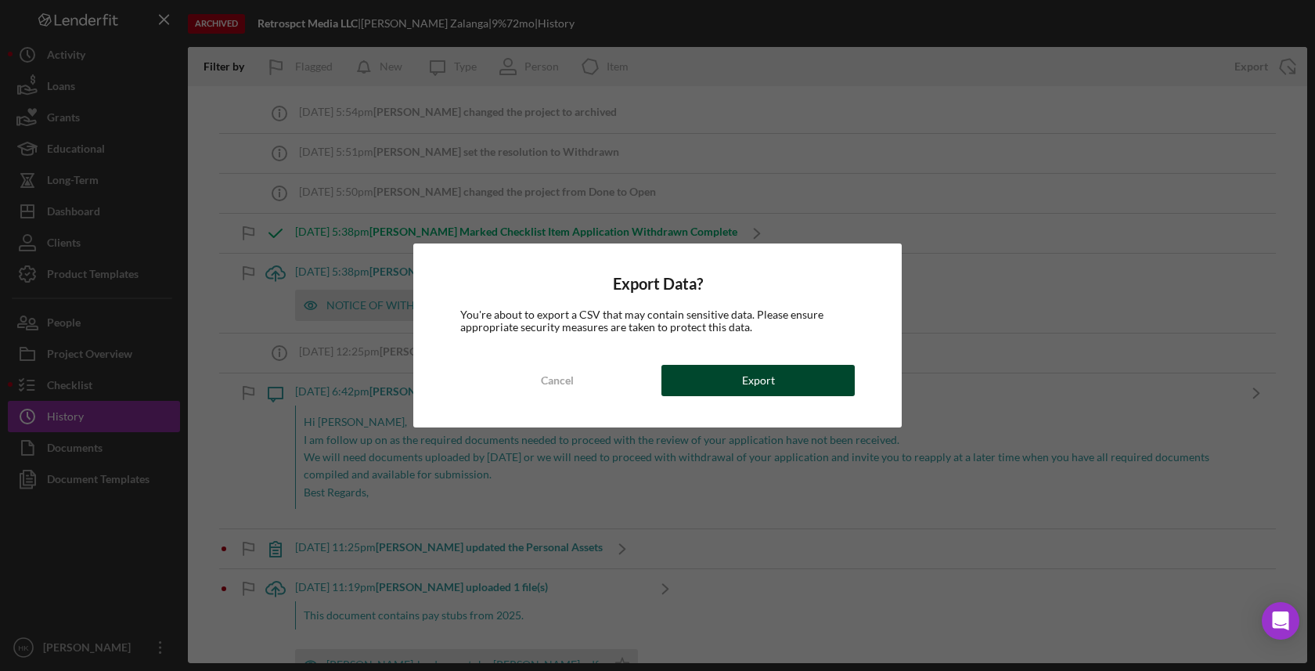
click at [795, 387] on button "Export" at bounding box center [757, 380] width 193 height 31
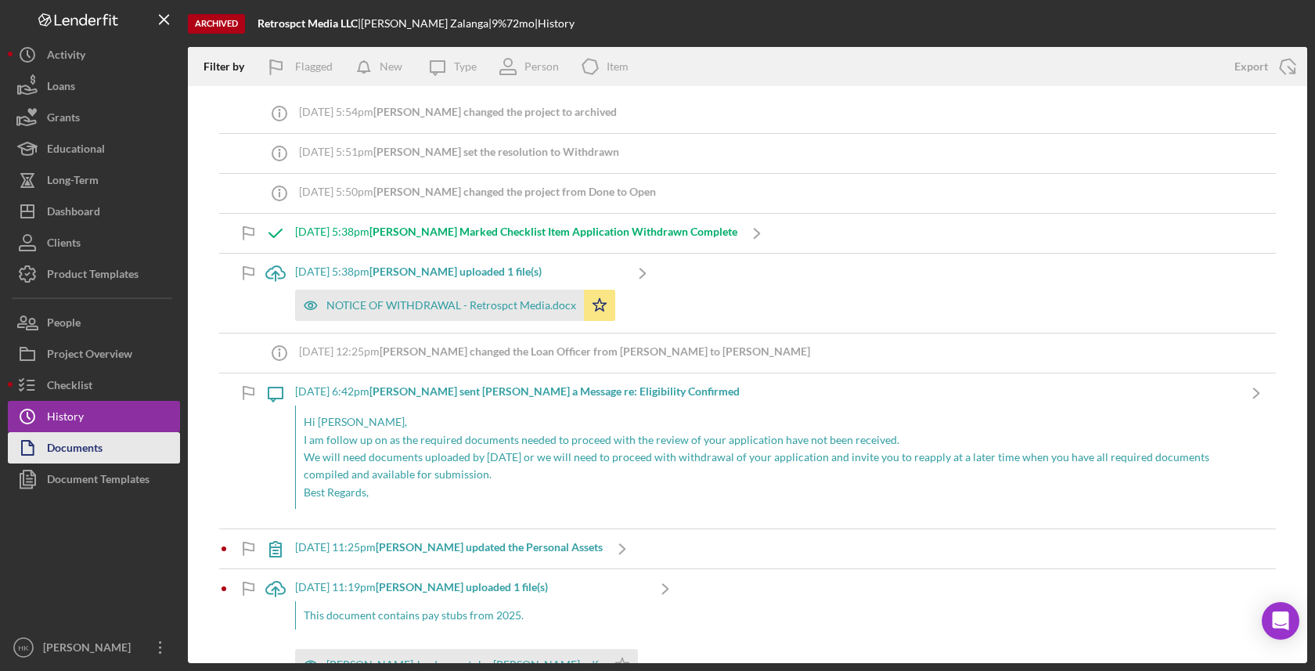
click at [145, 452] on button "Documents" at bounding box center [94, 447] width 172 height 31
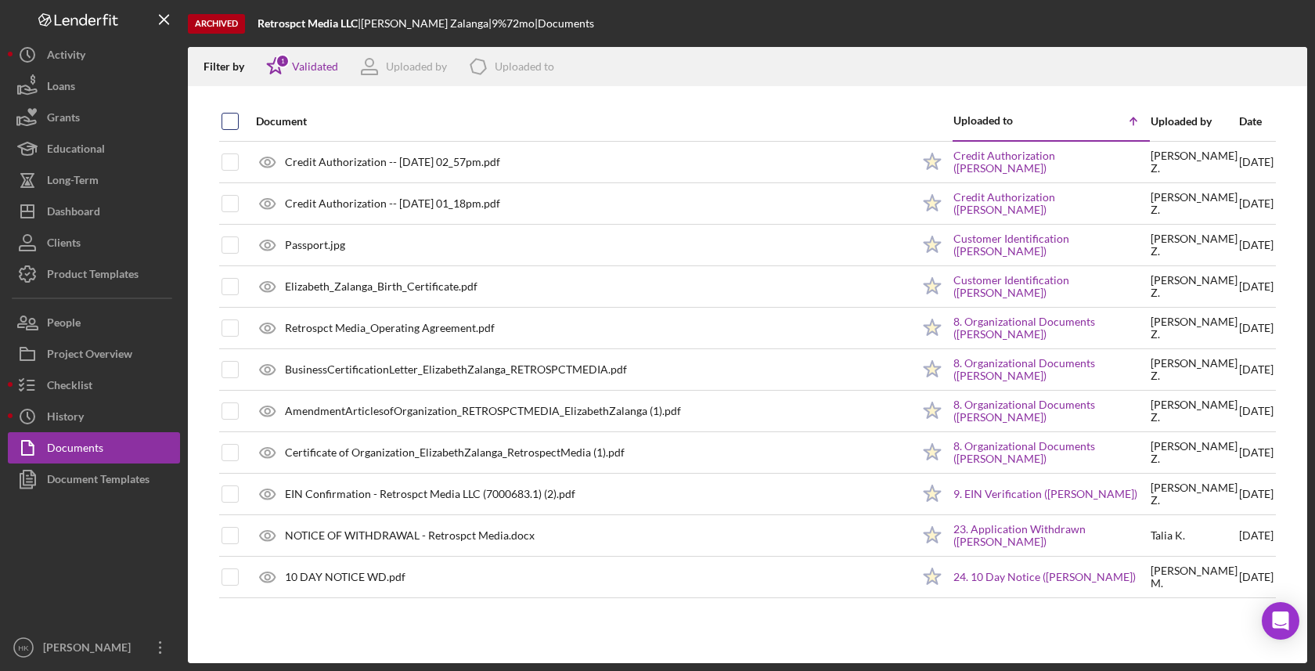
click at [230, 119] on input "checkbox" at bounding box center [230, 121] width 16 height 16
click at [1288, 77] on icon "Icon/Download" at bounding box center [1287, 66] width 35 height 35
click at [1290, 71] on polyline "button" at bounding box center [1286, 72] width 5 height 2
click at [1285, 61] on icon "button" at bounding box center [1287, 63] width 13 height 9
